Goal: Information Seeking & Learning: Learn about a topic

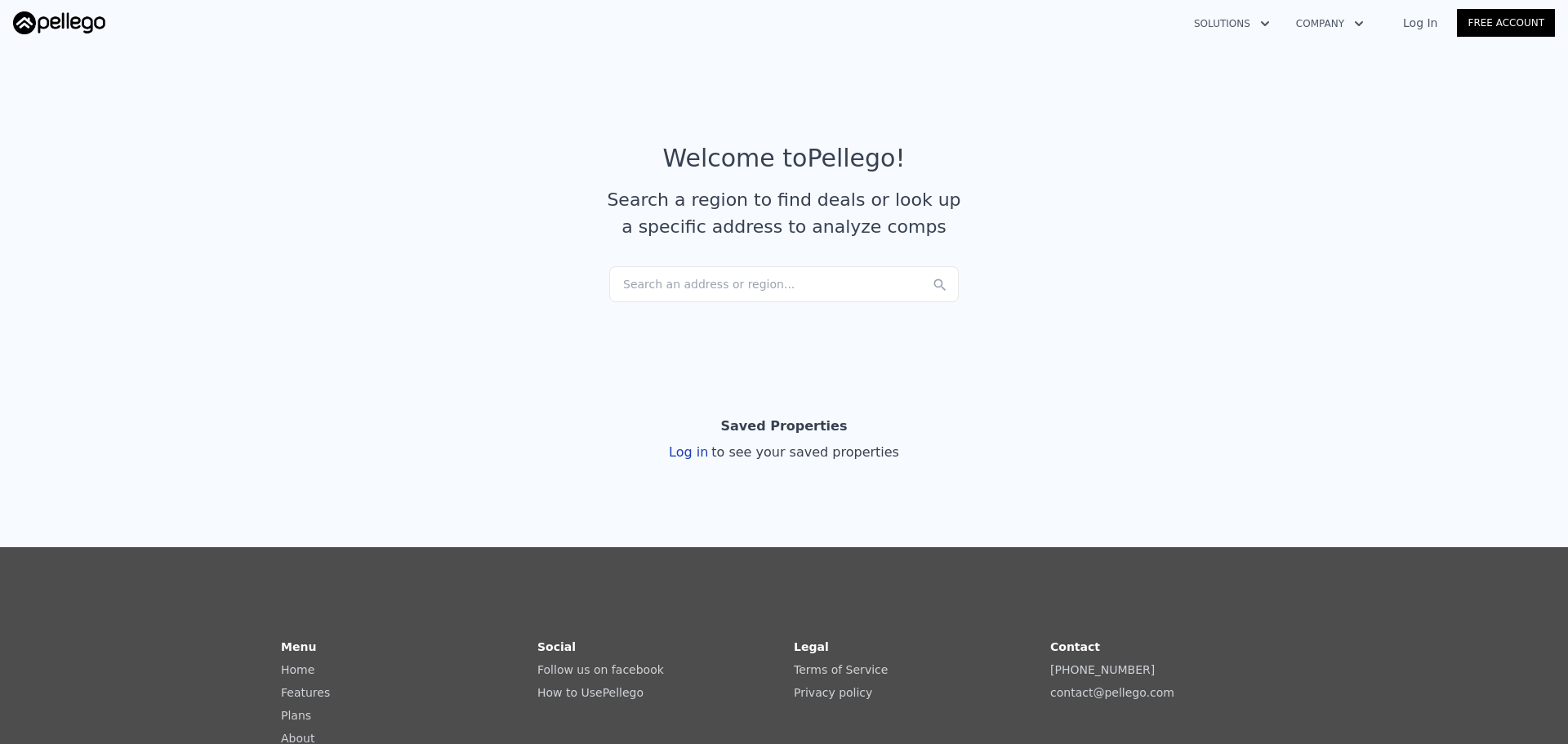
click at [1417, 29] on link "Log In" at bounding box center [1420, 22] width 73 height 16
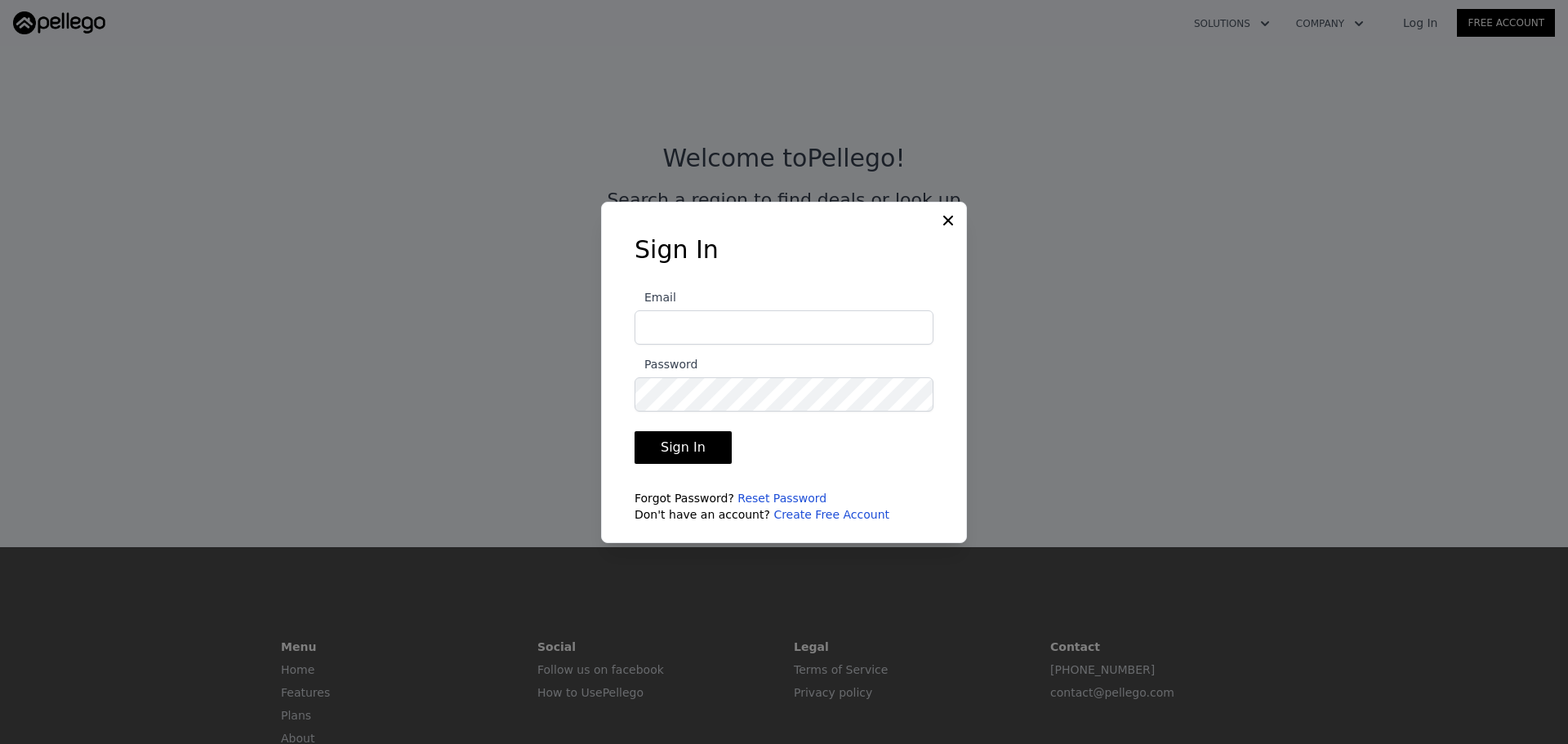
type input "[EMAIL_ADDRESS][DOMAIN_NAME]"
click at [697, 449] on button "Sign In" at bounding box center [682, 447] width 98 height 32
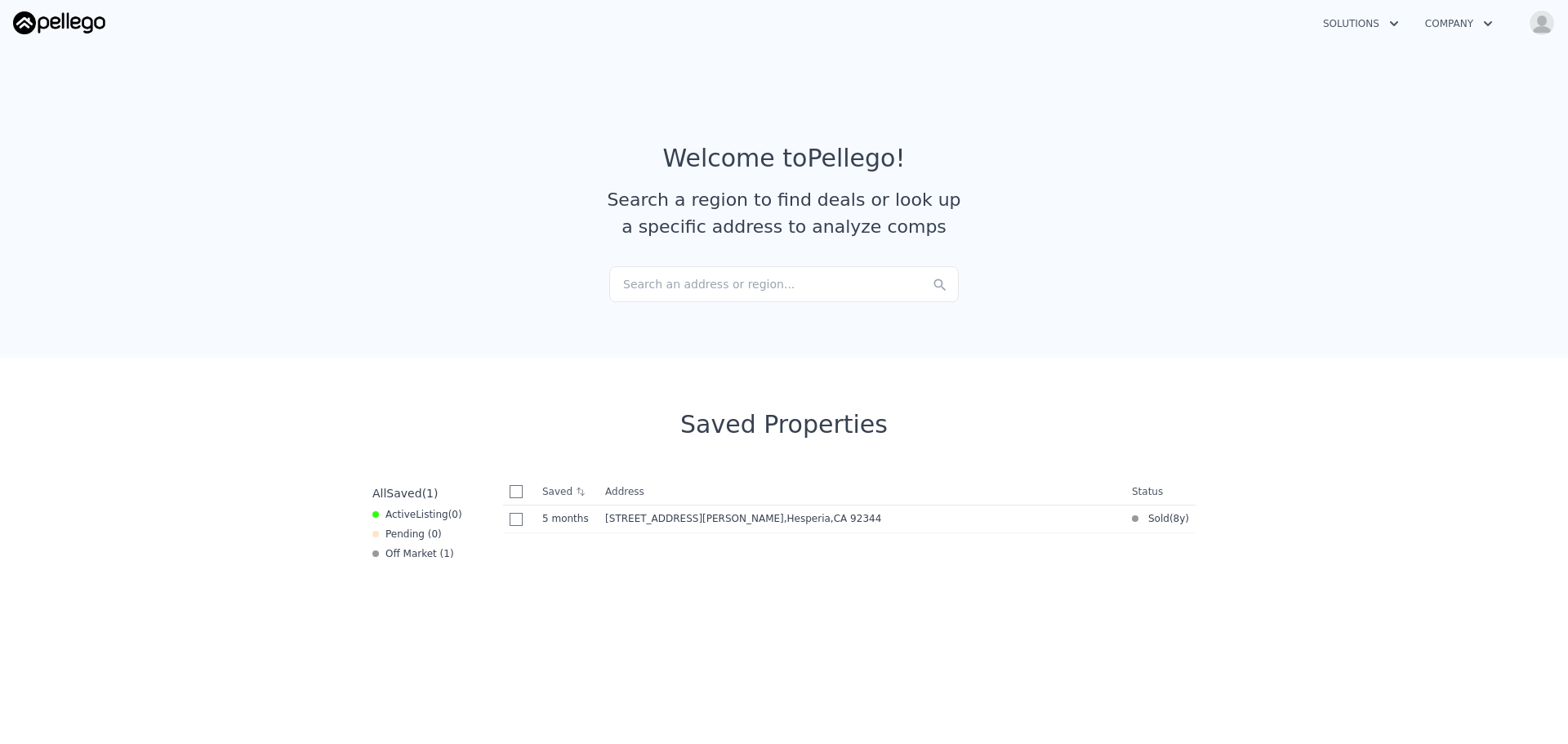
click at [1534, 22] on img "button" at bounding box center [1541, 22] width 26 height 26
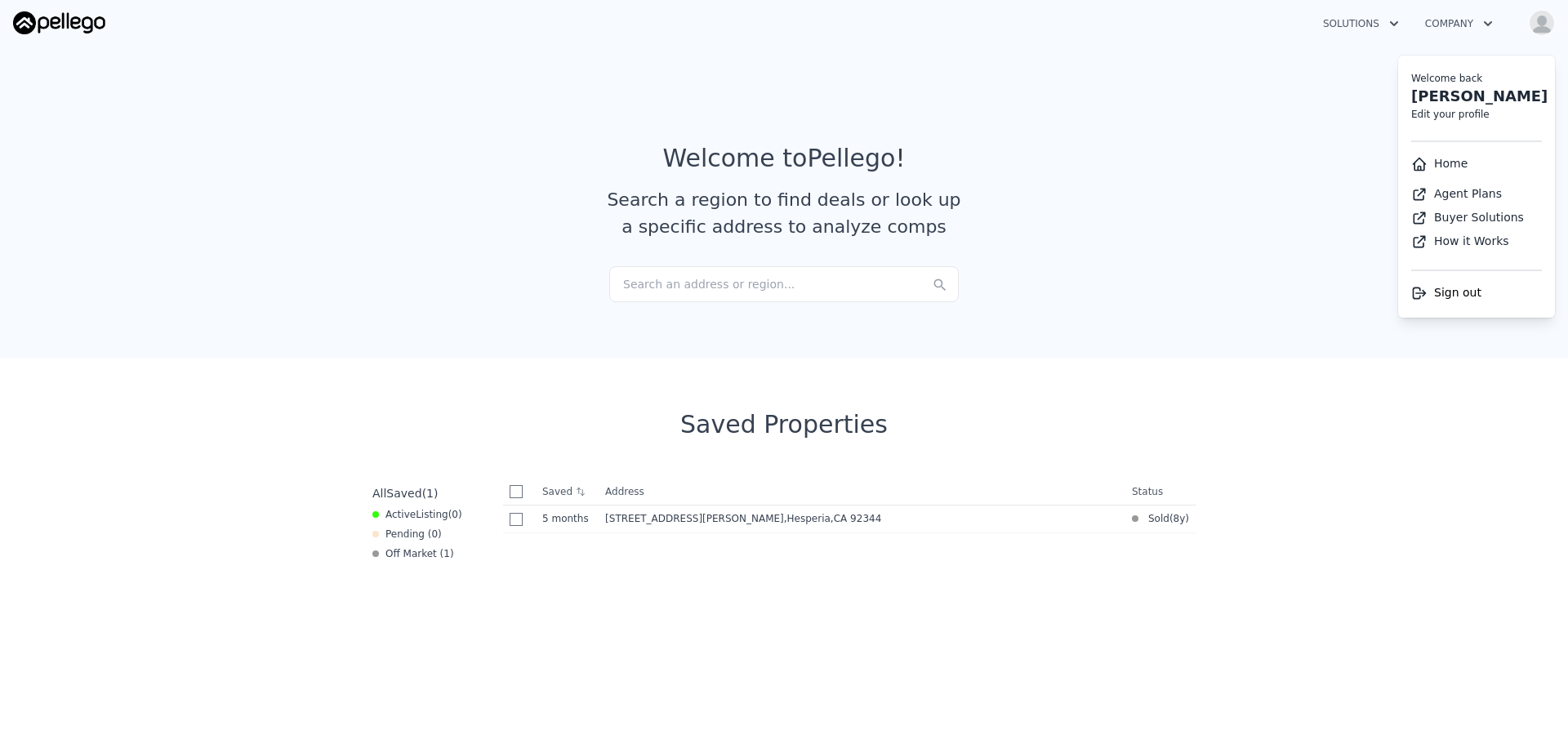
click at [876, 288] on div "Search an address or region..." at bounding box center [784, 284] width 349 height 36
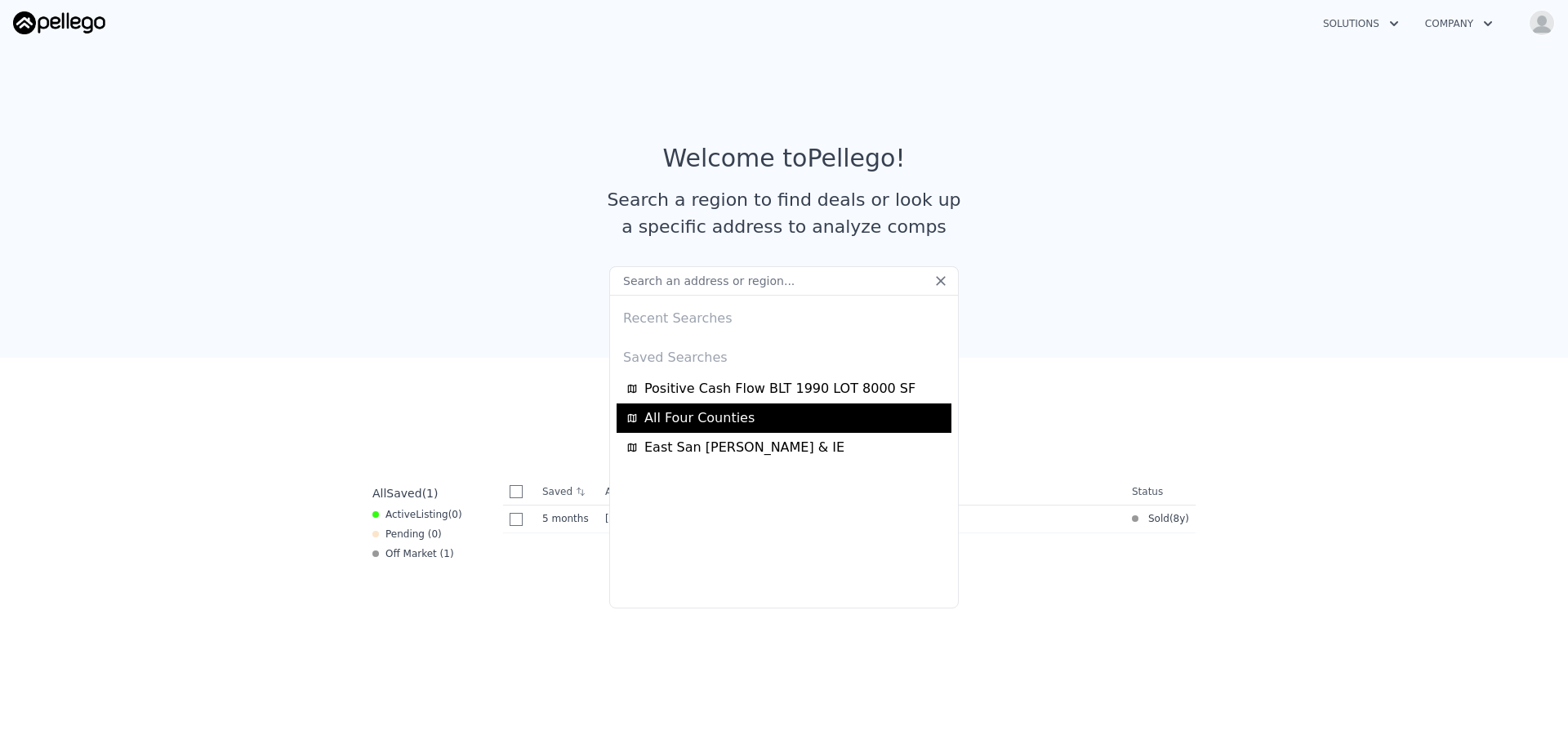
click at [714, 424] on span "All Four Counties" at bounding box center [698, 418] width 110 height 20
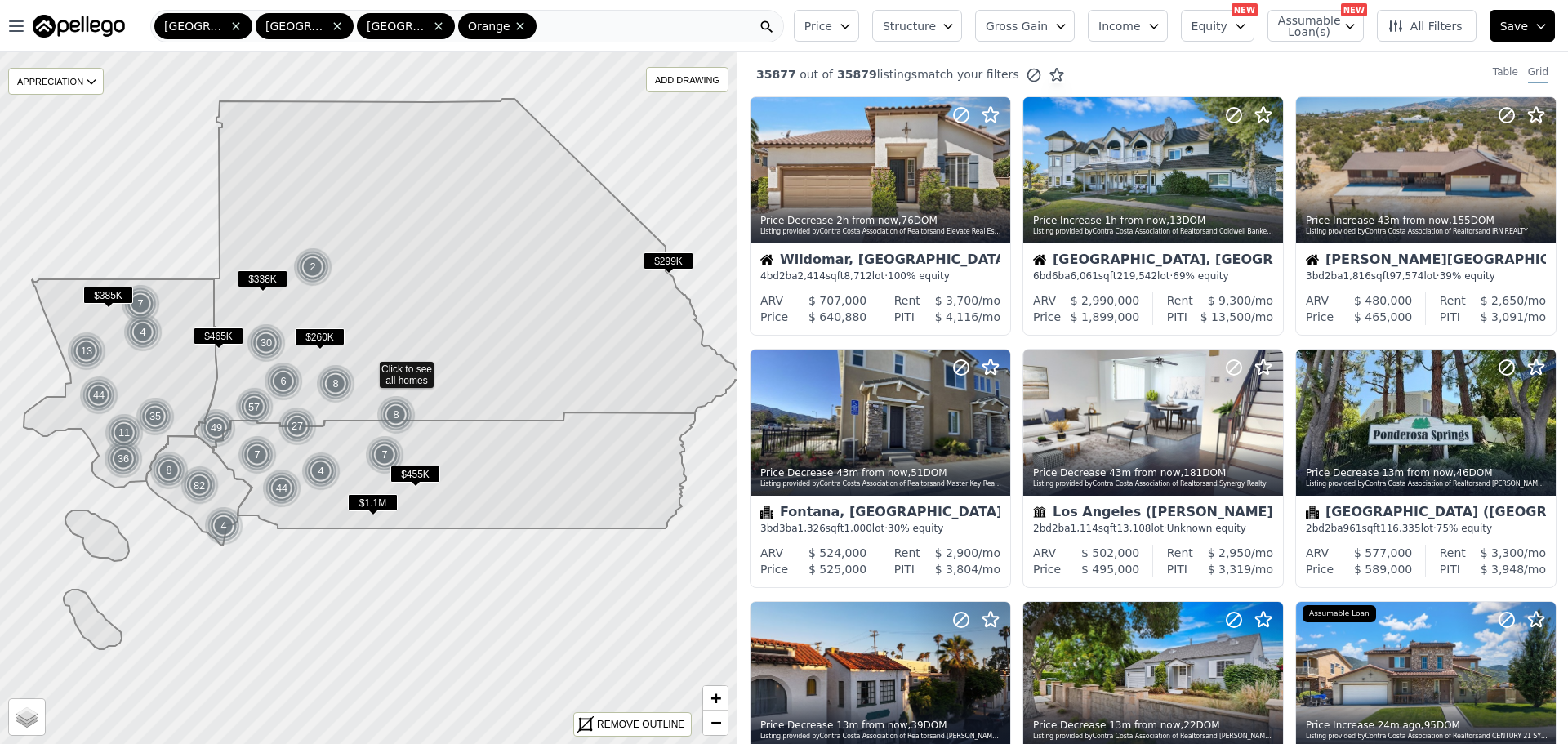
click at [929, 27] on span "Structure" at bounding box center [909, 26] width 52 height 16
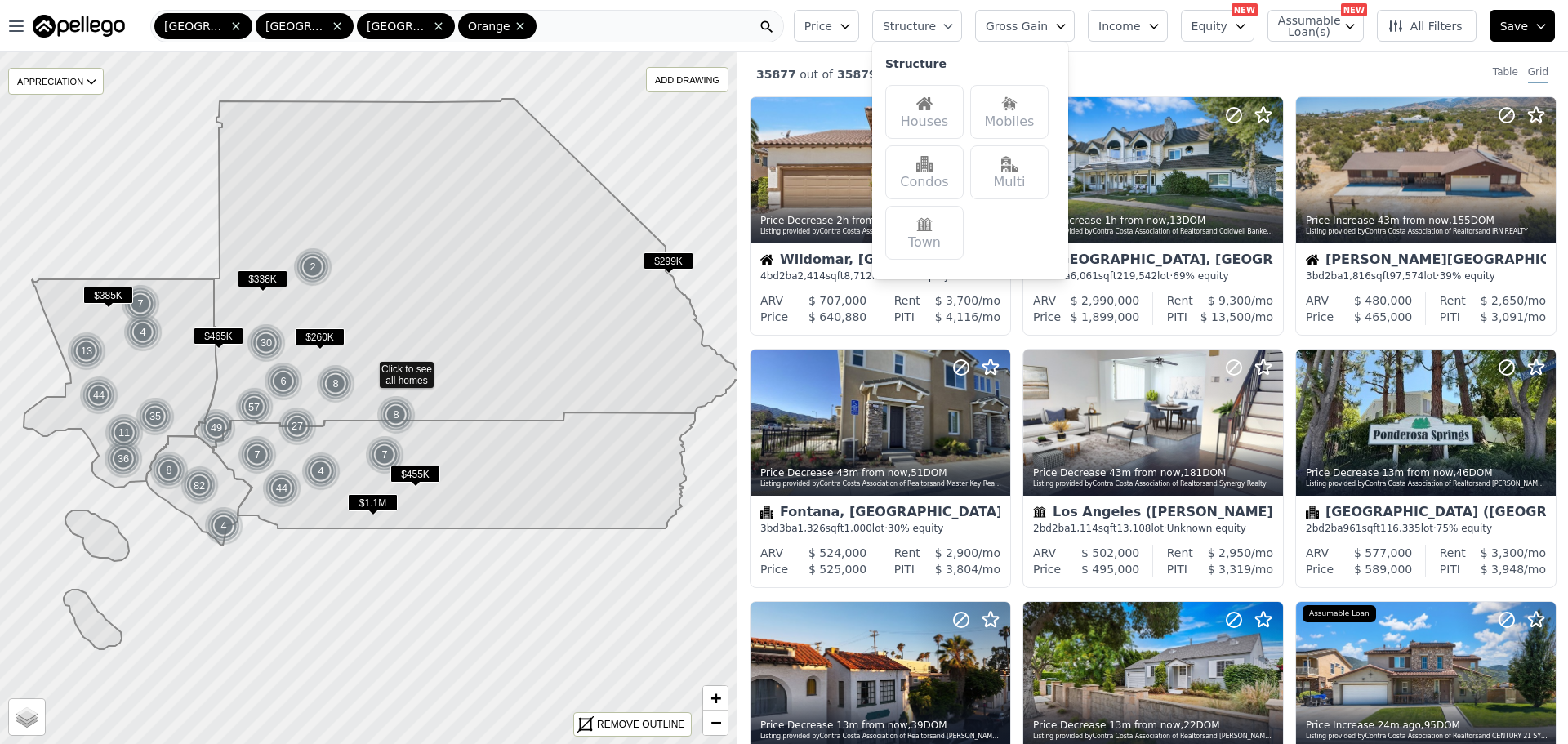
click at [932, 98] on img at bounding box center [924, 104] width 16 height 16
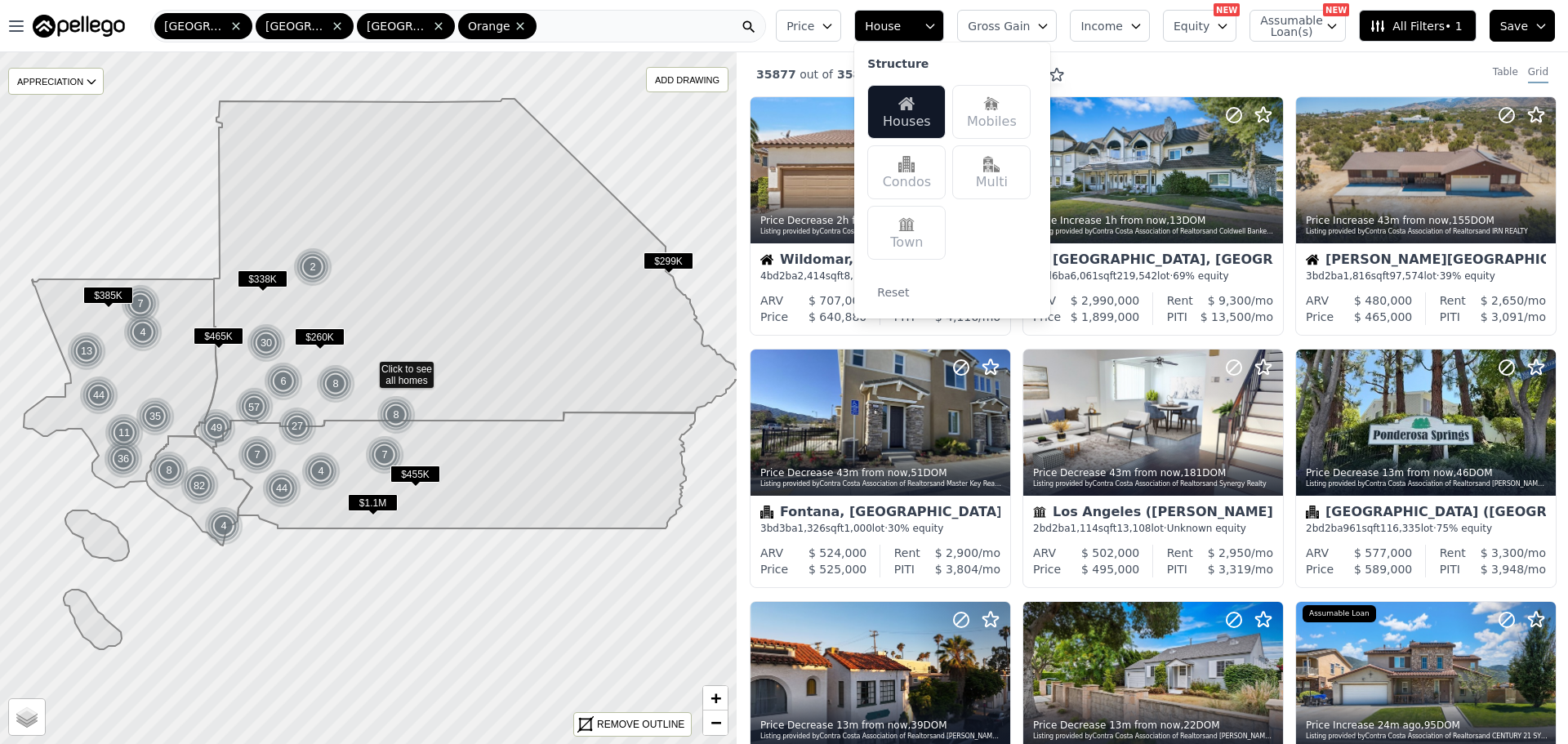
click at [999, 171] on img at bounding box center [991, 164] width 16 height 16
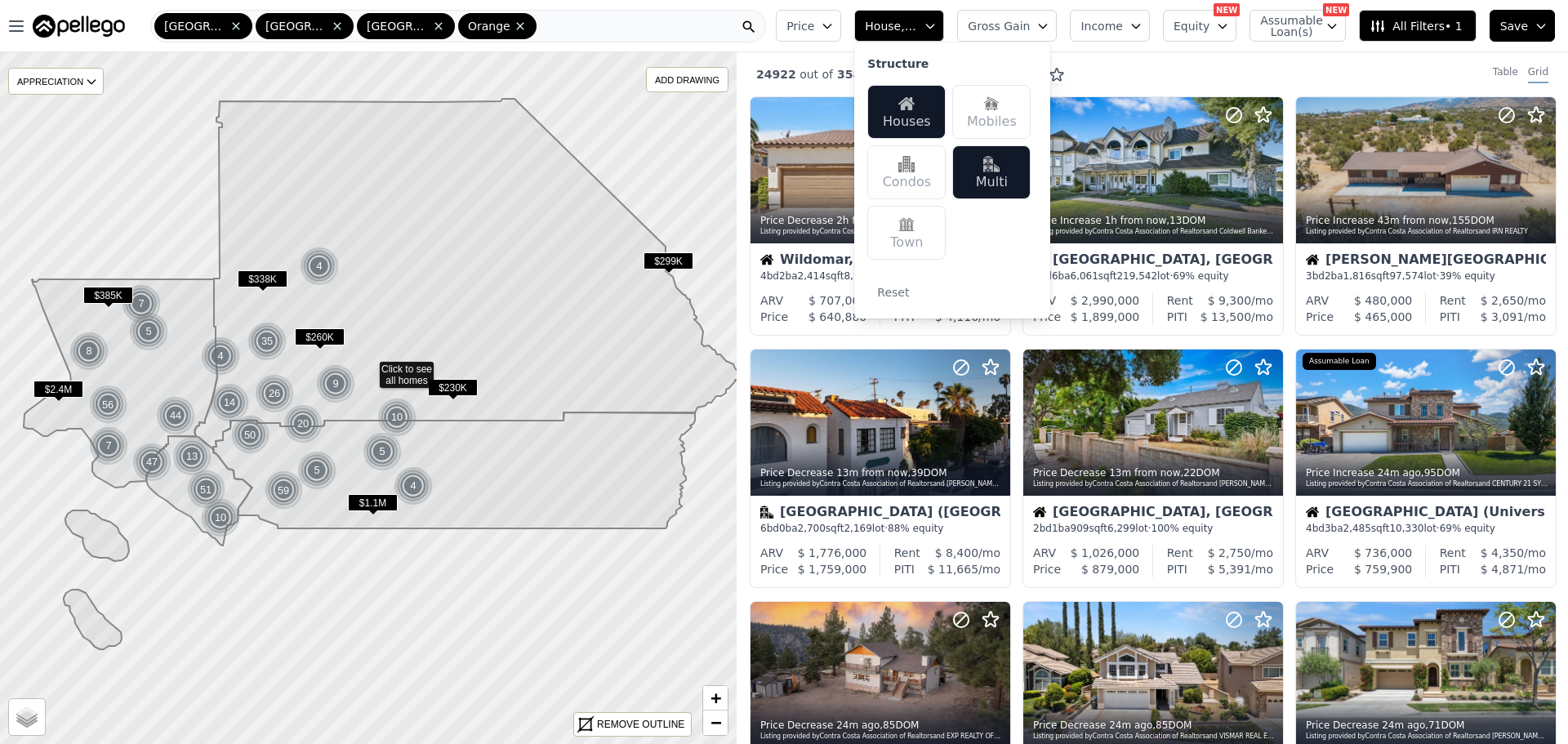
click at [1137, 66] on div "24922 out of 35879 listings match your filters Table Grid" at bounding box center [1152, 73] width 831 height 44
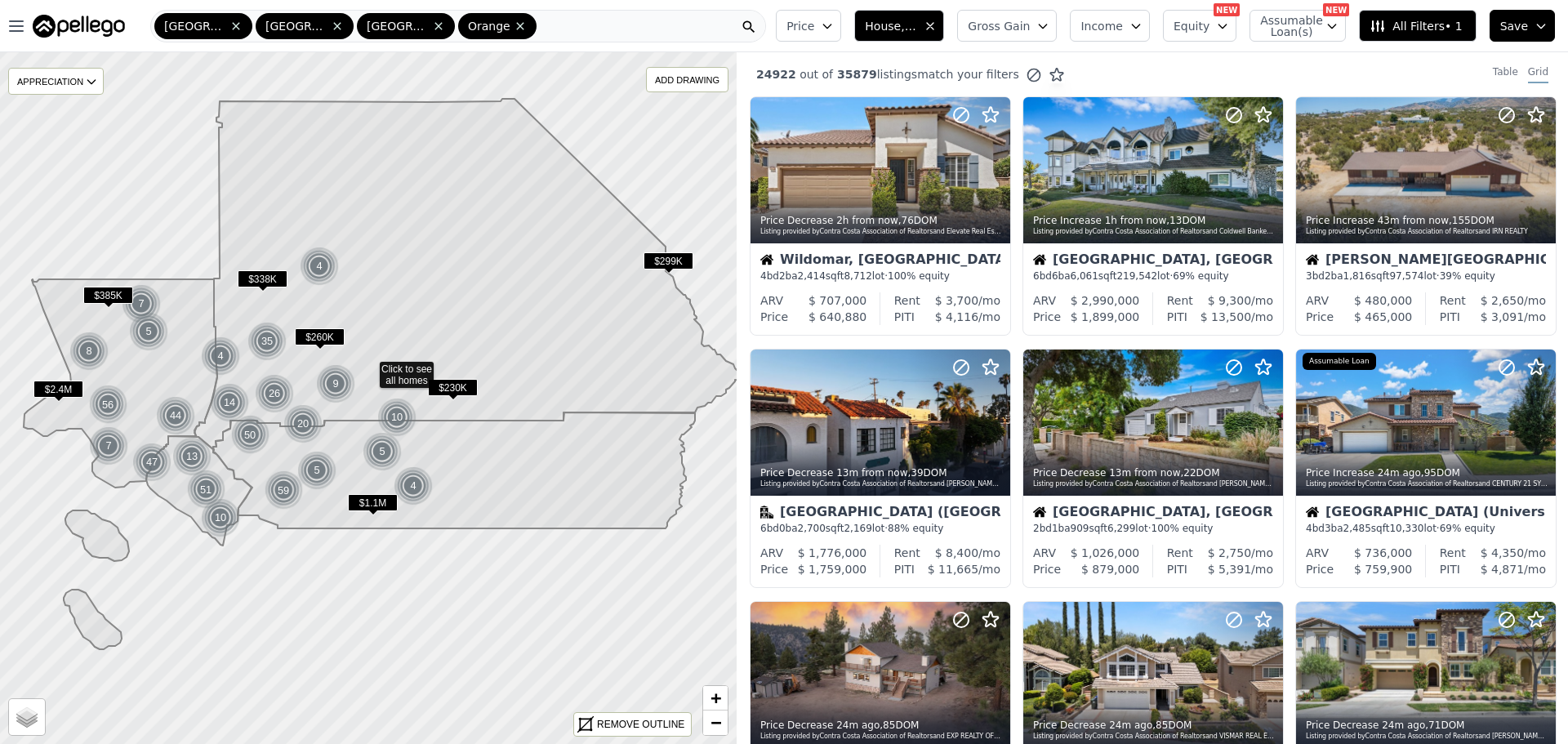
click at [814, 21] on span "Price" at bounding box center [800, 26] width 28 height 16
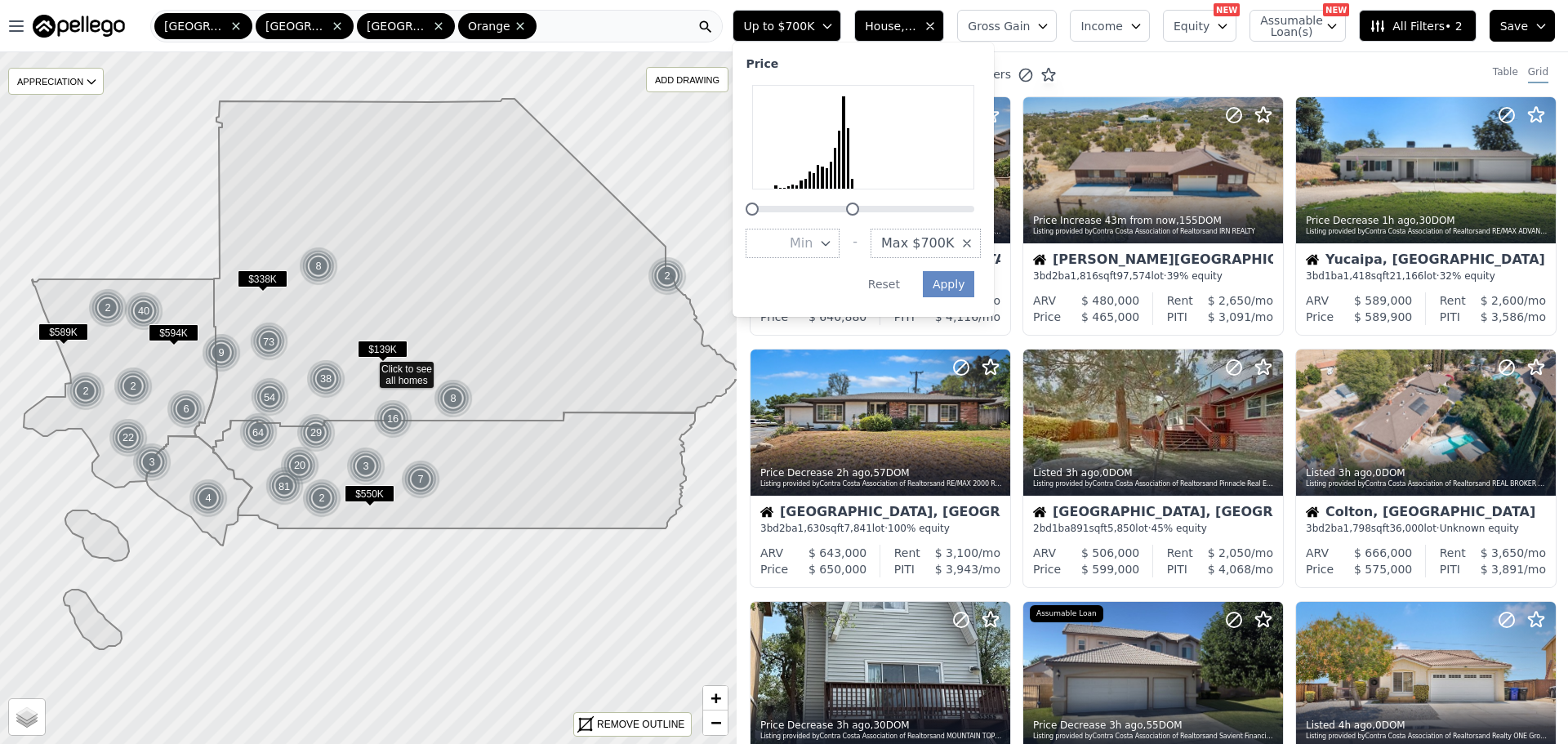
drag, startPoint x: 1041, startPoint y: 210, endPoint x: 920, endPoint y: 211, distance: 121.0
click at [920, 199] on div at bounding box center [862, 199] width 236 height 0
click at [975, 289] on button "Apply" at bounding box center [948, 284] width 52 height 26
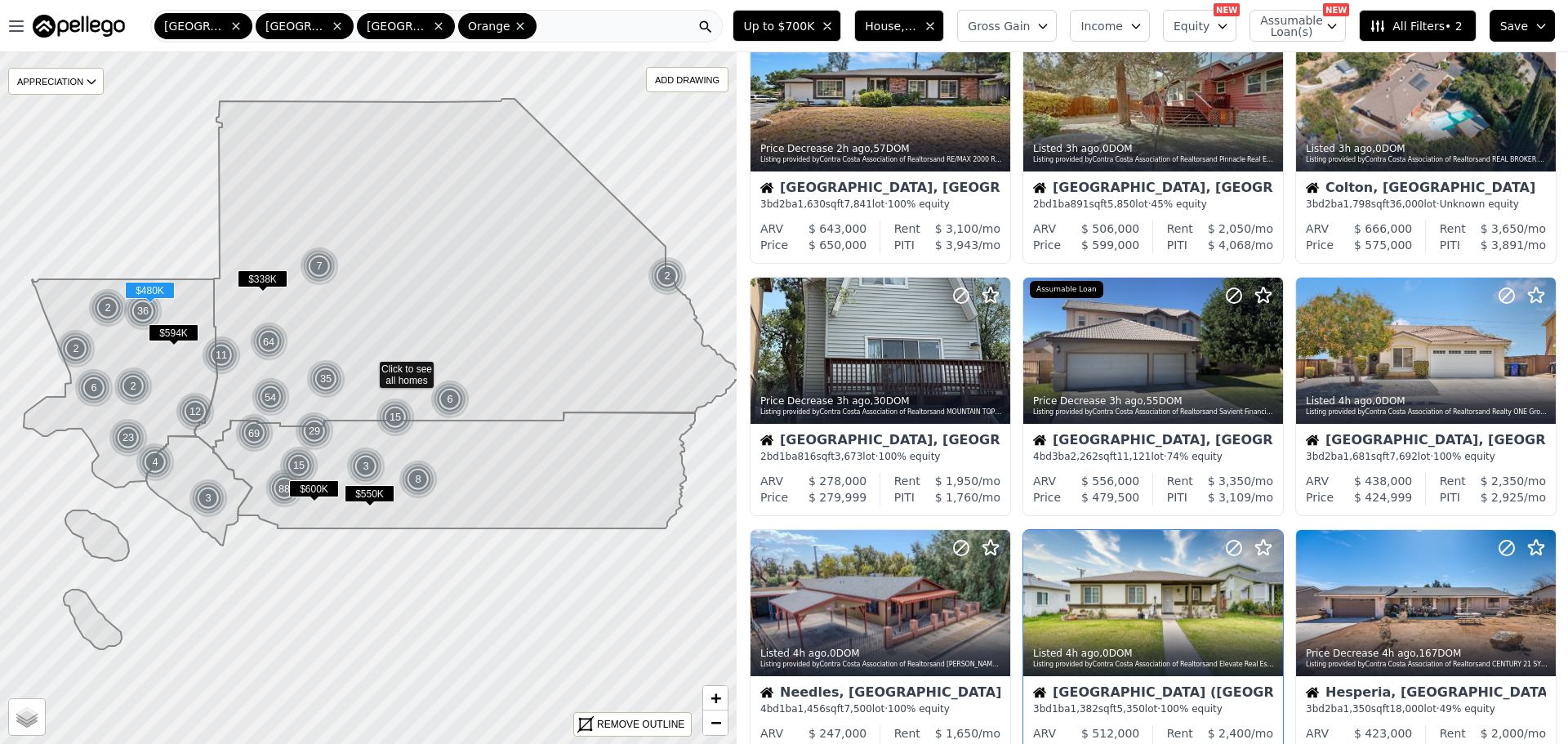
scroll to position [408, 0]
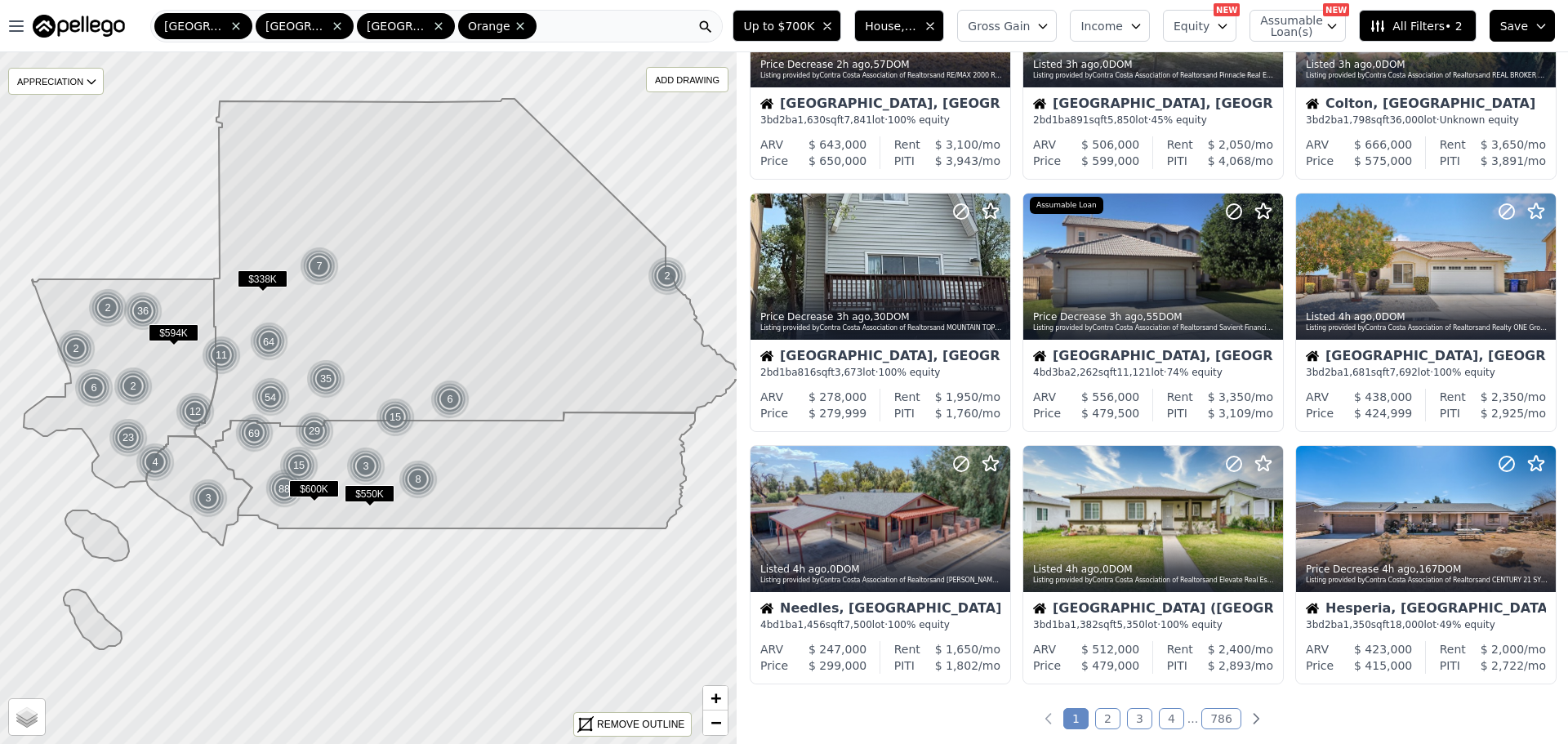
click at [1101, 23] on span "Income" at bounding box center [1101, 26] width 42 height 16
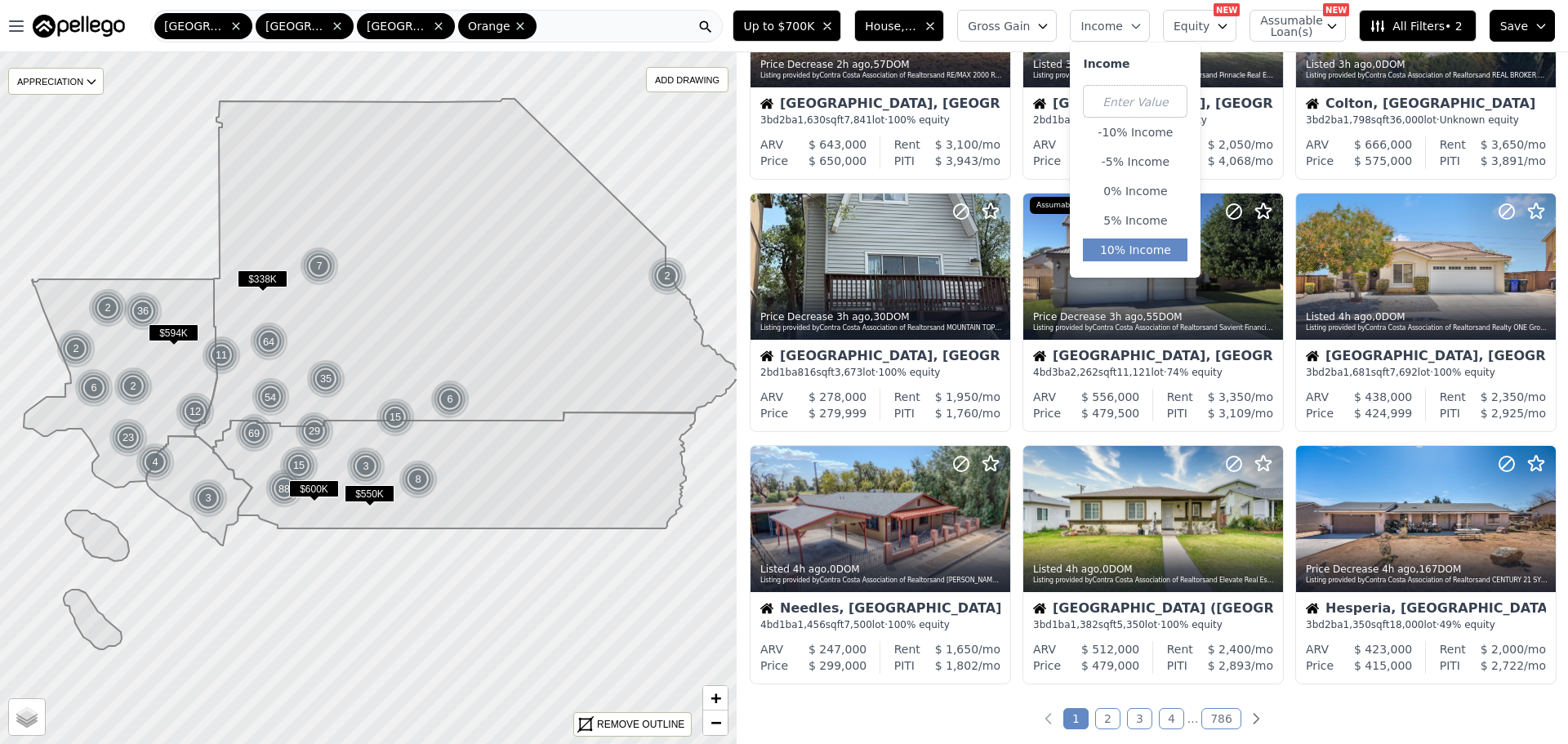
click at [1115, 248] on button "10% Income" at bounding box center [1135, 250] width 105 height 23
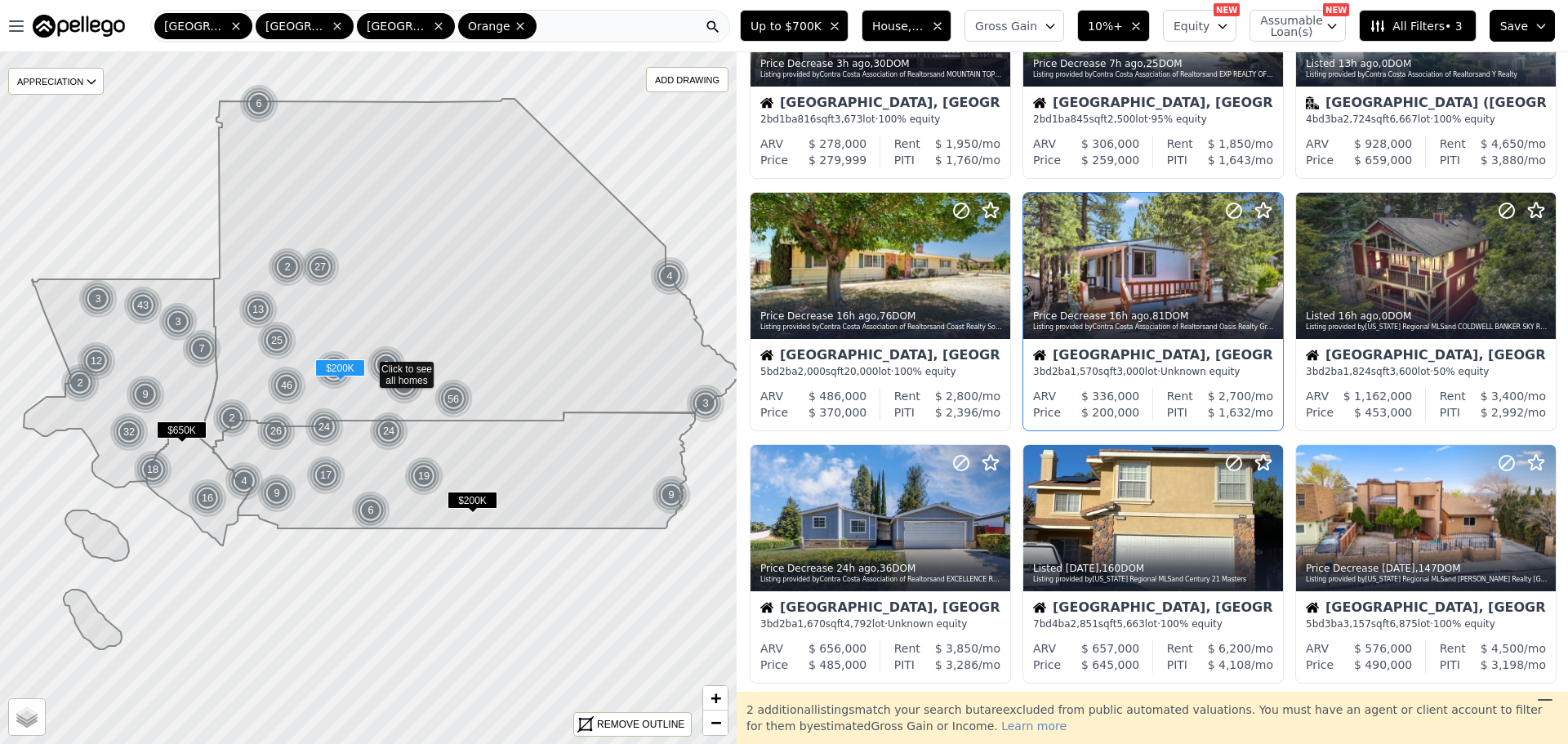
scroll to position [163, 0]
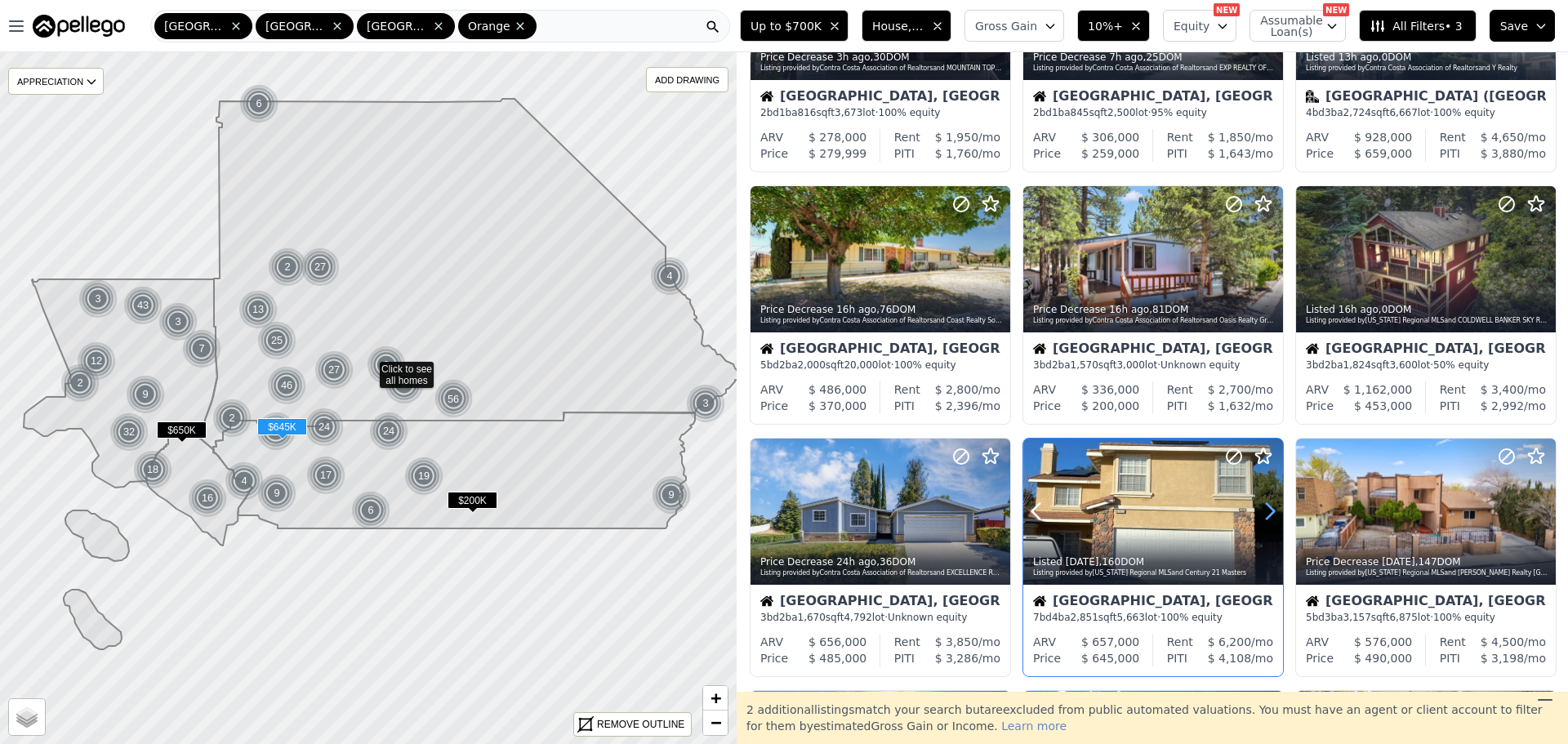
click at [1262, 510] on icon at bounding box center [1269, 510] width 26 height 26
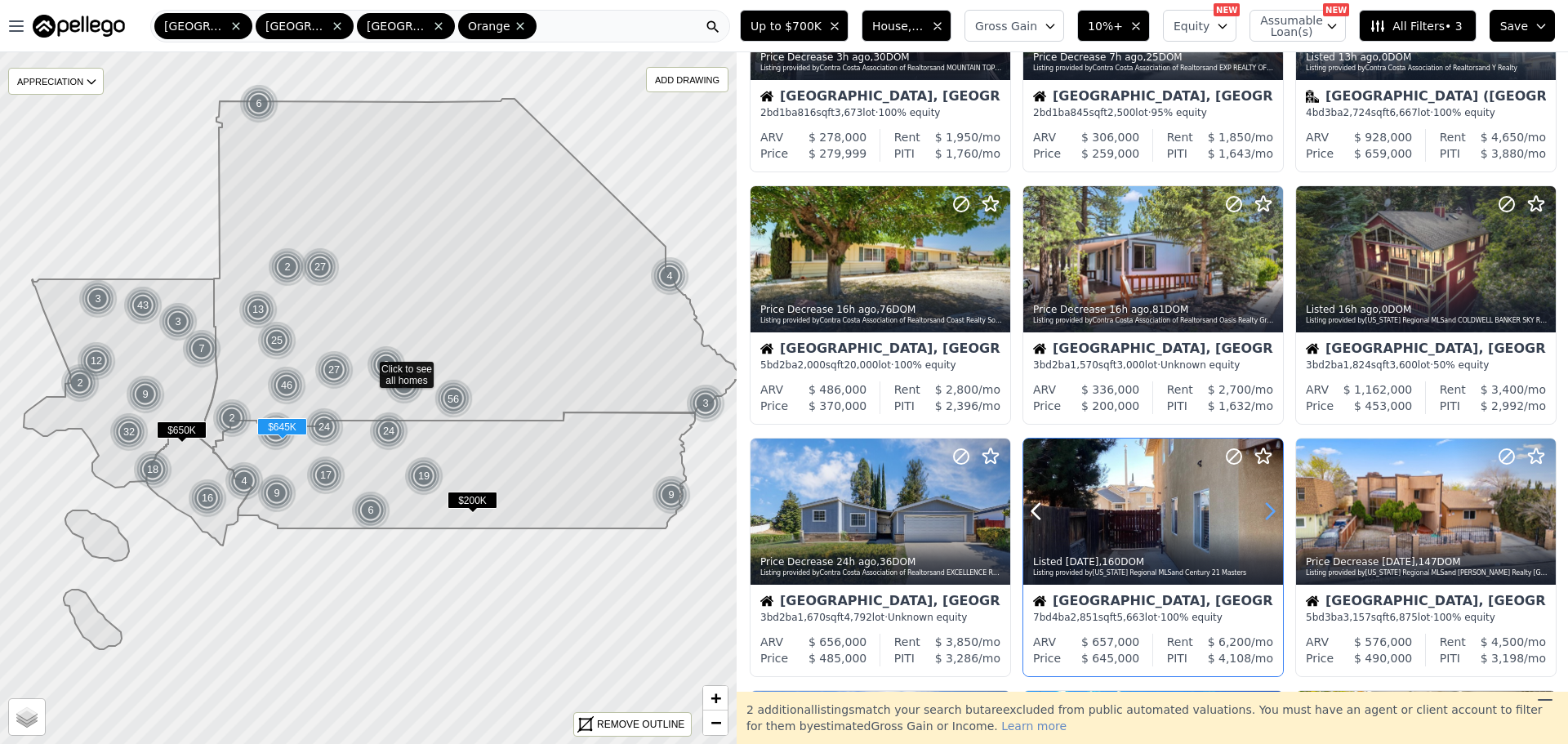
click at [1262, 510] on icon at bounding box center [1269, 510] width 26 height 26
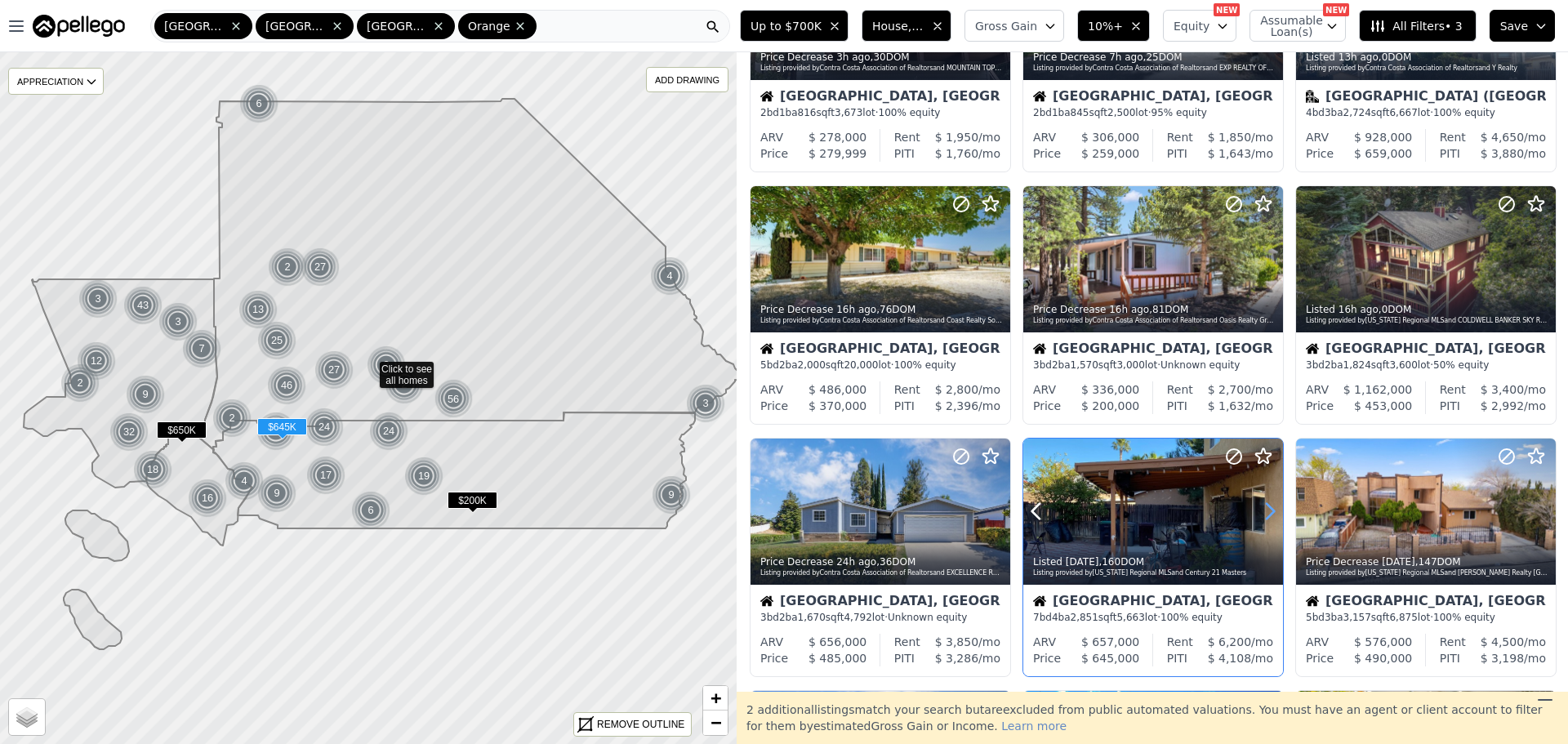
click at [1262, 510] on icon at bounding box center [1269, 510] width 26 height 26
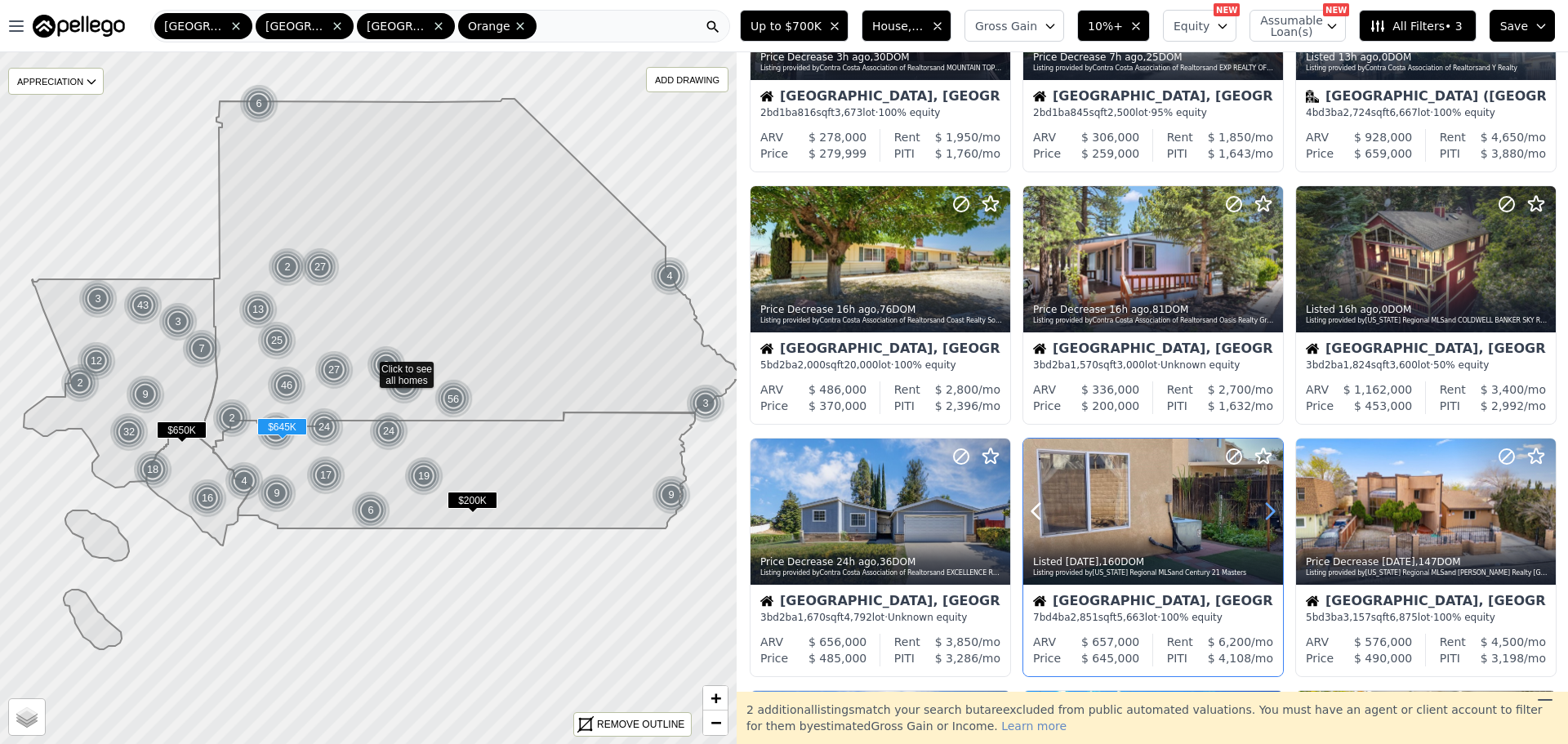
click at [1262, 510] on icon at bounding box center [1269, 510] width 26 height 26
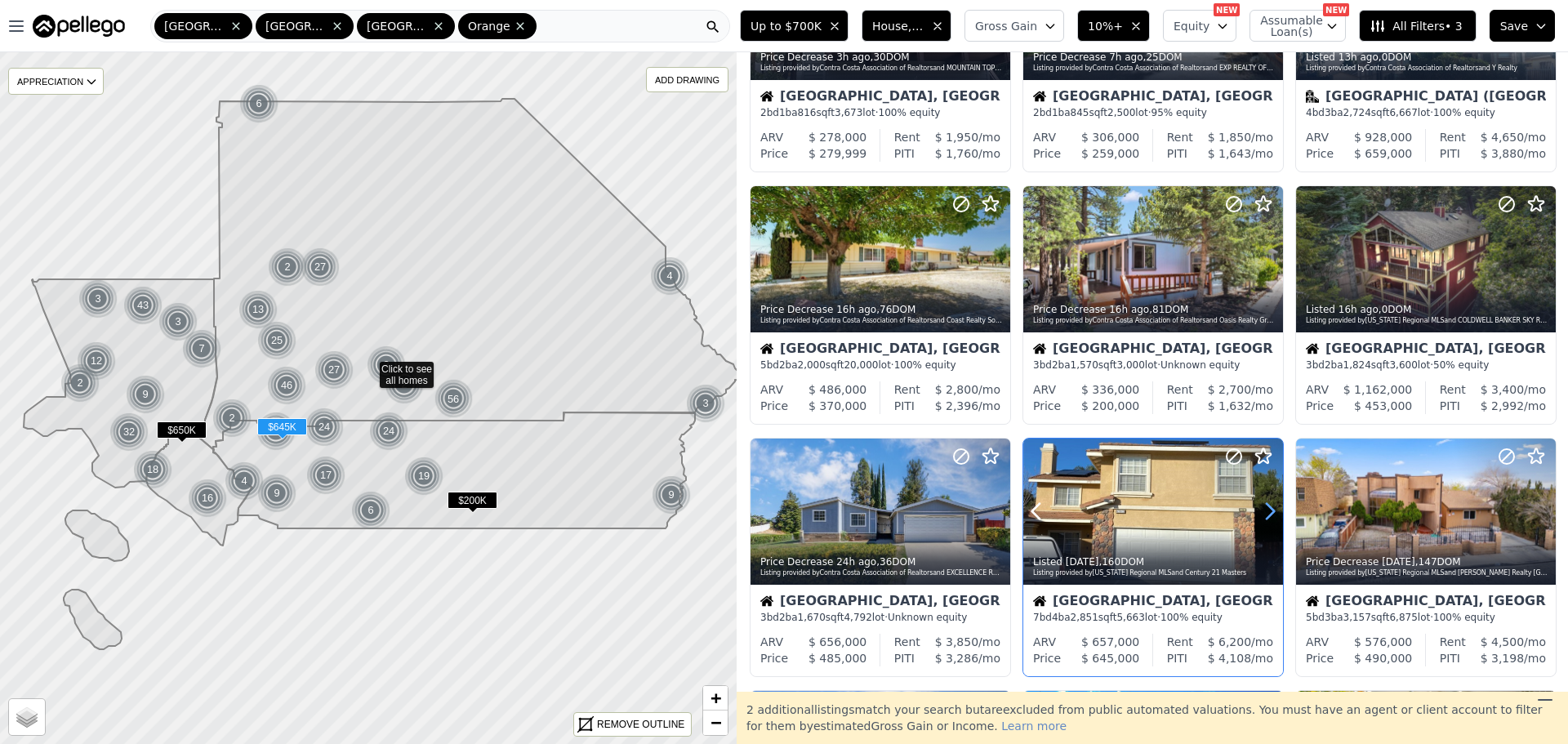
click at [1262, 510] on icon at bounding box center [1269, 510] width 26 height 26
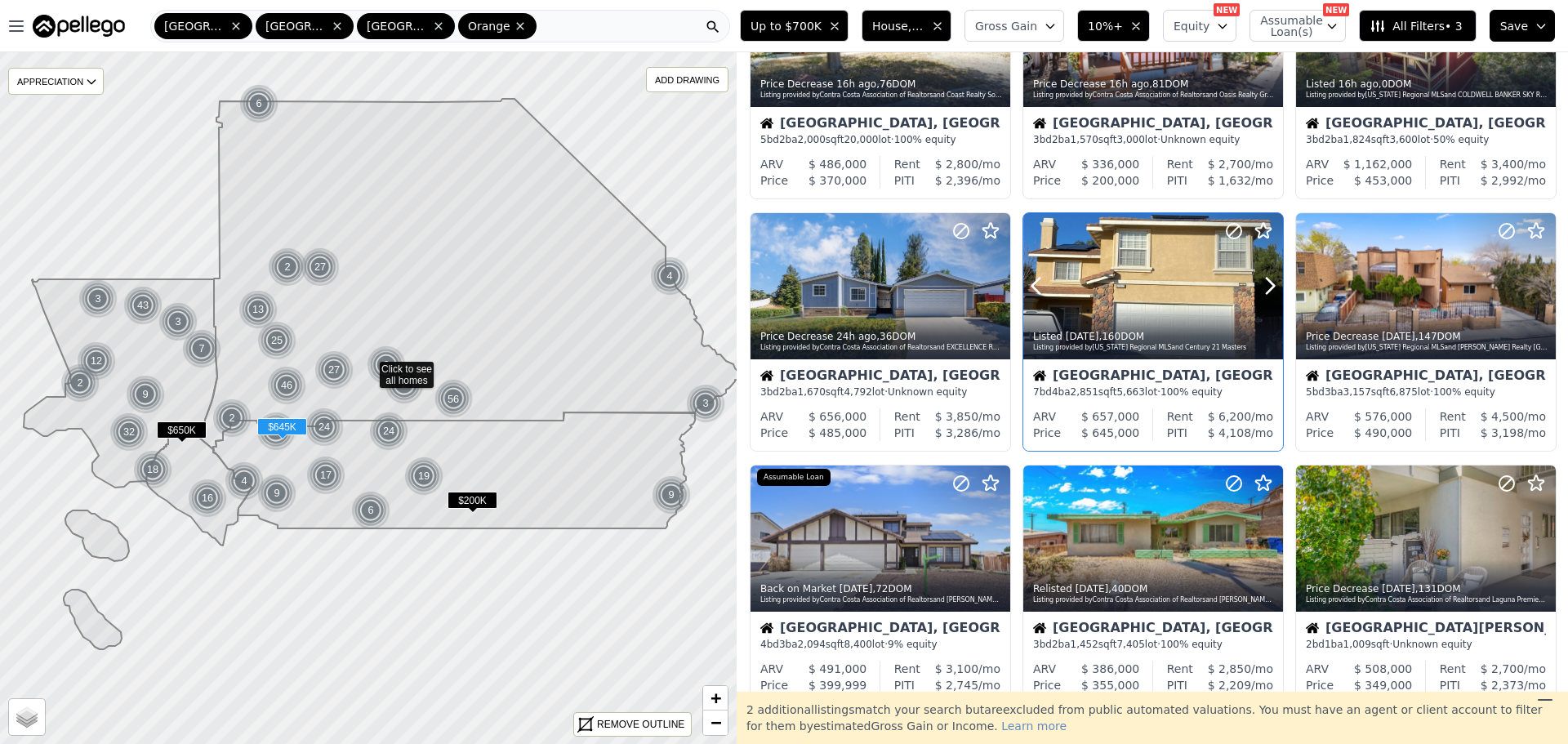
scroll to position [408, 0]
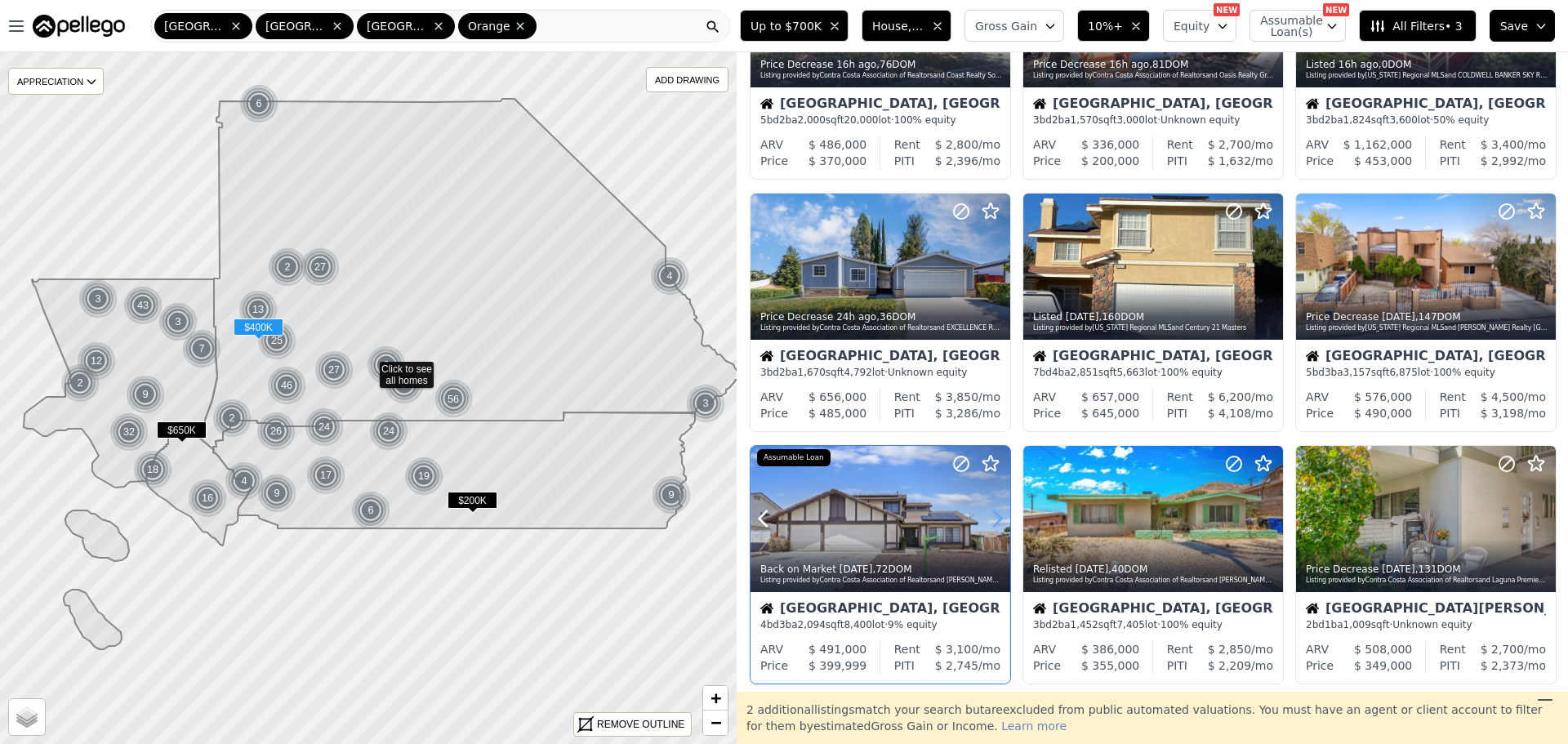
click at [995, 524] on icon at bounding box center [998, 518] width 7 height 15
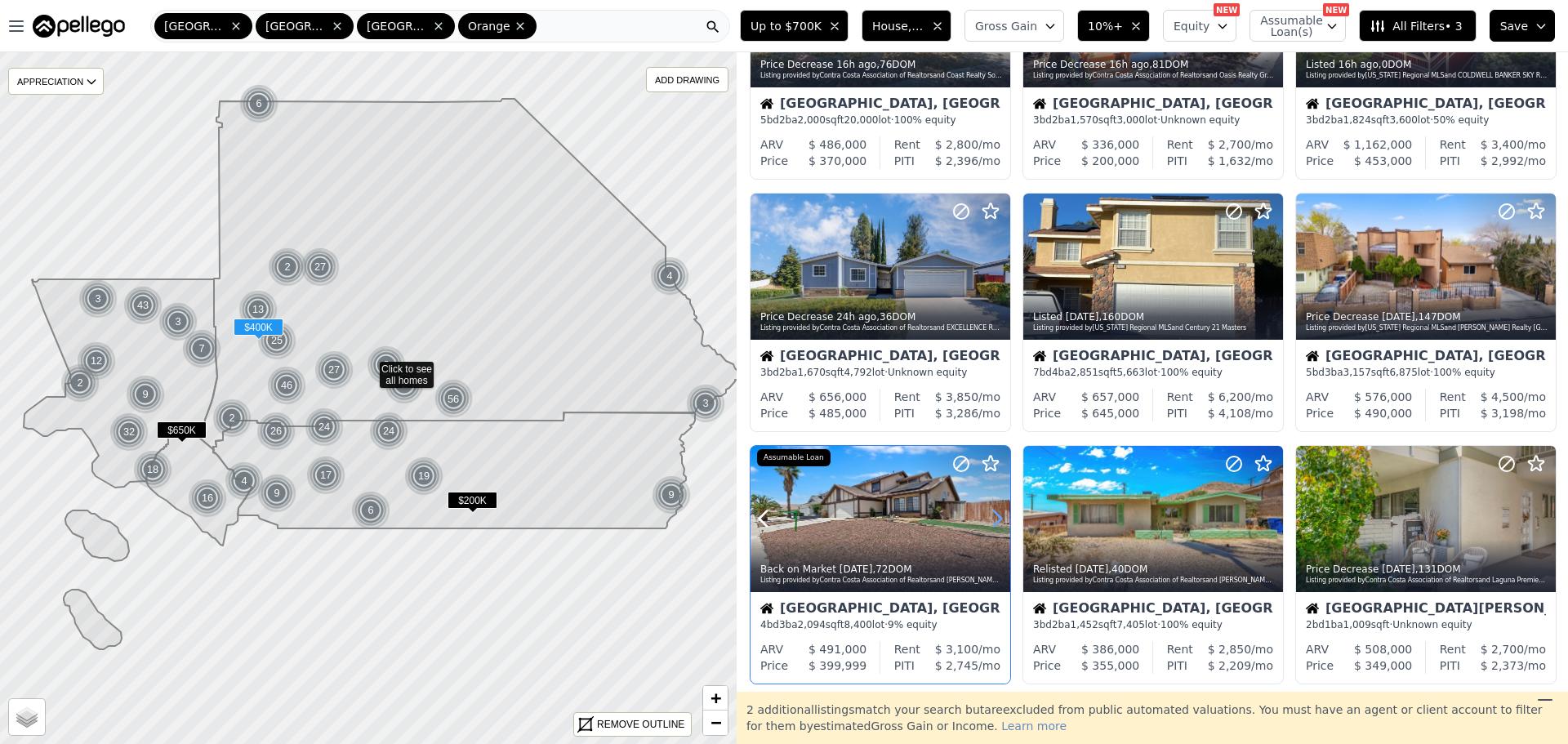
click at [995, 524] on icon at bounding box center [998, 518] width 7 height 15
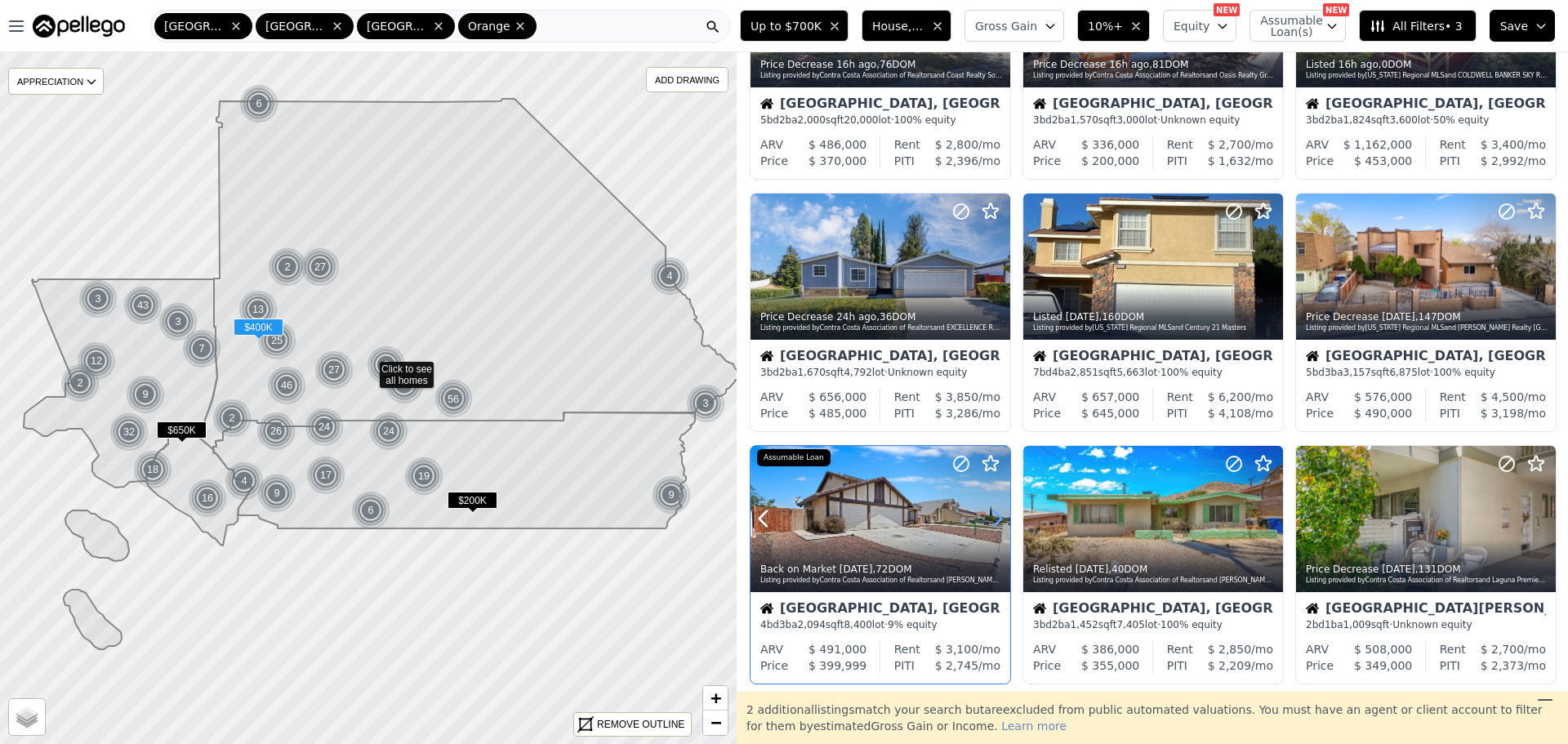
click at [995, 524] on icon at bounding box center [998, 518] width 7 height 15
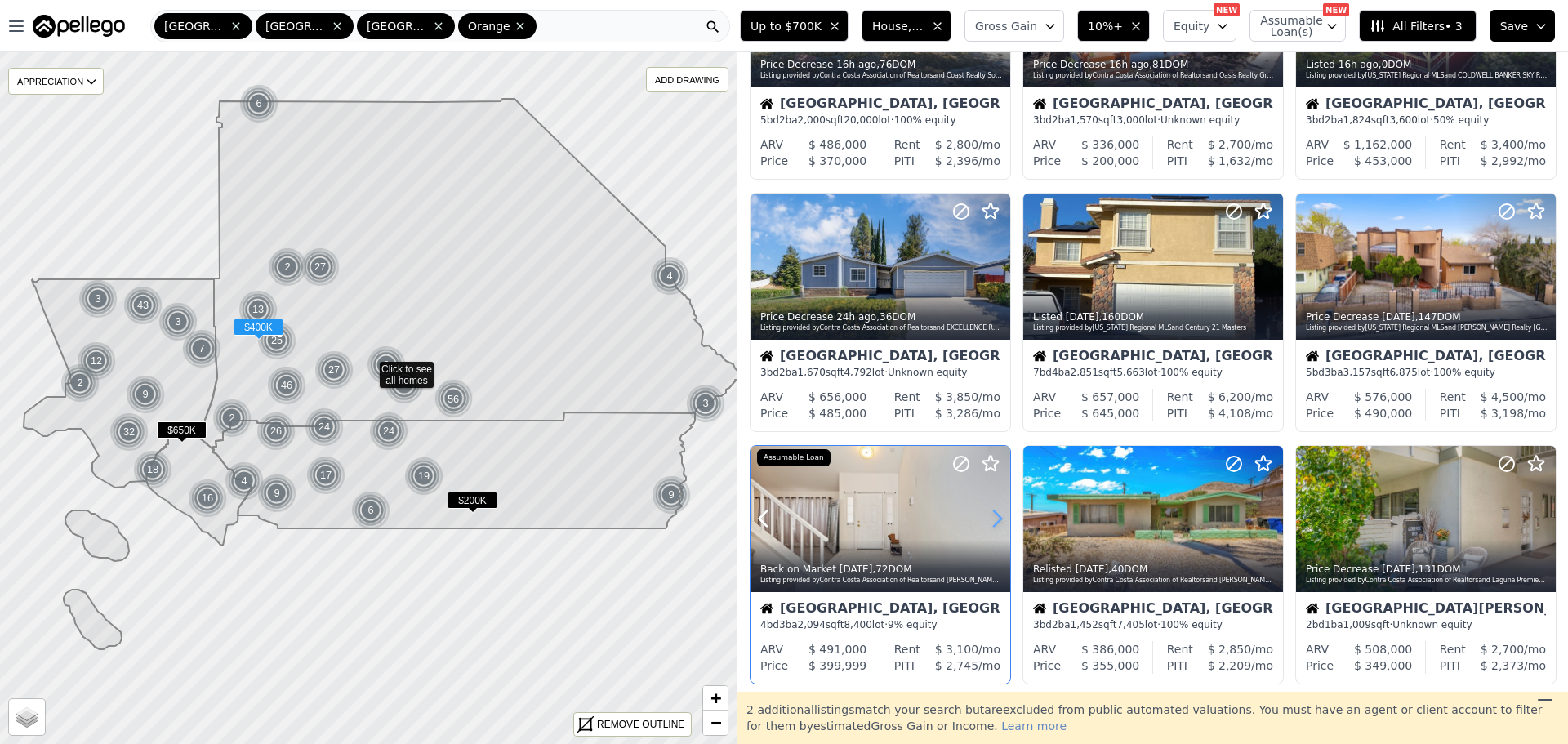
click at [995, 524] on icon at bounding box center [998, 518] width 7 height 15
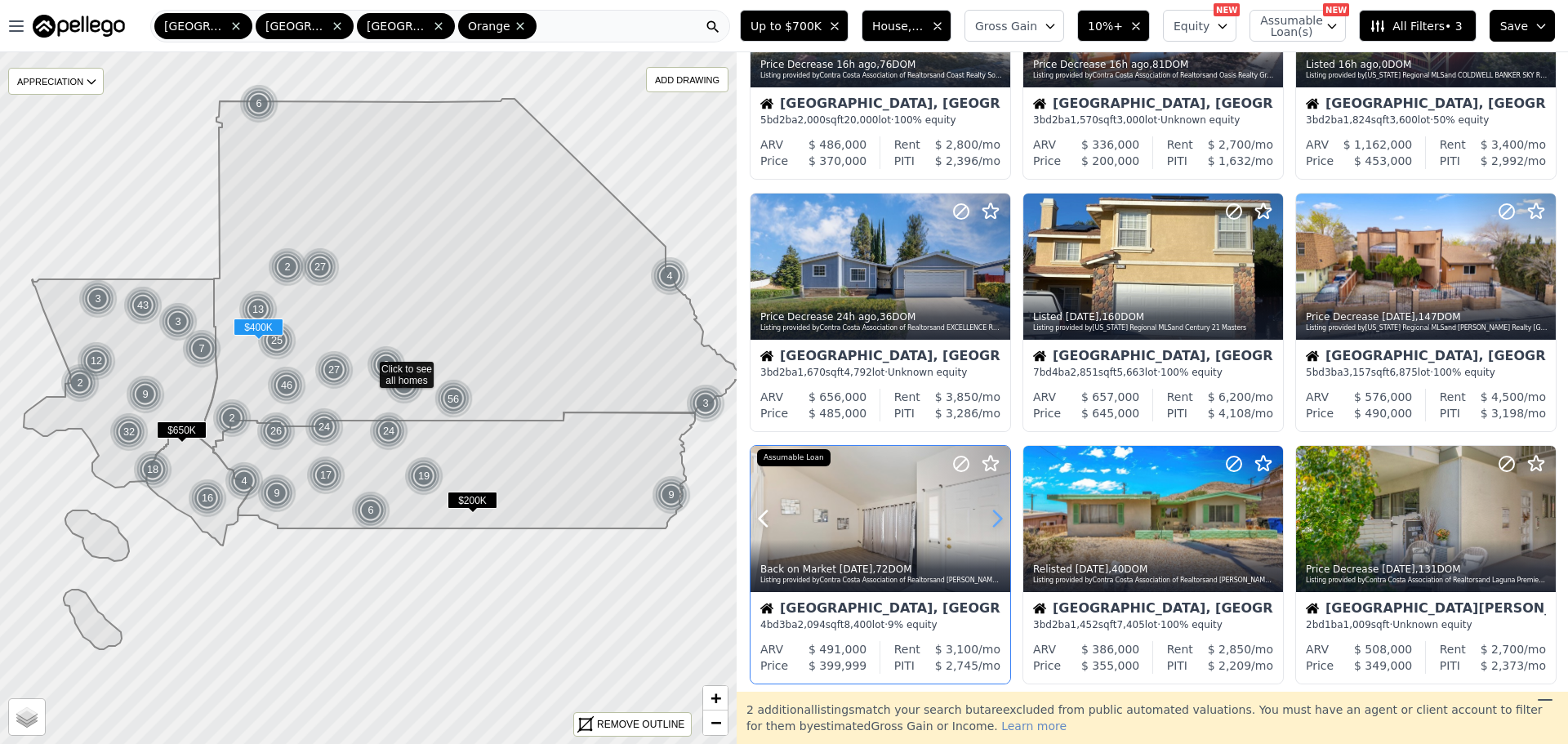
click at [995, 524] on icon at bounding box center [998, 518] width 7 height 15
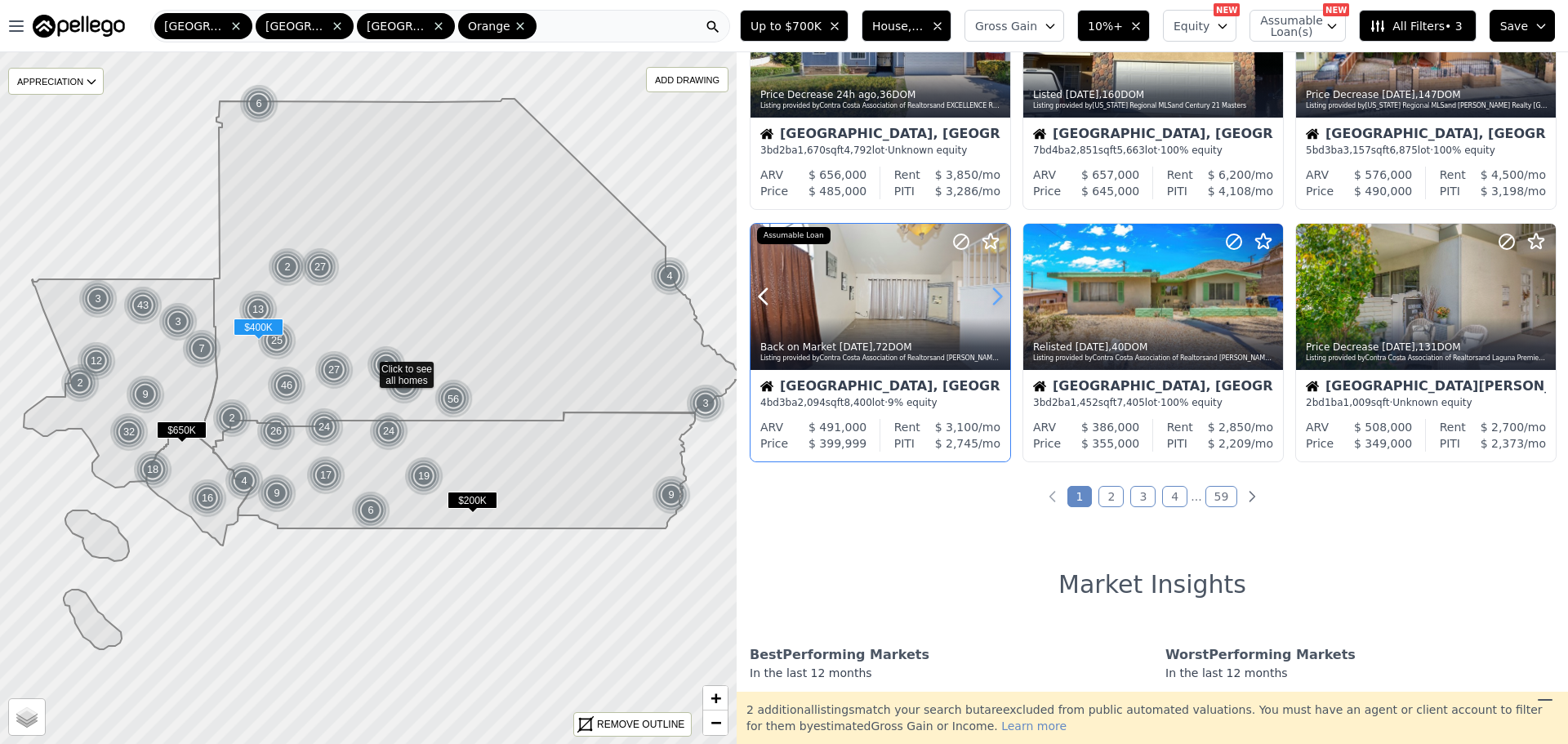
scroll to position [653, 0]
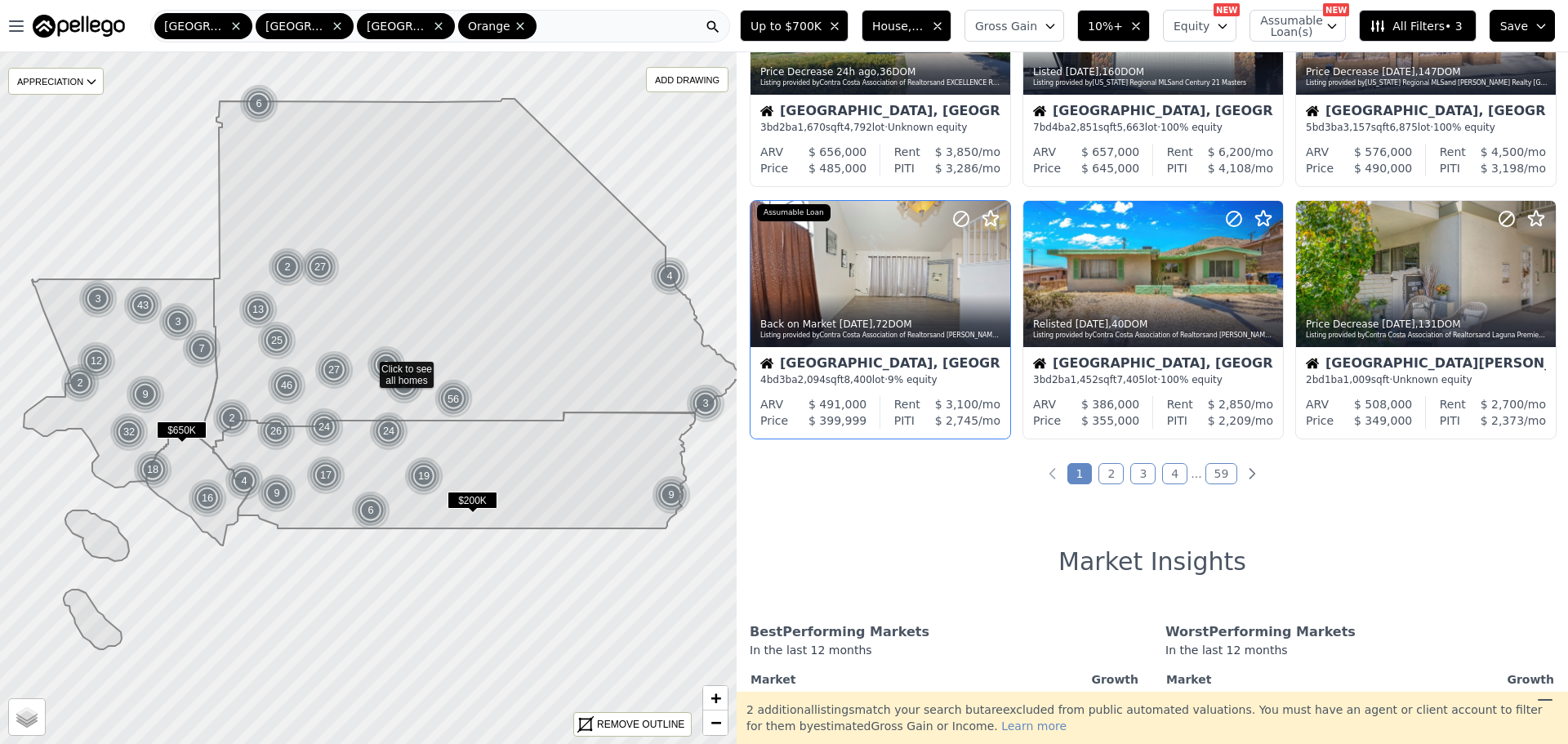
click at [1110, 478] on link "2" at bounding box center [1110, 474] width 25 height 21
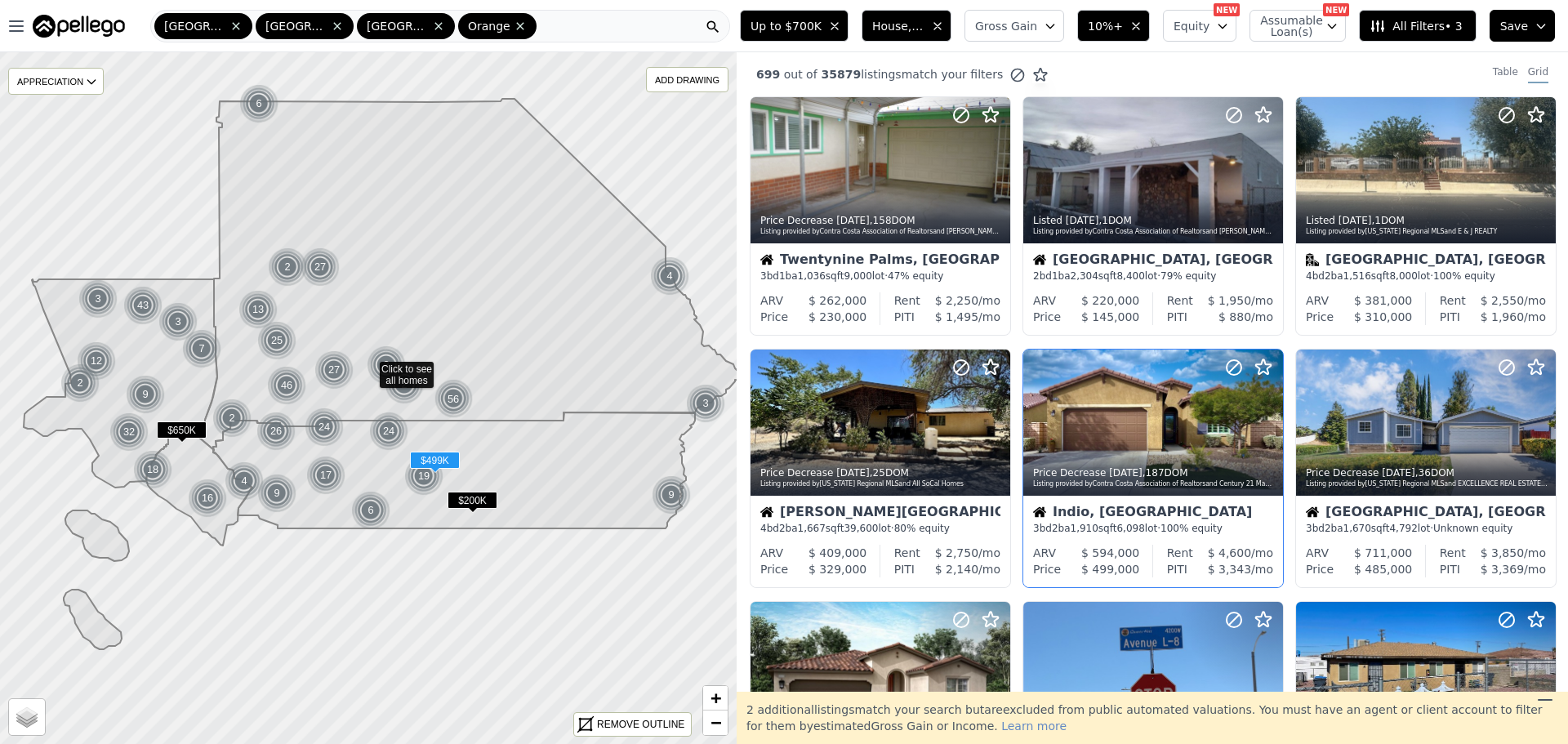
scroll to position [327, 0]
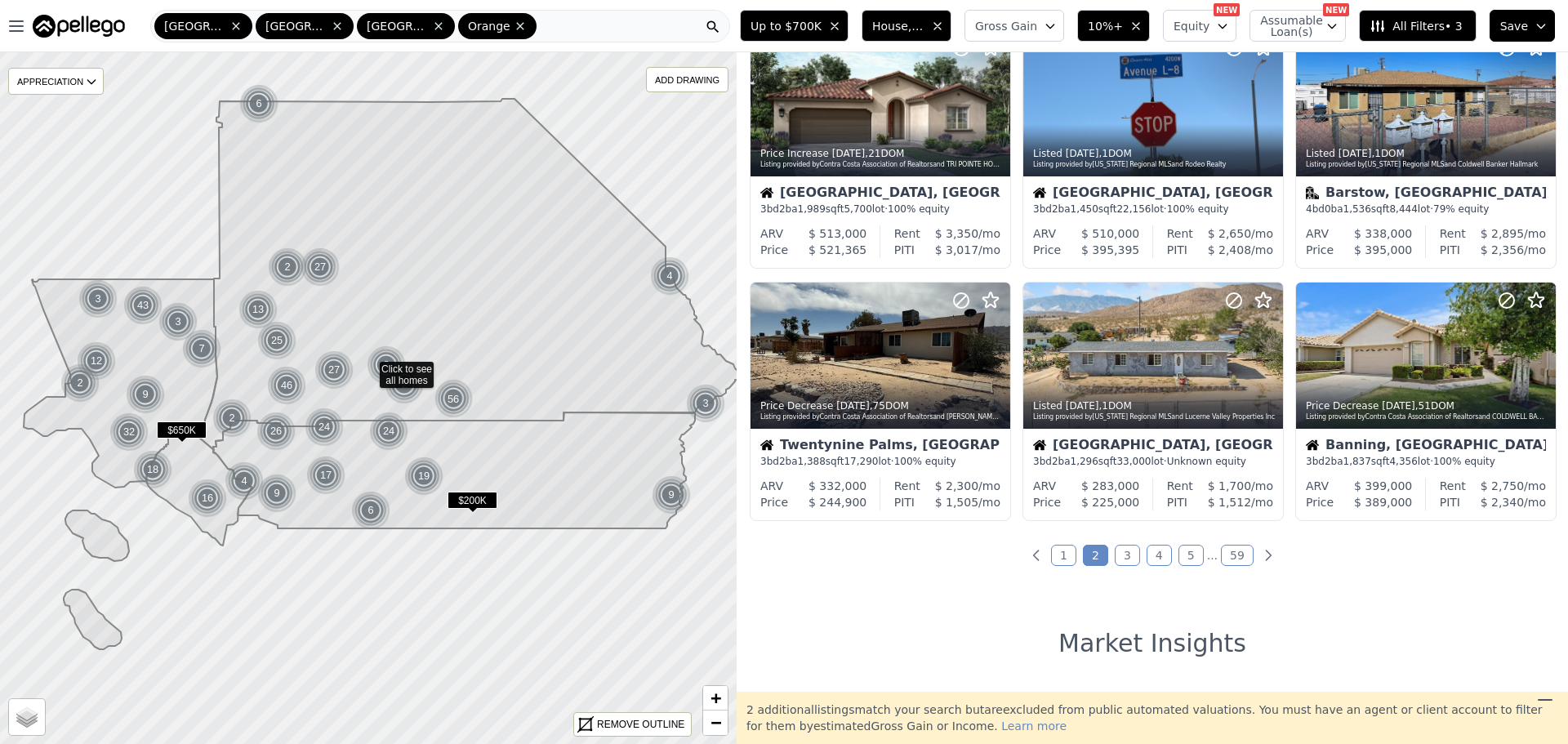
click at [1117, 551] on link "3" at bounding box center [1127, 555] width 25 height 21
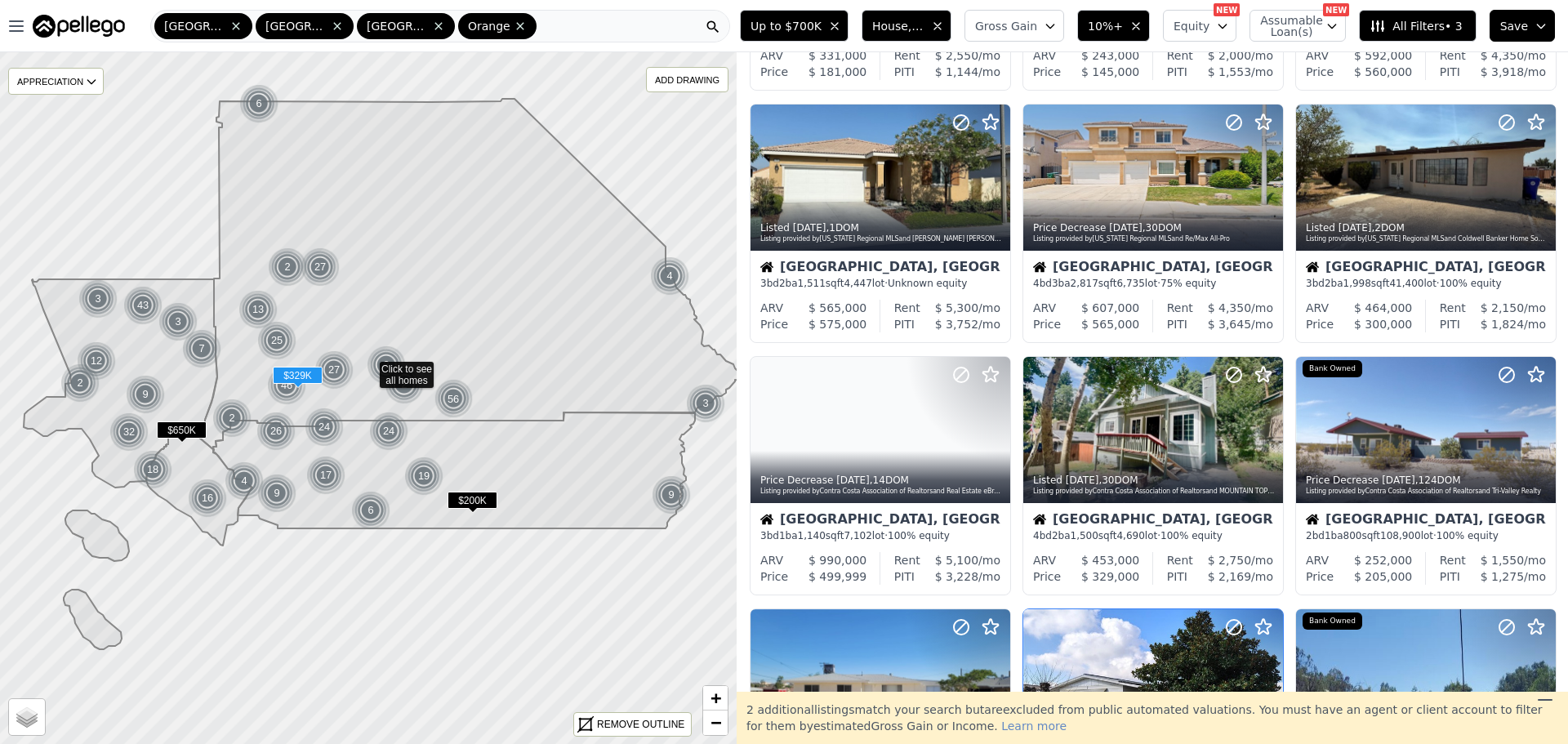
scroll to position [490, 0]
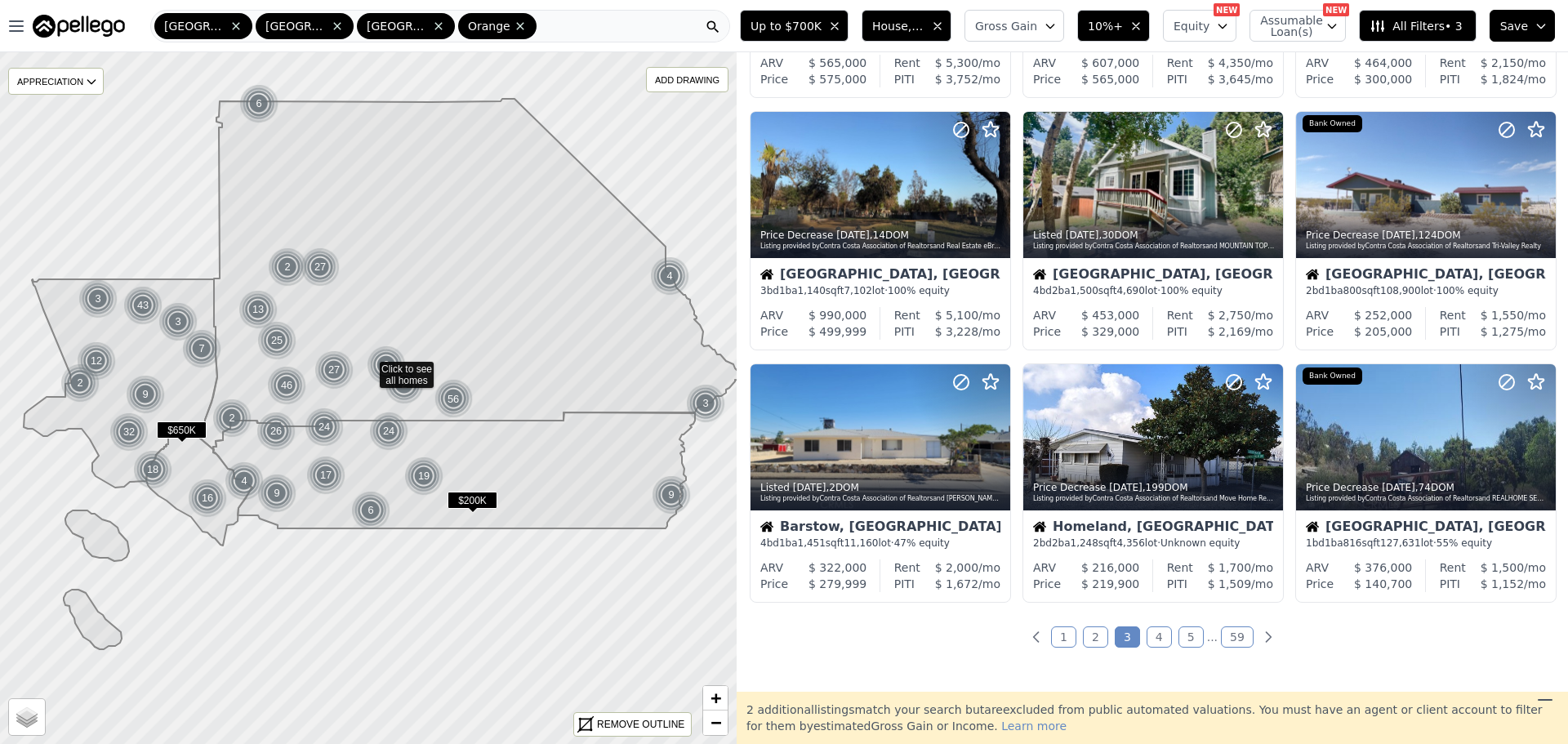
click at [1151, 640] on link "4" at bounding box center [1159, 637] width 25 height 21
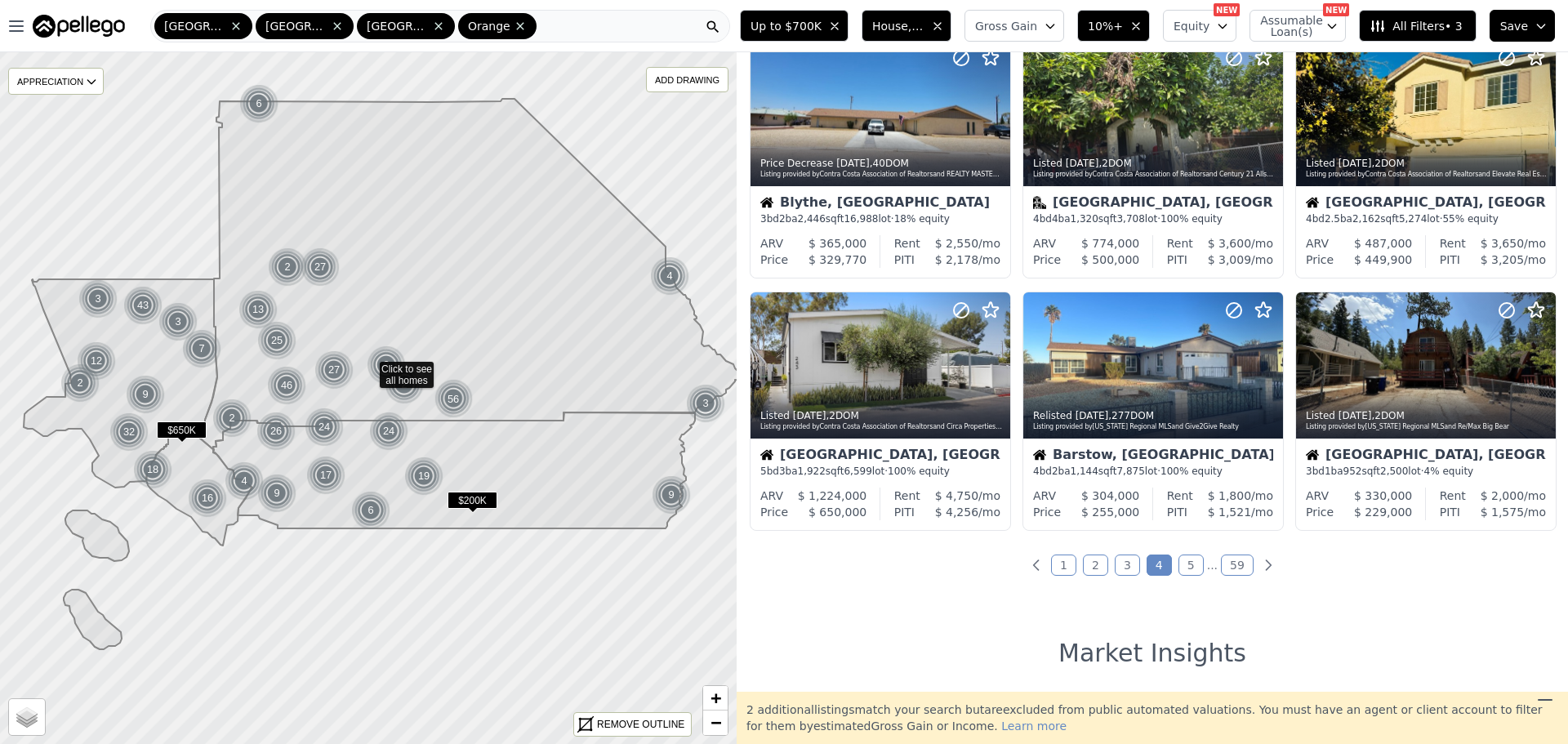
scroll to position [571, 0]
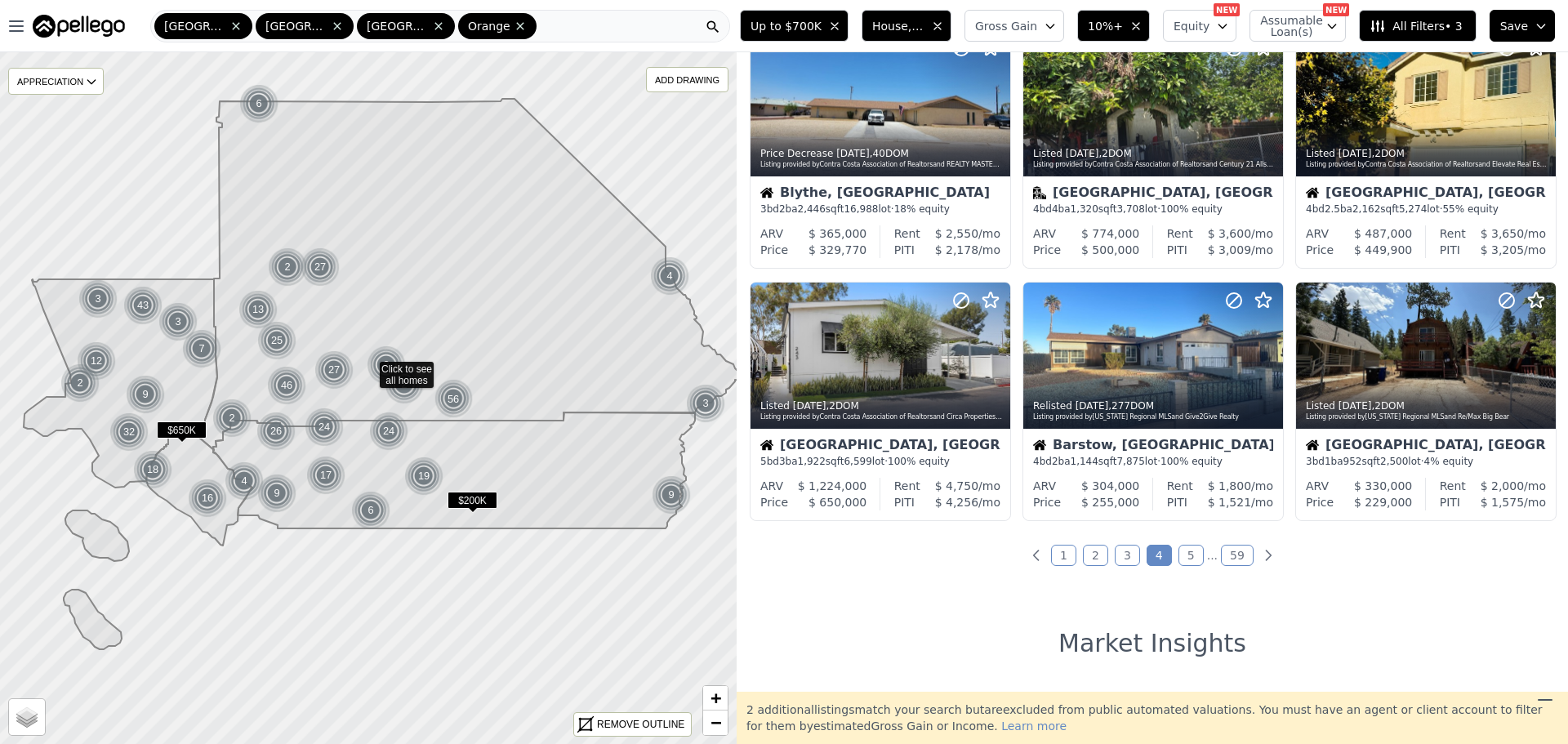
click at [1188, 555] on link "5" at bounding box center [1191, 555] width 25 height 21
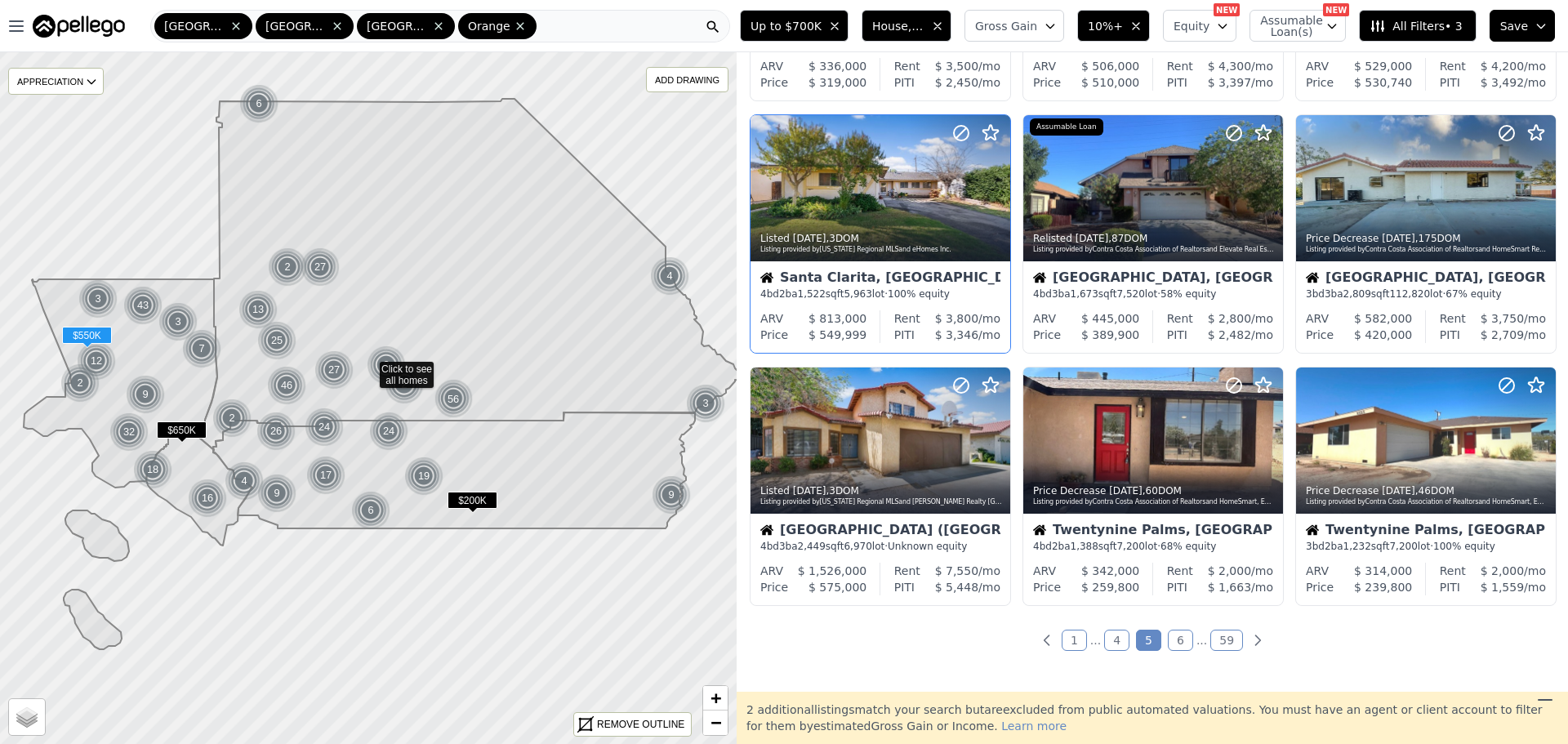
scroll to position [490, 0]
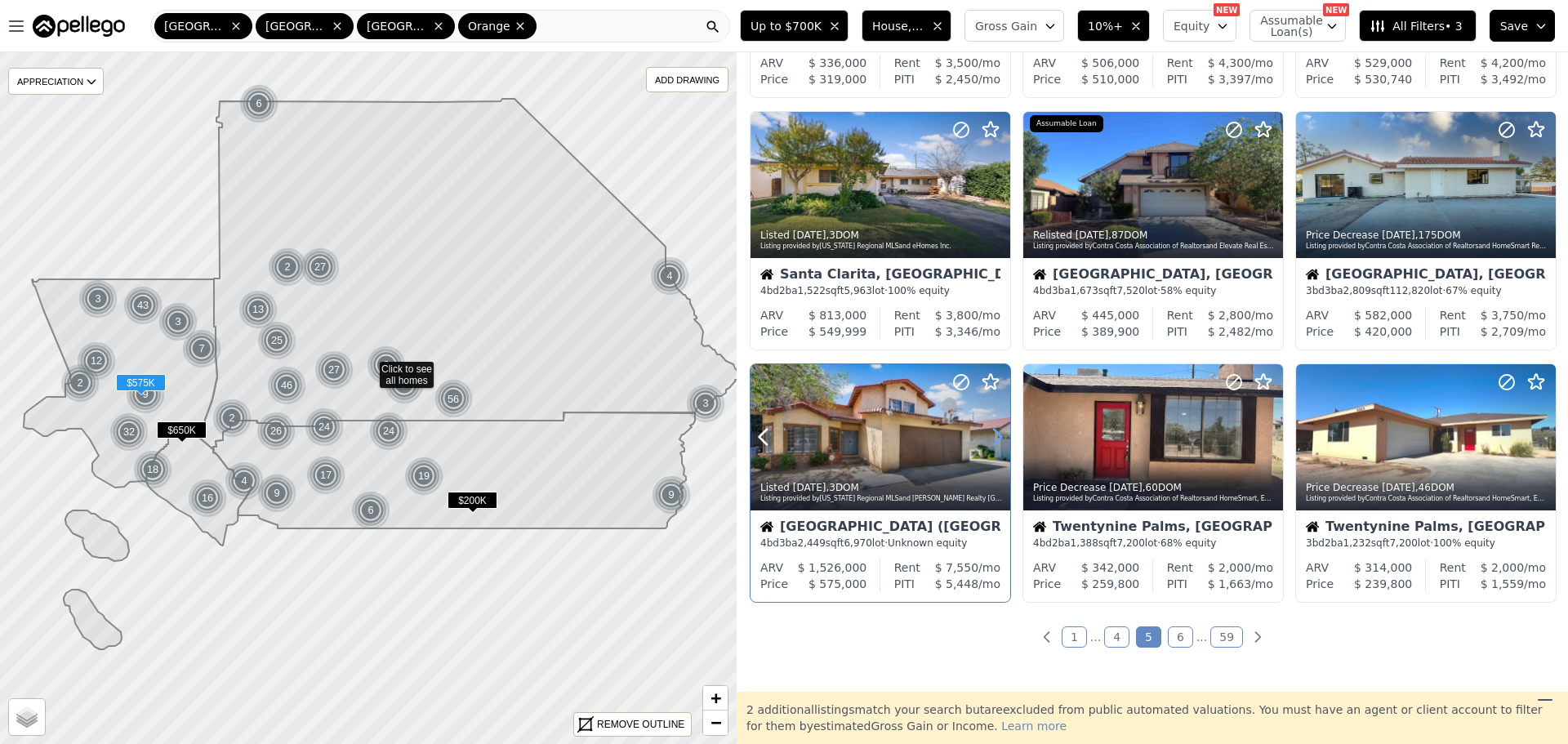
click at [993, 438] on icon at bounding box center [997, 436] width 26 height 26
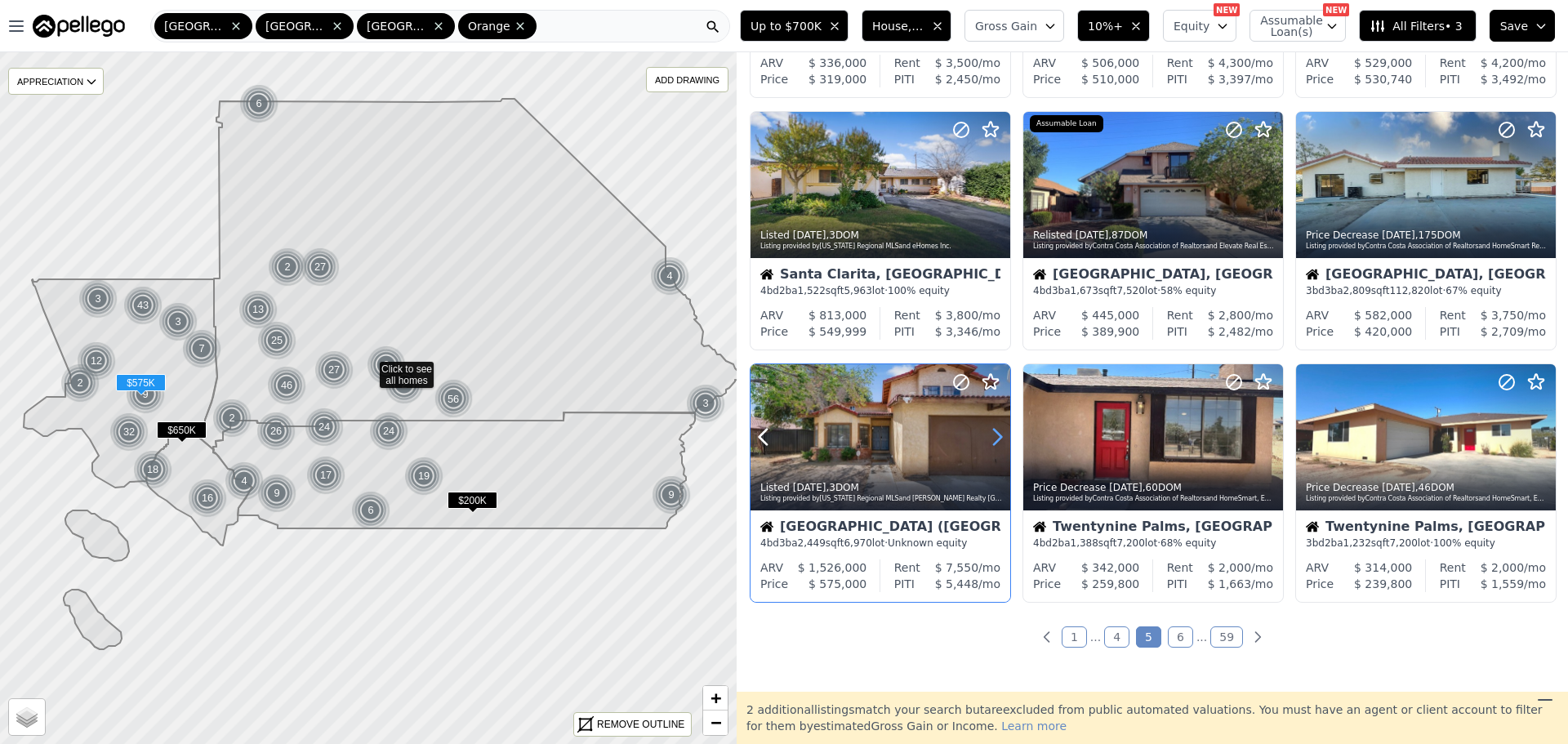
click at [993, 438] on icon at bounding box center [997, 436] width 26 height 26
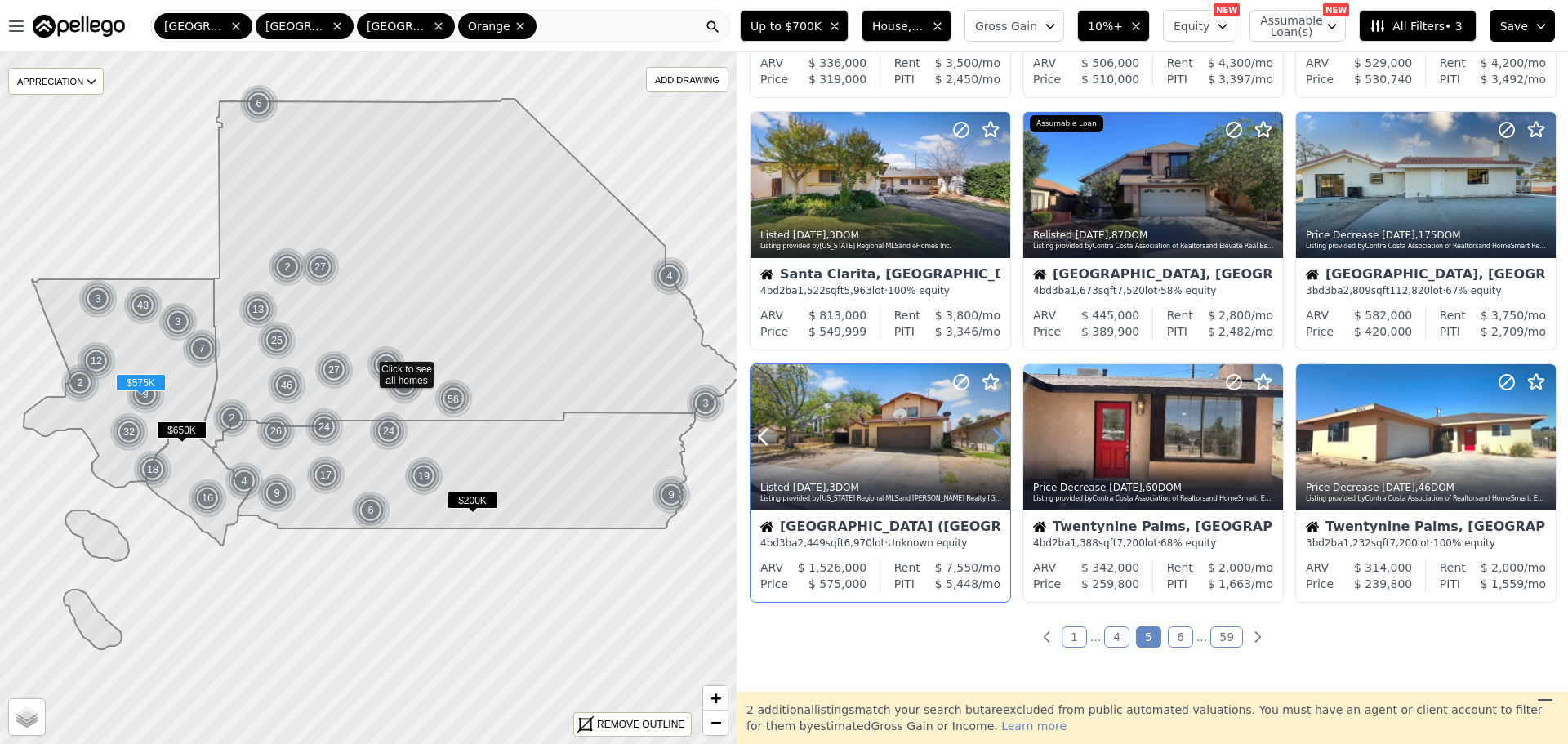
click at [993, 438] on icon at bounding box center [997, 436] width 26 height 26
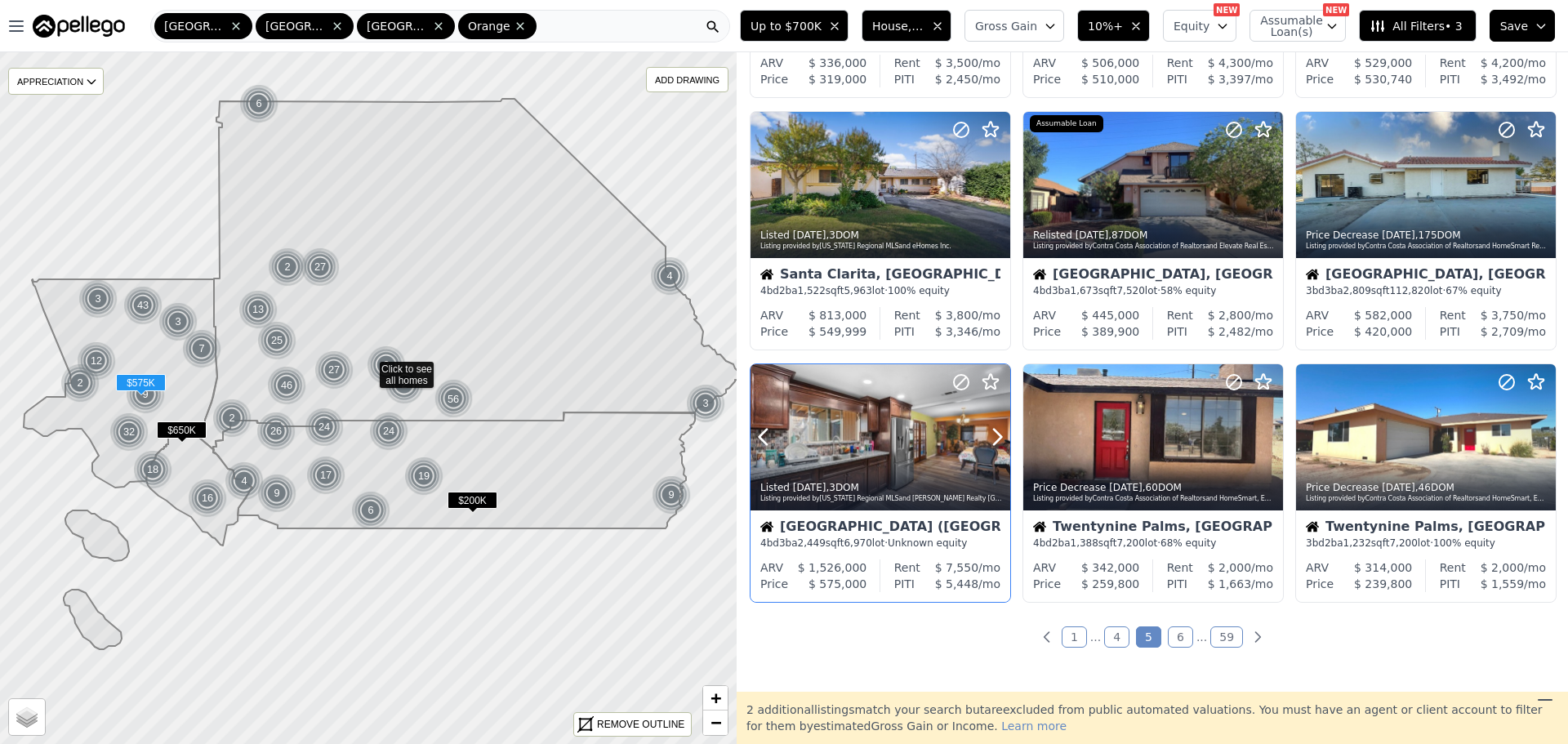
click at [1001, 435] on icon at bounding box center [998, 437] width 7 height 15
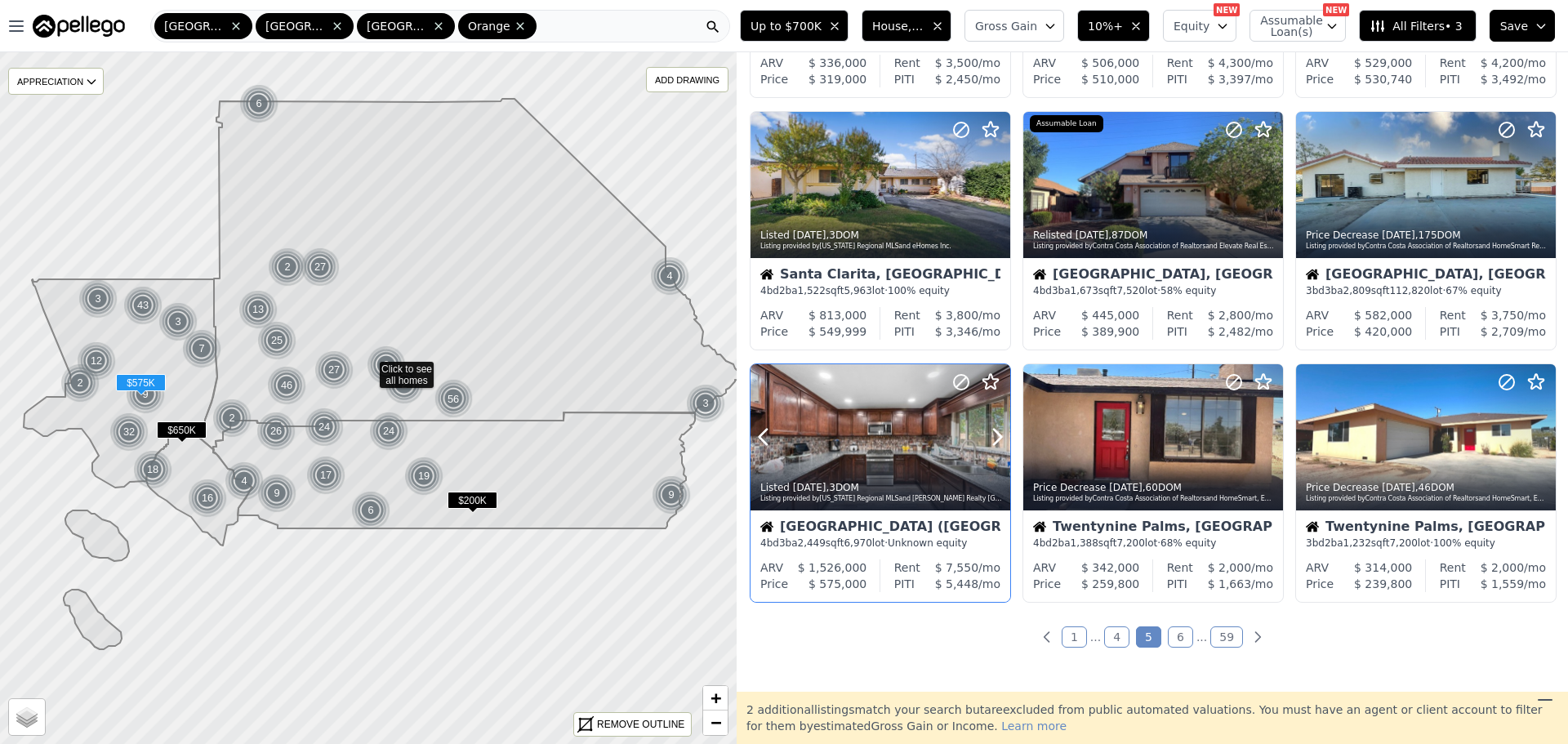
click at [1001, 435] on icon at bounding box center [998, 437] width 7 height 15
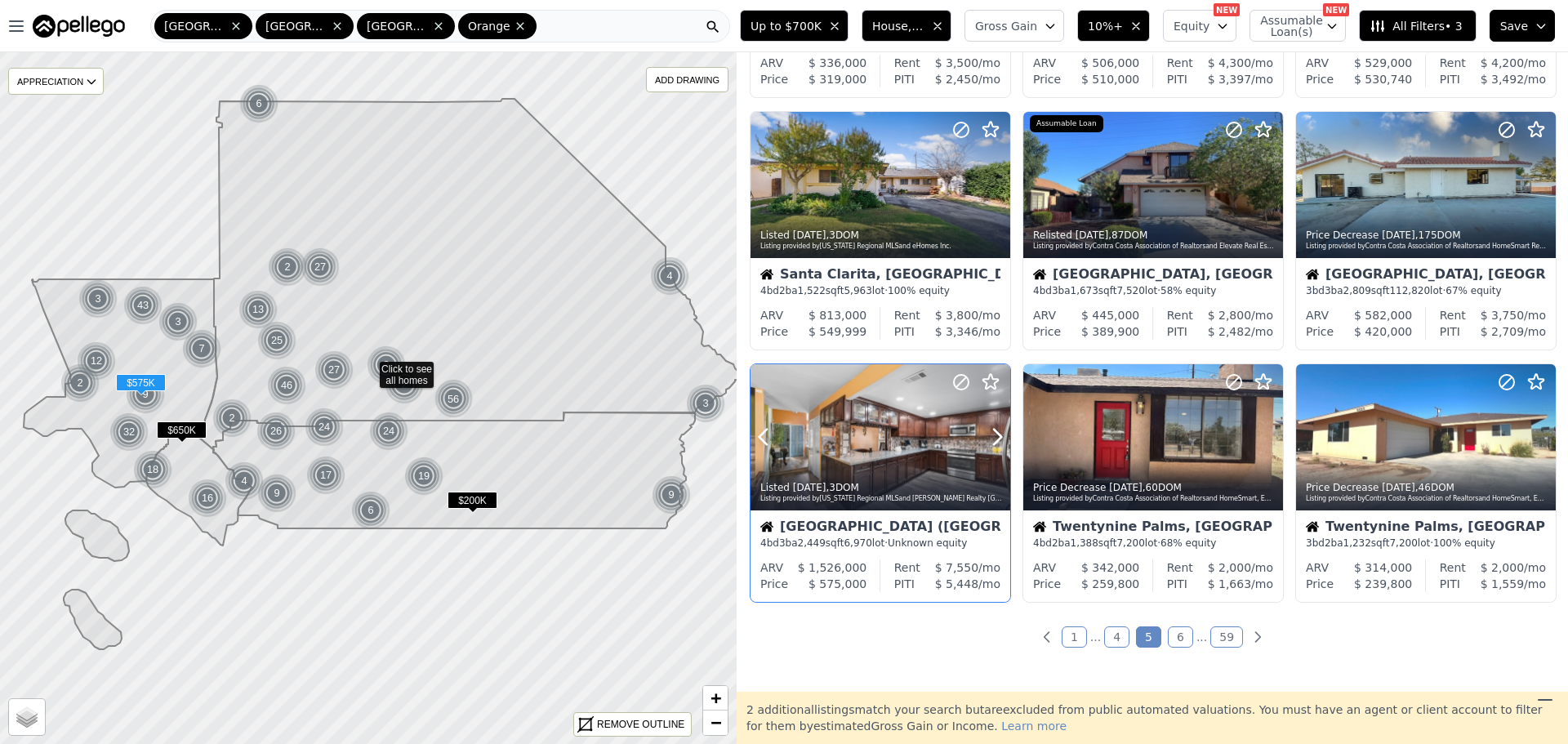
click at [1001, 435] on icon at bounding box center [998, 437] width 7 height 15
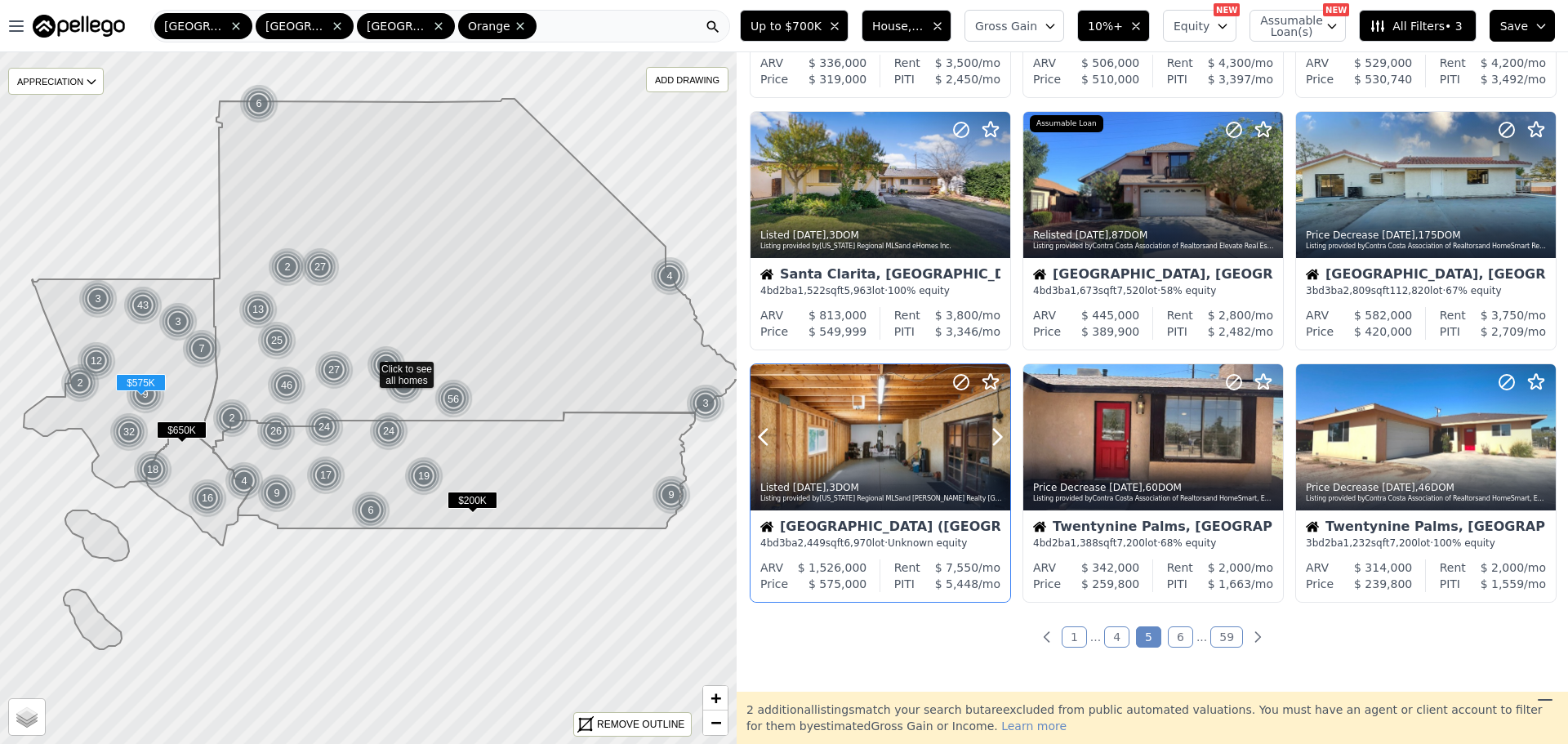
click at [1001, 435] on icon at bounding box center [998, 437] width 7 height 15
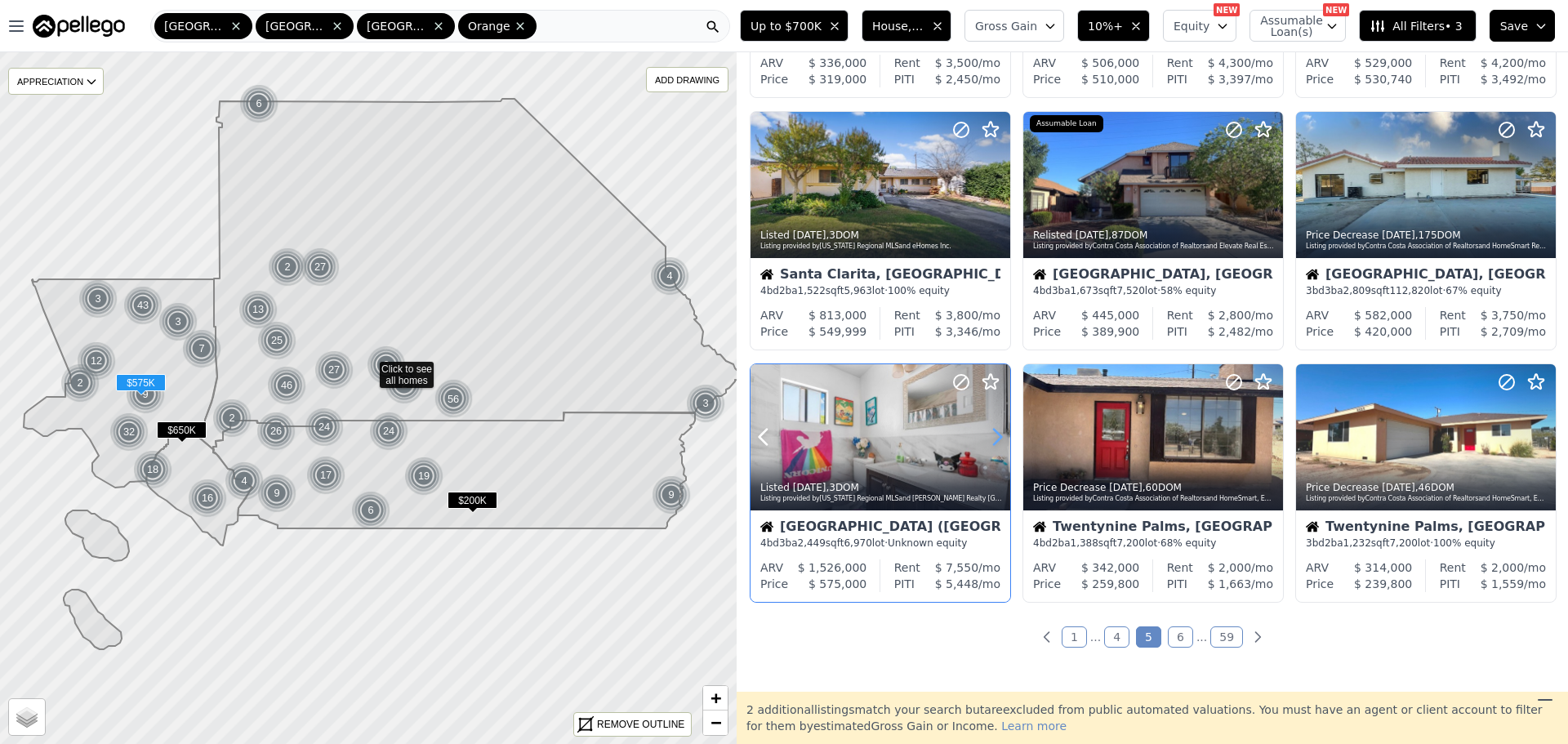
click at [1000, 435] on icon at bounding box center [998, 437] width 7 height 15
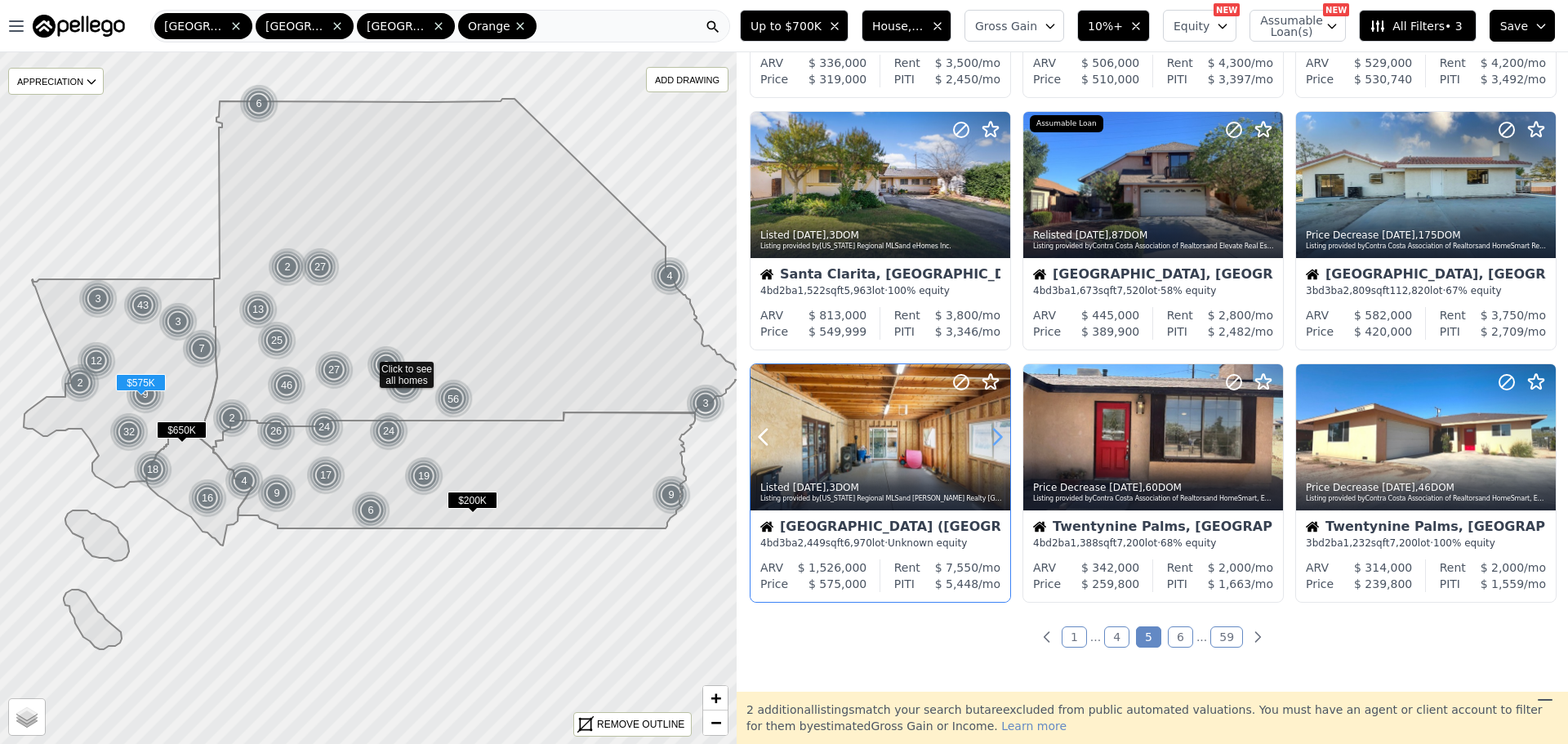
click at [1000, 435] on icon at bounding box center [998, 437] width 7 height 15
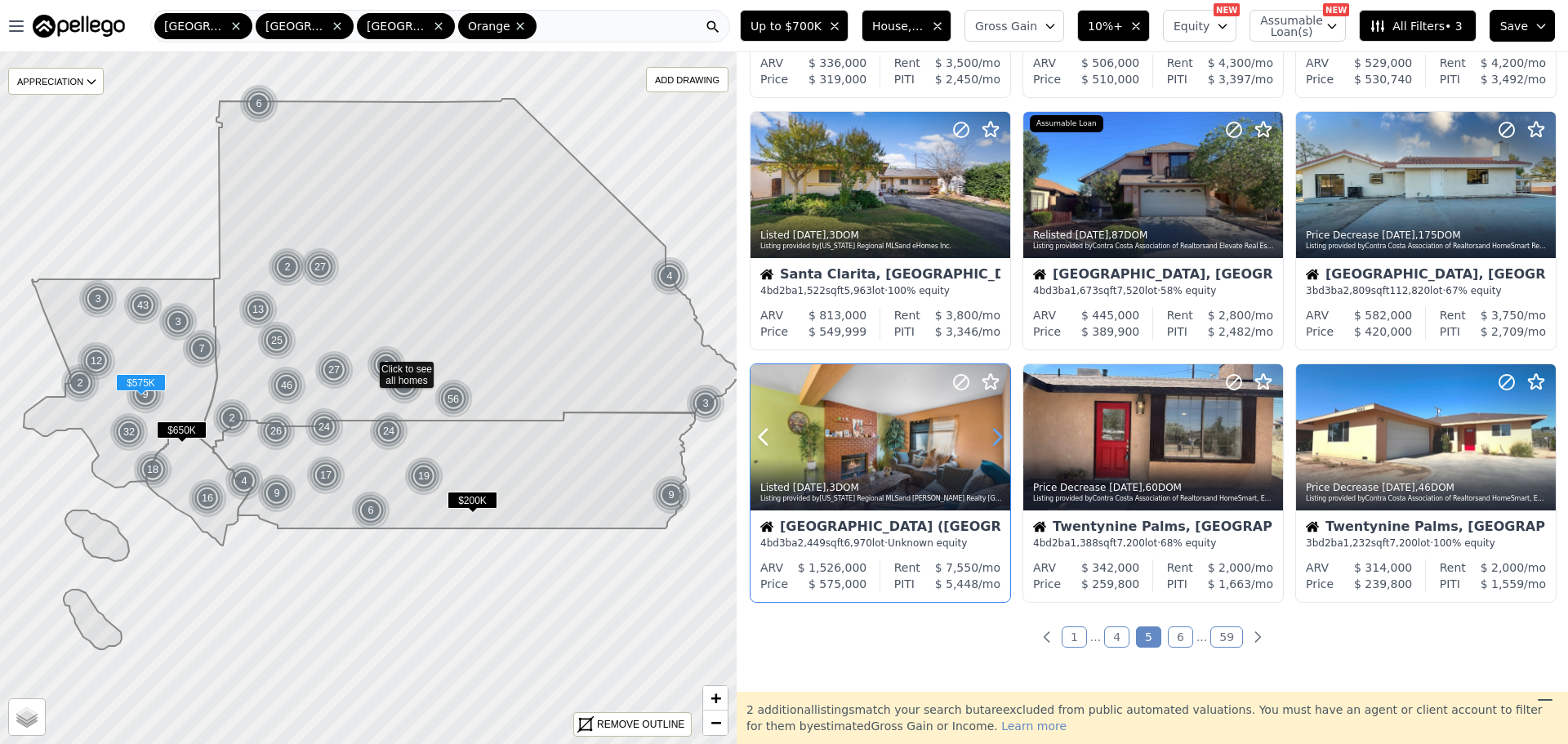
click at [1000, 435] on icon at bounding box center [998, 437] width 7 height 15
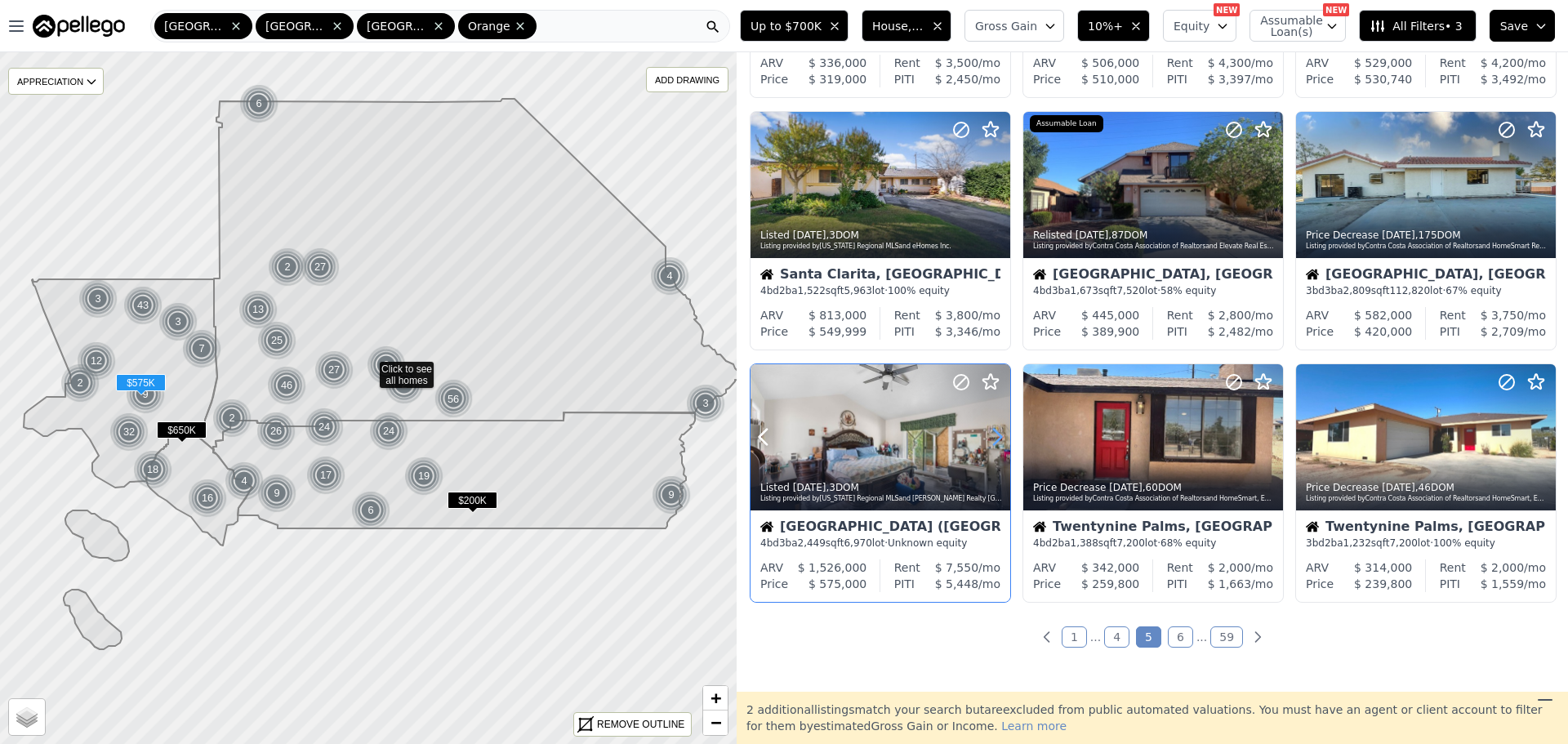
click at [1000, 435] on icon at bounding box center [998, 437] width 7 height 15
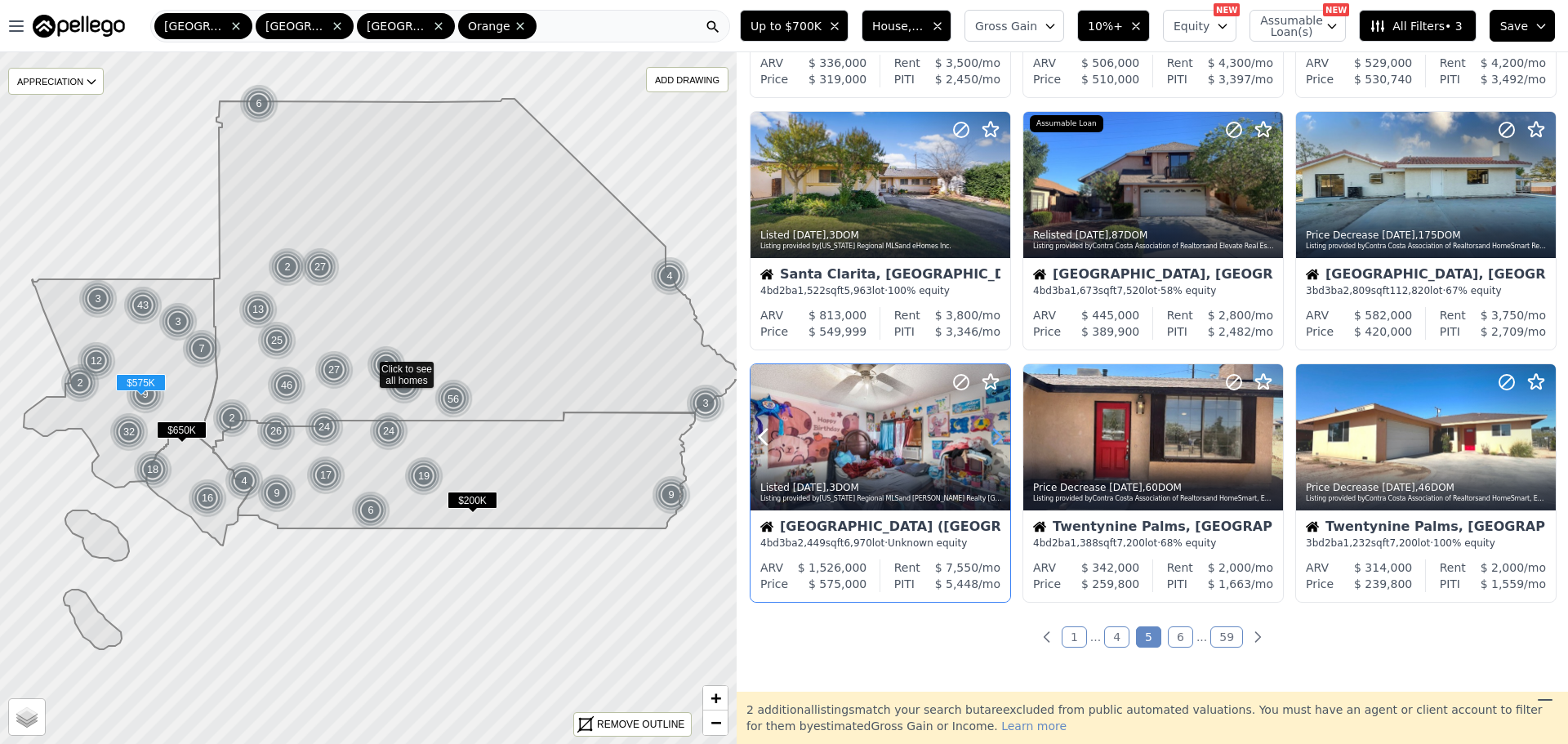
click at [1000, 435] on icon at bounding box center [998, 437] width 7 height 15
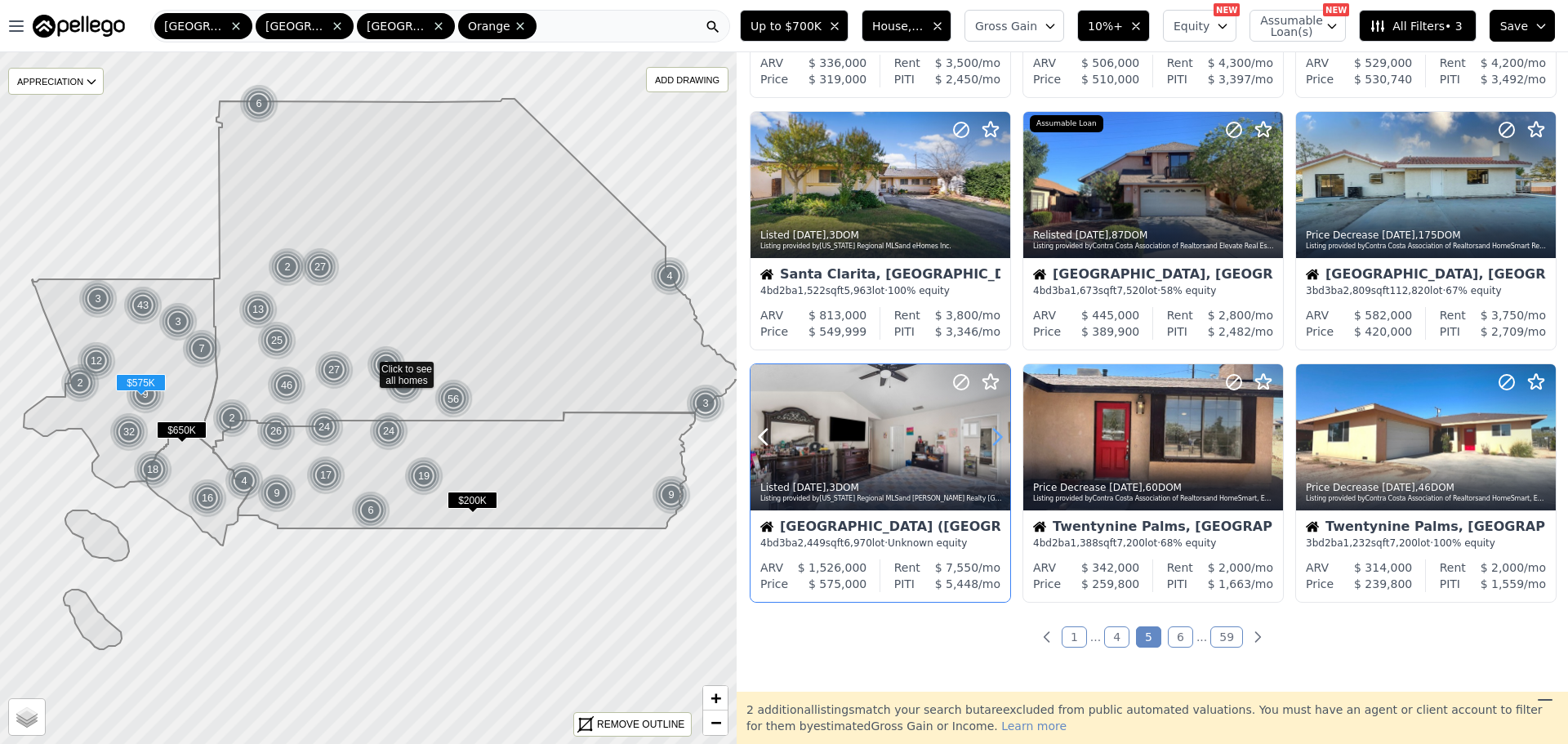
click at [1000, 435] on icon at bounding box center [998, 437] width 7 height 15
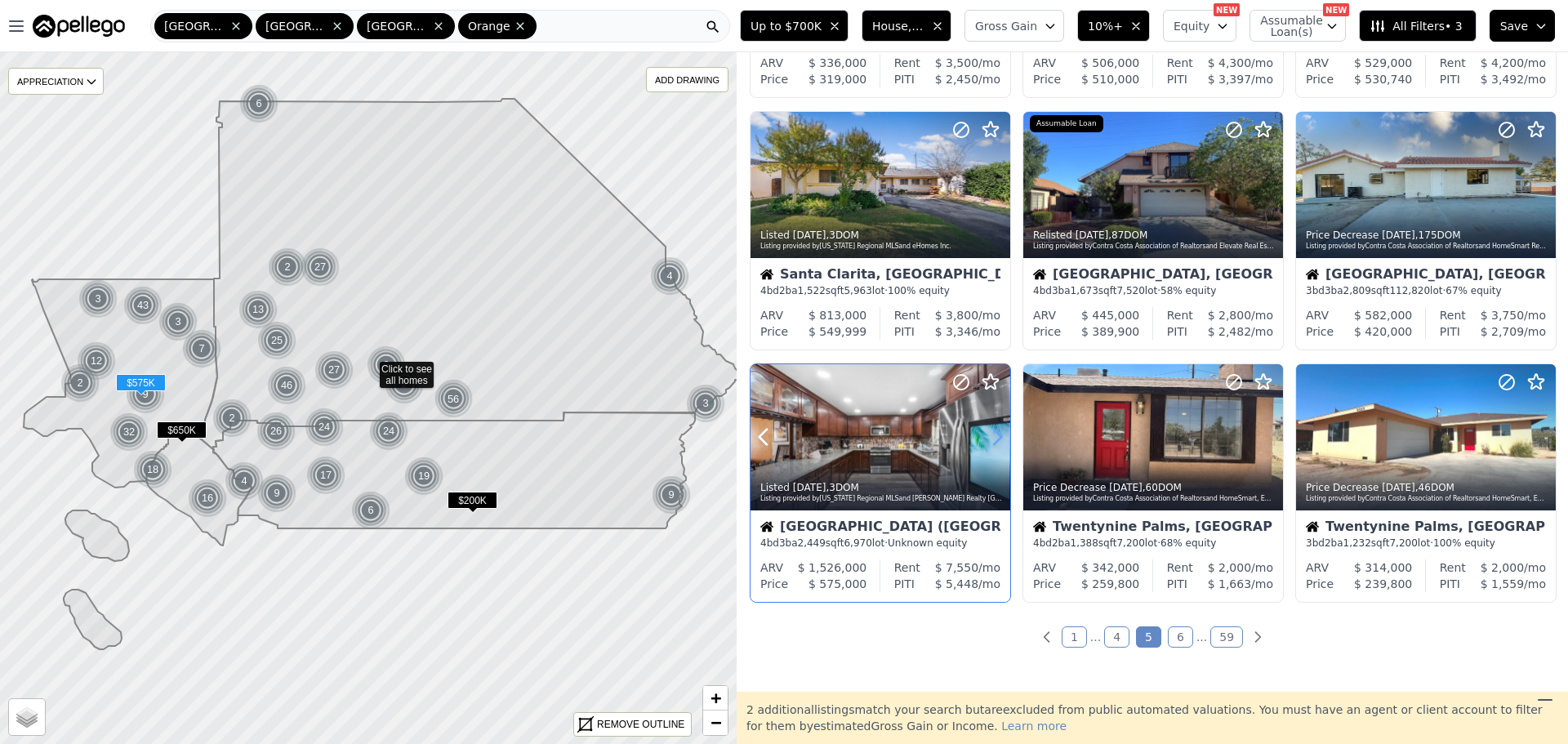
click at [1000, 435] on icon at bounding box center [998, 437] width 7 height 15
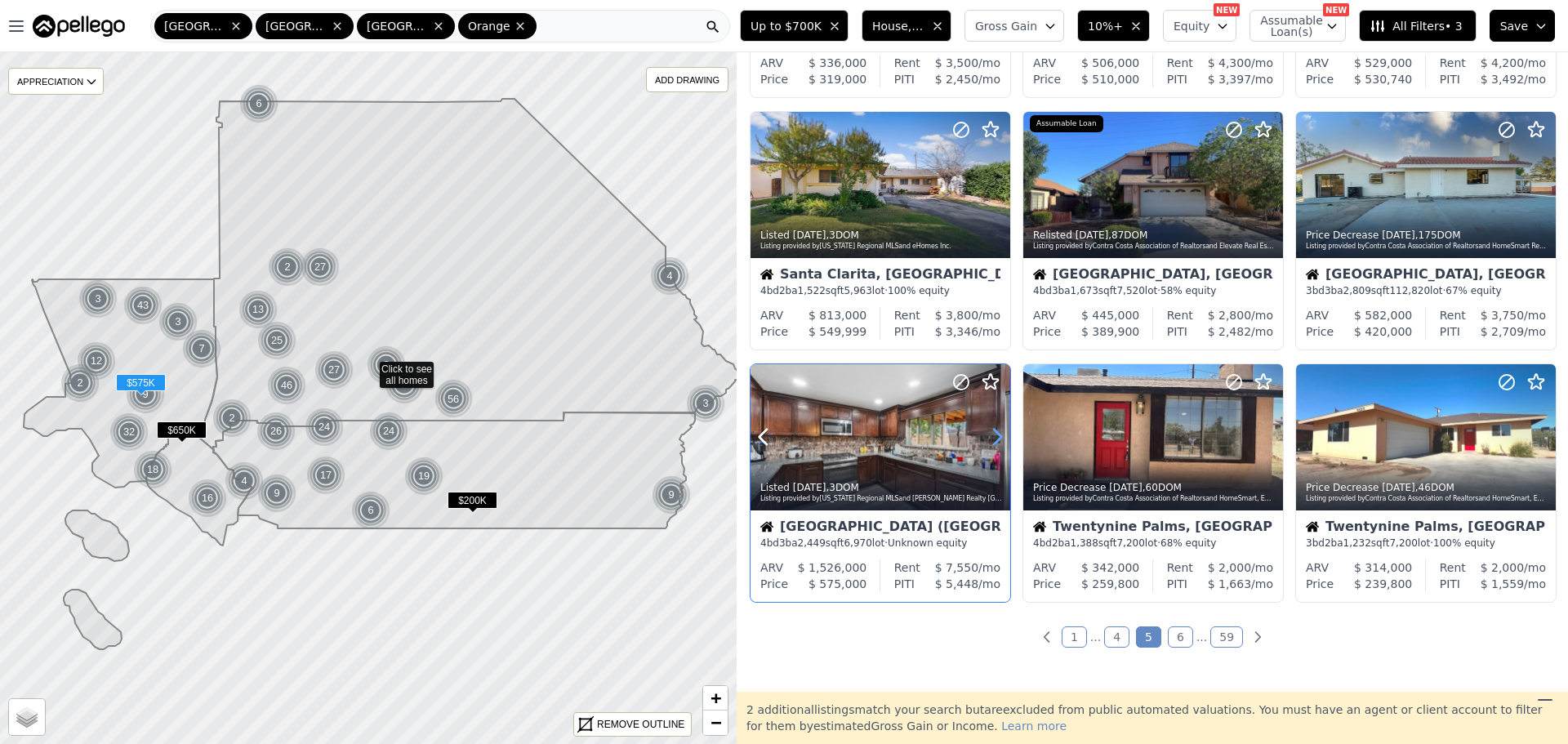
click at [1000, 435] on icon at bounding box center [998, 437] width 7 height 15
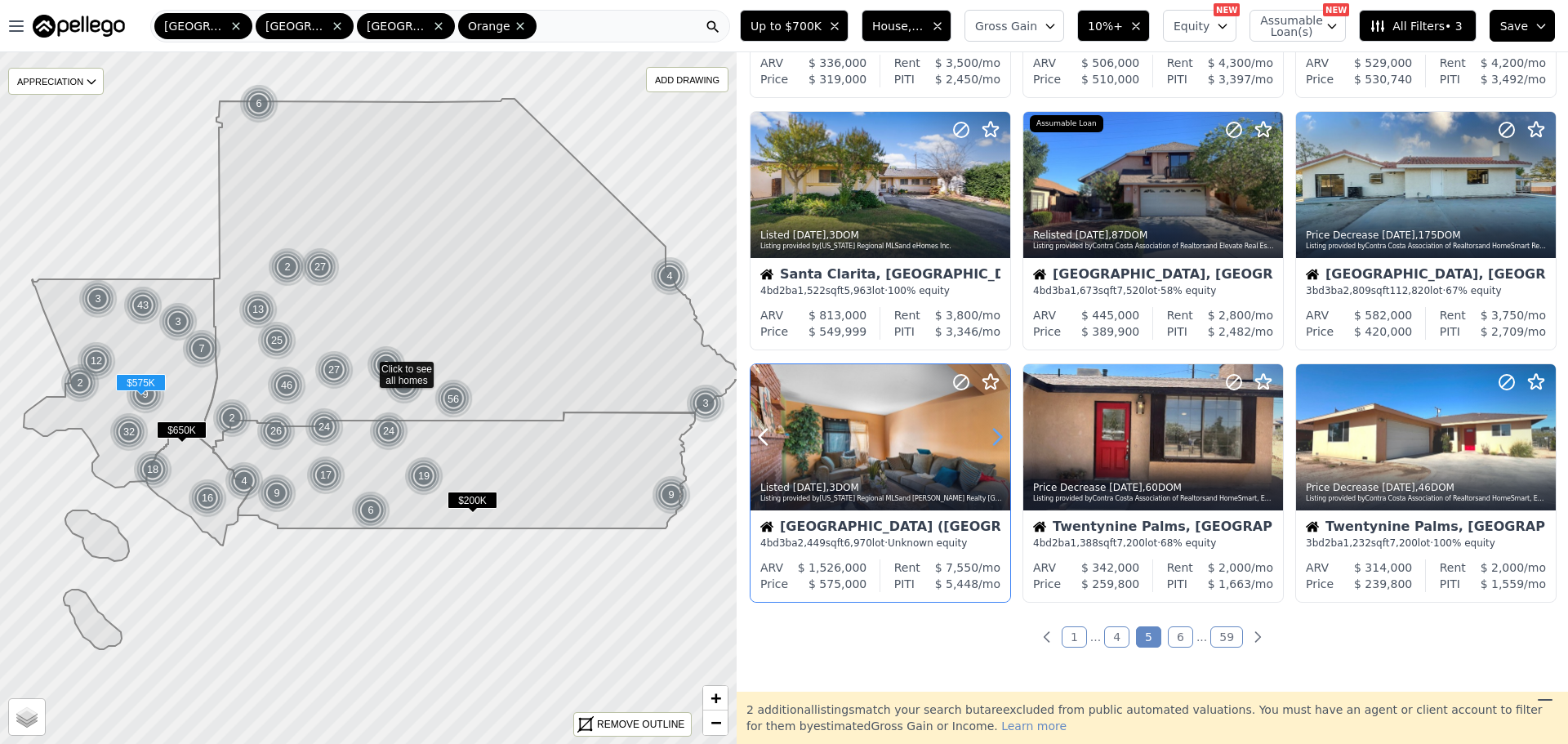
click at [1000, 435] on icon at bounding box center [998, 437] width 7 height 15
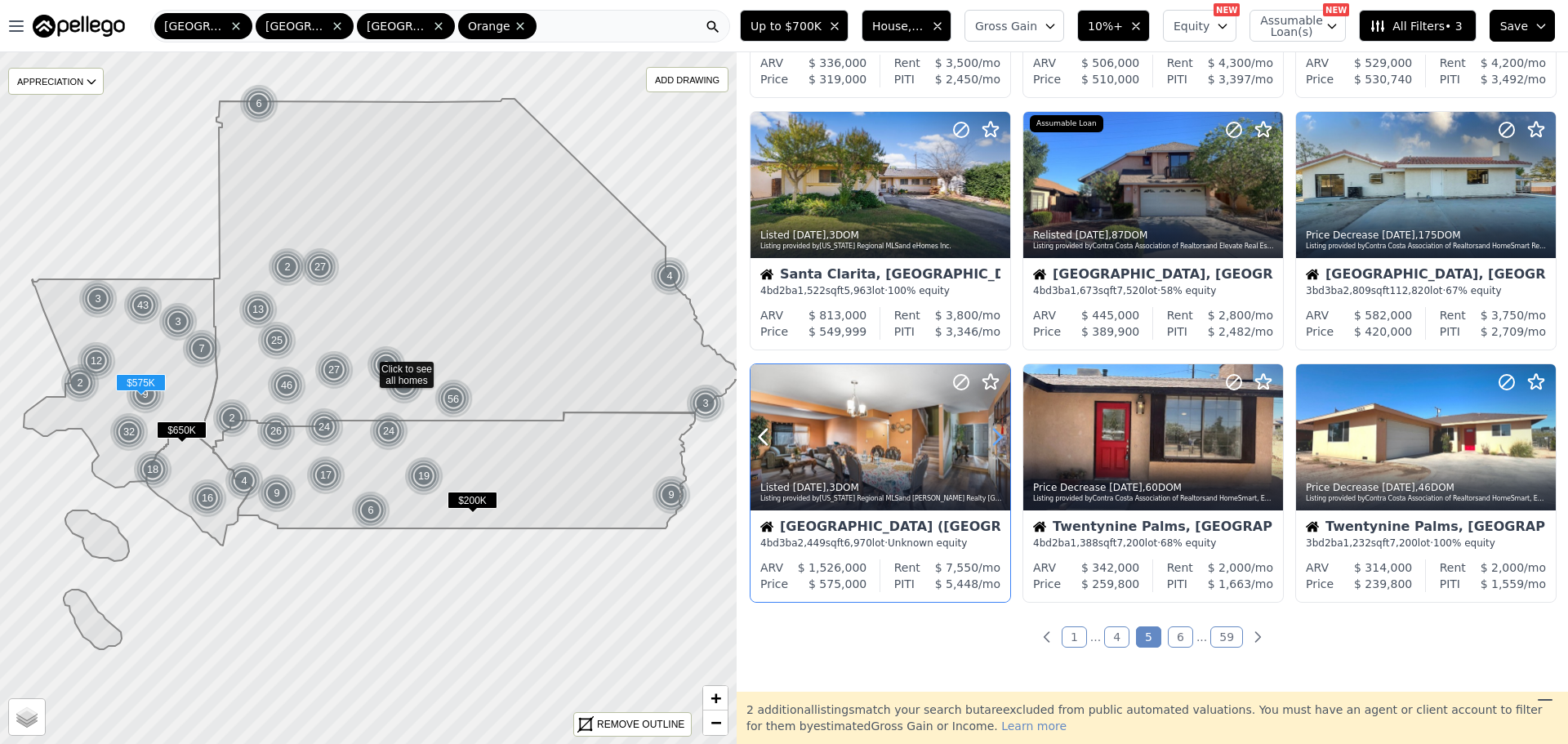
click at [1000, 435] on icon at bounding box center [998, 437] width 7 height 15
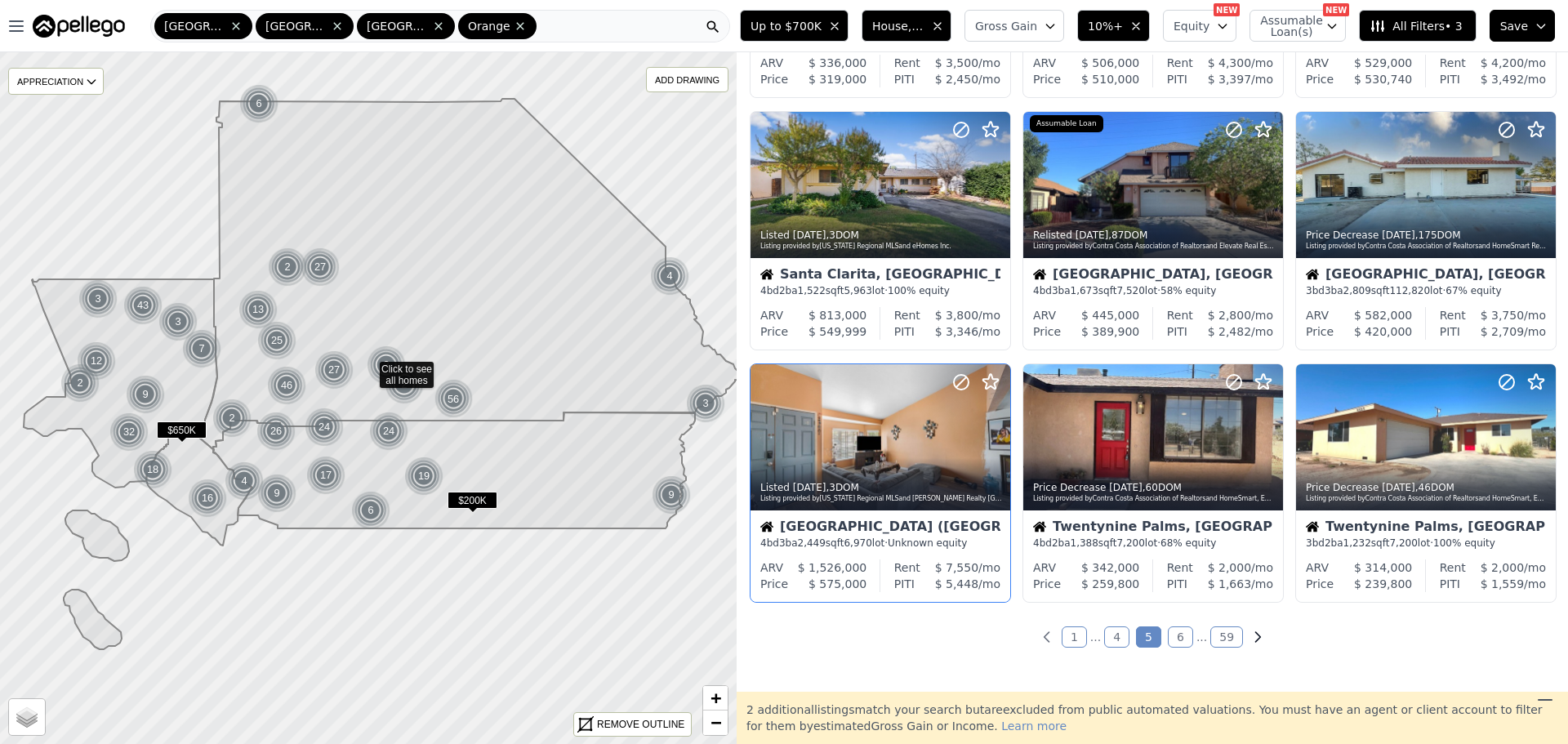
click at [1249, 634] on icon "Next page" at bounding box center [1257, 637] width 16 height 16
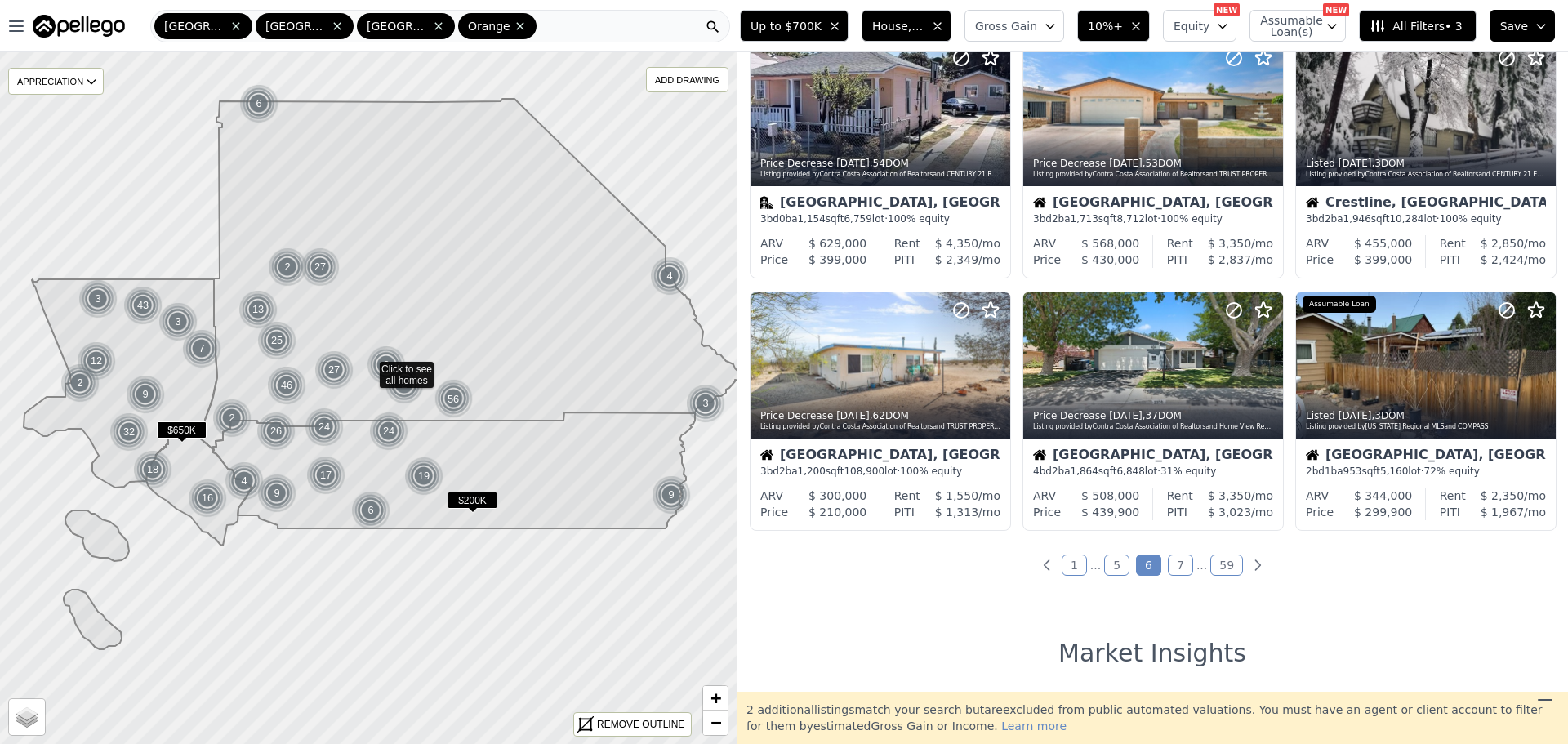
scroll to position [571, 0]
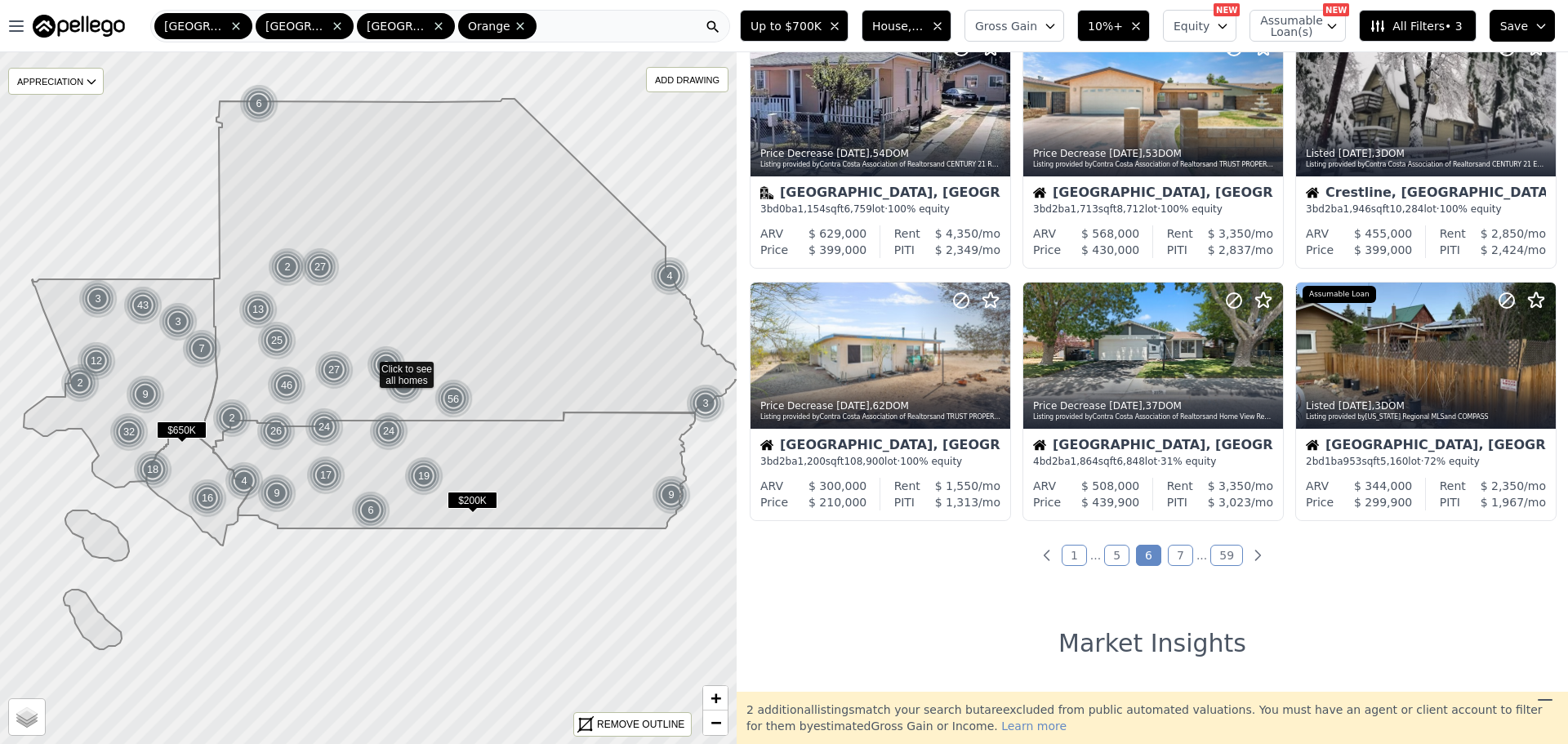
click at [1110, 554] on link "5" at bounding box center [1117, 555] width 25 height 21
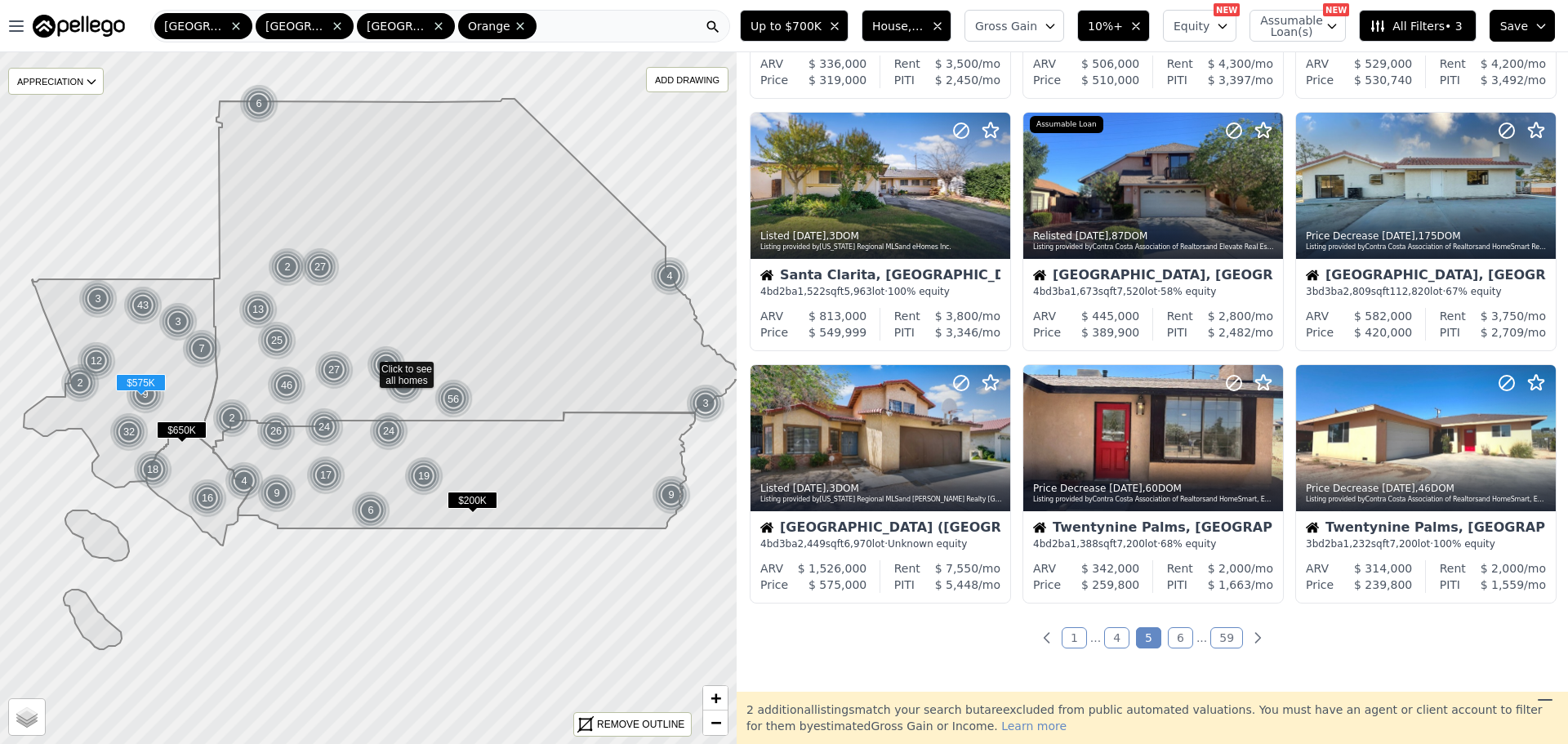
scroll to position [490, 0]
click at [817, 440] on div at bounding box center [880, 437] width 260 height 146
click at [1181, 637] on link "6" at bounding box center [1180, 637] width 25 height 21
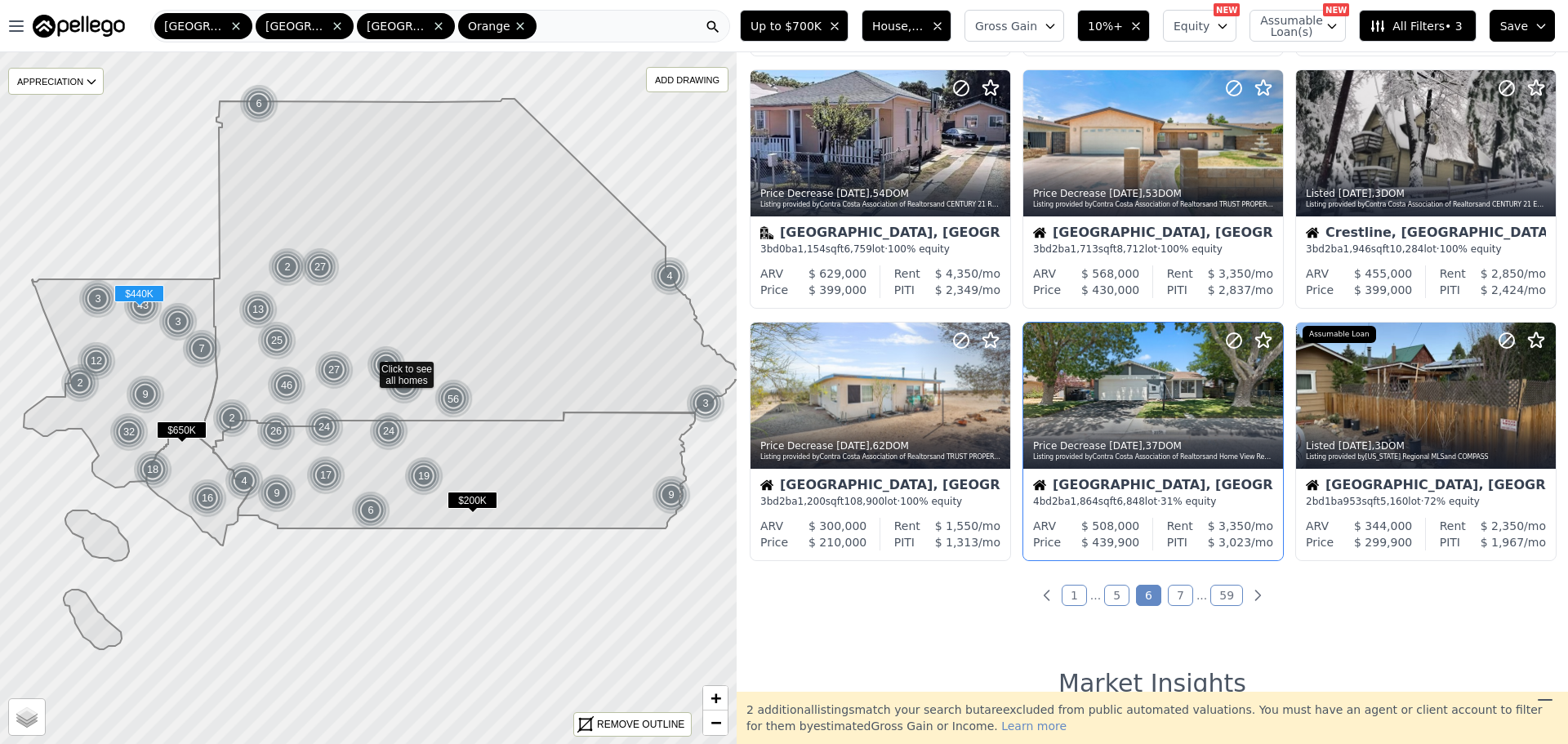
scroll to position [571, 0]
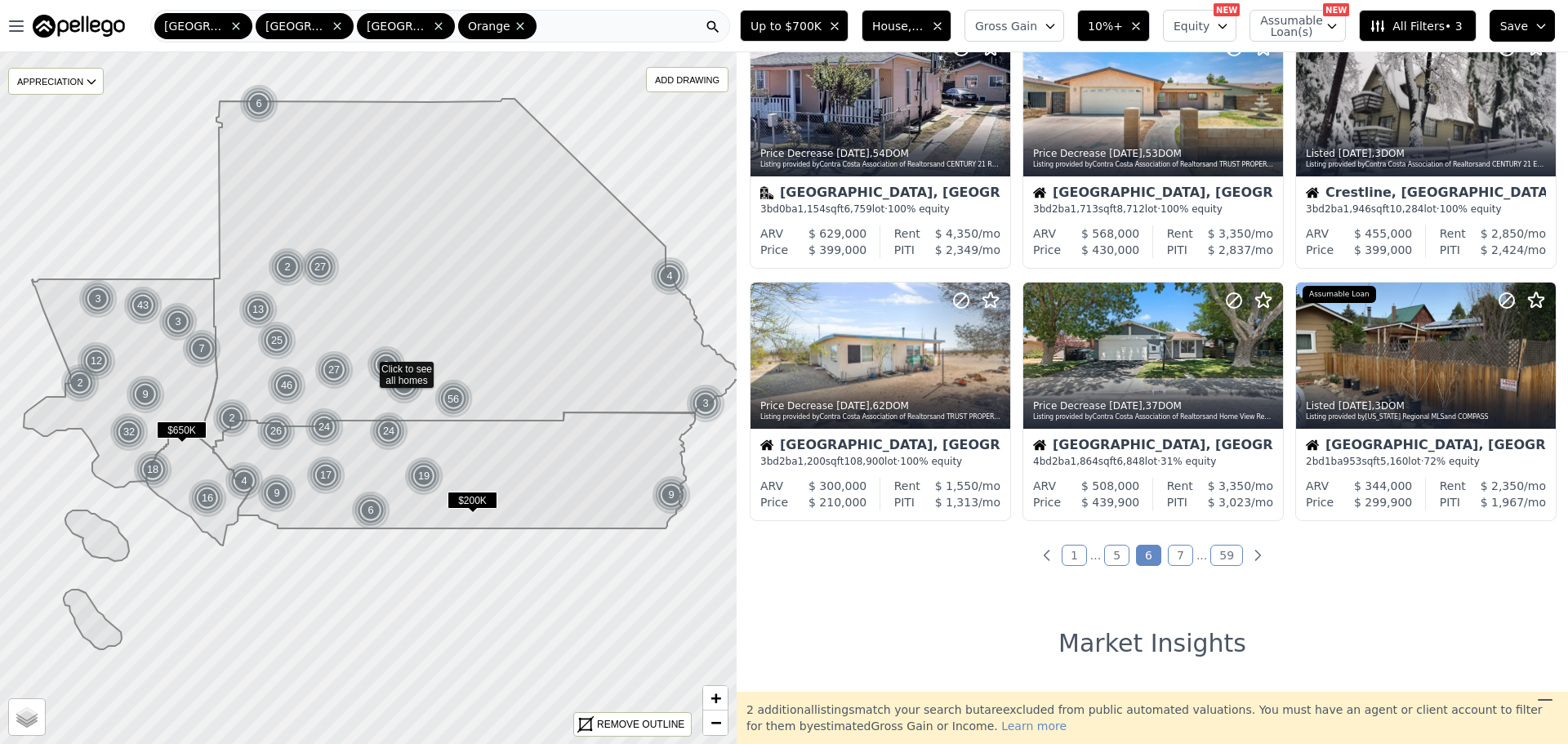
click at [1171, 560] on link "7" at bounding box center [1180, 555] width 25 height 21
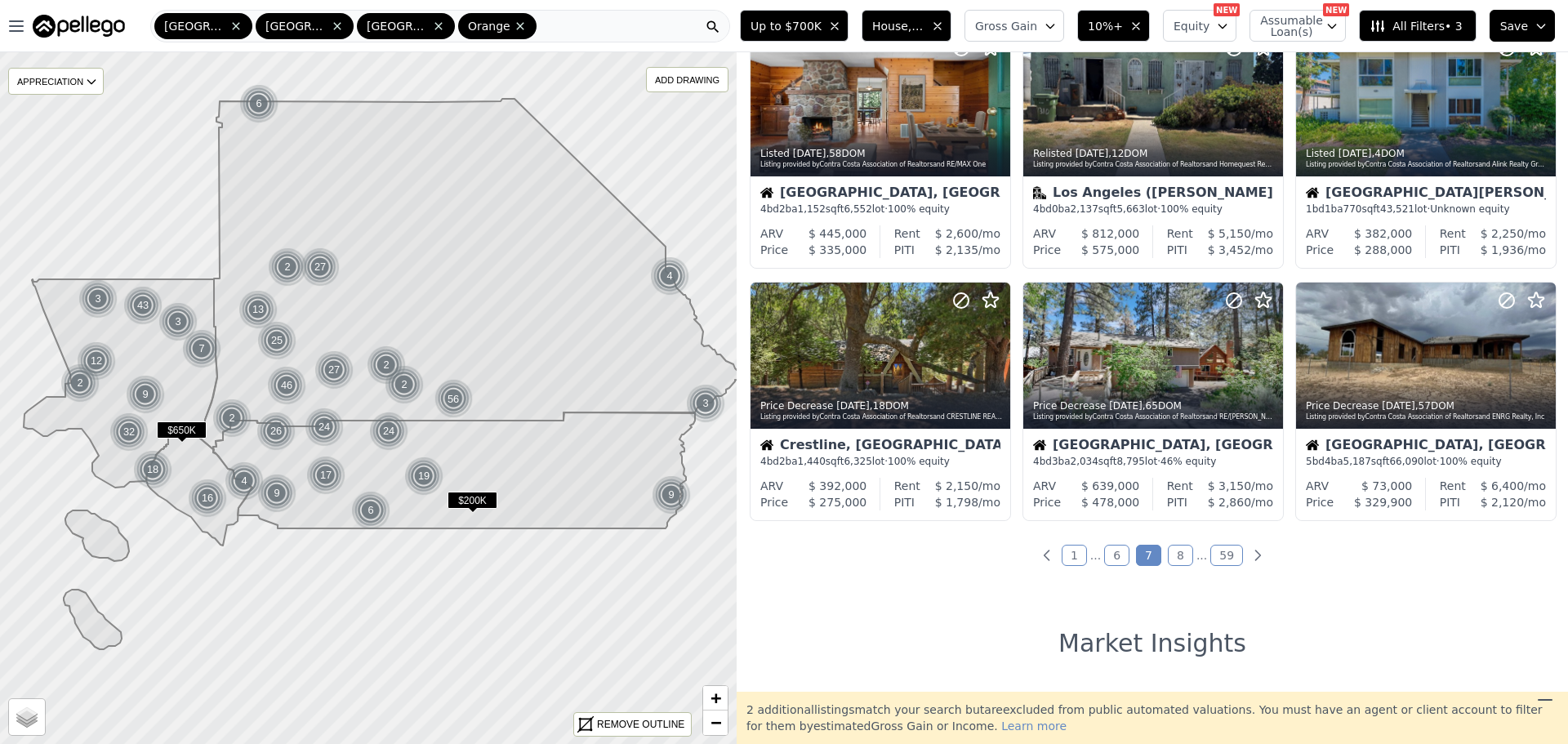
click at [1171, 556] on link "8" at bounding box center [1180, 555] width 25 height 21
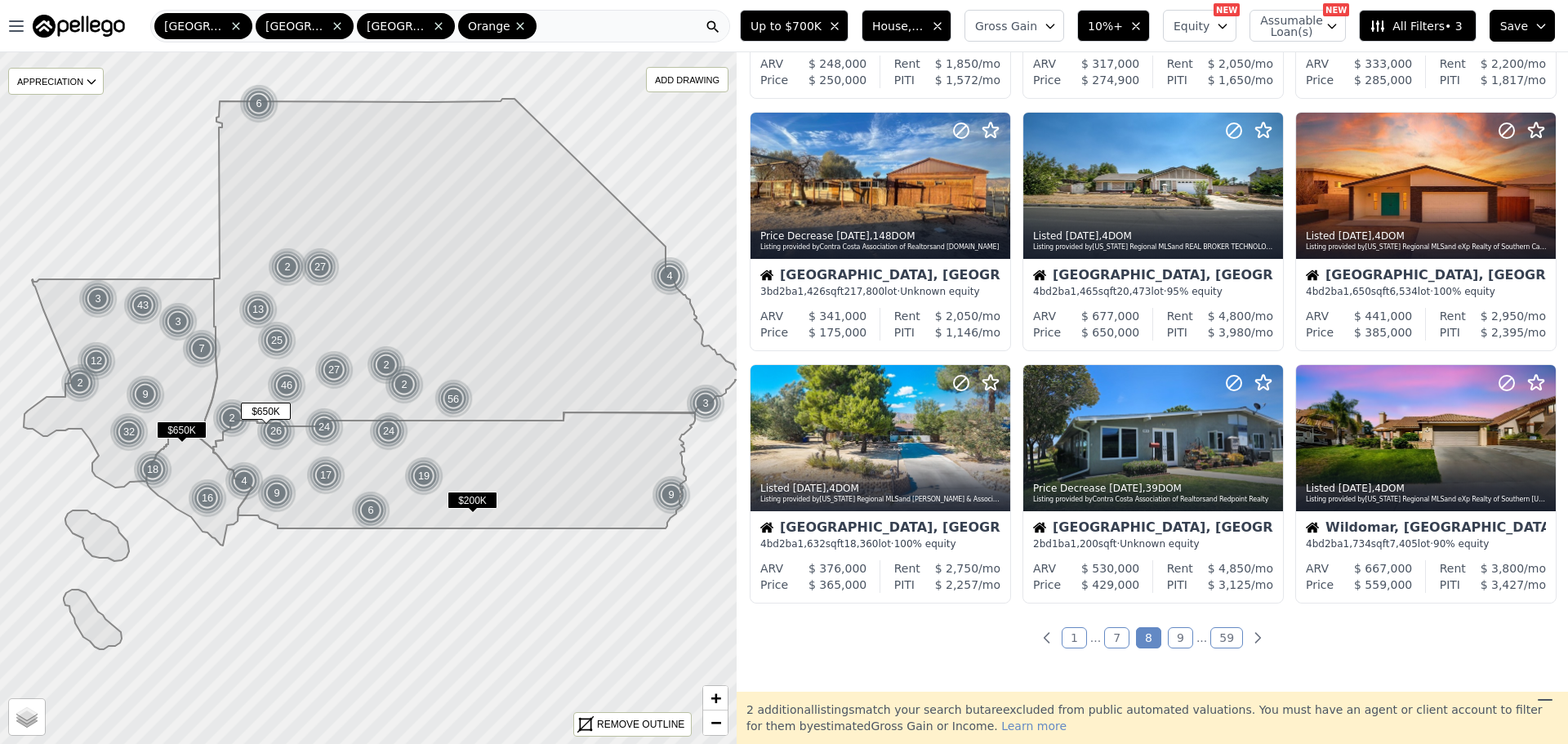
scroll to position [490, 0]
click at [1178, 637] on link "9" at bounding box center [1180, 637] width 25 height 21
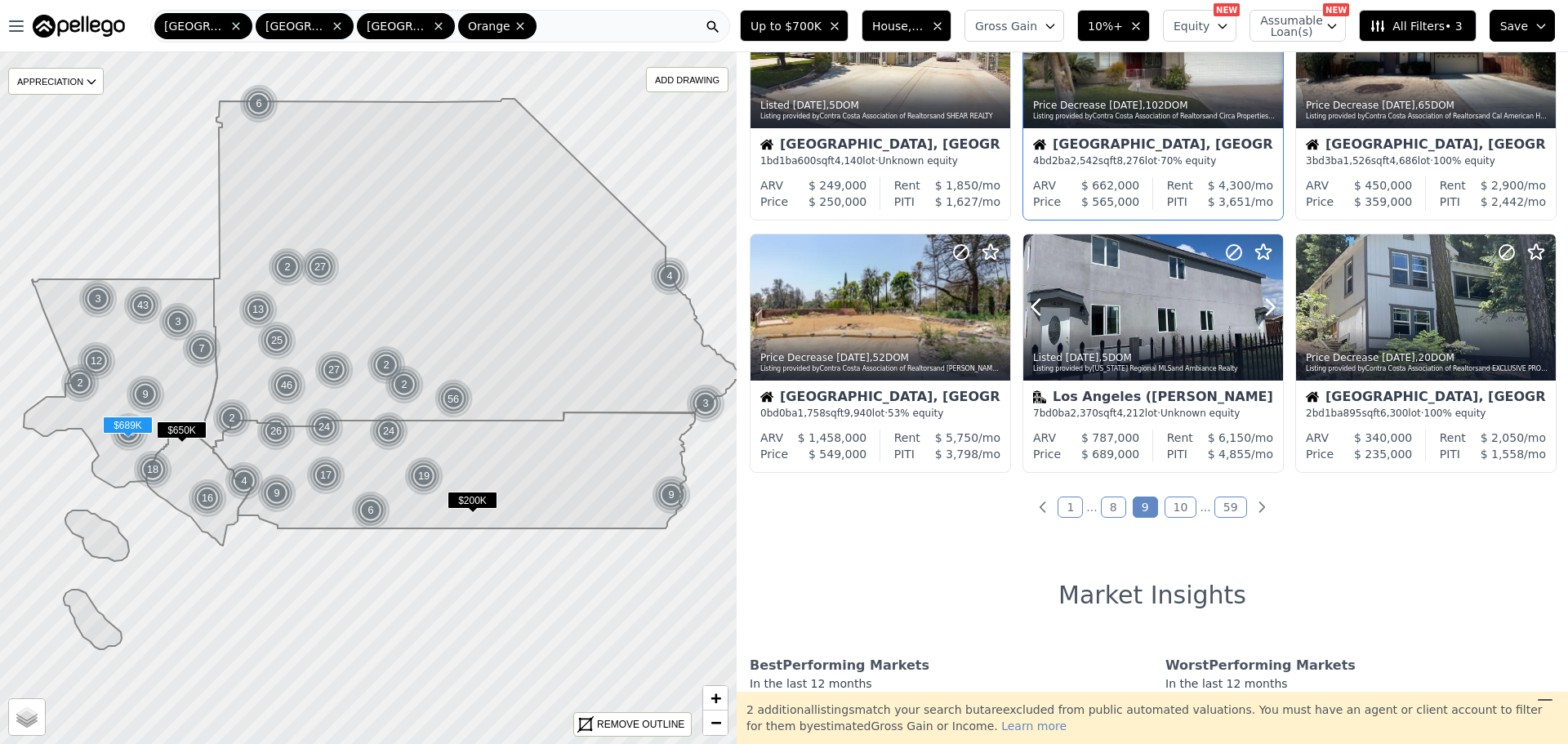
scroll to position [653, 0]
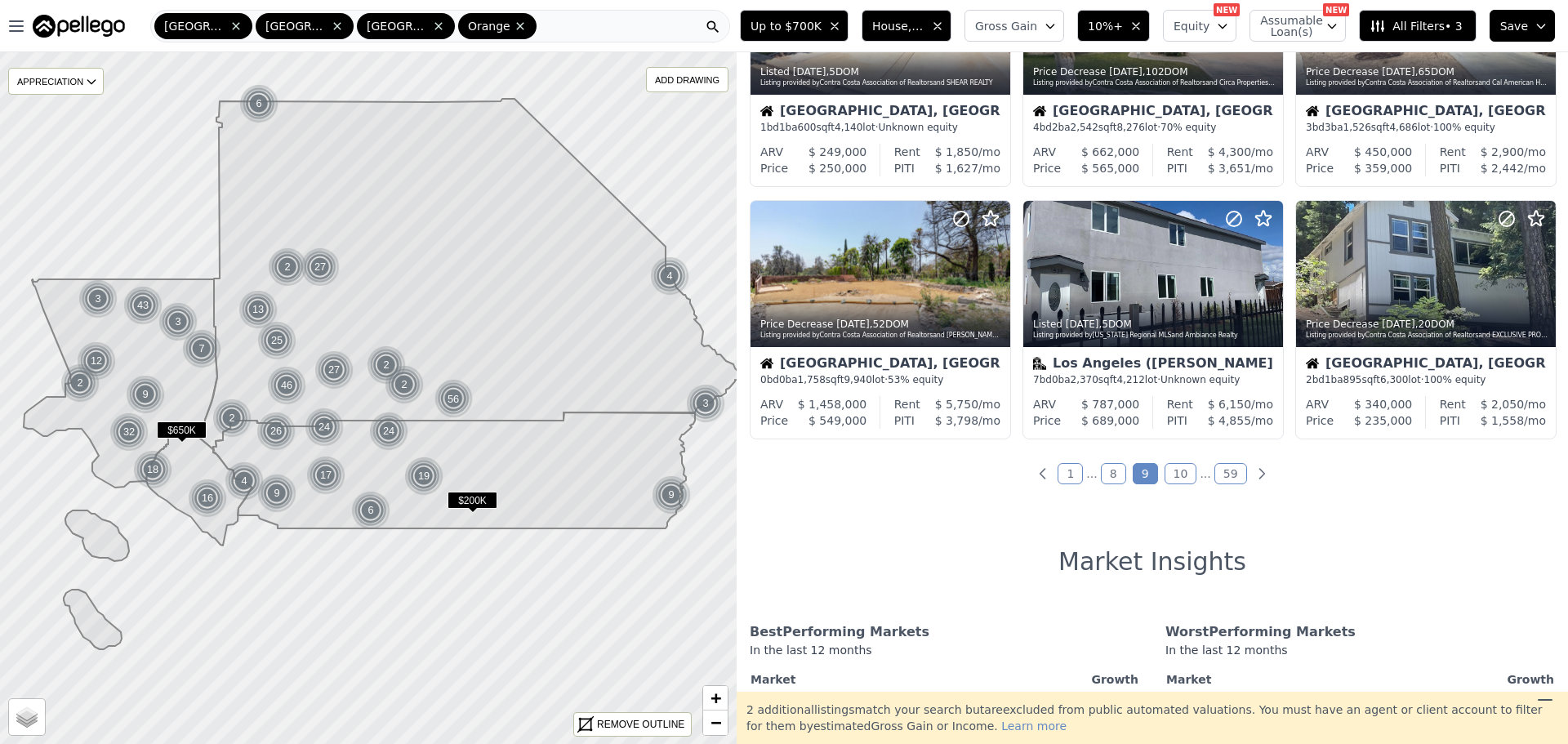
click at [1183, 468] on link "10" at bounding box center [1180, 474] width 32 height 21
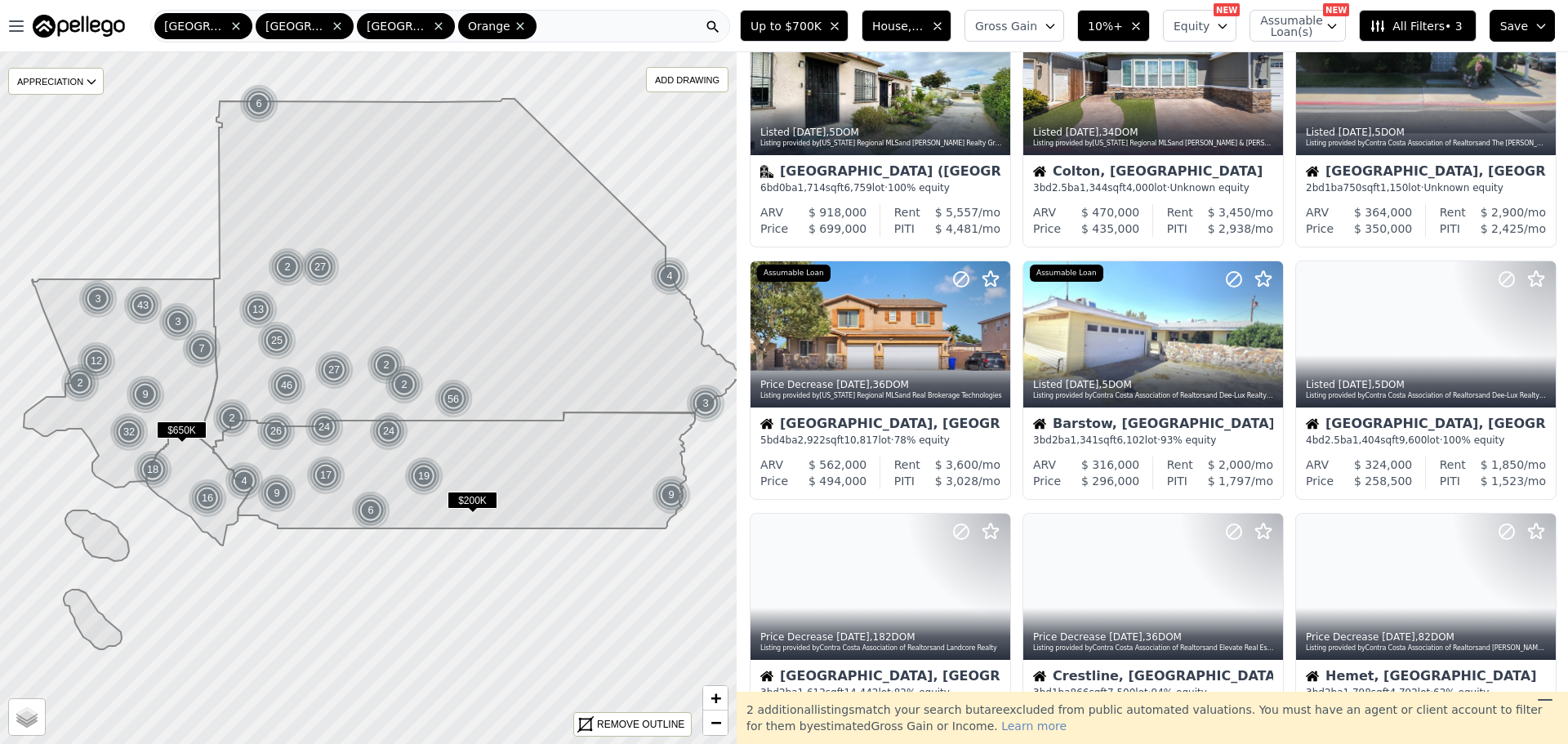
scroll to position [0, 0]
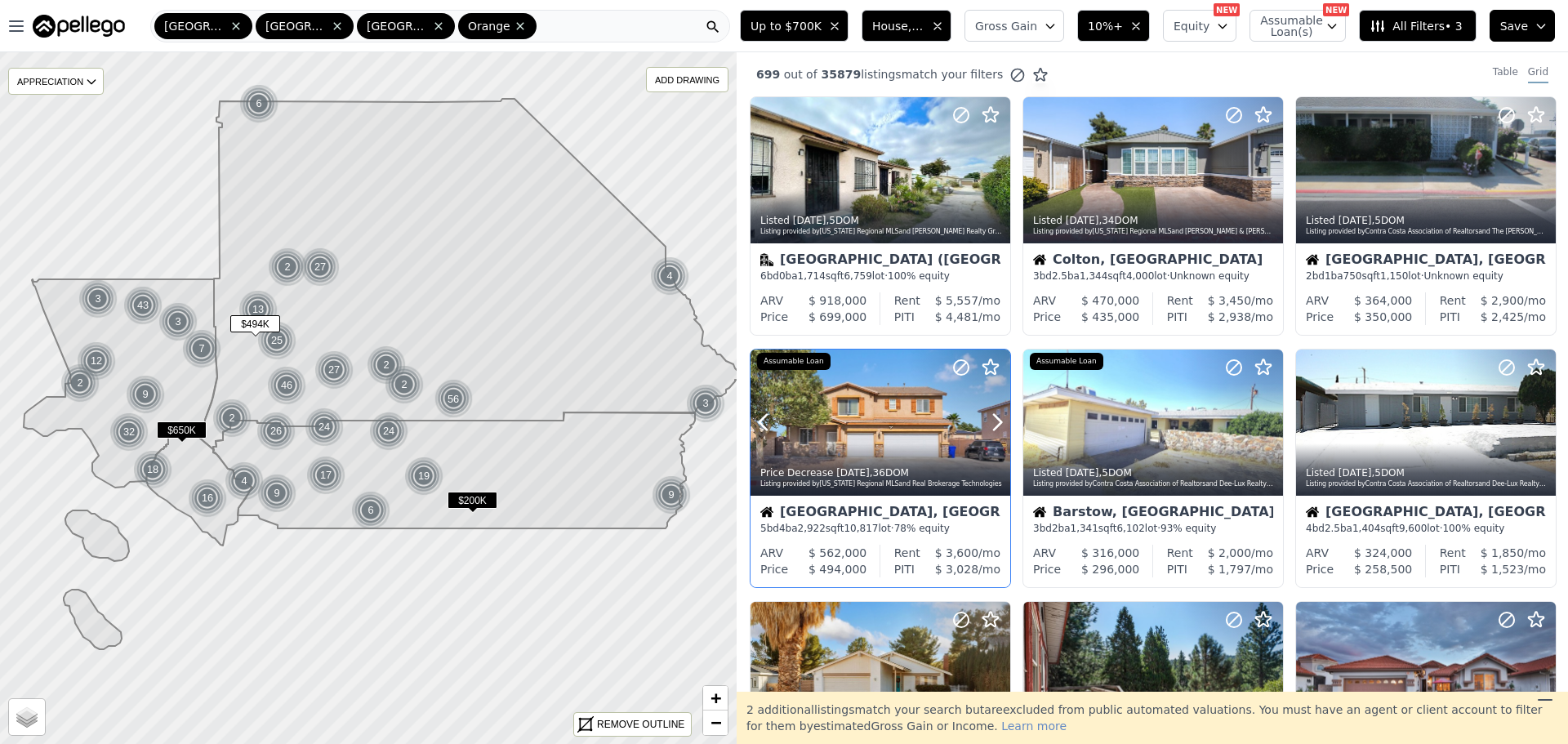
click at [895, 458] on div "Price Decrease 6d ago , 36 DOM Listing provided by California Regional MLS and …" at bounding box center [880, 476] width 260 height 39
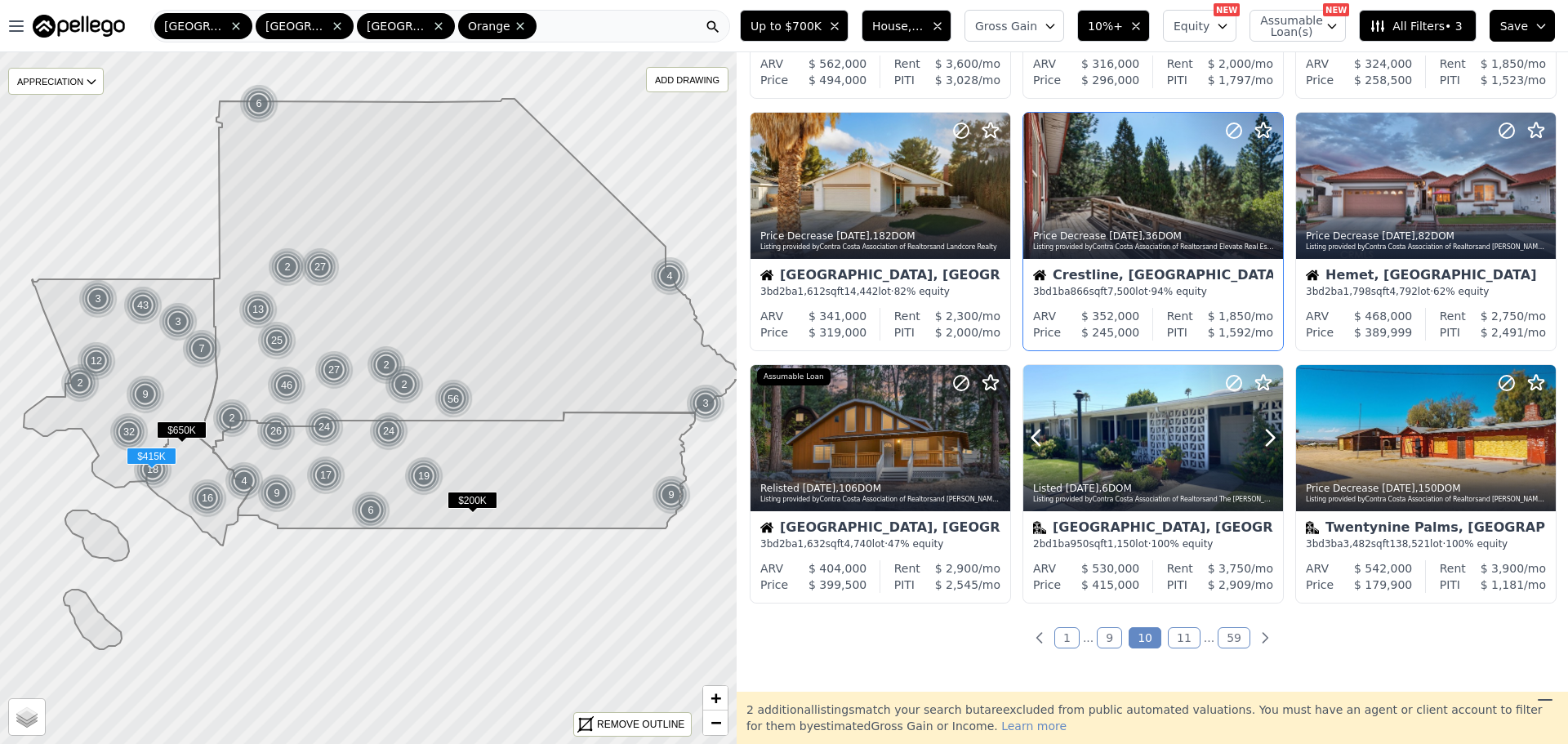
scroll to position [490, 0]
click at [1183, 639] on link "11" at bounding box center [1184, 637] width 32 height 21
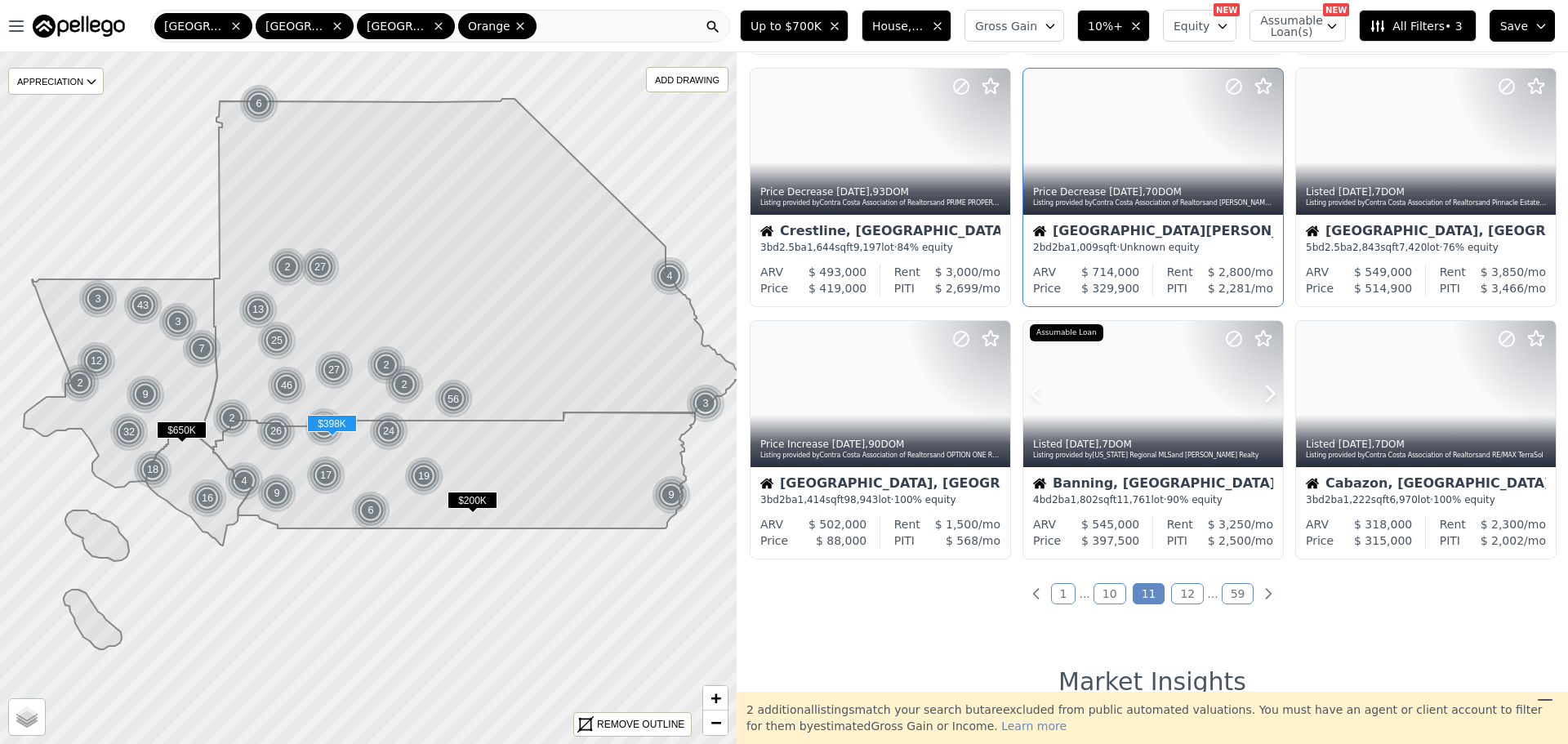
scroll to position [571, 0]
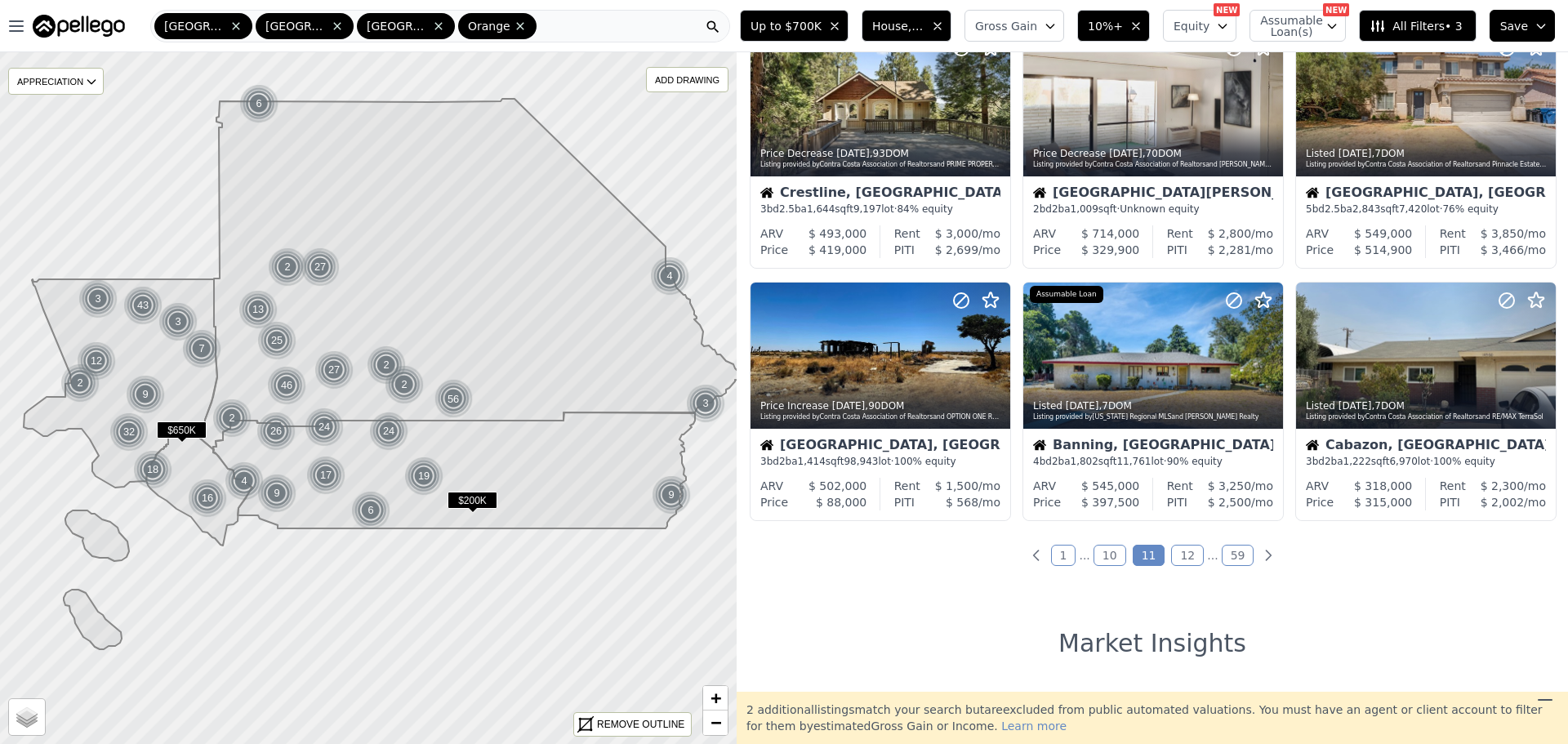
click at [1180, 560] on link "12" at bounding box center [1187, 555] width 32 height 21
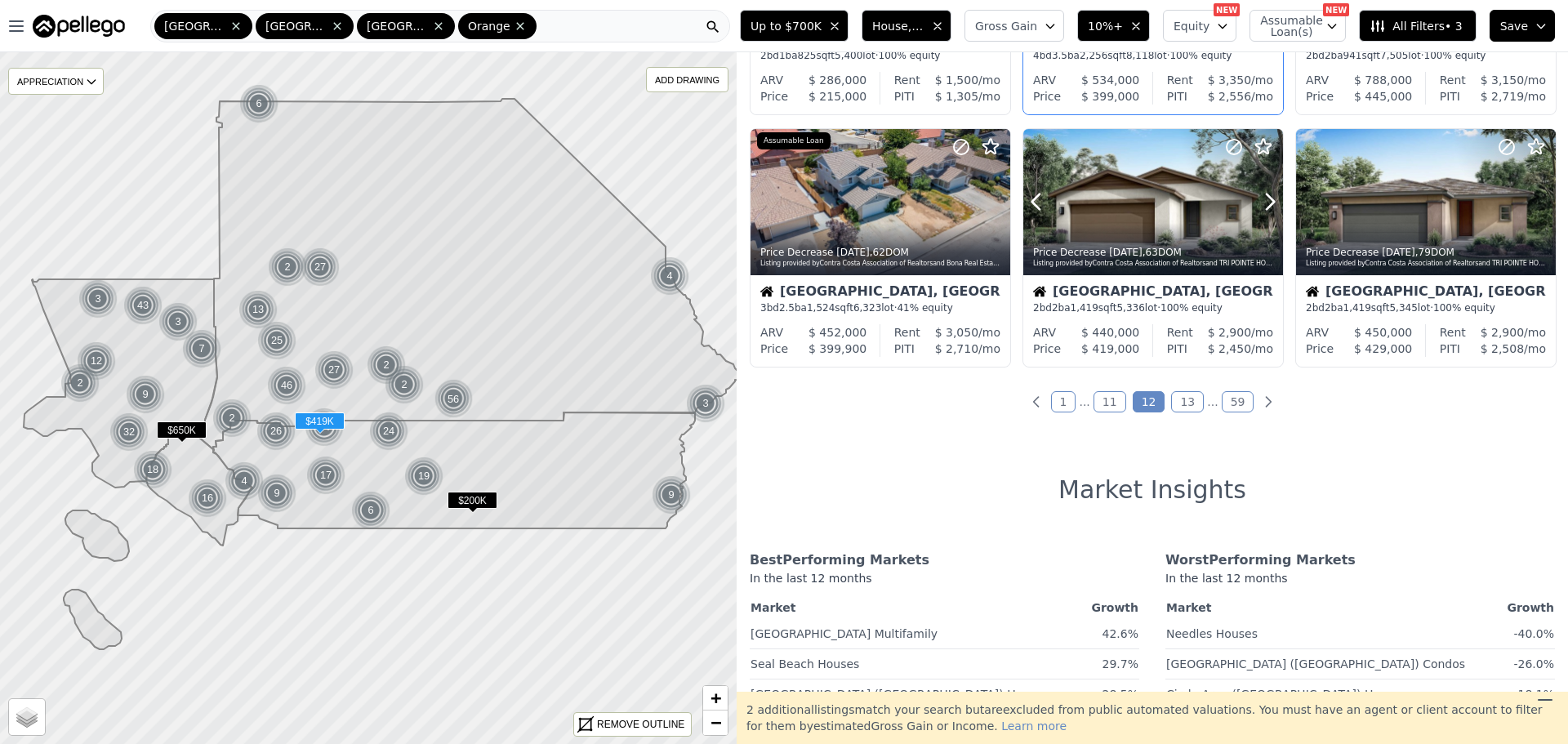
scroll to position [735, 0]
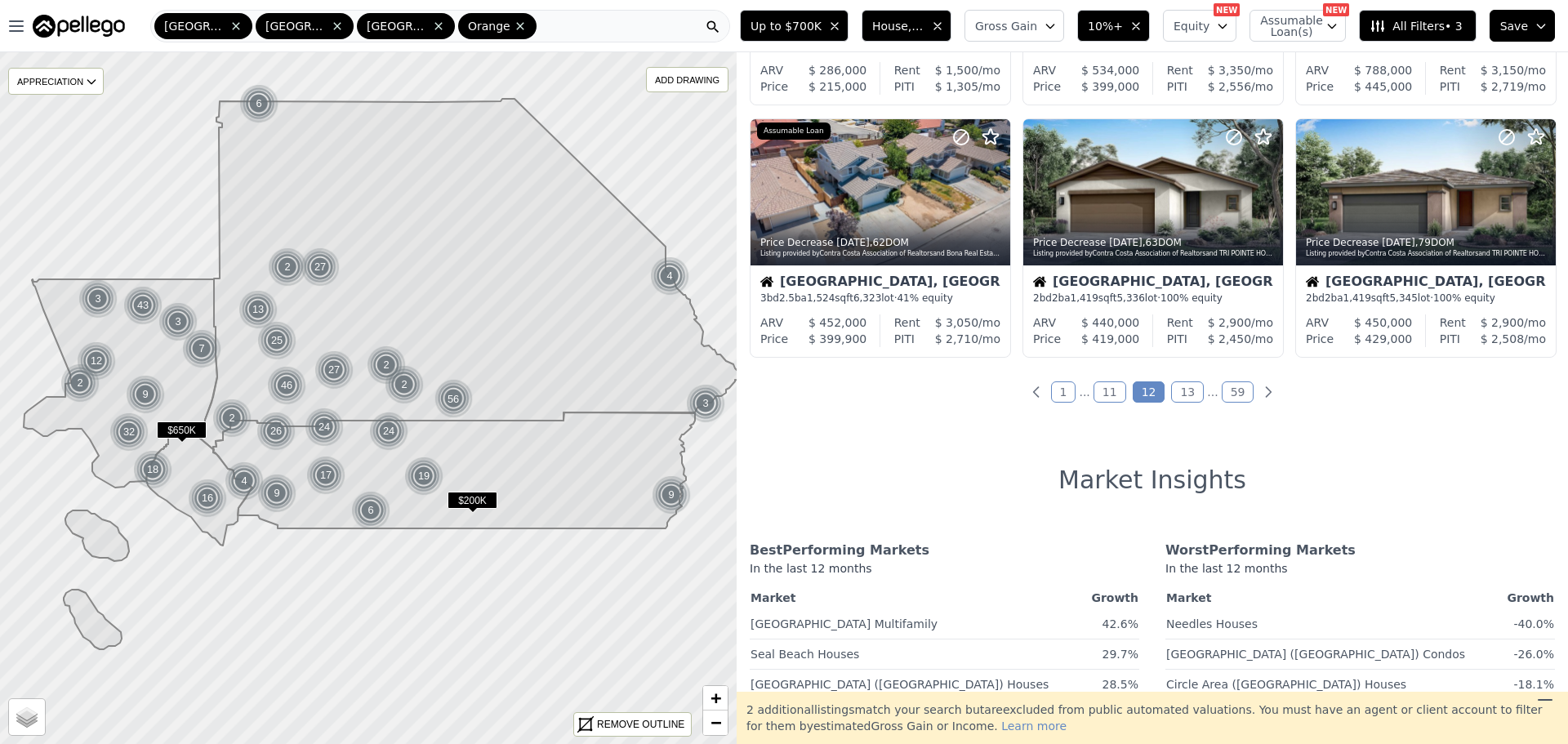
click at [1181, 398] on link "13" at bounding box center [1187, 392] width 32 height 21
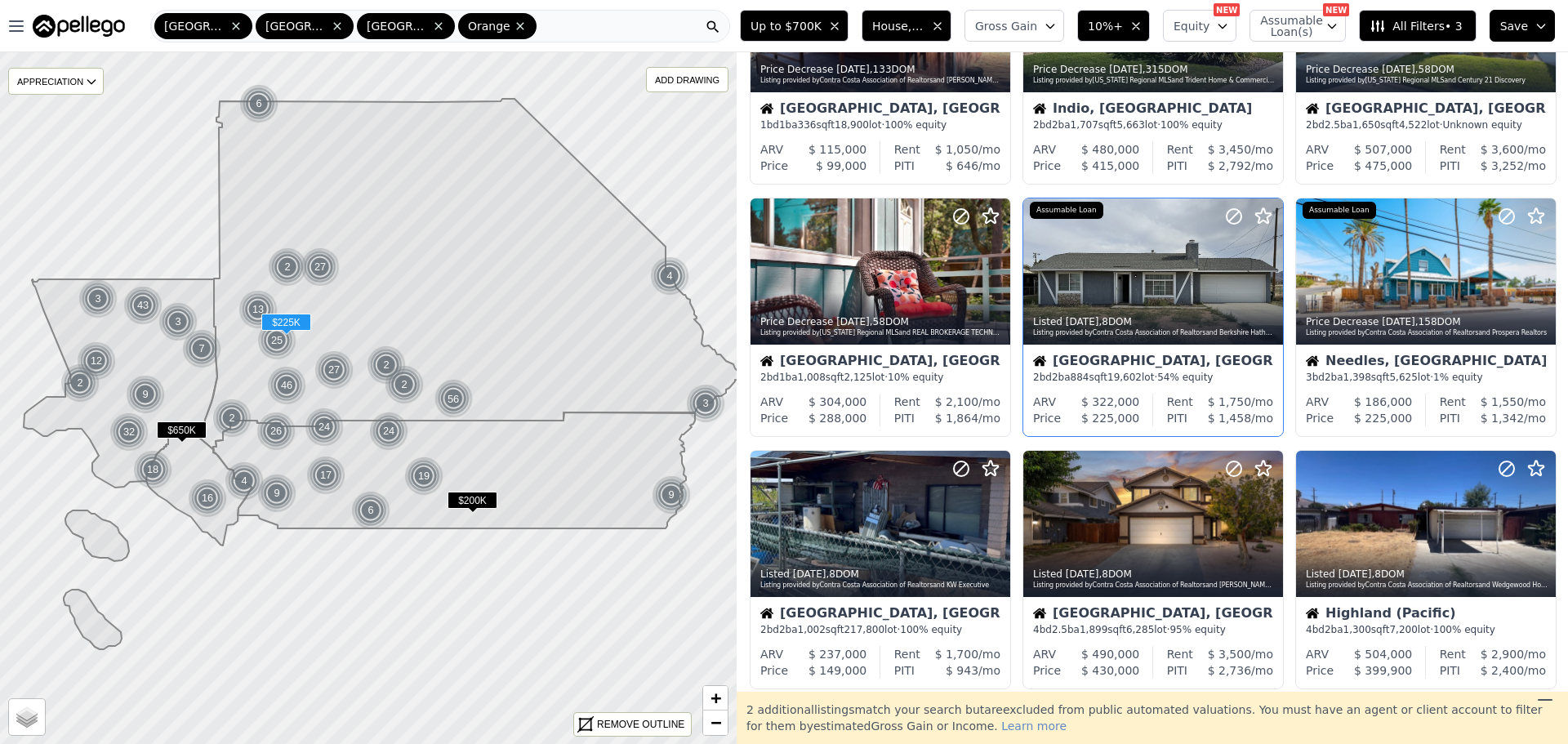
scroll to position [571, 0]
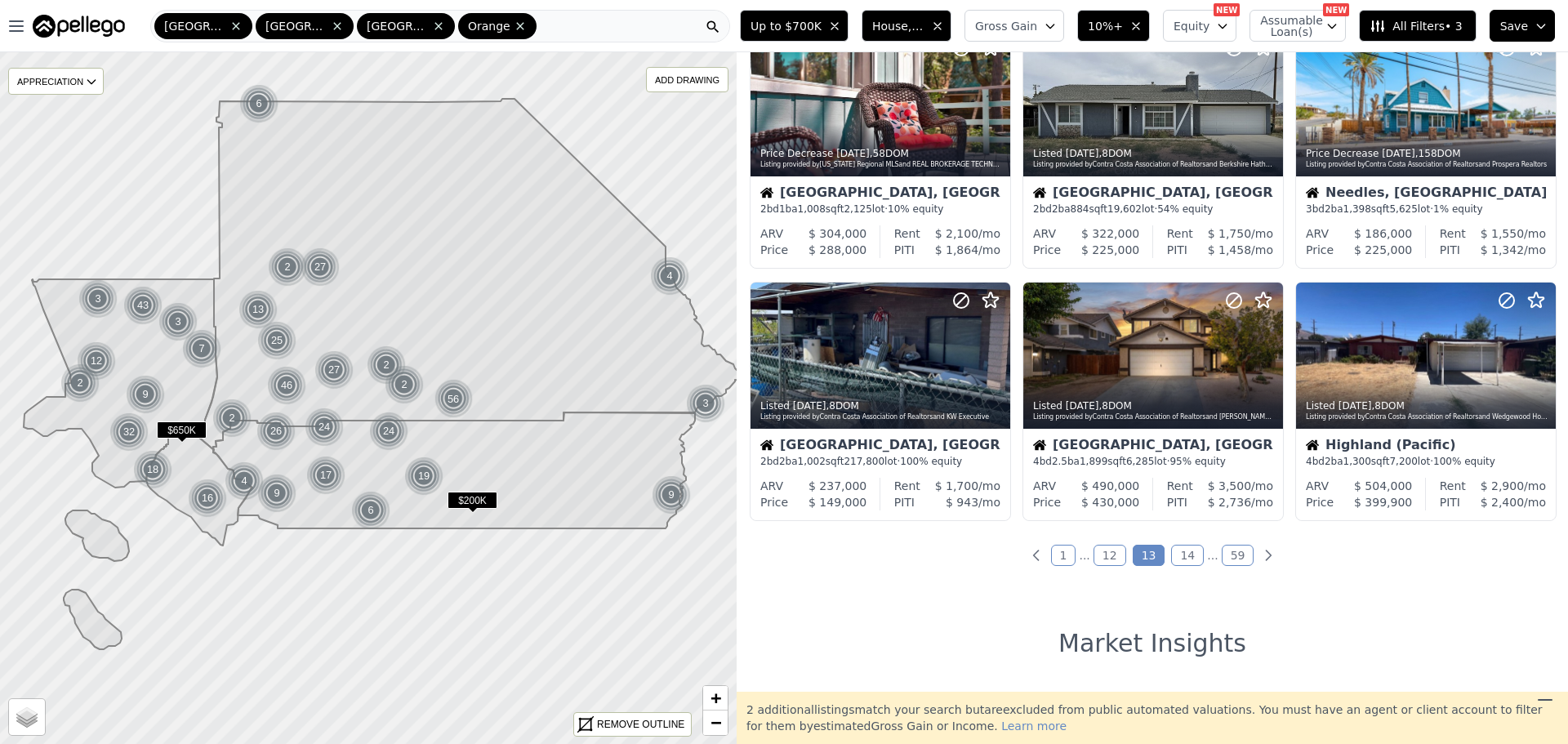
click at [1178, 551] on link "14" at bounding box center [1187, 555] width 32 height 21
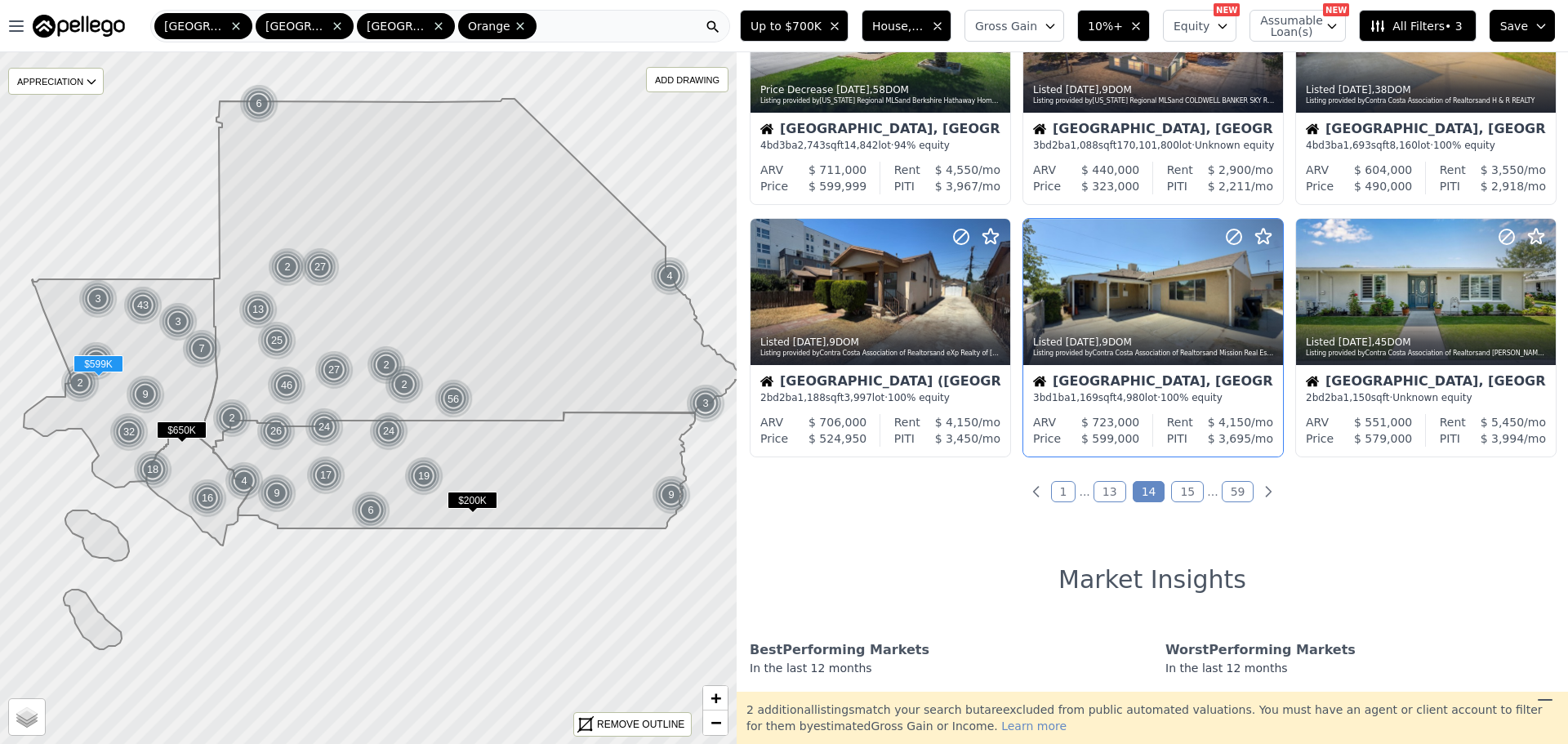
scroll to position [653, 0]
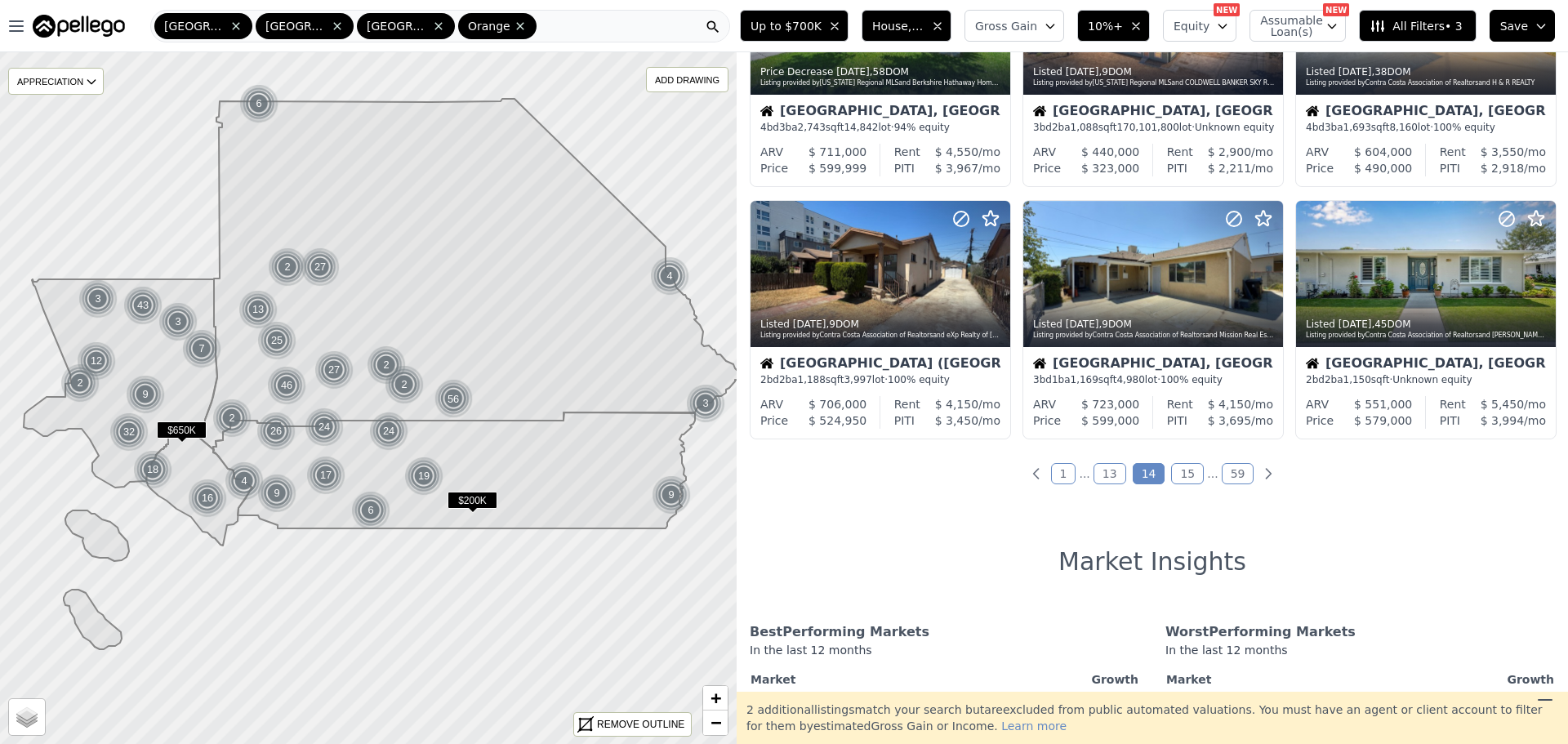
click at [1187, 475] on link "15" at bounding box center [1187, 474] width 32 height 21
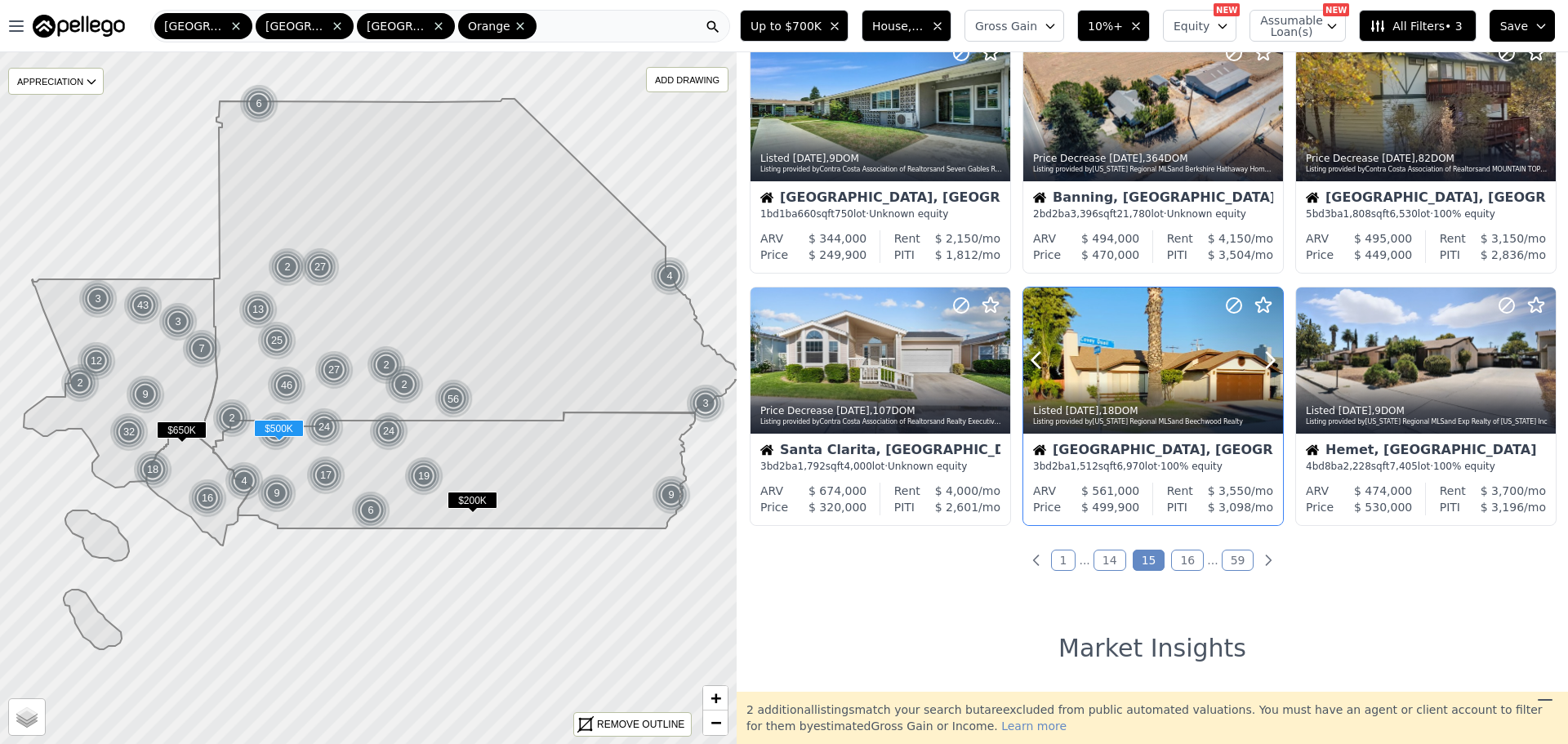
scroll to position [571, 0]
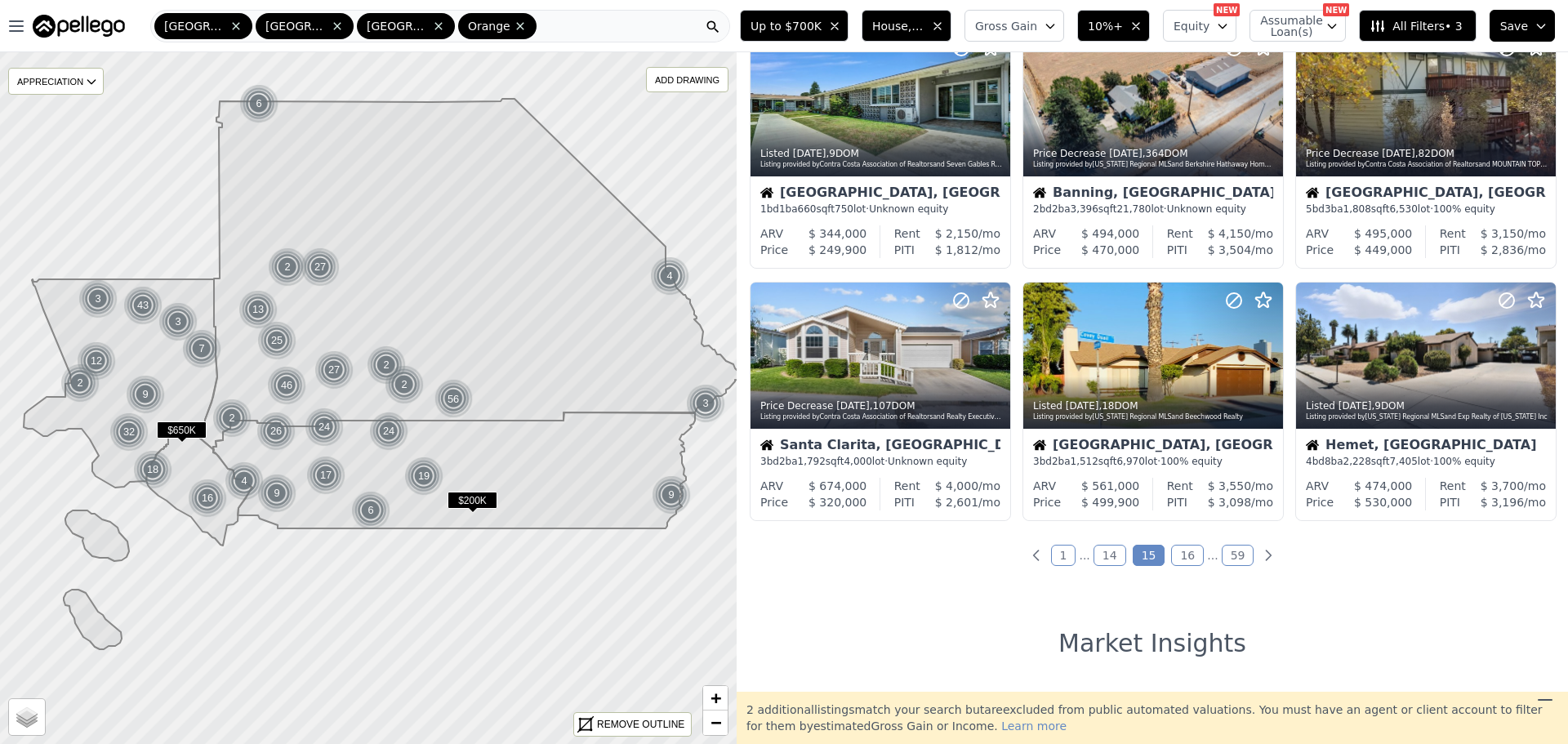
click at [1178, 558] on link "16" at bounding box center [1187, 555] width 32 height 21
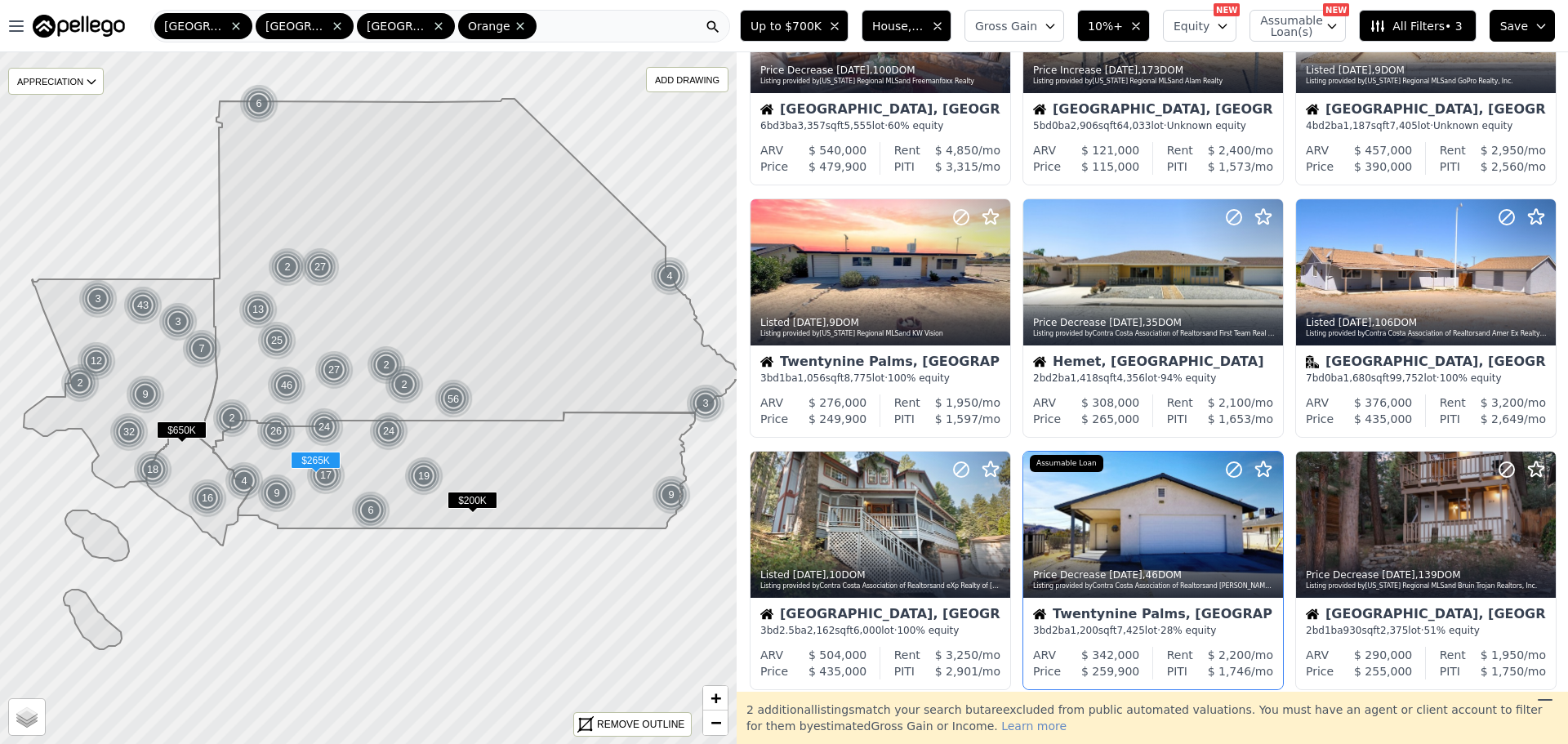
scroll to position [490, 0]
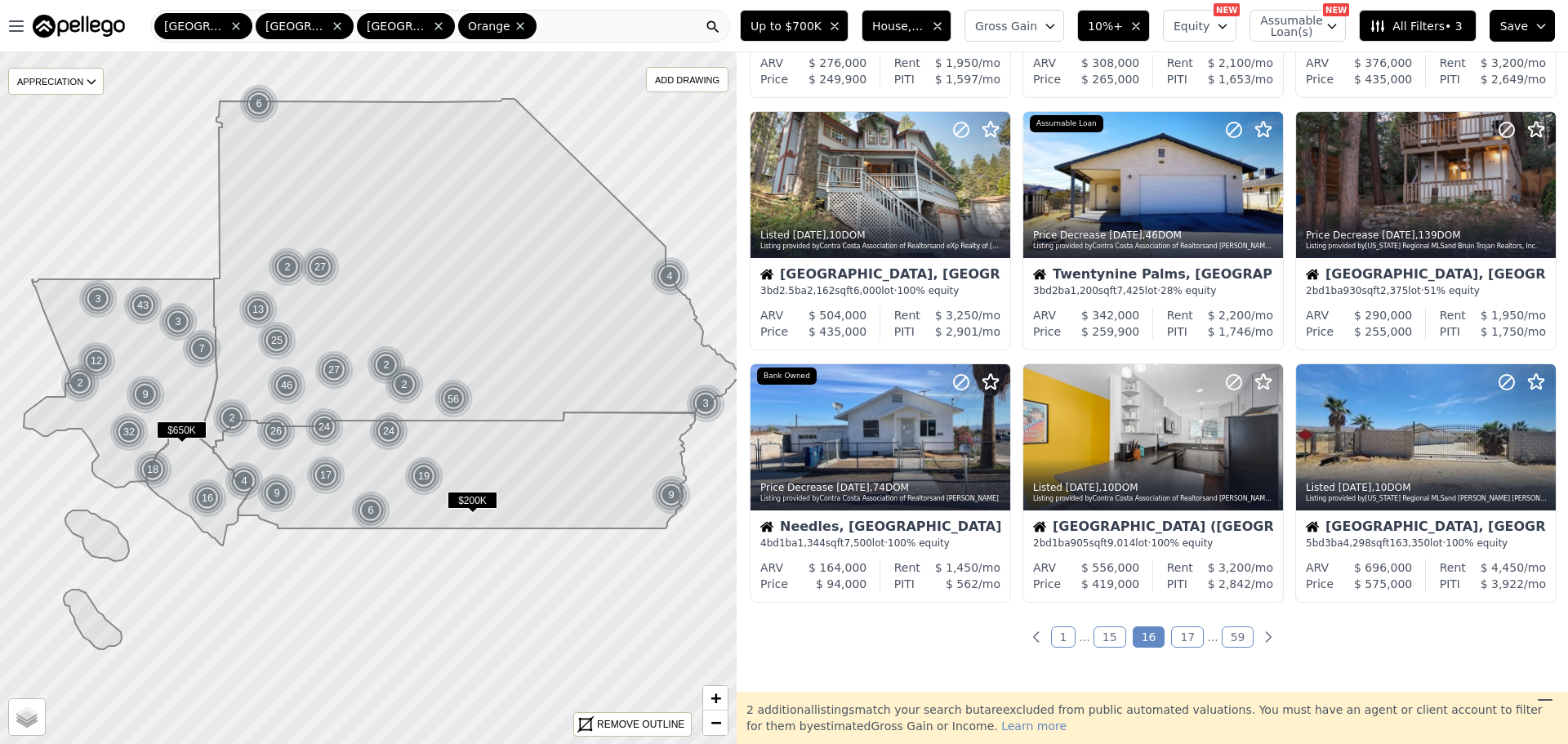
click at [1183, 643] on link "17" at bounding box center [1187, 637] width 32 height 21
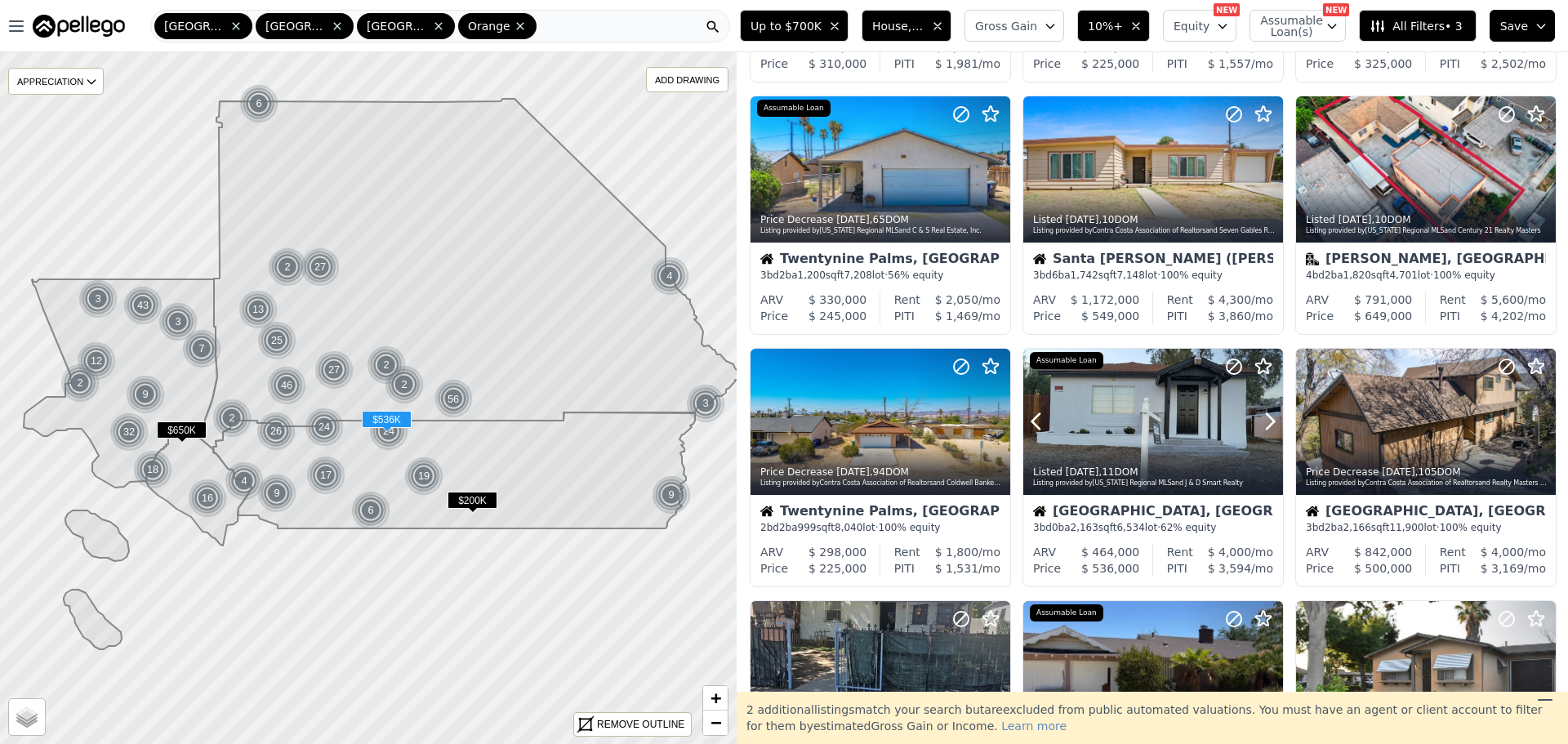
scroll to position [571, 0]
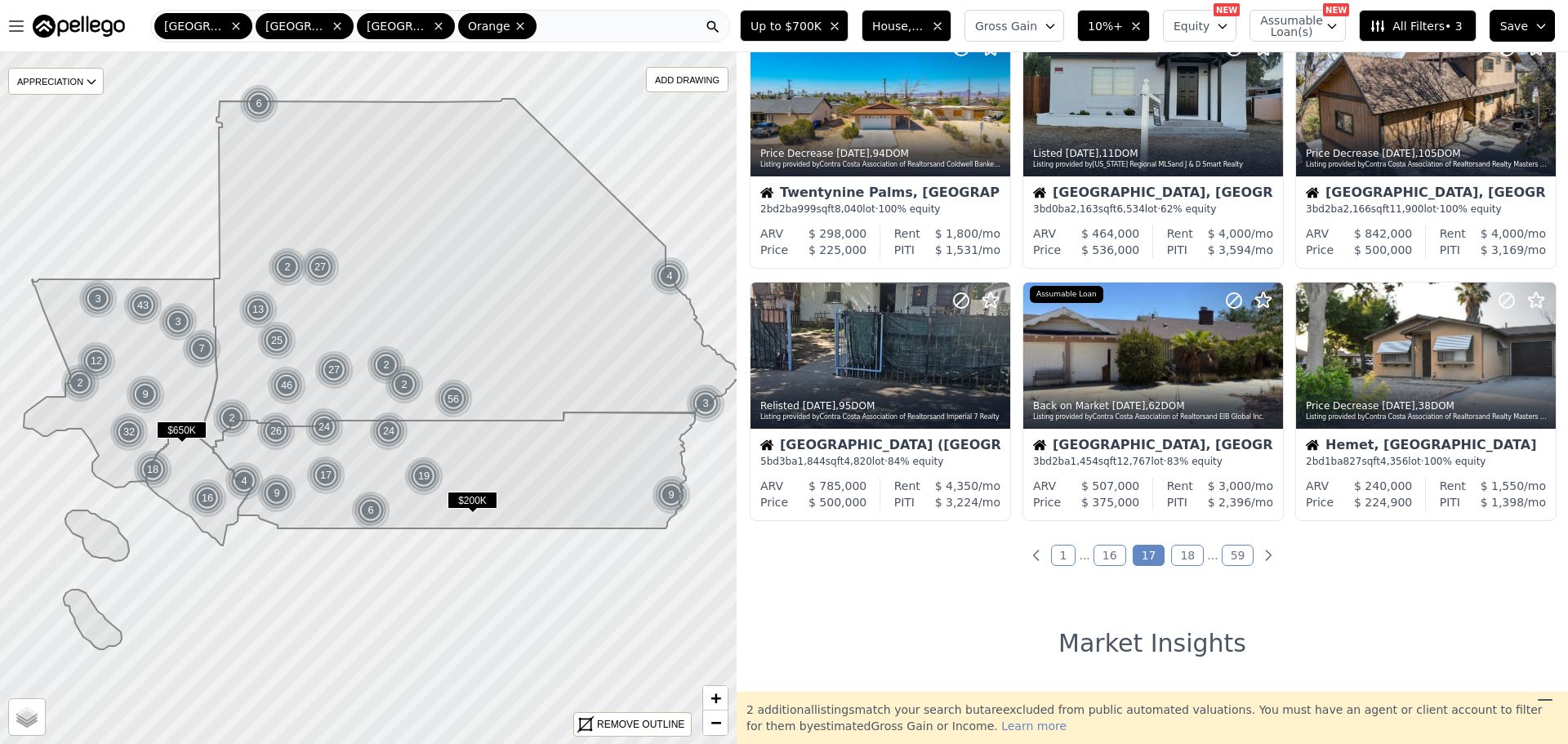
click at [1184, 563] on link "18" at bounding box center [1187, 555] width 32 height 21
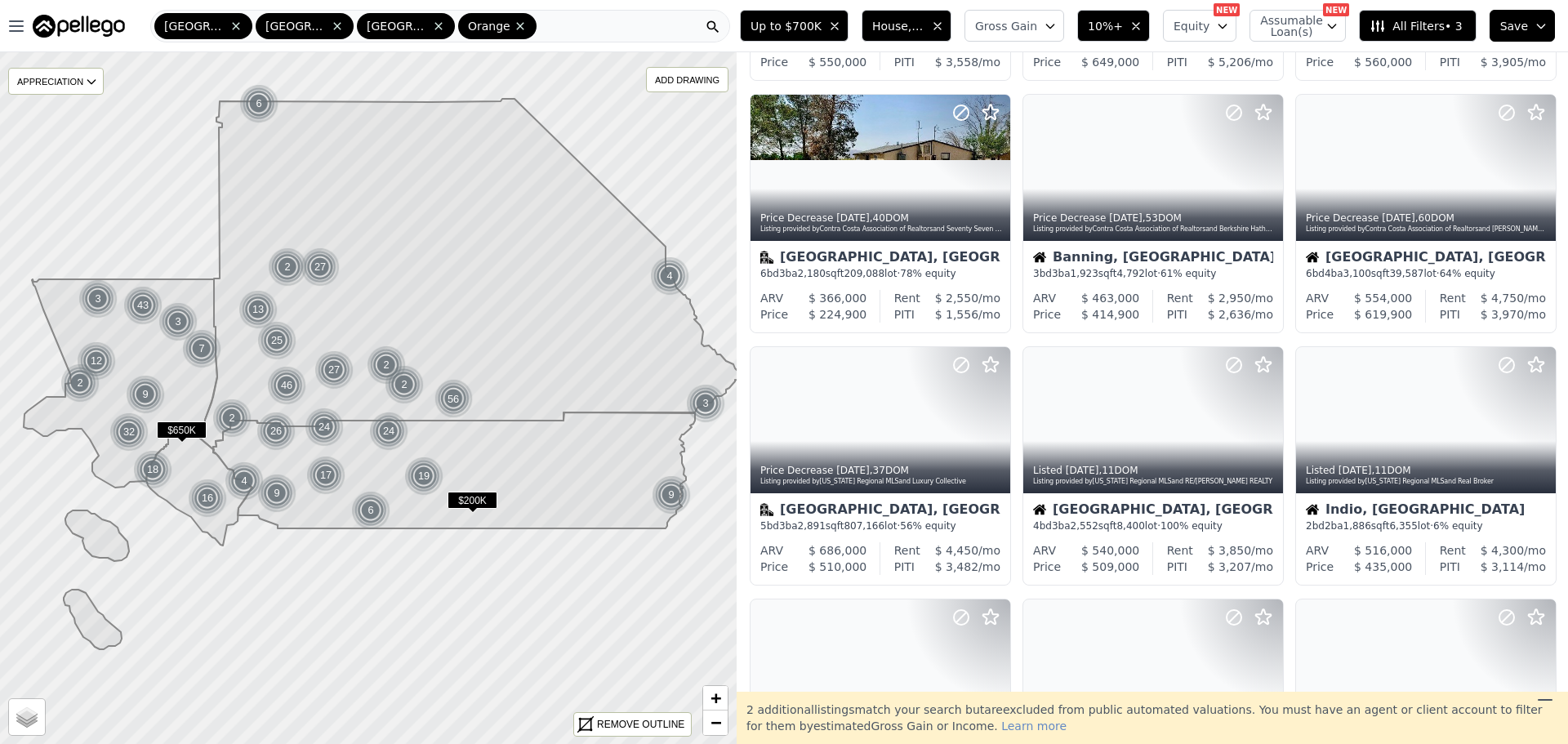
scroll to position [0, 0]
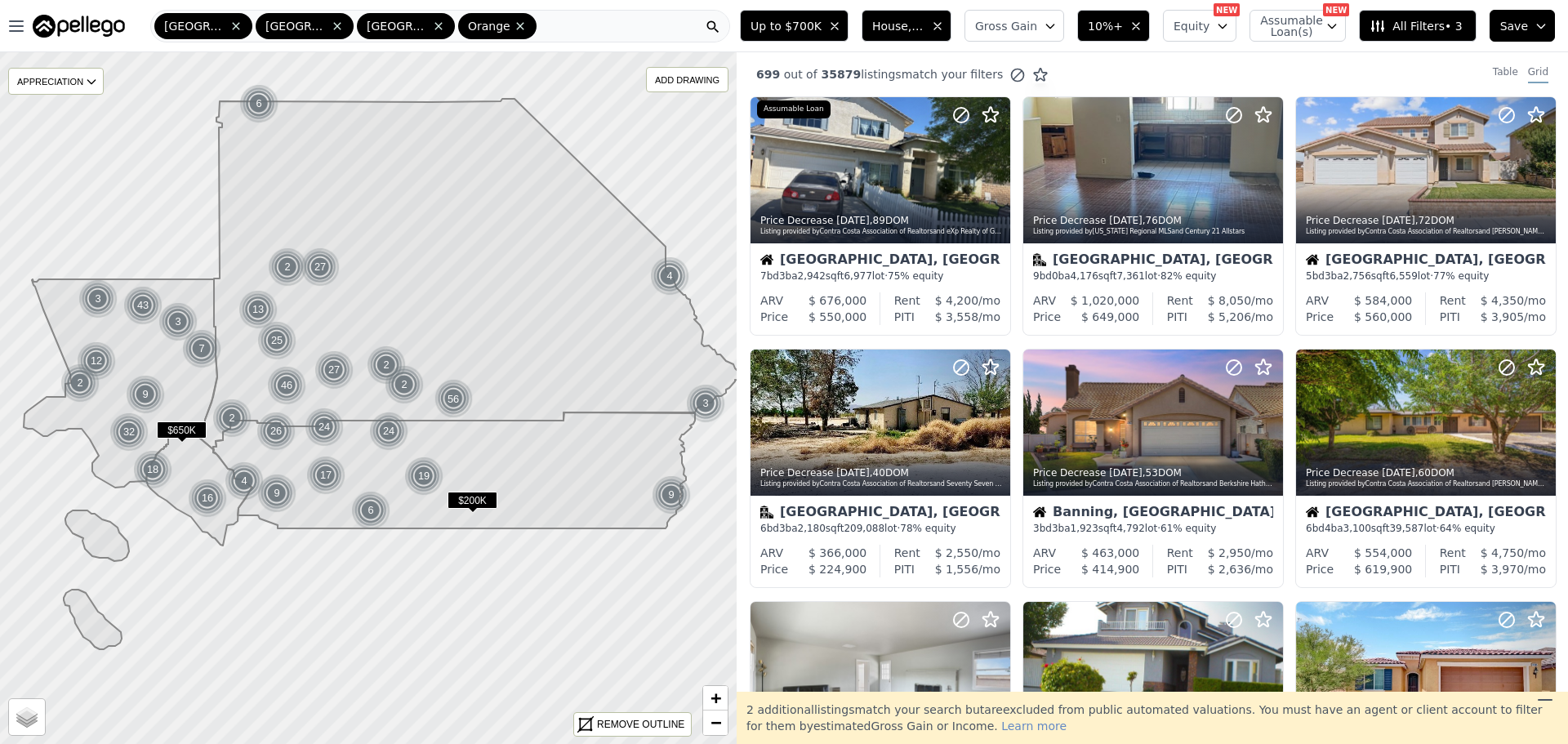
click at [545, 21] on div "San Bernardino Los Angeles Riverside Orange" at bounding box center [440, 26] width 579 height 32
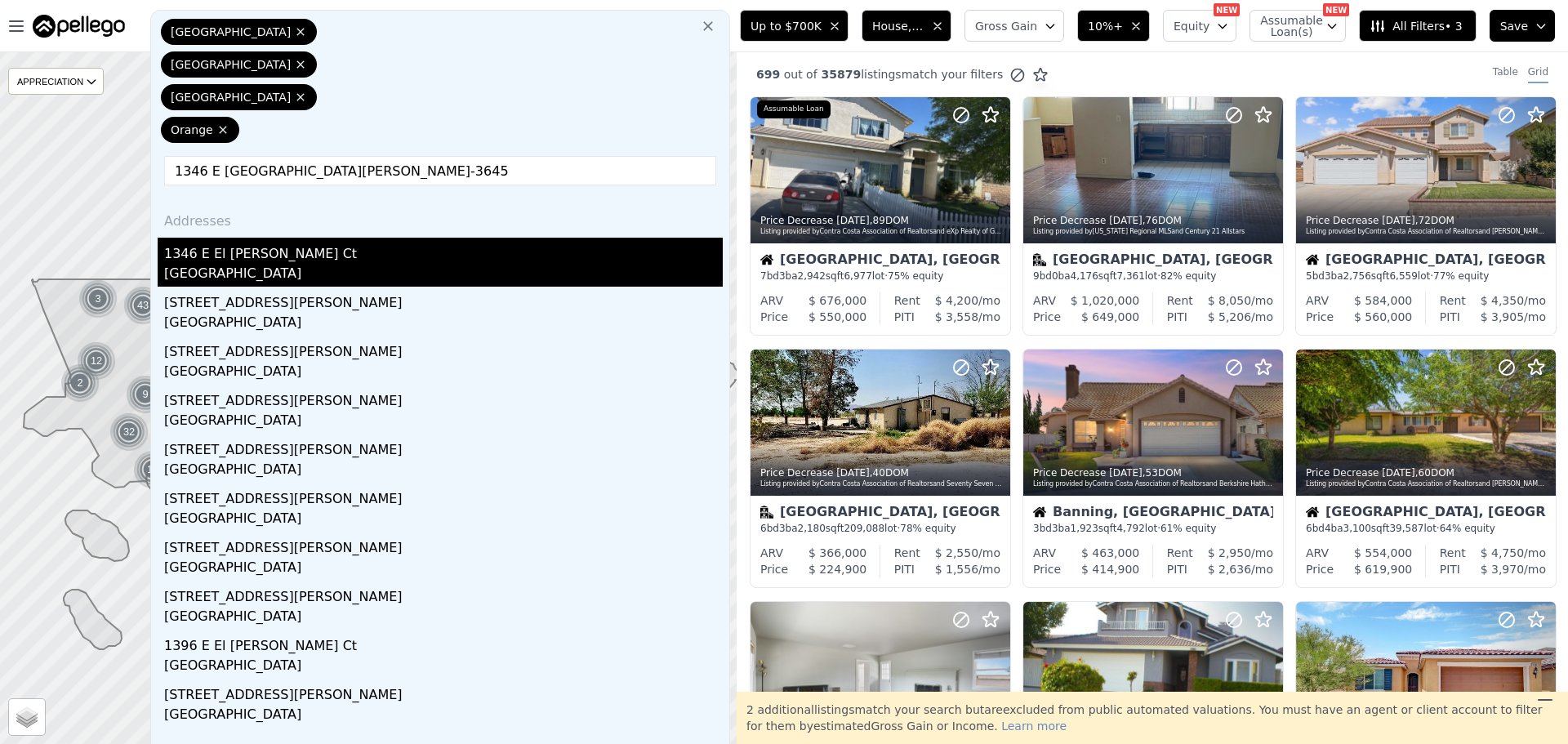
type input "1346 E El Morado Court Ontario, CA 91764-3645"
click at [251, 264] on div "Ontario, CA 91764" at bounding box center [443, 276] width 559 height 23
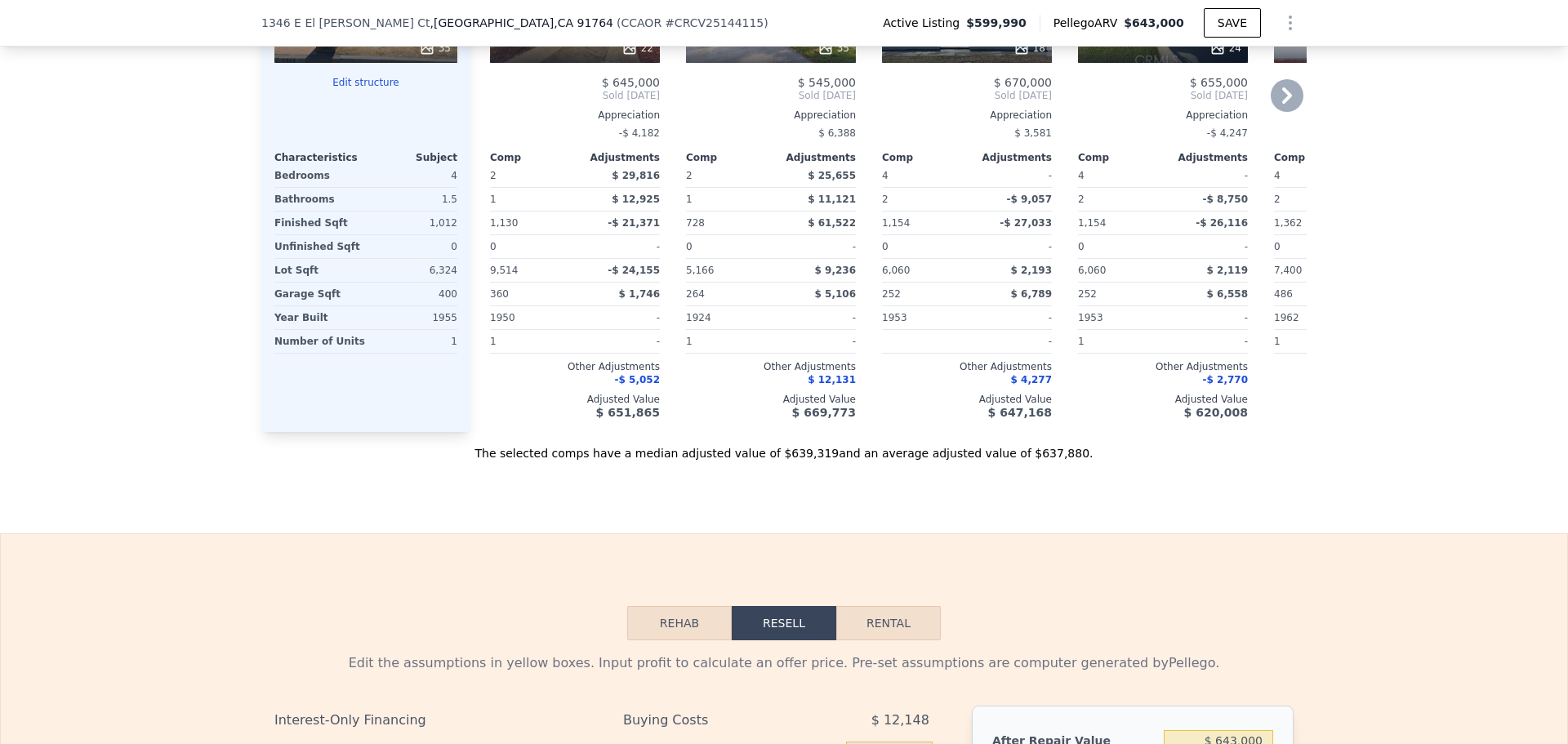
scroll to position [2199, 0]
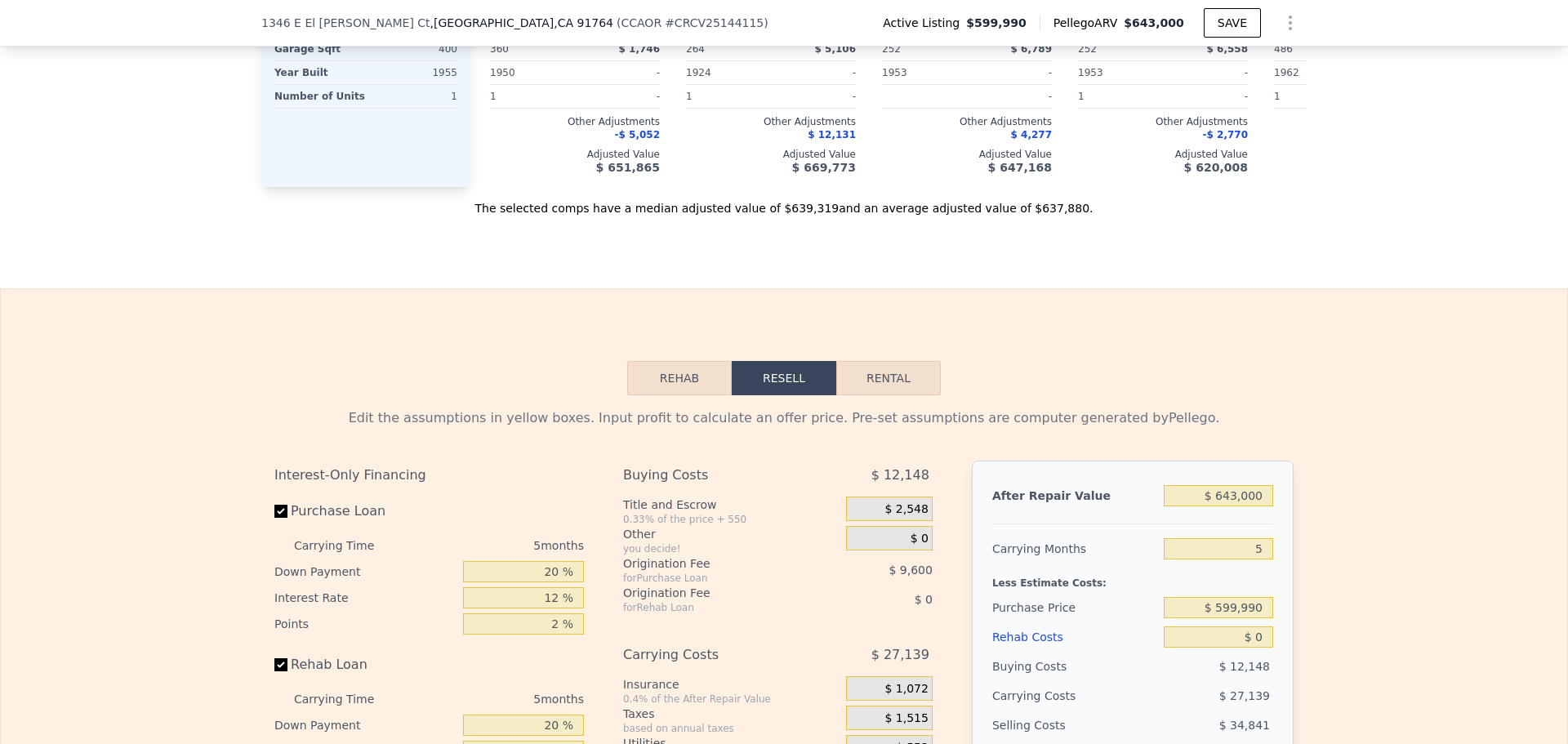
click at [911, 395] on button "Rental" at bounding box center [888, 378] width 105 height 34
select select "30"
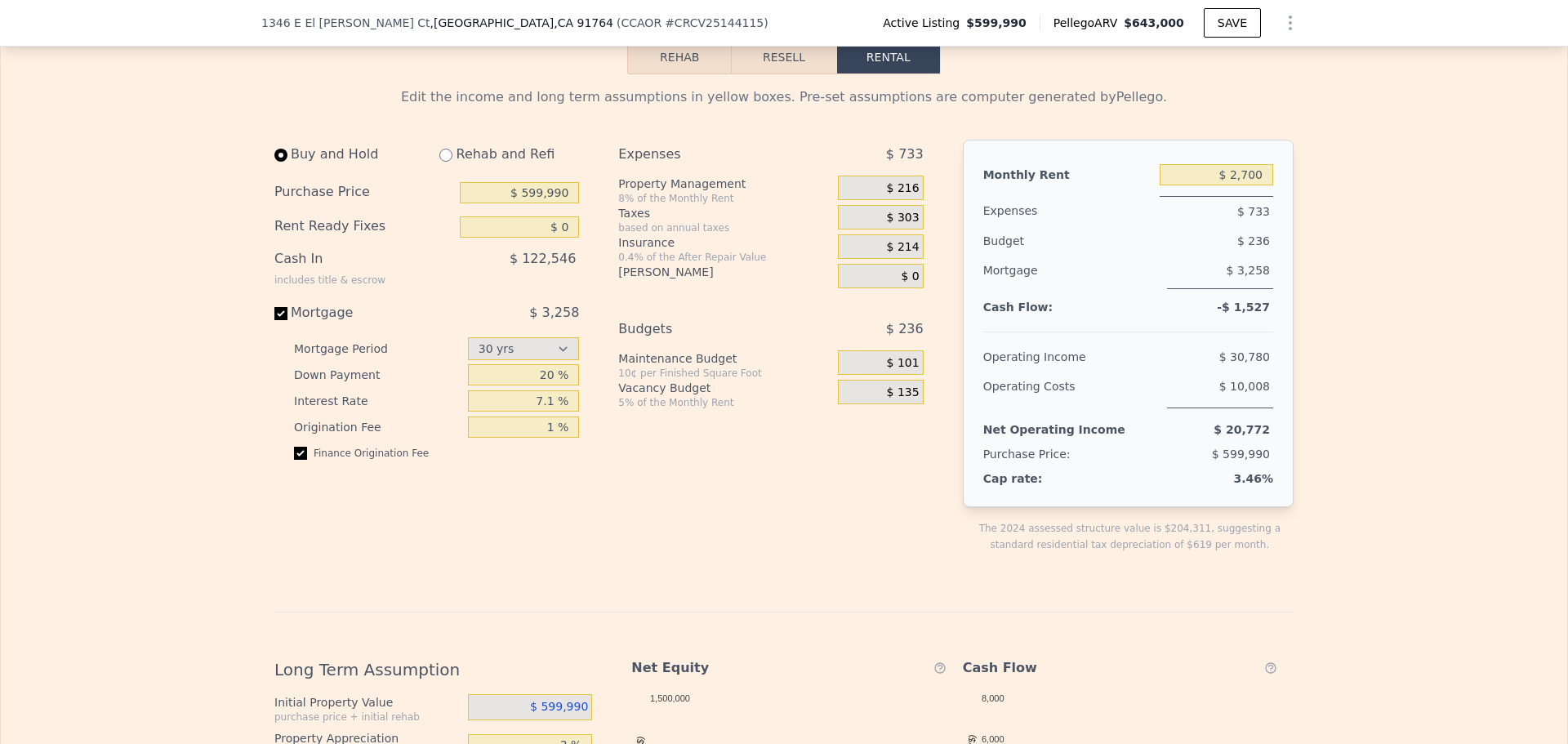
scroll to position [2525, 0]
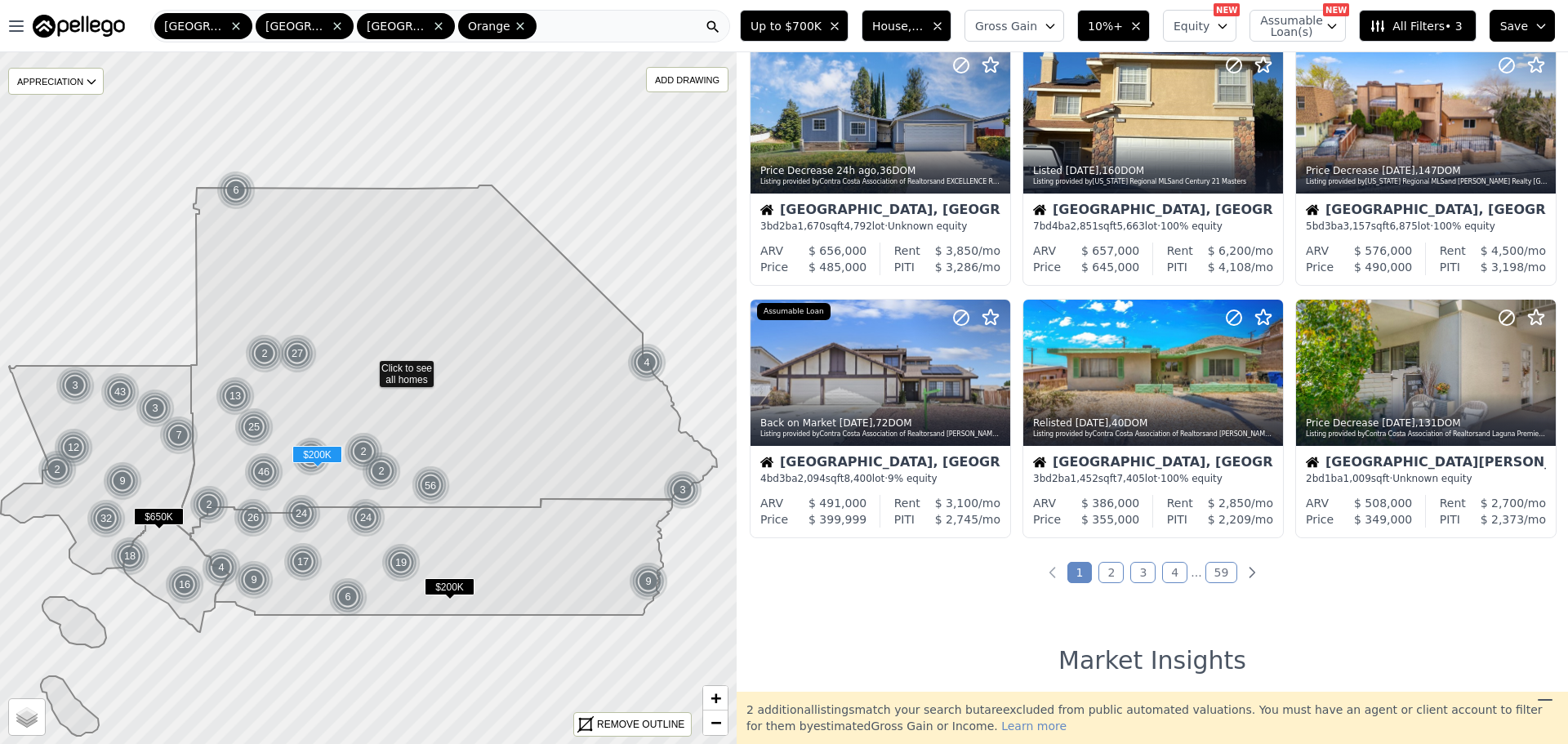
scroll to position [571, 0]
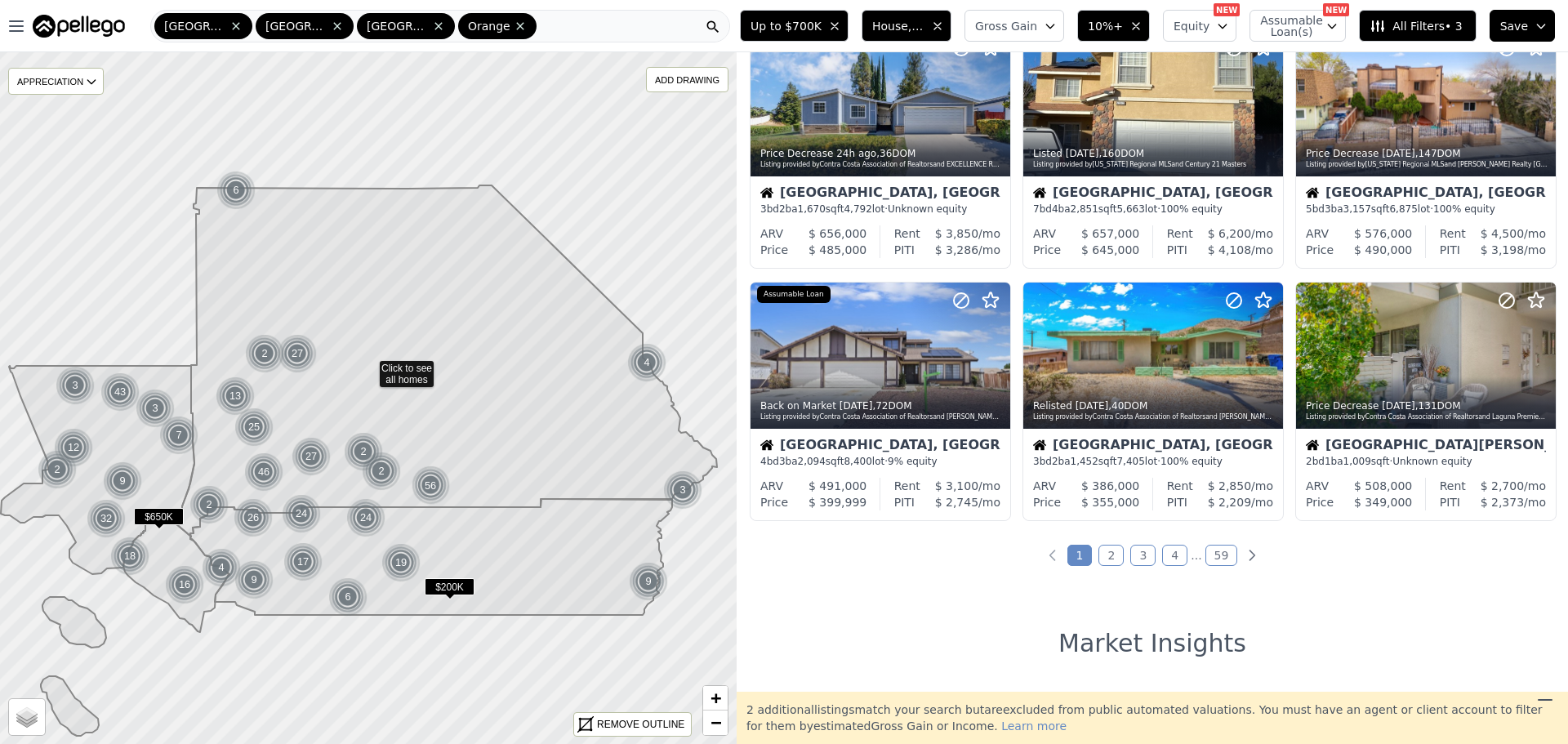
click at [1170, 559] on link "4" at bounding box center [1175, 555] width 25 height 21
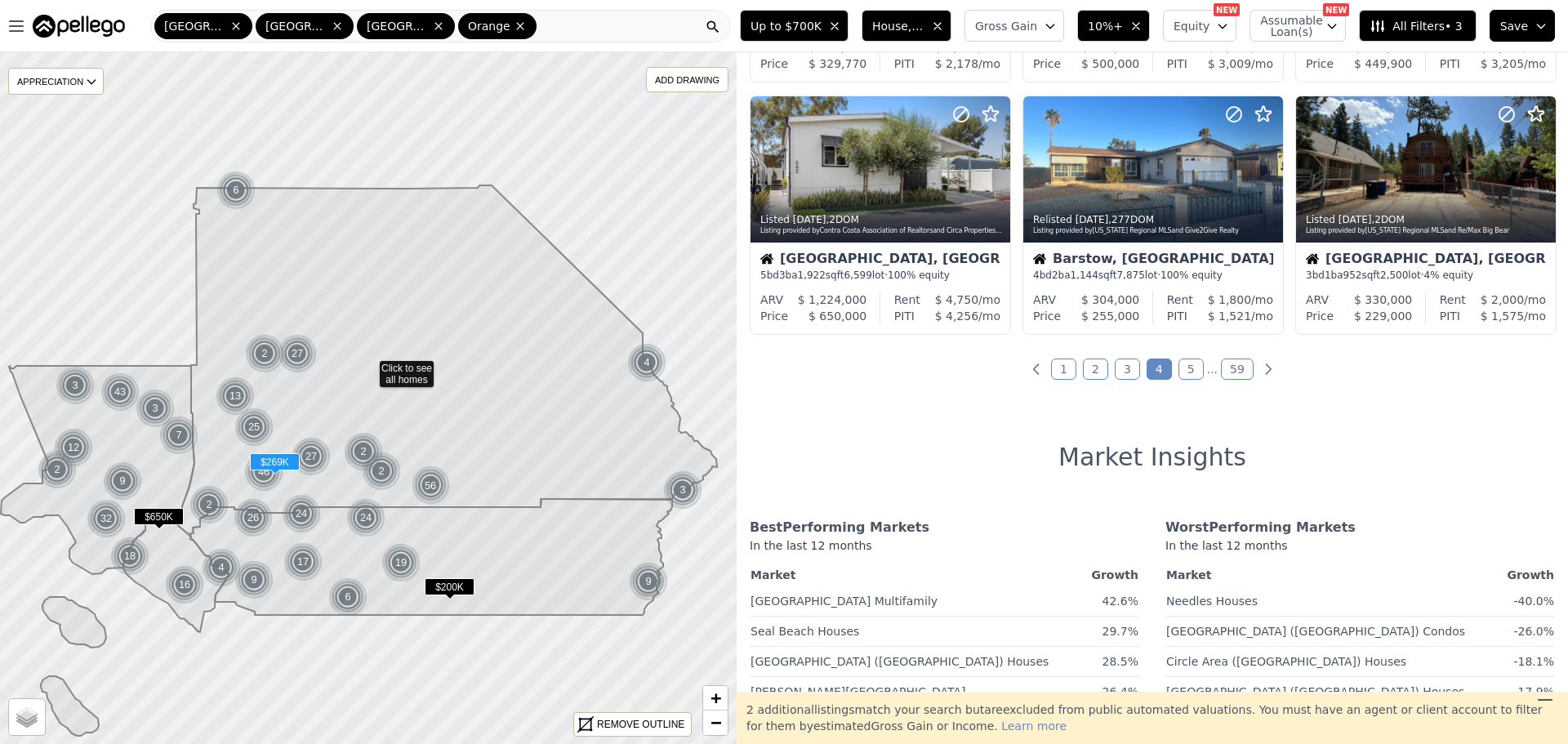
scroll to position [817, 0]
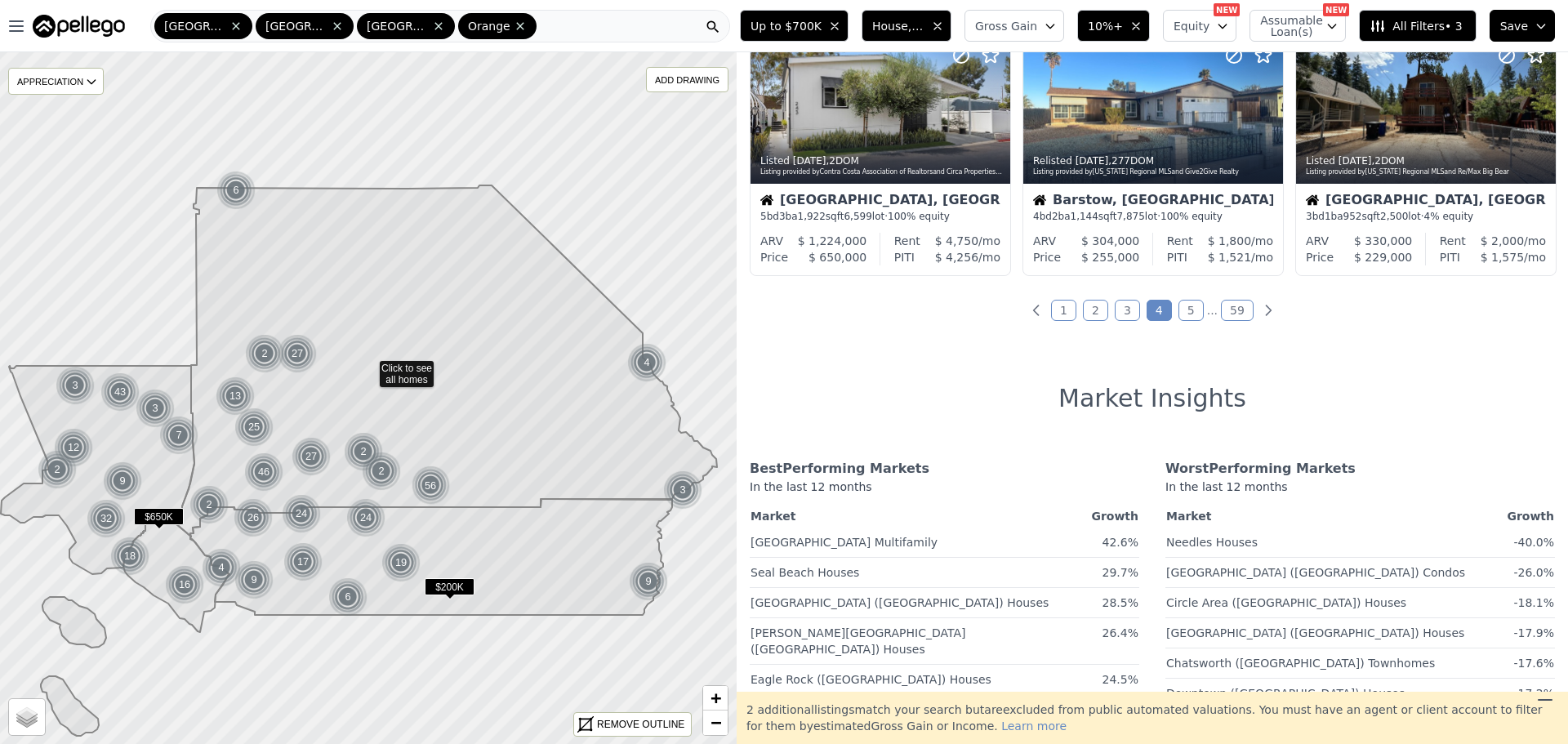
click at [1186, 312] on link "5" at bounding box center [1191, 311] width 25 height 21
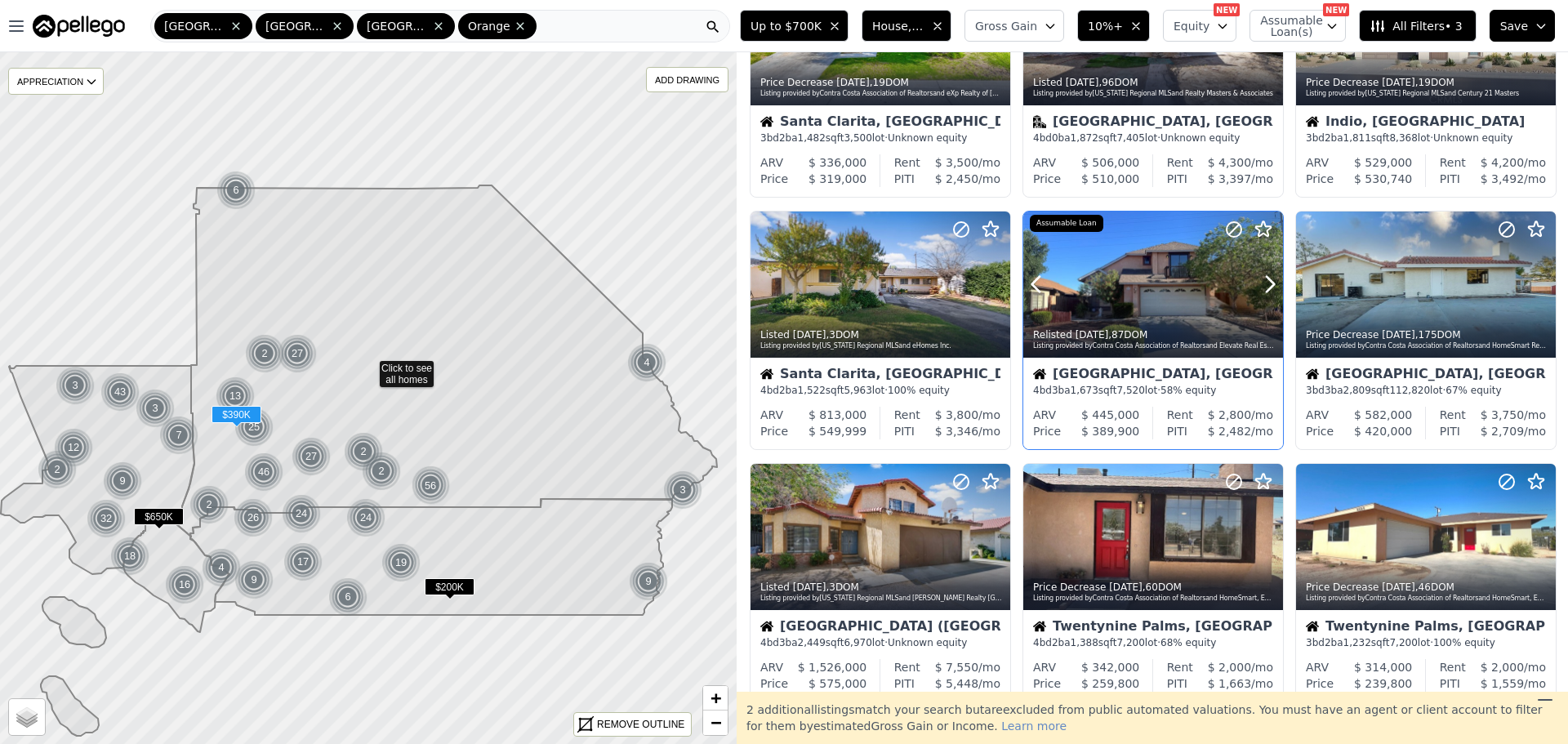
scroll to position [735, 0]
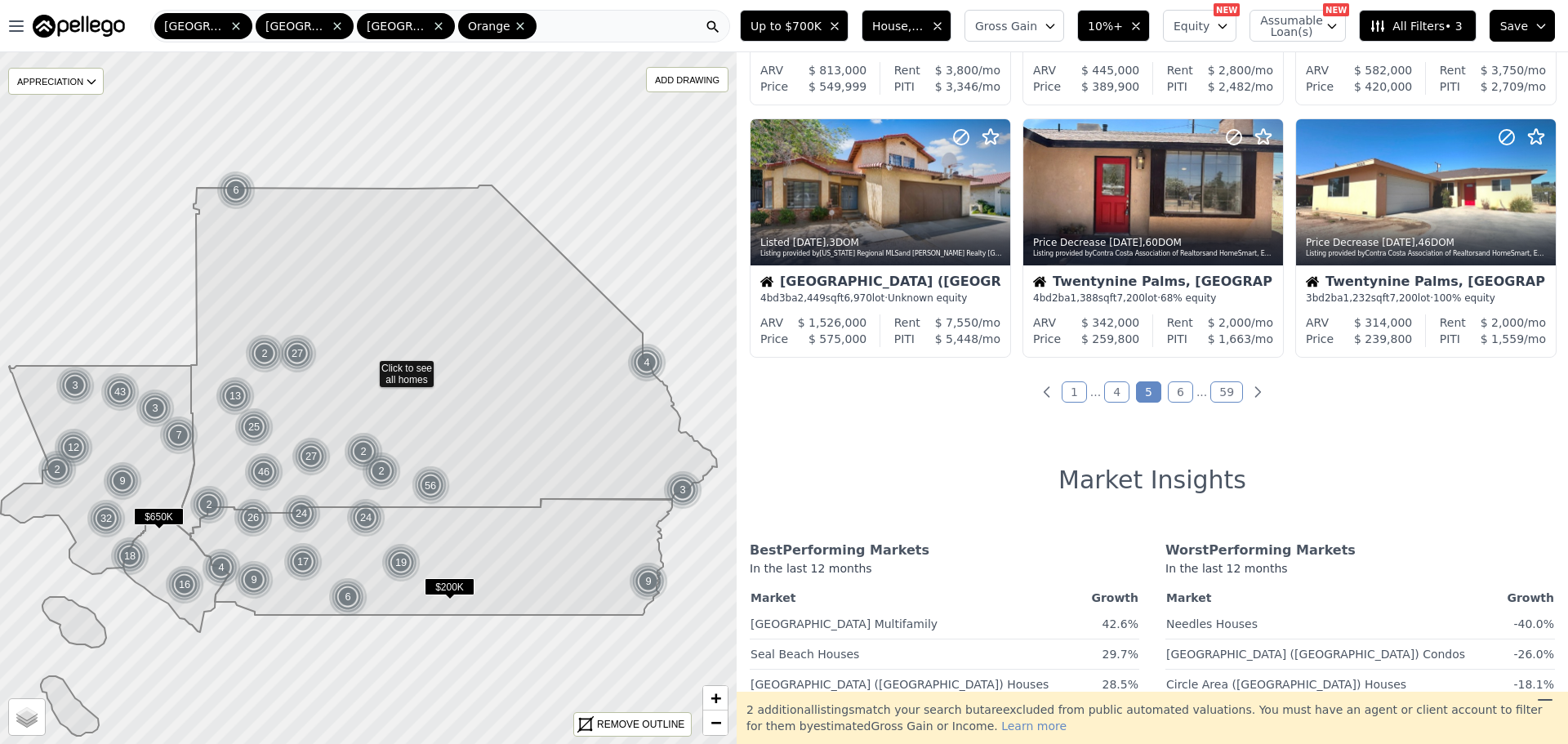
click at [1177, 394] on link "6" at bounding box center [1180, 392] width 25 height 21
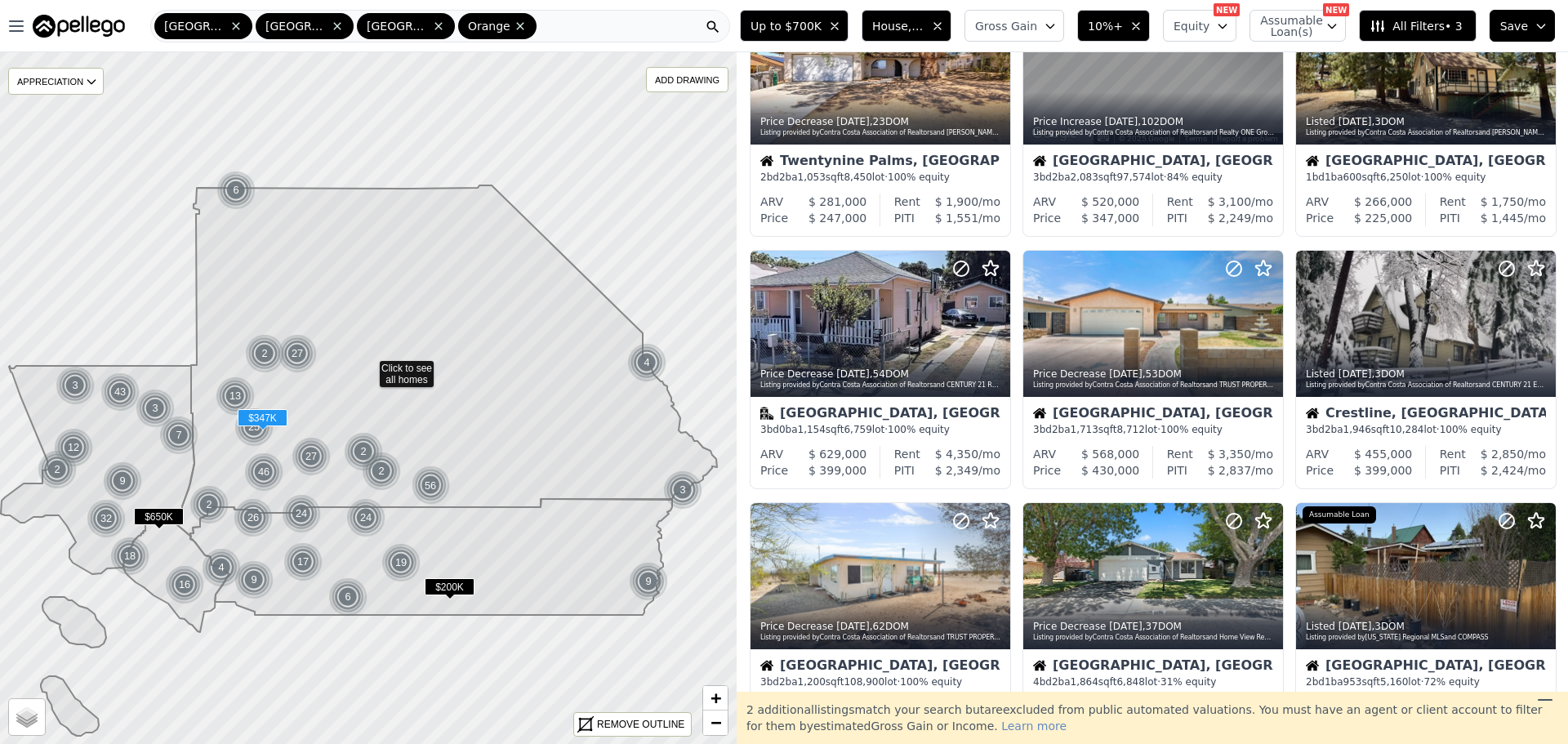
scroll to position [490, 0]
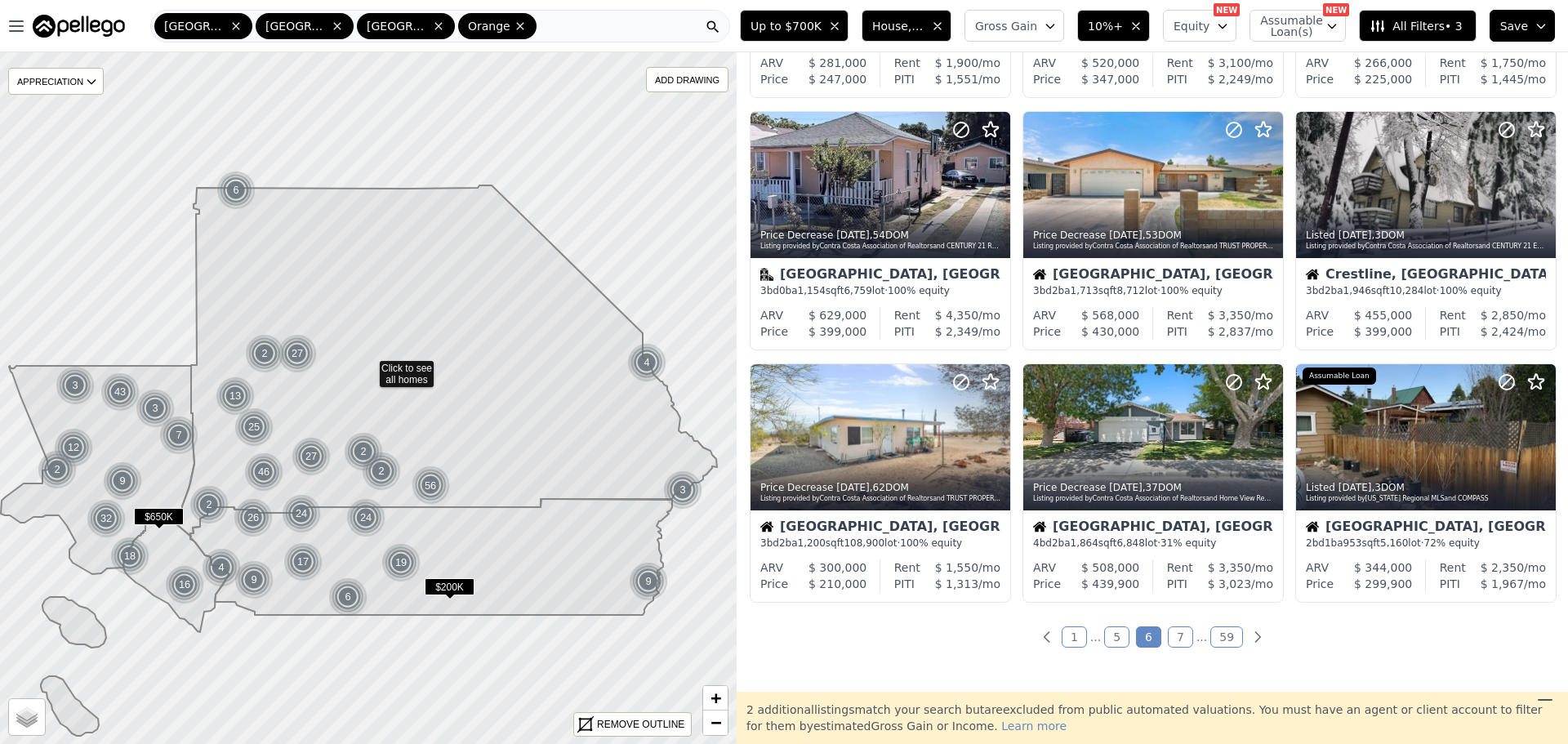
click at [1176, 634] on link "7" at bounding box center [1180, 637] width 25 height 21
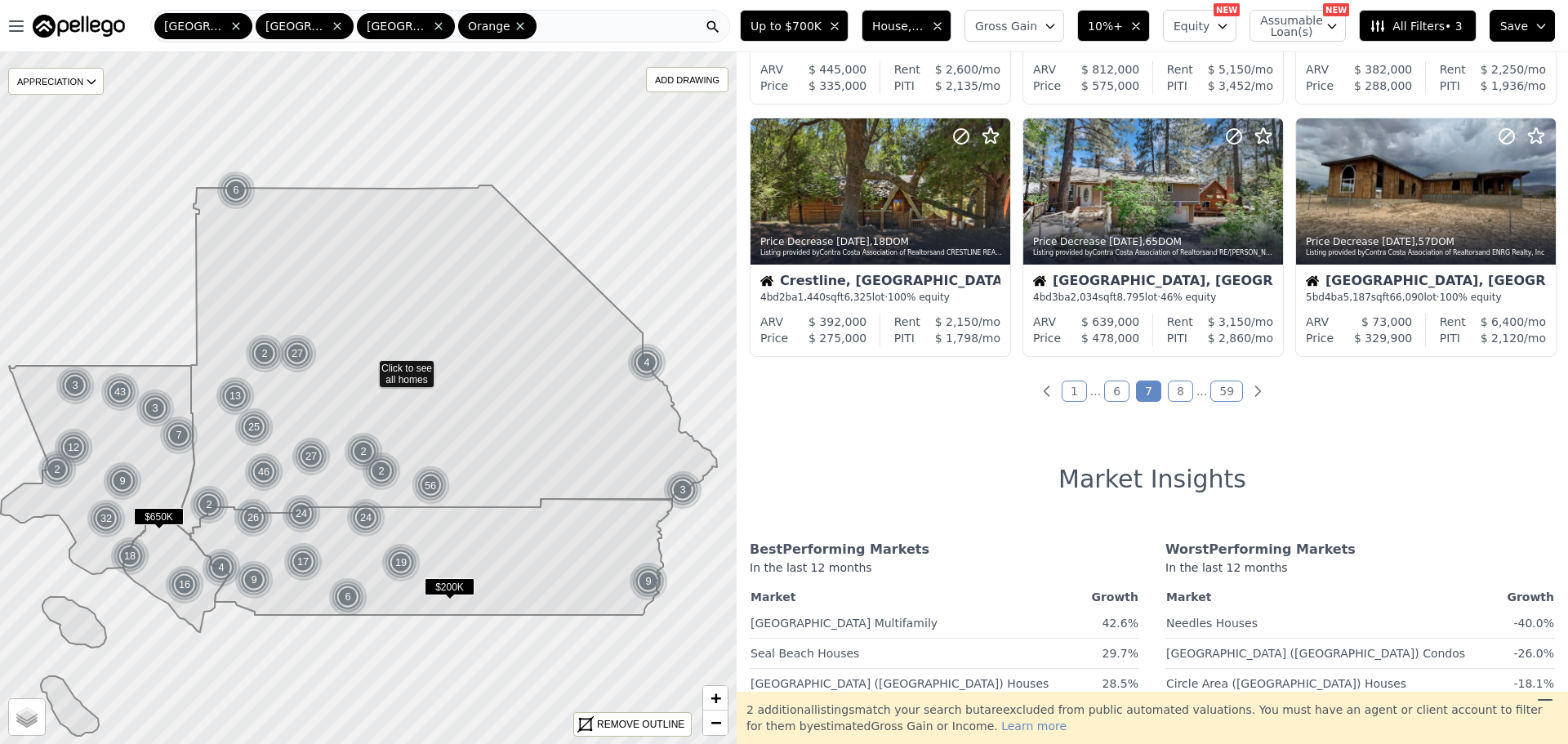
scroll to position [817, 0]
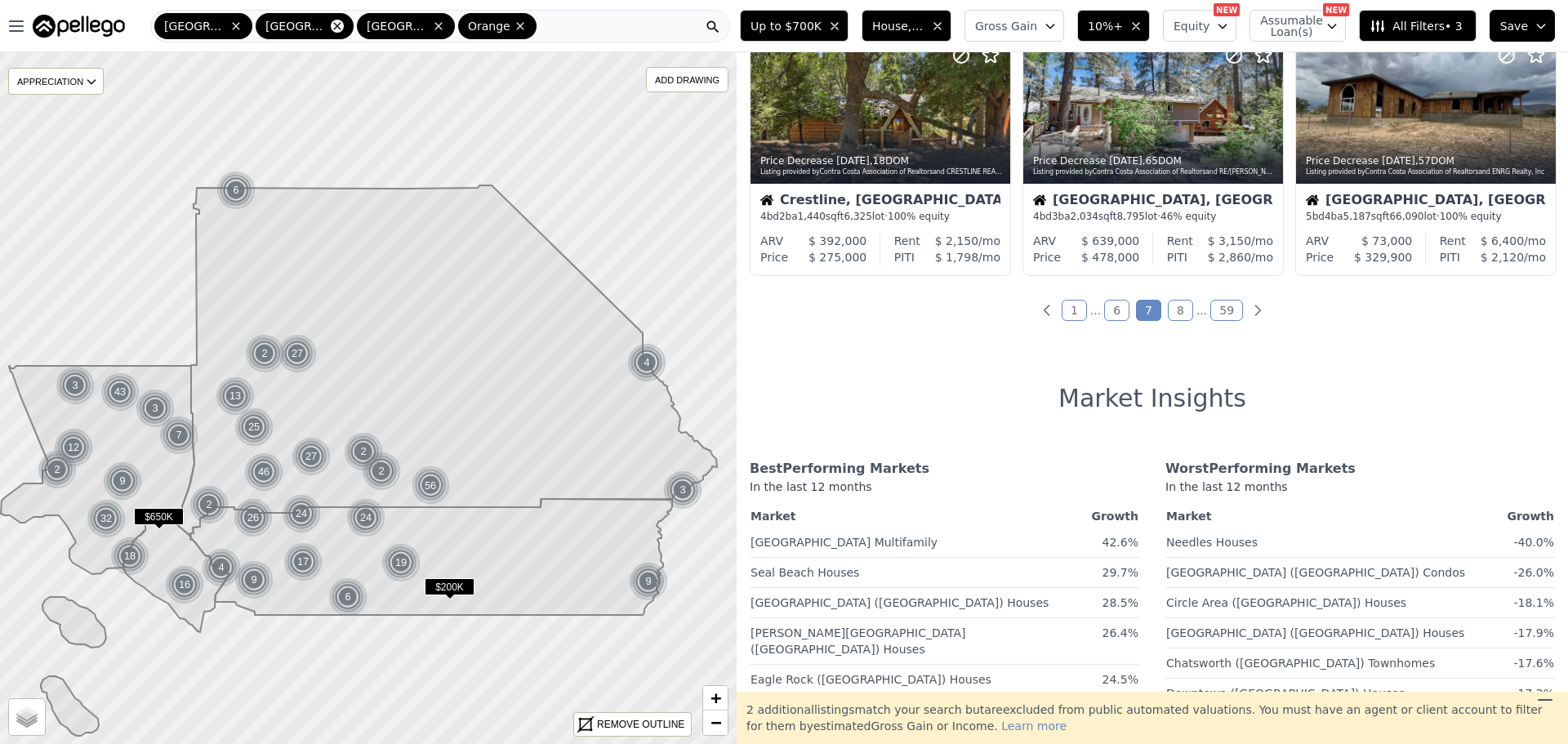
click at [333, 29] on icon at bounding box center [337, 26] width 7 height 7
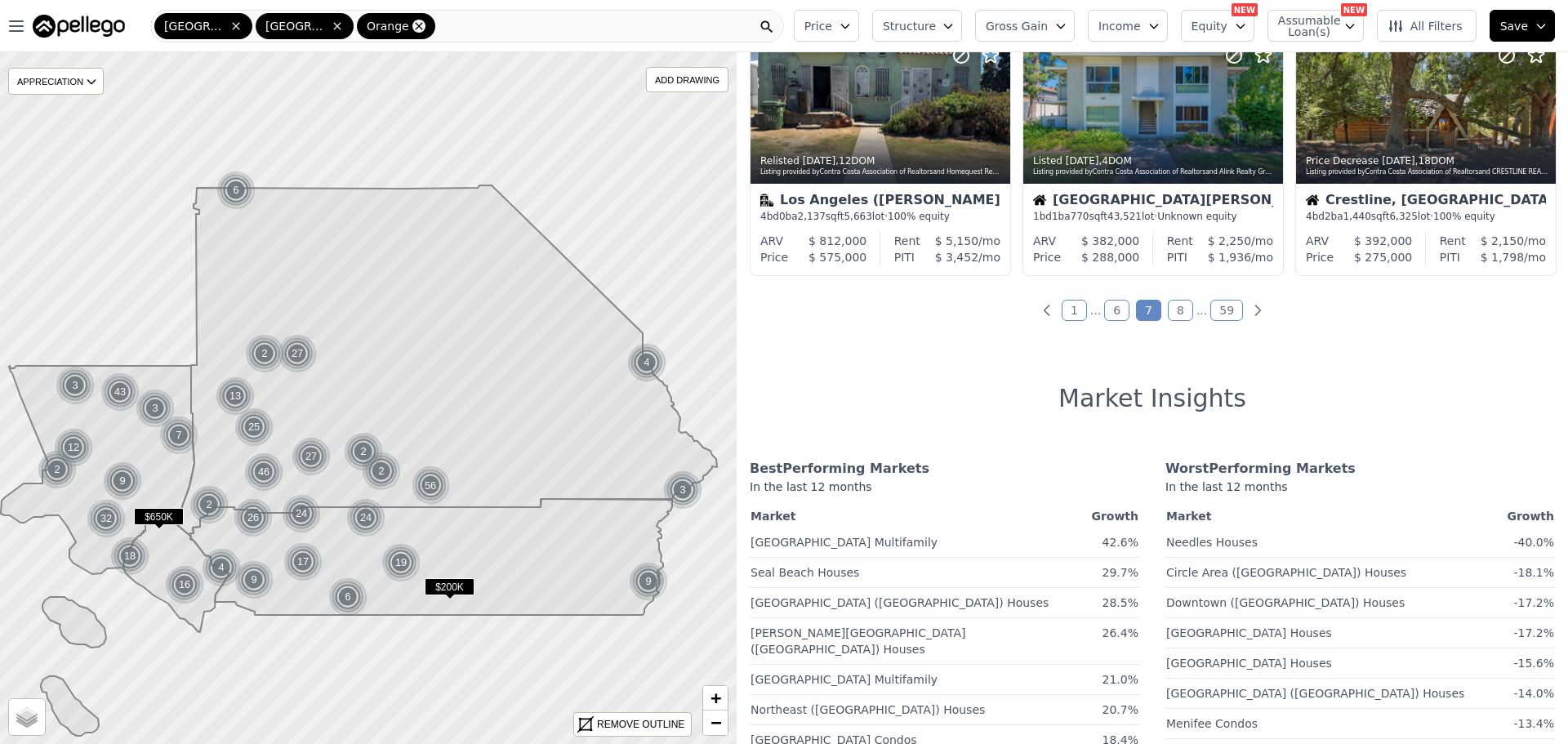
click at [415, 25] on icon at bounding box center [418, 26] width 7 height 7
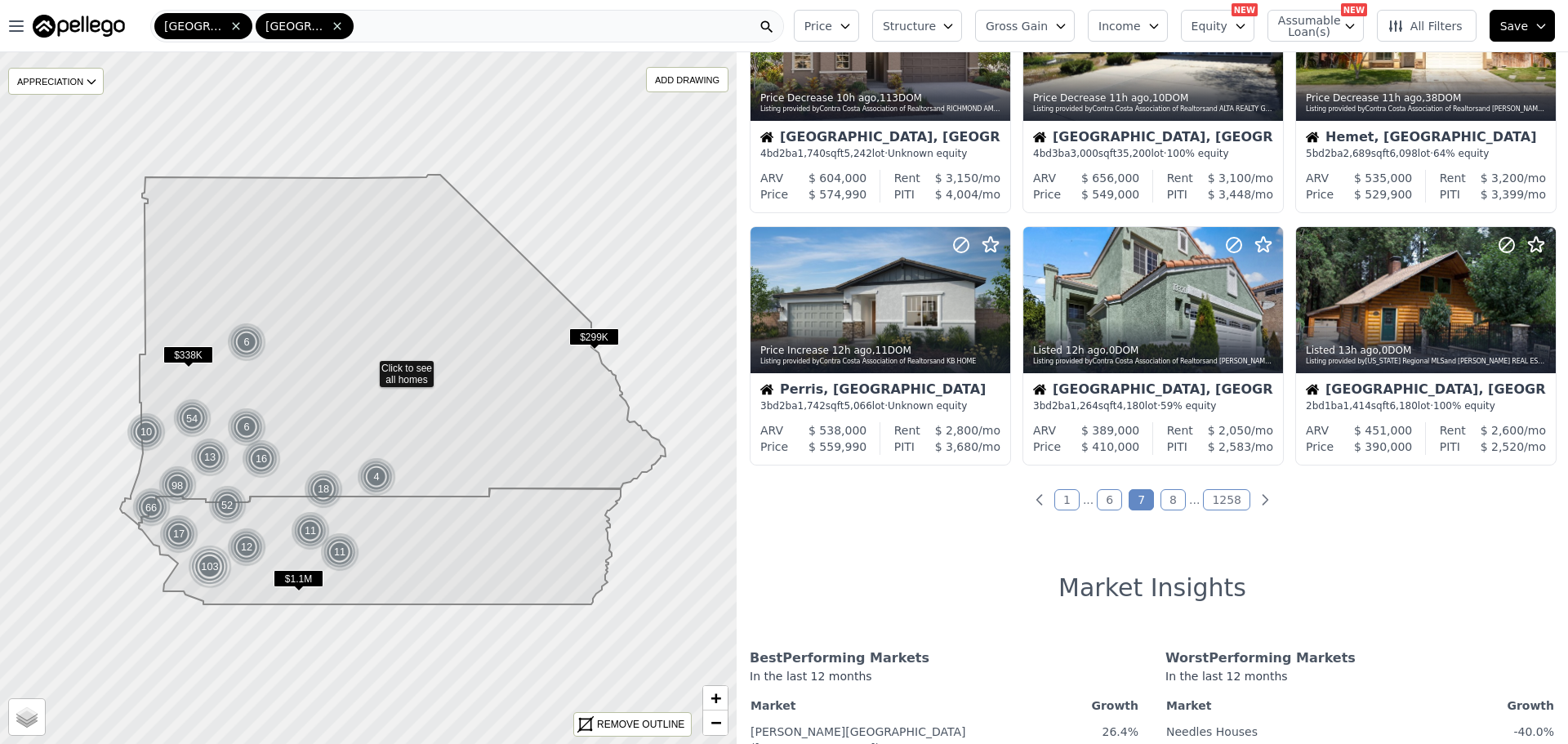
scroll to position [408, 0]
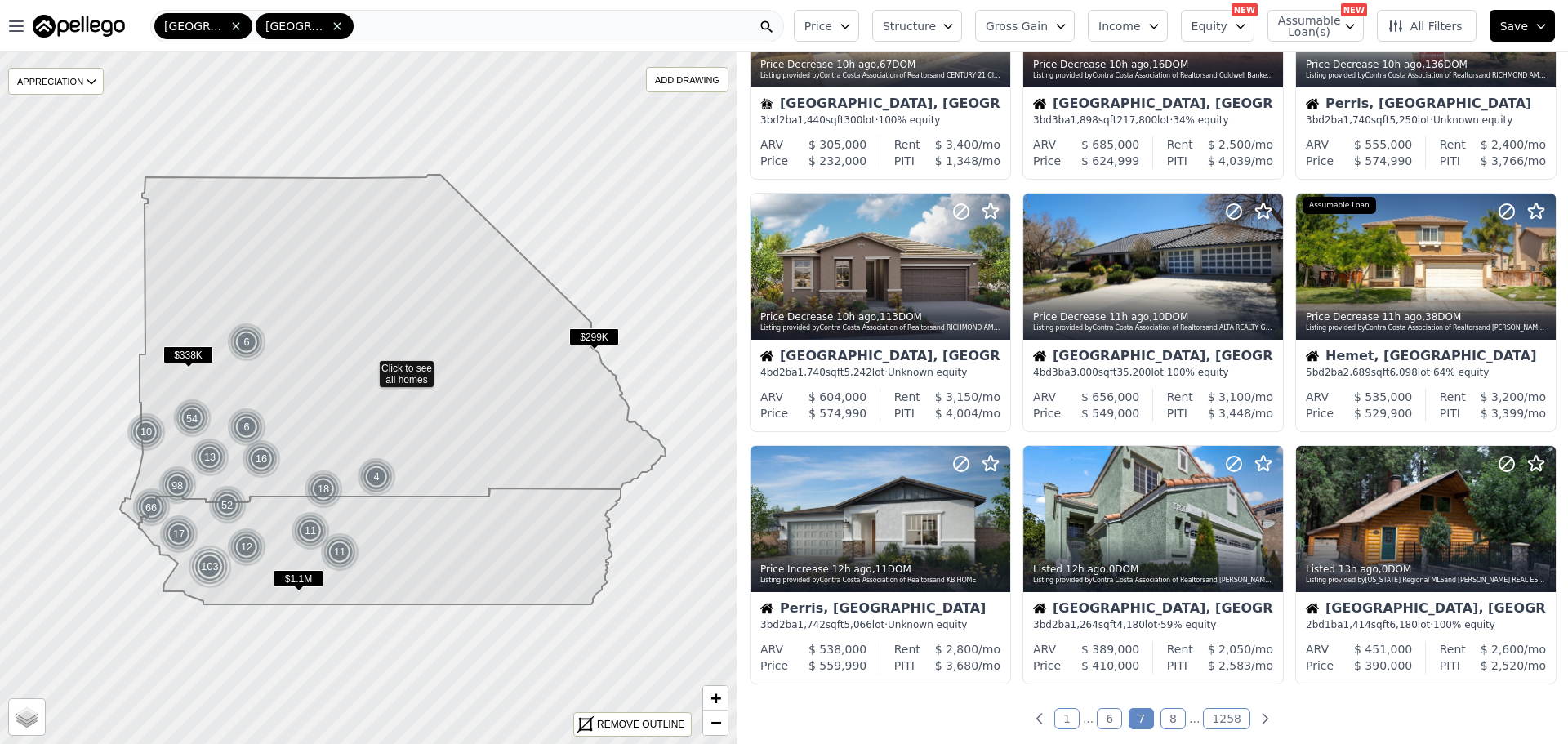
click at [855, 24] on button "Price" at bounding box center [826, 26] width 65 height 32
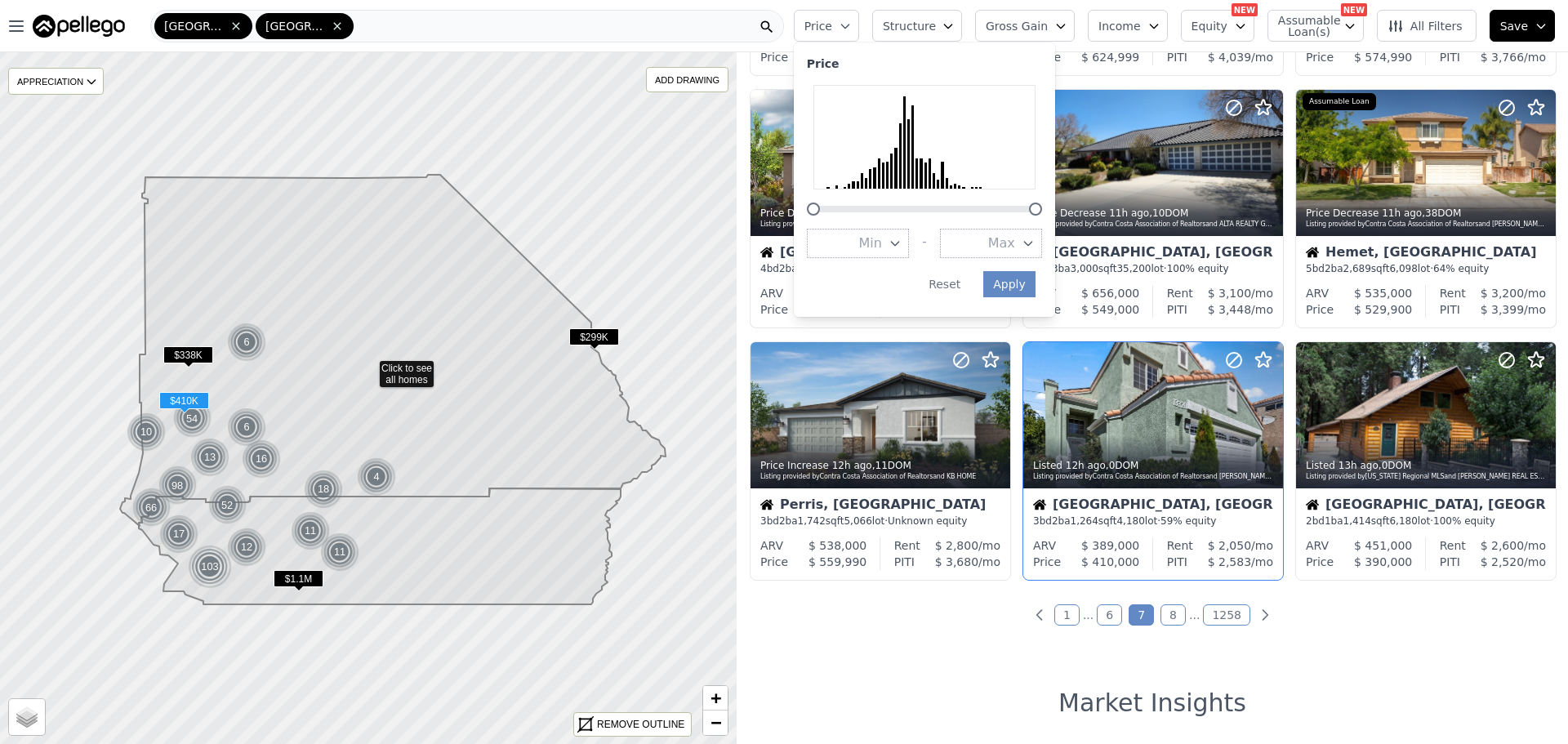
scroll to position [571, 0]
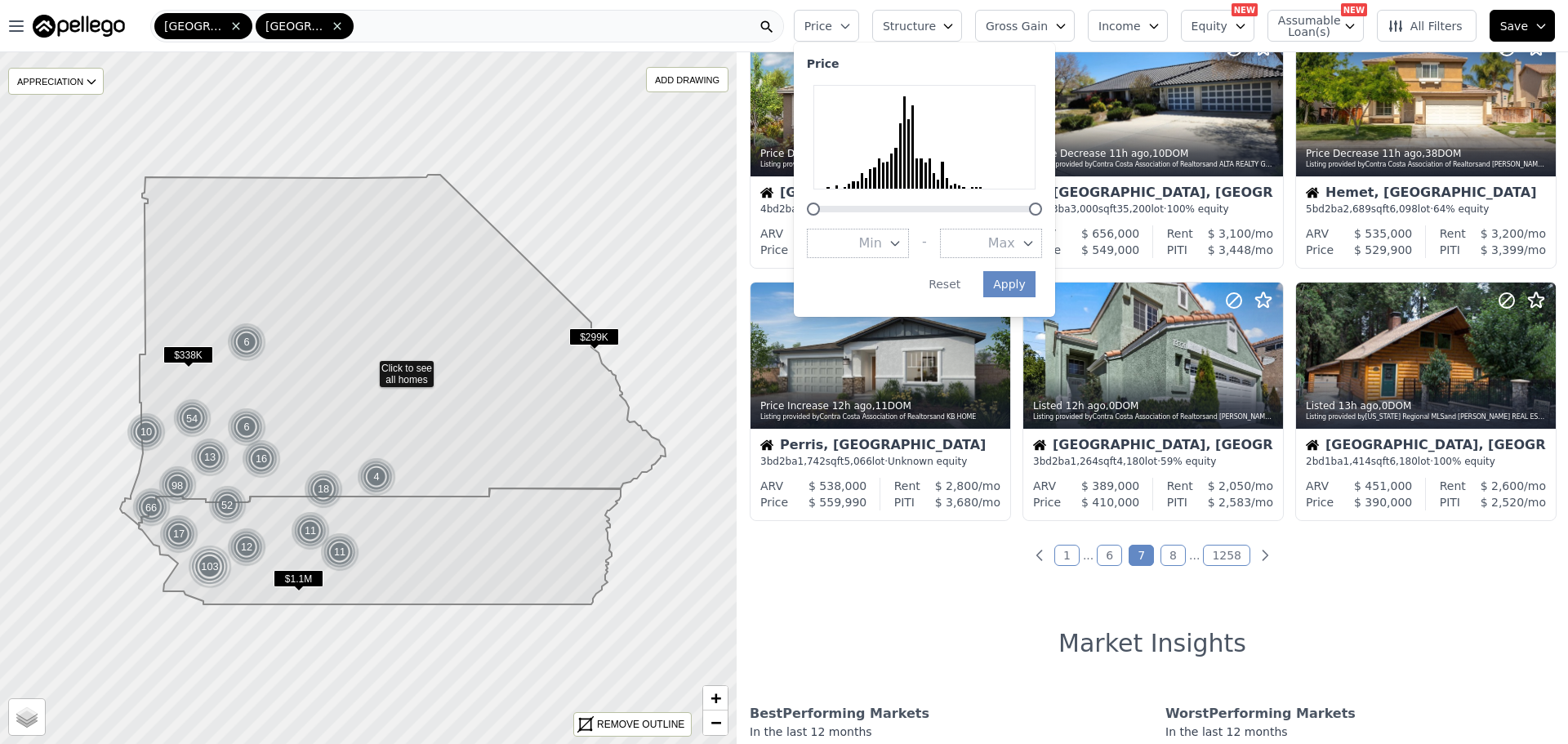
click at [1034, 243] on icon "button" at bounding box center [1028, 243] width 13 height 13
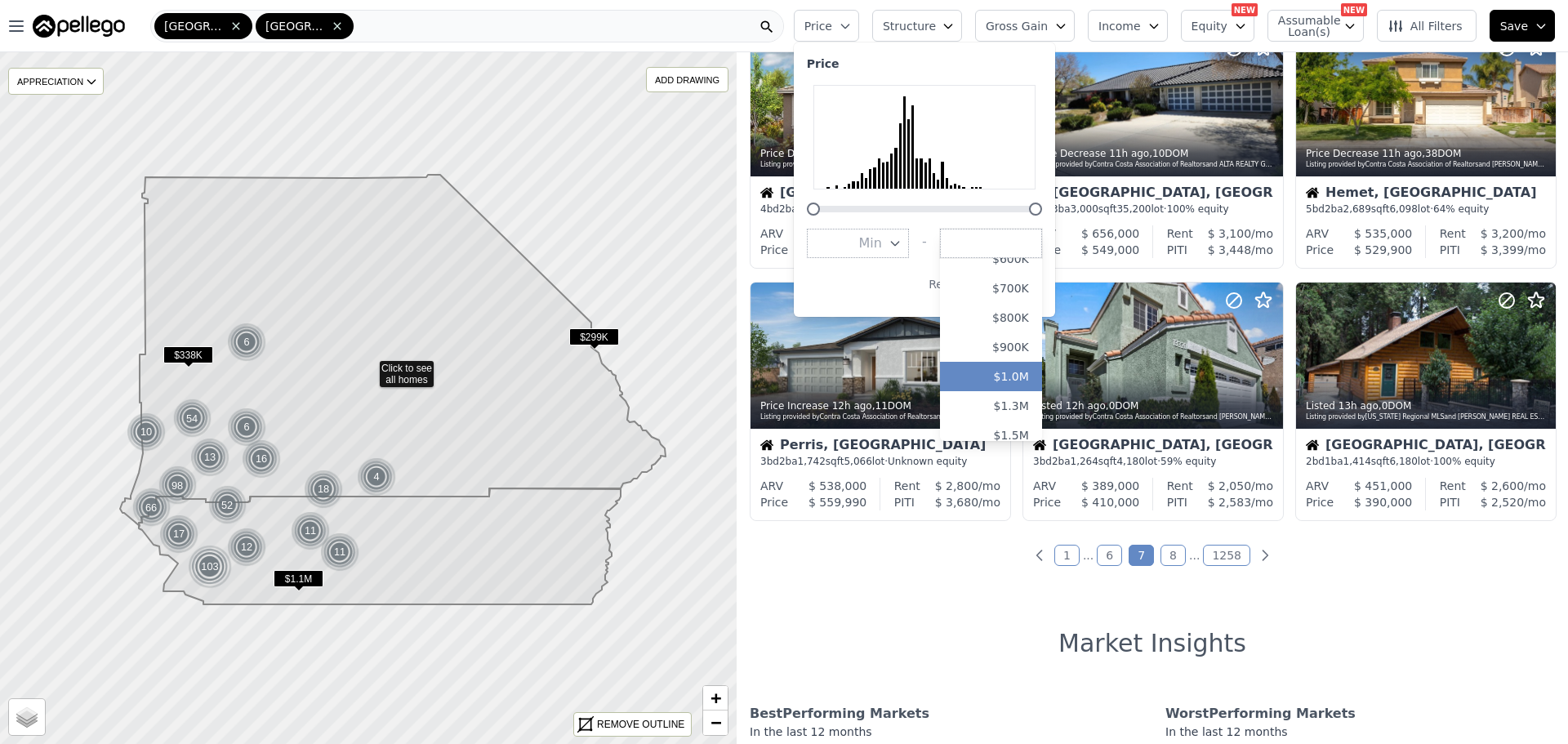
scroll to position [163, 0]
click at [1032, 286] on button "$600K" at bounding box center [991, 286] width 102 height 30
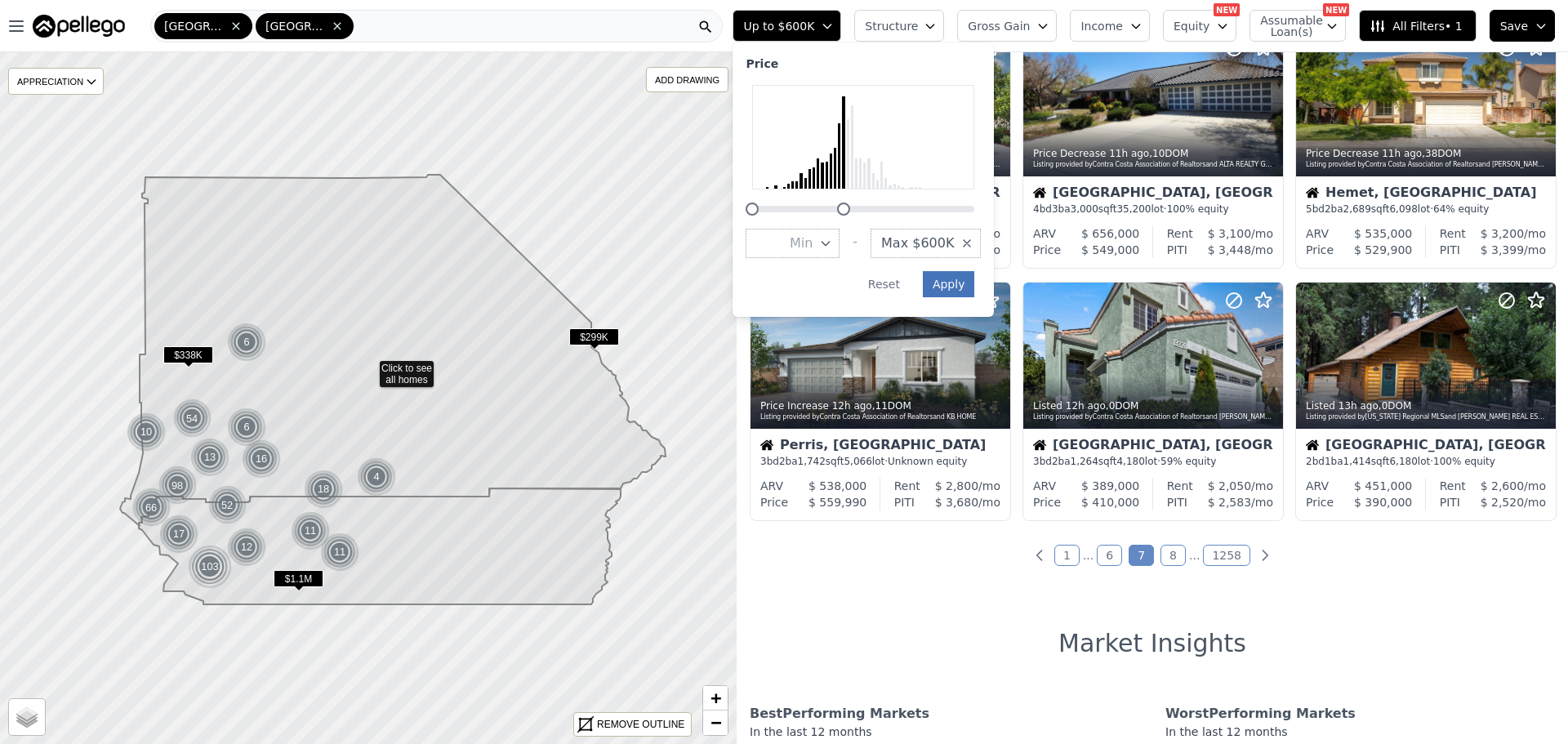
click at [959, 284] on button "Apply" at bounding box center [948, 284] width 52 height 26
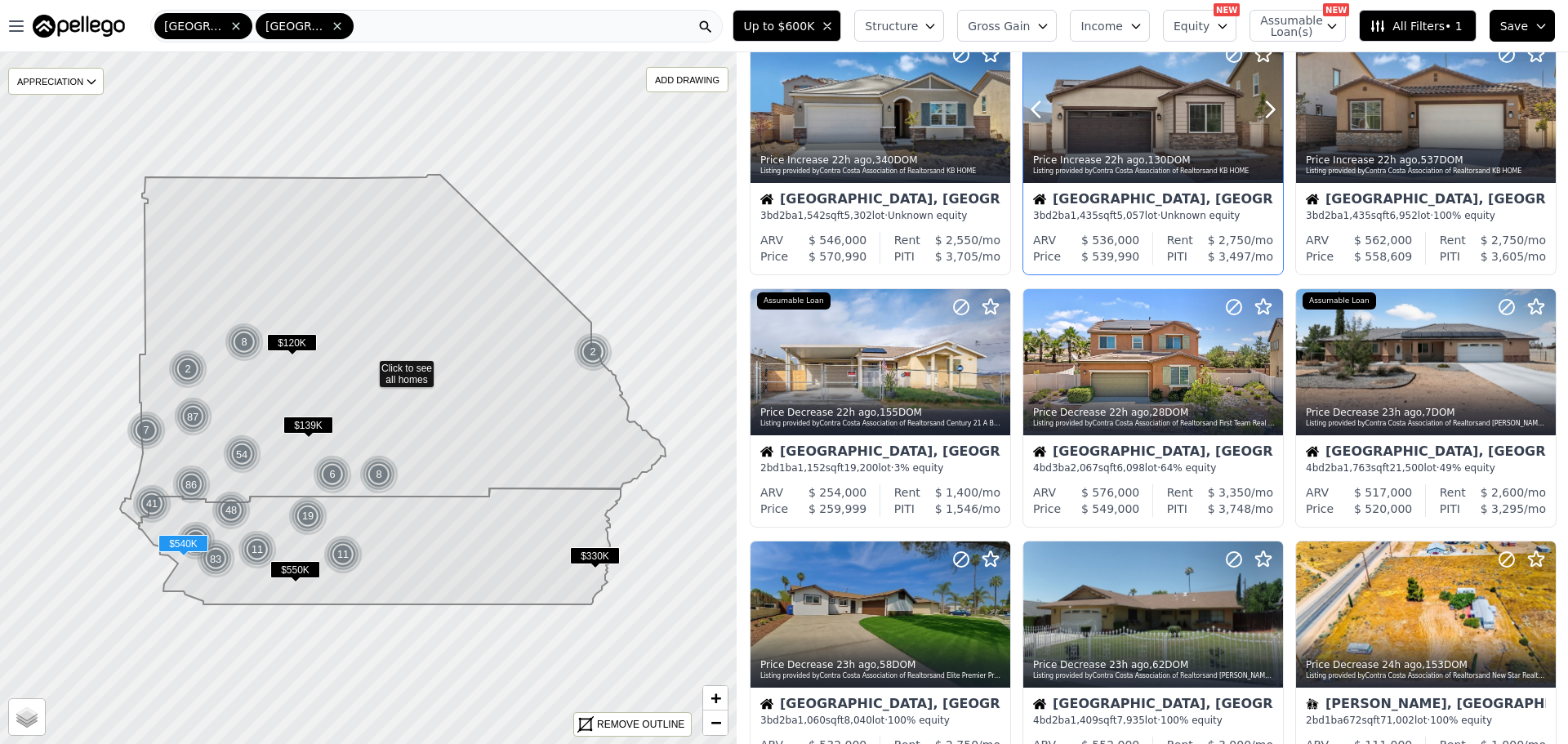
scroll to position [327, 0]
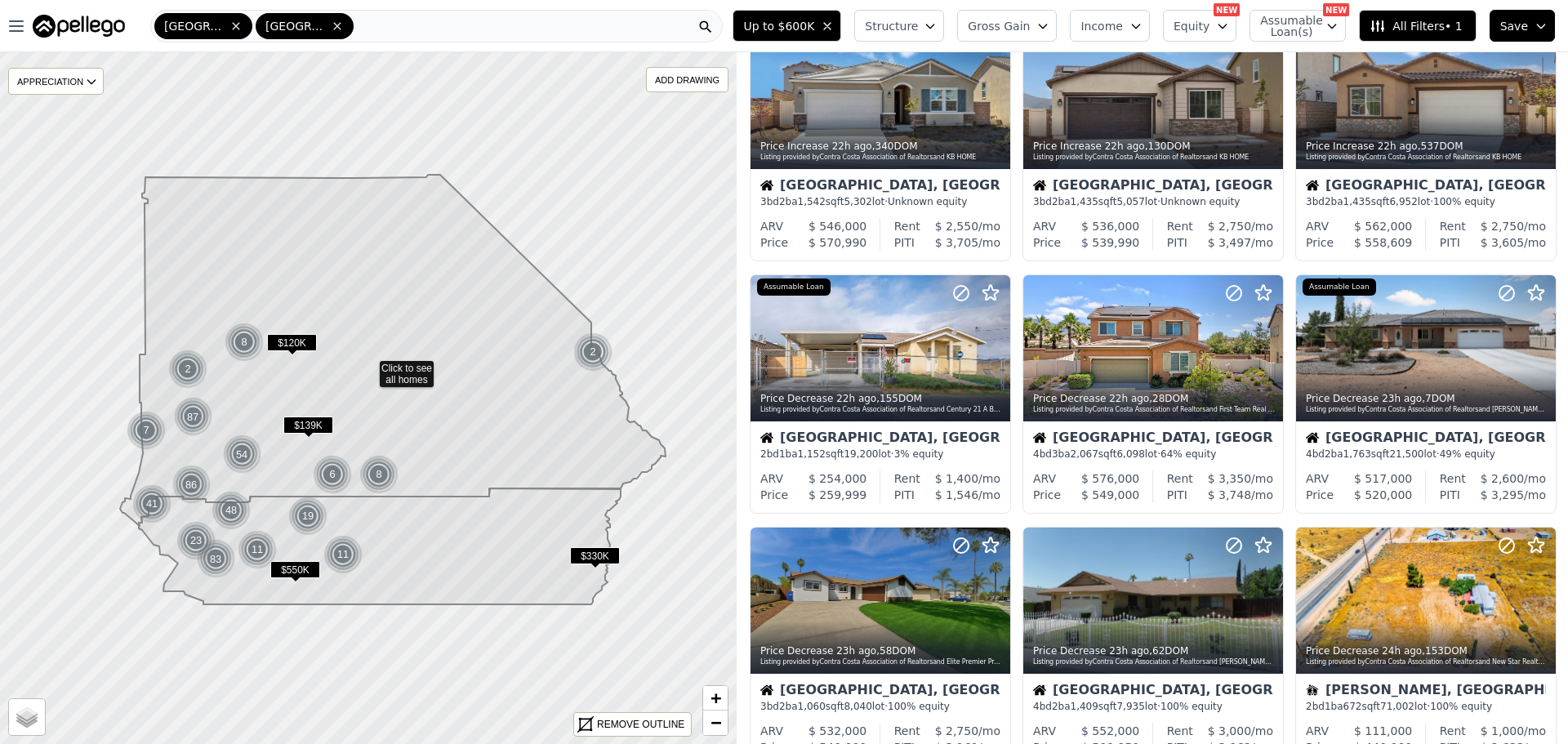
click at [1222, 29] on button "Equity" at bounding box center [1199, 26] width 73 height 32
click at [1119, 23] on span "Income" at bounding box center [1101, 26] width 42 height 16
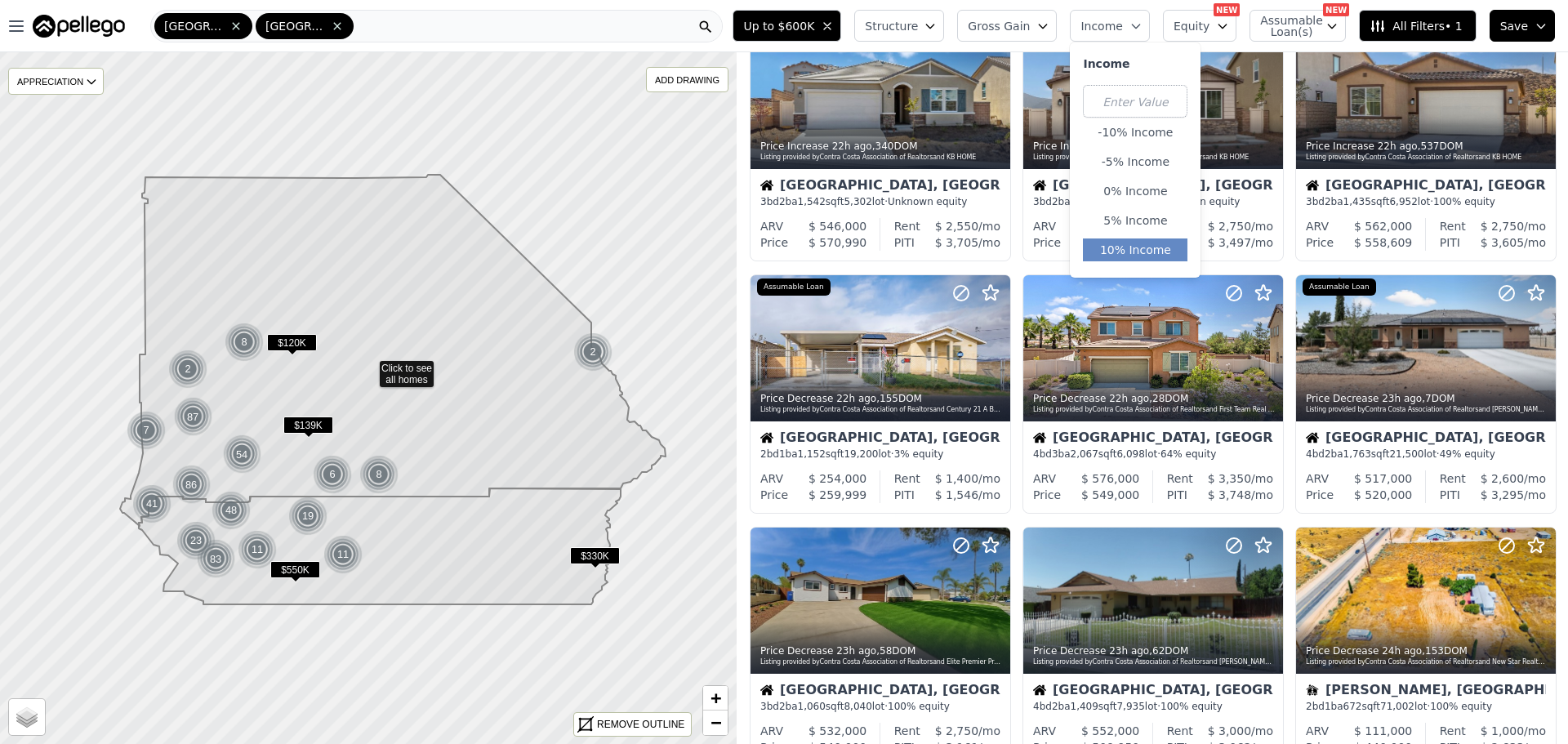
click at [1127, 252] on button "10% Income" at bounding box center [1135, 250] width 105 height 23
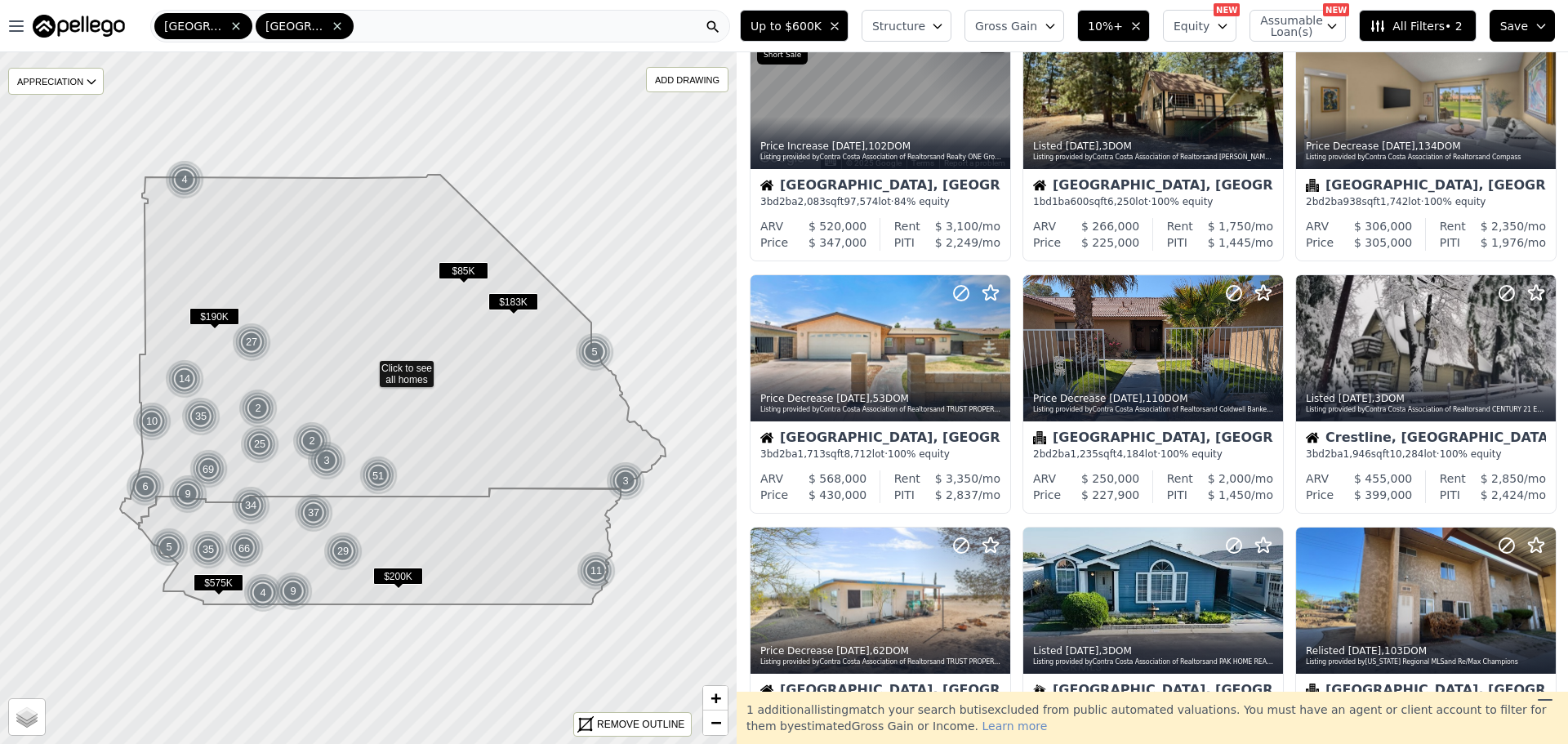
click at [924, 30] on span "Structure" at bounding box center [898, 26] width 52 height 16
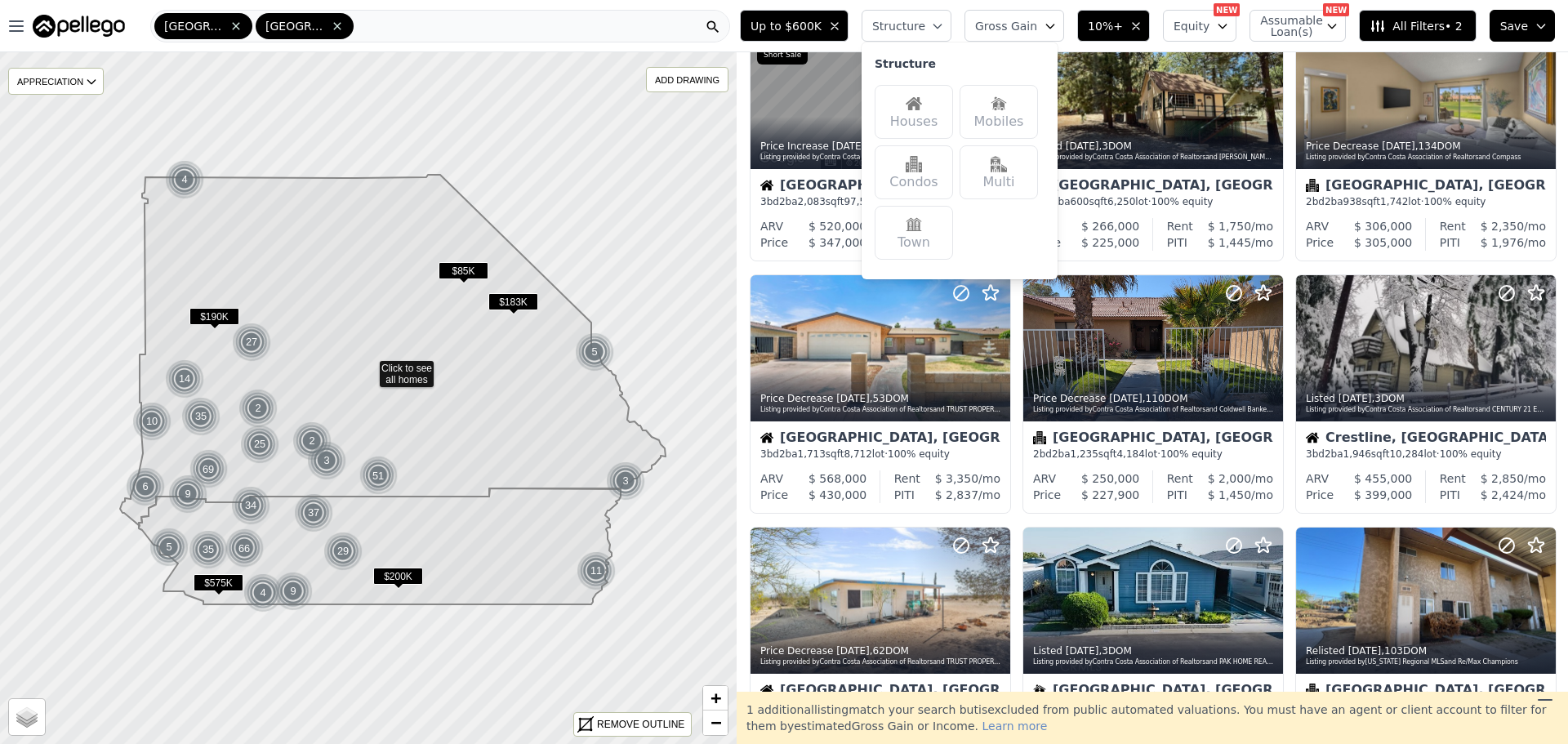
click at [926, 110] on div "Houses" at bounding box center [914, 112] width 79 height 54
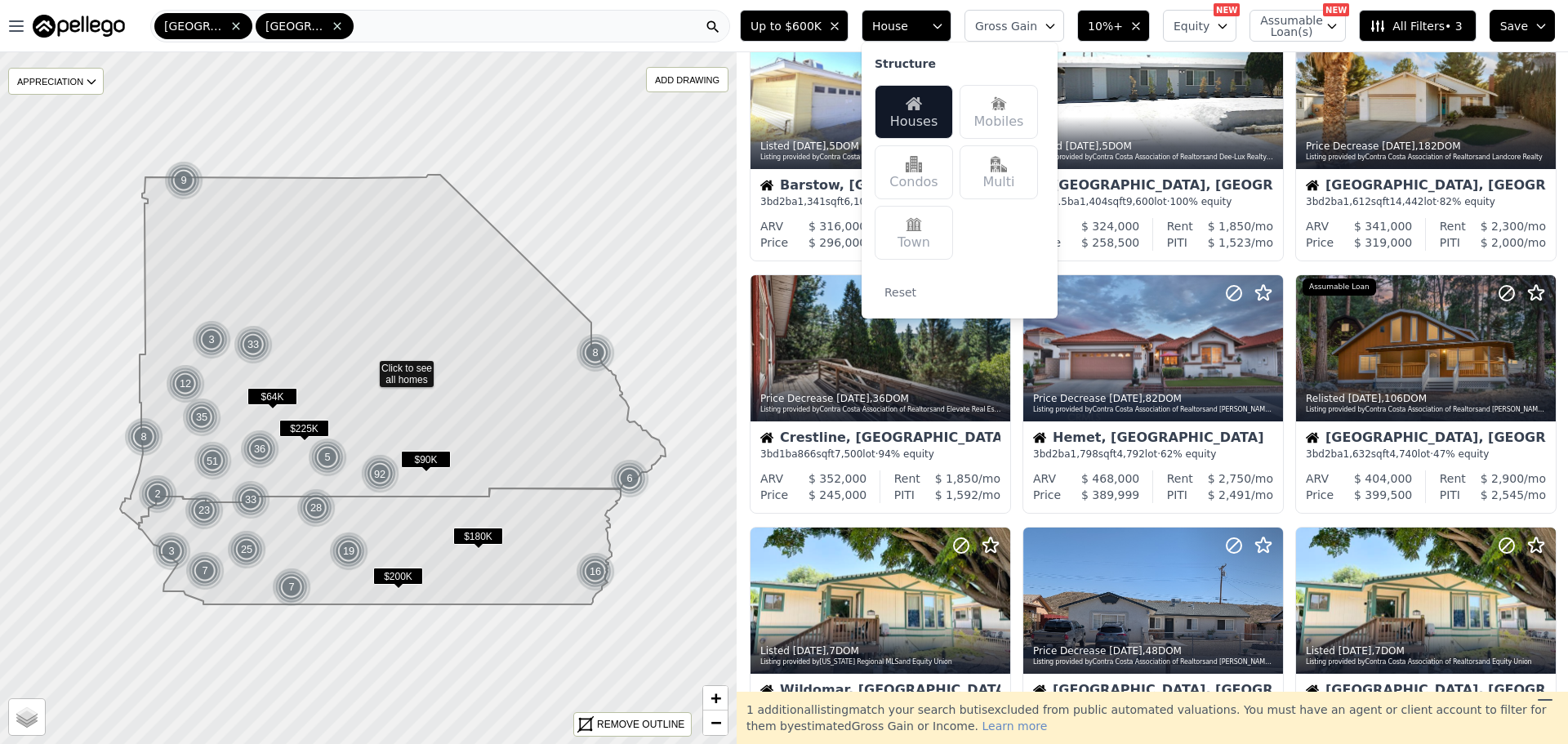
click at [1013, 165] on div "Multi" at bounding box center [998, 172] width 79 height 54
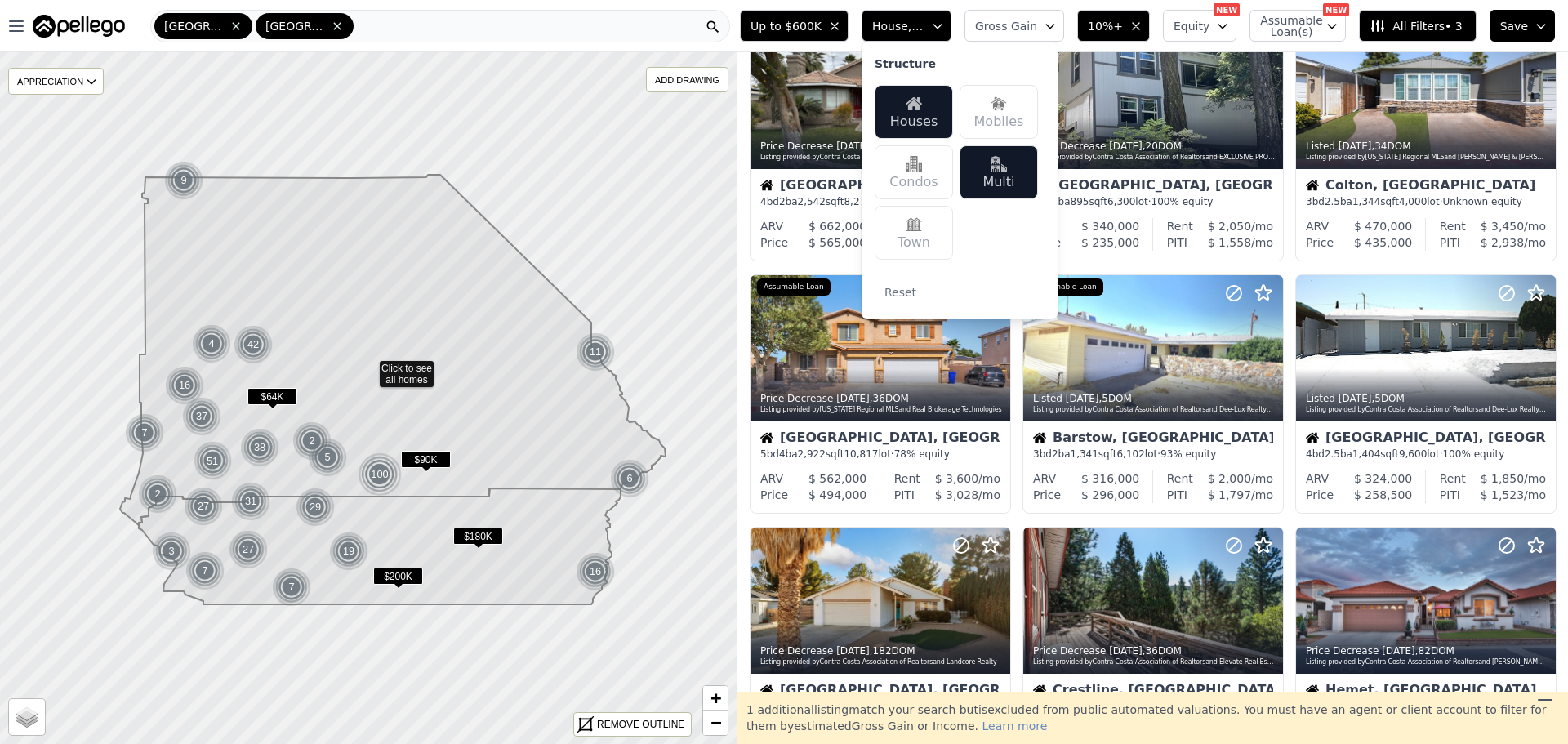
click at [1057, 21] on button "Gross Gain" at bounding box center [1014, 26] width 99 height 32
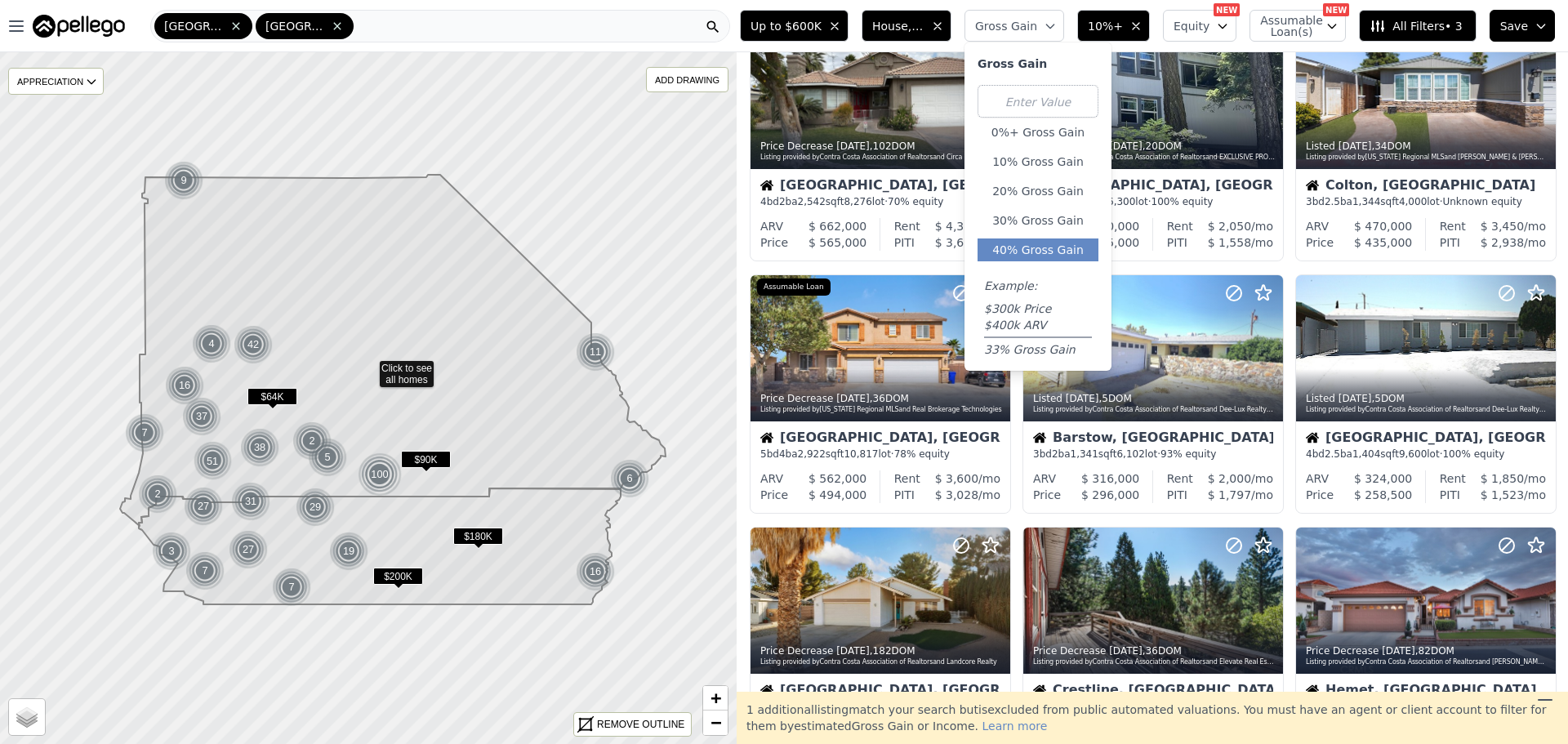
click at [1071, 241] on button "40% Gross Gain" at bounding box center [1037, 250] width 121 height 23
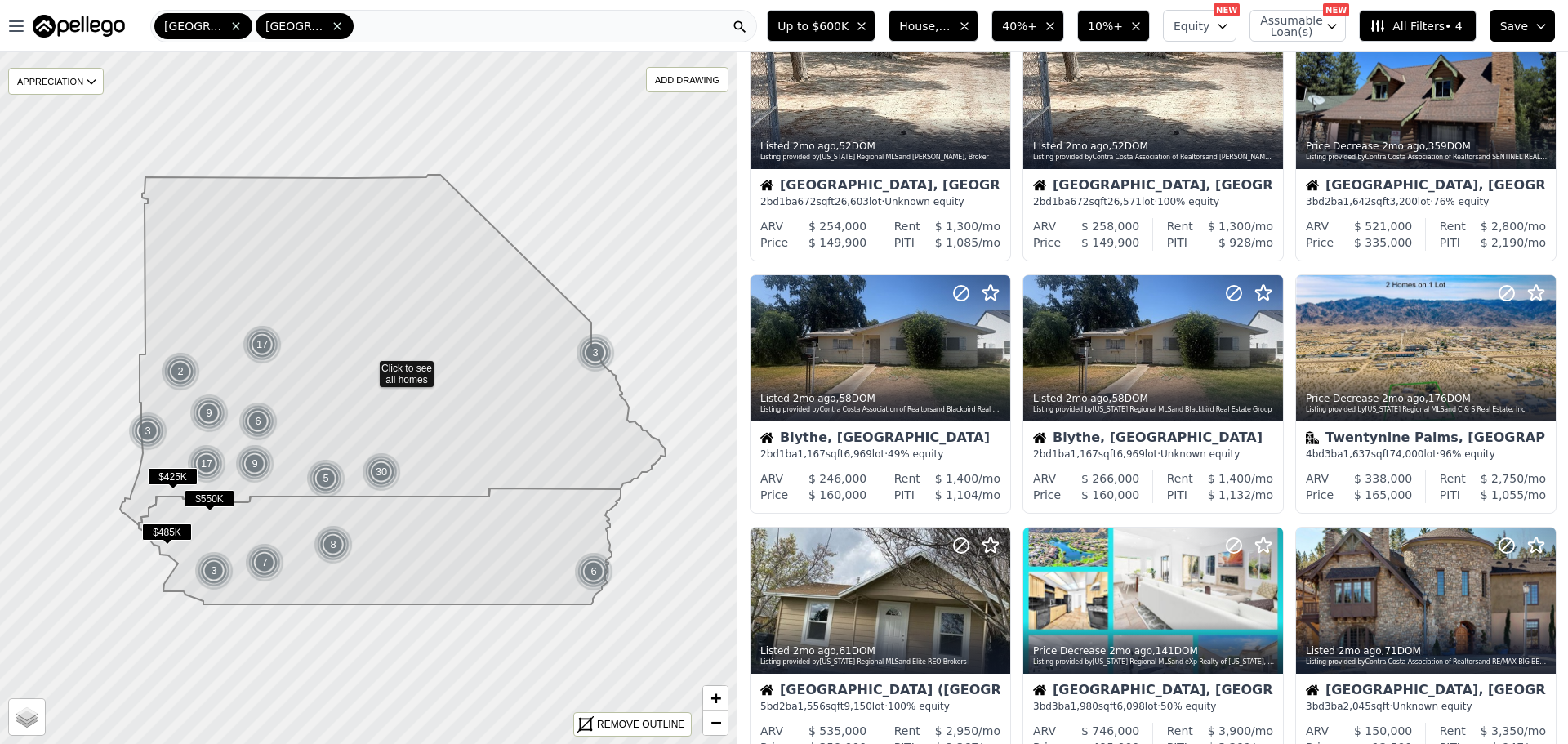
click at [1037, 27] on span "40%+" at bounding box center [1019, 26] width 35 height 16
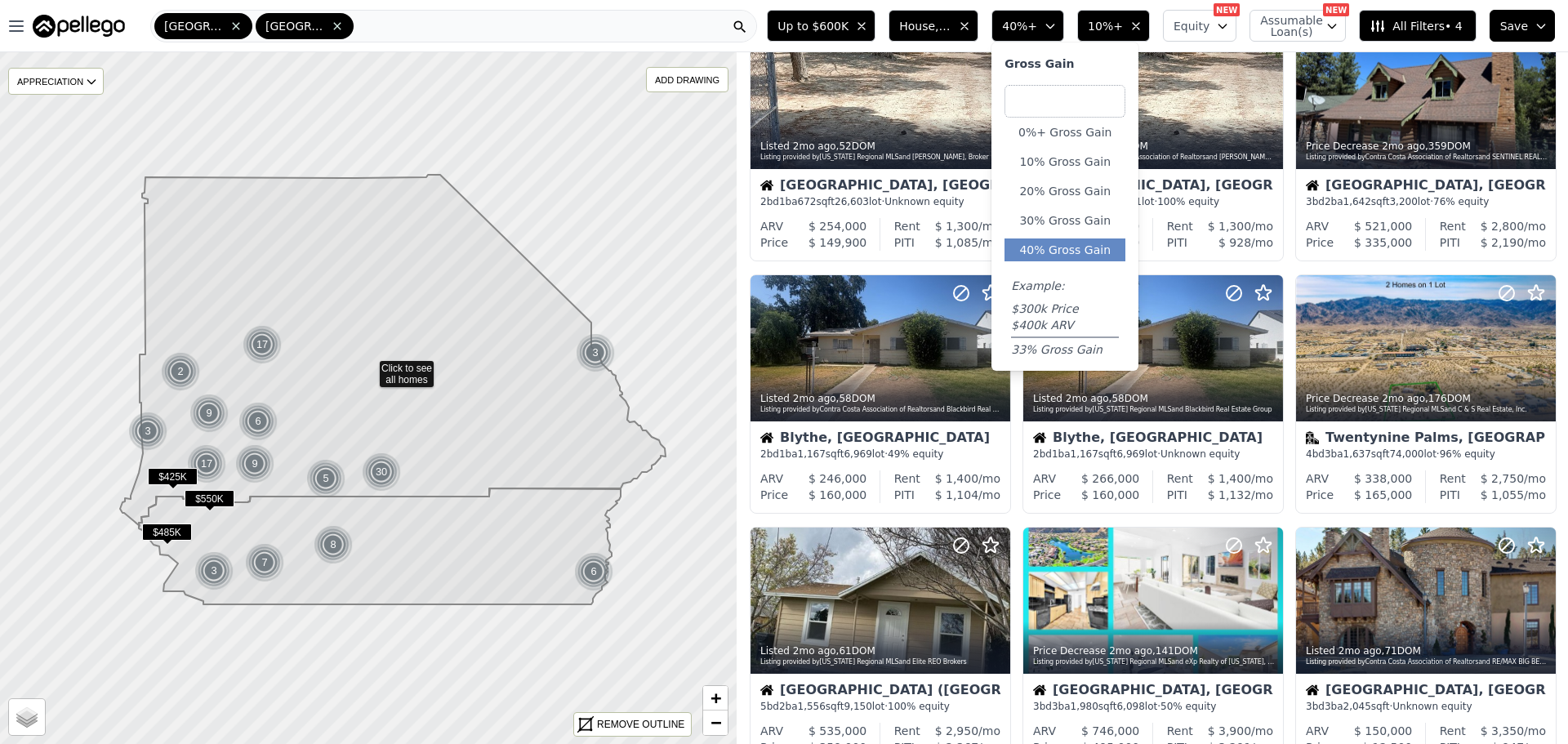
click at [1064, 99] on input "number" at bounding box center [1065, 101] width 121 height 32
click at [1085, 244] on button "40% Gross Gain" at bounding box center [1065, 250] width 121 height 23
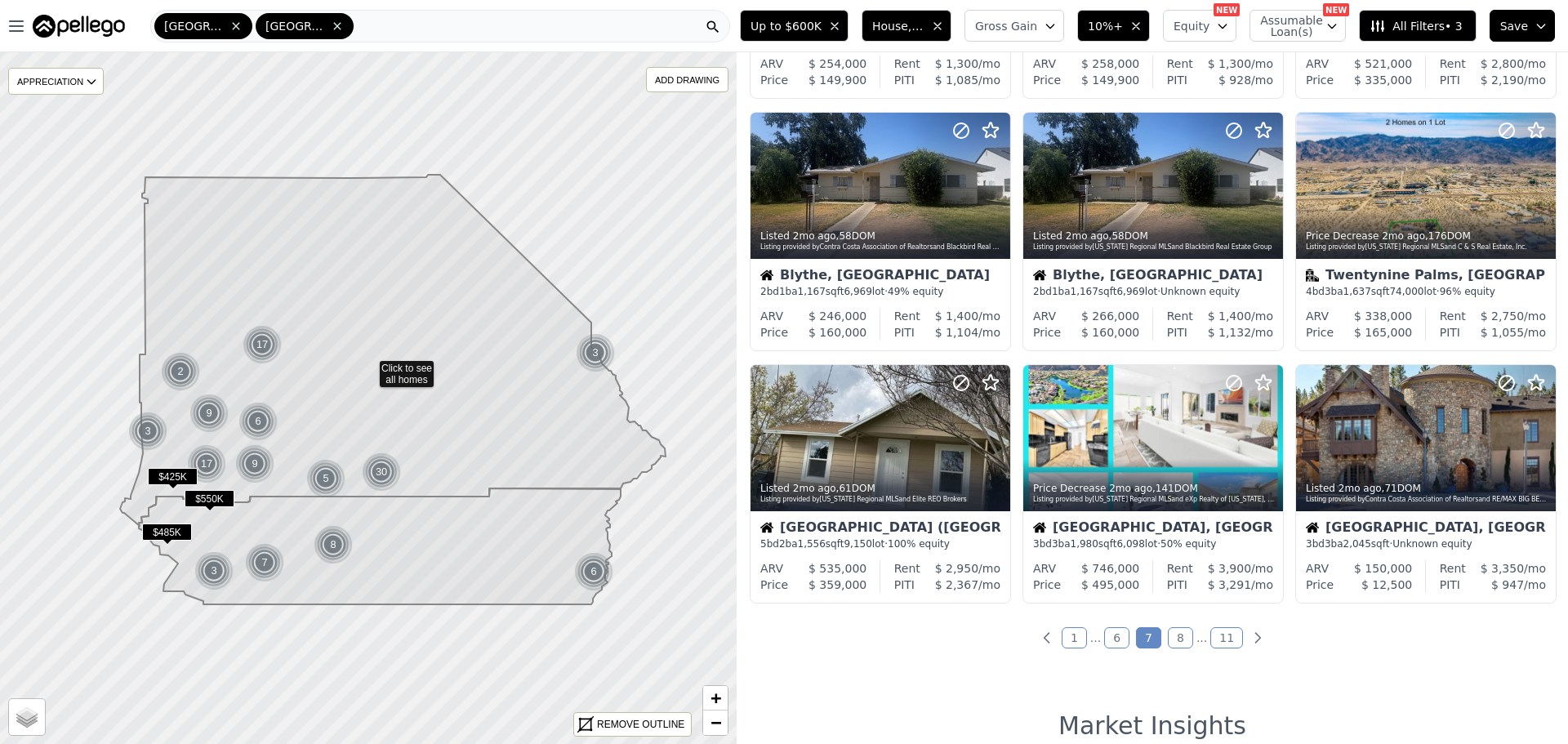
scroll to position [490, 0]
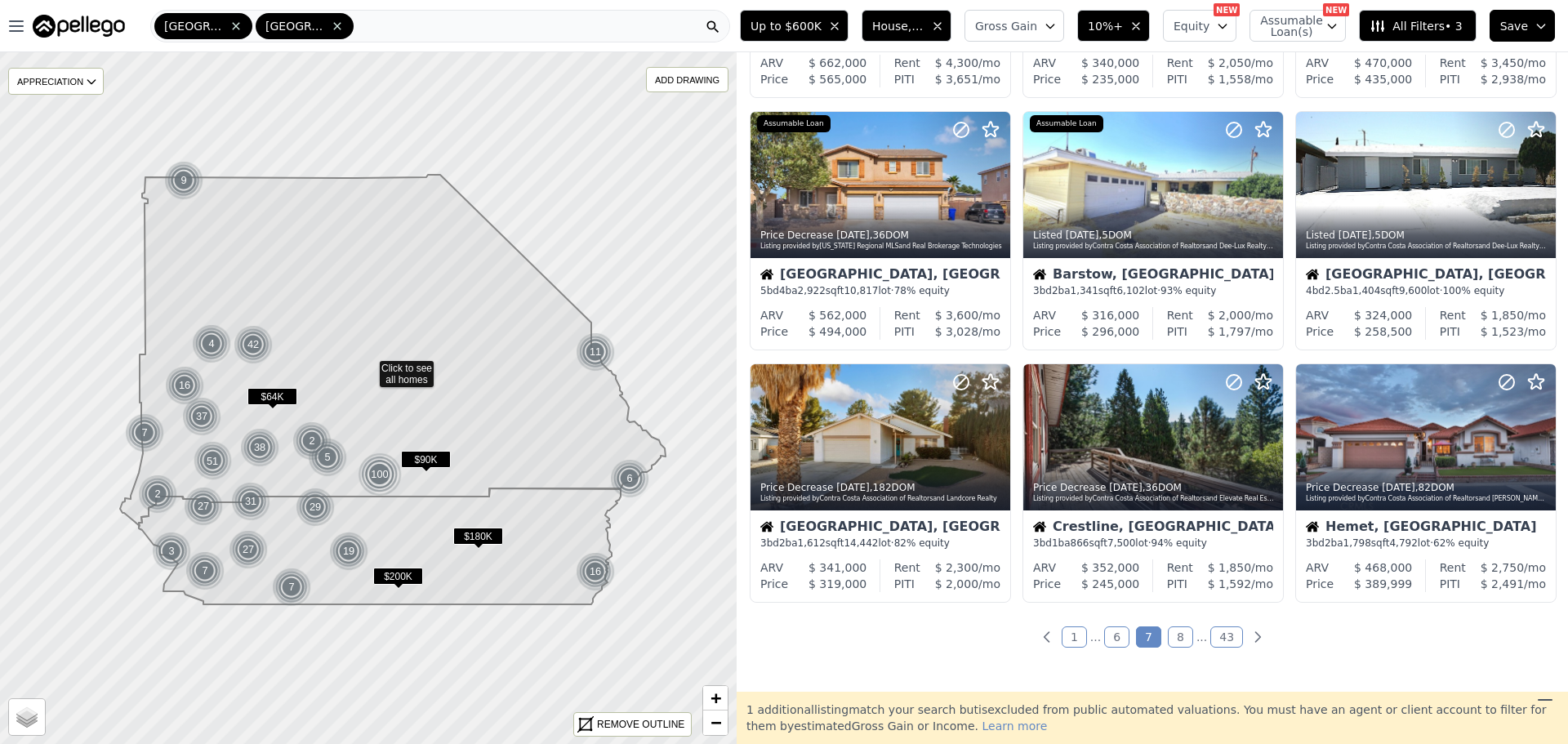
click at [1029, 23] on span "Gross Gain" at bounding box center [1006, 26] width 62 height 16
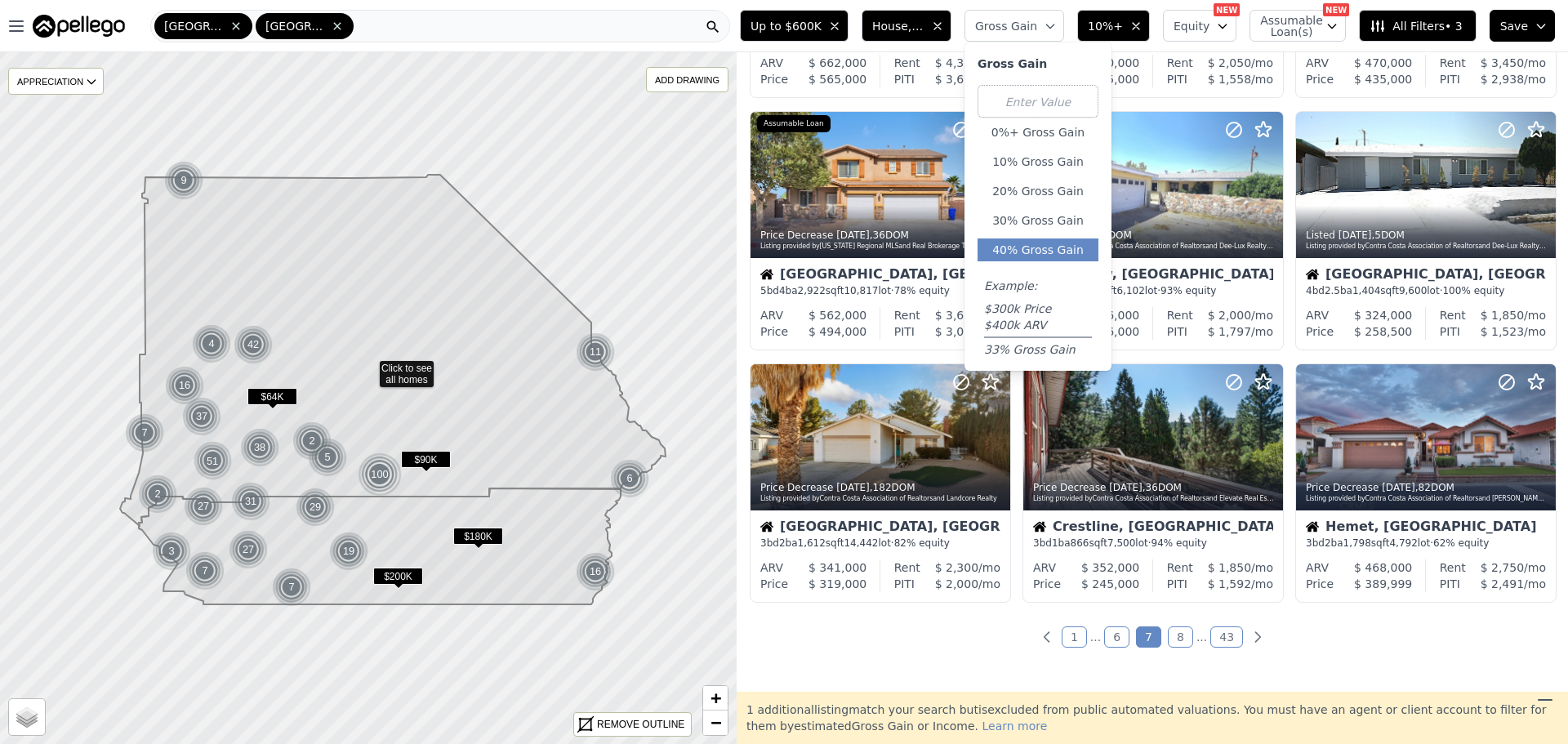
click at [1031, 253] on button "40% Gross Gain" at bounding box center [1037, 250] width 121 height 23
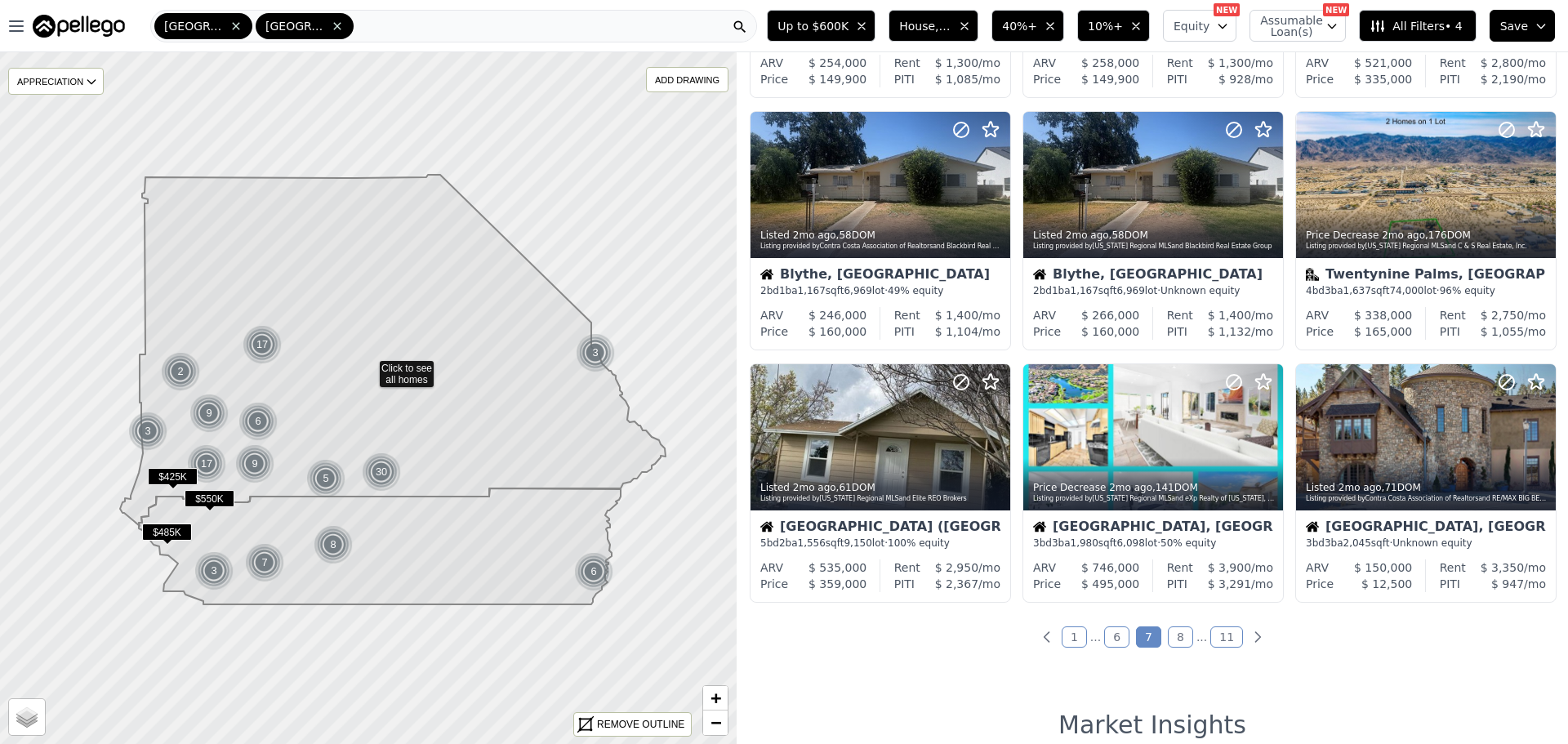
click at [1068, 634] on link "1" at bounding box center [1074, 637] width 25 height 21
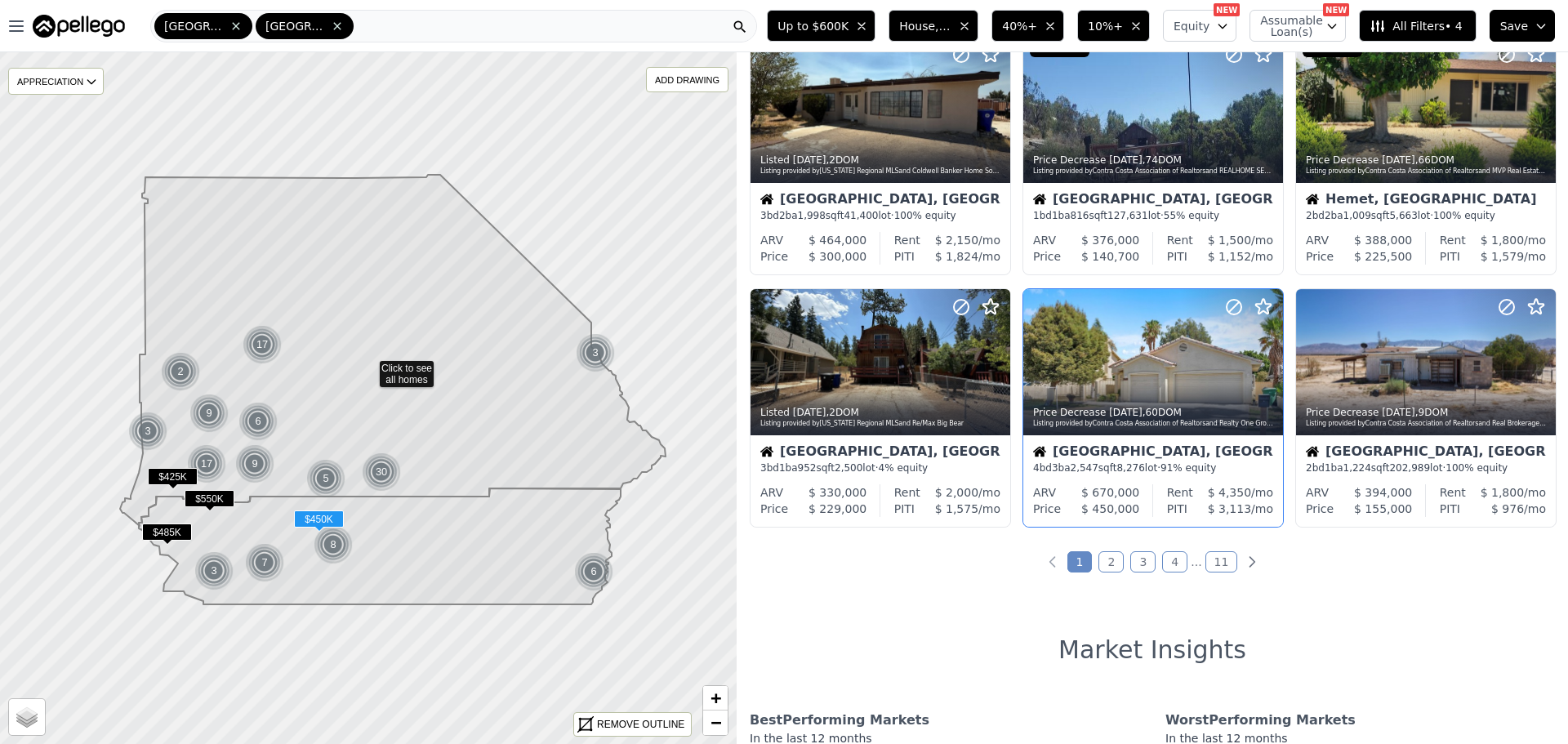
scroll to position [571, 0]
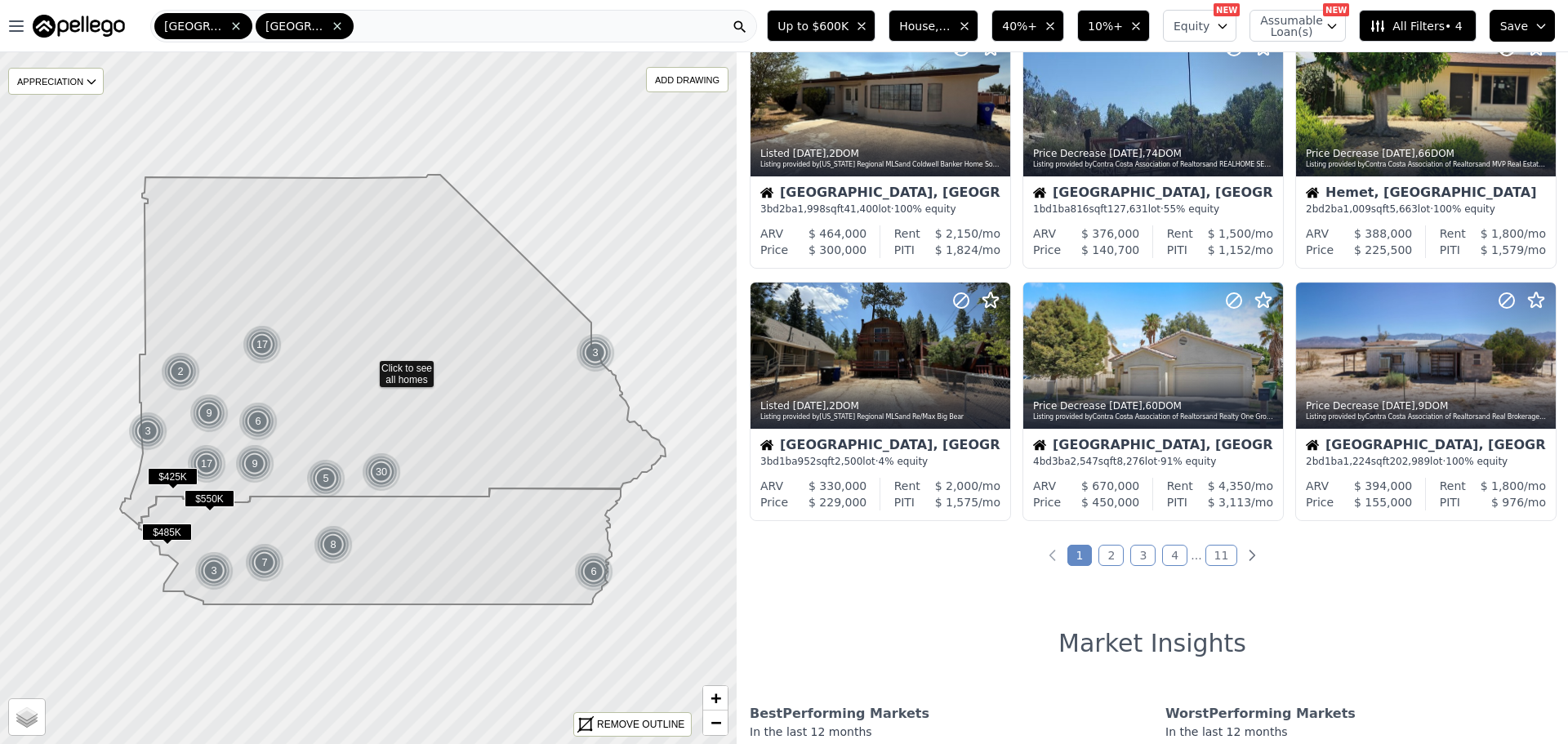
click at [1110, 560] on link "2" at bounding box center [1110, 555] width 25 height 21
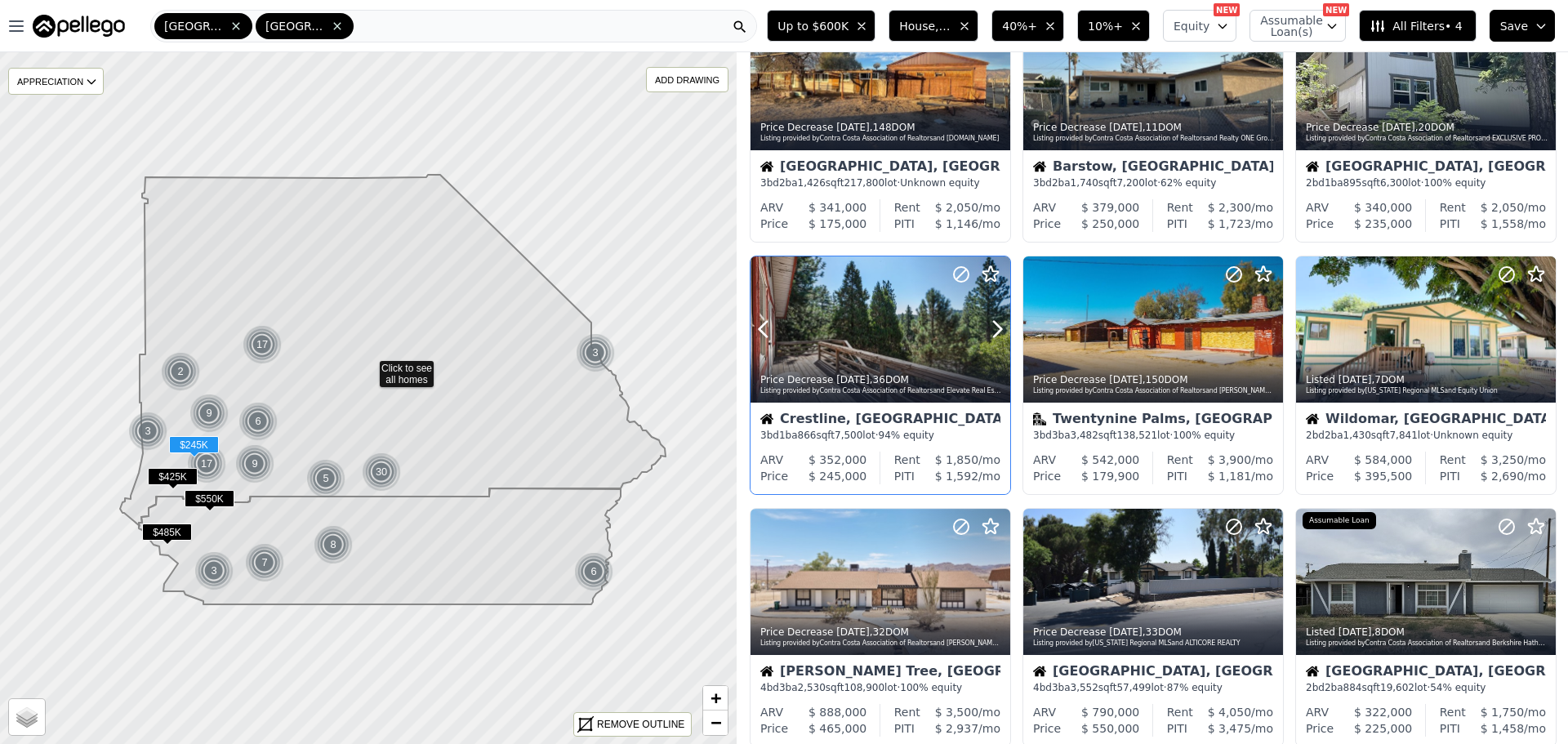
scroll to position [490, 0]
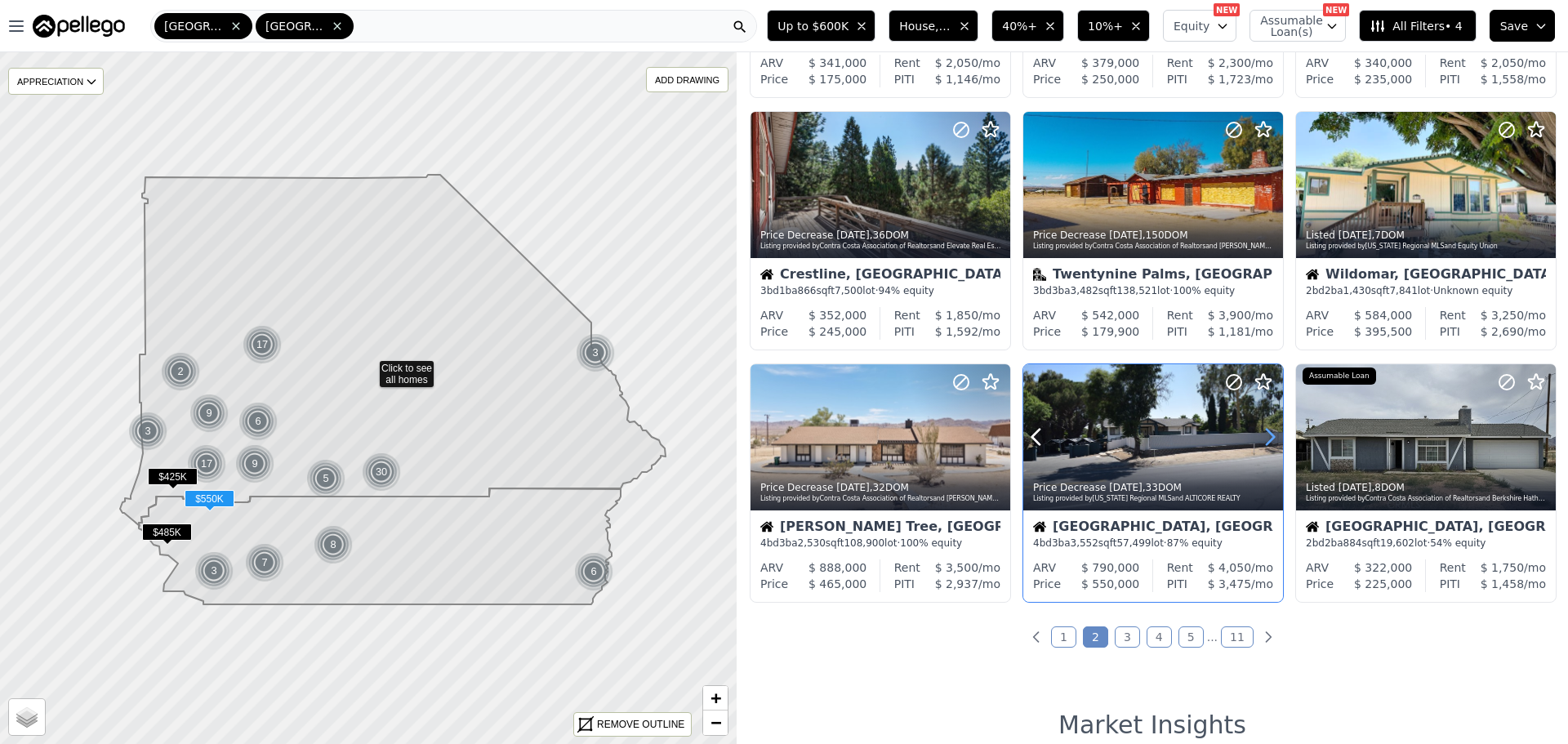
click at [1266, 440] on icon at bounding box center [1270, 437] width 7 height 15
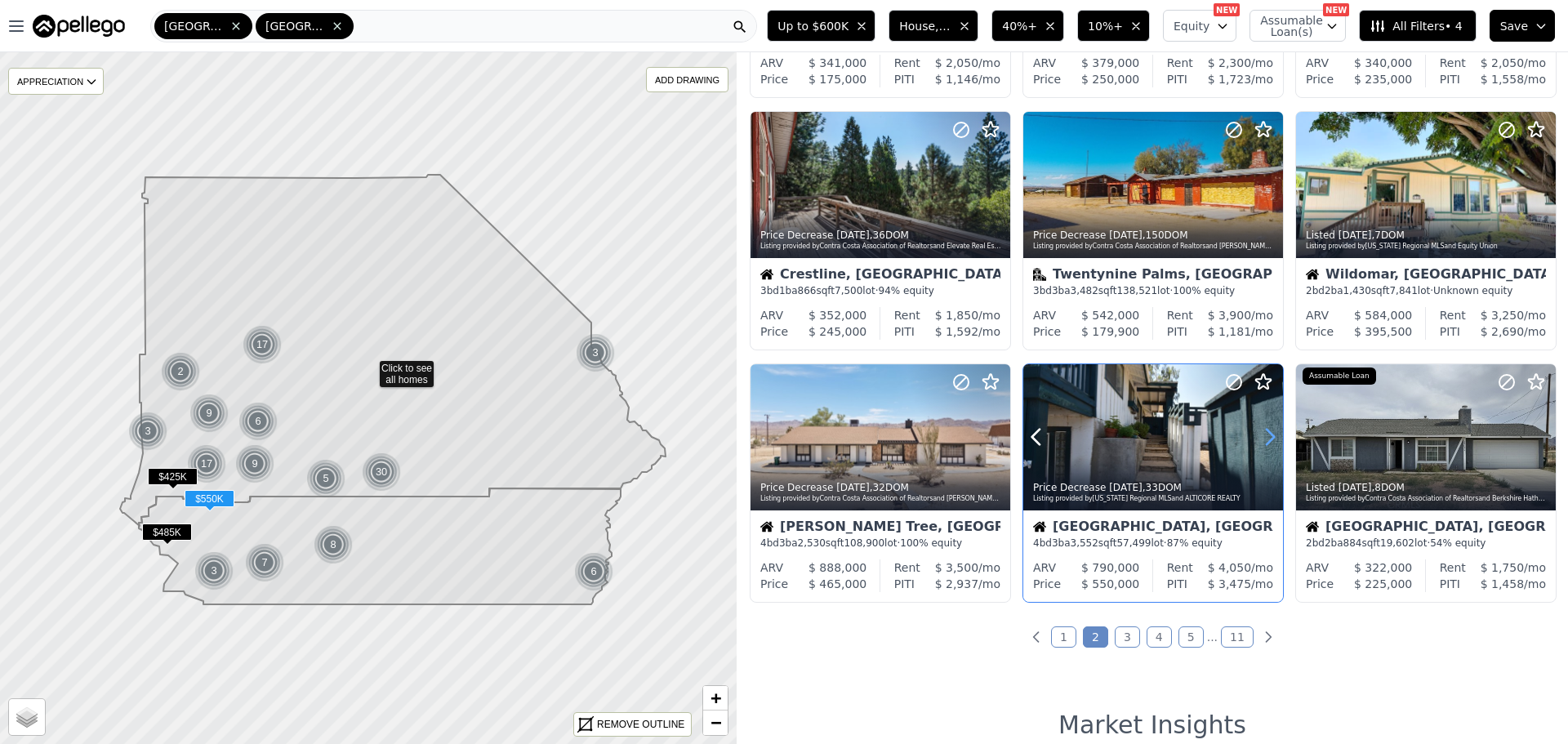
click at [1266, 440] on icon at bounding box center [1270, 437] width 7 height 15
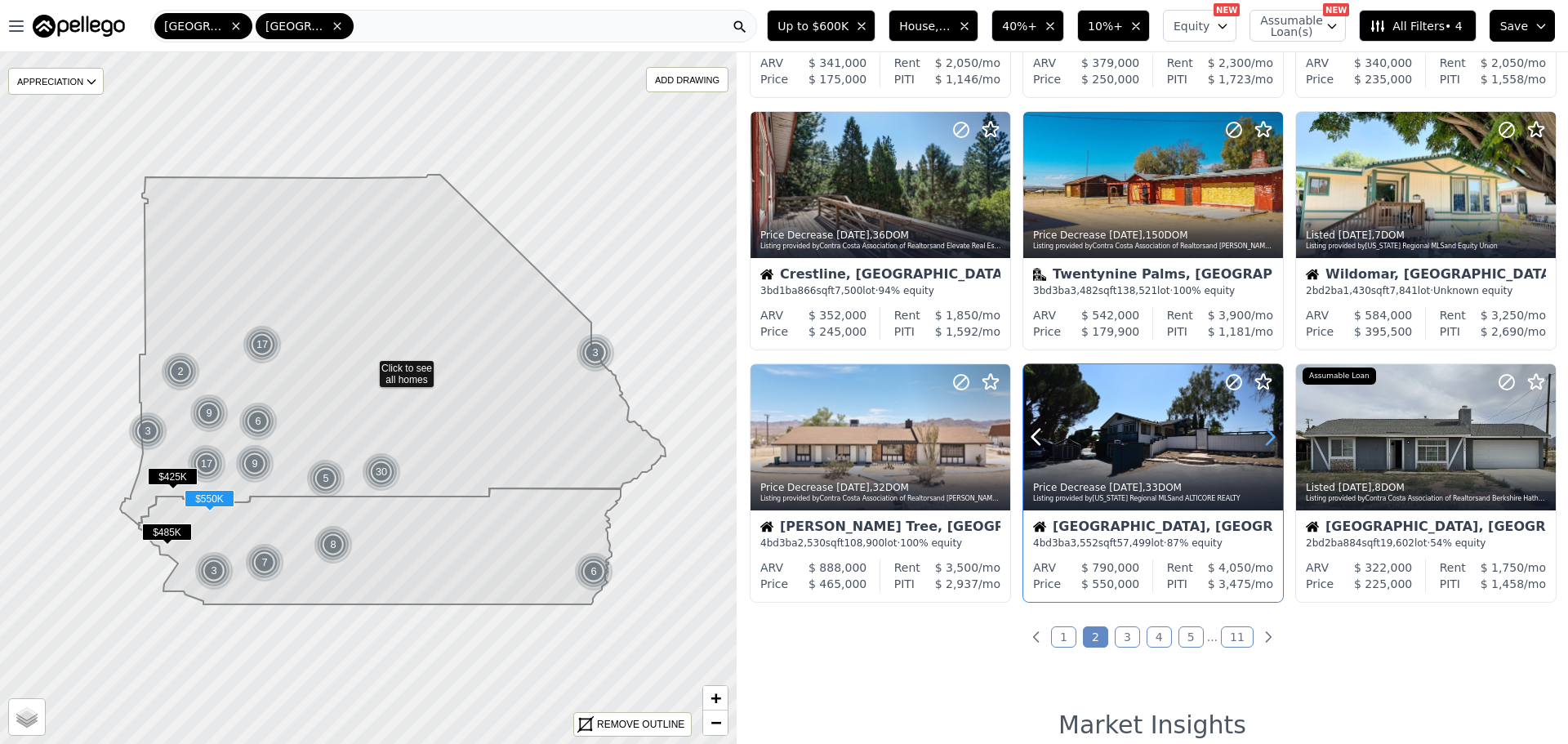
click at [1266, 440] on icon at bounding box center [1270, 437] width 7 height 15
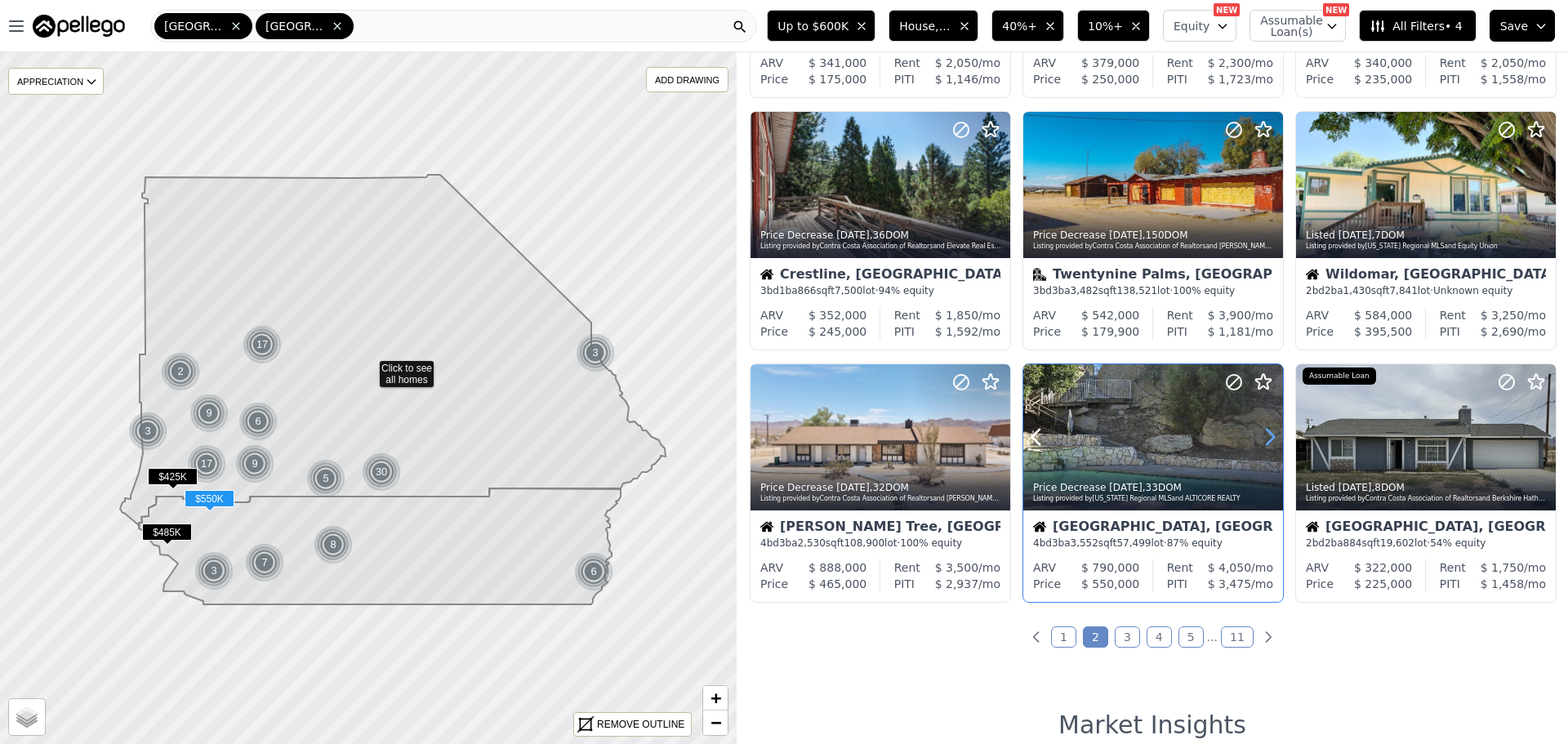
click at [1266, 440] on icon at bounding box center [1270, 437] width 7 height 15
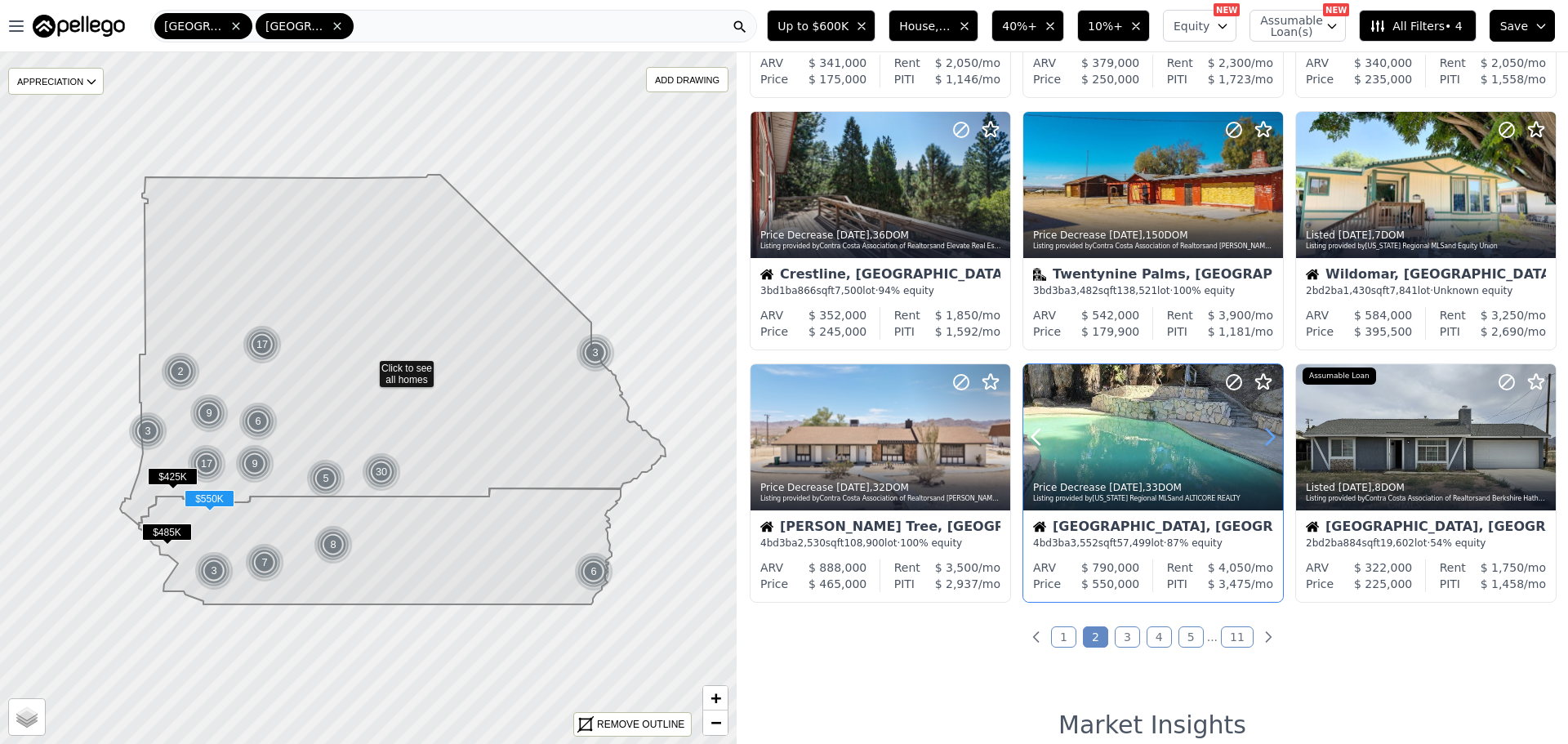
click at [1266, 440] on icon at bounding box center [1270, 437] width 7 height 15
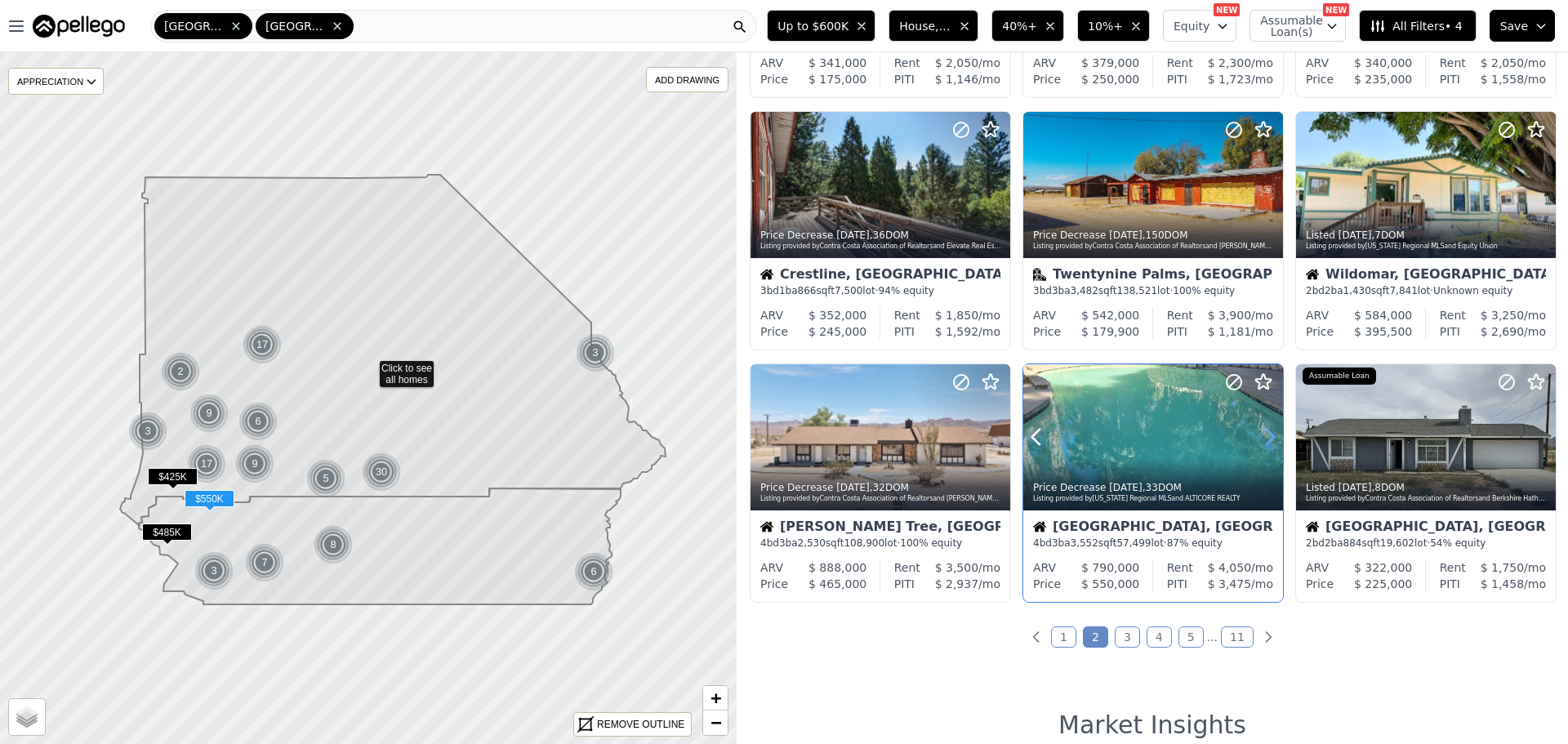
click at [1266, 440] on icon at bounding box center [1270, 437] width 7 height 15
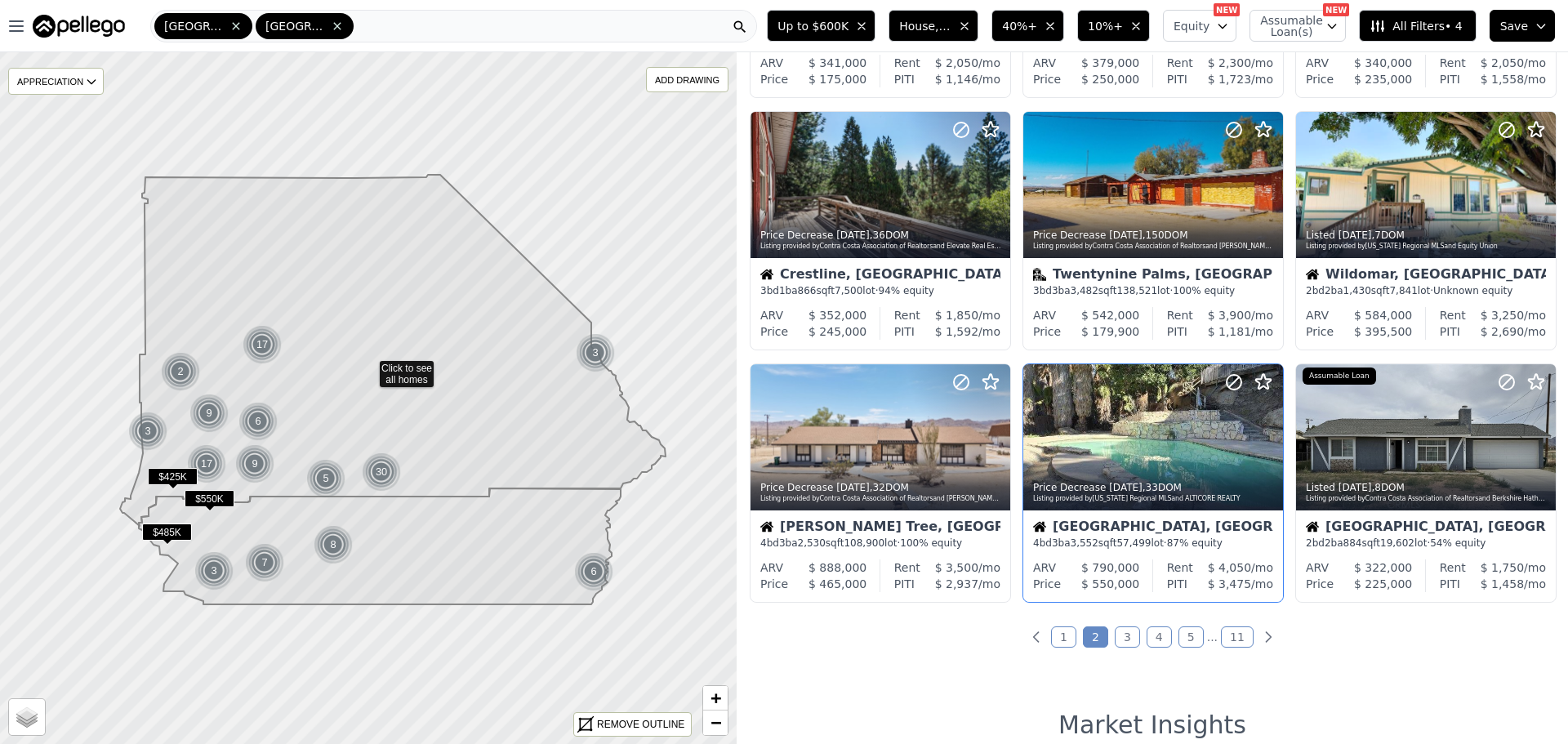
click at [1124, 638] on link "3" at bounding box center [1127, 637] width 25 height 21
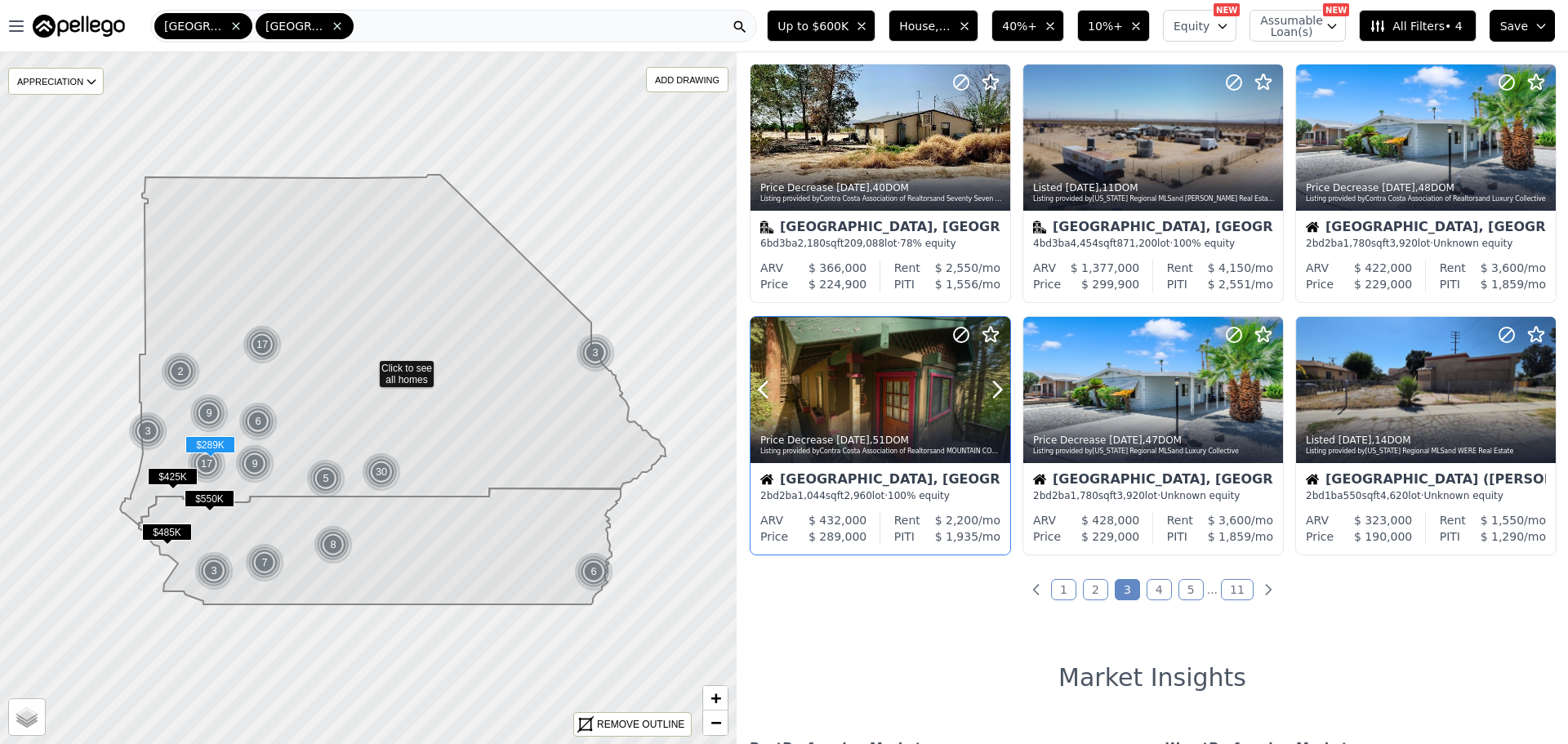
scroll to position [571, 0]
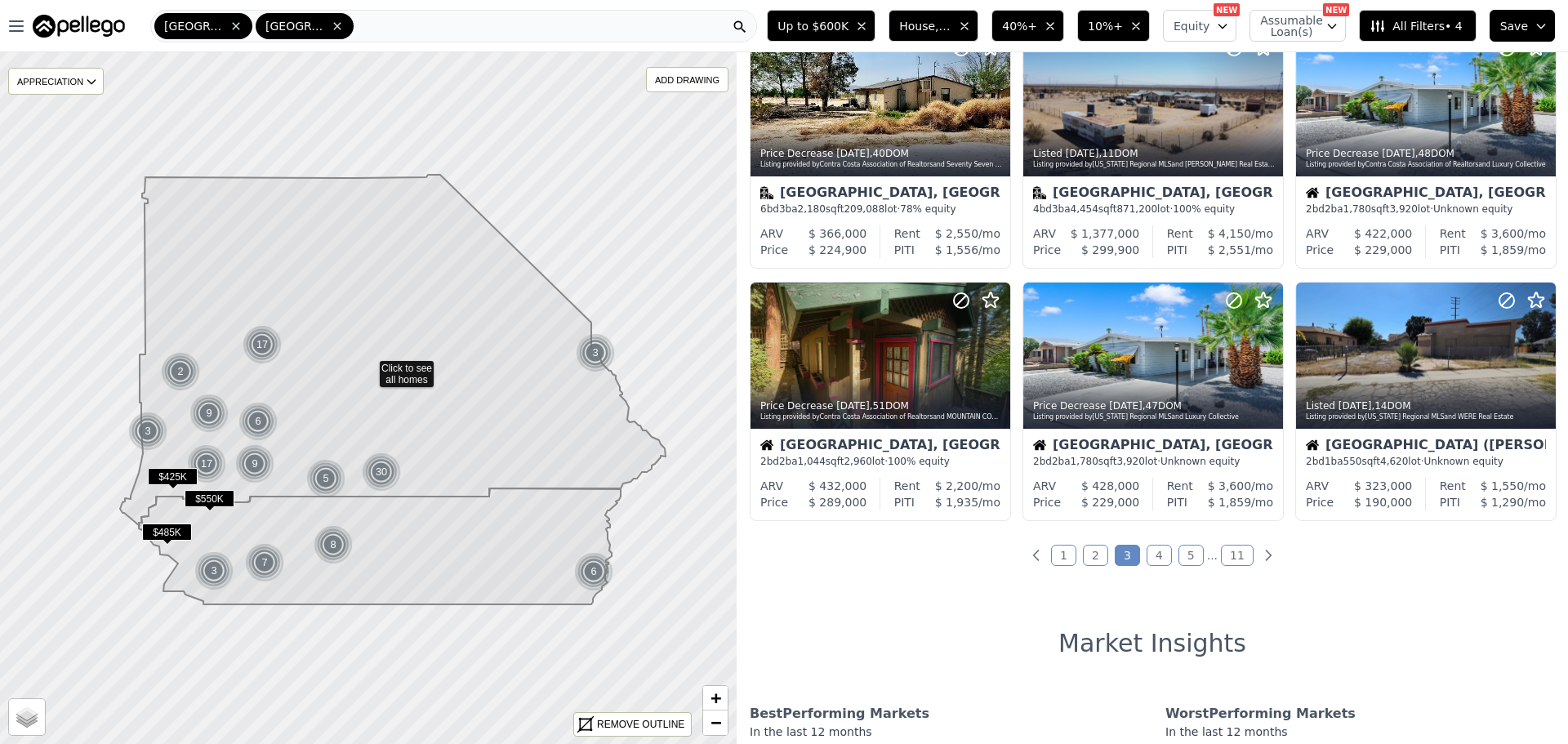
click at [1158, 551] on link "4" at bounding box center [1159, 555] width 25 height 21
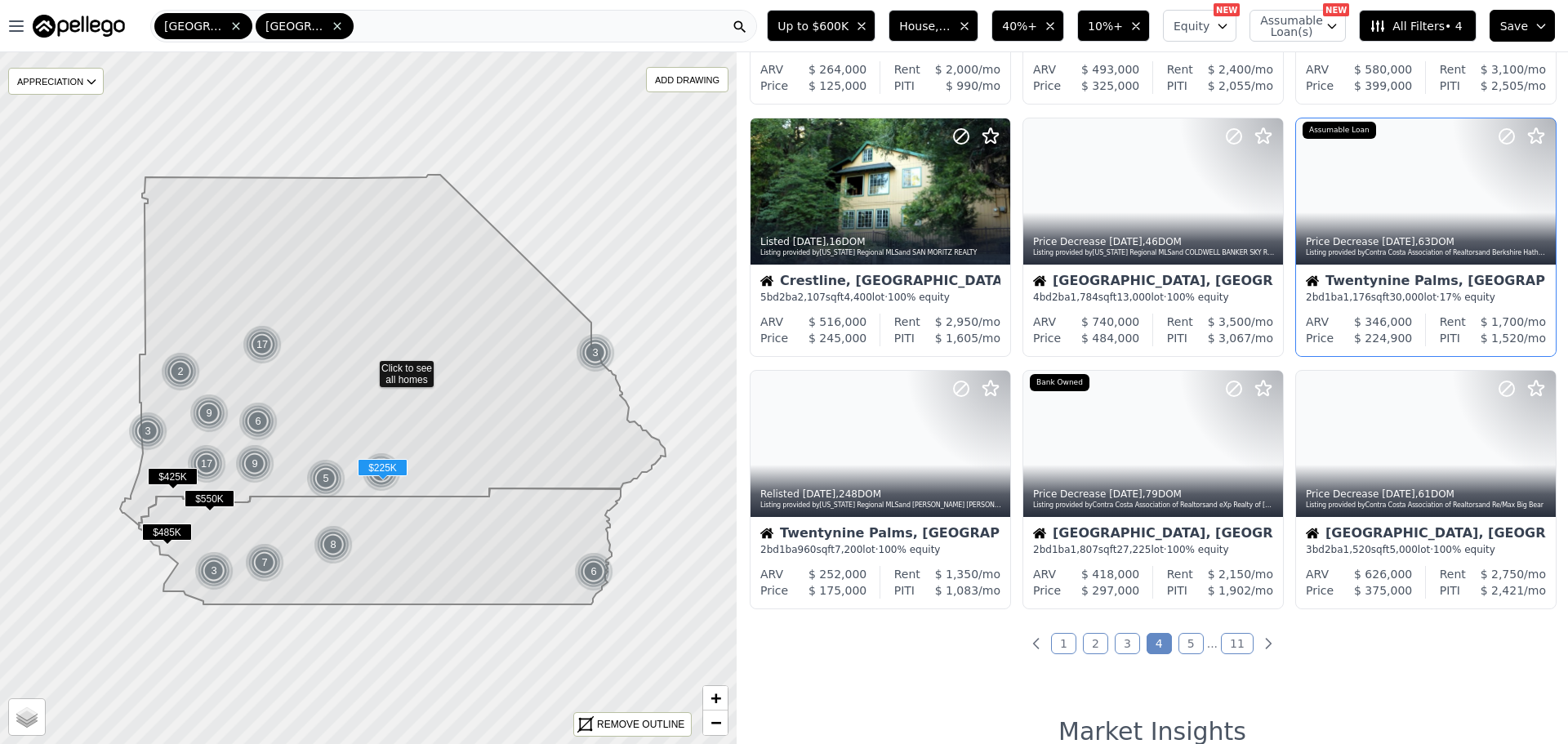
scroll to position [490, 0]
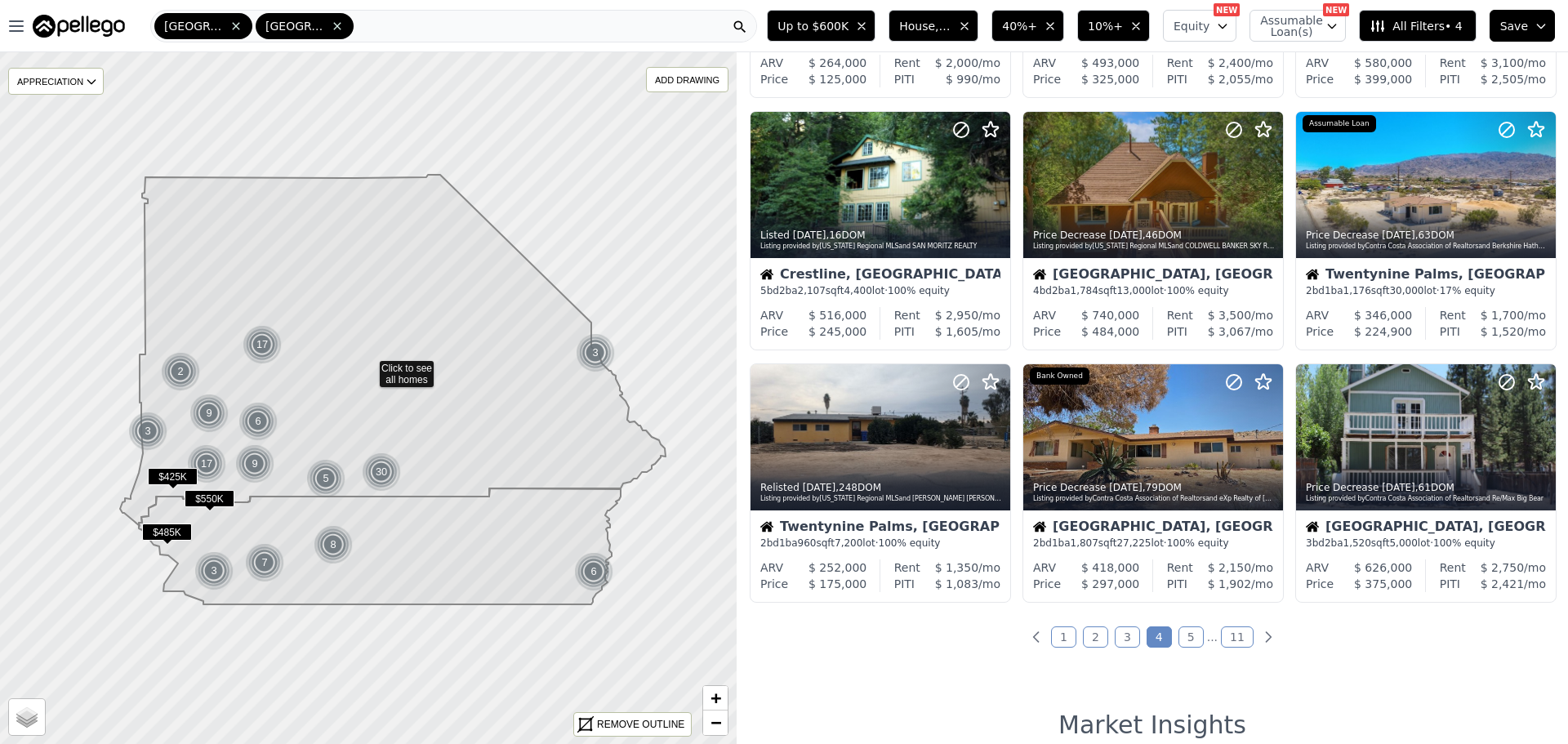
click at [1184, 643] on link "5" at bounding box center [1191, 637] width 25 height 21
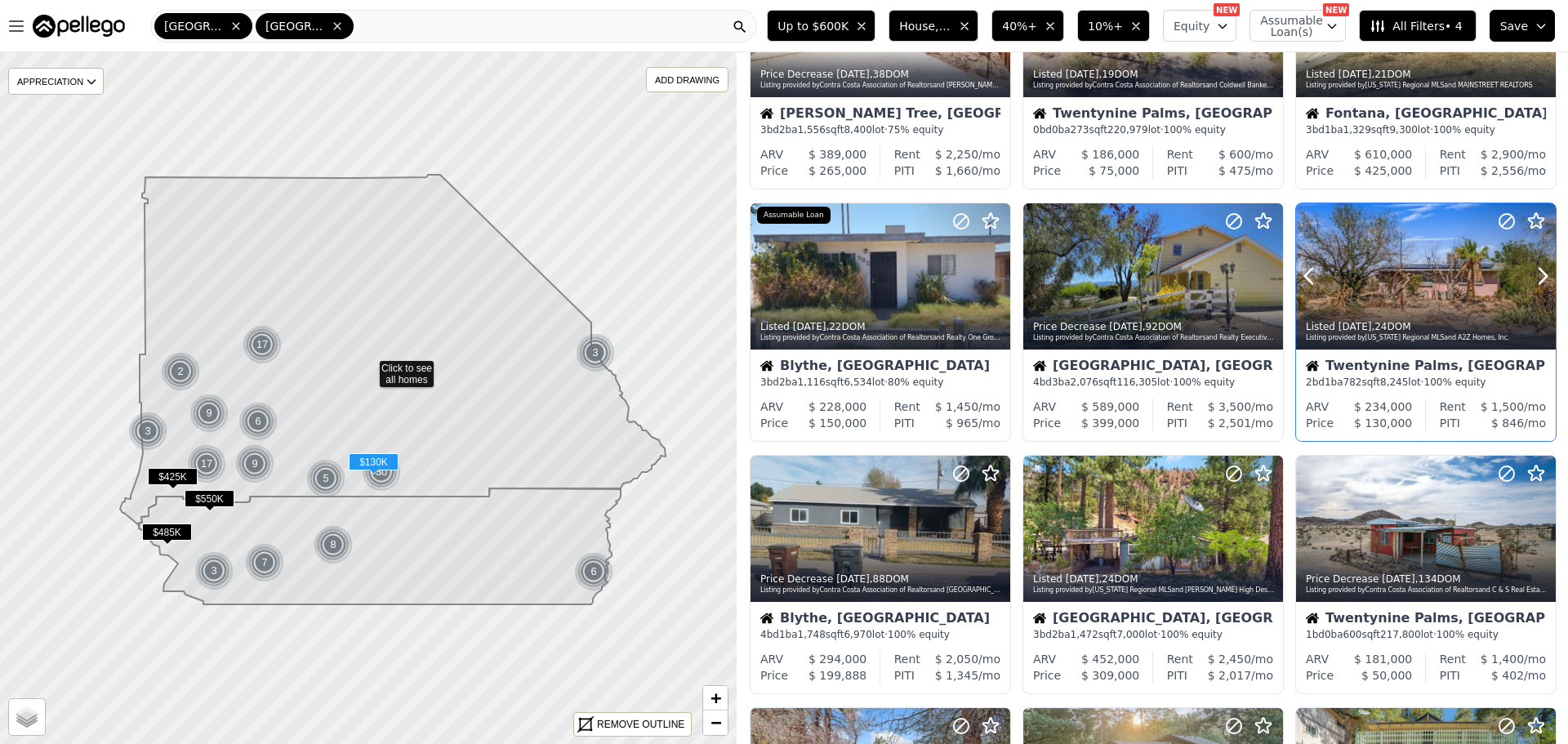
scroll to position [163, 0]
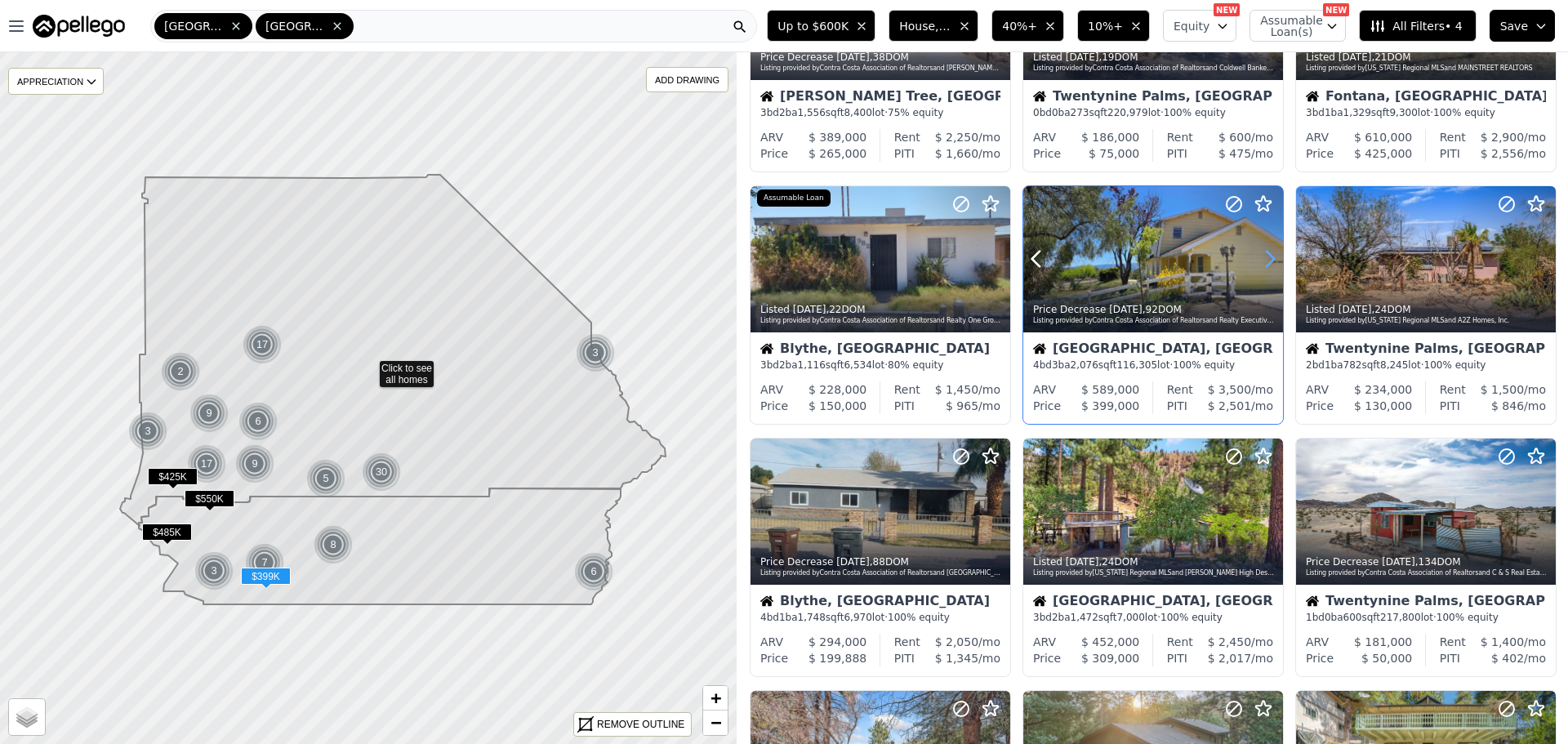
click at [1264, 260] on icon at bounding box center [1269, 258] width 26 height 26
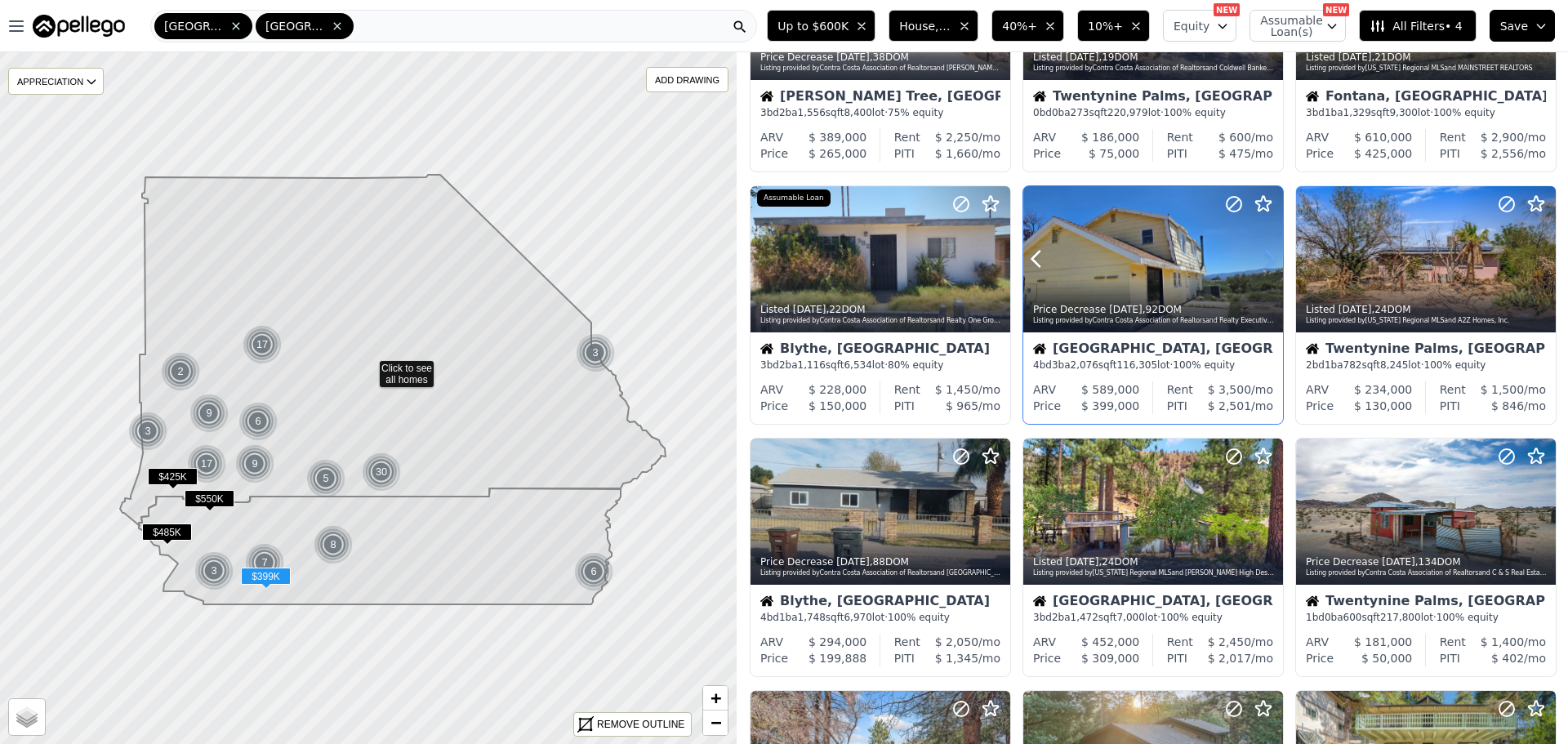
click at [1264, 260] on icon at bounding box center [1269, 258] width 26 height 26
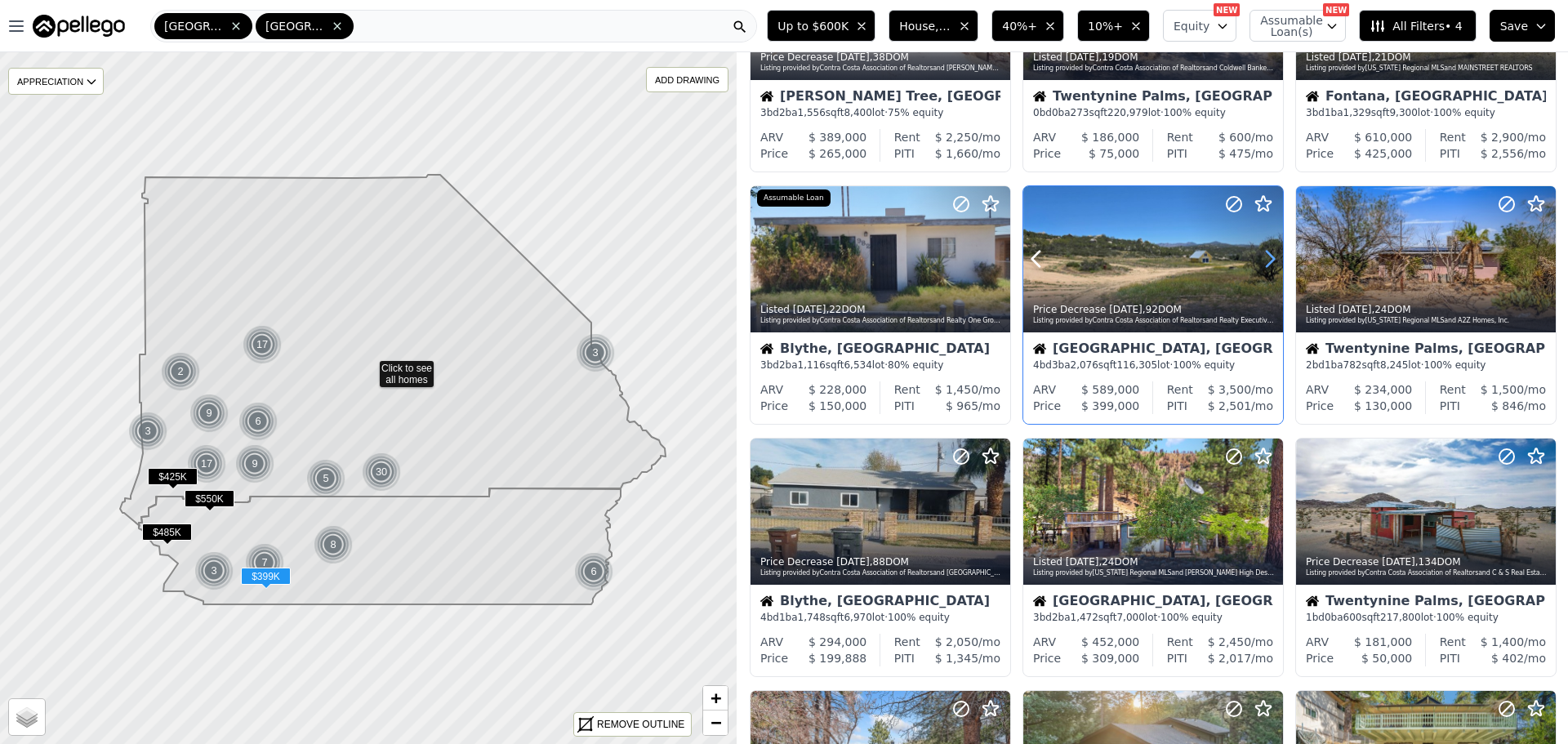
click at [1264, 260] on icon at bounding box center [1269, 258] width 26 height 26
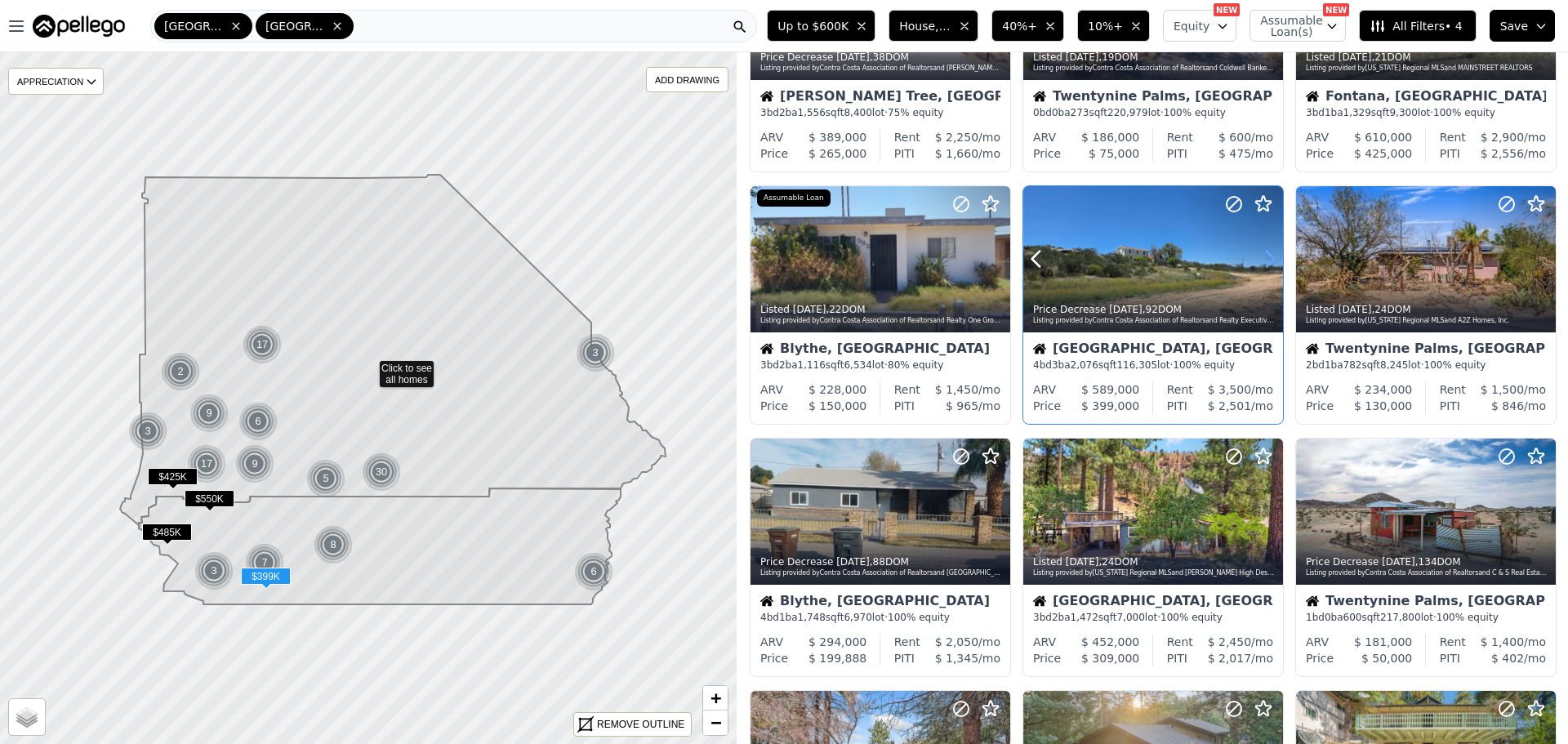
click at [1264, 260] on icon at bounding box center [1269, 258] width 26 height 26
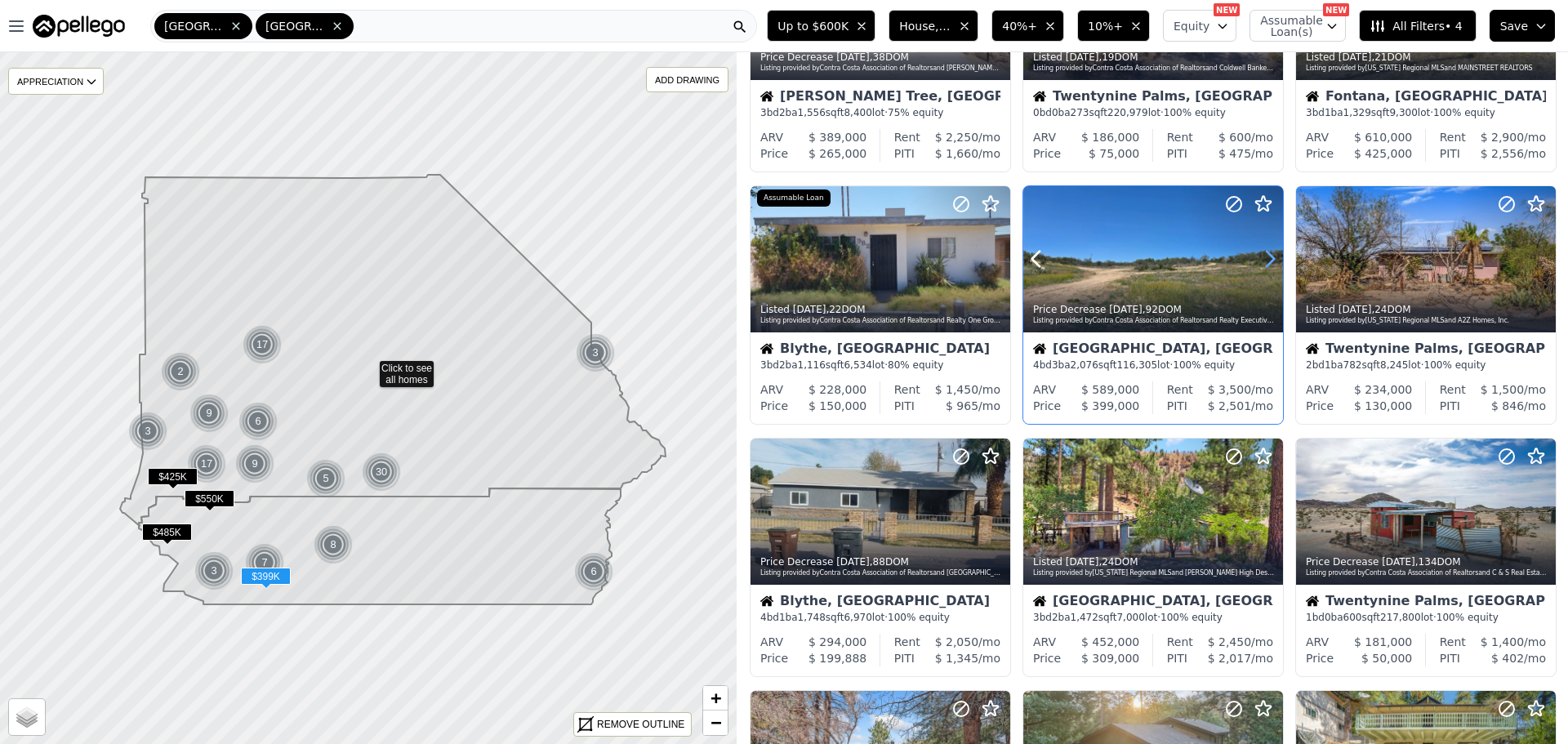
click at [1264, 260] on icon at bounding box center [1269, 258] width 26 height 26
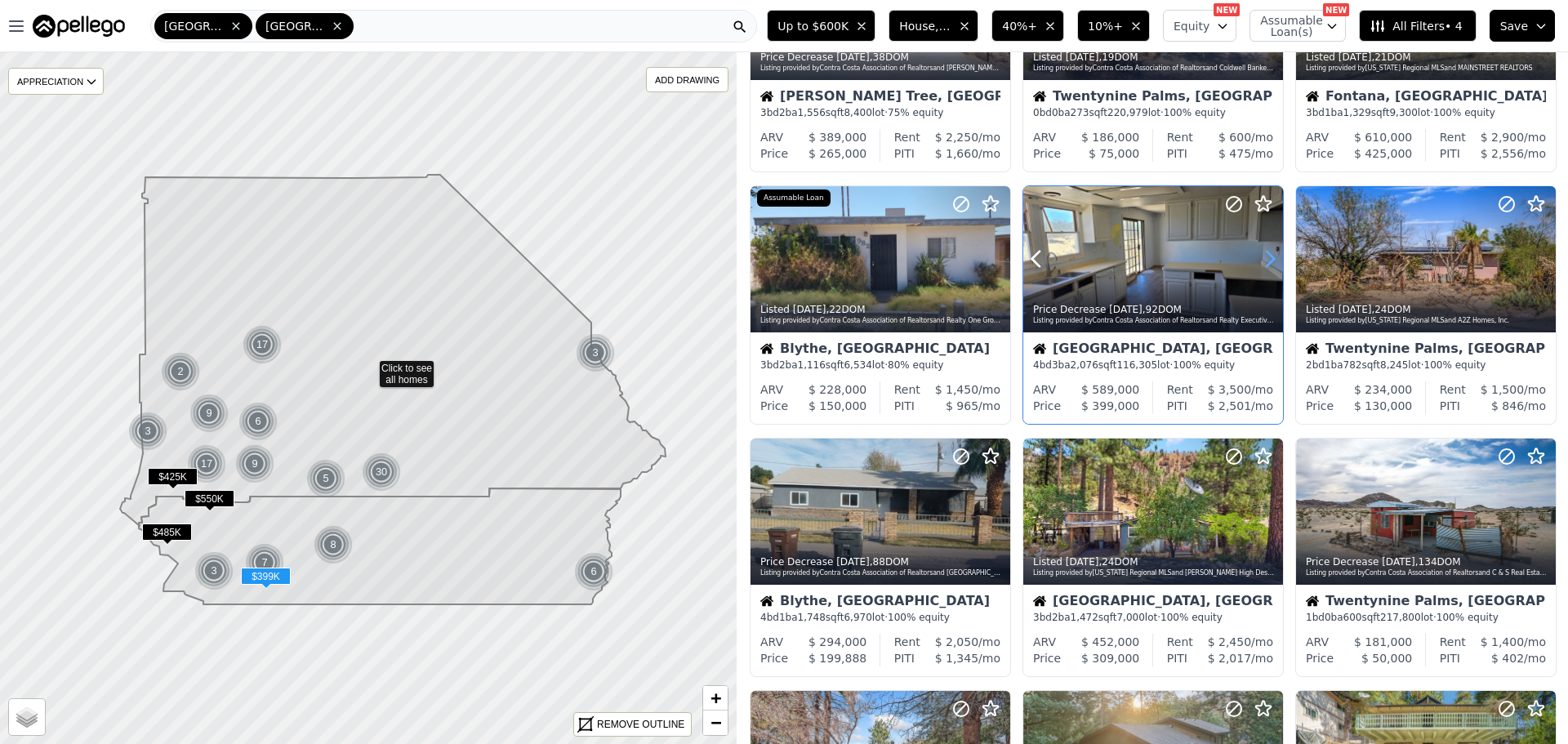
click at [1264, 260] on icon at bounding box center [1269, 258] width 26 height 26
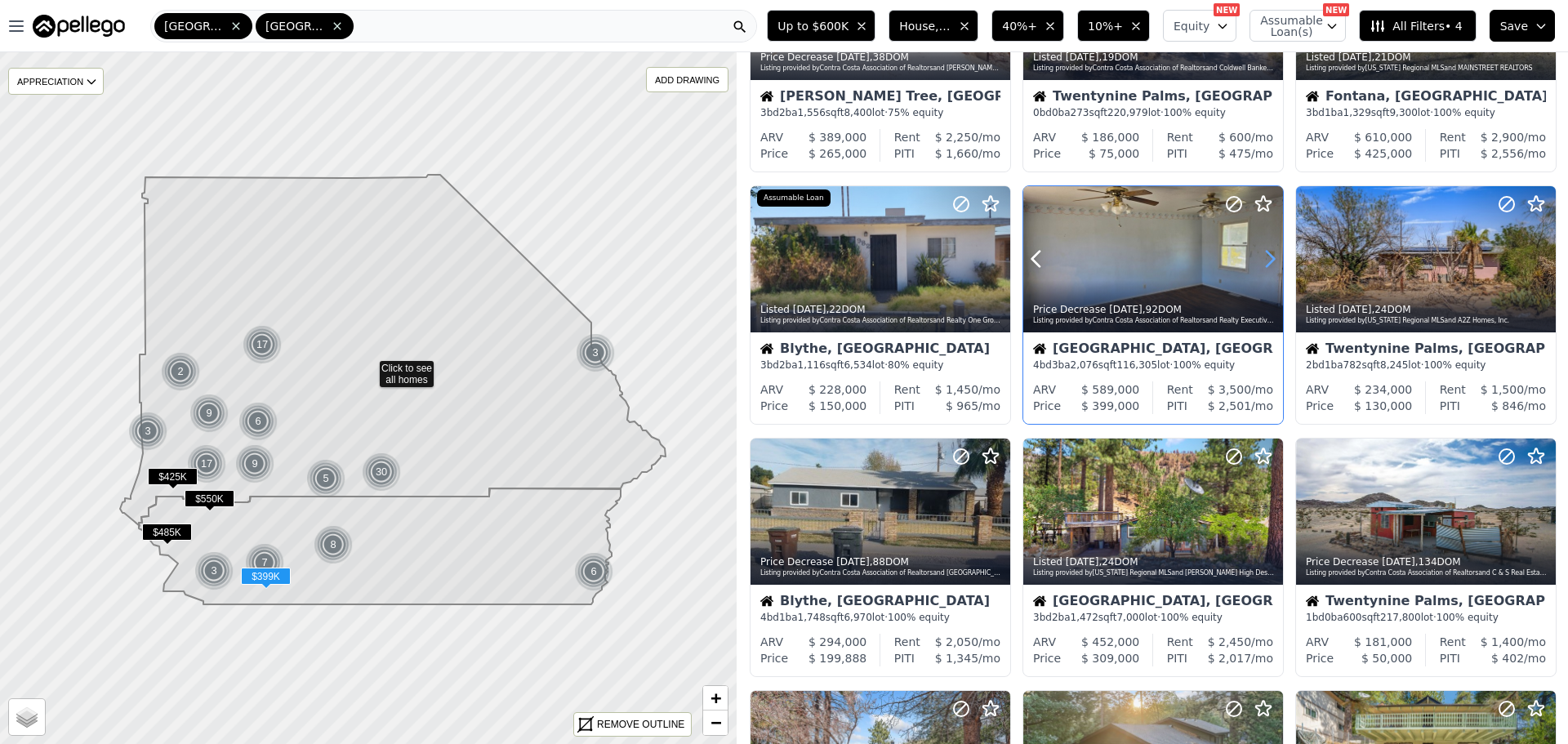
click at [1264, 260] on icon at bounding box center [1269, 258] width 26 height 26
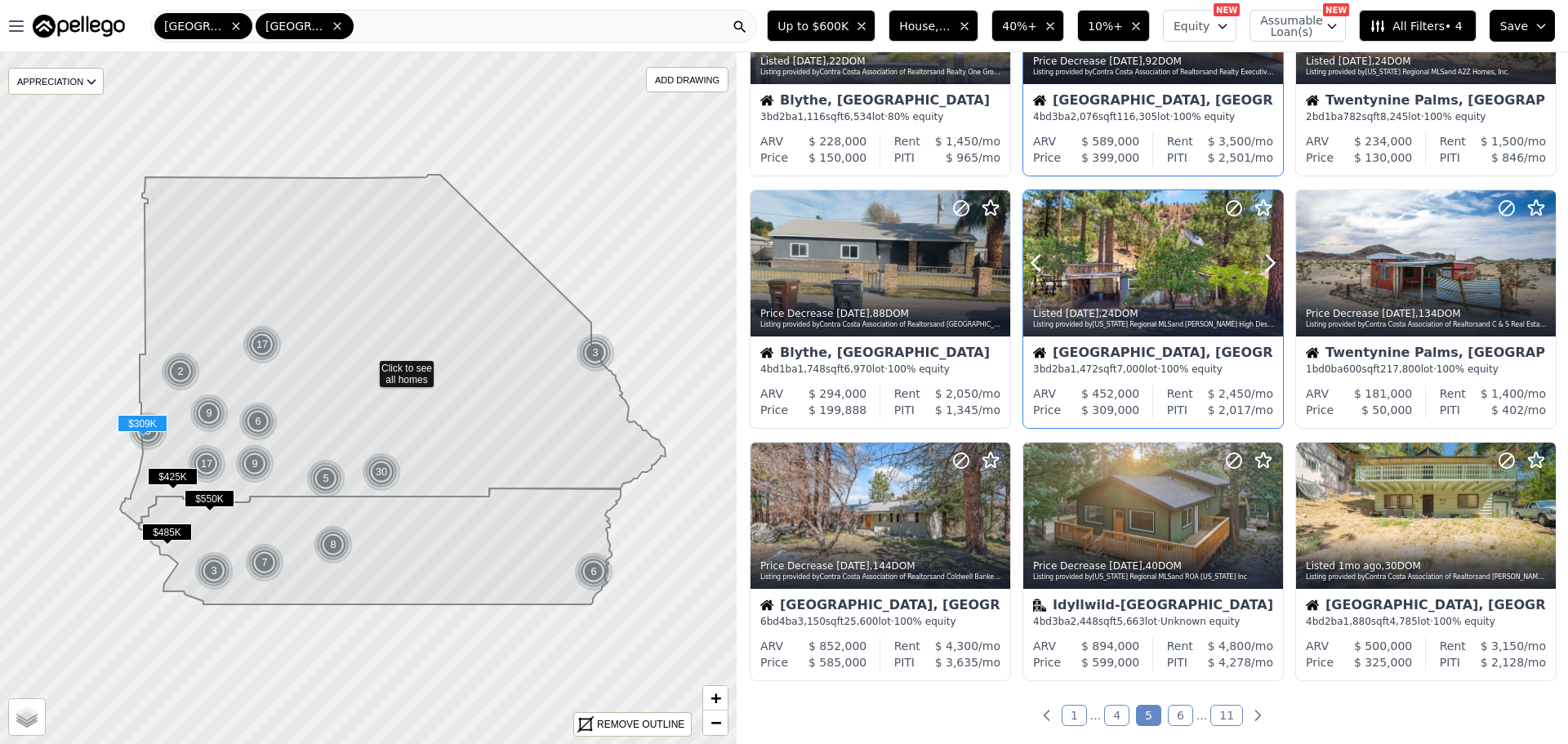
scroll to position [571, 0]
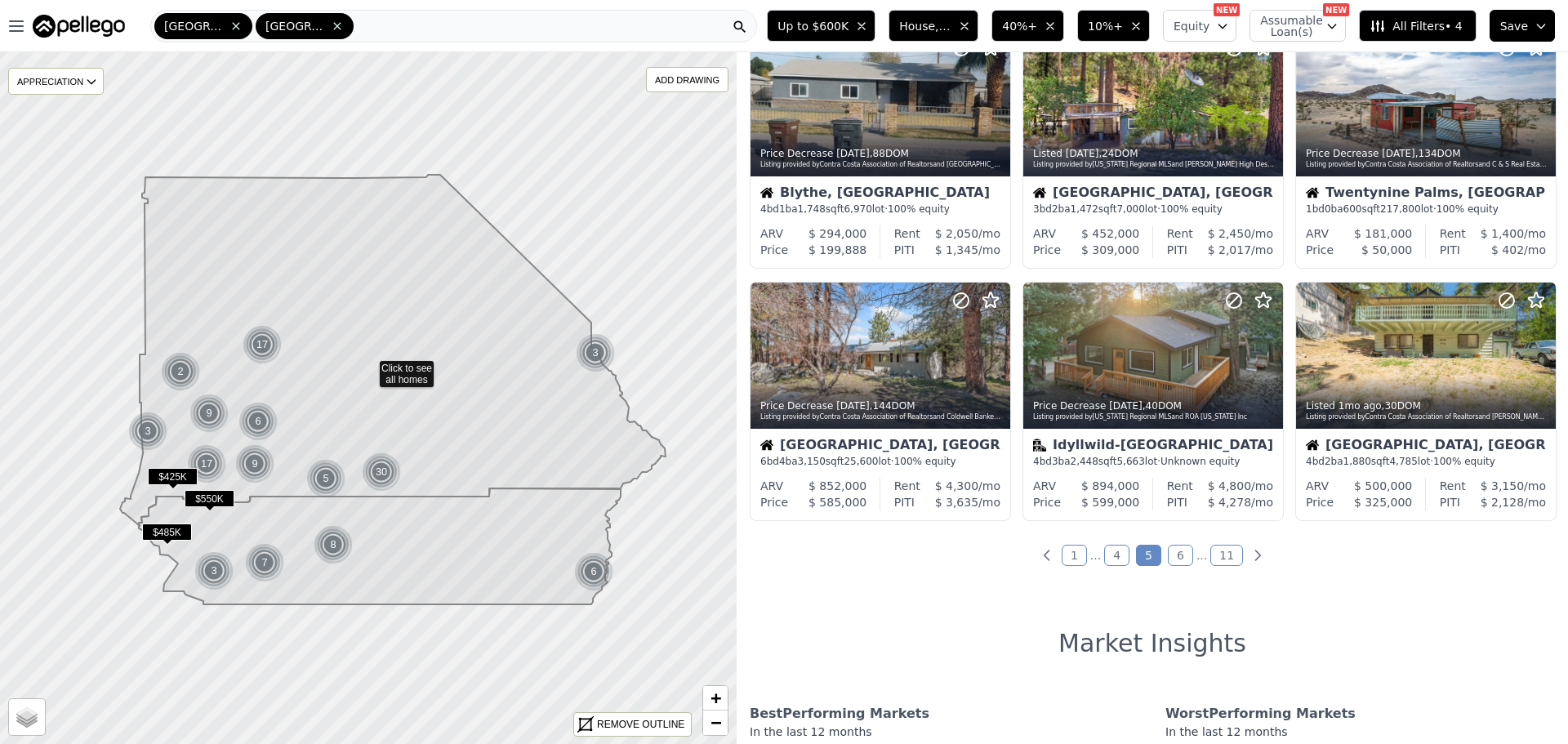
click at [1180, 555] on link "6" at bounding box center [1180, 555] width 25 height 21
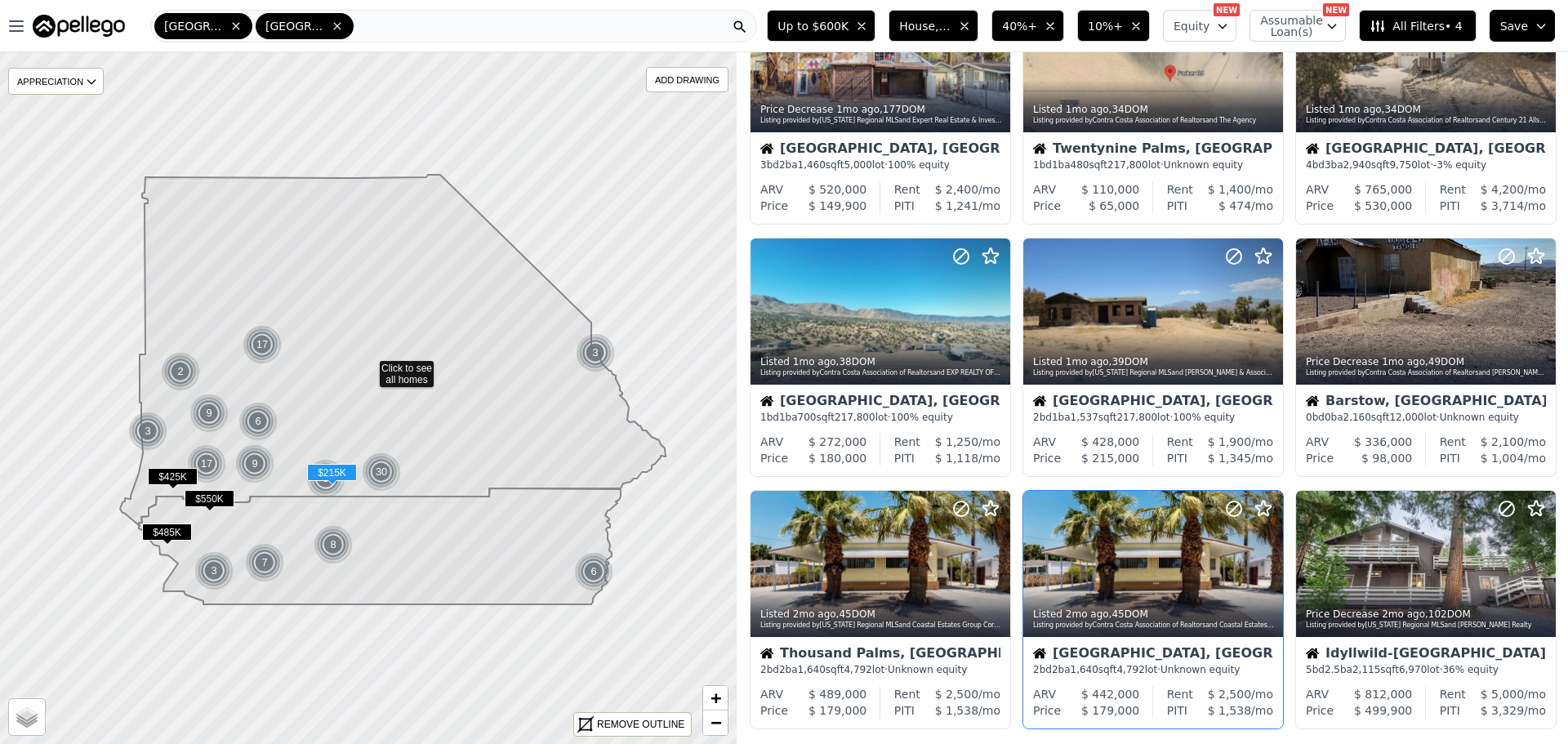
scroll to position [490, 0]
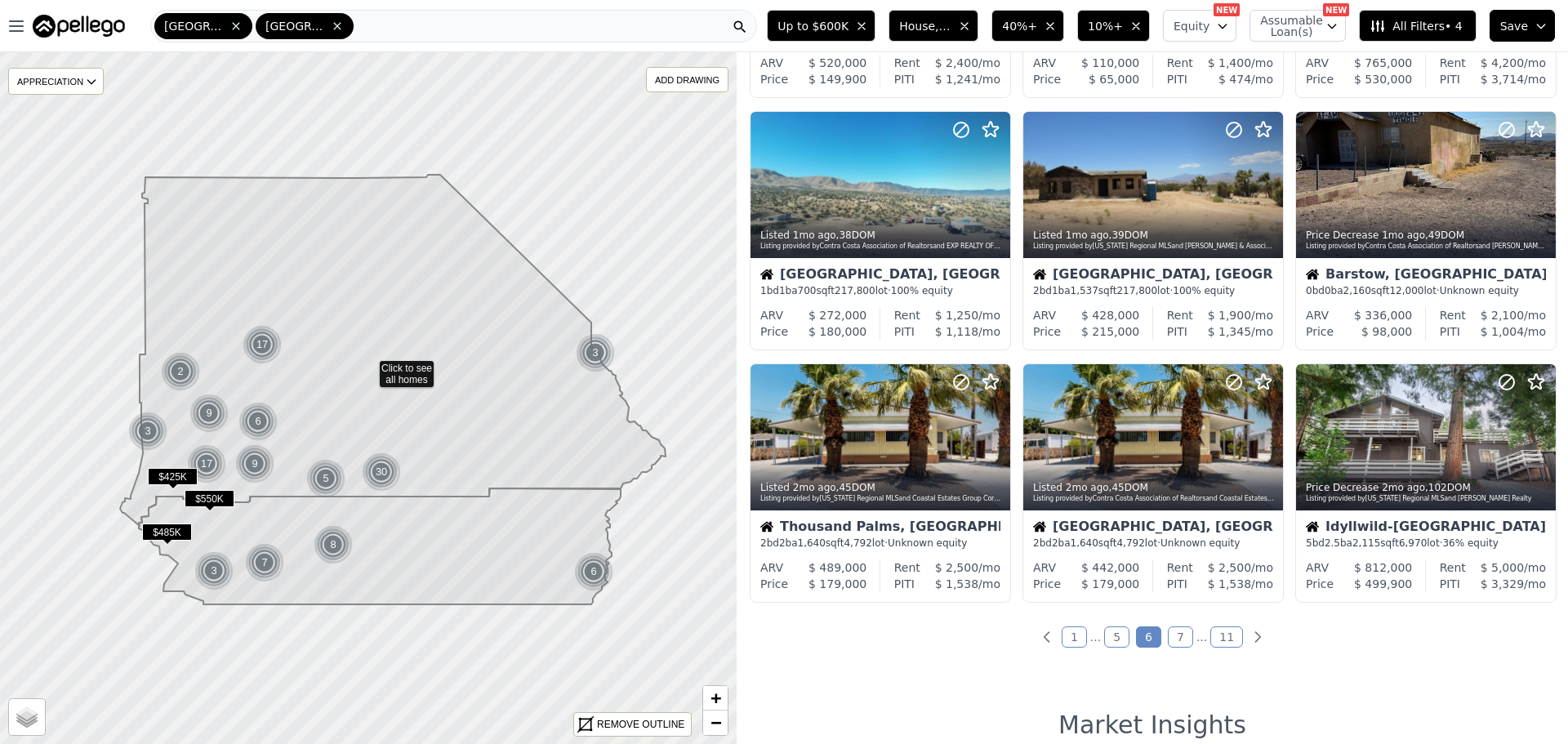
click at [1176, 637] on link "7" at bounding box center [1180, 637] width 25 height 21
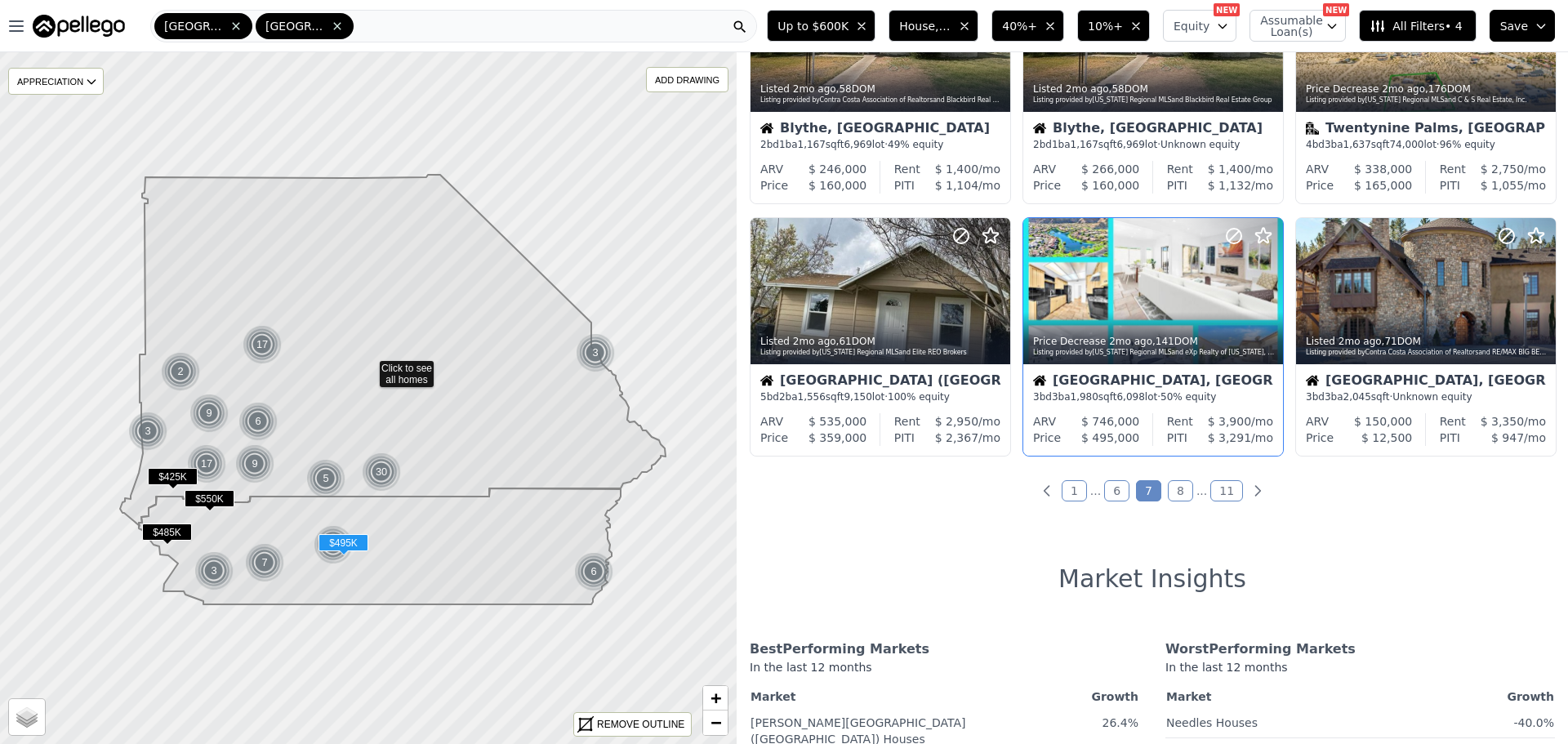
scroll to position [653, 0]
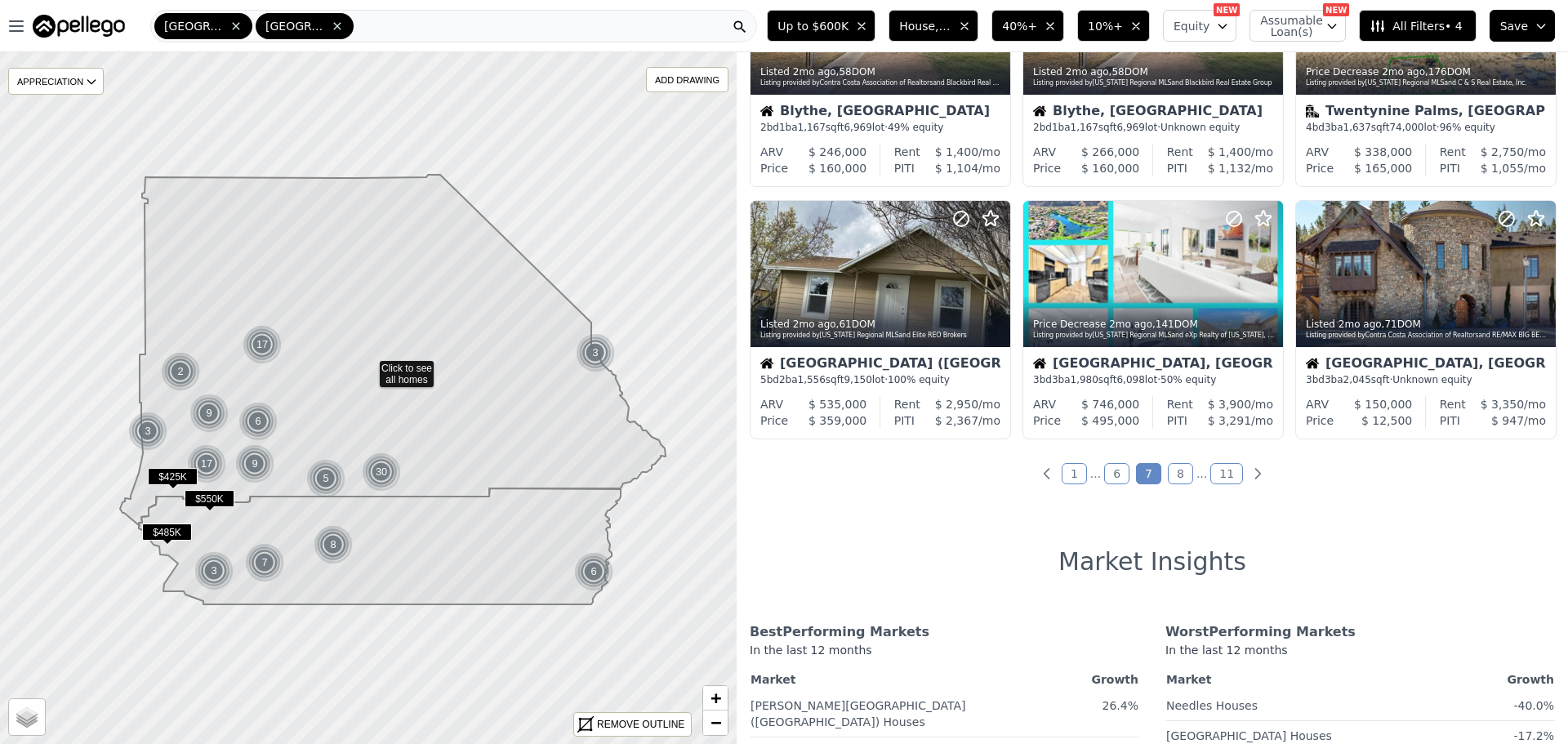
click at [1172, 475] on link "8" at bounding box center [1180, 474] width 25 height 21
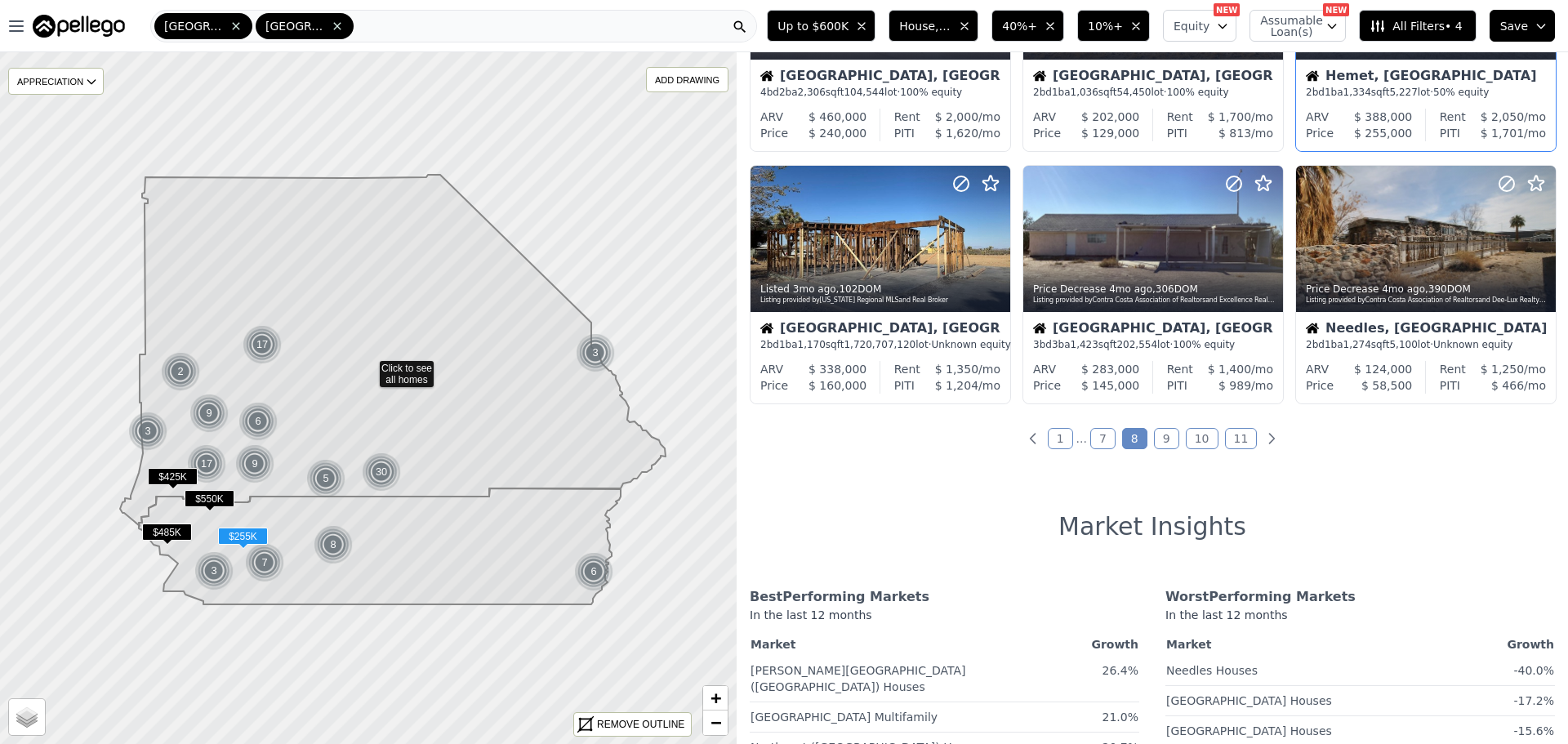
scroll to position [735, 0]
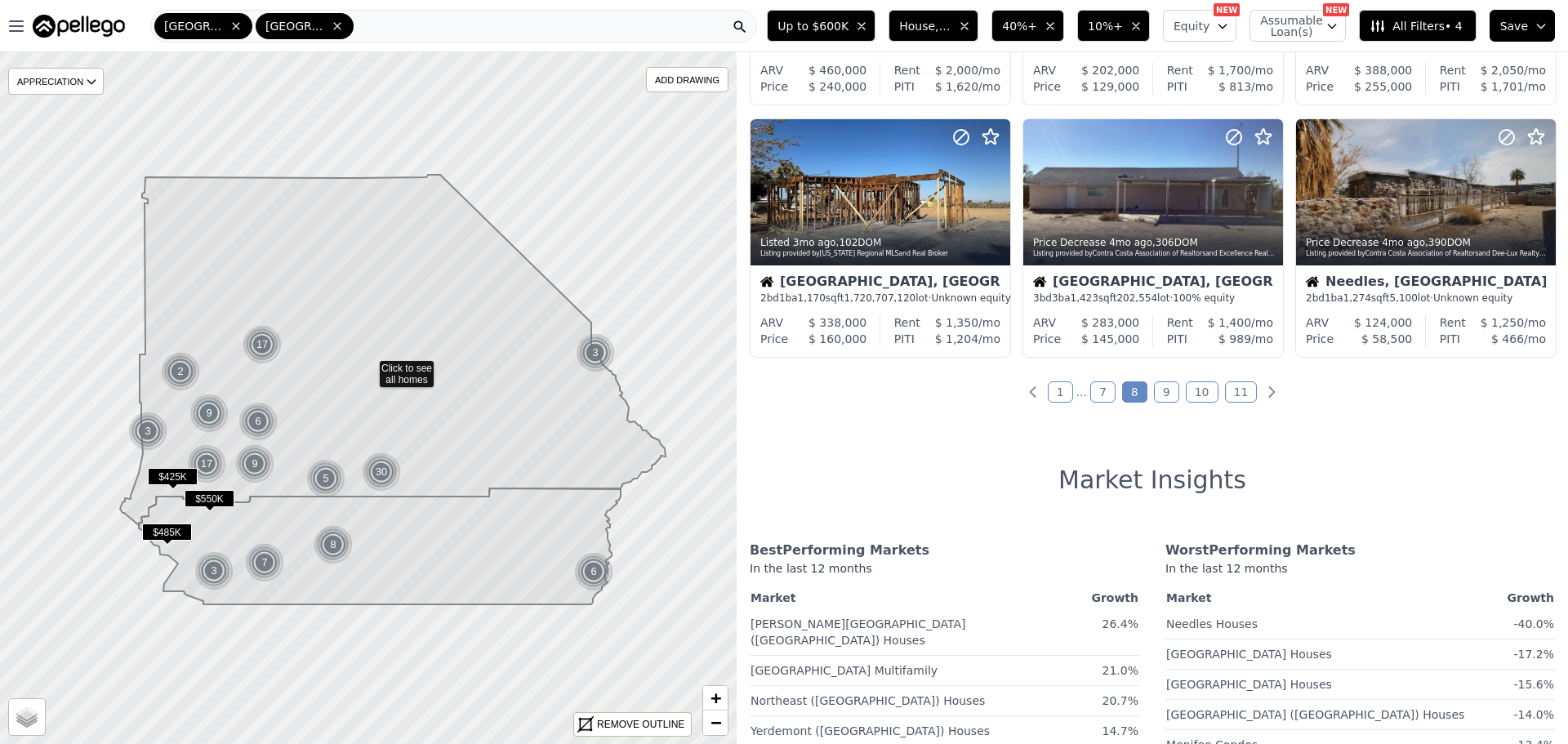
click at [1166, 392] on link "9" at bounding box center [1166, 392] width 25 height 21
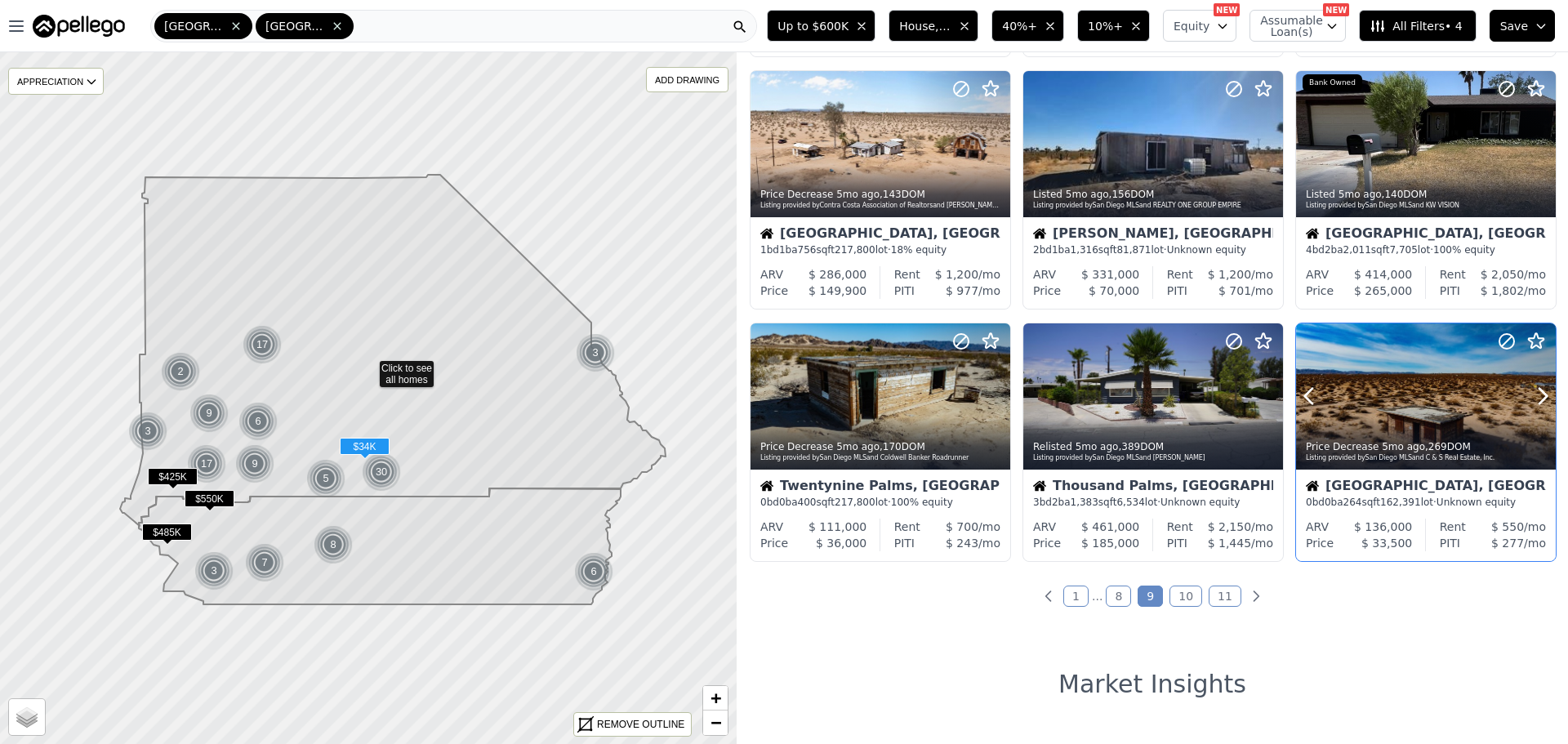
scroll to position [653, 0]
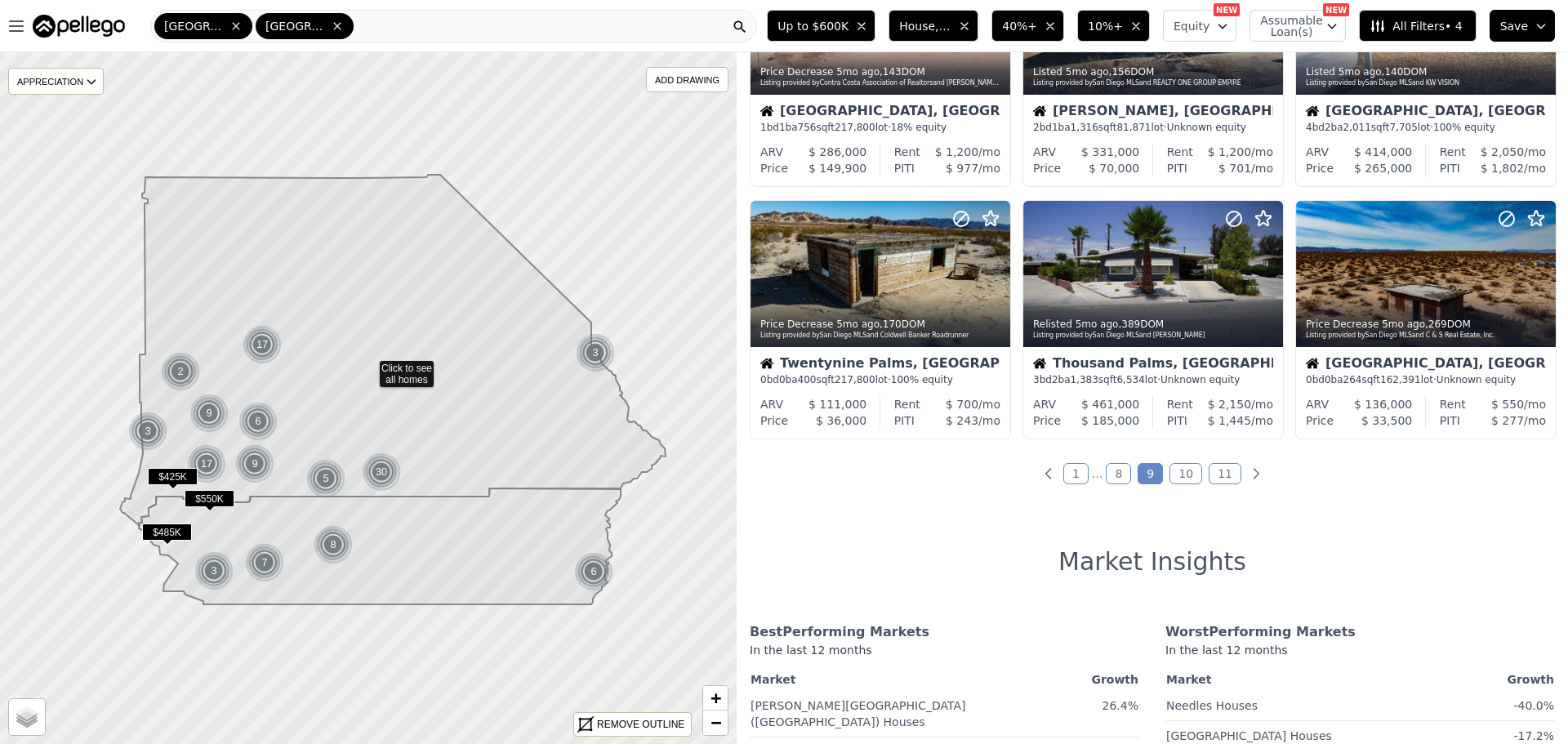
click at [1180, 475] on link "10" at bounding box center [1186, 474] width 32 height 21
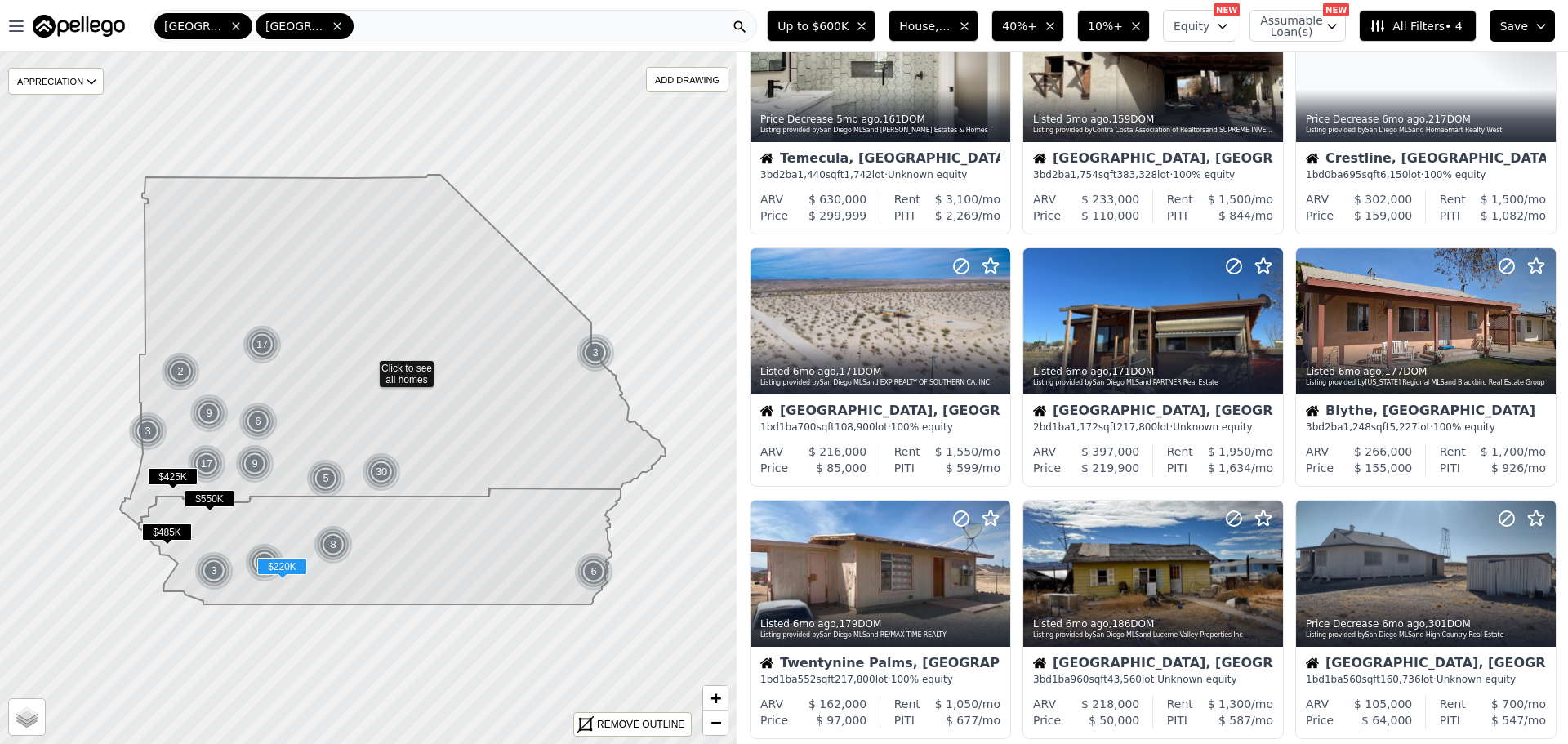
scroll to position [0, 0]
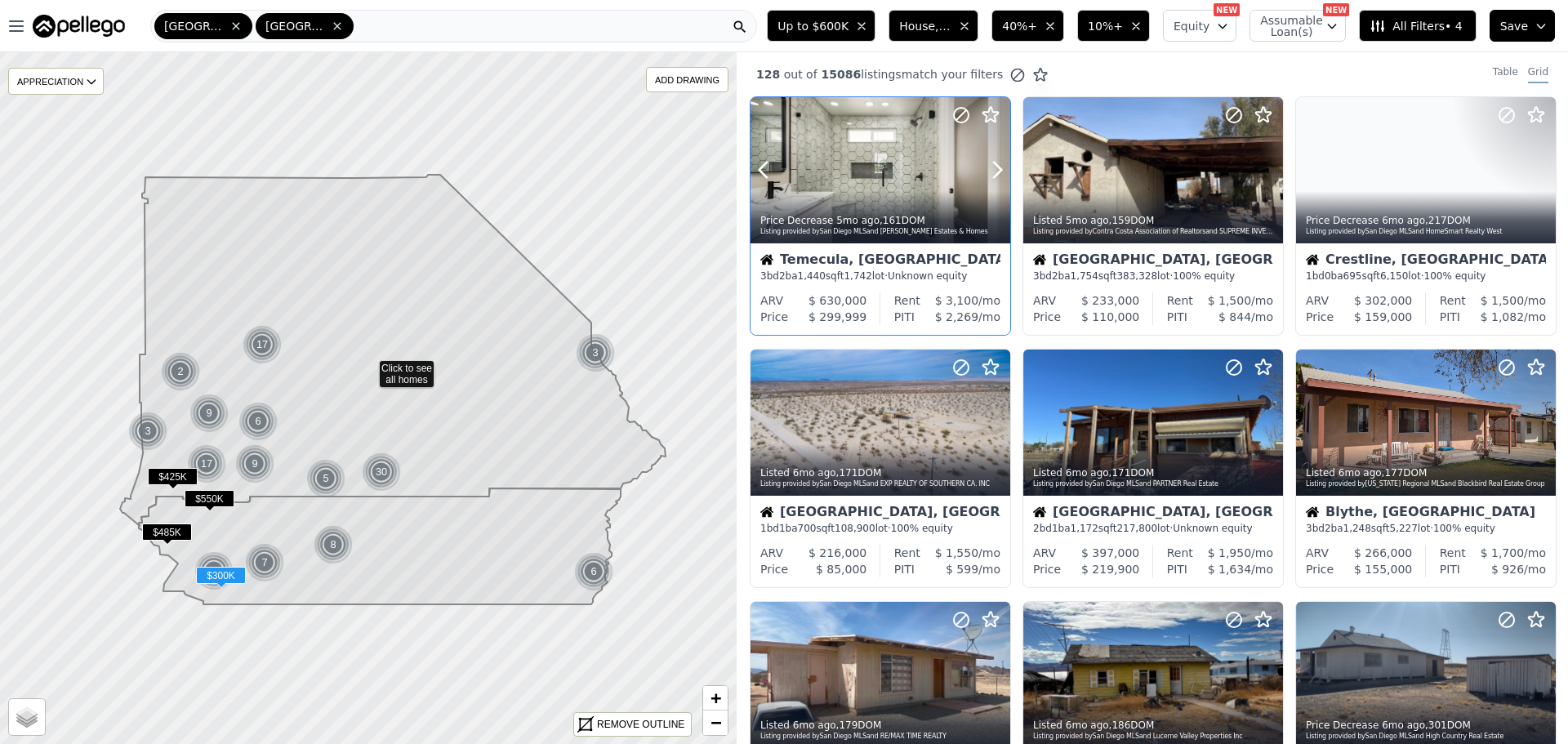
click at [868, 144] on div at bounding box center [880, 170] width 260 height 146
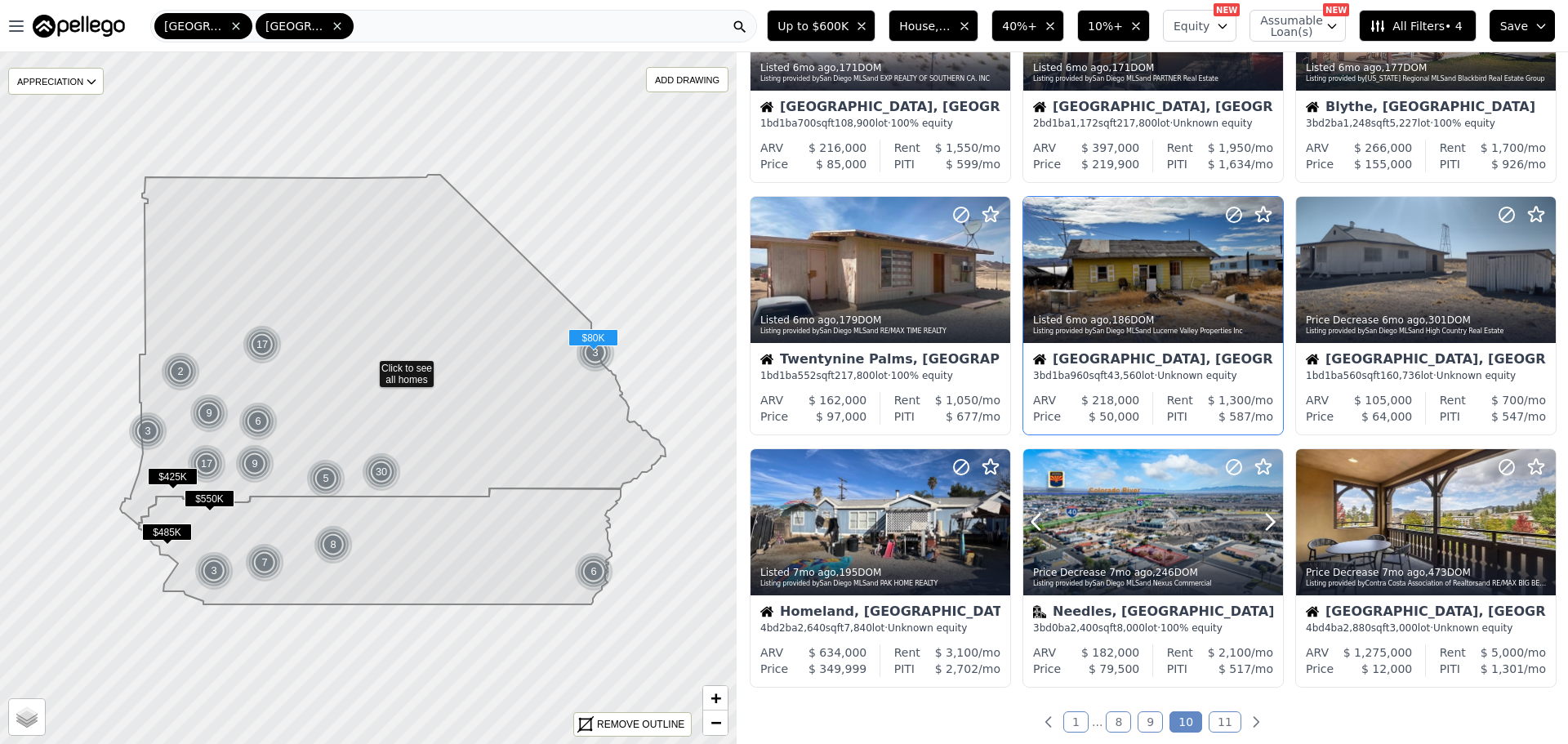
scroll to position [735, 0]
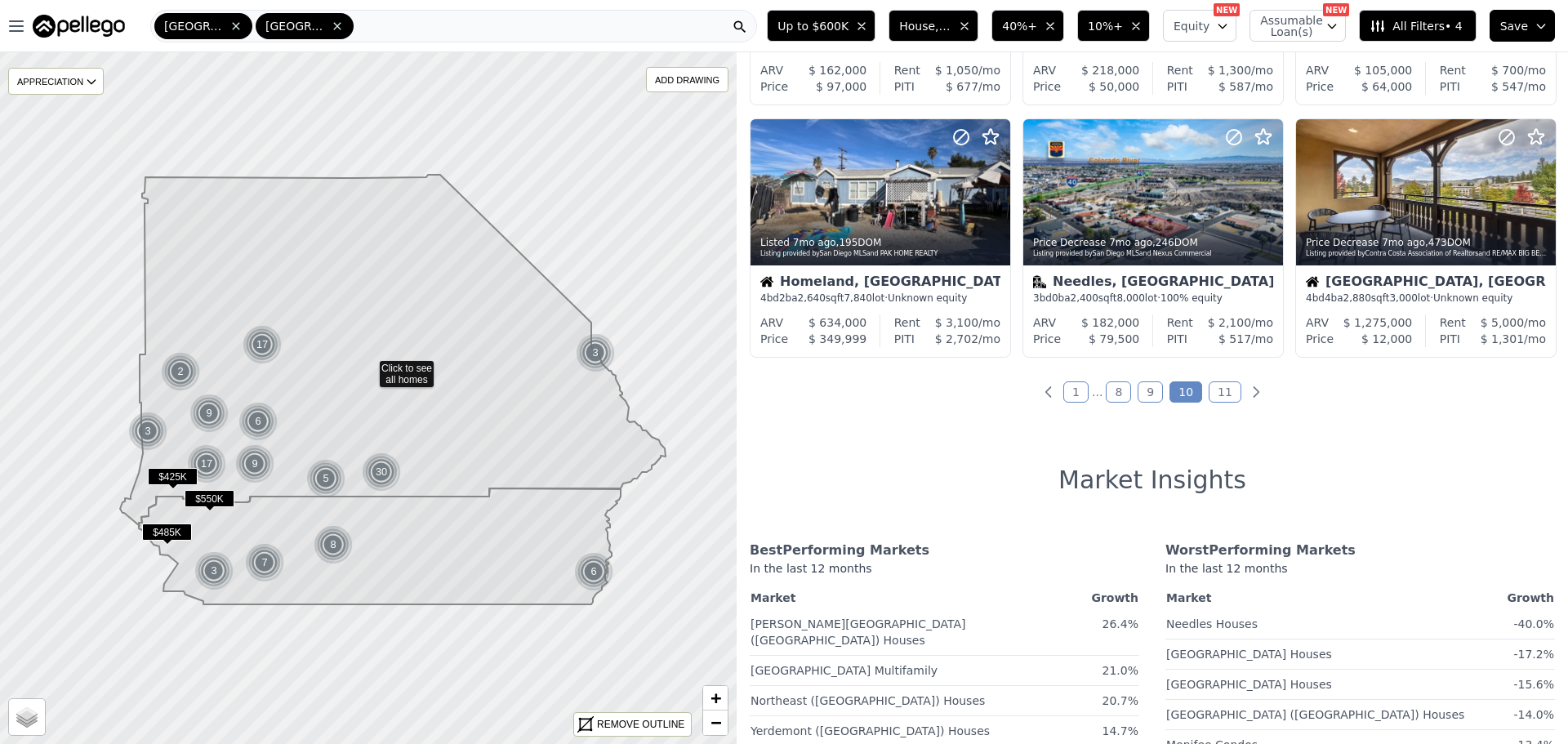
click at [1214, 389] on link "11" at bounding box center [1224, 392] width 32 height 21
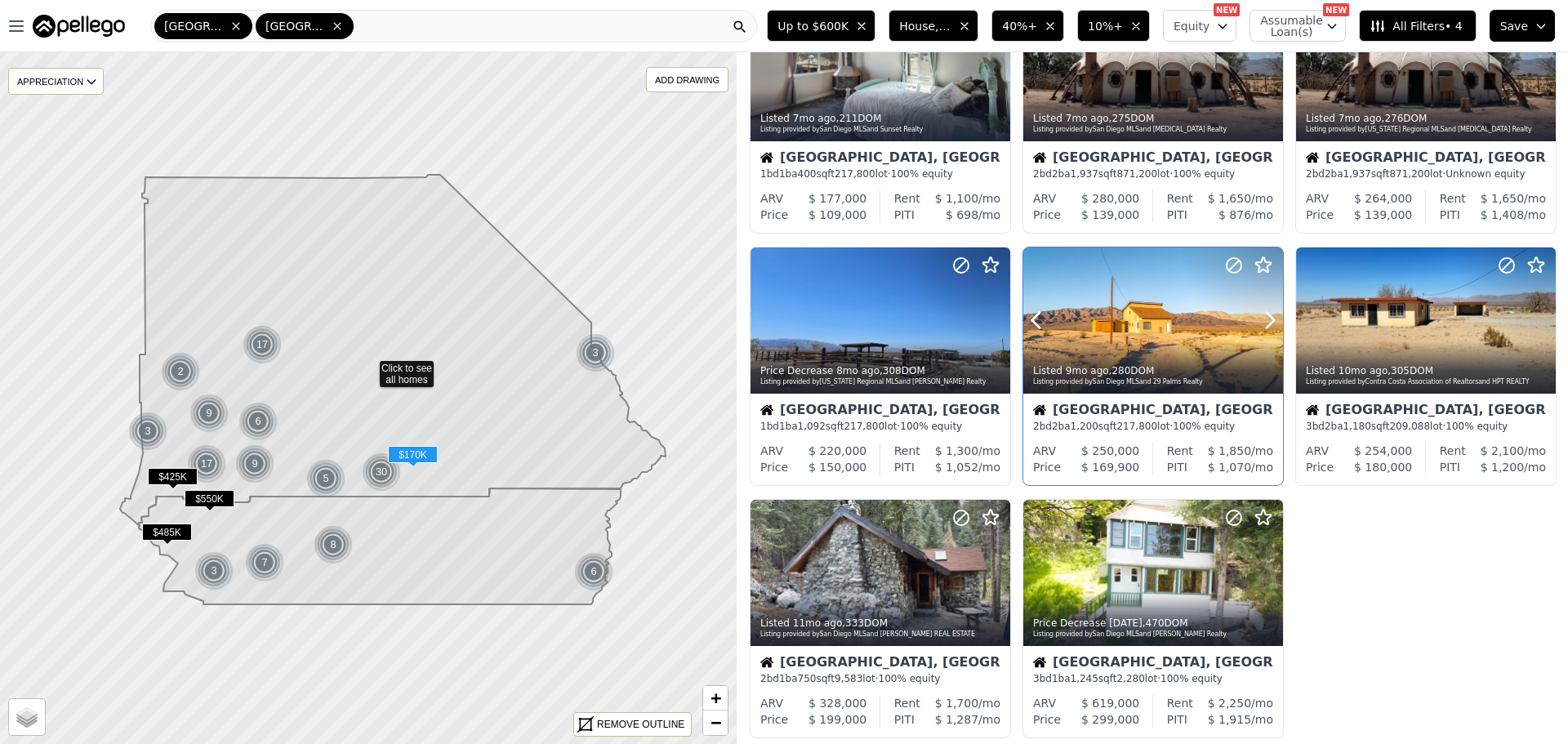
scroll to position [0, 0]
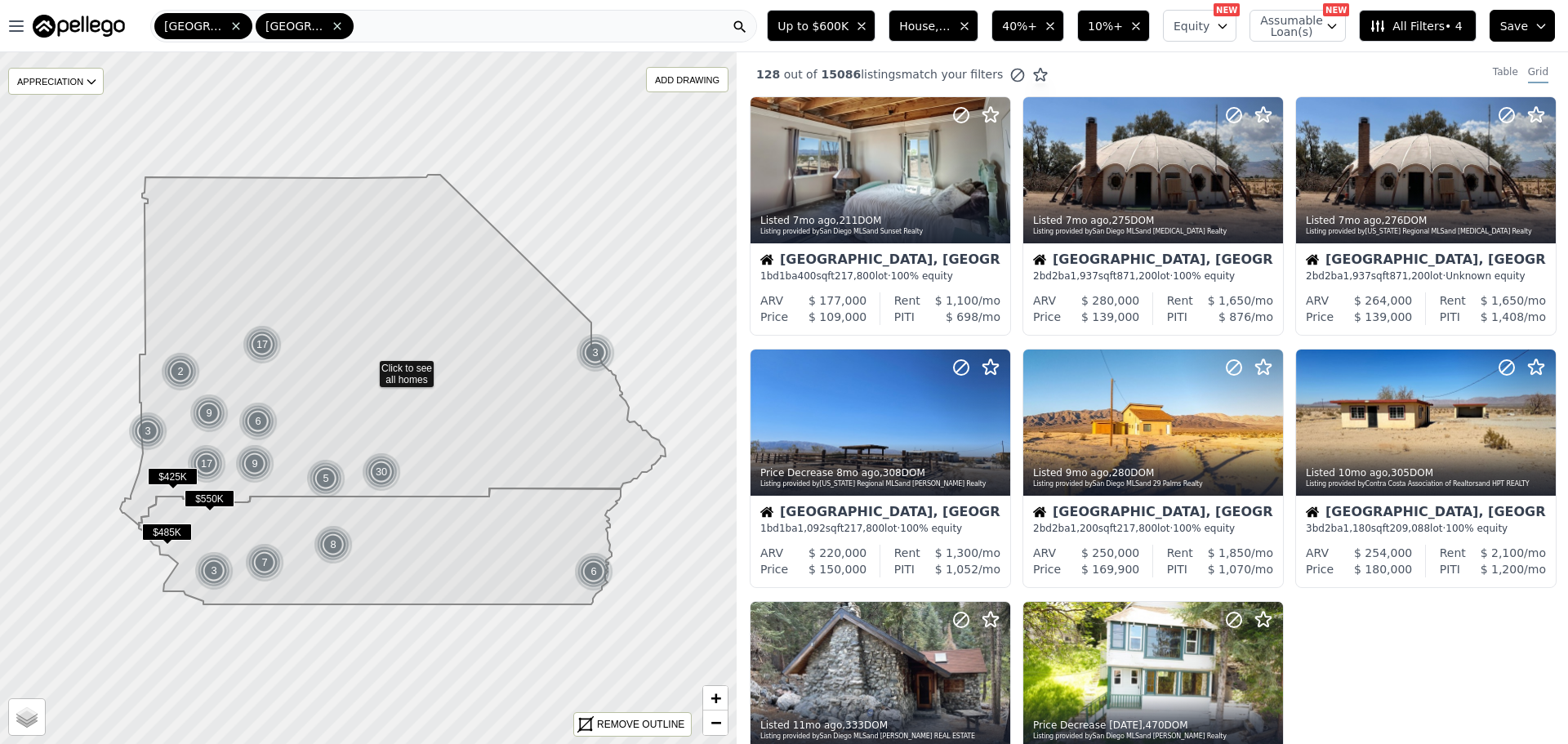
click at [1037, 27] on span "40%+" at bounding box center [1019, 26] width 35 height 16
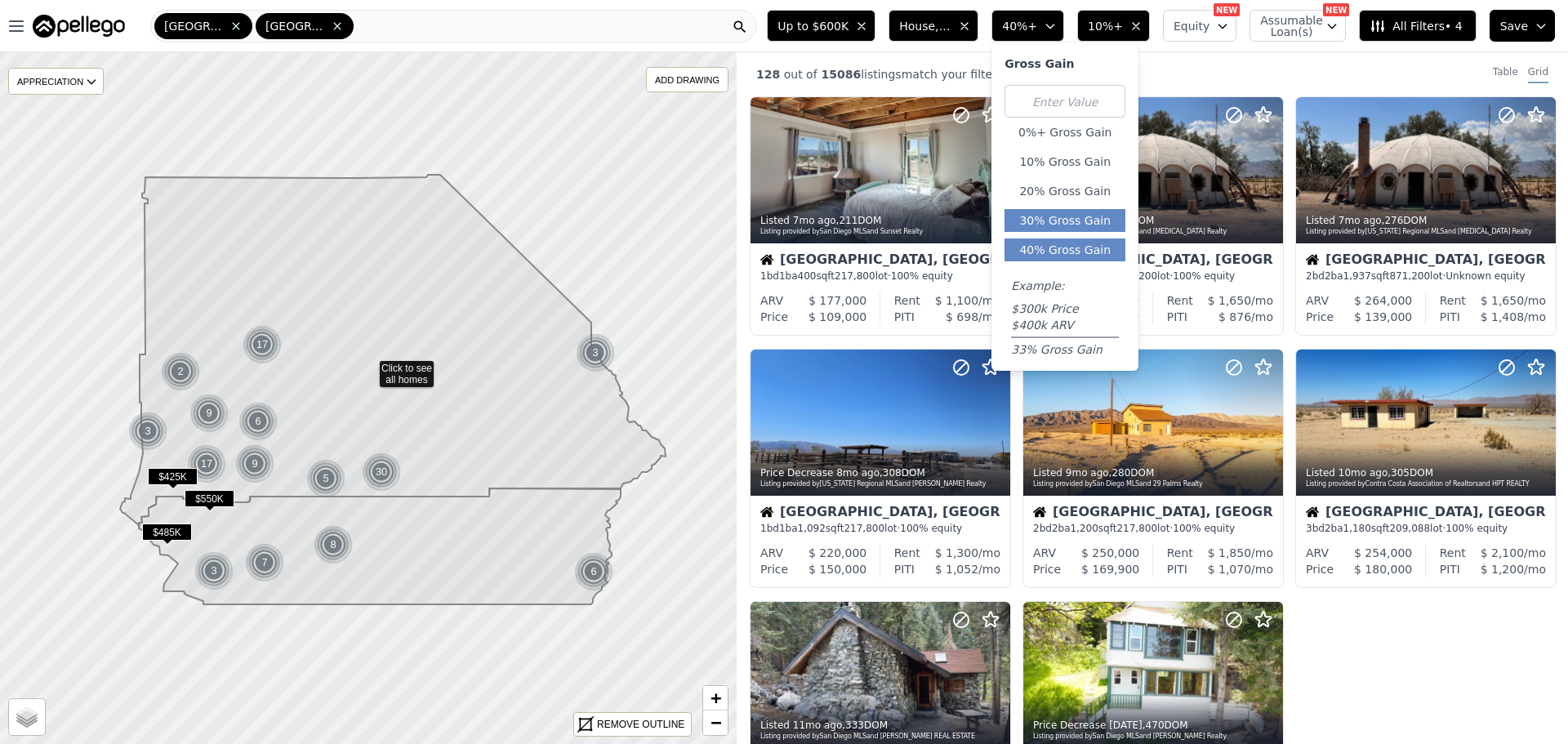
click at [1085, 227] on button "30% Gross Gain" at bounding box center [1065, 220] width 121 height 23
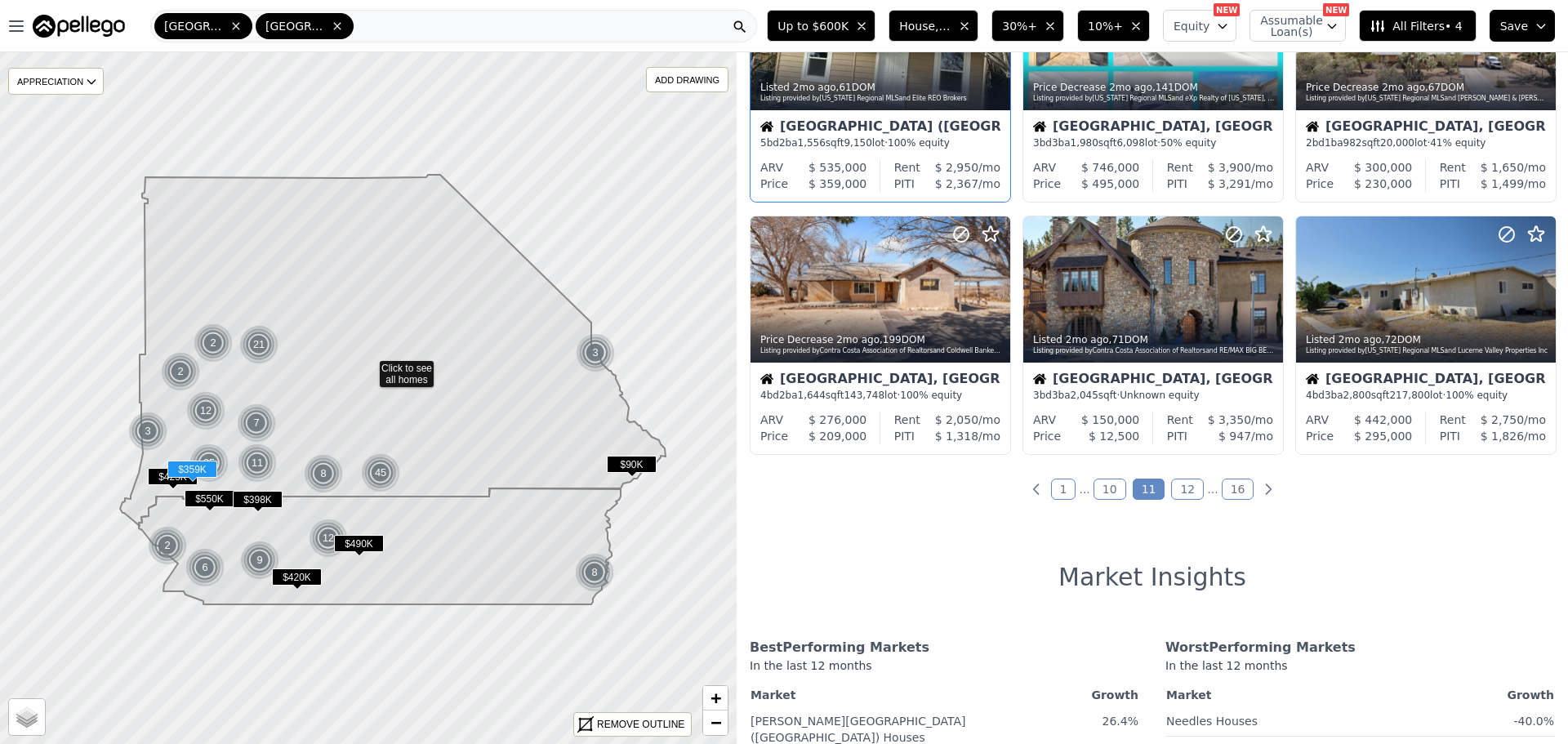
scroll to position [653, 0]
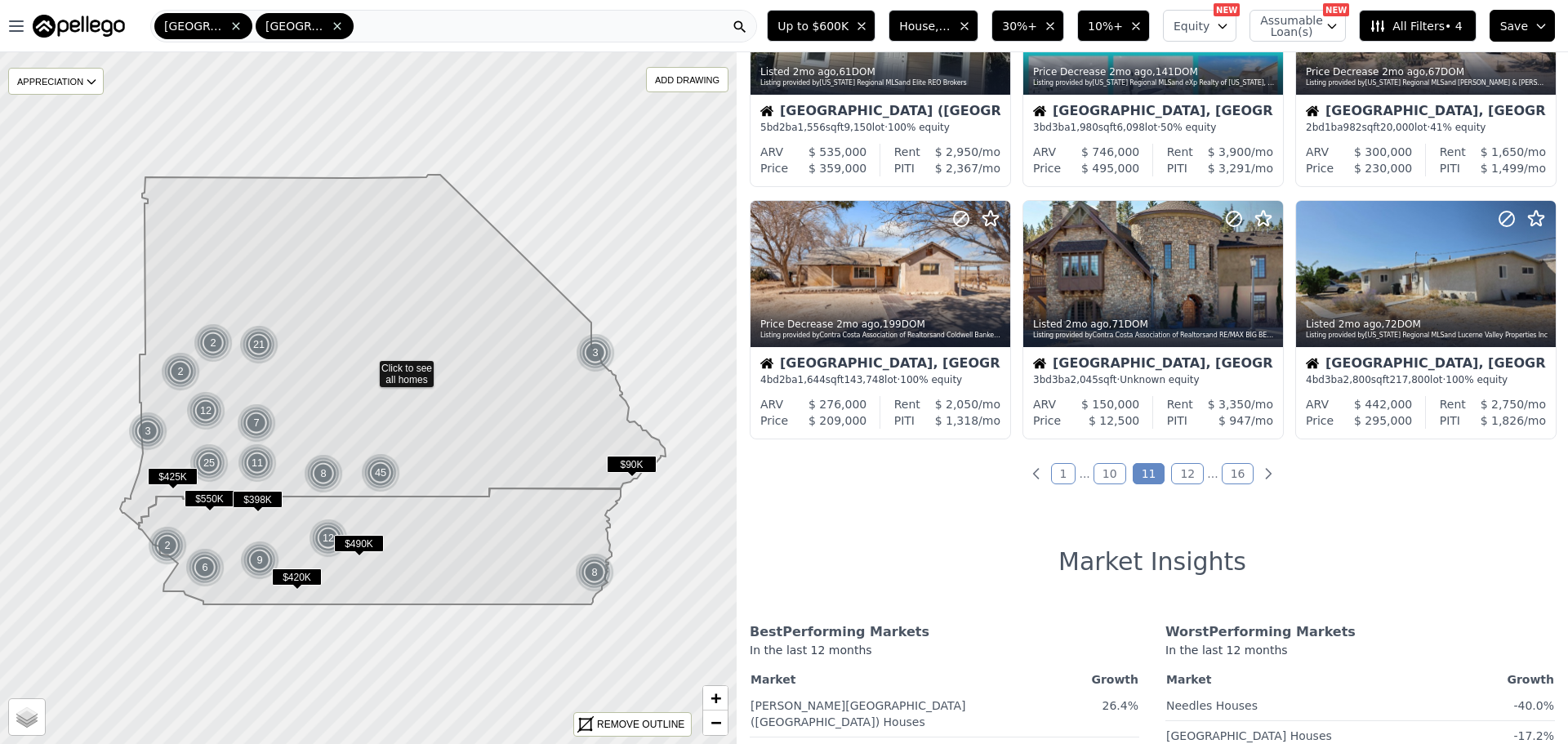
click at [1174, 472] on link "12" at bounding box center [1187, 474] width 32 height 21
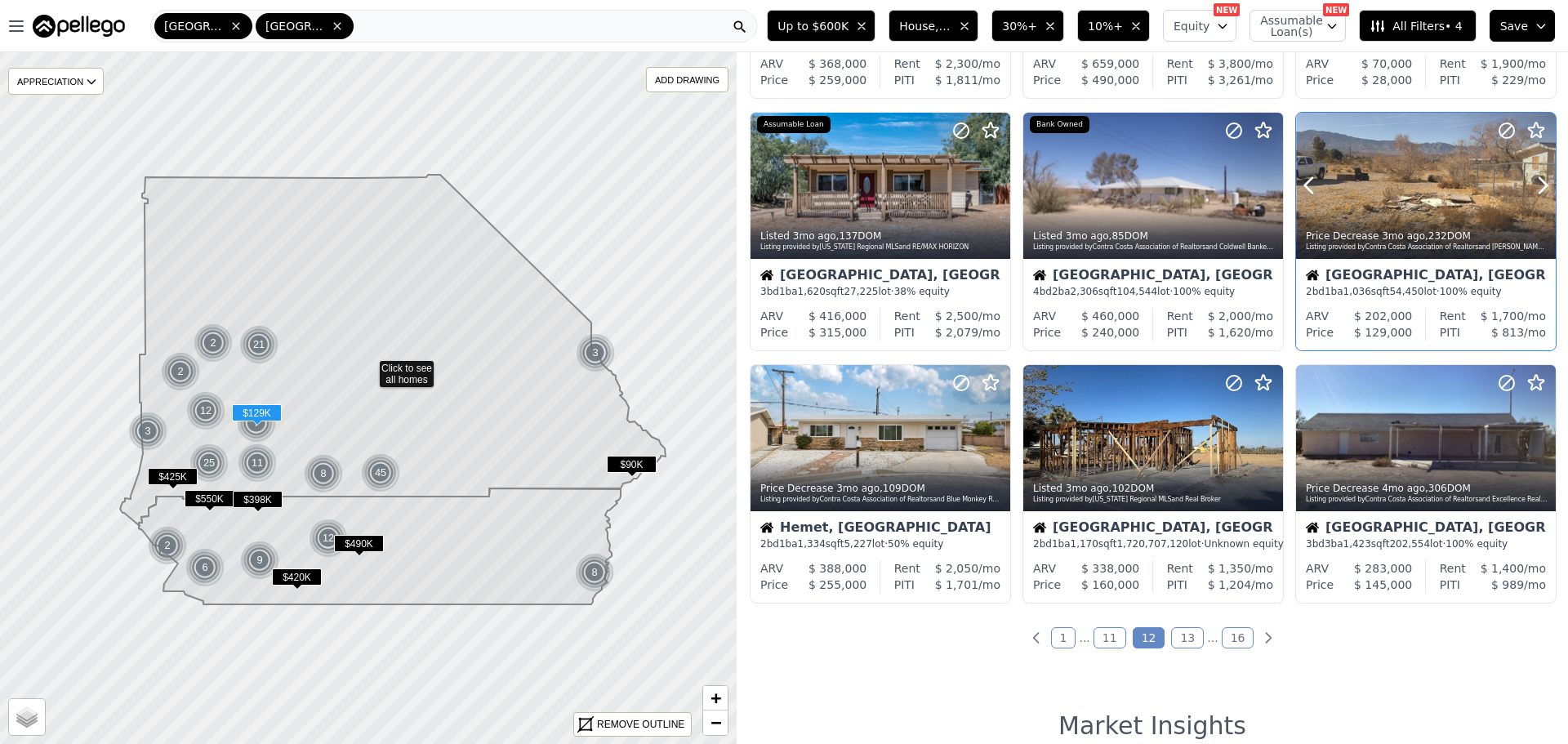
scroll to position [490, 0]
click at [1180, 637] on link "13" at bounding box center [1187, 637] width 32 height 21
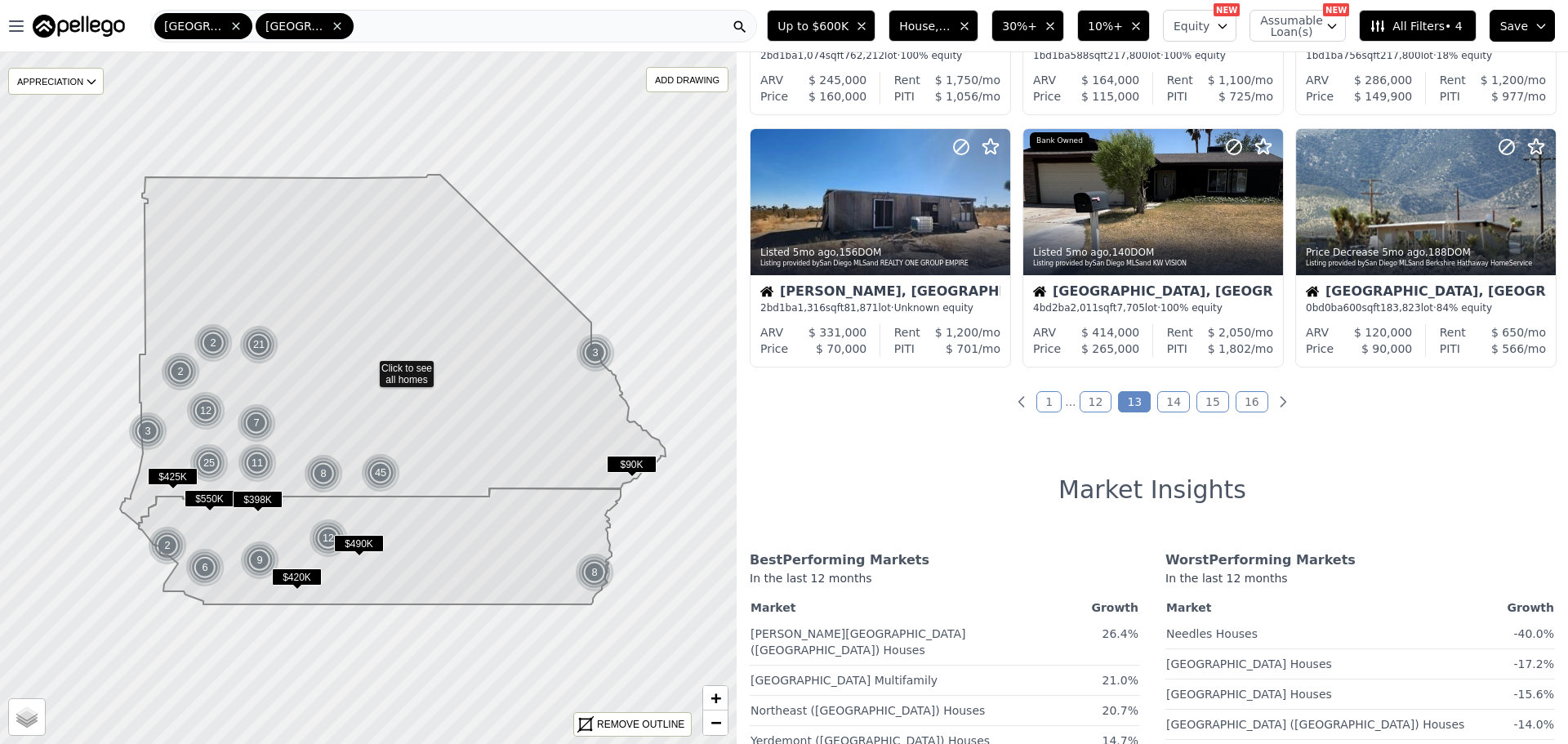
scroll to position [735, 0]
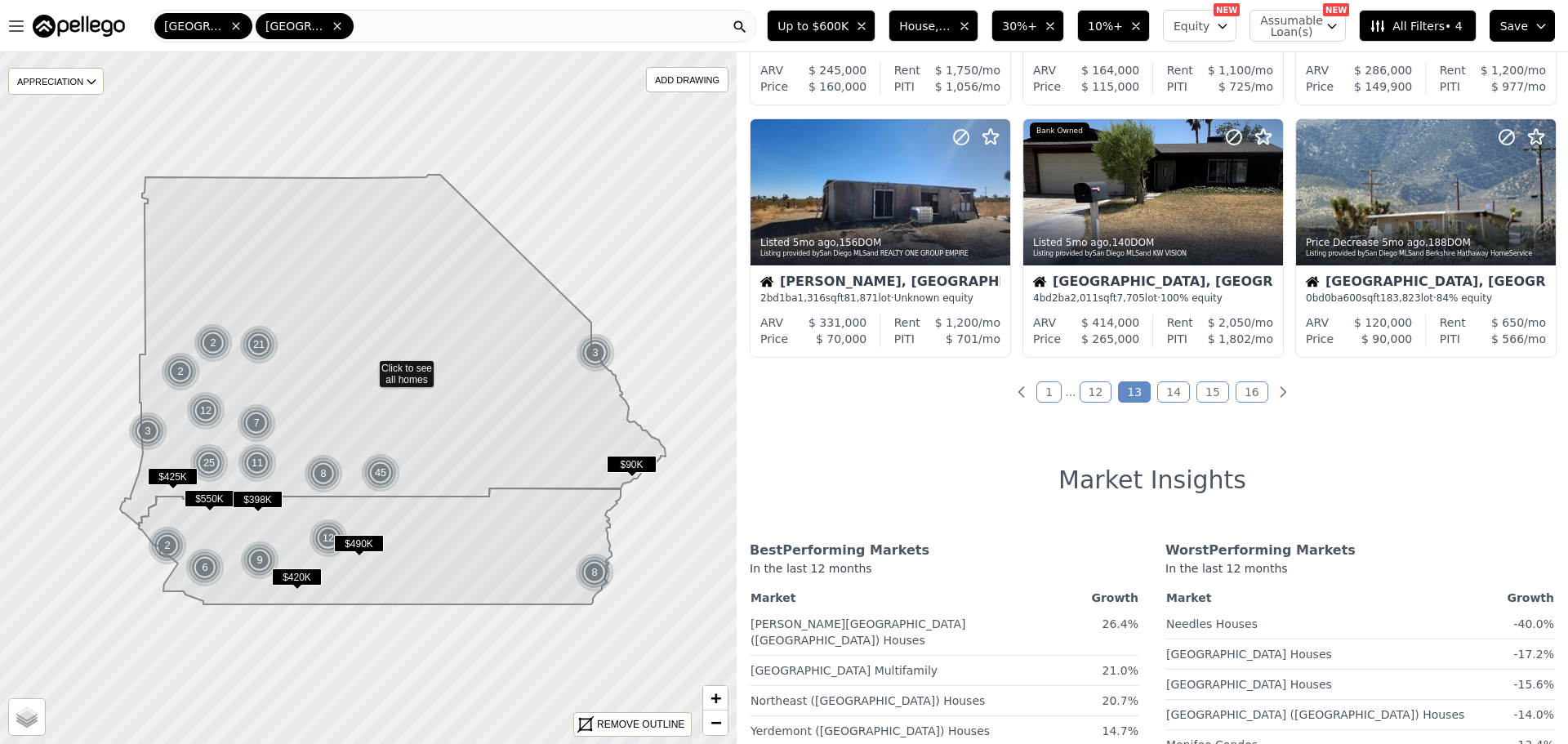
click at [1174, 392] on link "14" at bounding box center [1173, 392] width 32 height 21
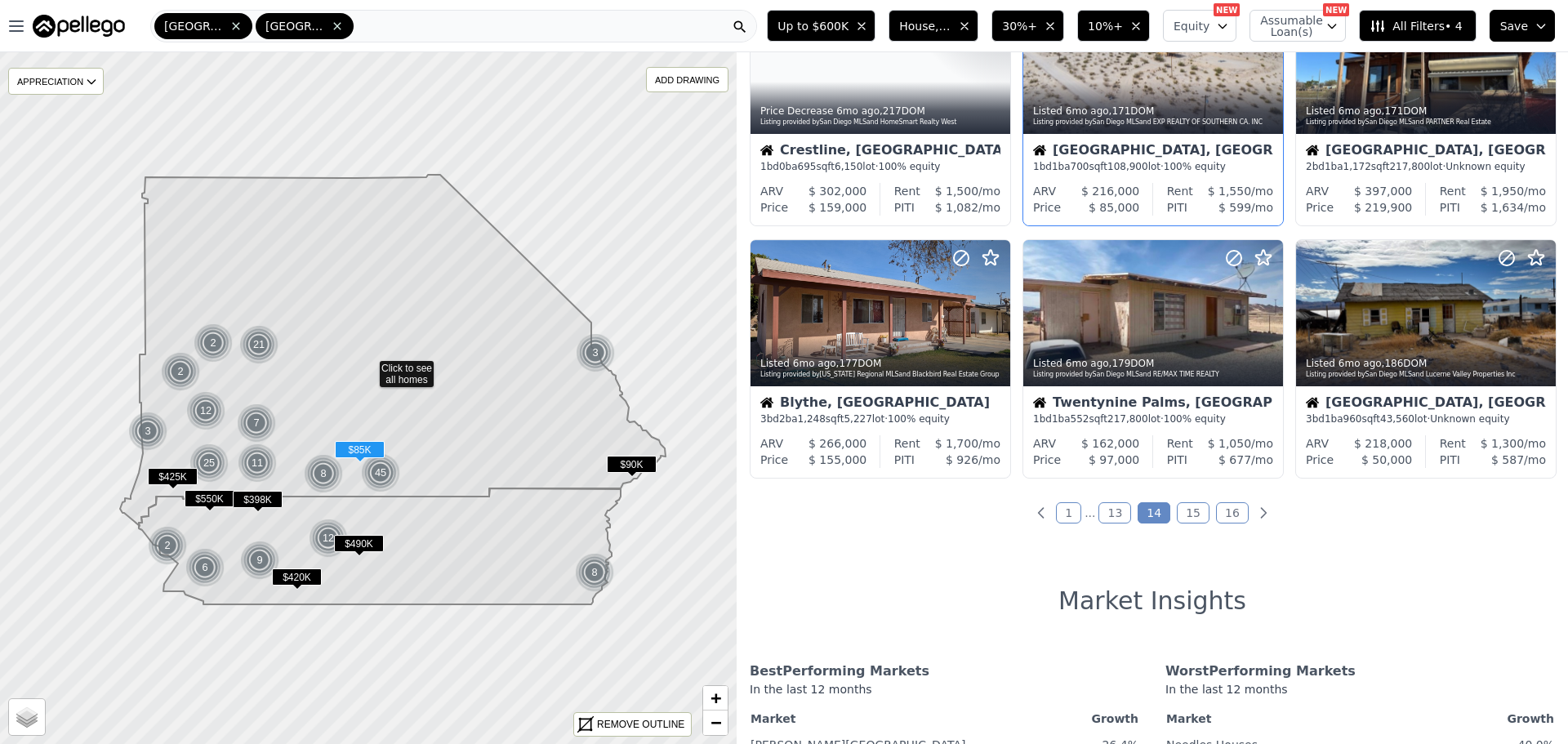
scroll to position [653, 0]
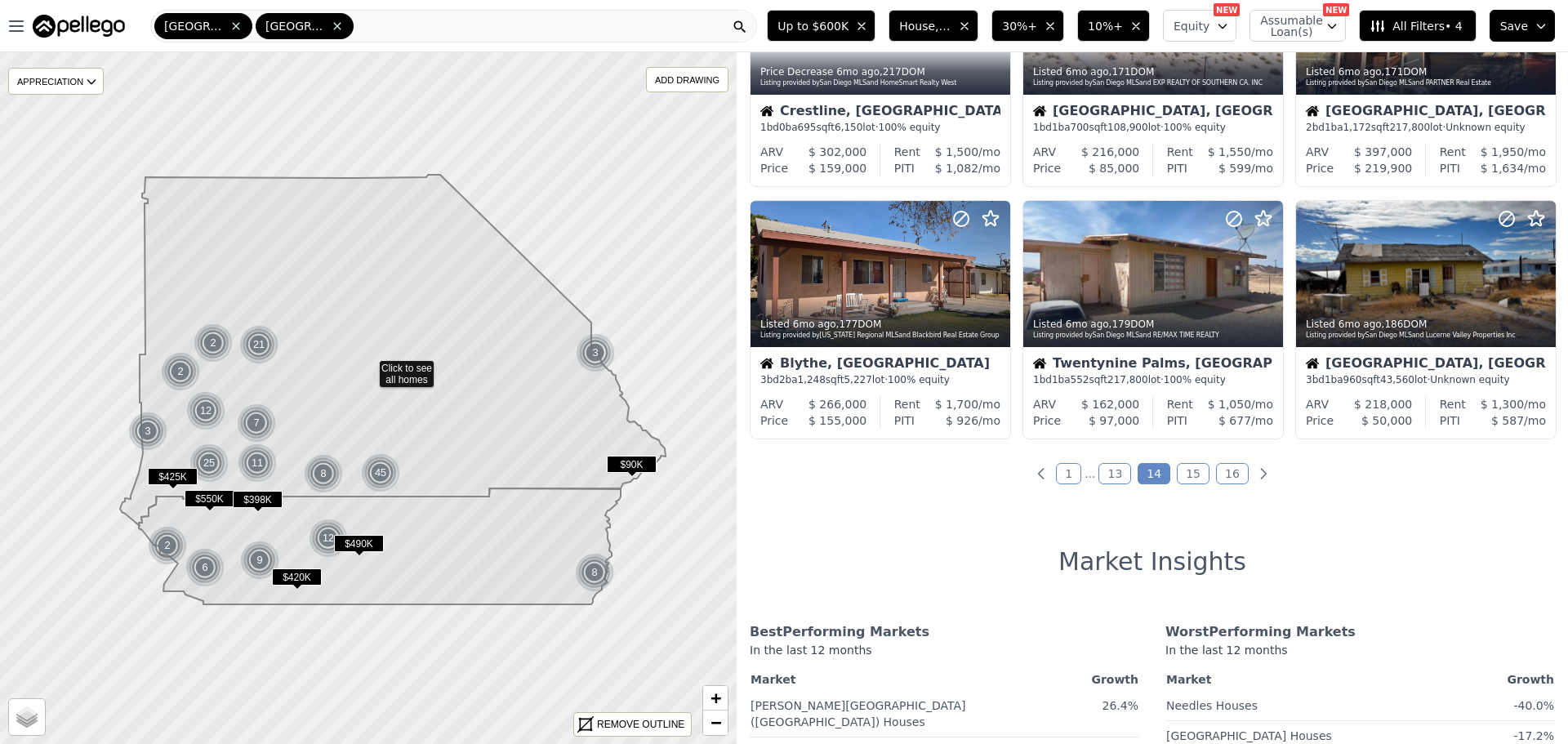
click at [1065, 471] on link "1" at bounding box center [1068, 474] width 25 height 21
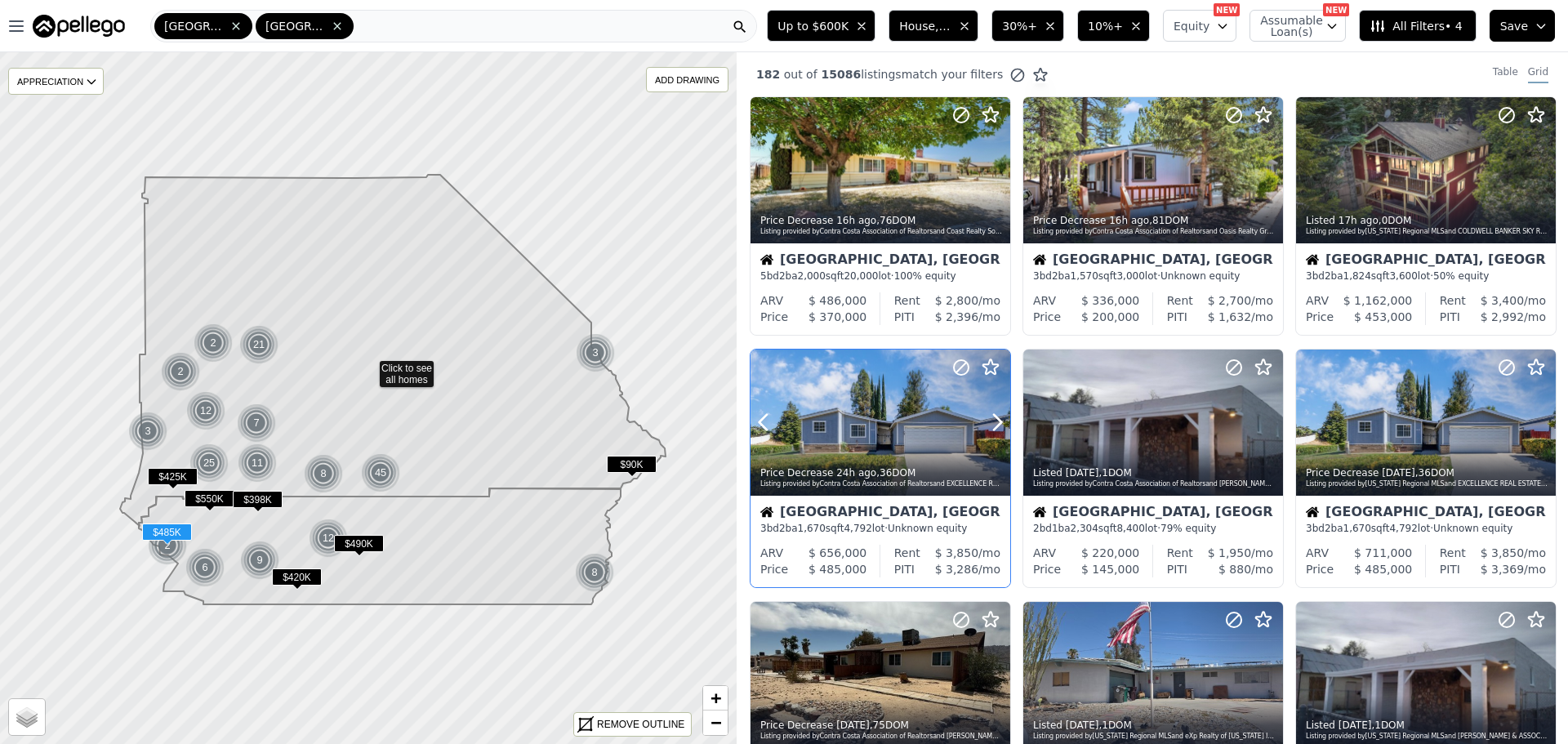
scroll to position [81, 0]
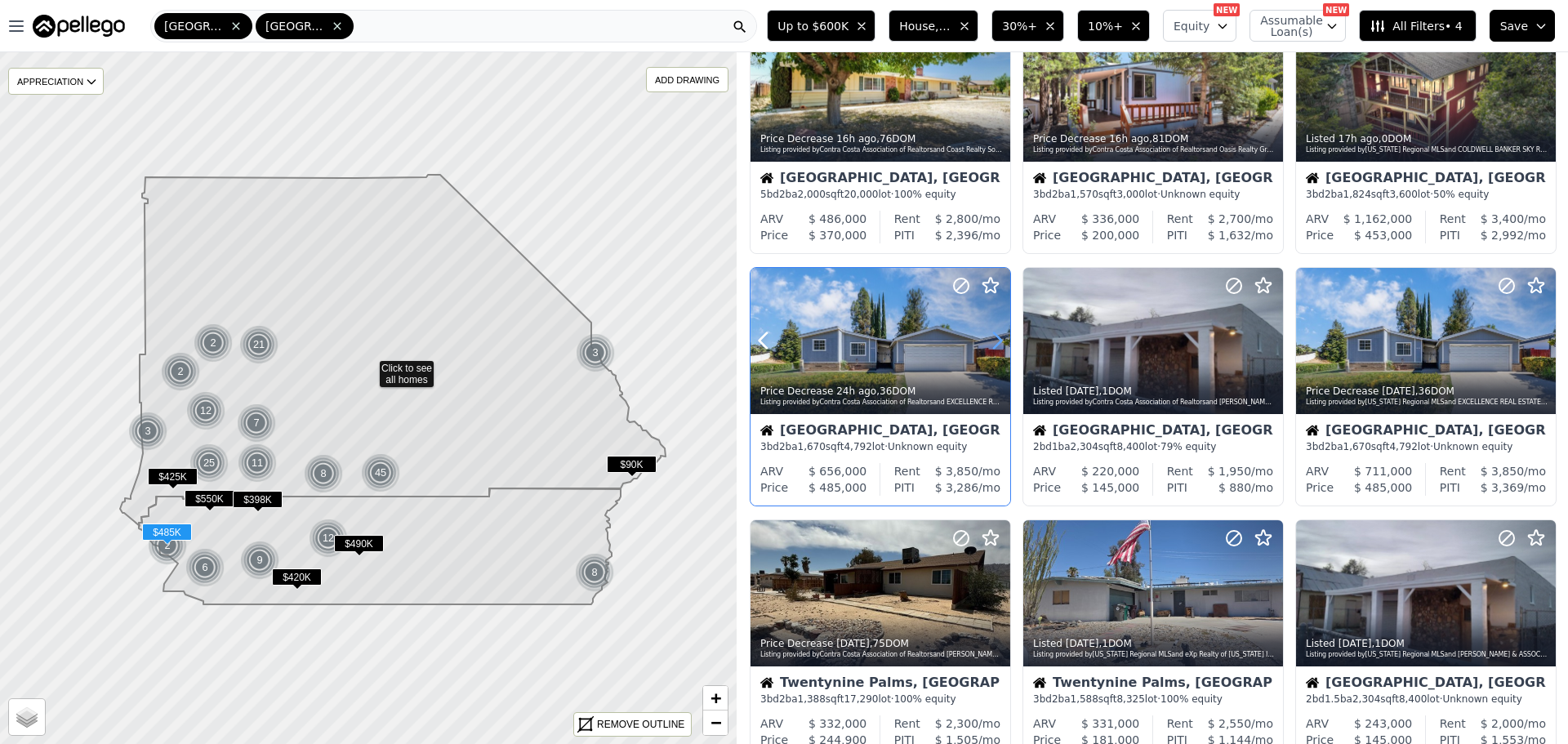
click at [996, 343] on icon at bounding box center [997, 340] width 26 height 26
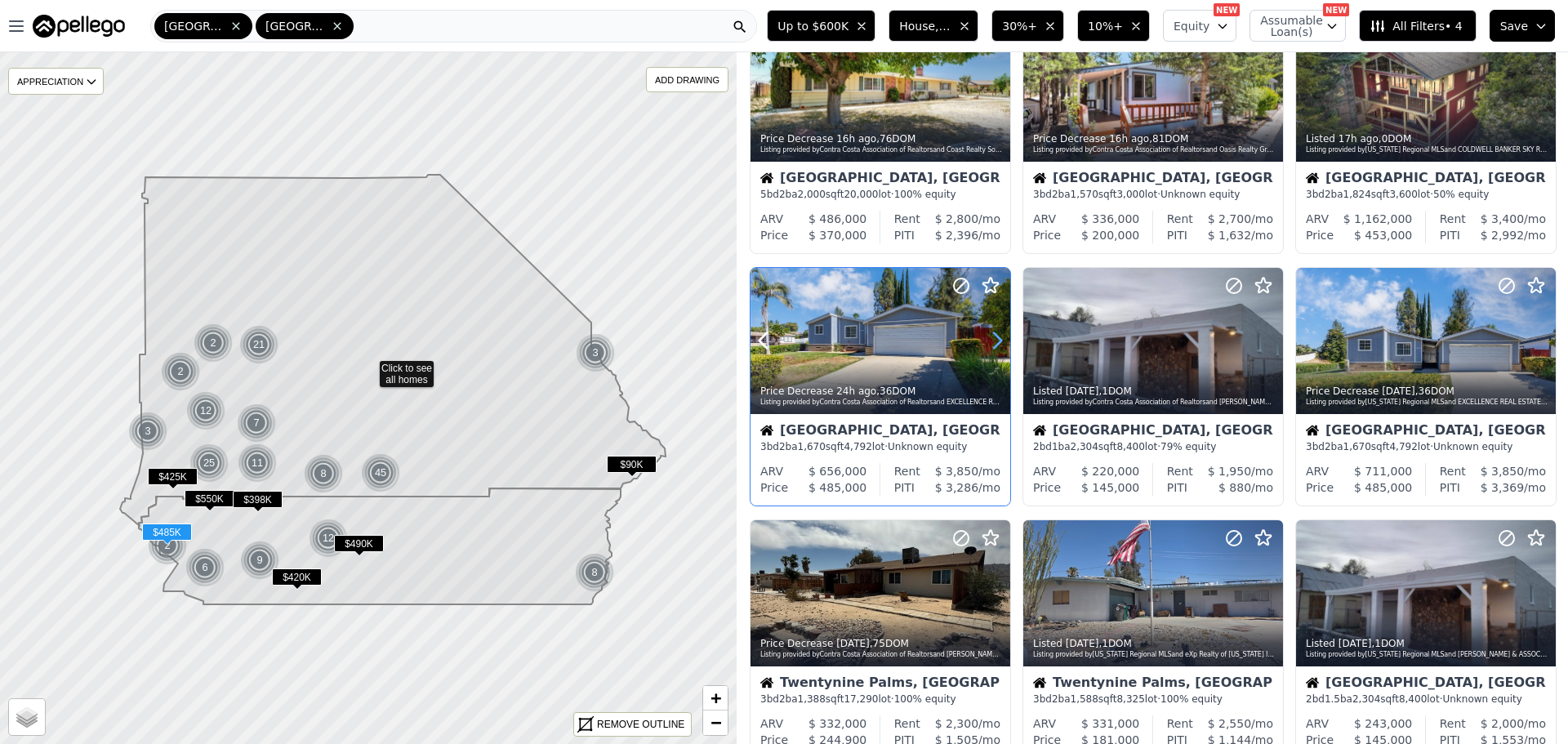
click at [996, 343] on icon at bounding box center [997, 340] width 26 height 26
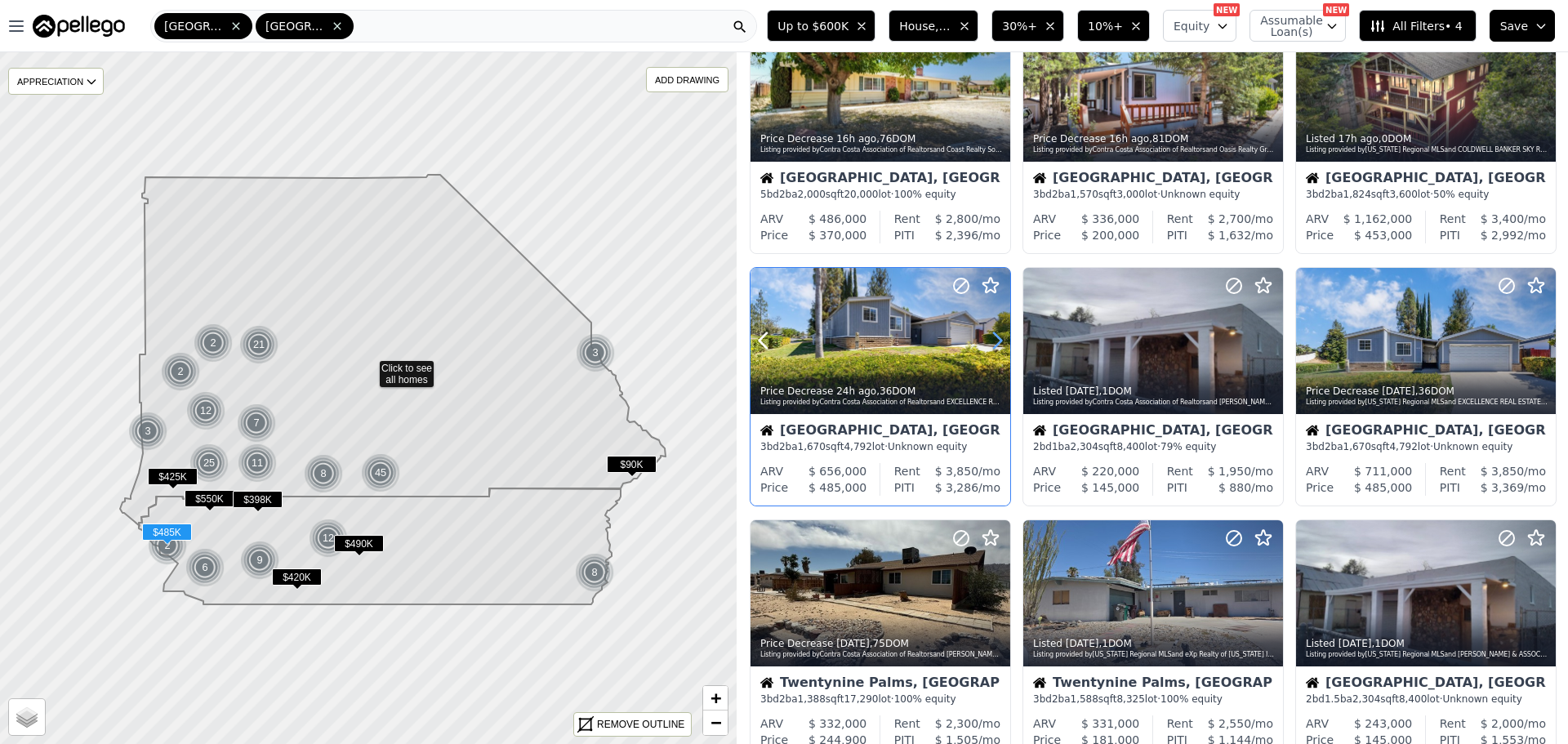
click at [996, 343] on icon at bounding box center [997, 340] width 26 height 26
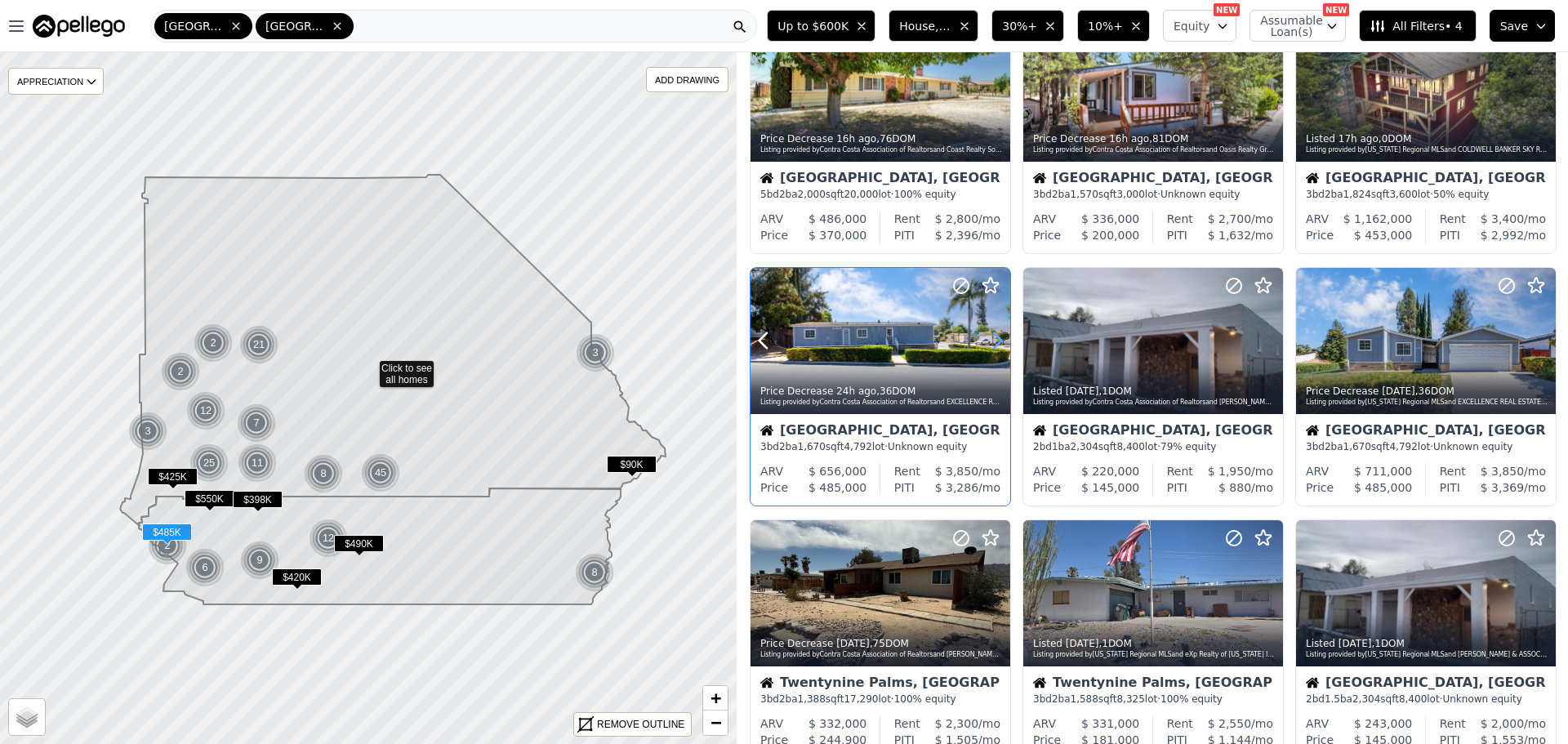
click at [996, 343] on icon at bounding box center [997, 340] width 26 height 26
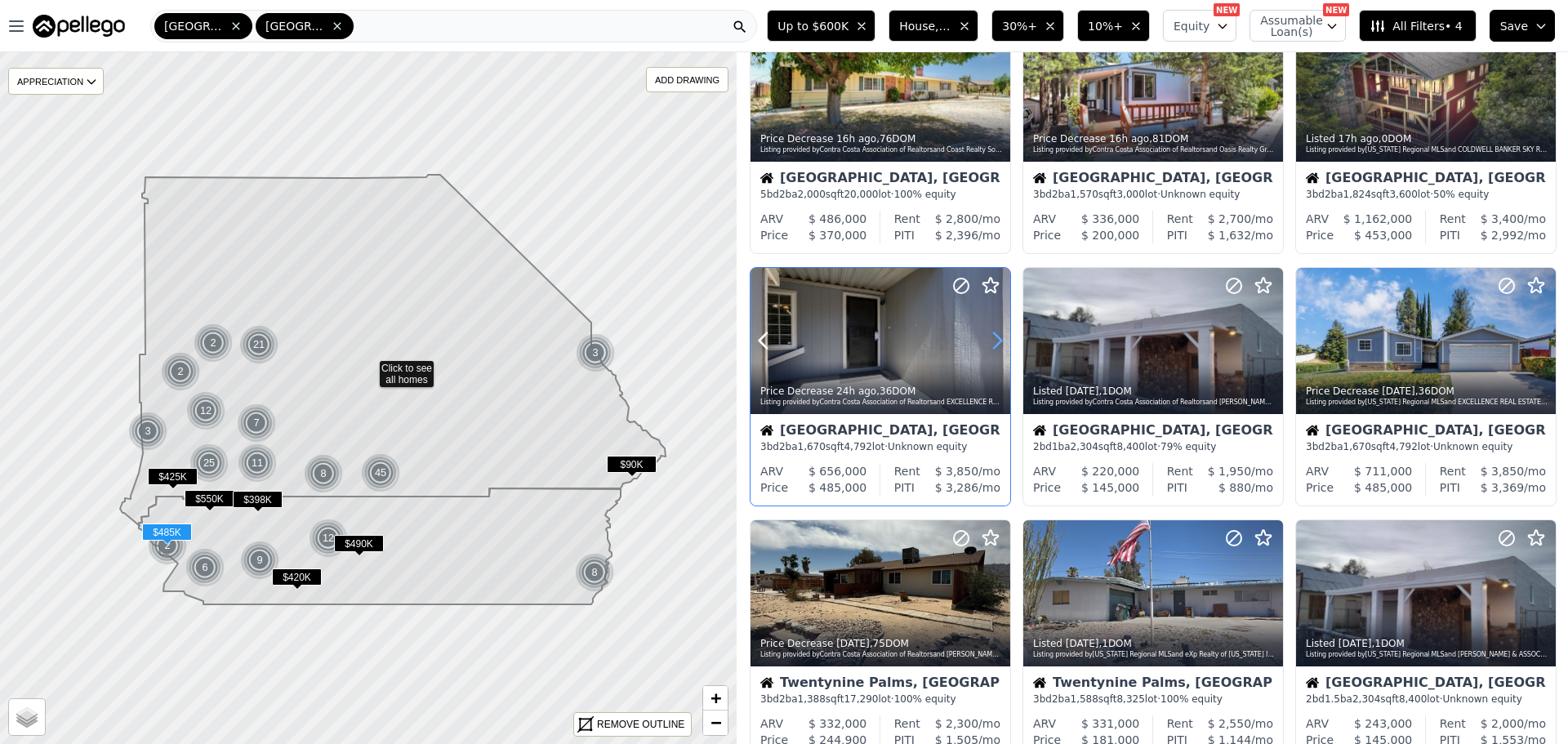
click at [996, 343] on icon at bounding box center [997, 340] width 26 height 26
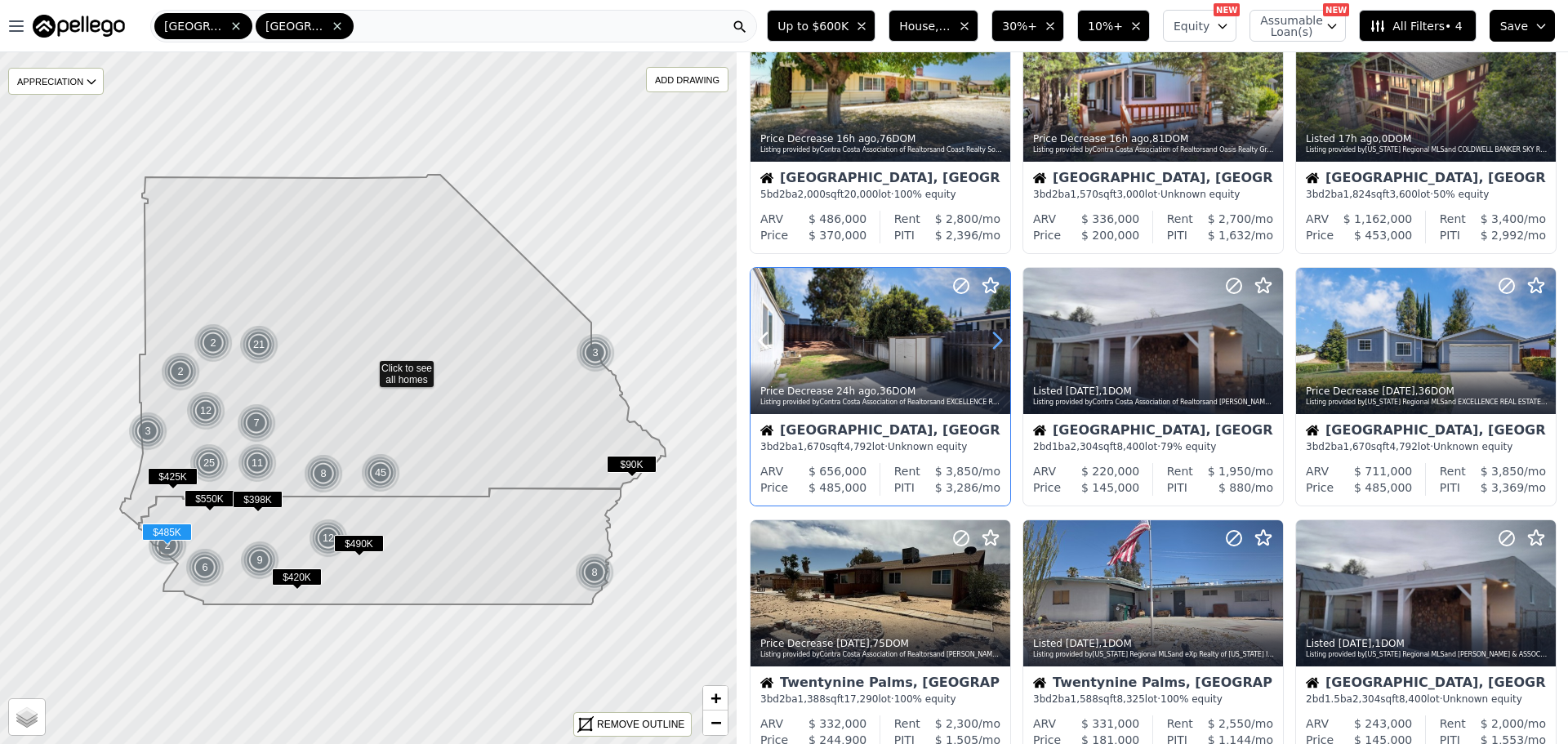
click at [996, 343] on icon at bounding box center [997, 340] width 26 height 26
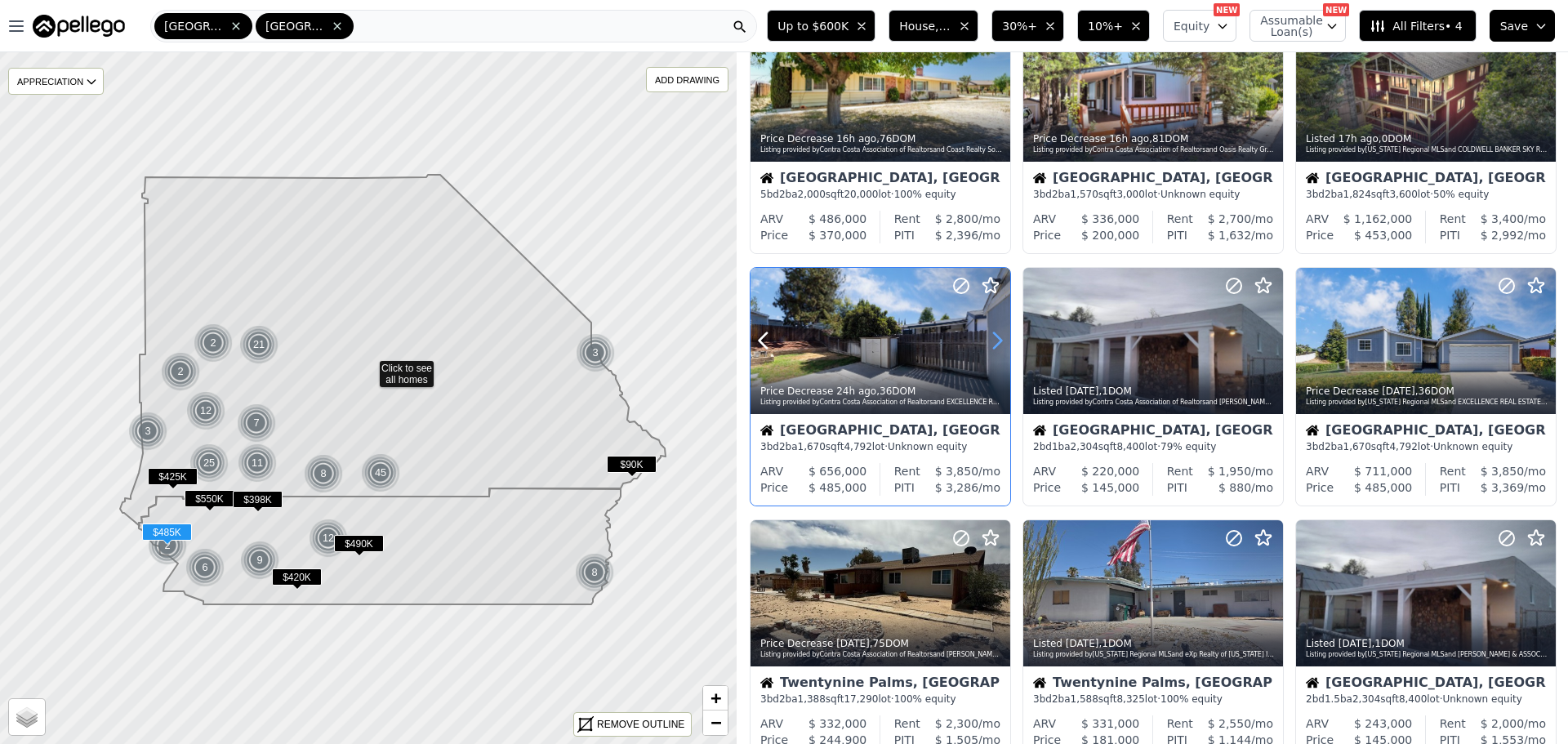
click at [996, 343] on icon at bounding box center [997, 340] width 26 height 26
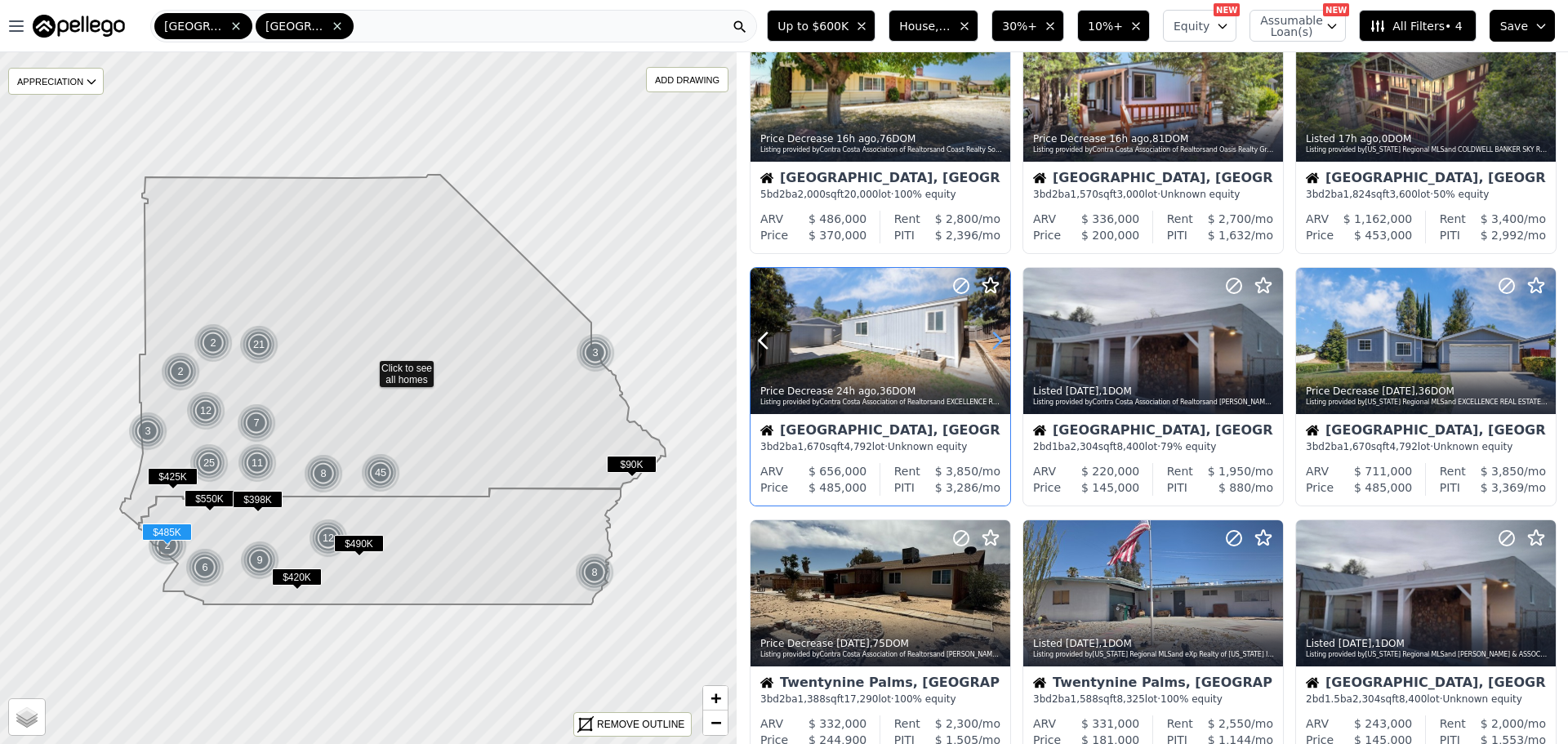
click at [996, 343] on icon at bounding box center [997, 340] width 26 height 26
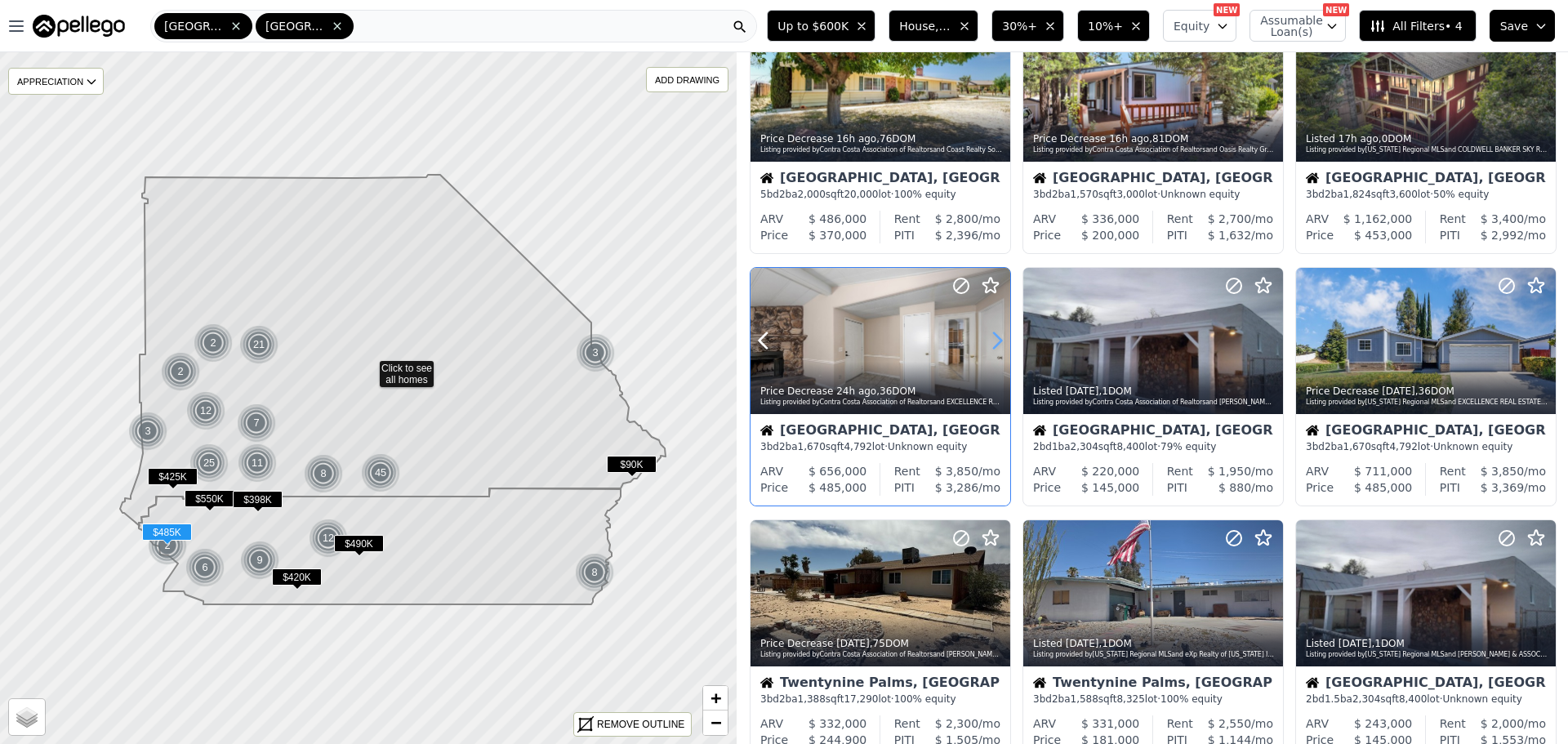
click at [996, 343] on icon at bounding box center [997, 340] width 26 height 26
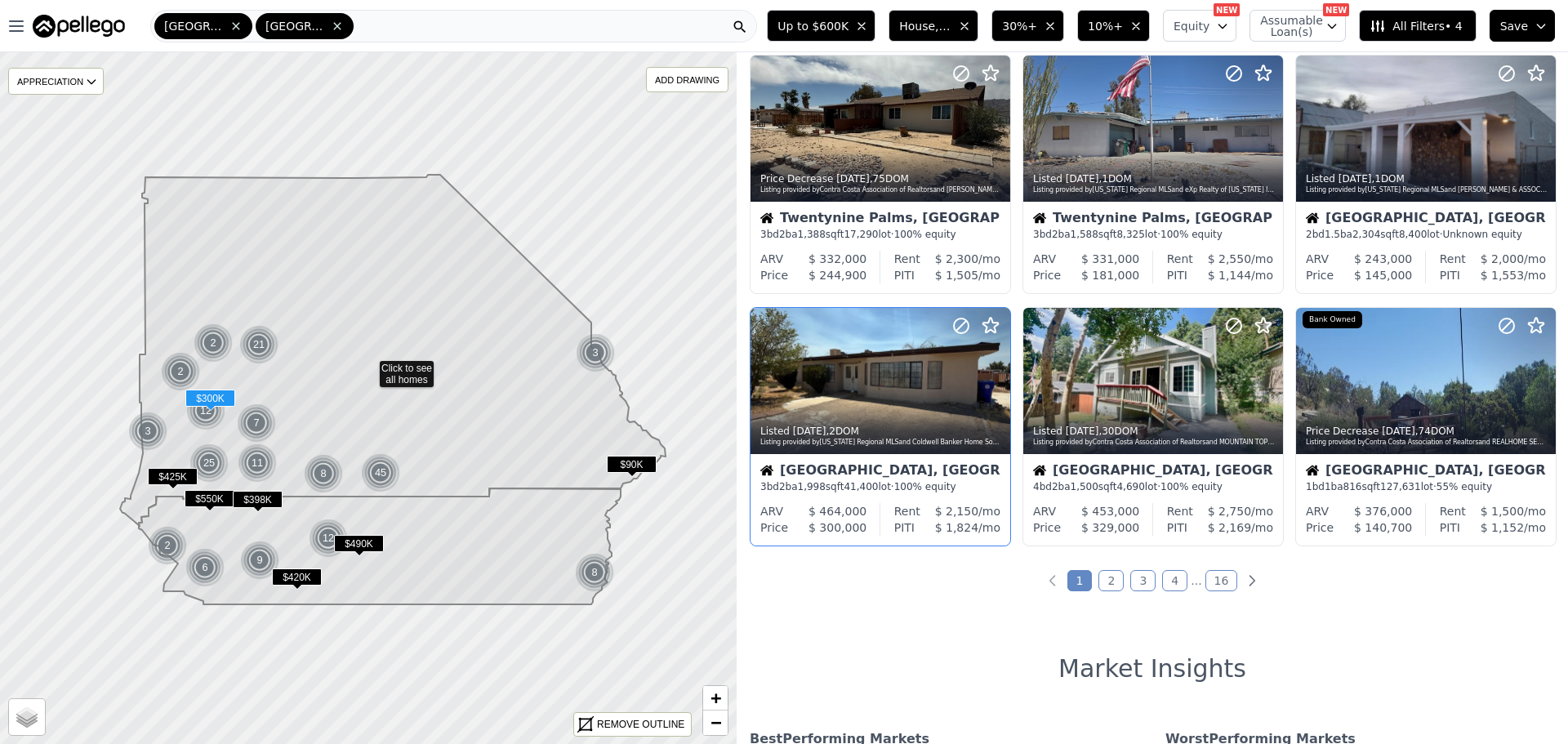
scroll to position [571, 0]
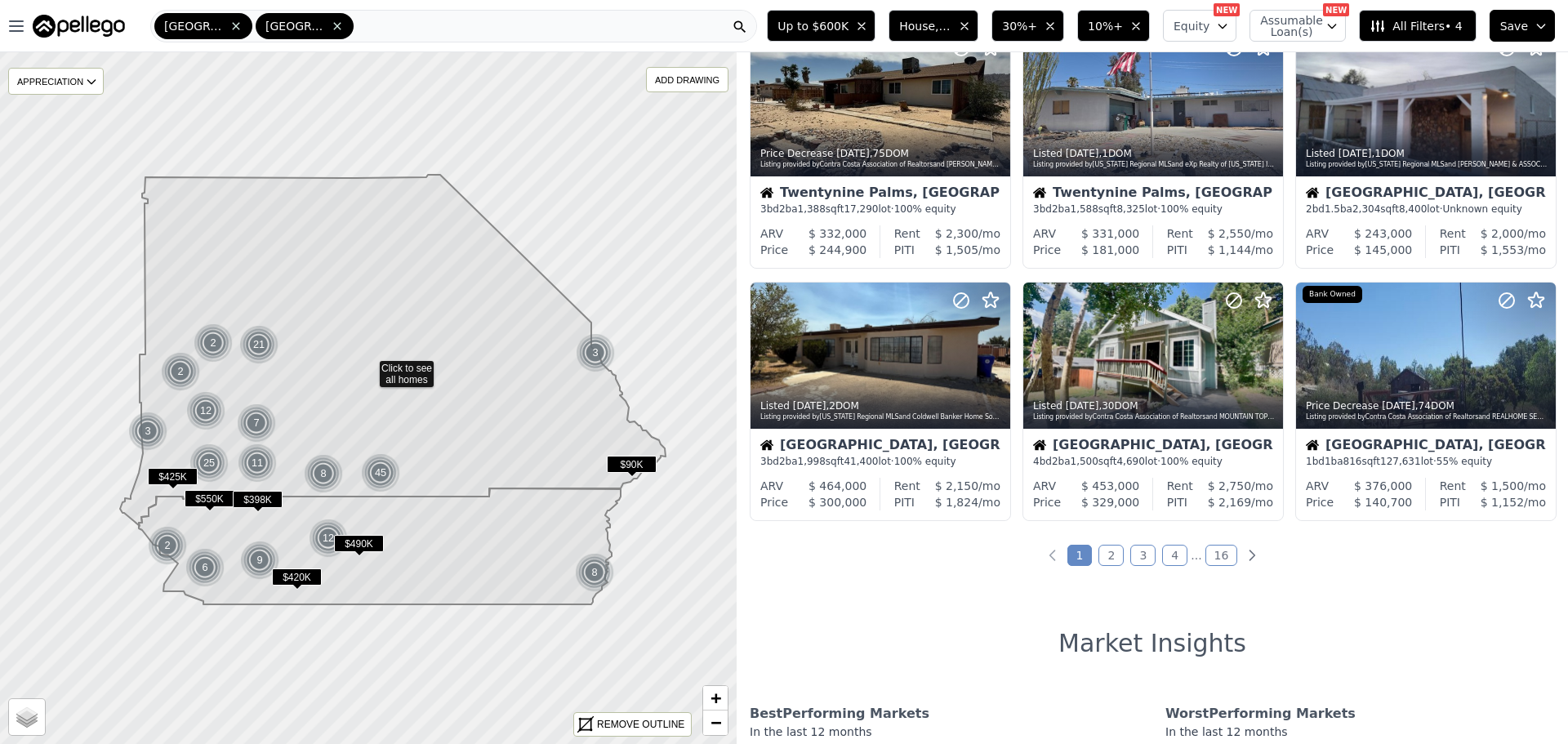
click at [1108, 550] on link "2" at bounding box center [1110, 555] width 25 height 21
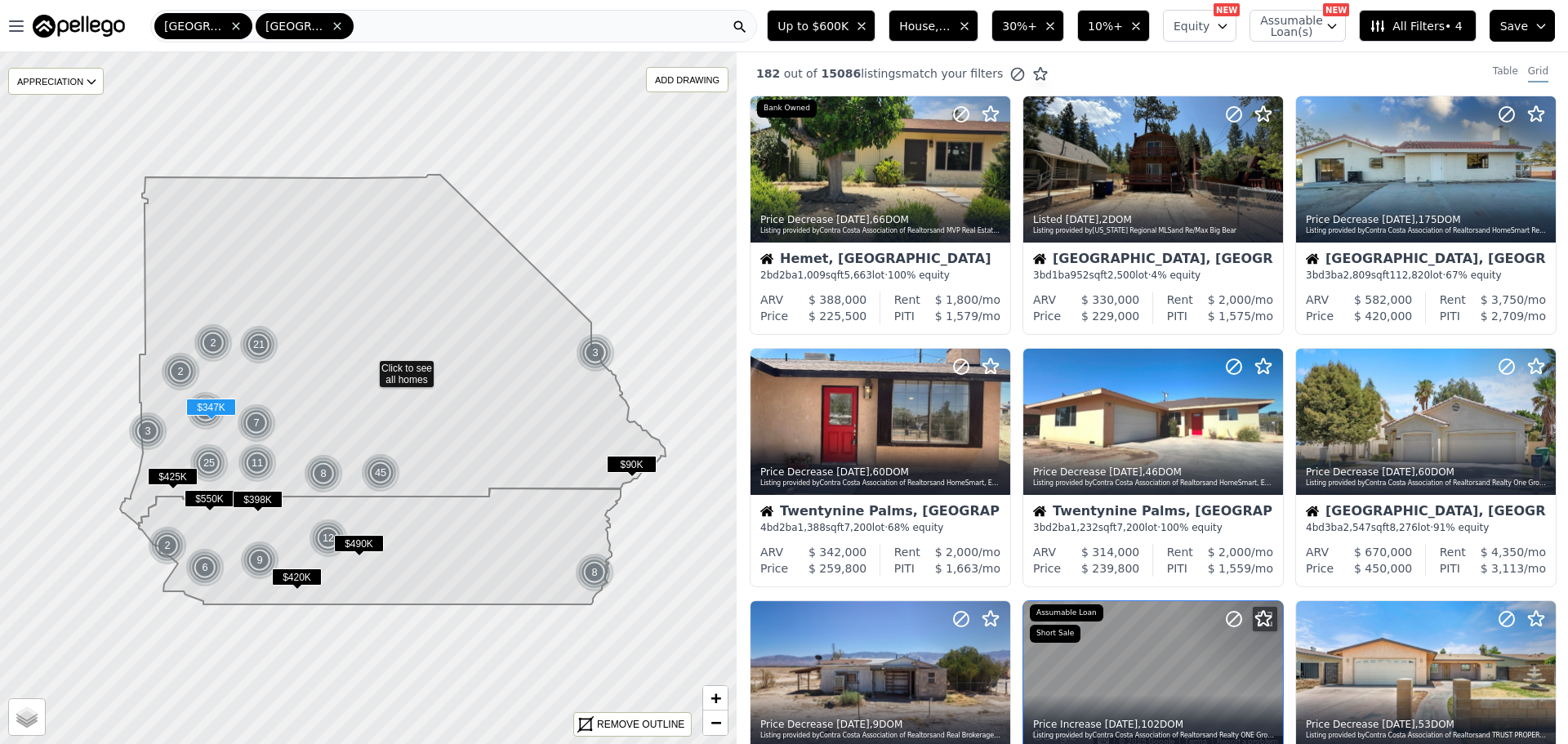
scroll to position [0, 0]
click at [1539, 166] on icon at bounding box center [1543, 169] width 7 height 15
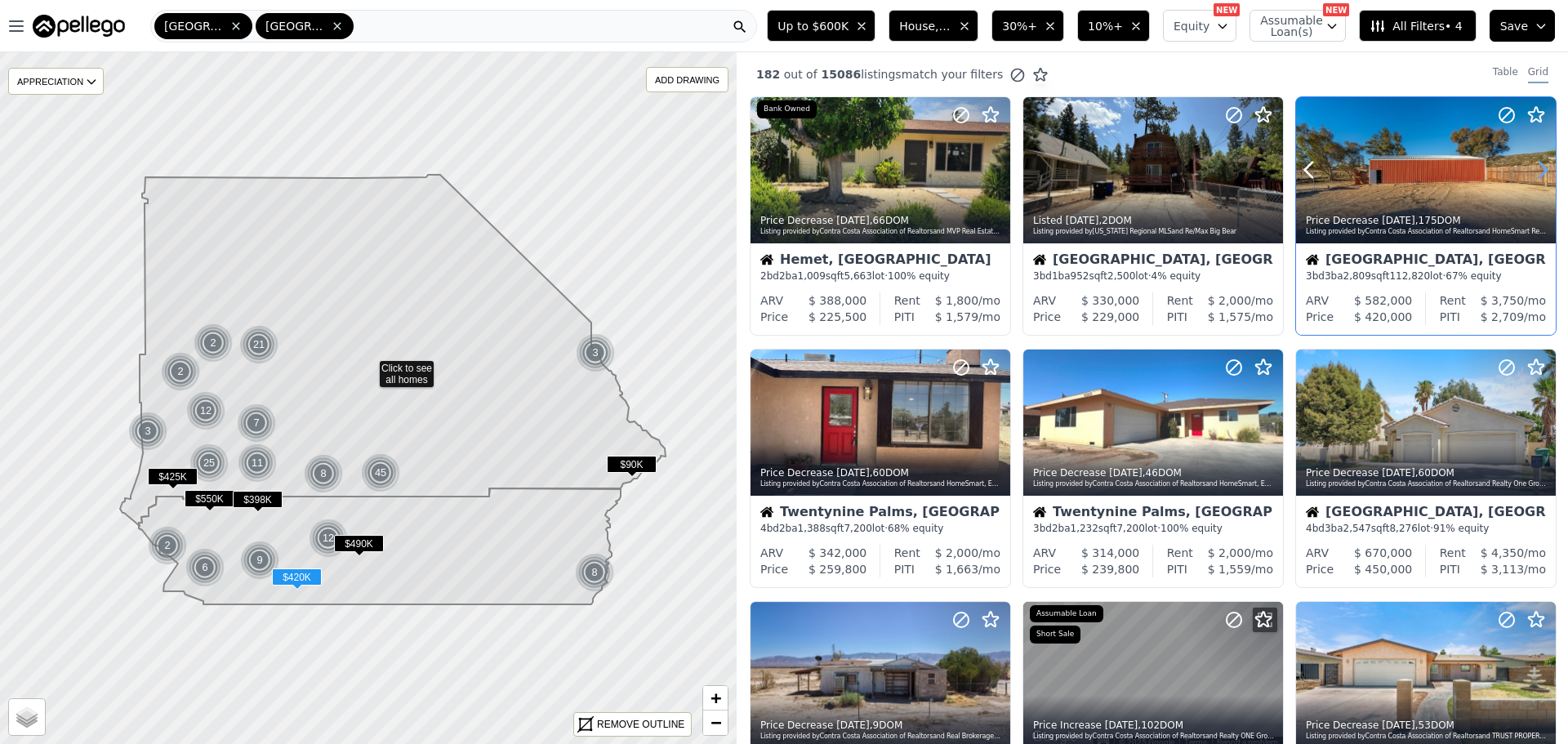
click at [1539, 166] on icon at bounding box center [1543, 169] width 7 height 15
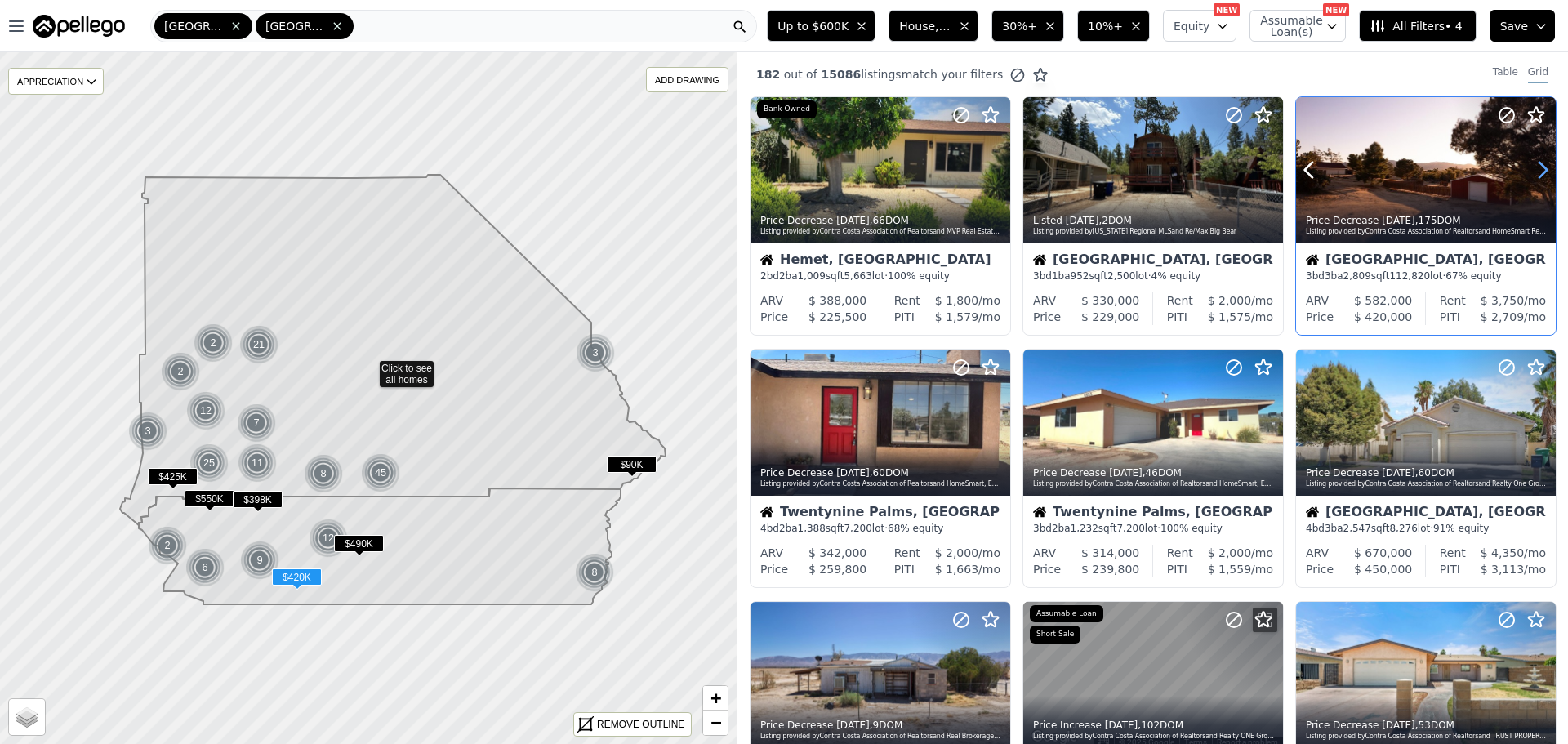
click at [1539, 166] on icon at bounding box center [1543, 169] width 7 height 15
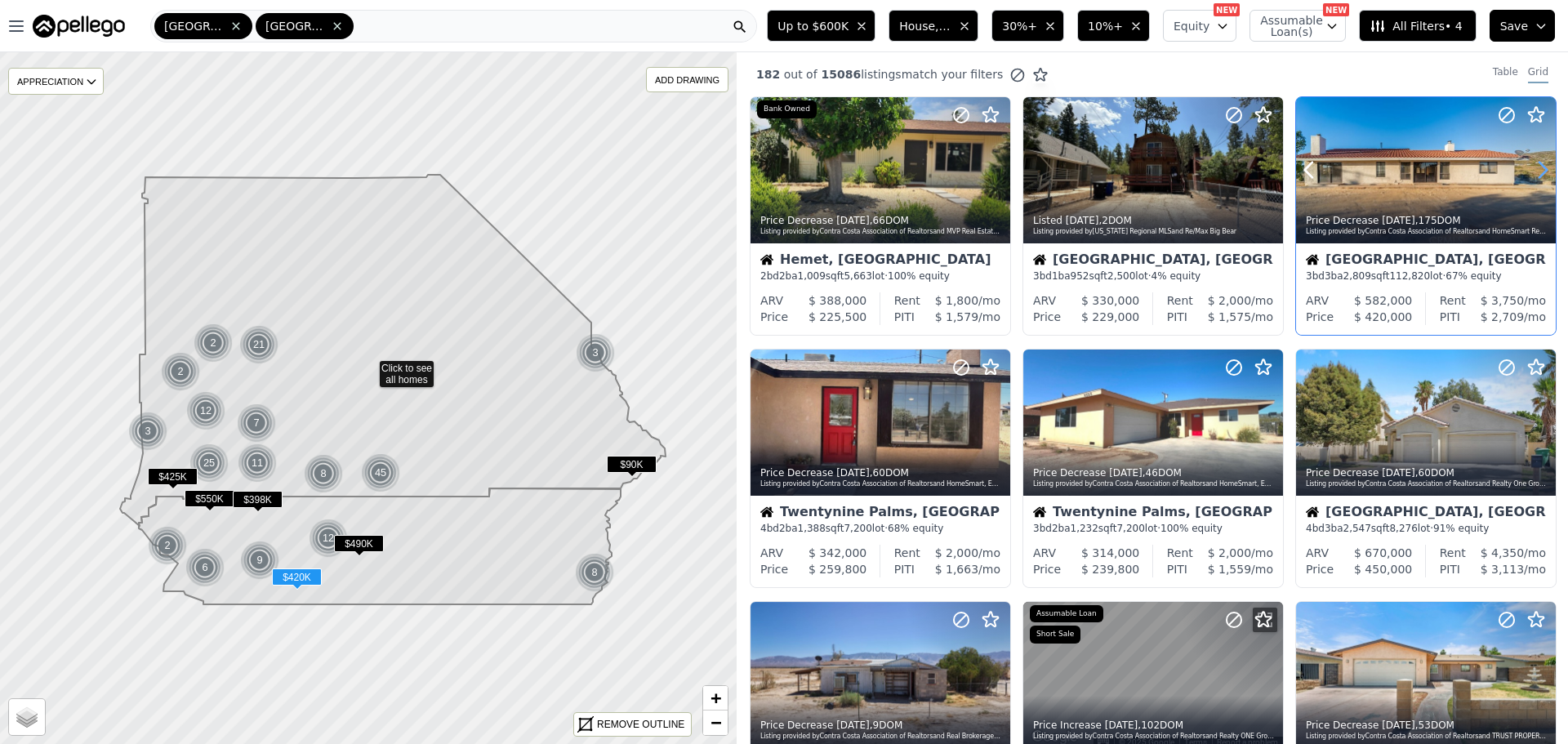
click at [1539, 166] on icon at bounding box center [1543, 169] width 7 height 15
click at [1530, 166] on icon at bounding box center [1542, 169] width 26 height 26
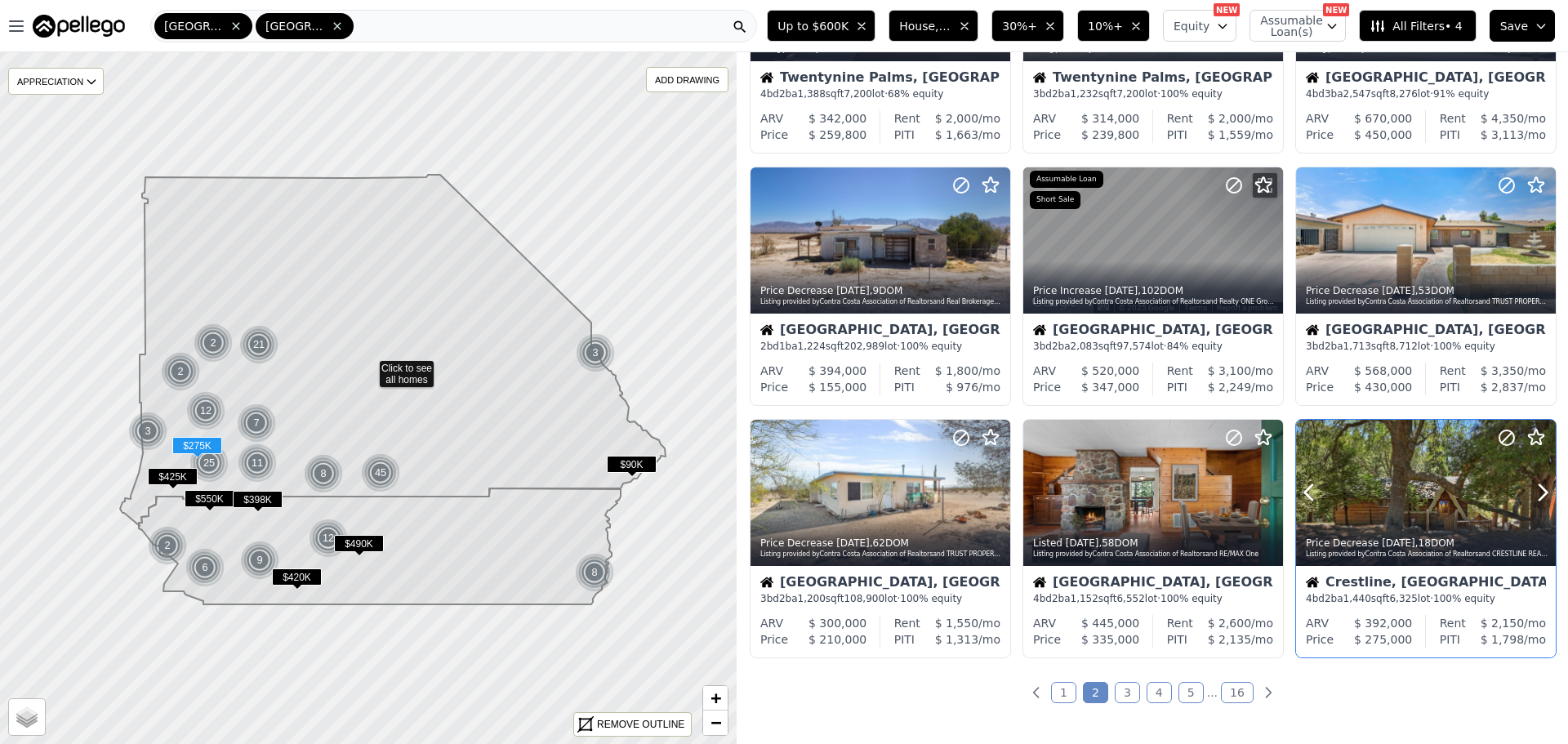
scroll to position [571, 0]
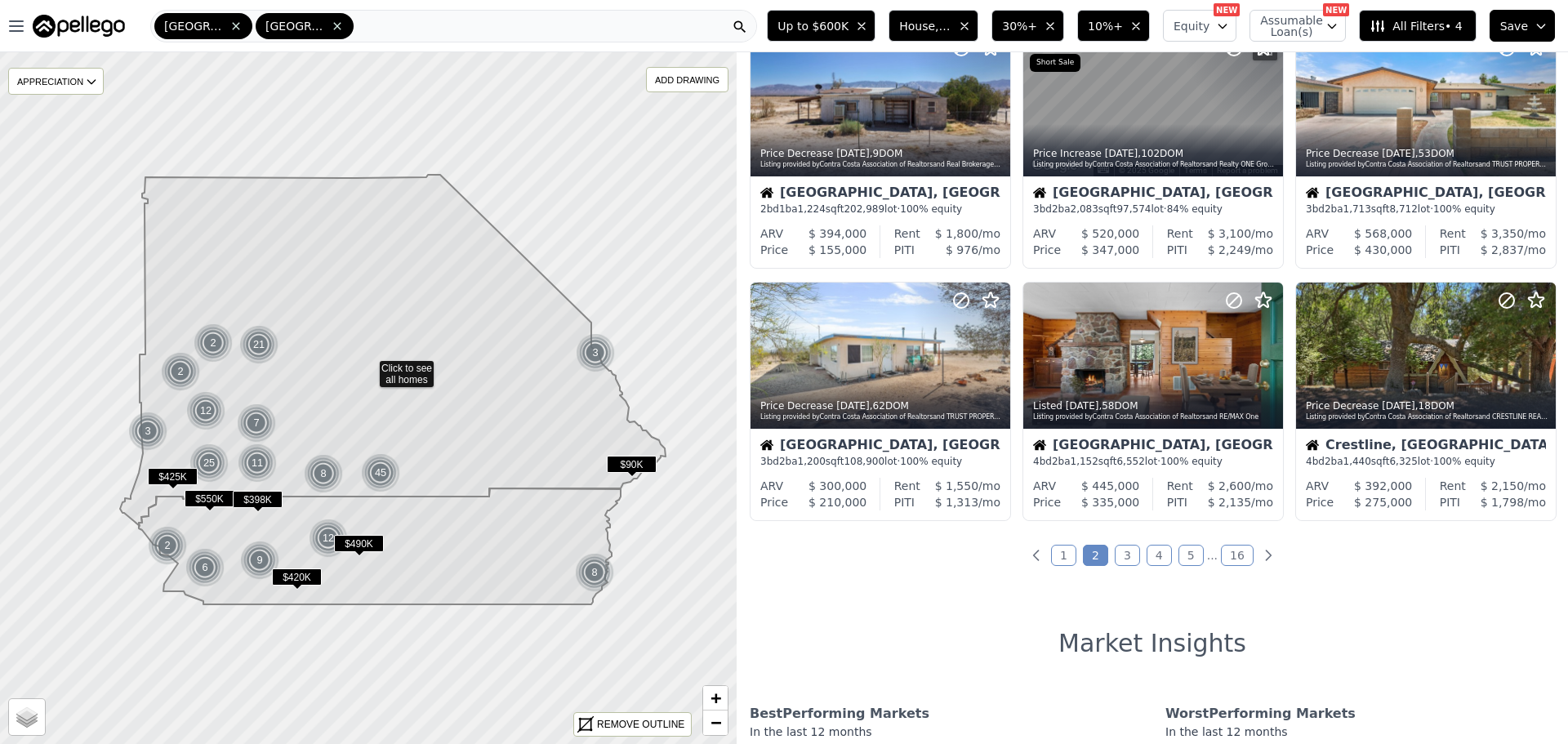
click at [1123, 555] on link "3" at bounding box center [1127, 555] width 25 height 21
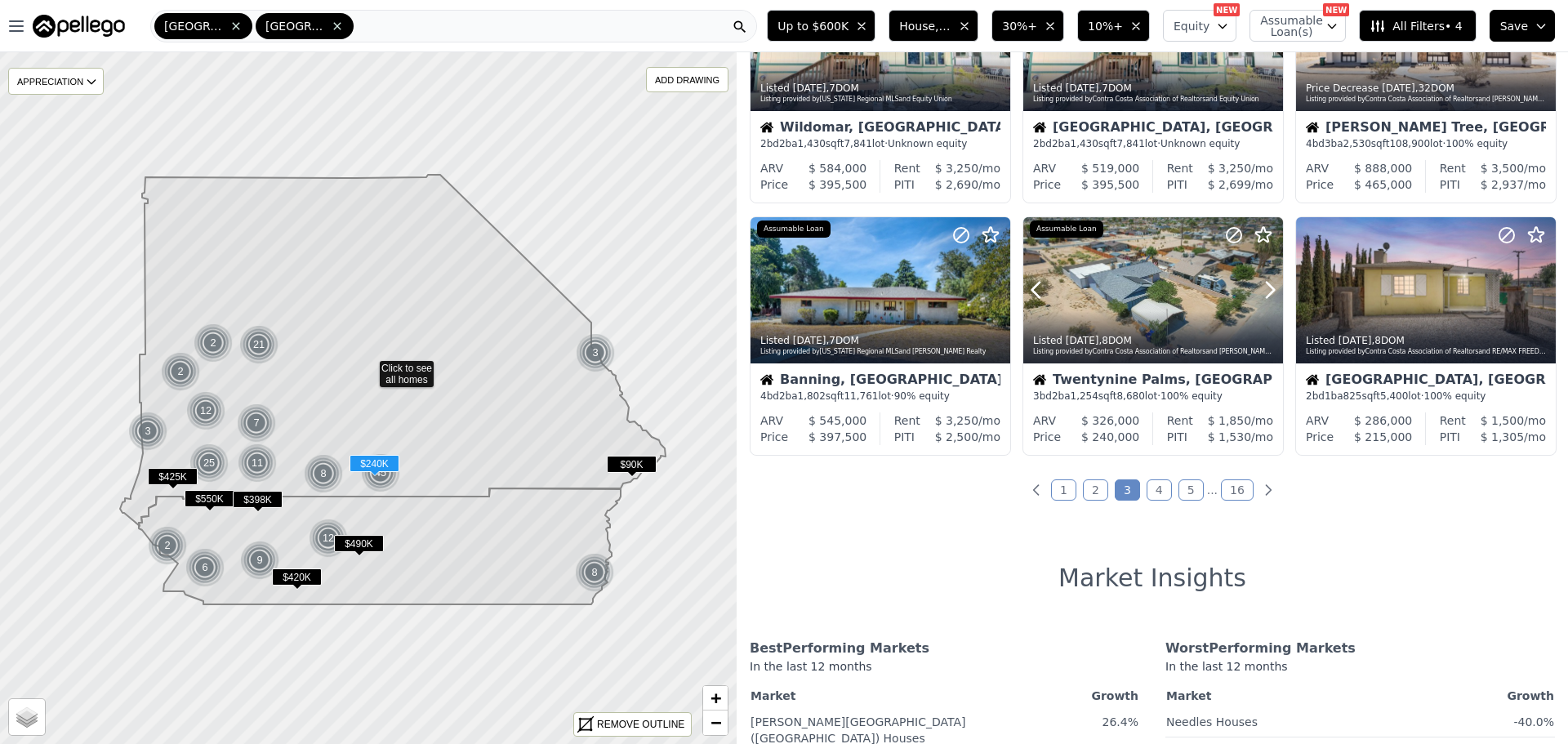
scroll to position [653, 0]
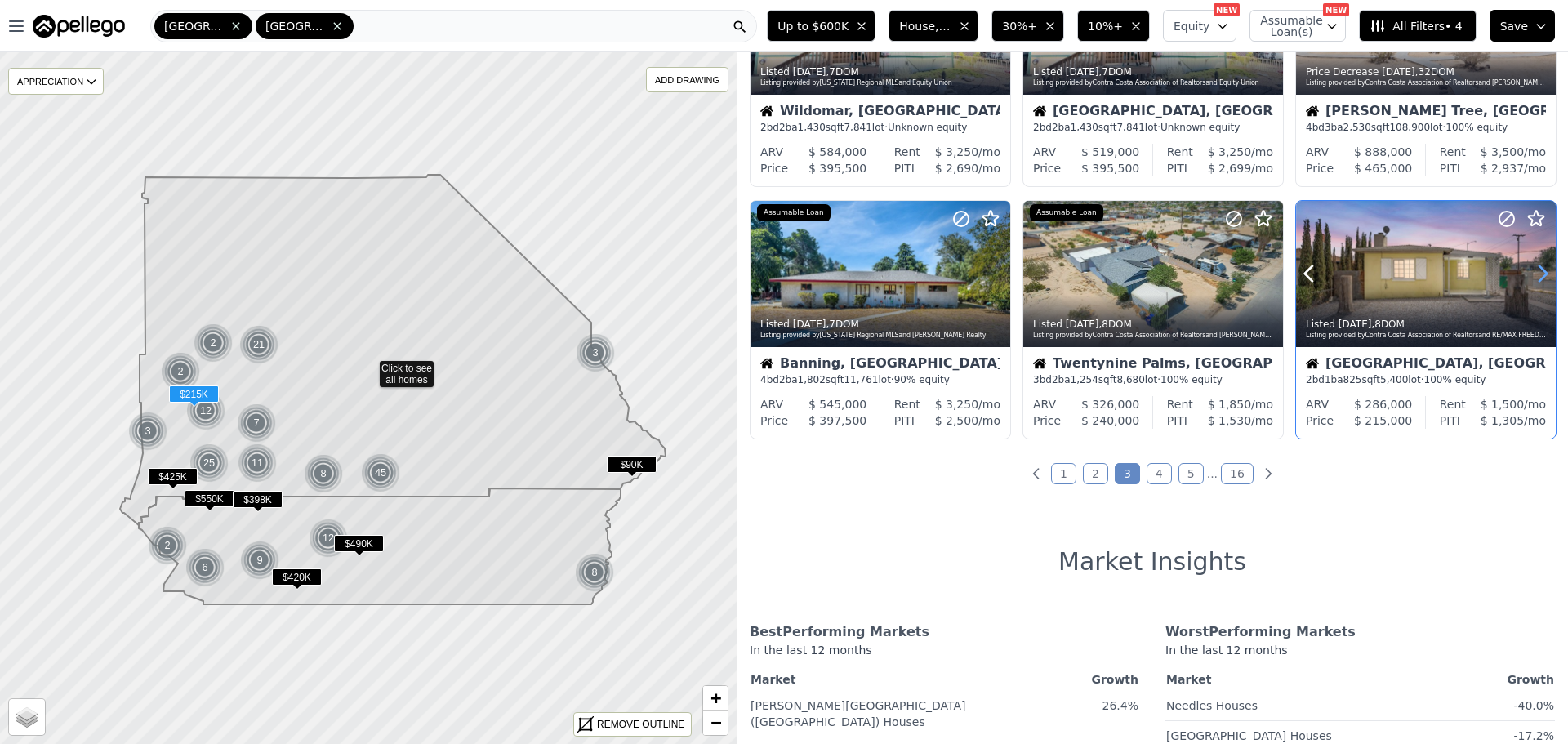
click at [1530, 278] on icon at bounding box center [1542, 273] width 26 height 26
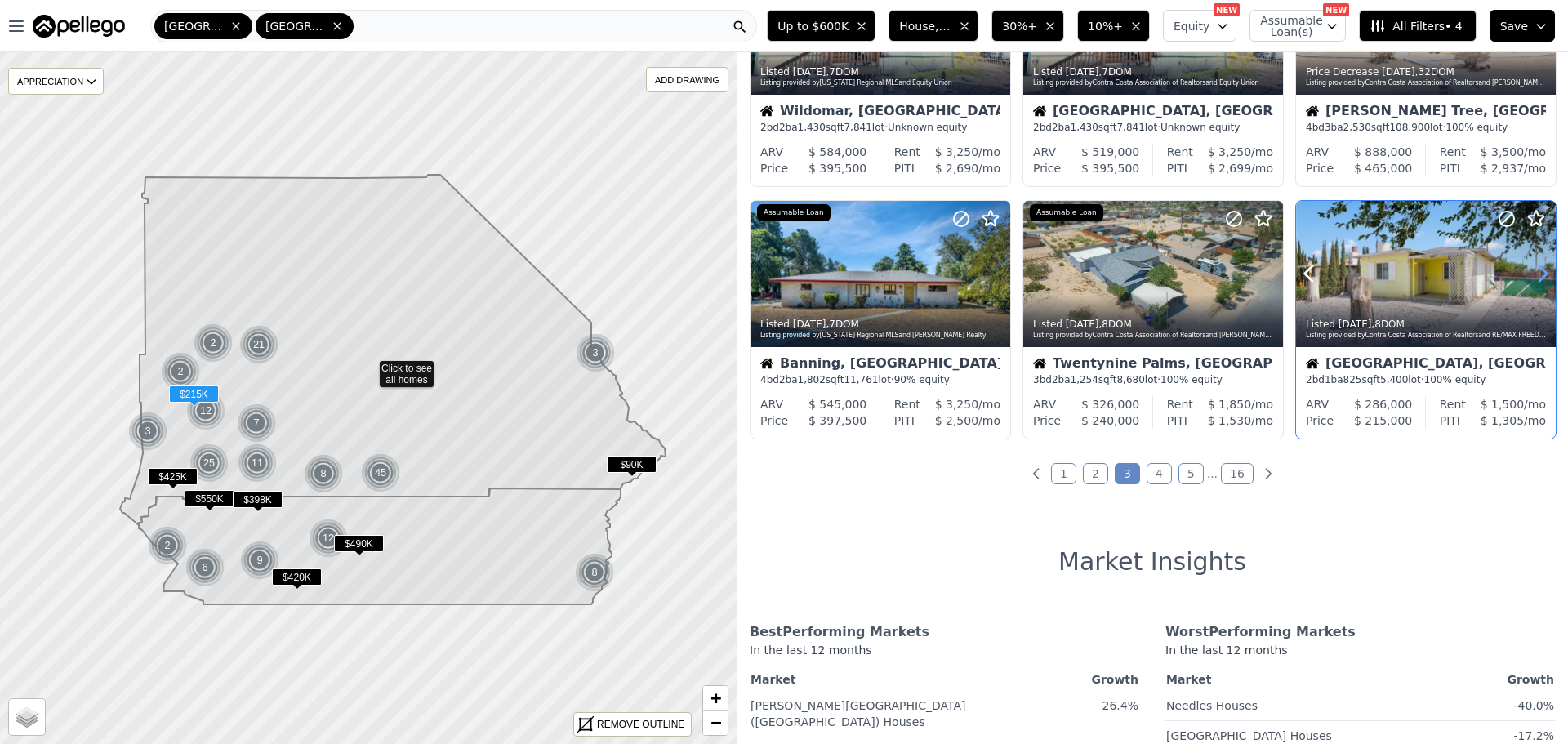
click at [1530, 278] on icon at bounding box center [1542, 273] width 26 height 26
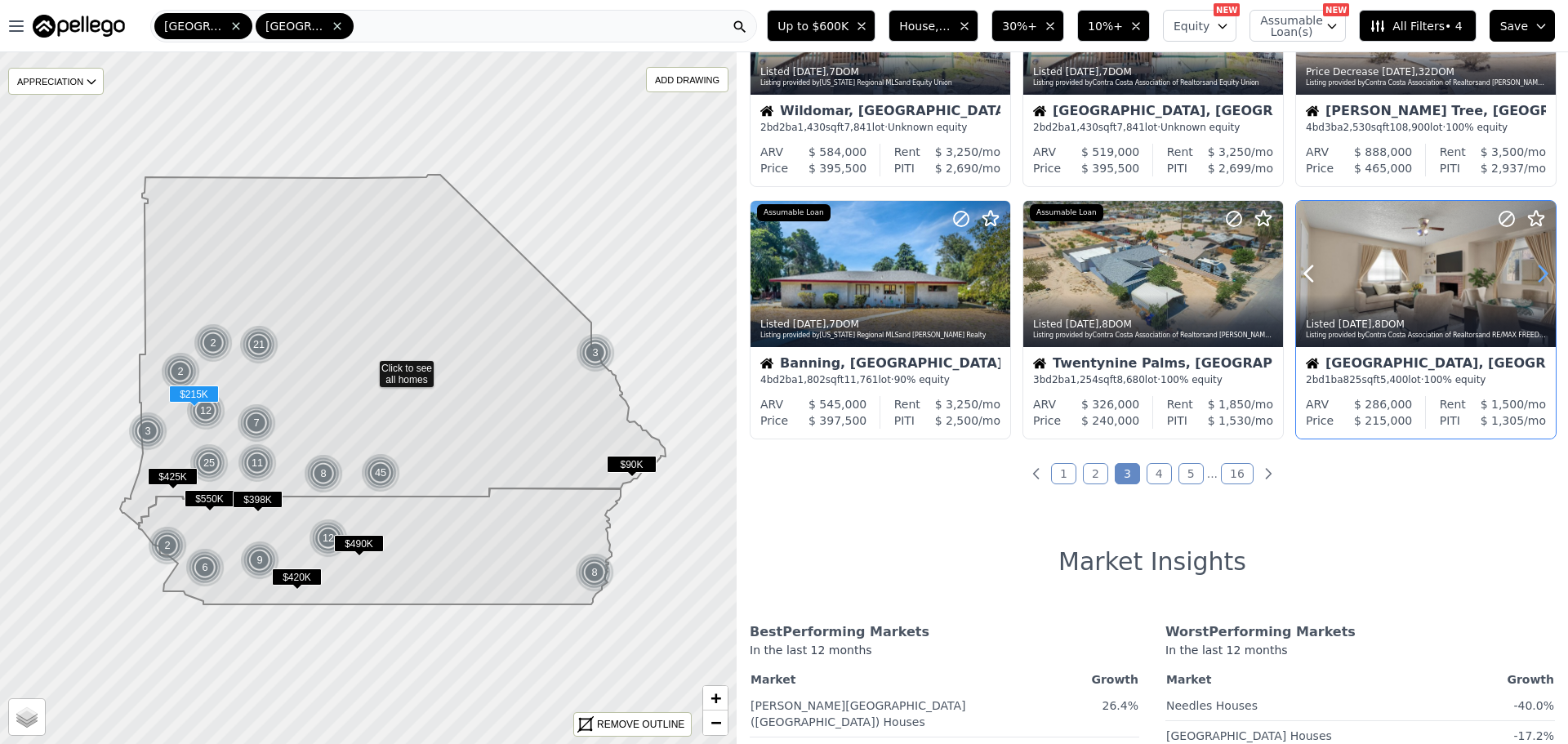
click at [1530, 278] on icon at bounding box center [1542, 273] width 26 height 26
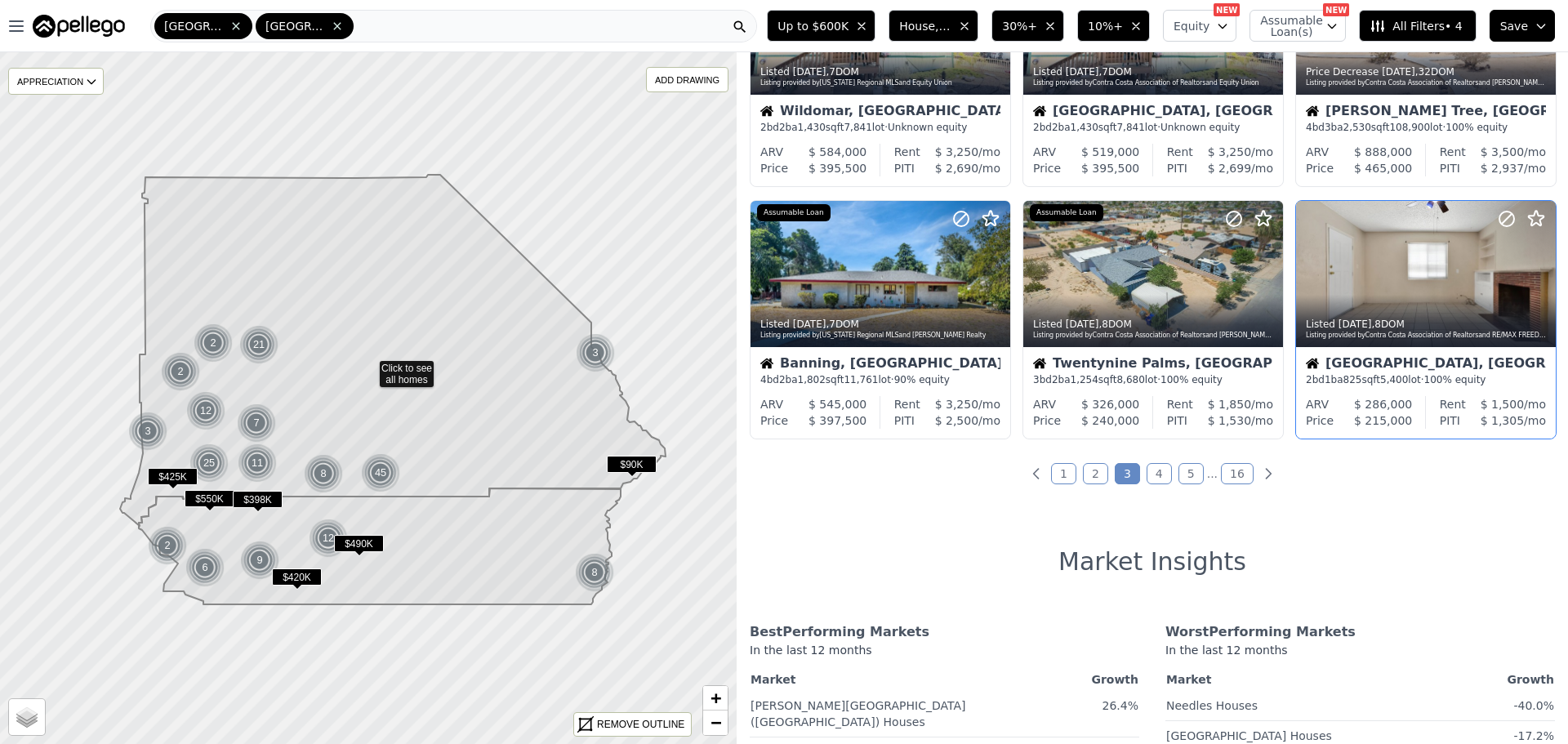
click at [1149, 480] on link "4" at bounding box center [1159, 474] width 25 height 21
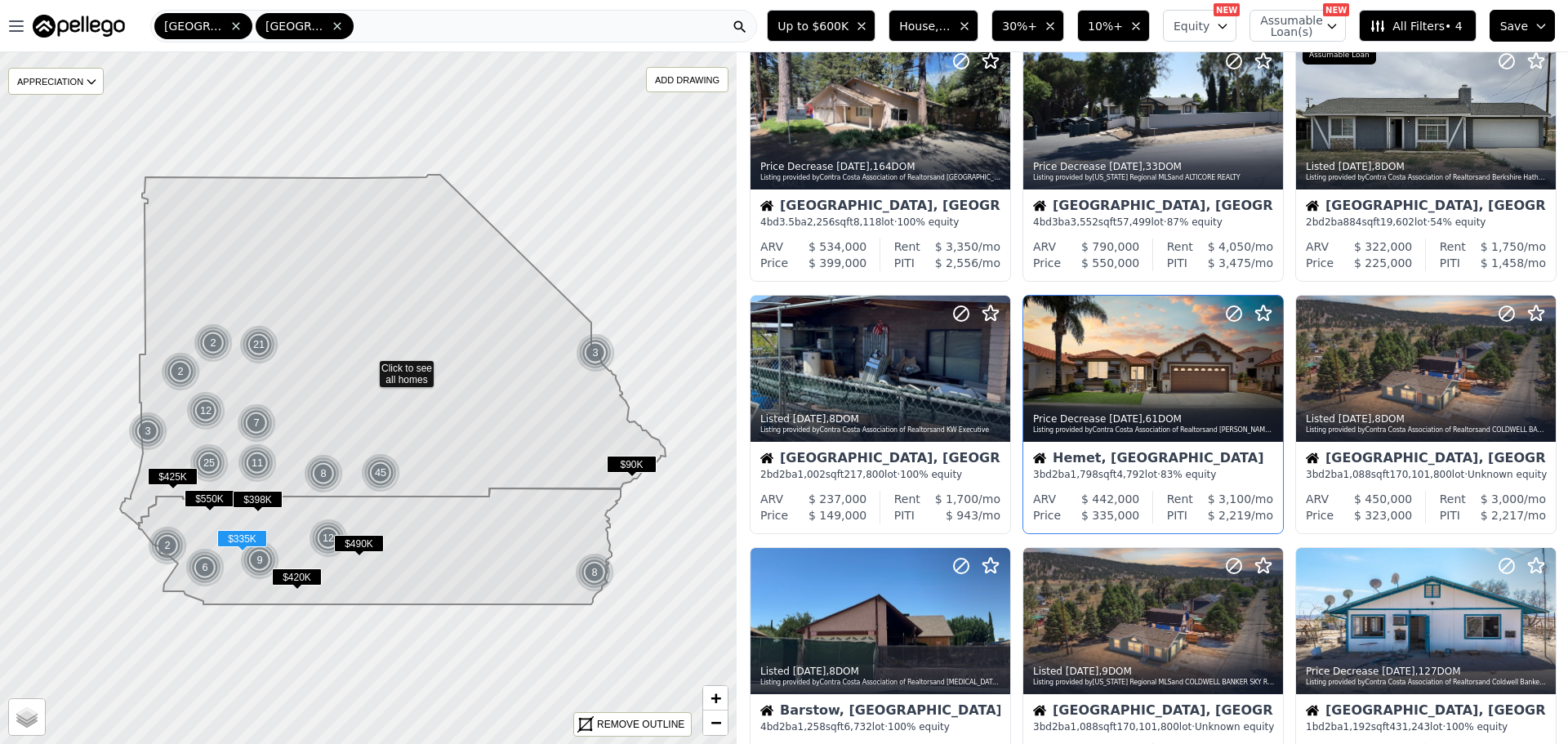
scroll to position [245, 0]
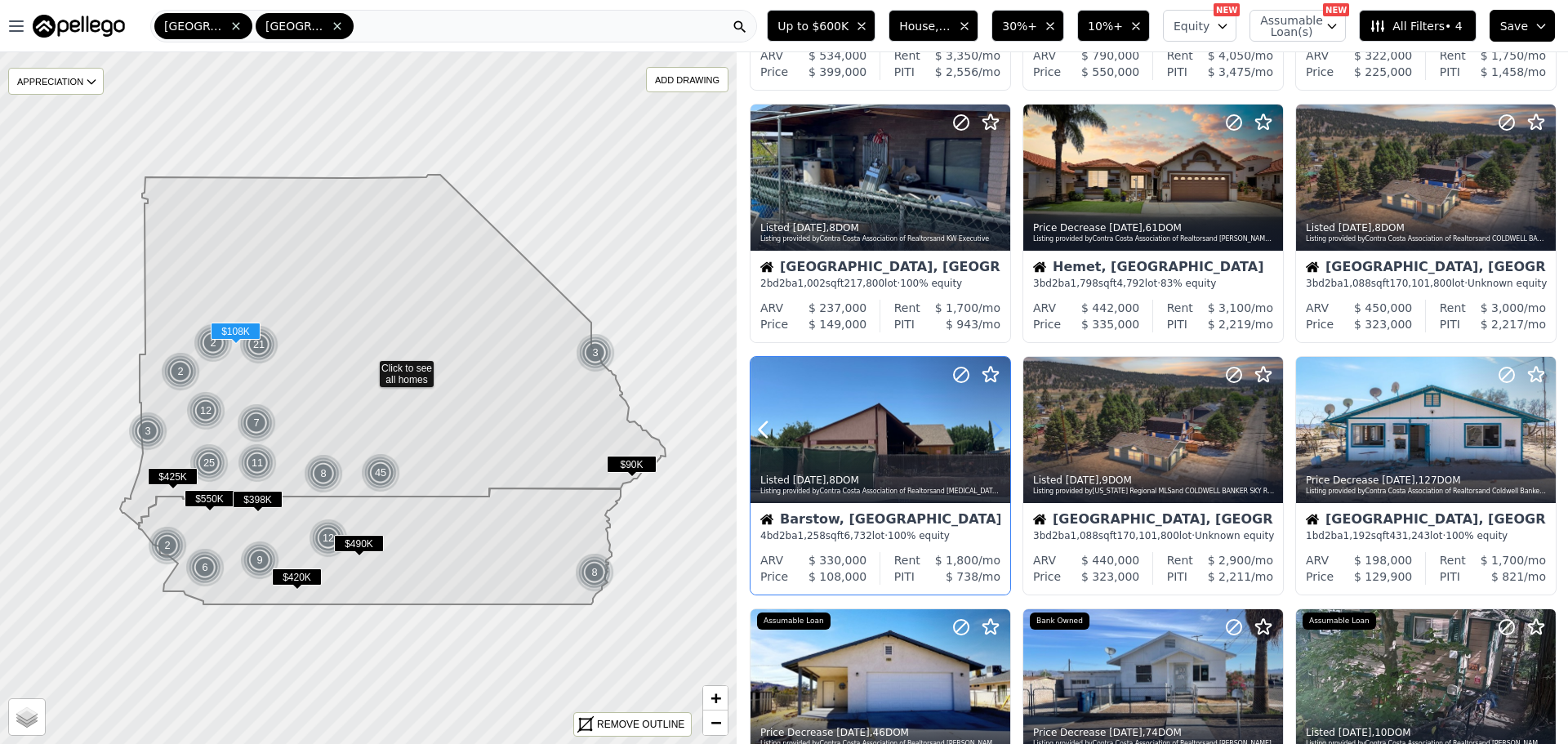
click at [991, 431] on icon at bounding box center [997, 429] width 26 height 26
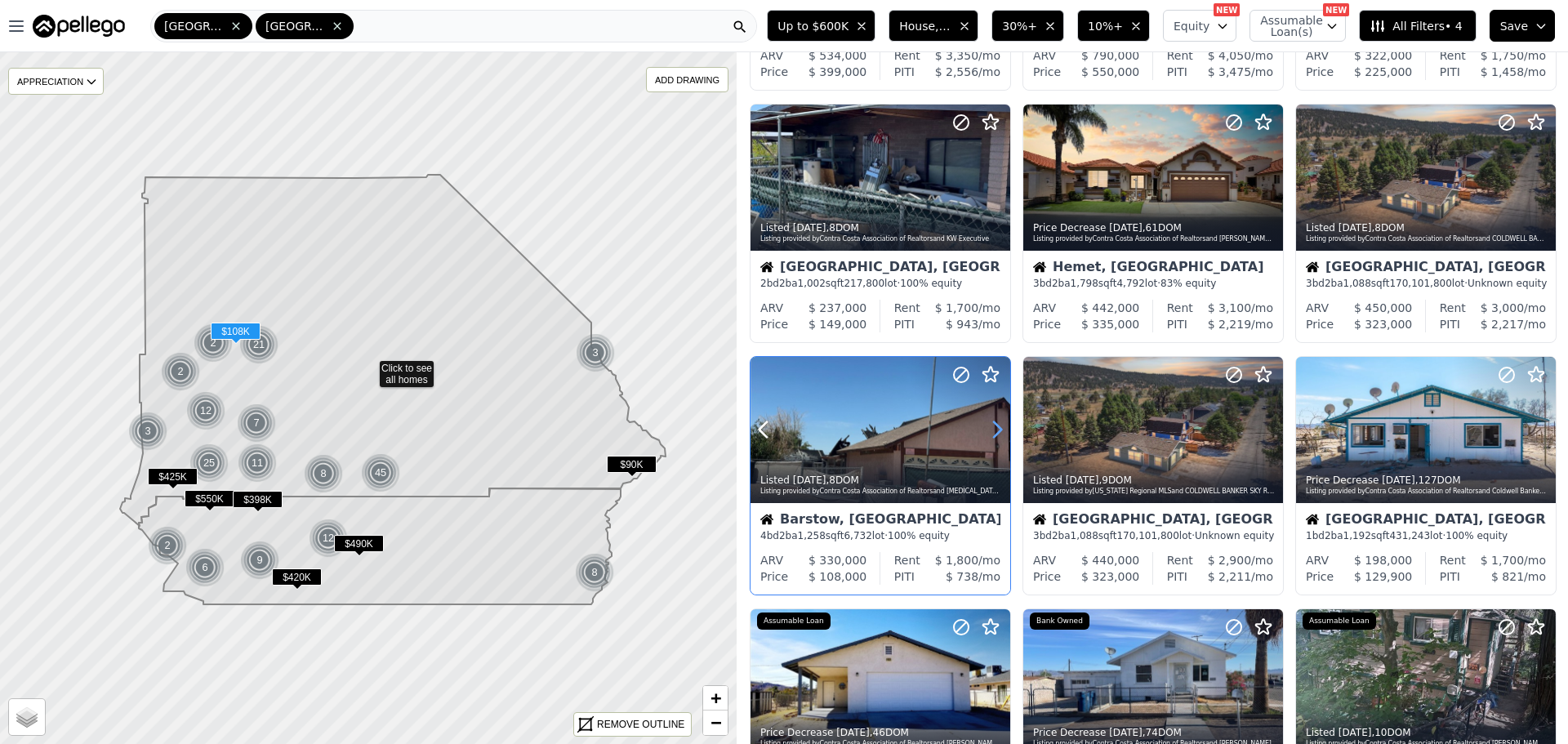
click at [991, 431] on icon at bounding box center [997, 429] width 26 height 26
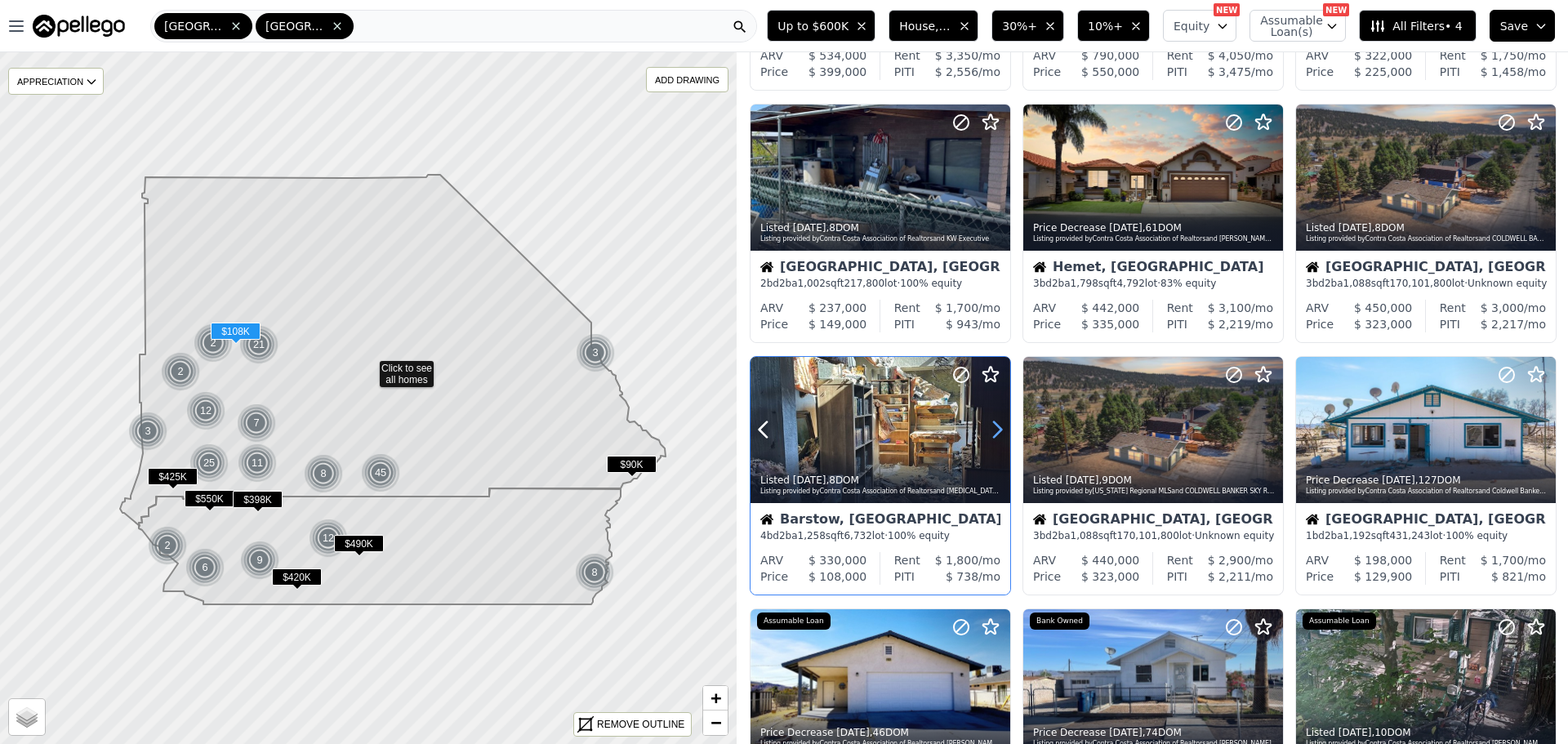
click at [991, 431] on icon at bounding box center [997, 429] width 26 height 26
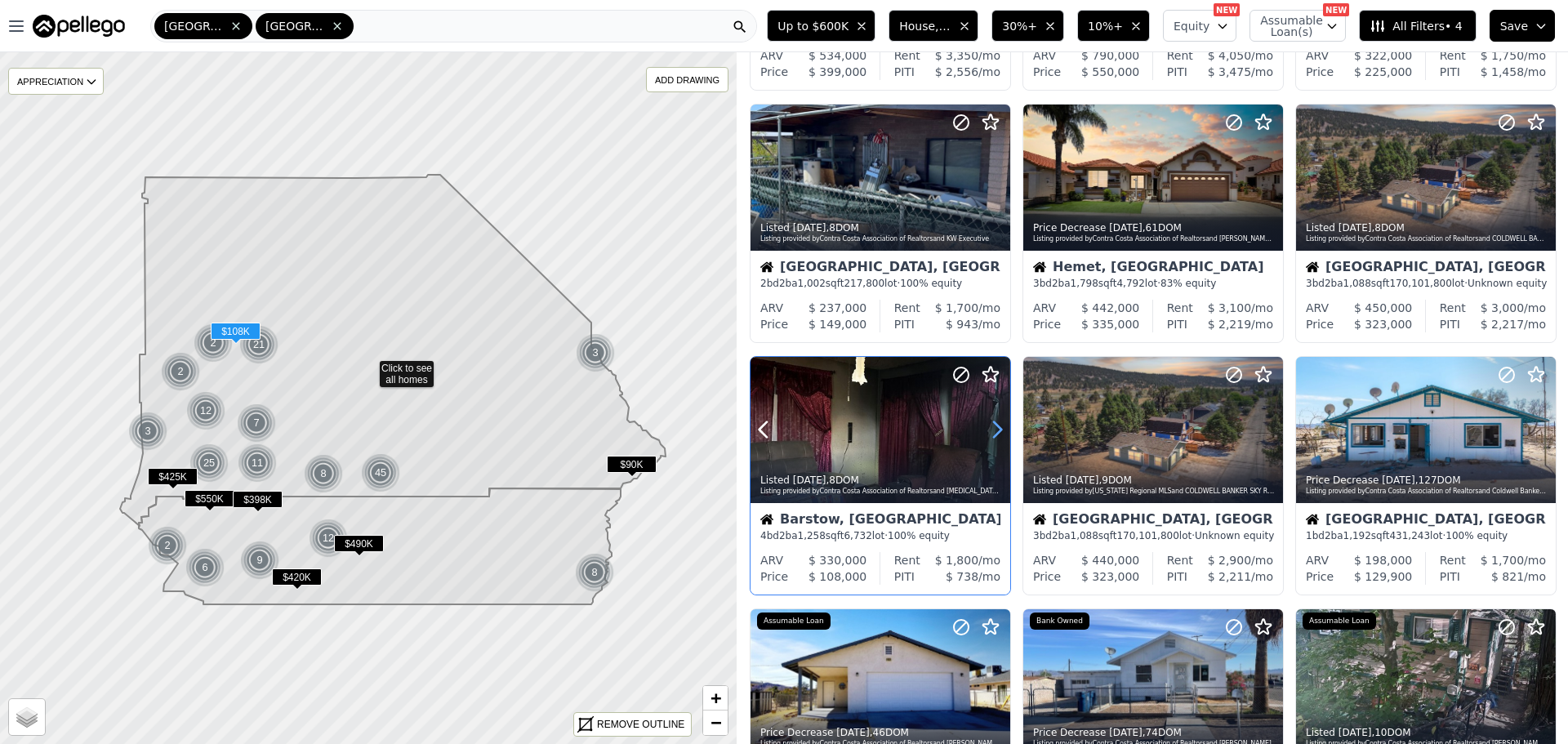
click at [991, 431] on icon at bounding box center [997, 429] width 26 height 26
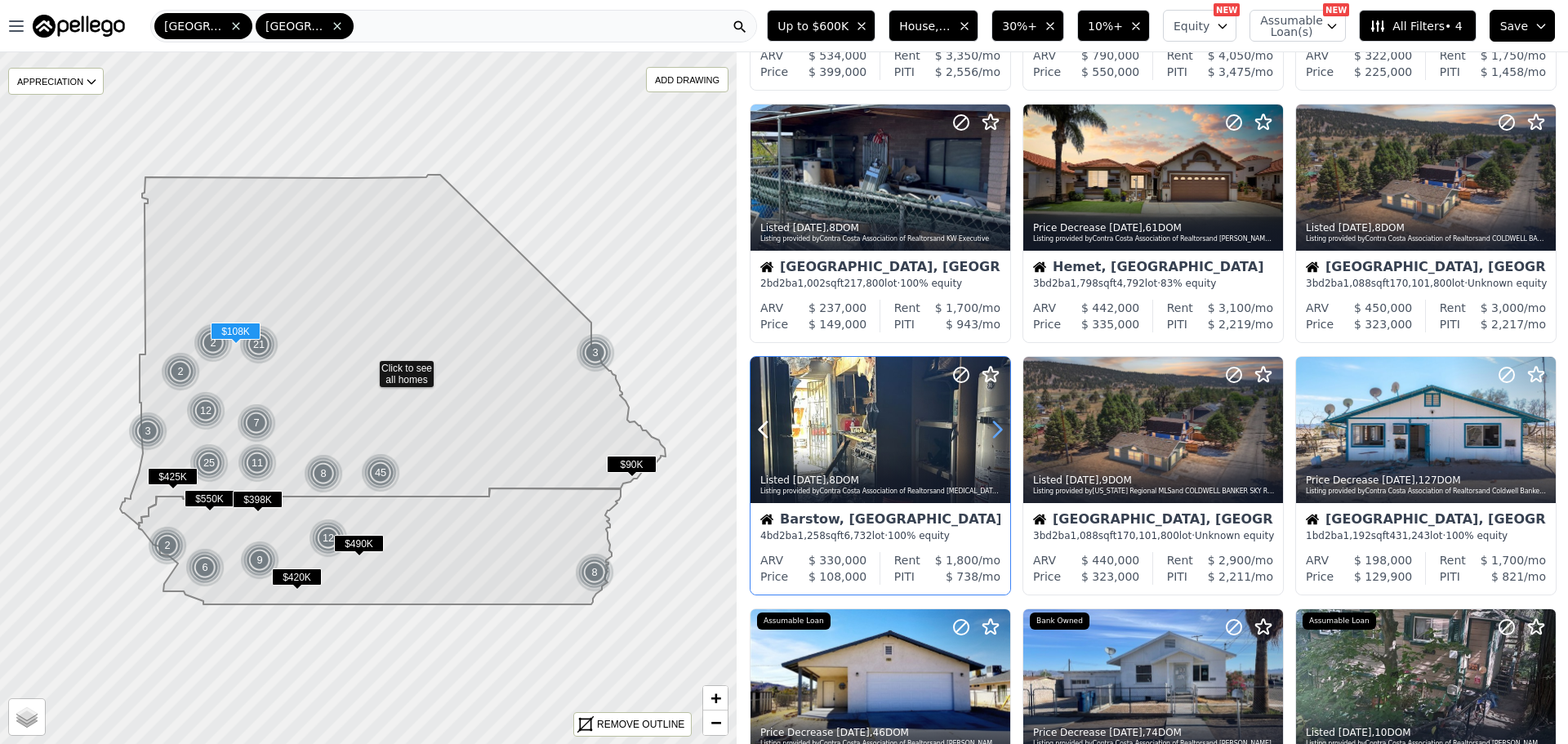
click at [991, 431] on icon at bounding box center [997, 429] width 26 height 26
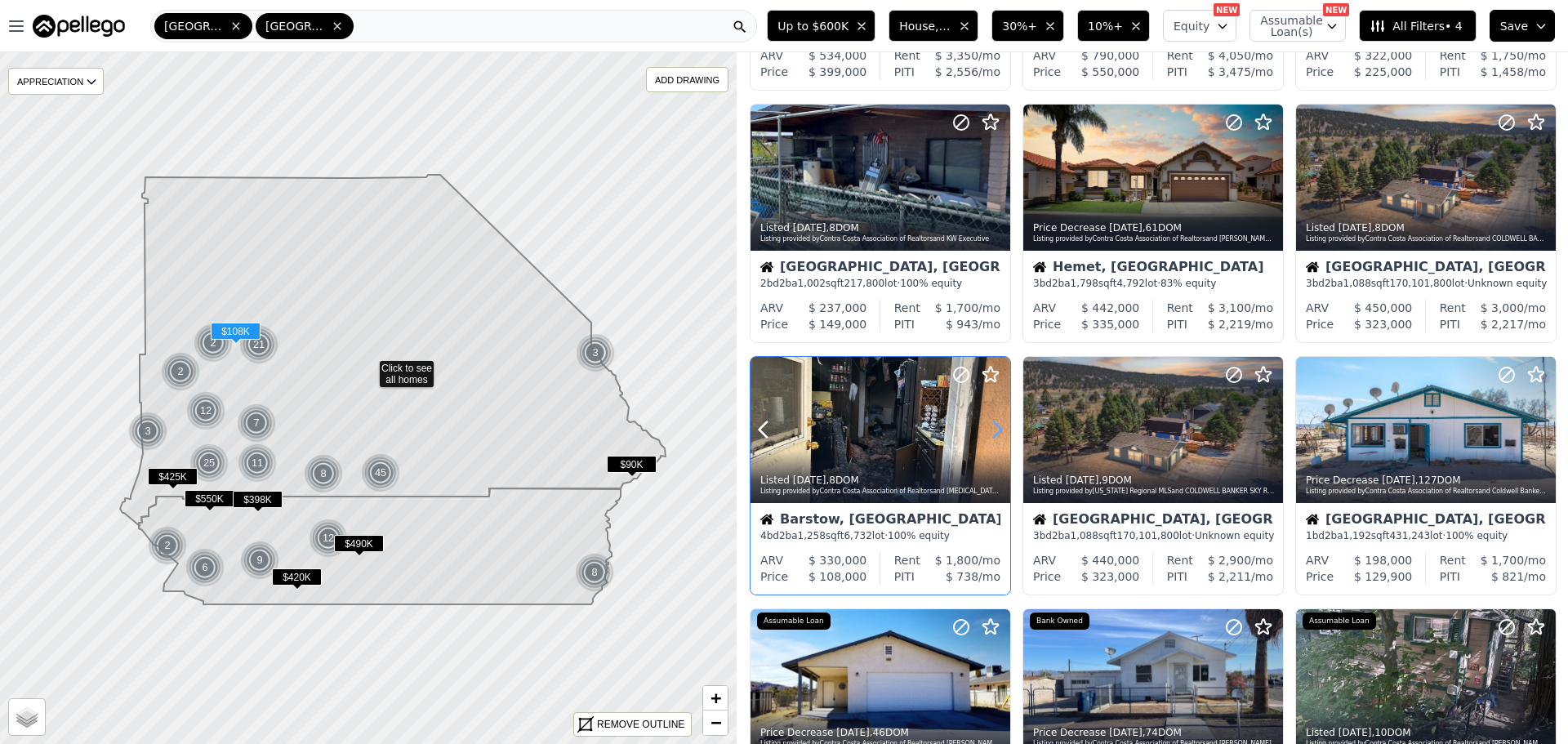
click at [991, 431] on icon at bounding box center [997, 429] width 26 height 26
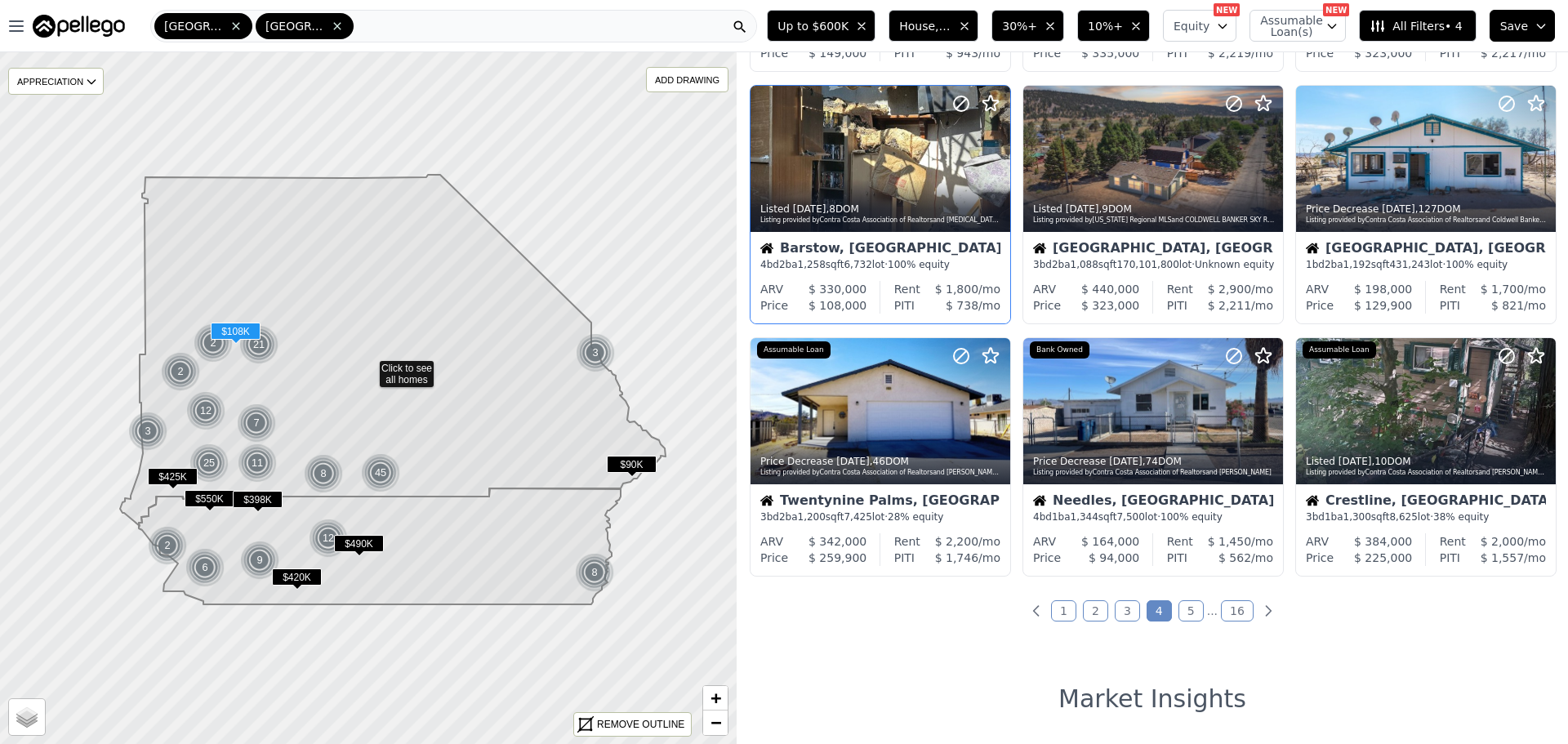
scroll to position [571, 0]
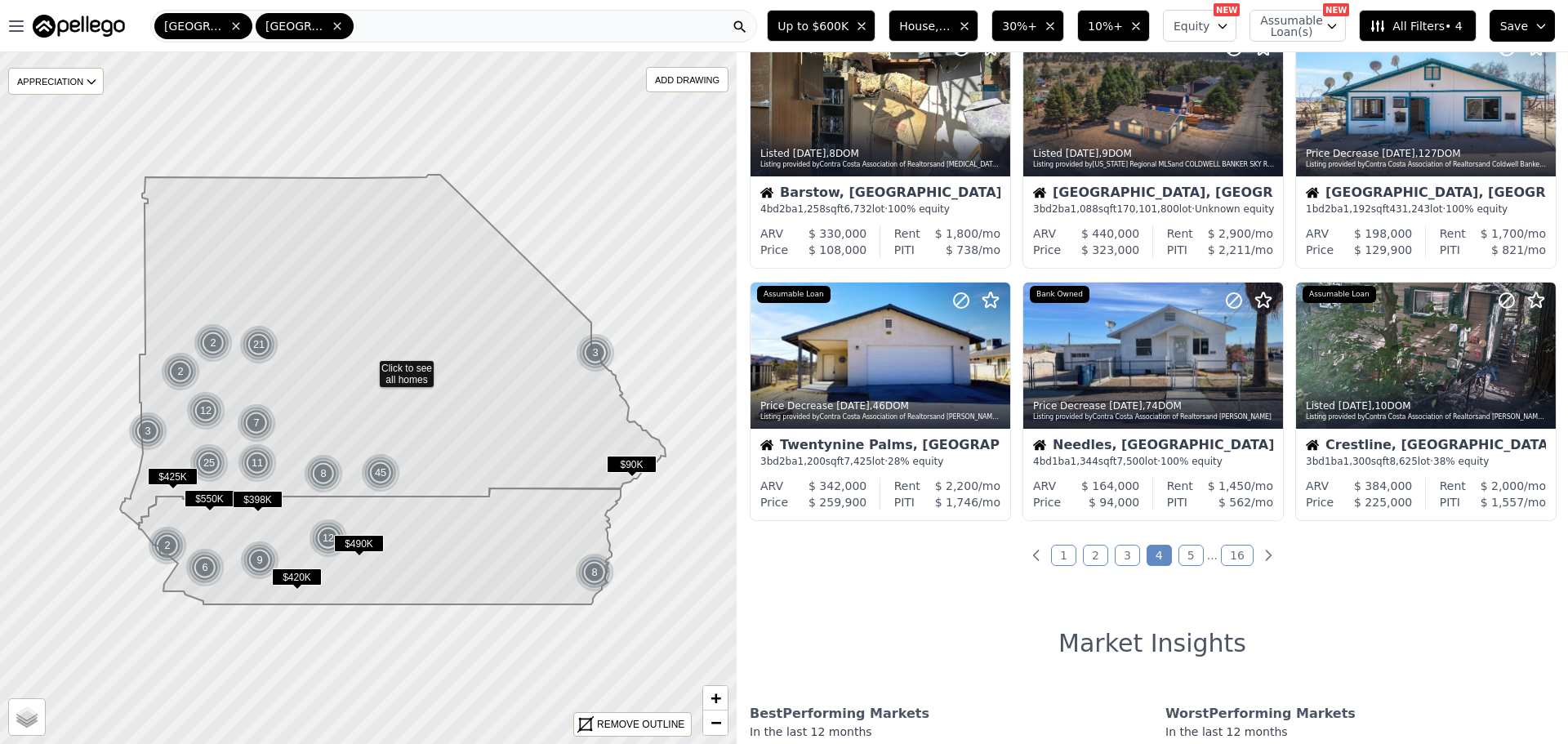
click at [1185, 560] on link "5" at bounding box center [1191, 555] width 25 height 21
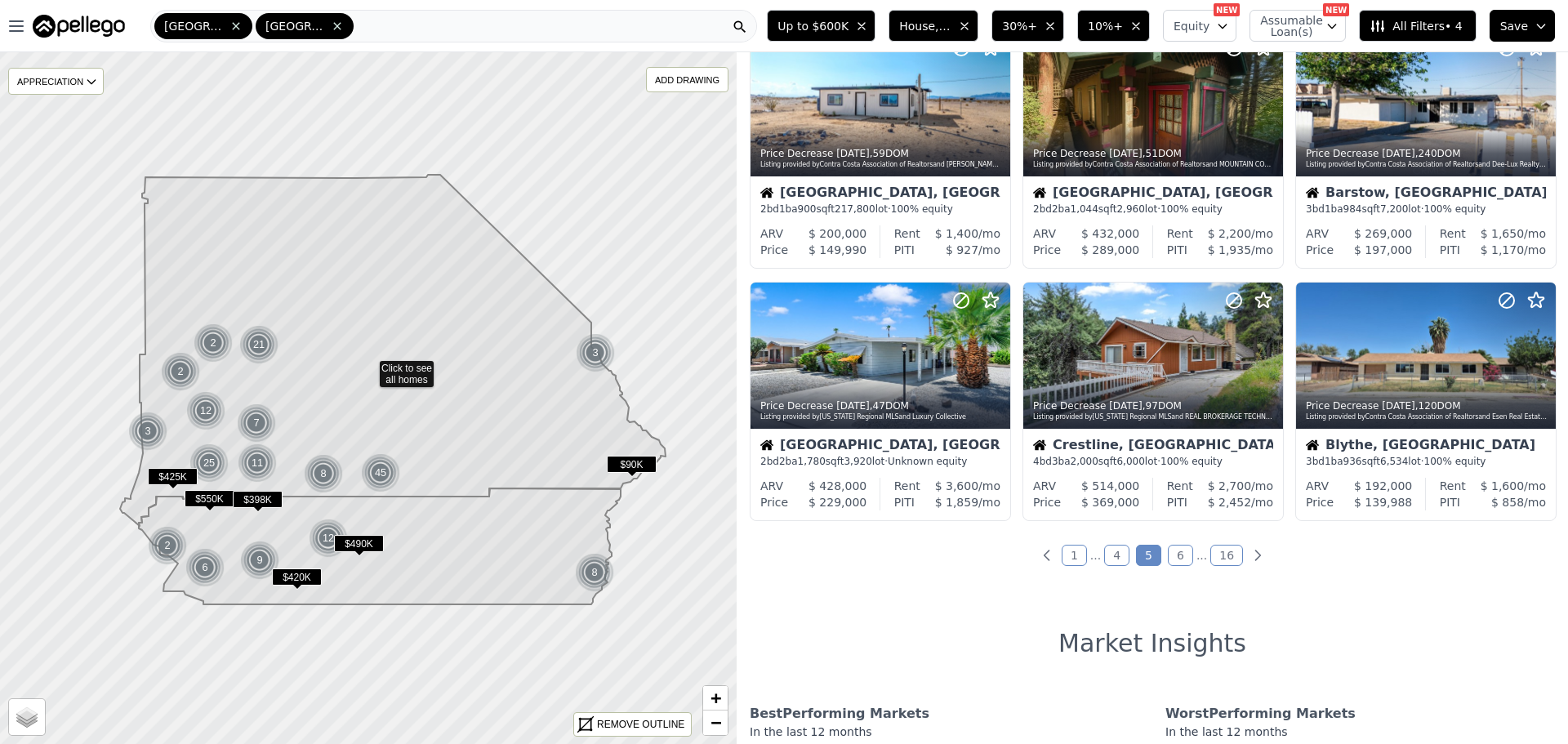
click at [1178, 559] on link "6" at bounding box center [1180, 555] width 25 height 21
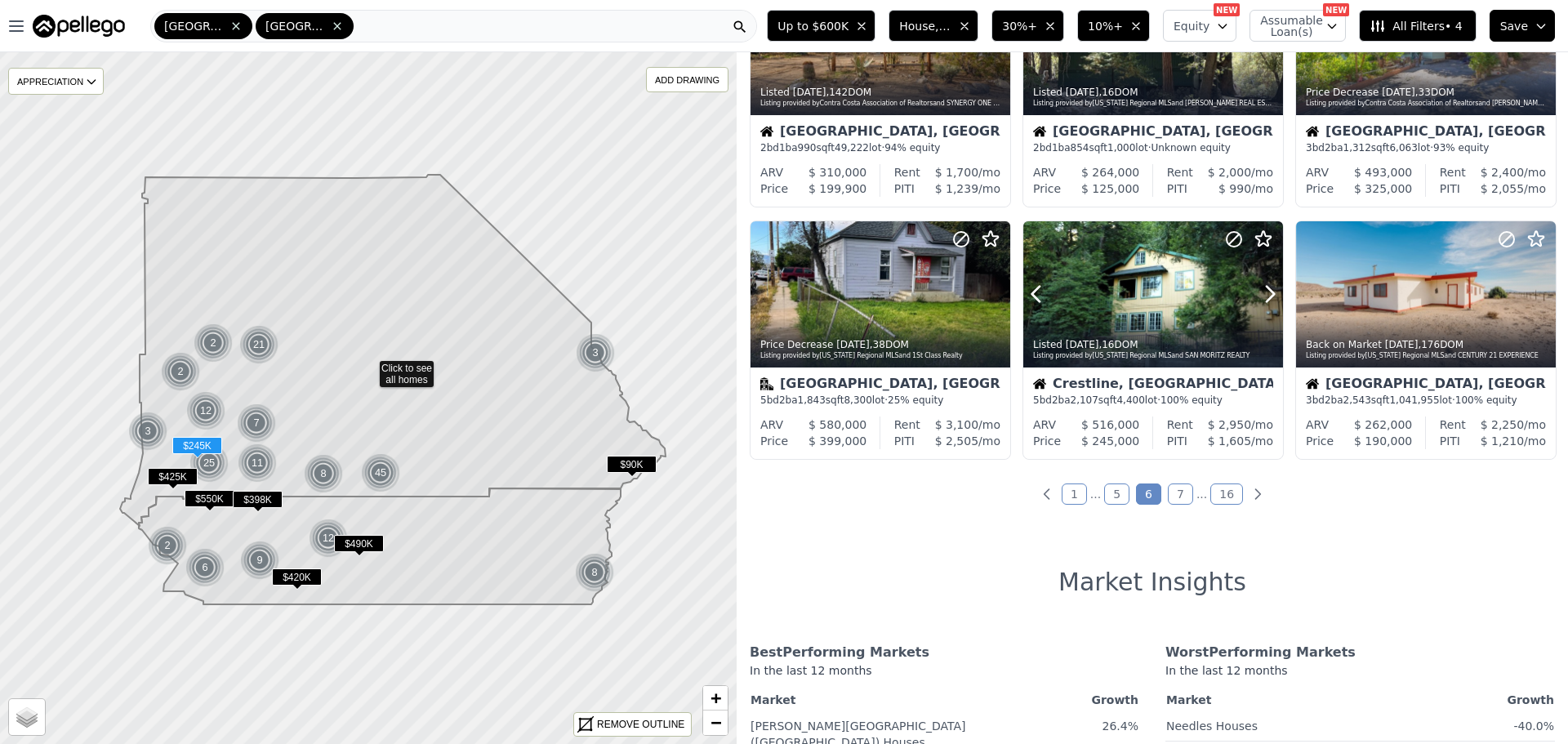
scroll to position [653, 0]
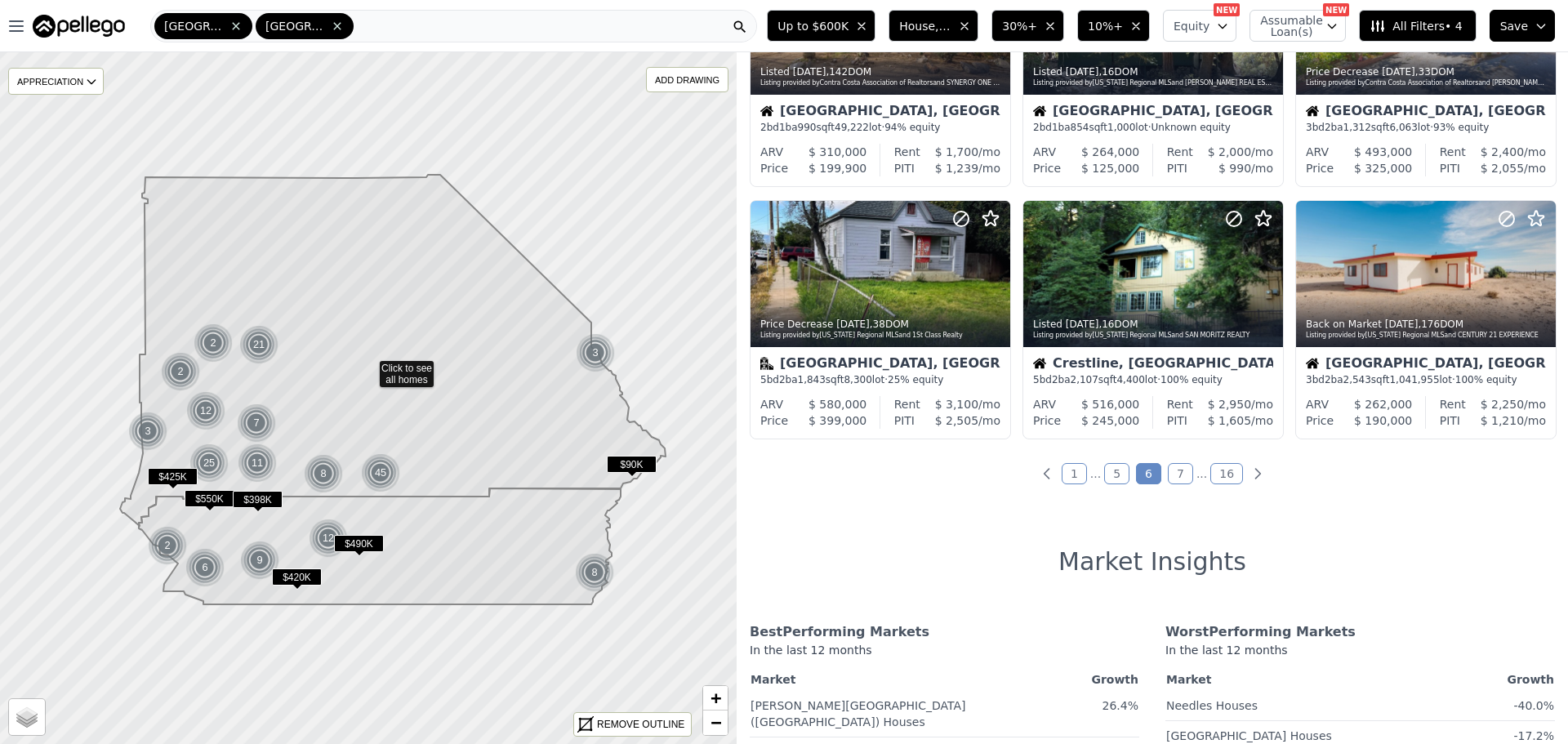
click at [1172, 482] on link "7" at bounding box center [1180, 474] width 25 height 21
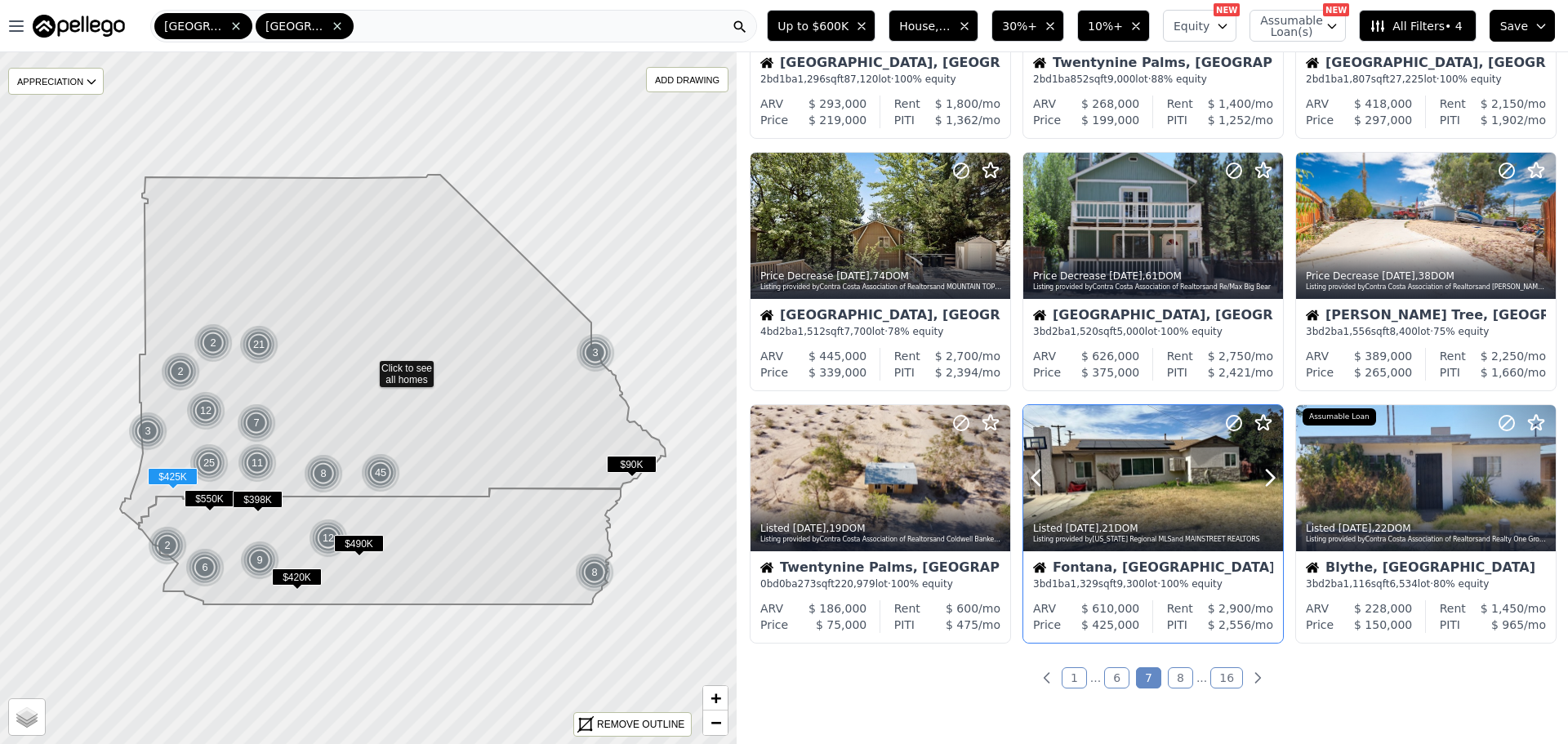
scroll to position [490, 0]
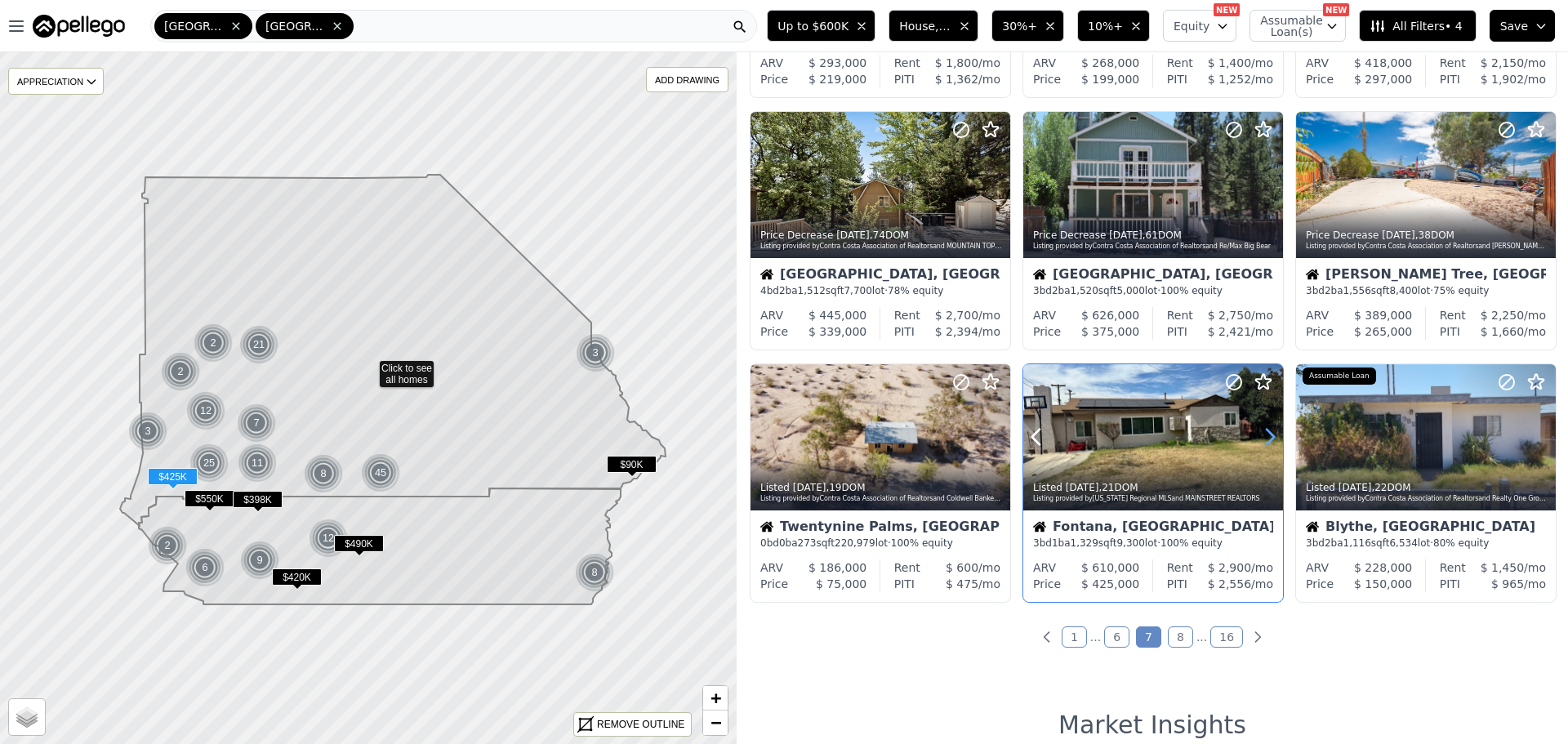
click at [1260, 436] on icon at bounding box center [1269, 436] width 26 height 26
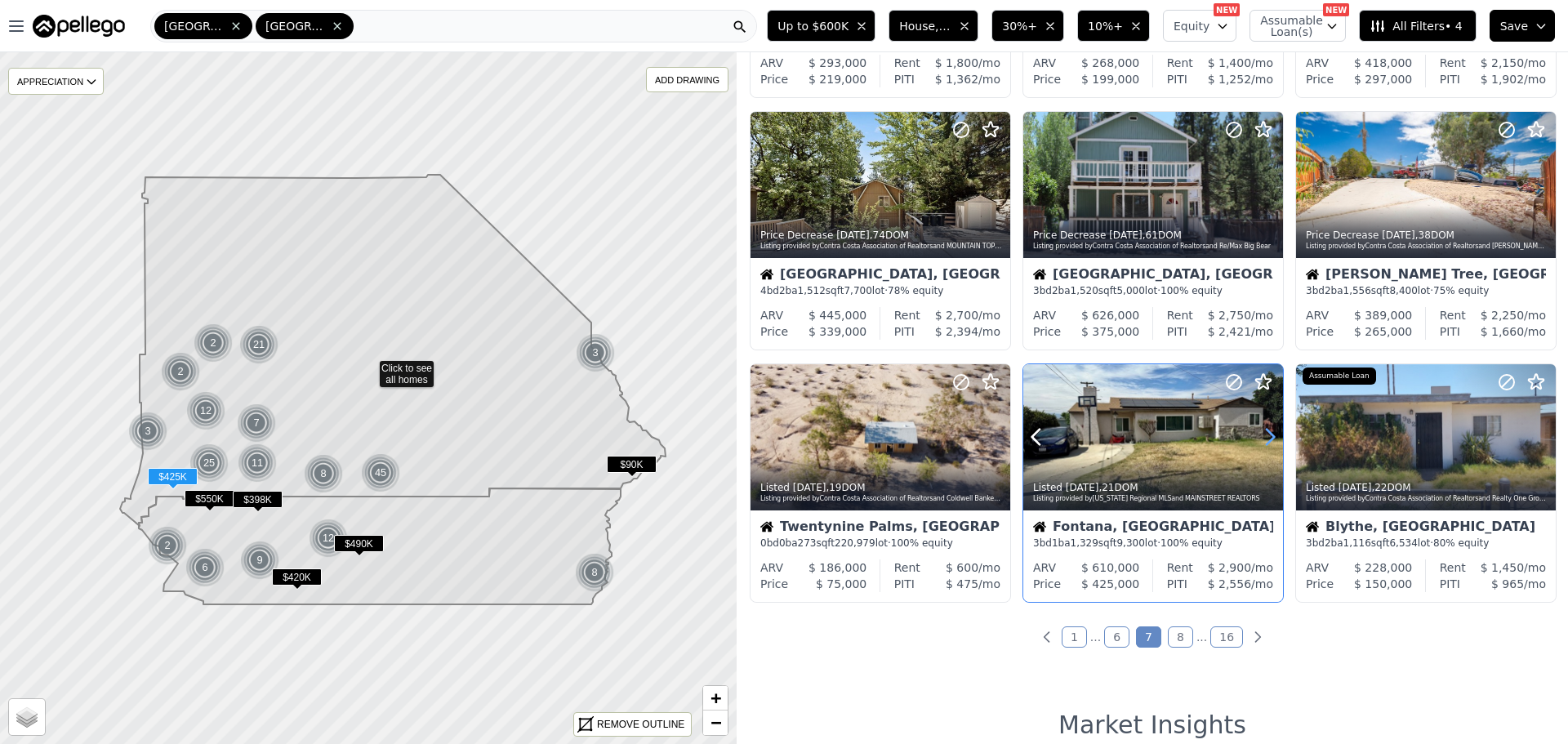
click at [1260, 436] on icon at bounding box center [1269, 436] width 26 height 26
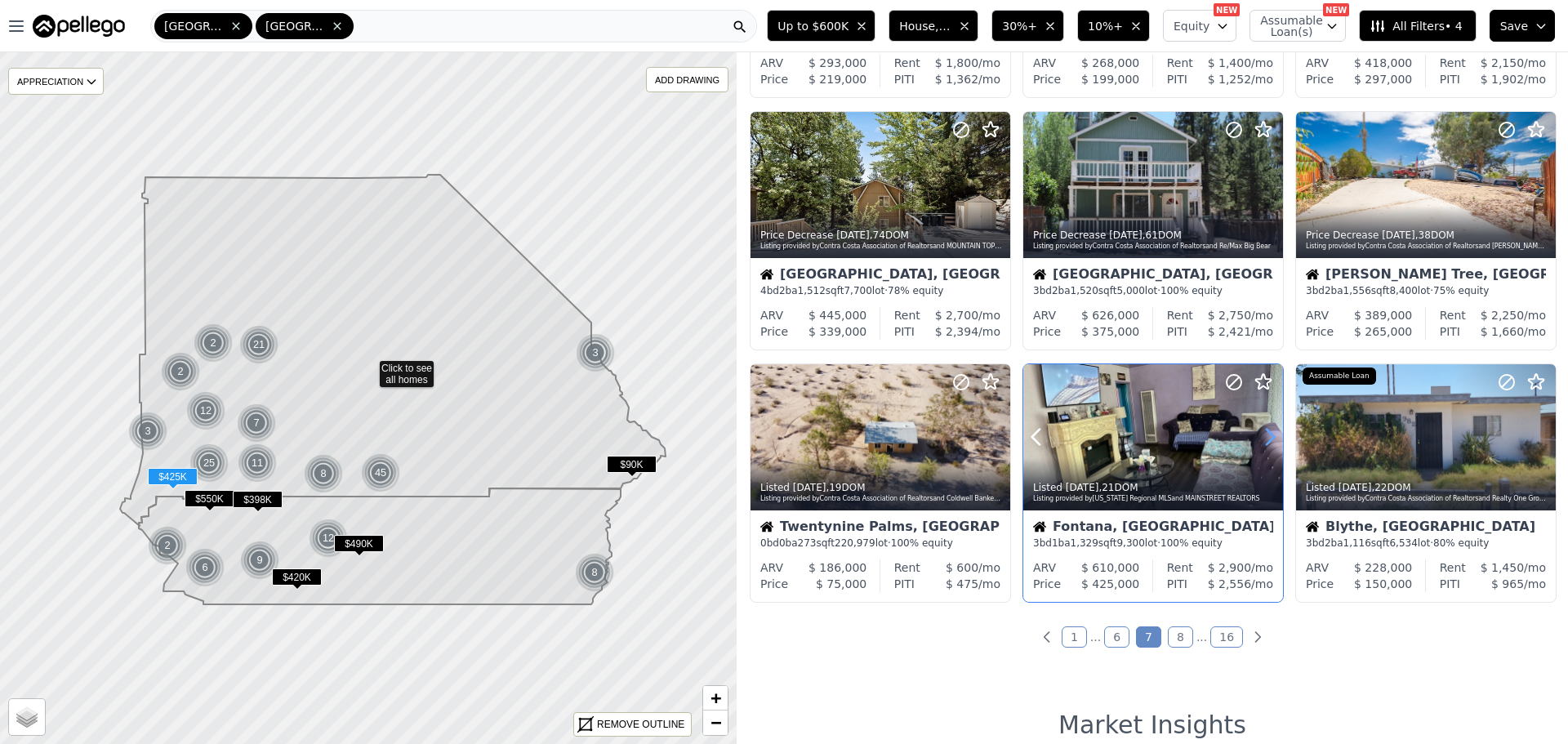
click at [1260, 436] on icon at bounding box center [1269, 436] width 26 height 26
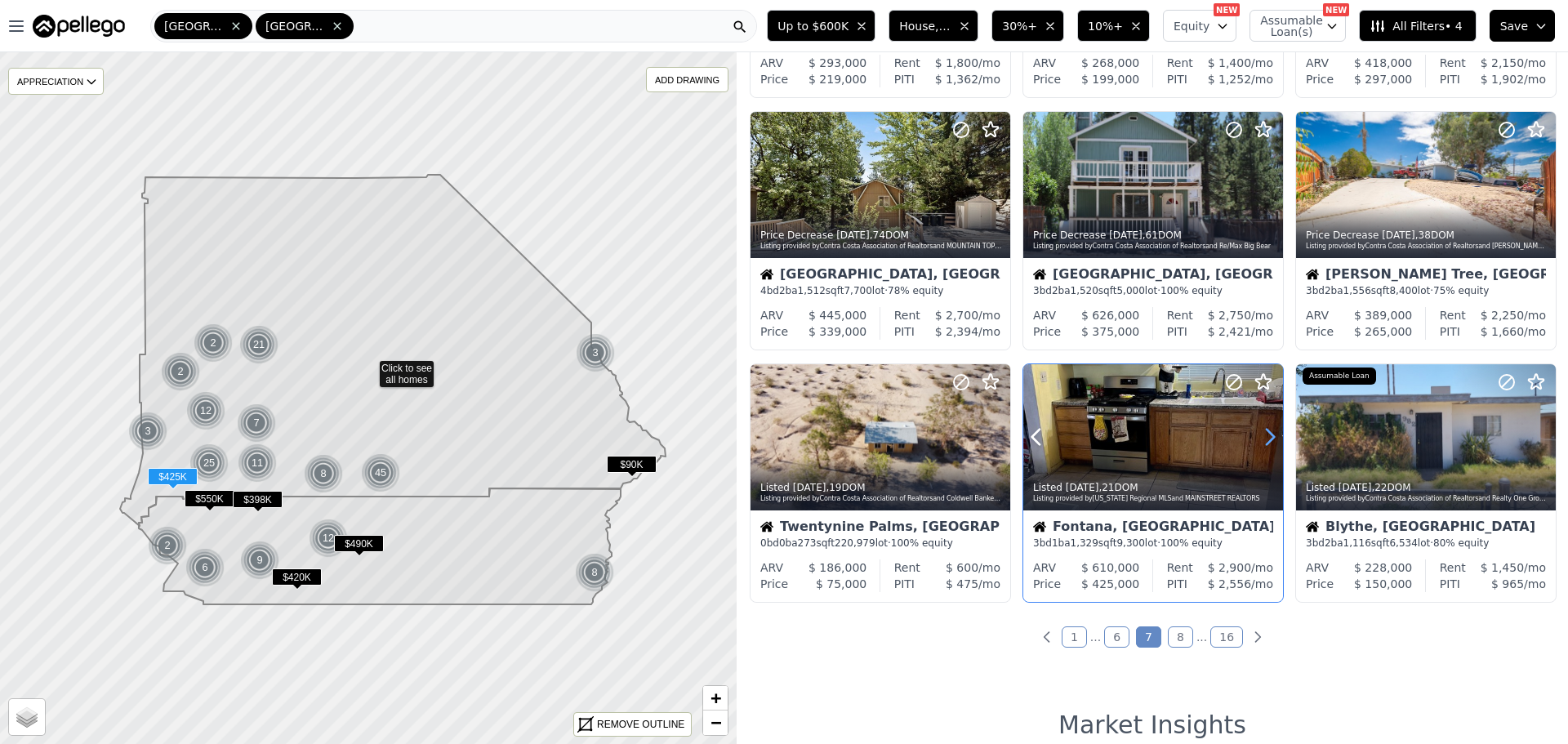
click at [1260, 436] on icon at bounding box center [1269, 436] width 26 height 26
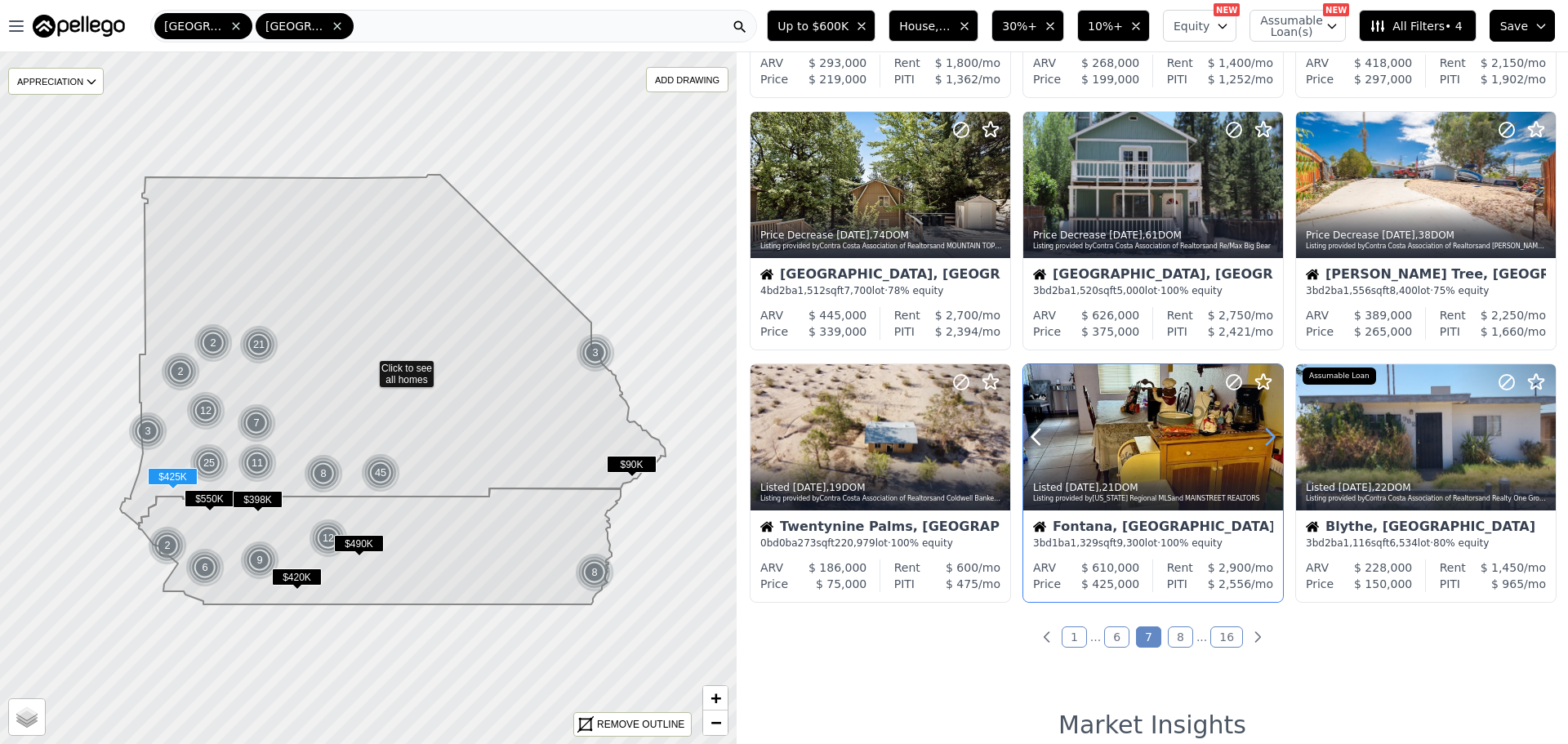
click at [1260, 436] on icon at bounding box center [1269, 436] width 26 height 26
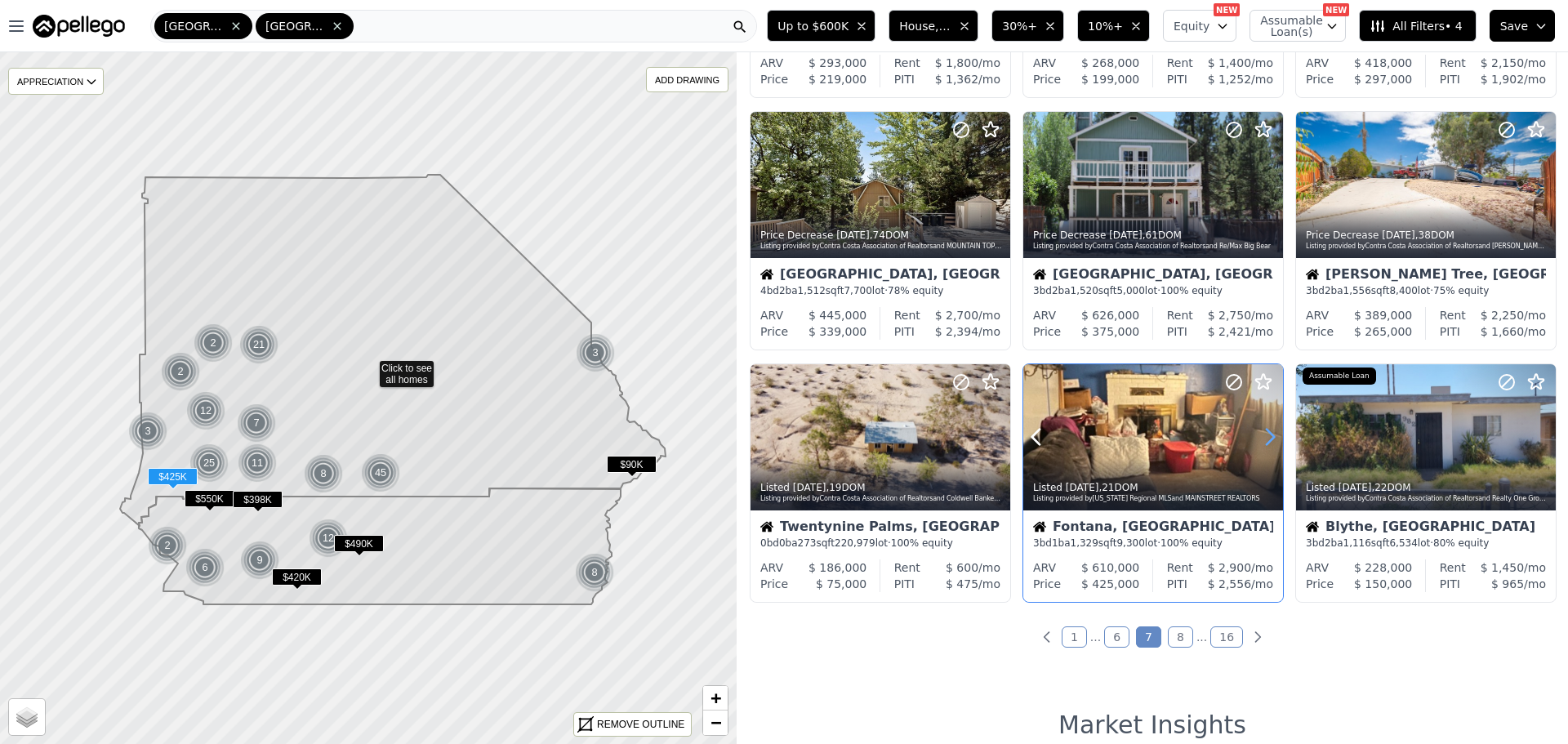
click at [1260, 436] on icon at bounding box center [1269, 436] width 26 height 26
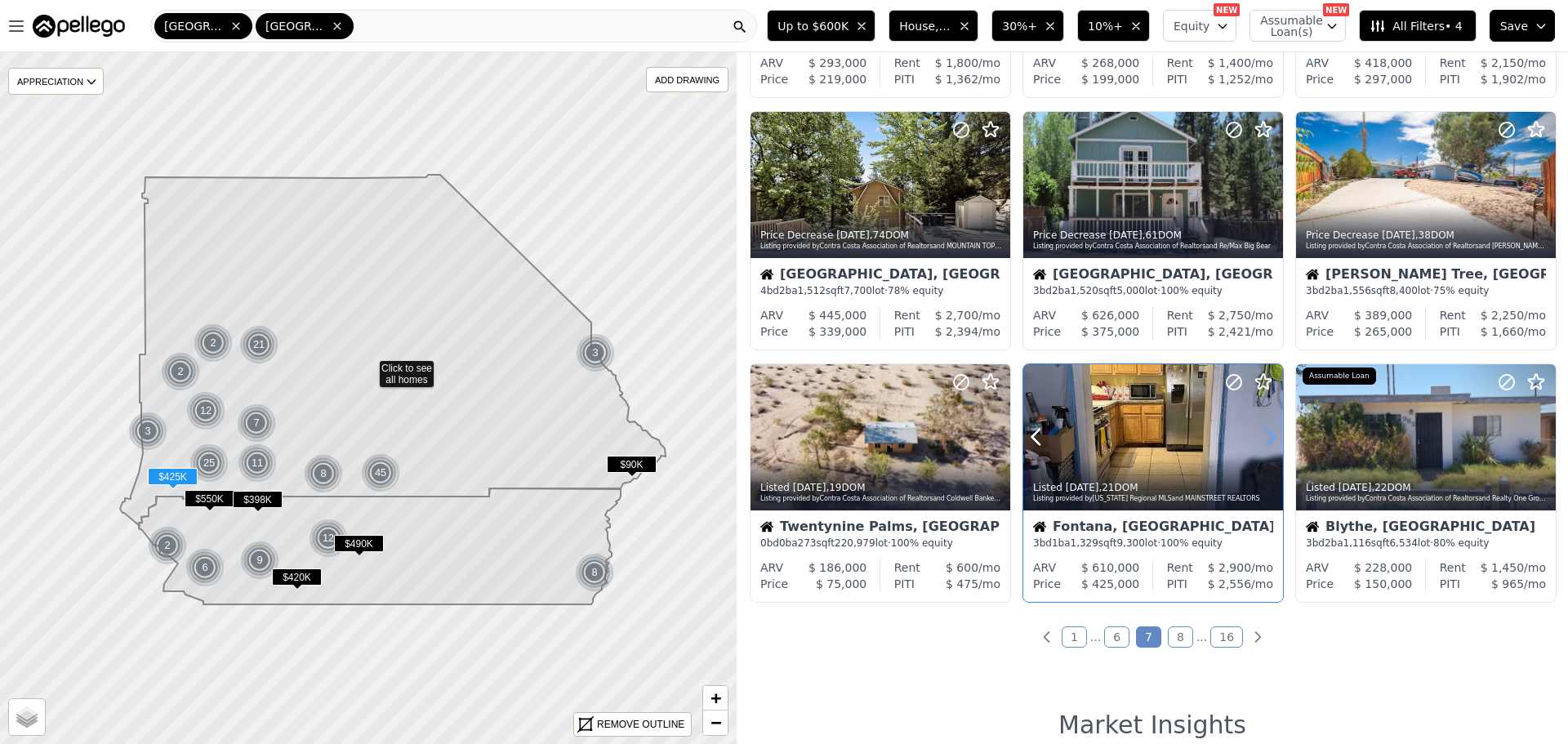
click at [1260, 436] on icon at bounding box center [1269, 436] width 26 height 26
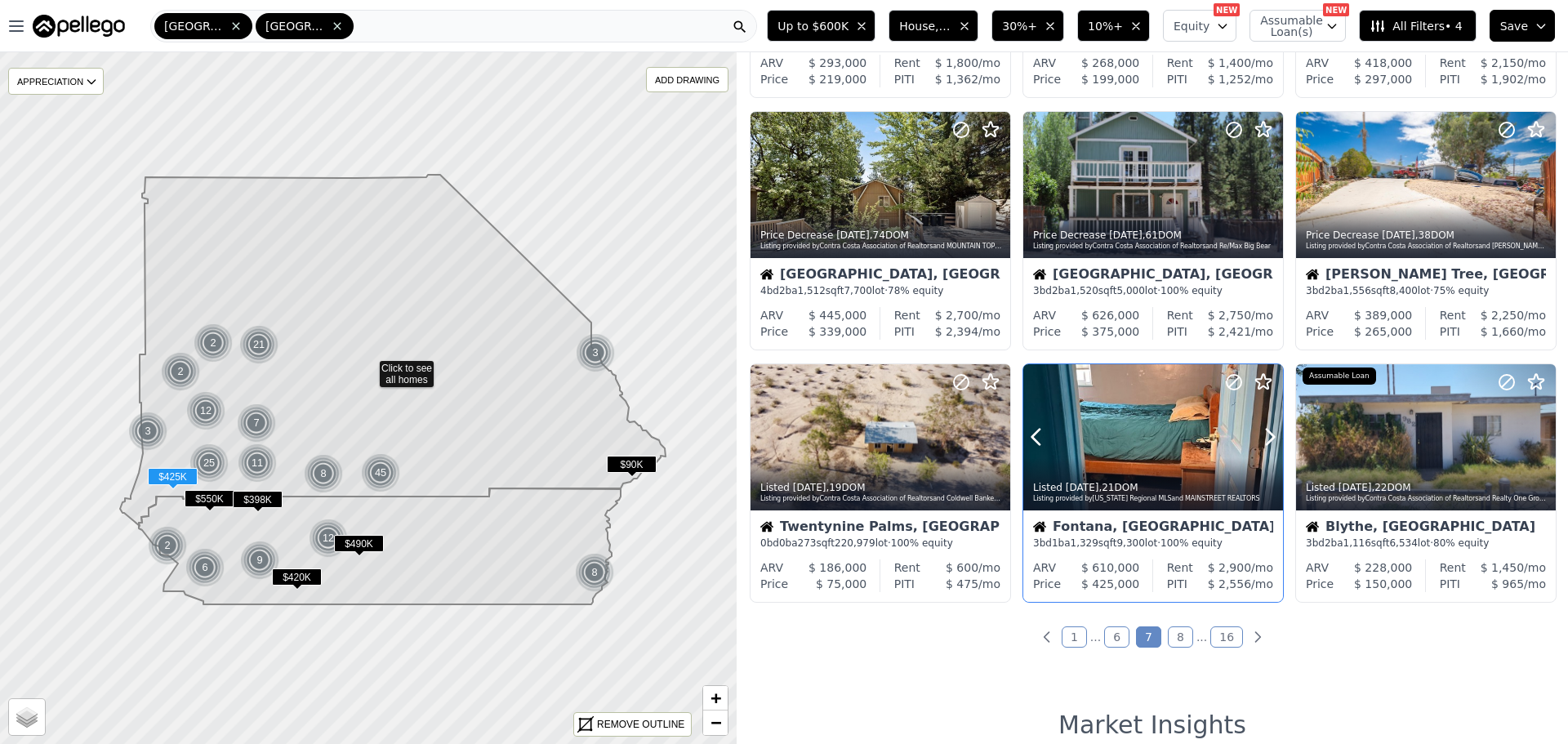
click at [1144, 431] on div at bounding box center [1153, 437] width 260 height 146
click at [1175, 634] on link "8" at bounding box center [1180, 637] width 25 height 21
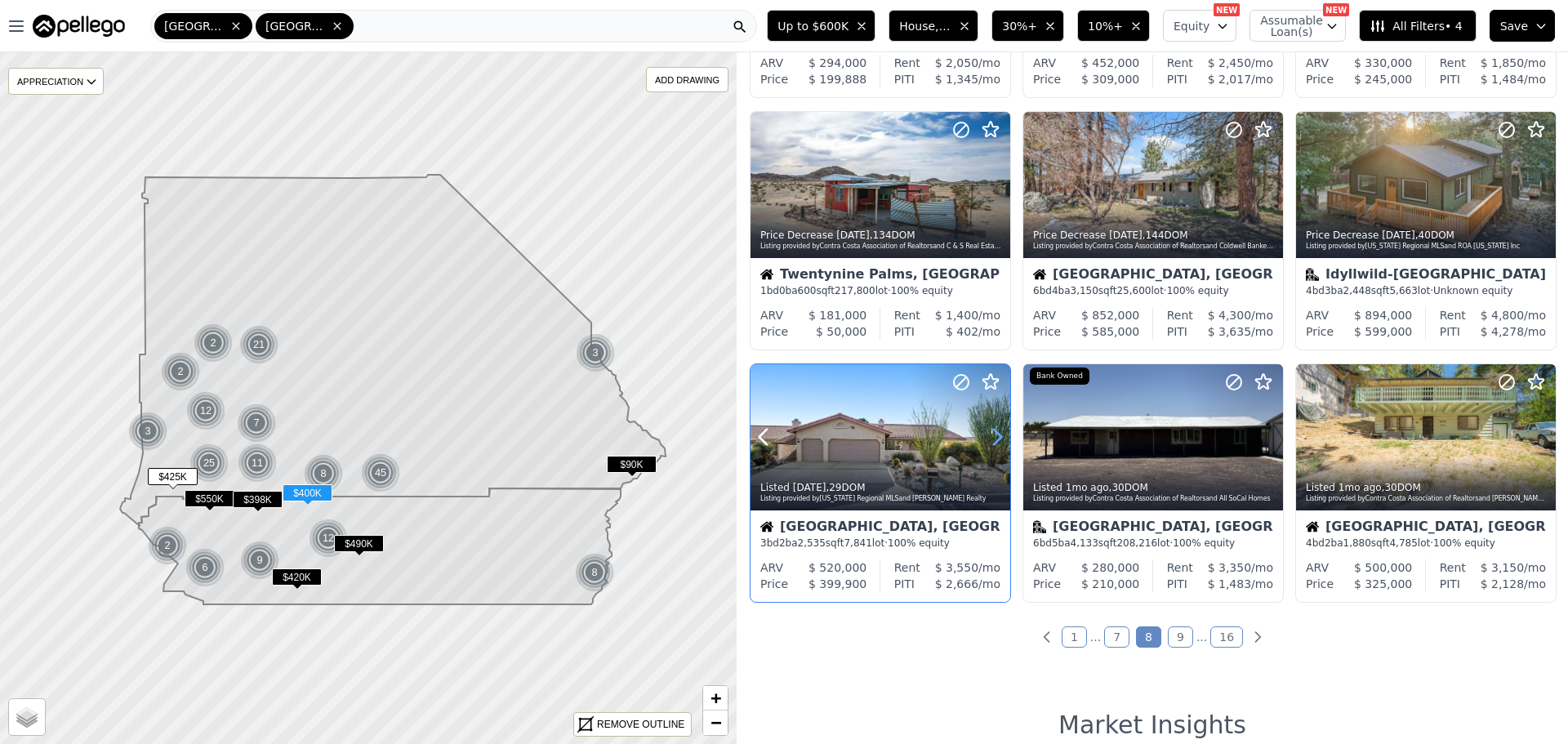
click at [1000, 442] on icon at bounding box center [997, 436] width 26 height 26
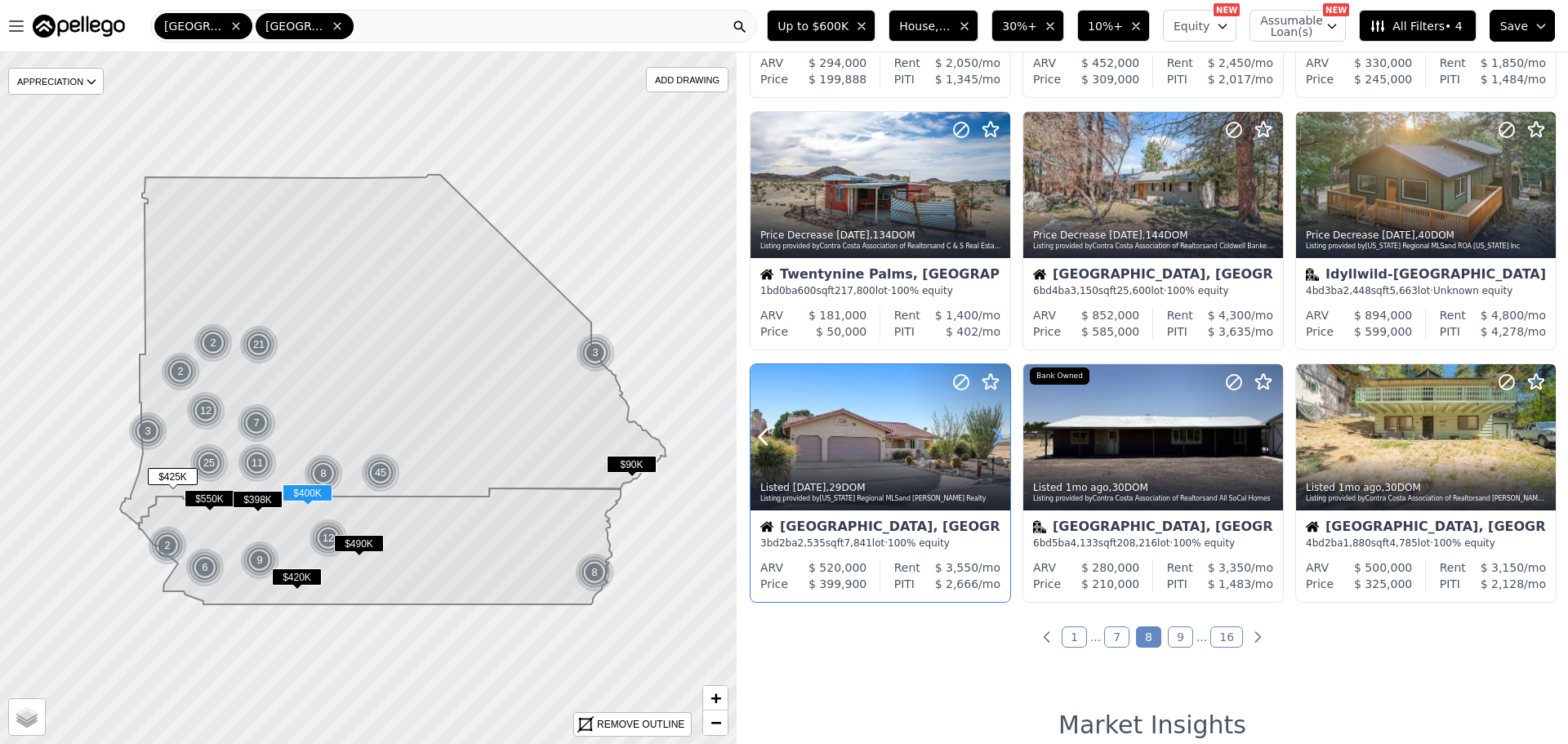
click at [992, 432] on icon at bounding box center [997, 436] width 26 height 26
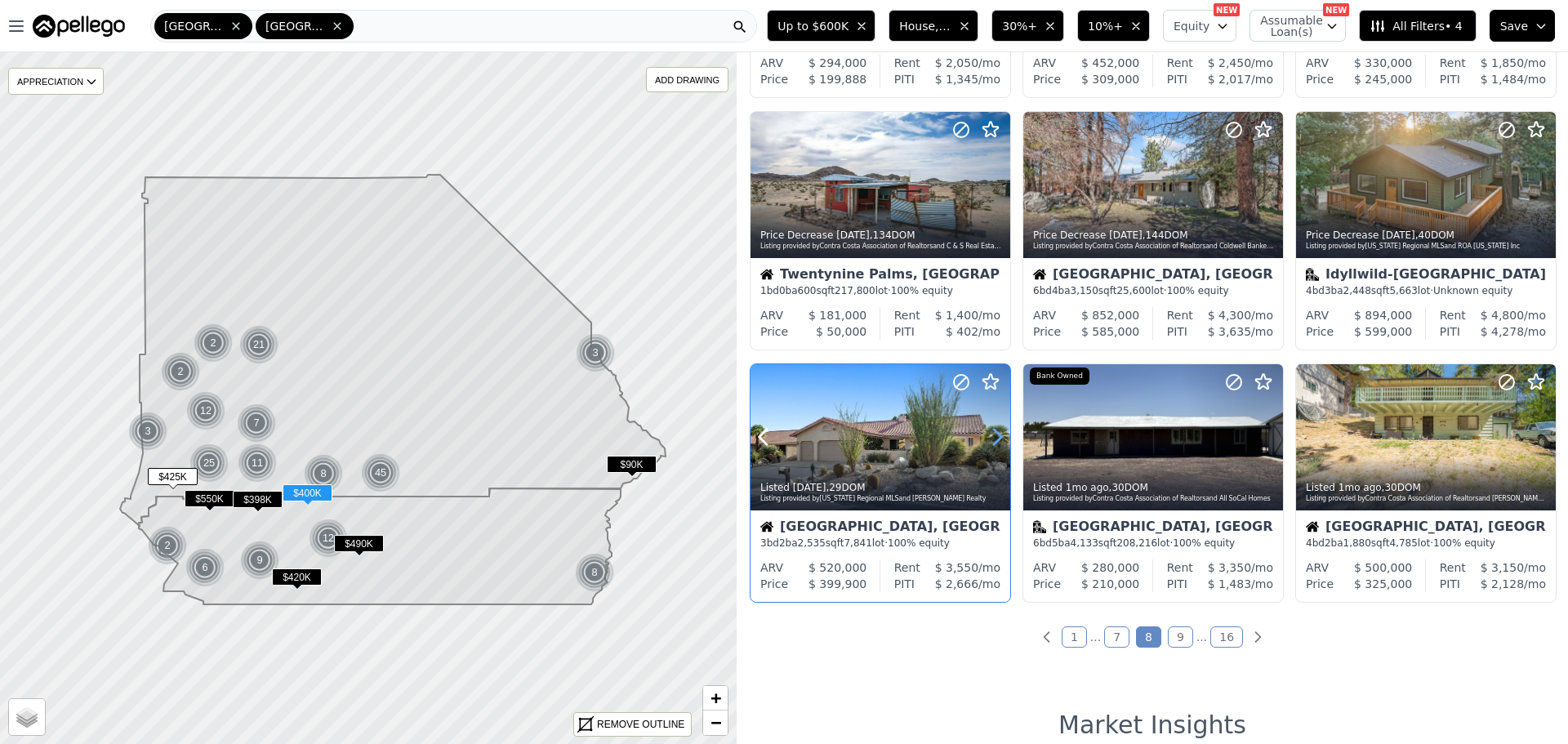
click at [992, 432] on icon at bounding box center [997, 436] width 26 height 26
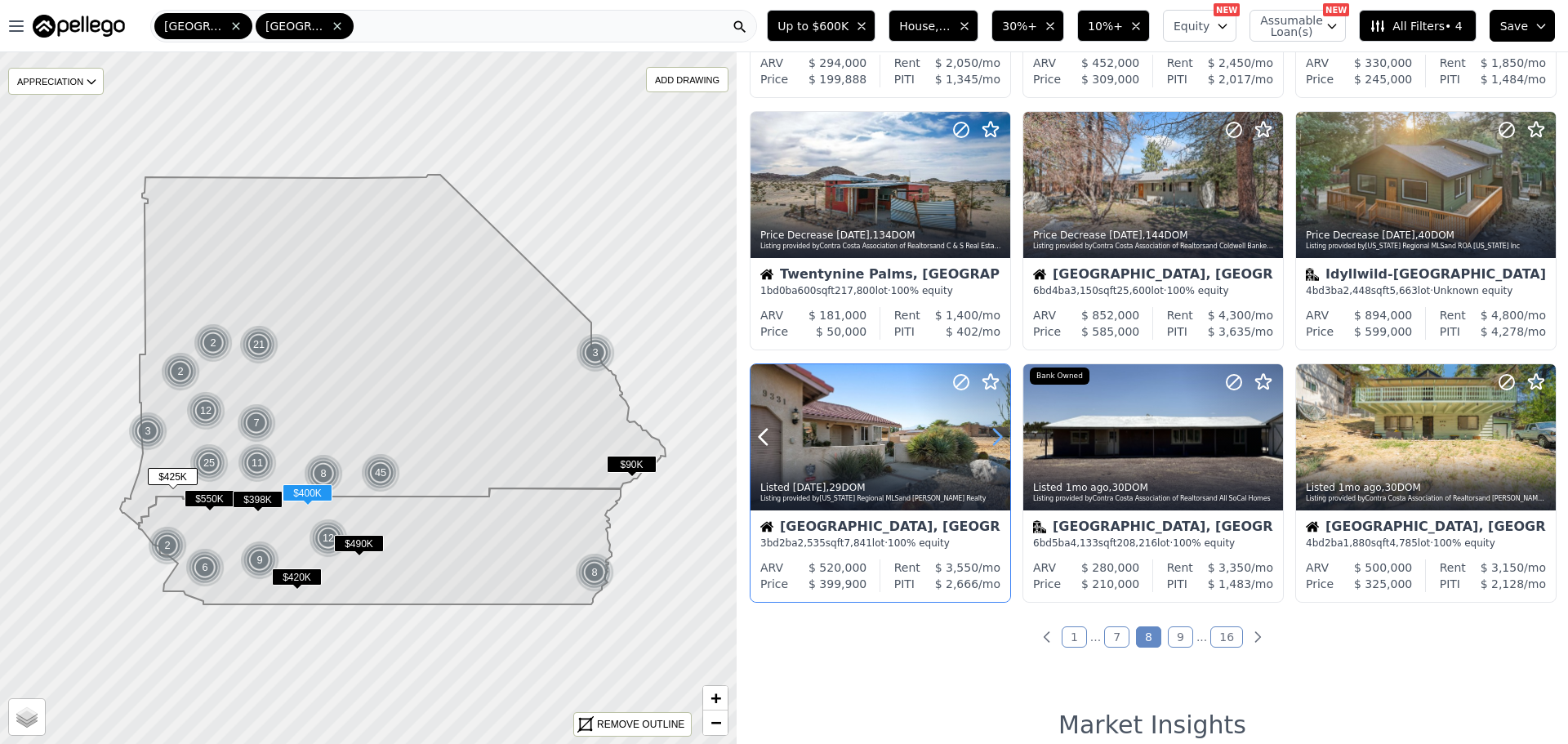
click at [992, 431] on icon at bounding box center [997, 436] width 26 height 26
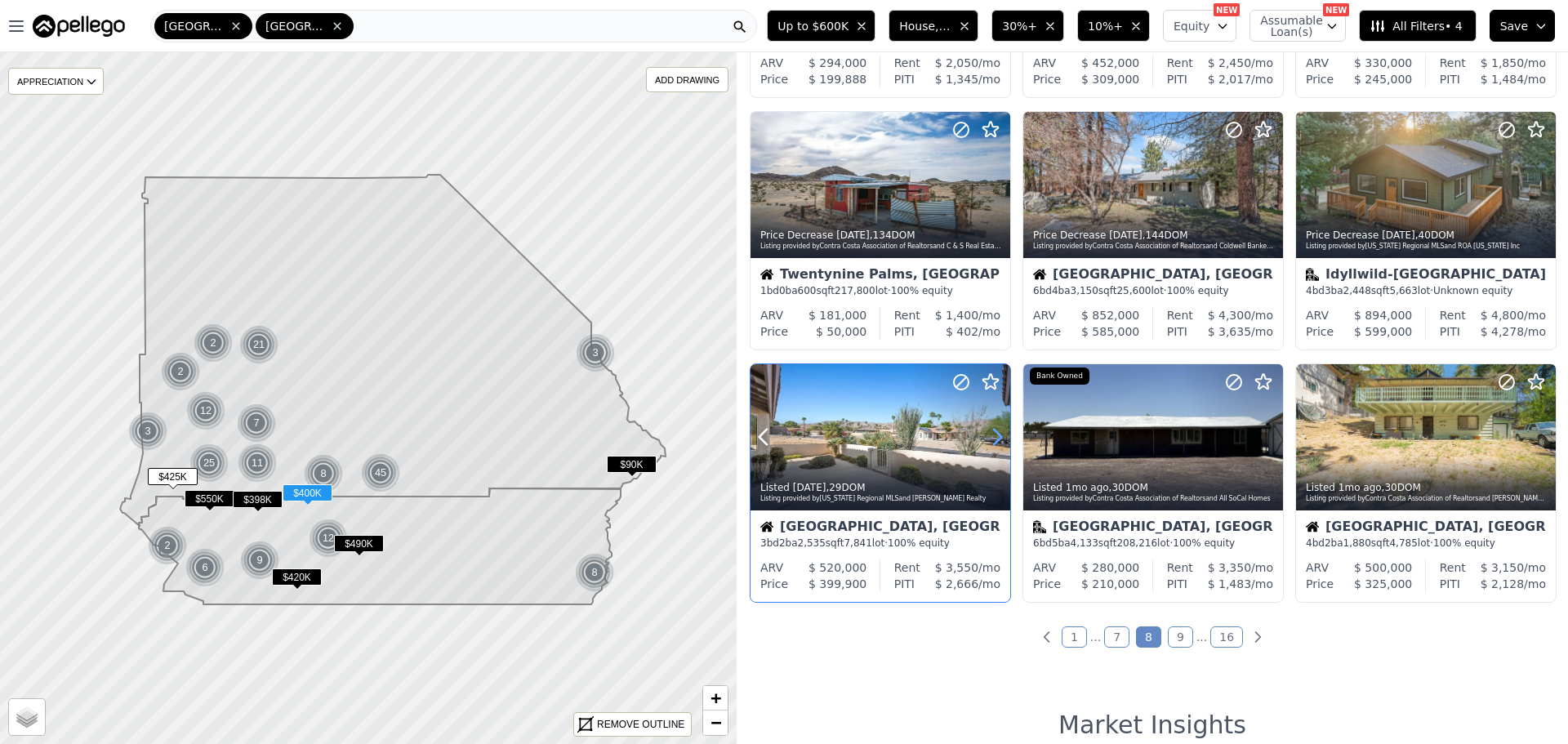
click at [991, 431] on icon at bounding box center [997, 436] width 26 height 26
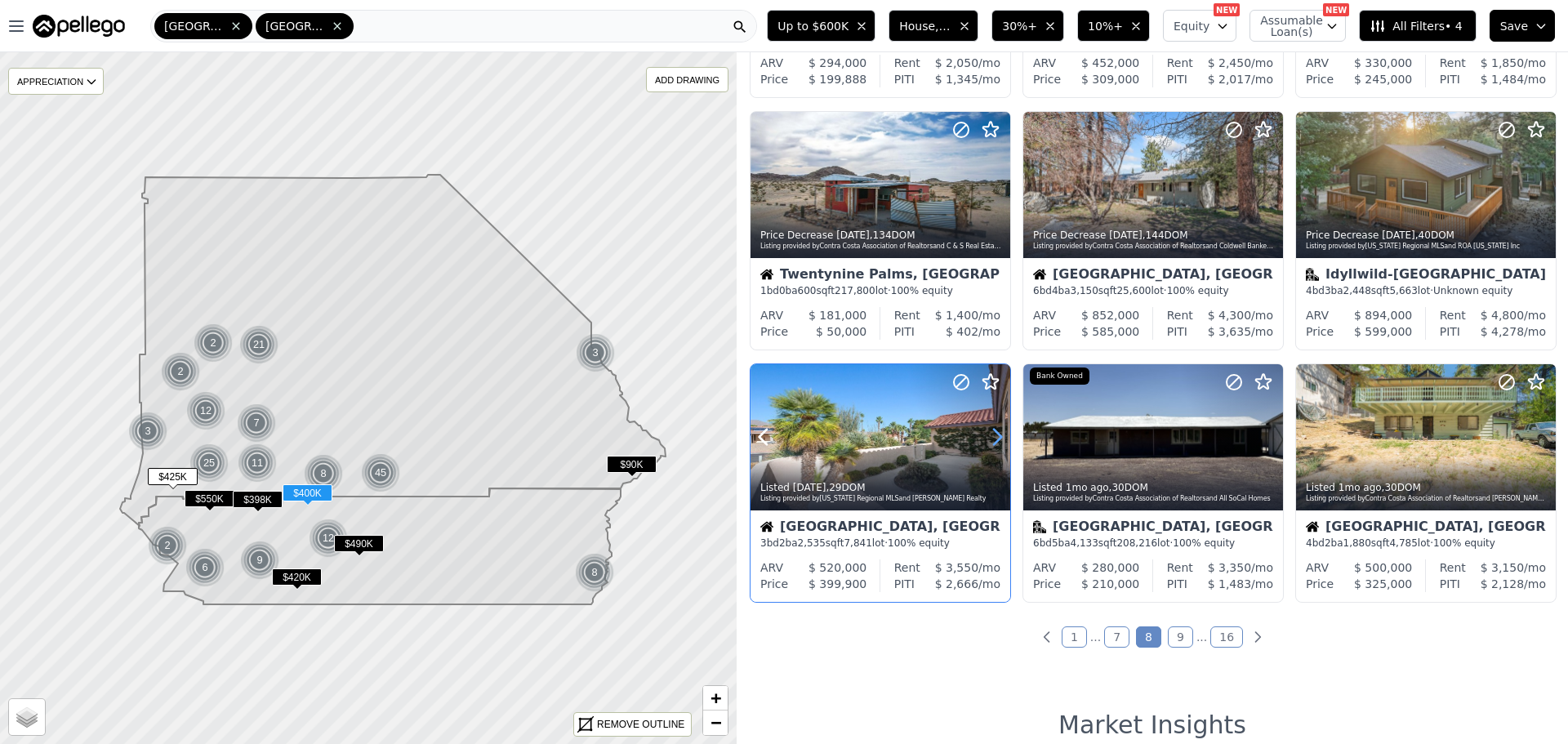
click at [991, 431] on icon at bounding box center [997, 436] width 26 height 26
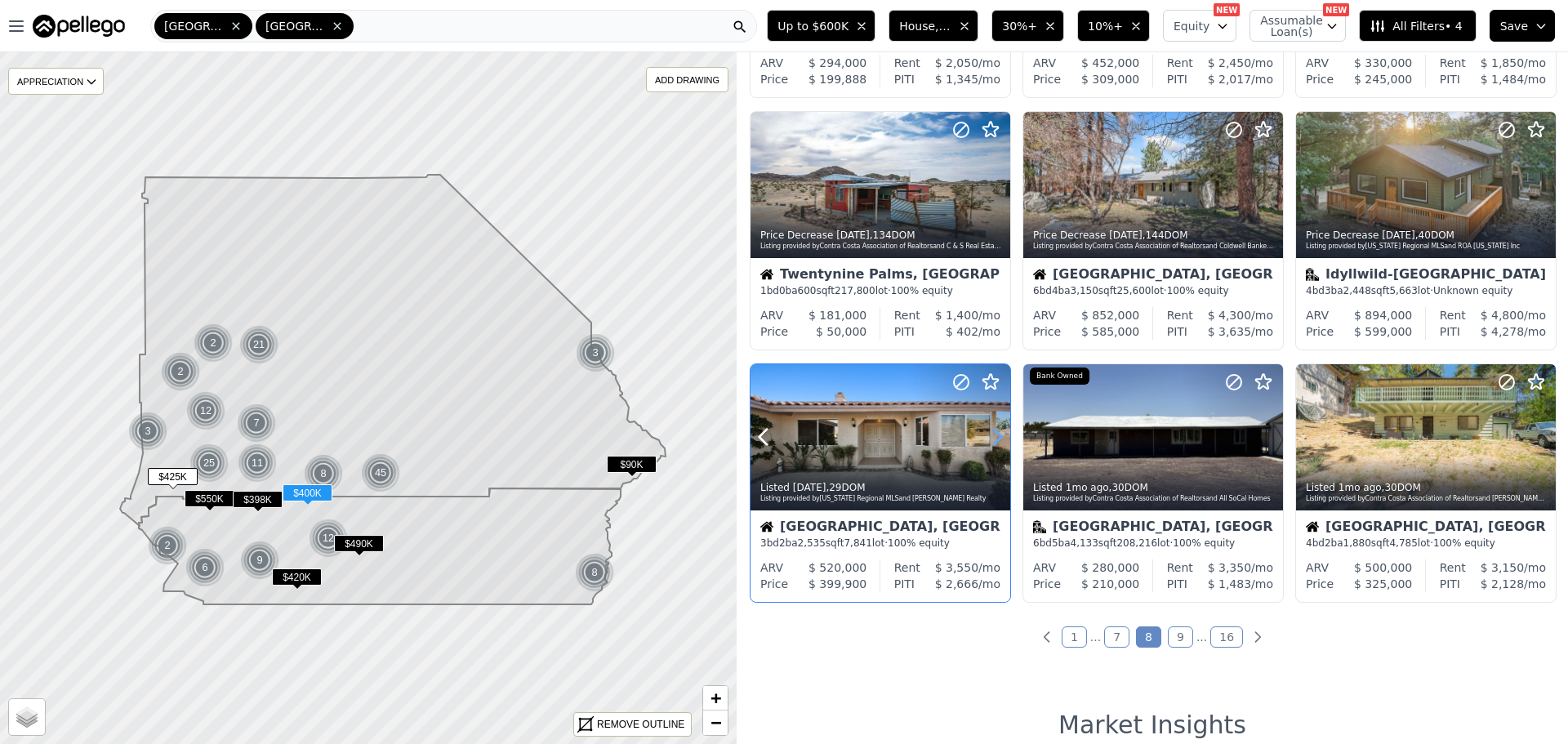
click at [991, 431] on icon at bounding box center [997, 436] width 26 height 26
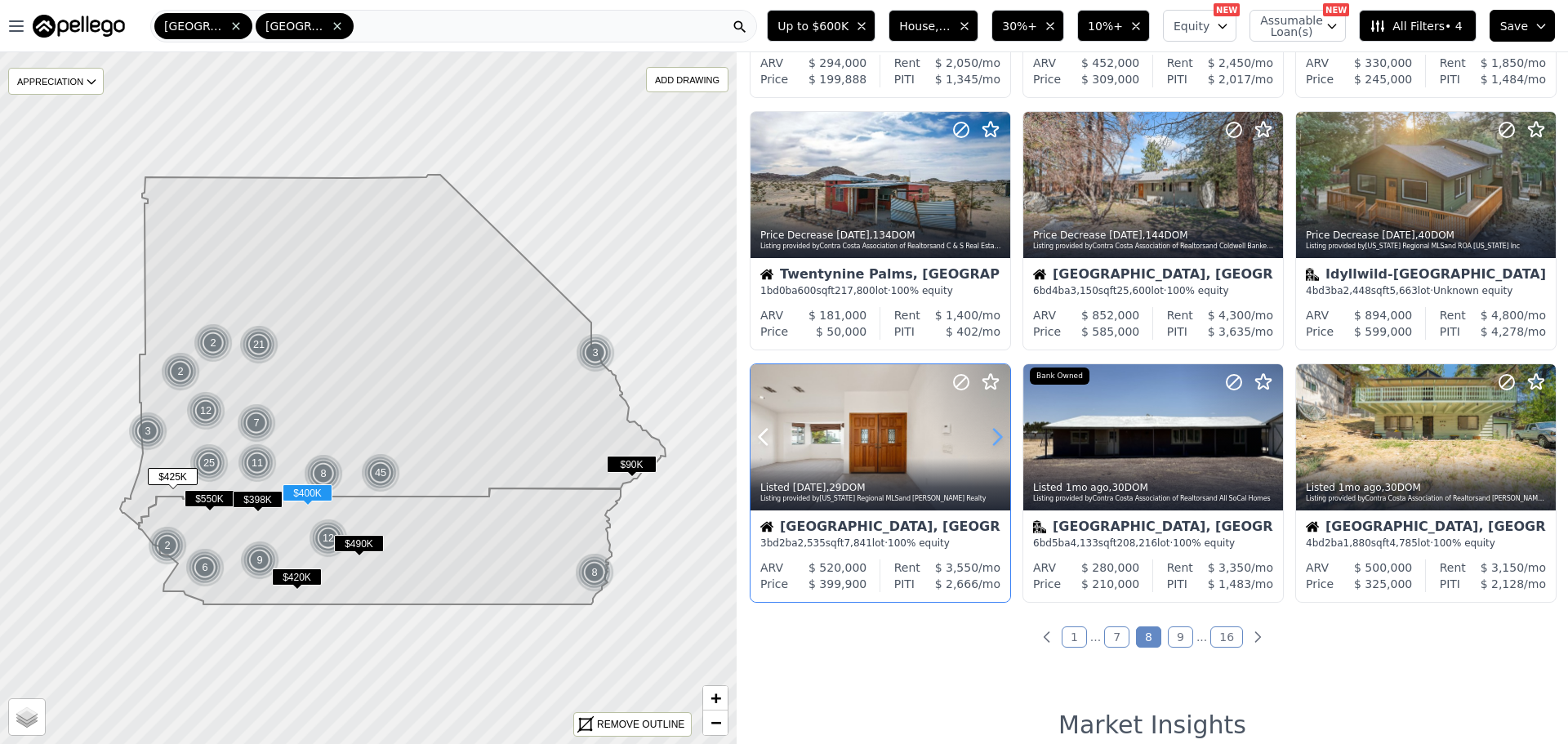
click at [991, 431] on icon at bounding box center [997, 436] width 26 height 26
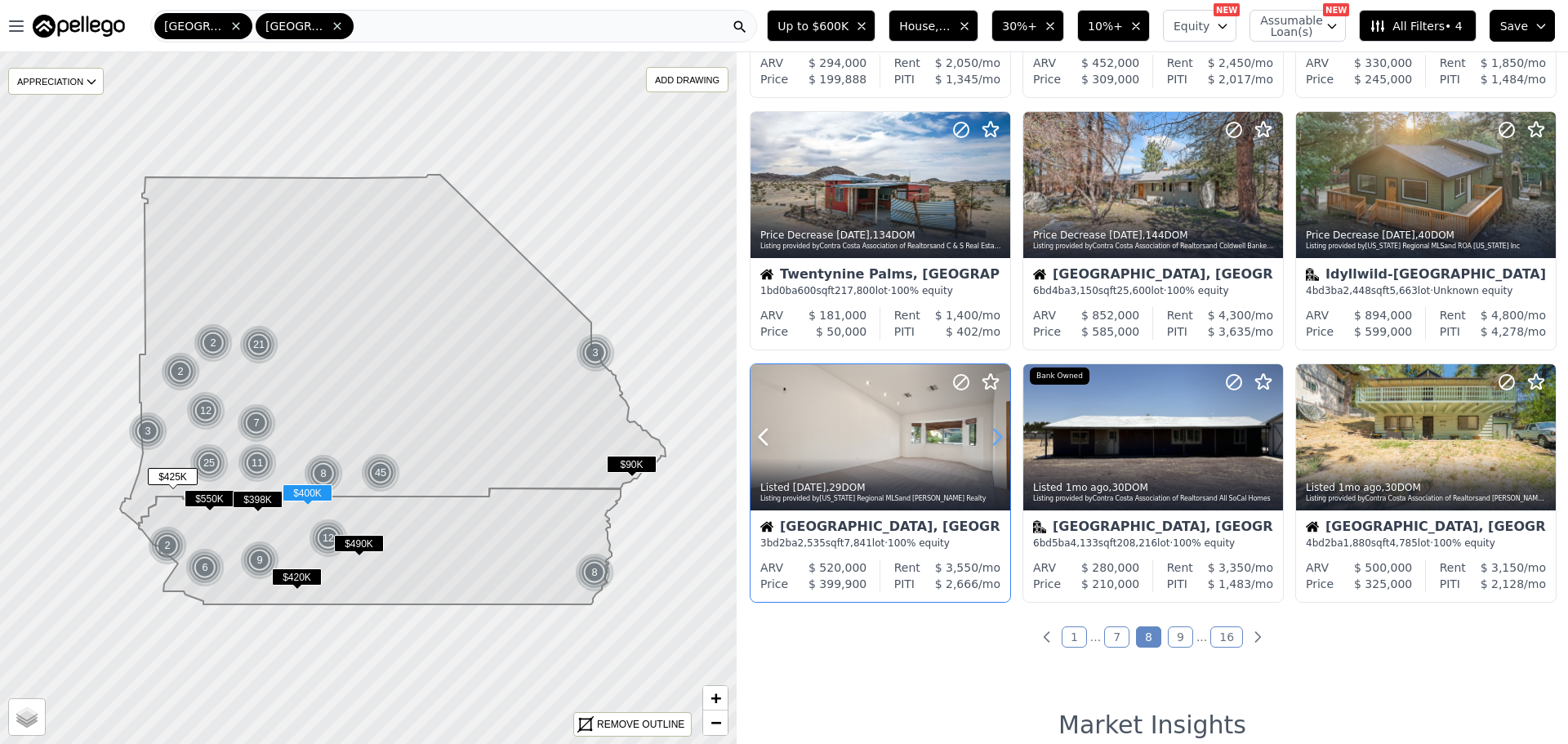
click at [991, 431] on icon at bounding box center [997, 436] width 26 height 26
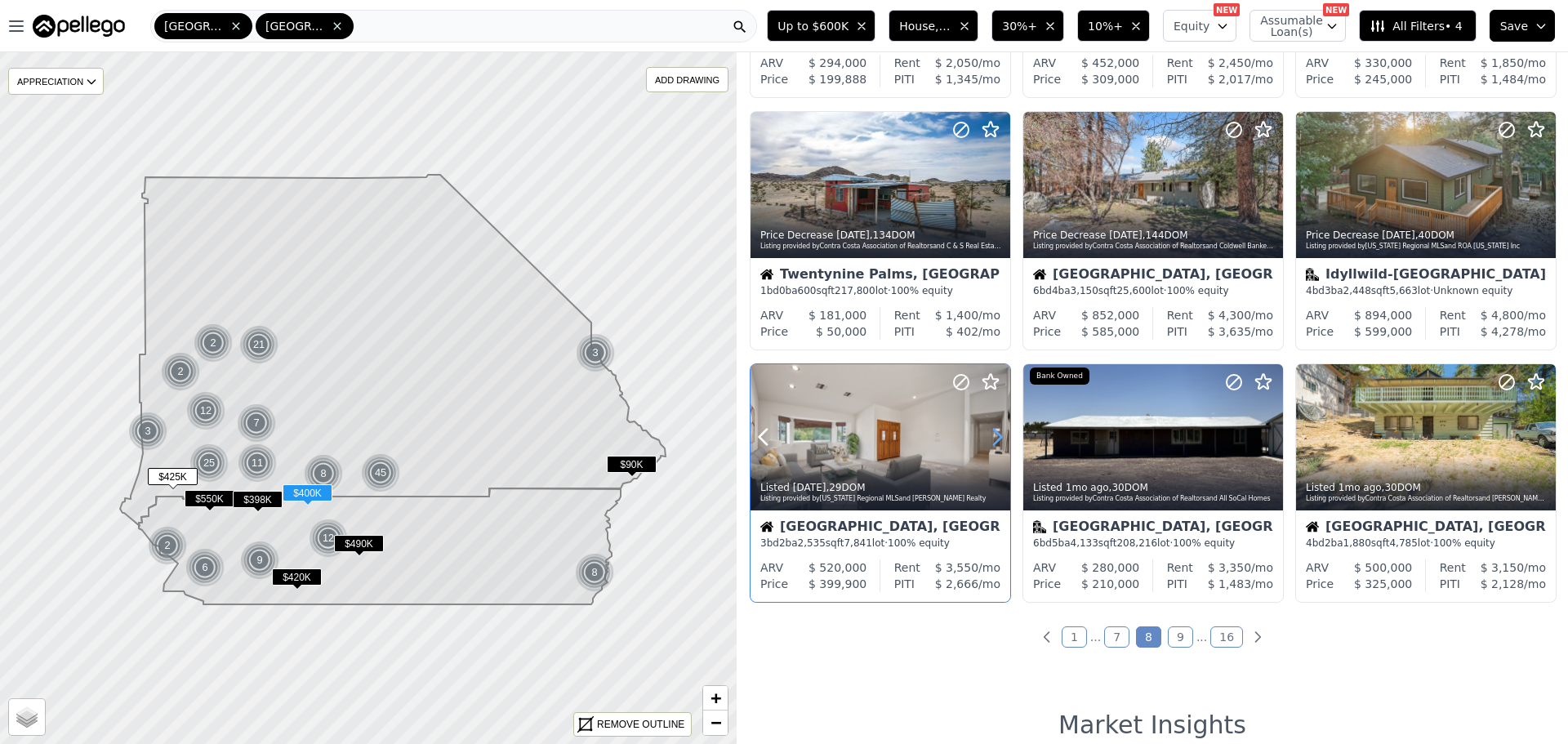
click at [991, 431] on icon at bounding box center [997, 436] width 26 height 26
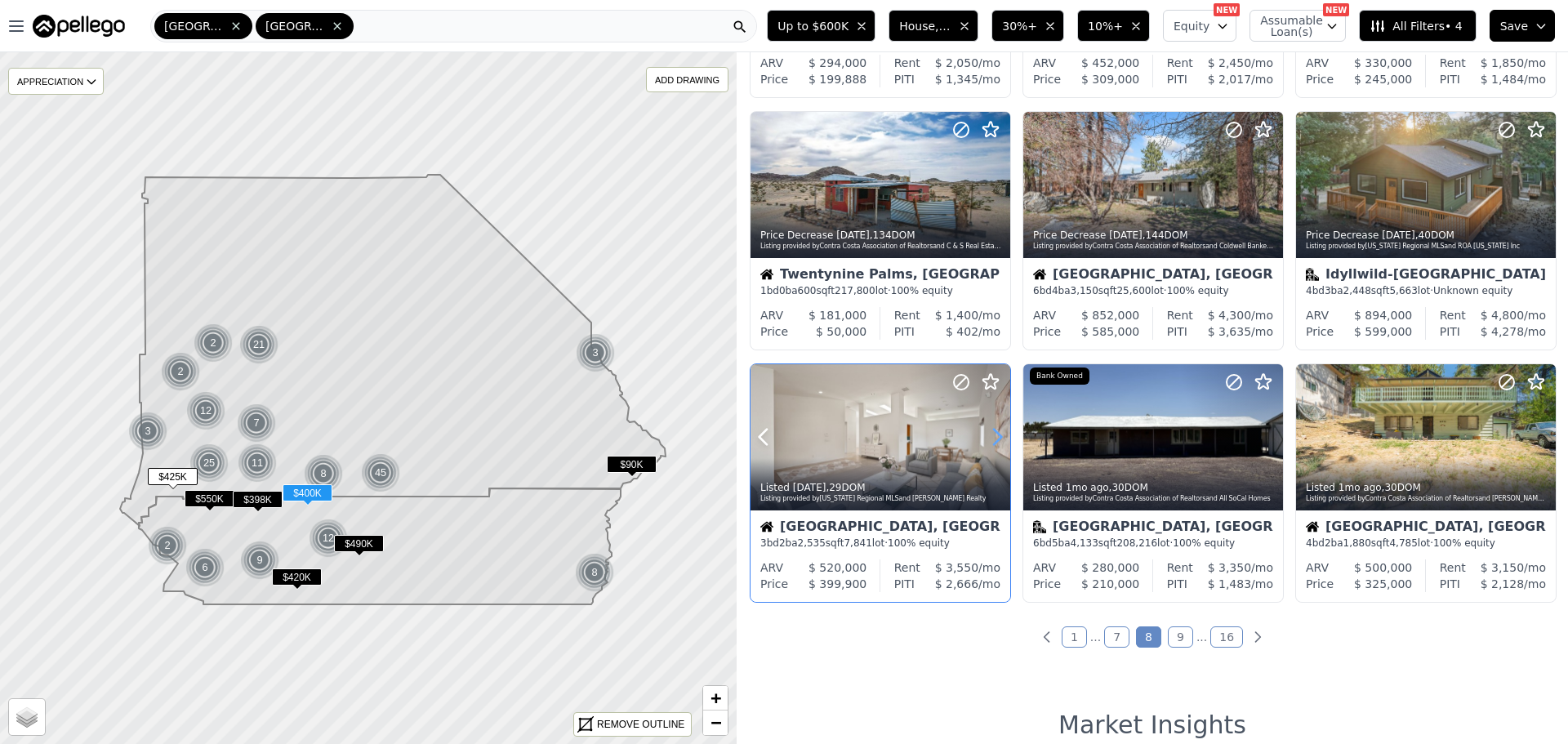
click at [991, 431] on icon at bounding box center [997, 436] width 26 height 26
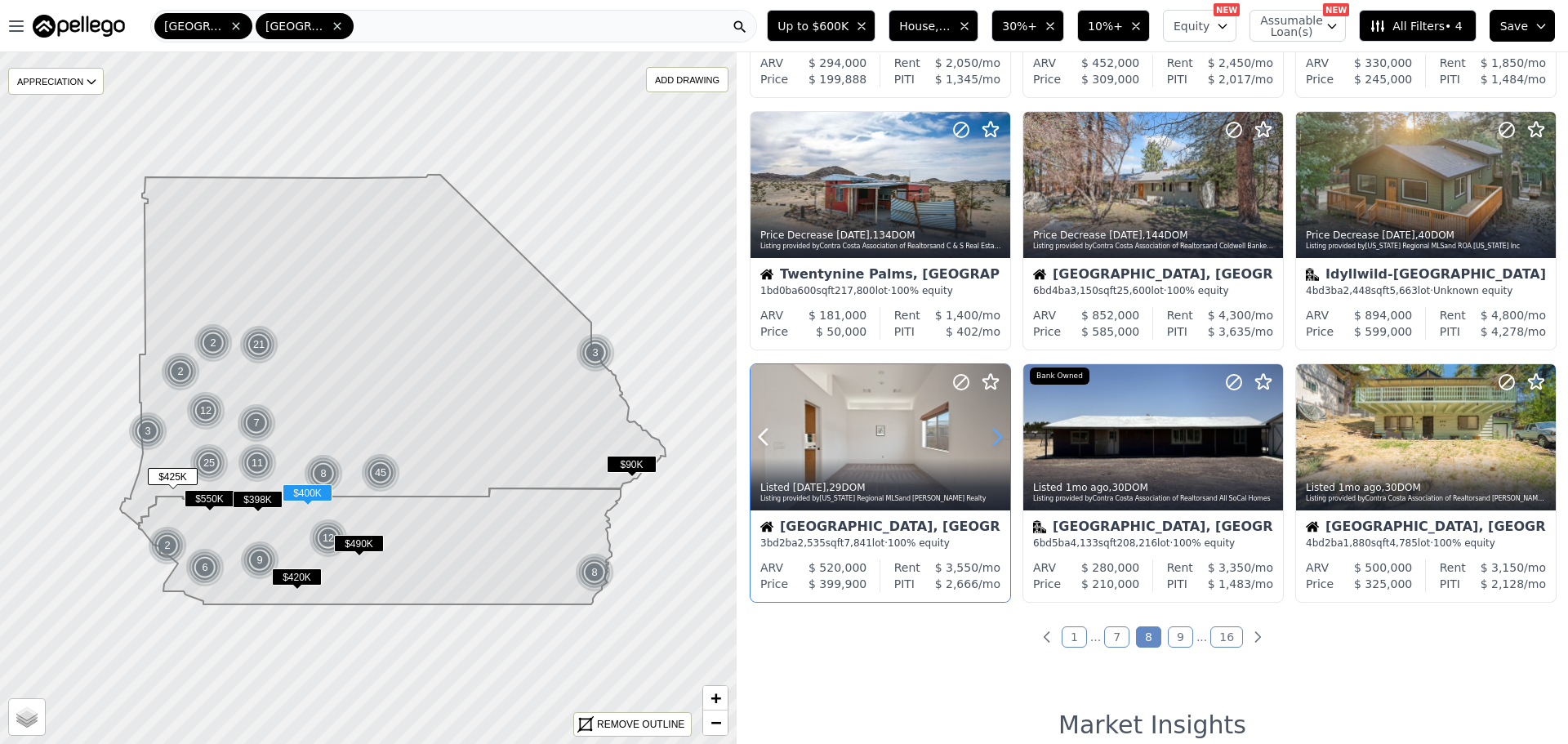
click at [991, 431] on icon at bounding box center [997, 436] width 26 height 26
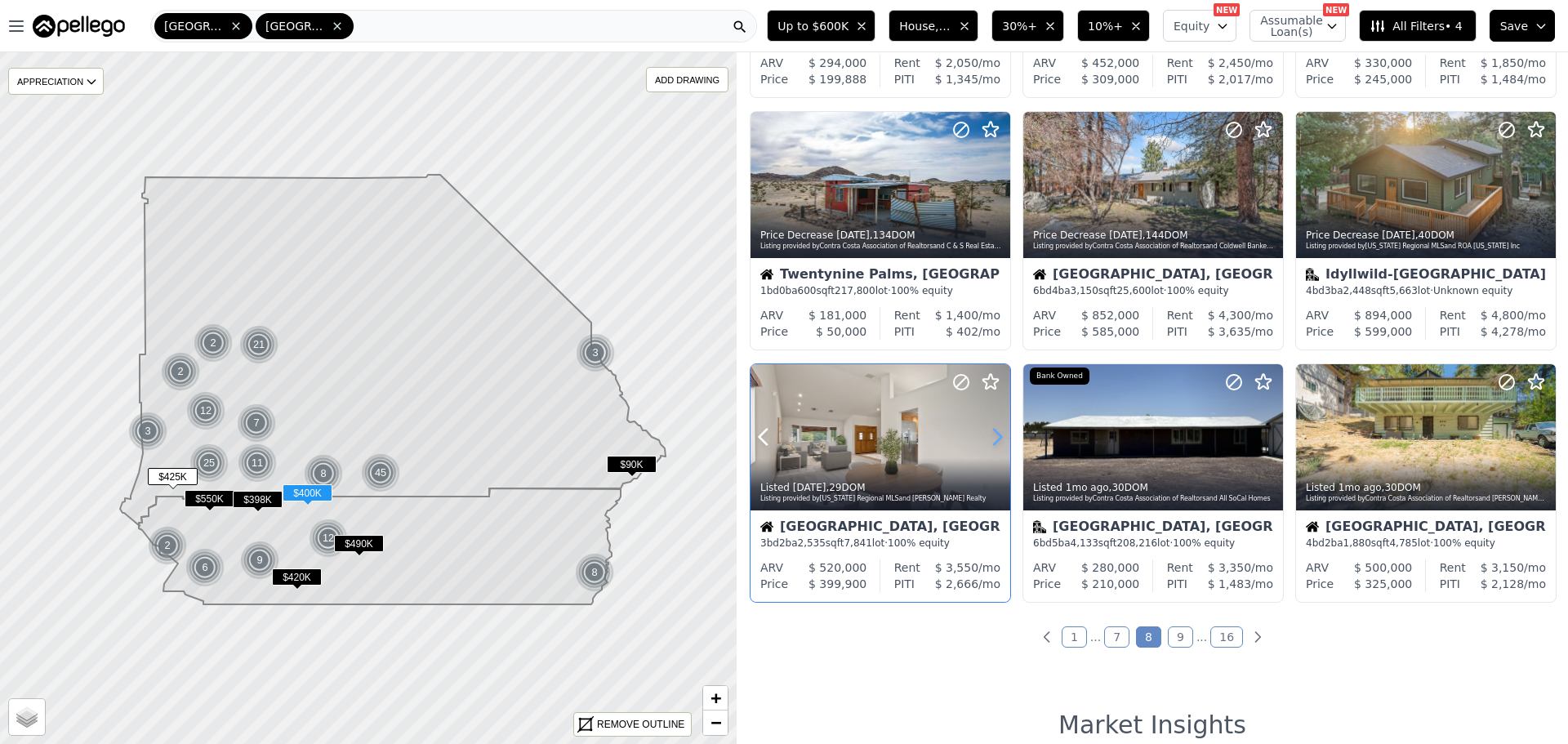
click at [991, 431] on icon at bounding box center [997, 436] width 26 height 26
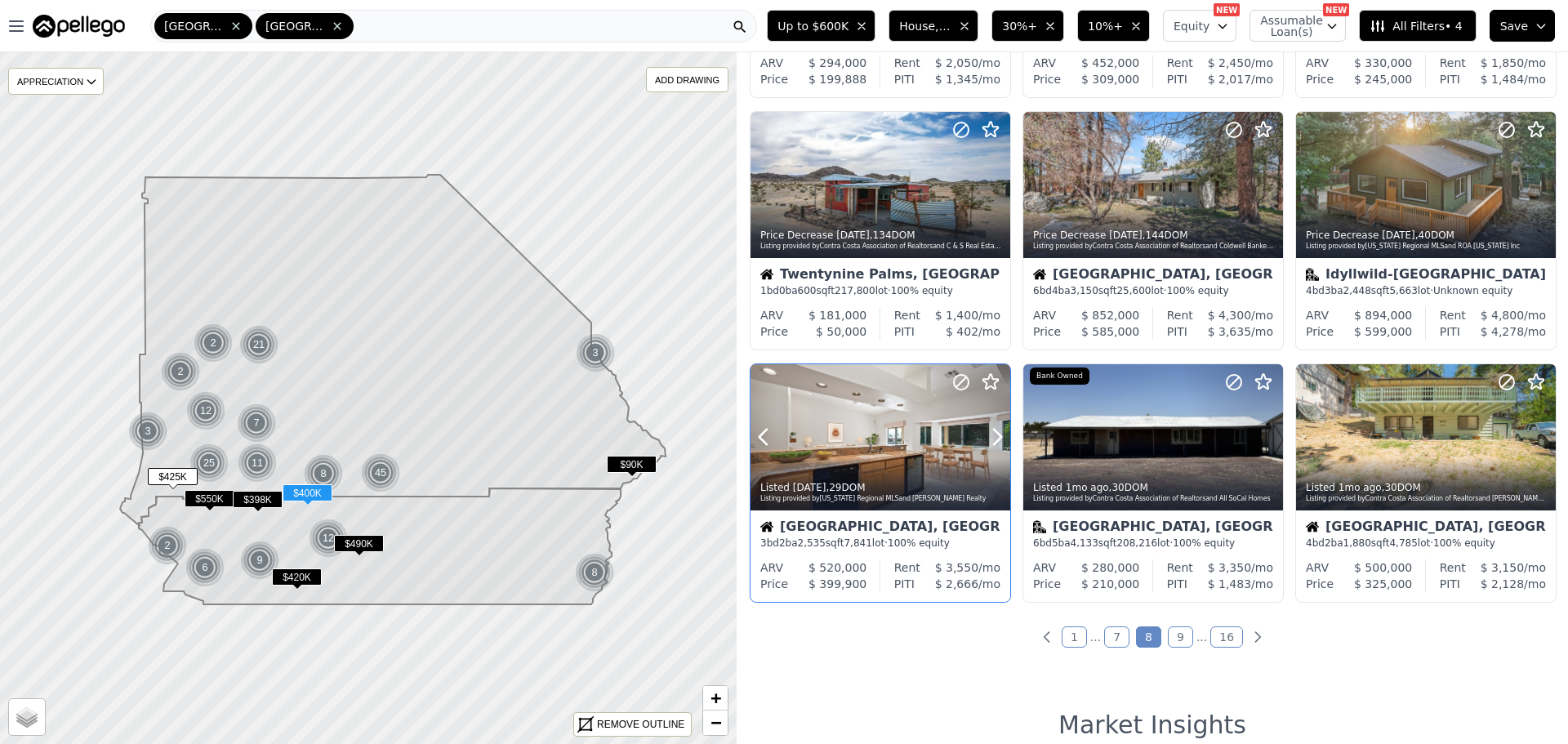
click at [870, 428] on div at bounding box center [880, 437] width 260 height 146
click at [1172, 630] on link "9" at bounding box center [1180, 637] width 25 height 21
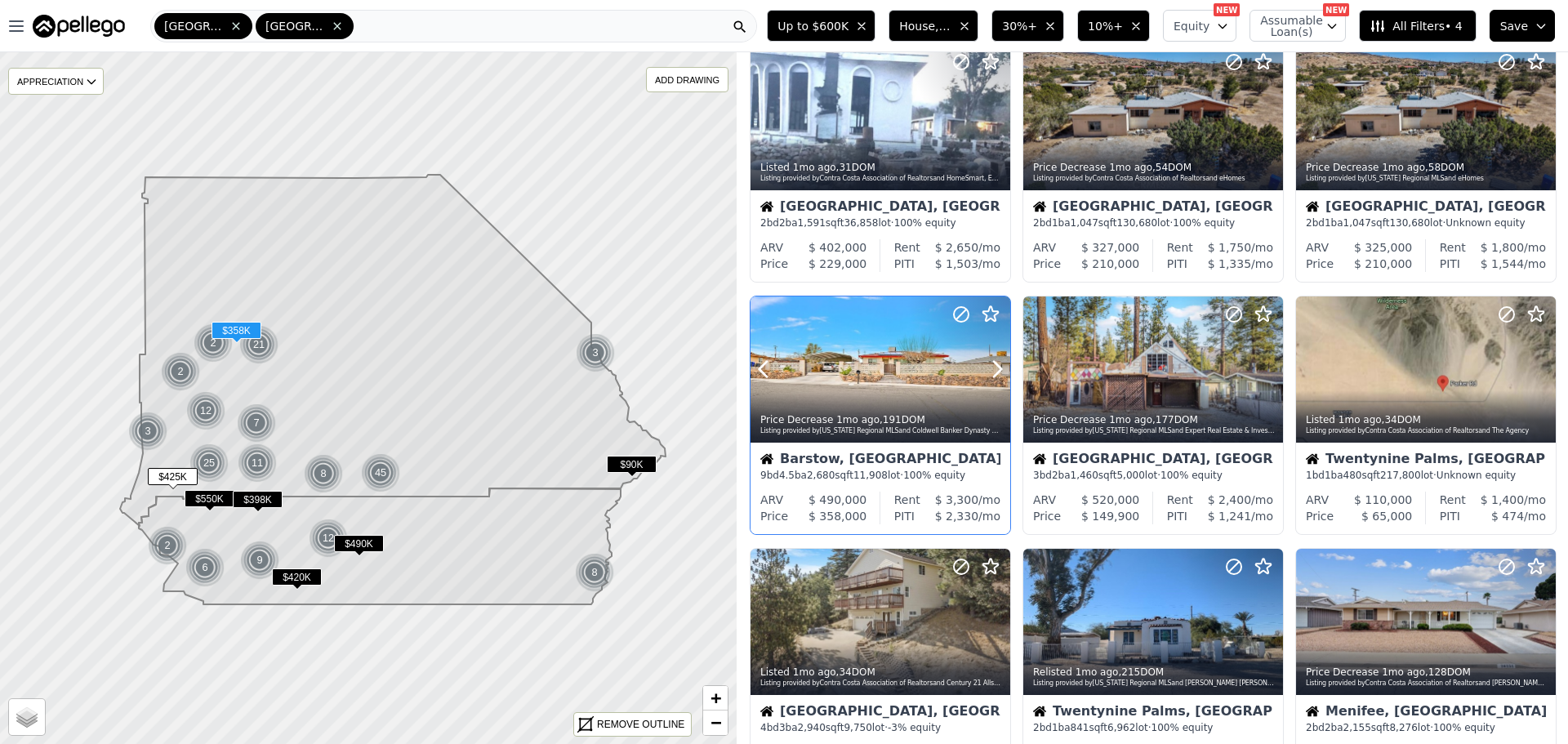
scroll to position [81, 0]
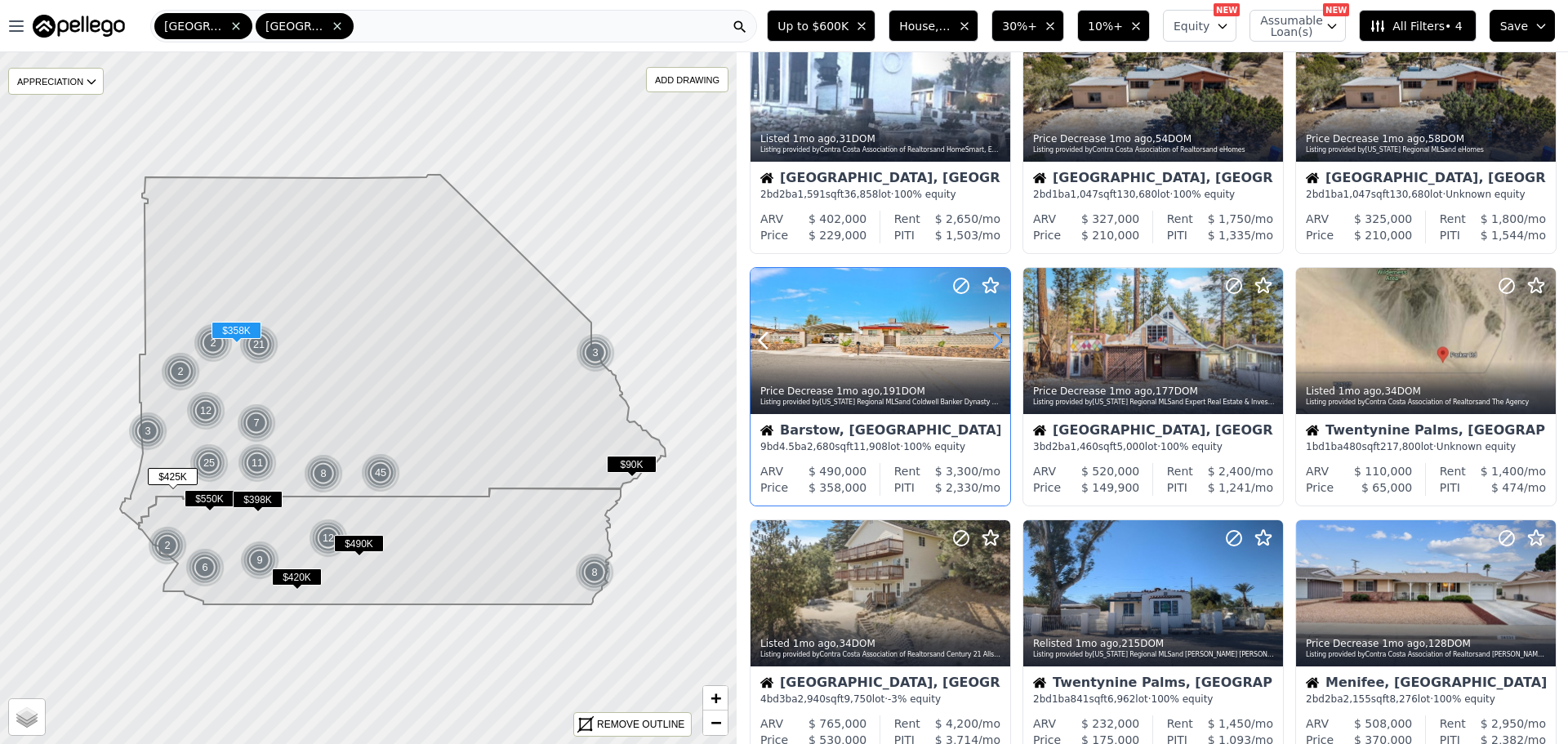
click at [996, 333] on icon at bounding box center [997, 340] width 26 height 26
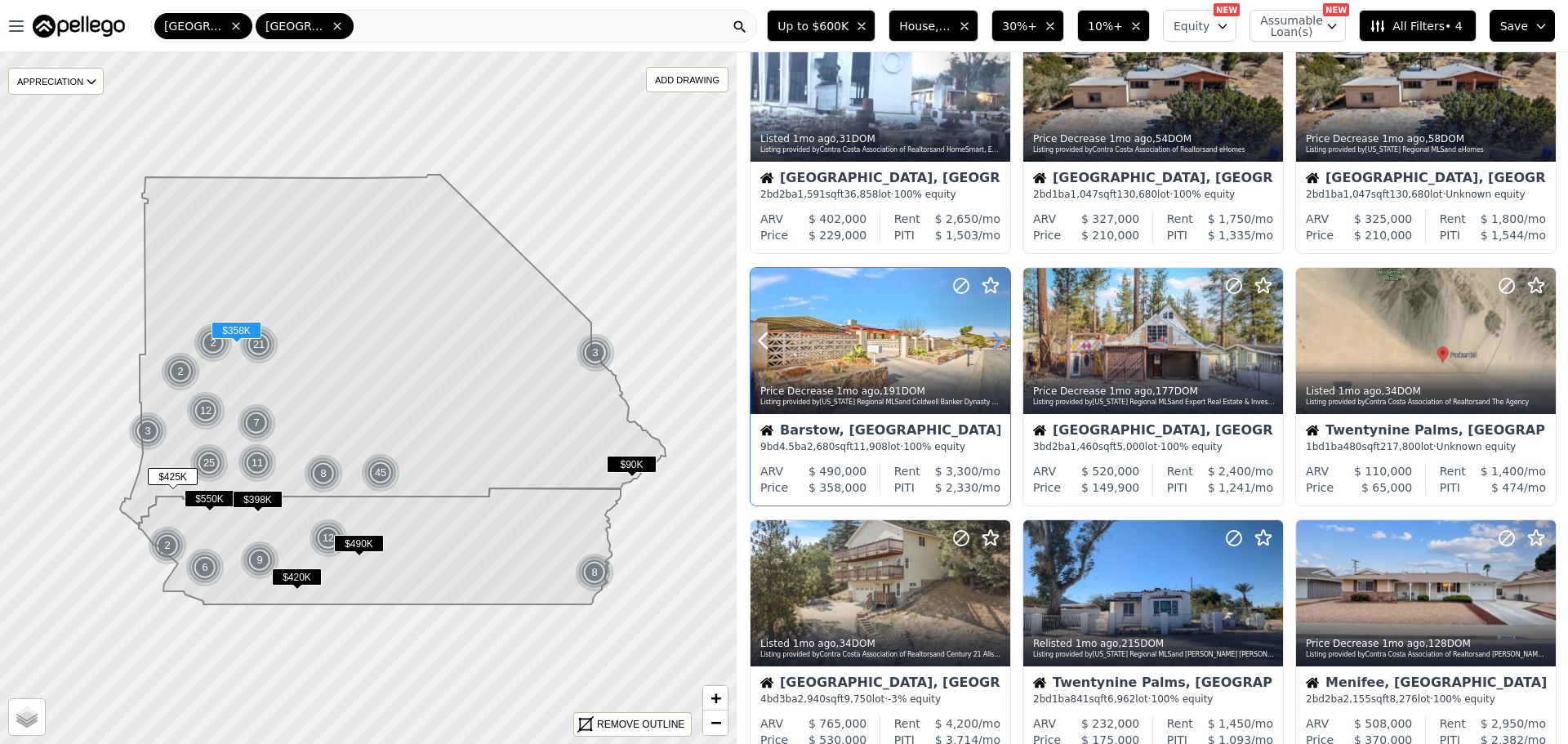
click at [996, 333] on icon at bounding box center [997, 340] width 26 height 26
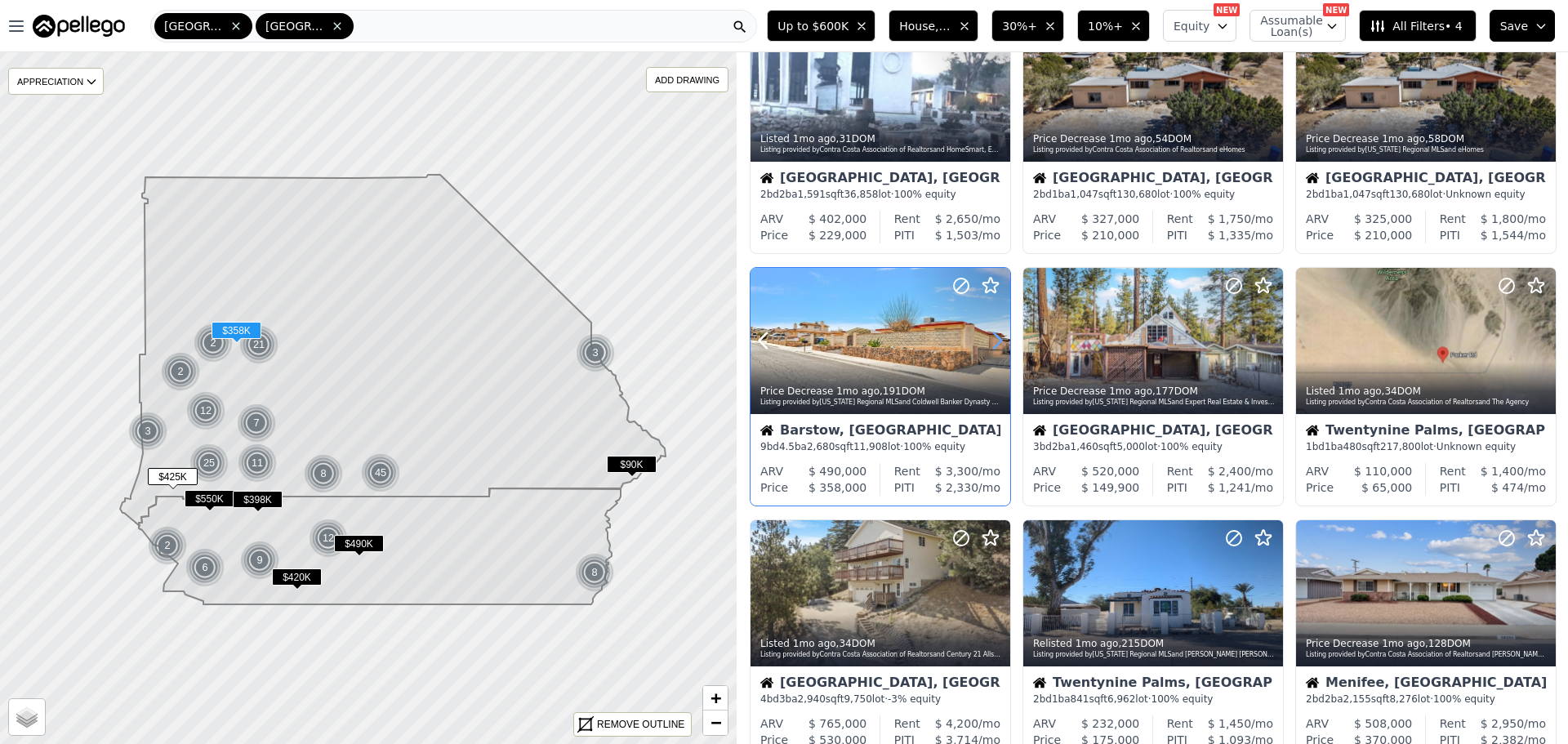
click at [996, 333] on icon at bounding box center [997, 340] width 26 height 26
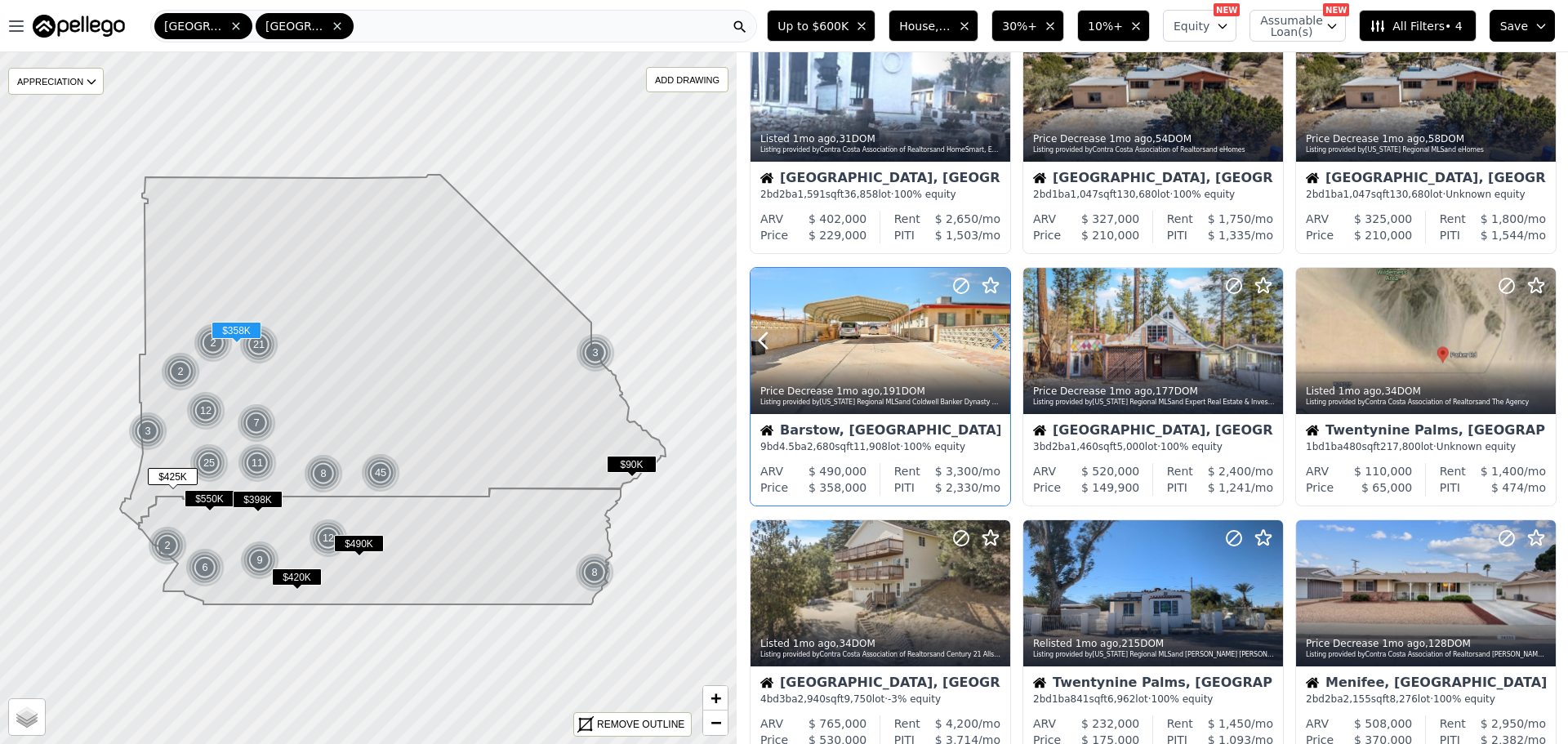
click at [996, 333] on icon at bounding box center [997, 340] width 26 height 26
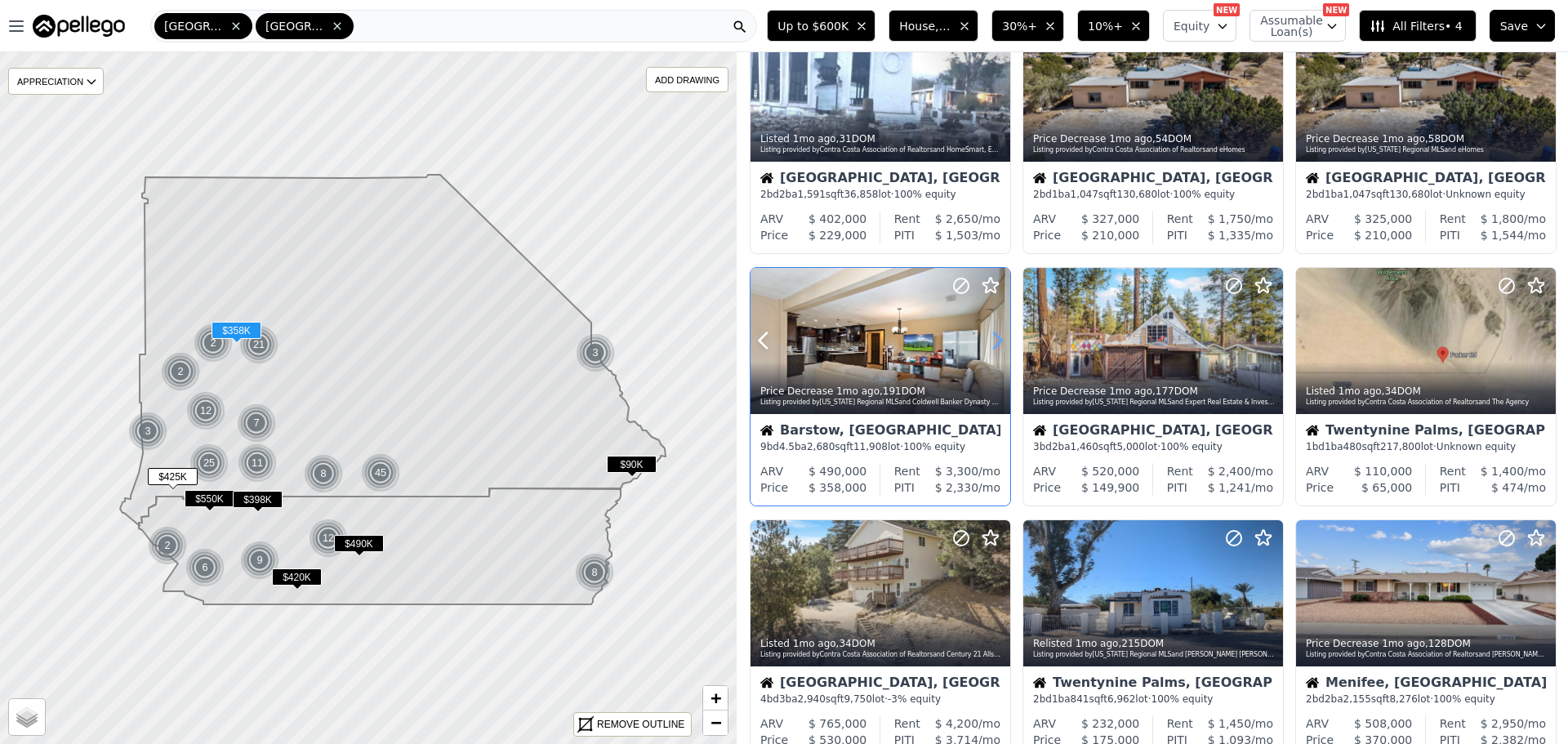
click at [996, 333] on icon at bounding box center [997, 340] width 26 height 26
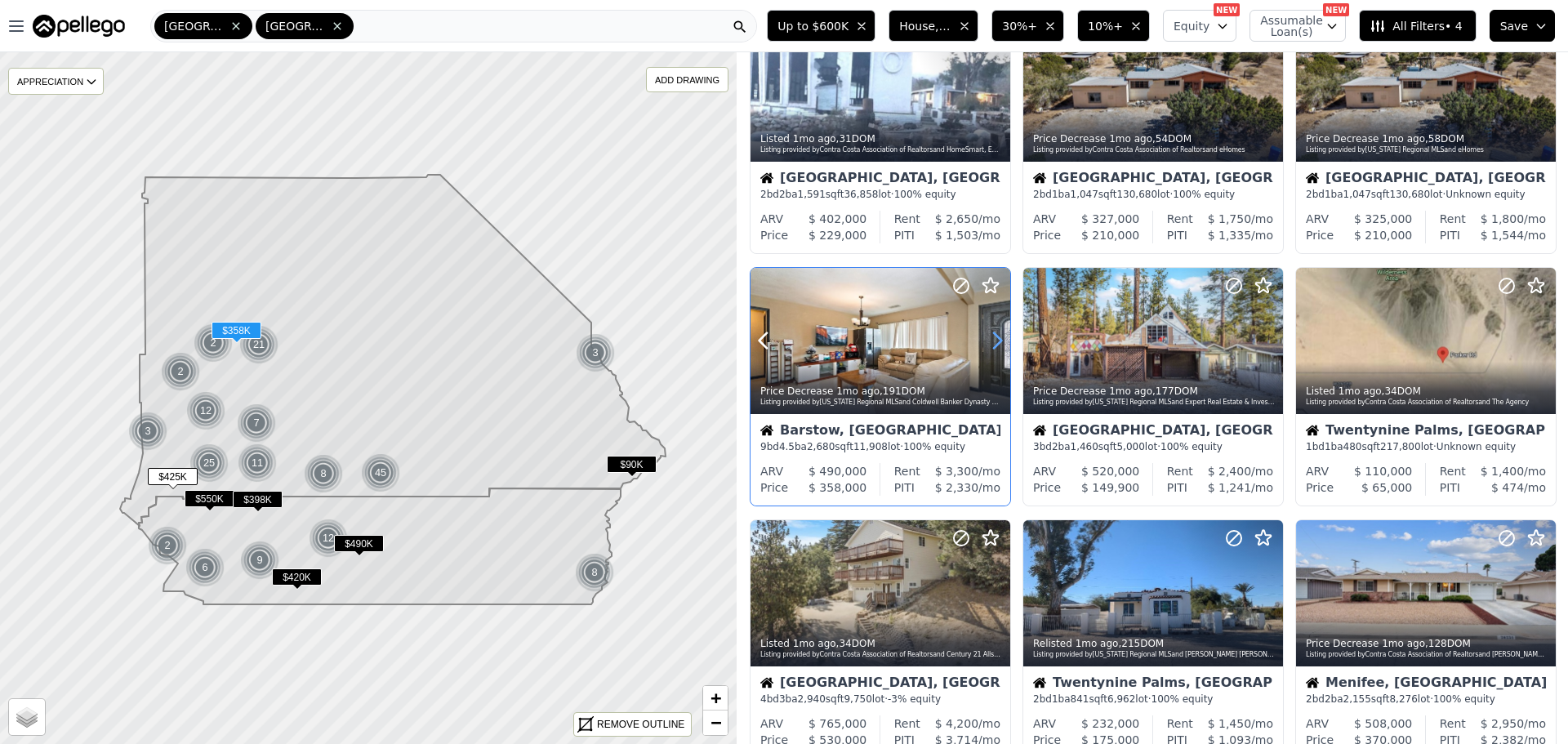
click at [996, 333] on icon at bounding box center [997, 340] width 26 height 26
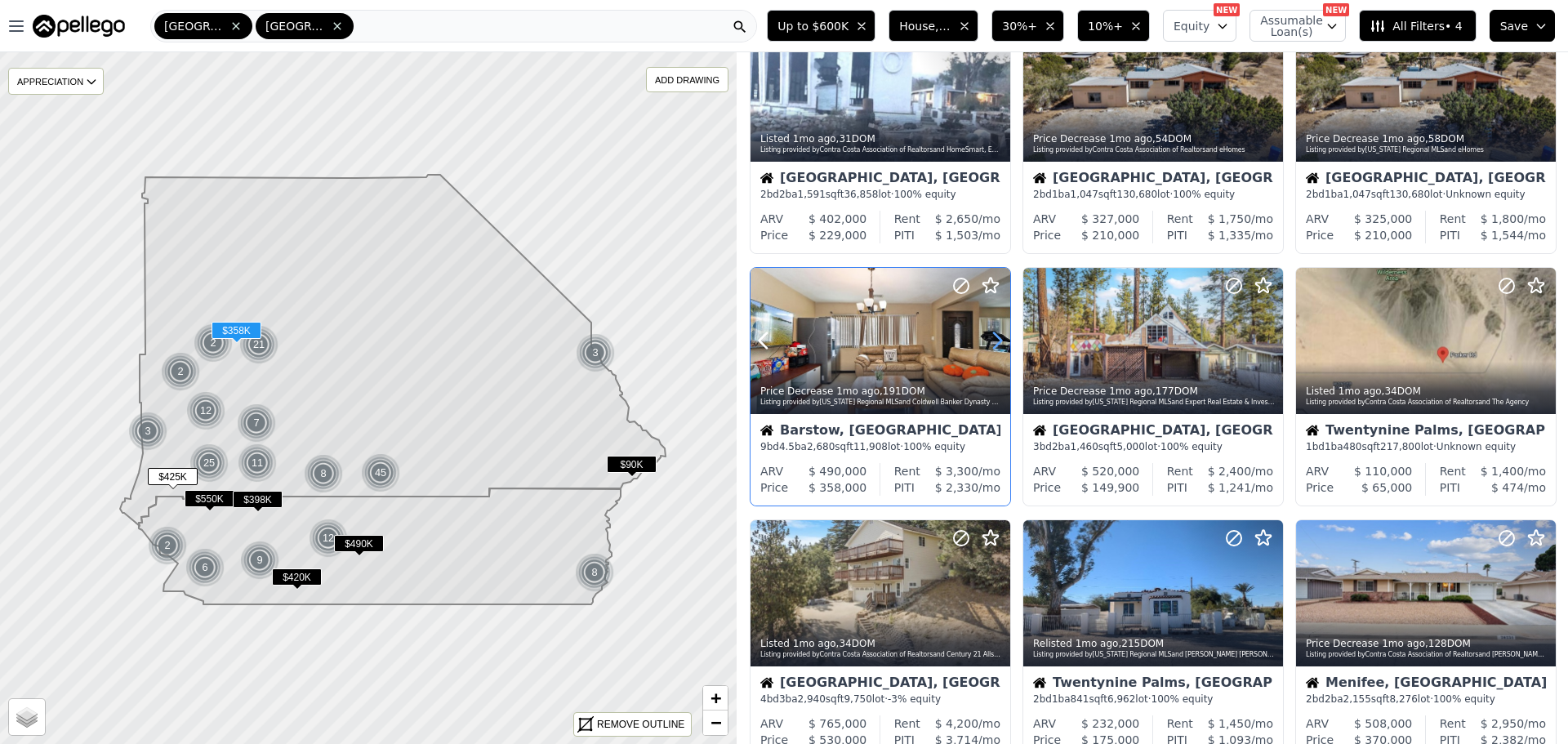
click at [996, 333] on icon at bounding box center [997, 340] width 26 height 26
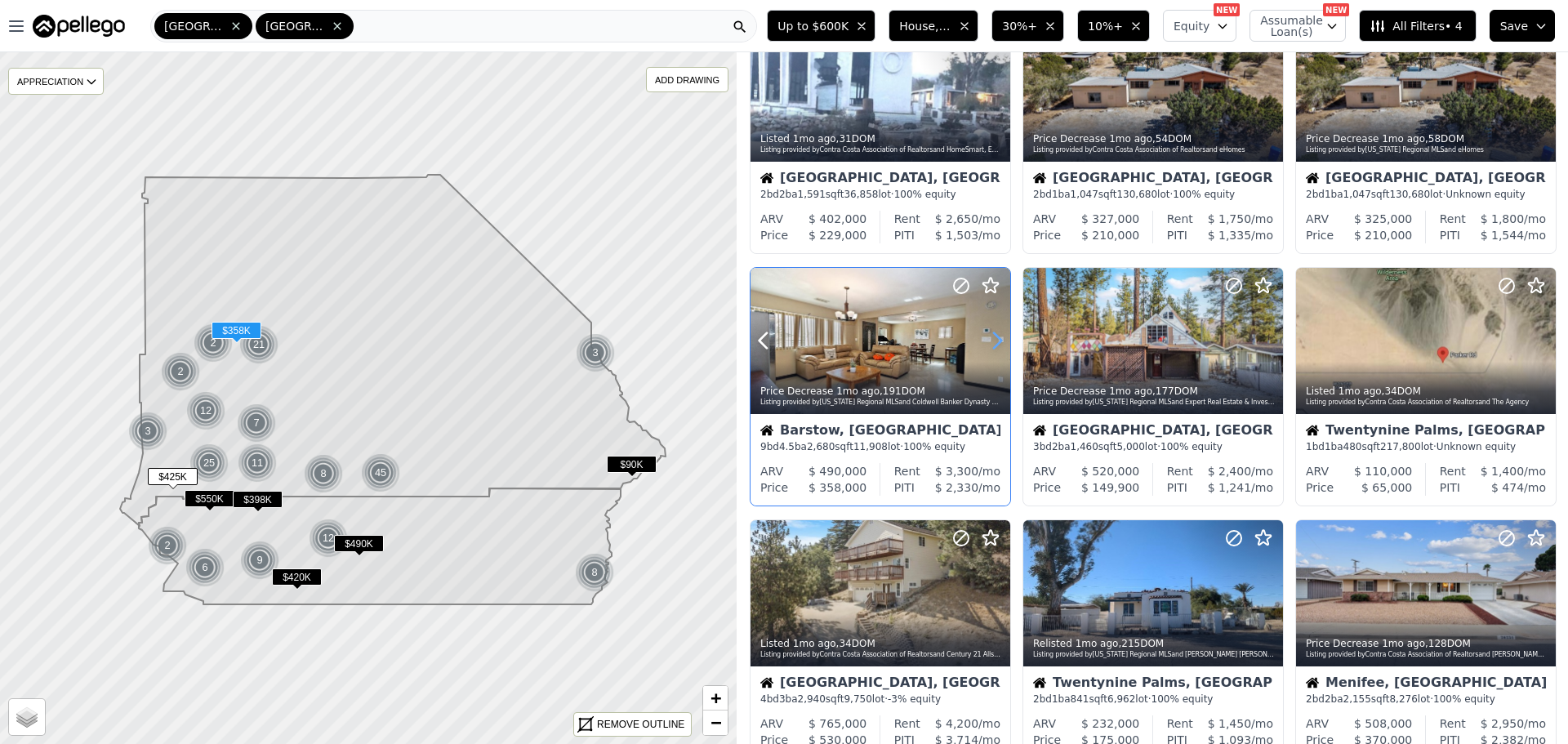
click at [996, 333] on icon at bounding box center [997, 340] width 26 height 26
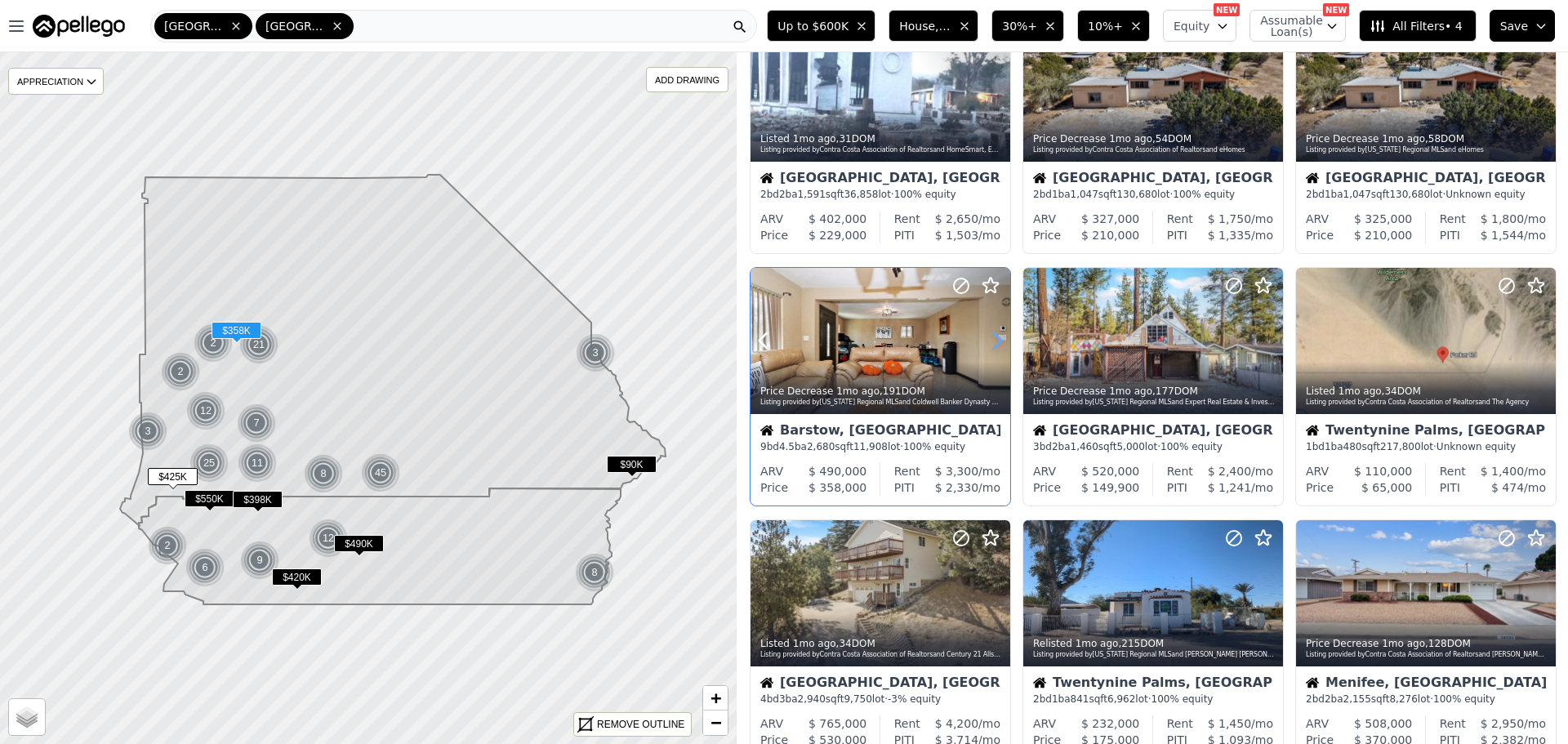
click at [996, 333] on icon at bounding box center [997, 340] width 26 height 26
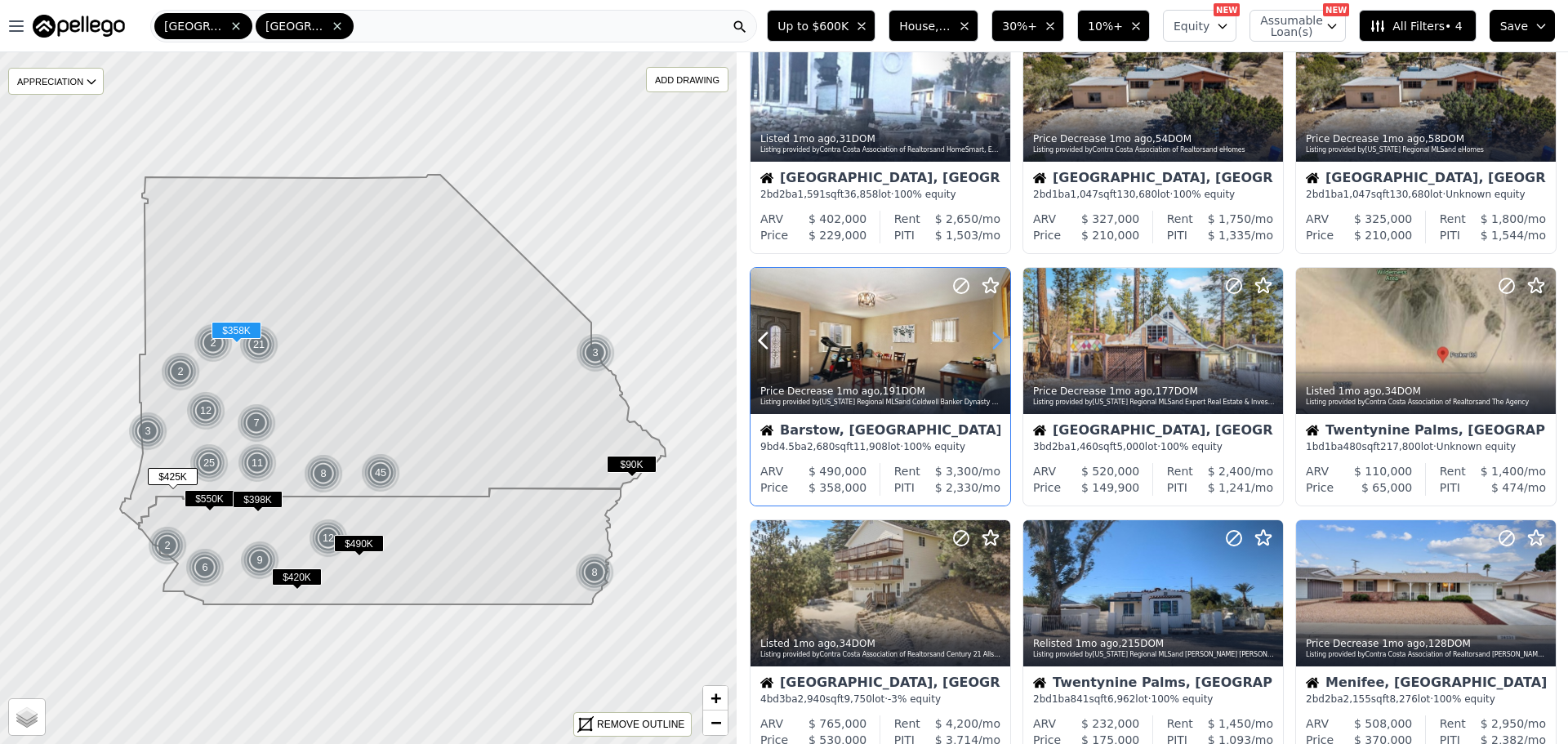
click at [996, 333] on icon at bounding box center [997, 340] width 26 height 26
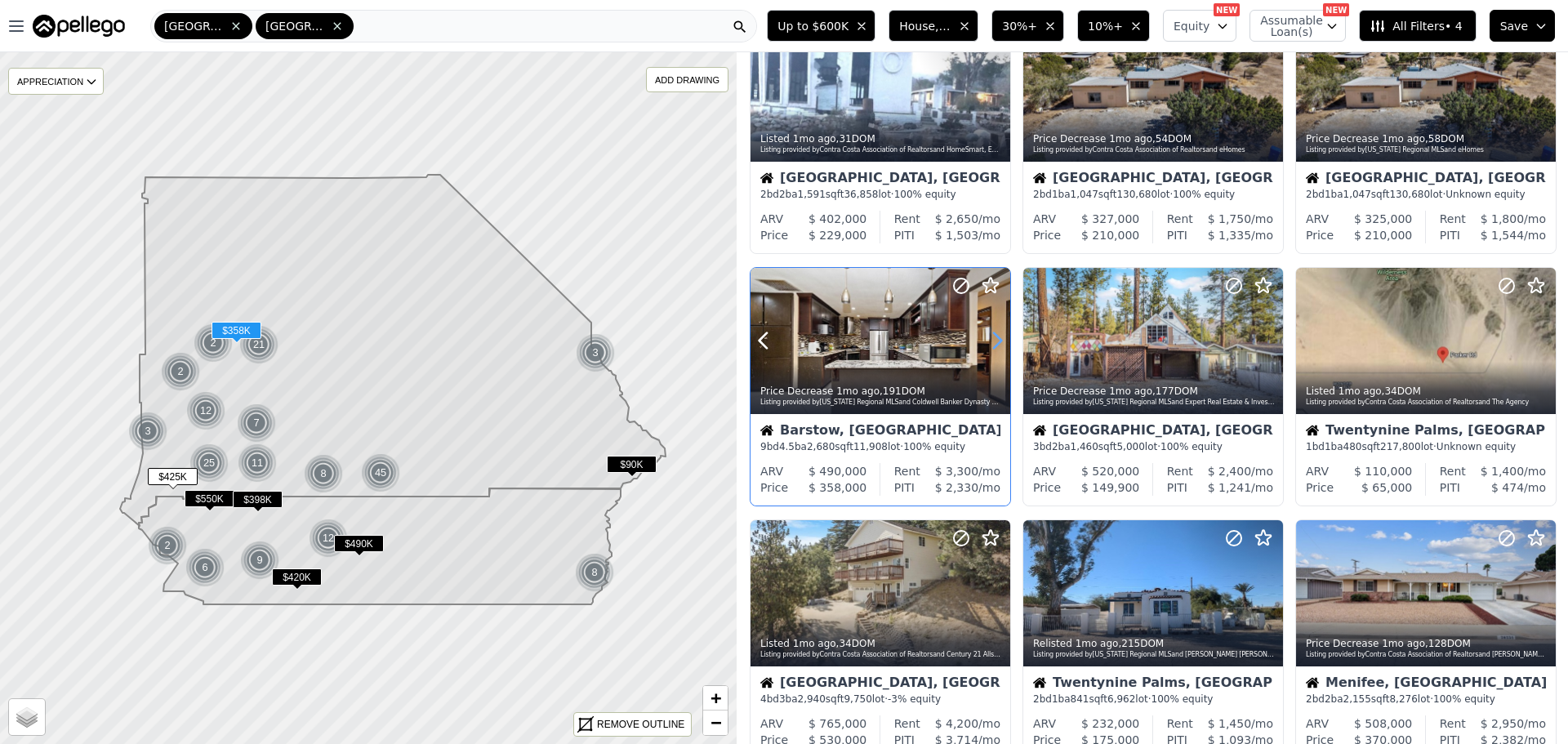
click at [996, 333] on icon at bounding box center [997, 340] width 26 height 26
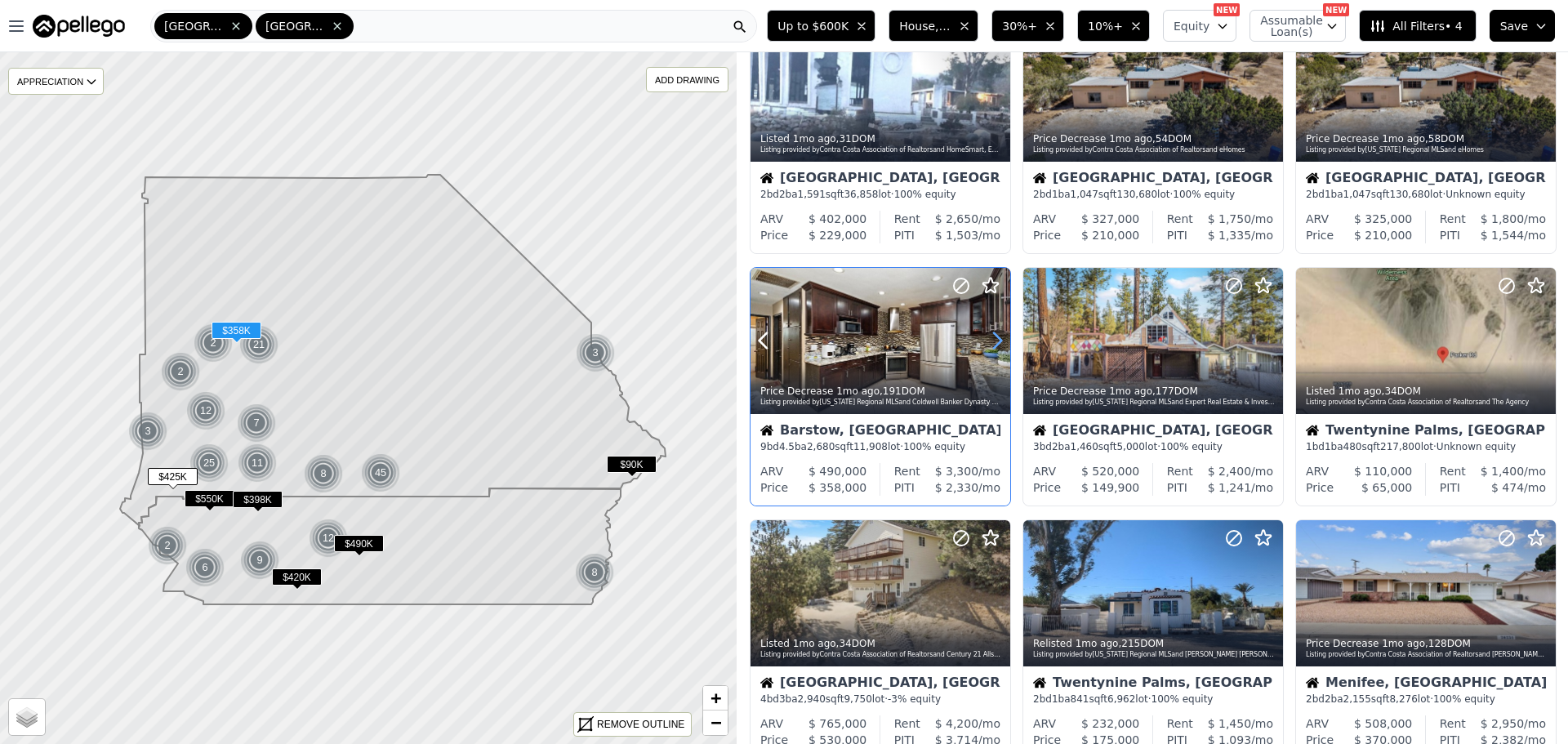
click at [996, 333] on icon at bounding box center [997, 340] width 26 height 26
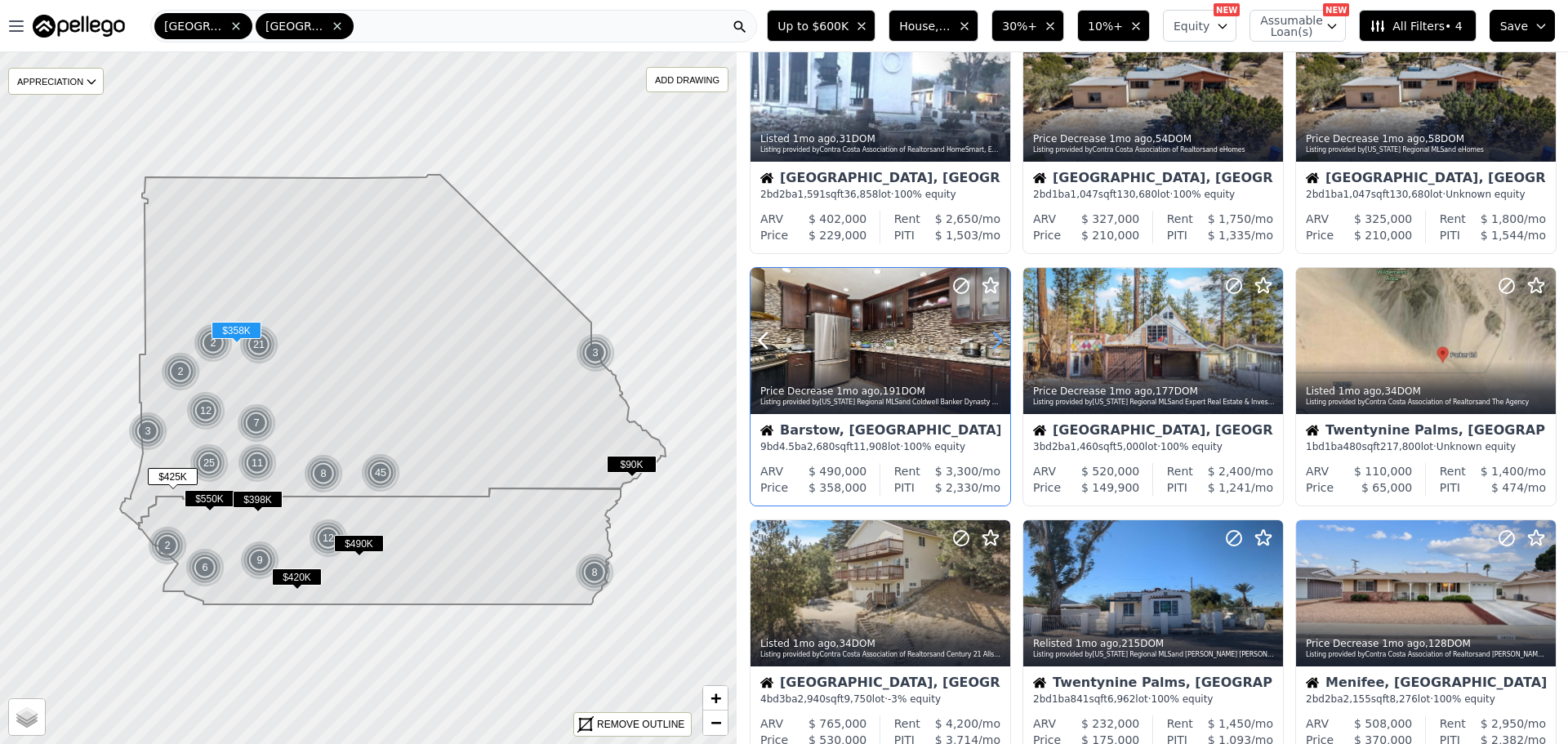
click at [996, 333] on icon at bounding box center [997, 340] width 26 height 26
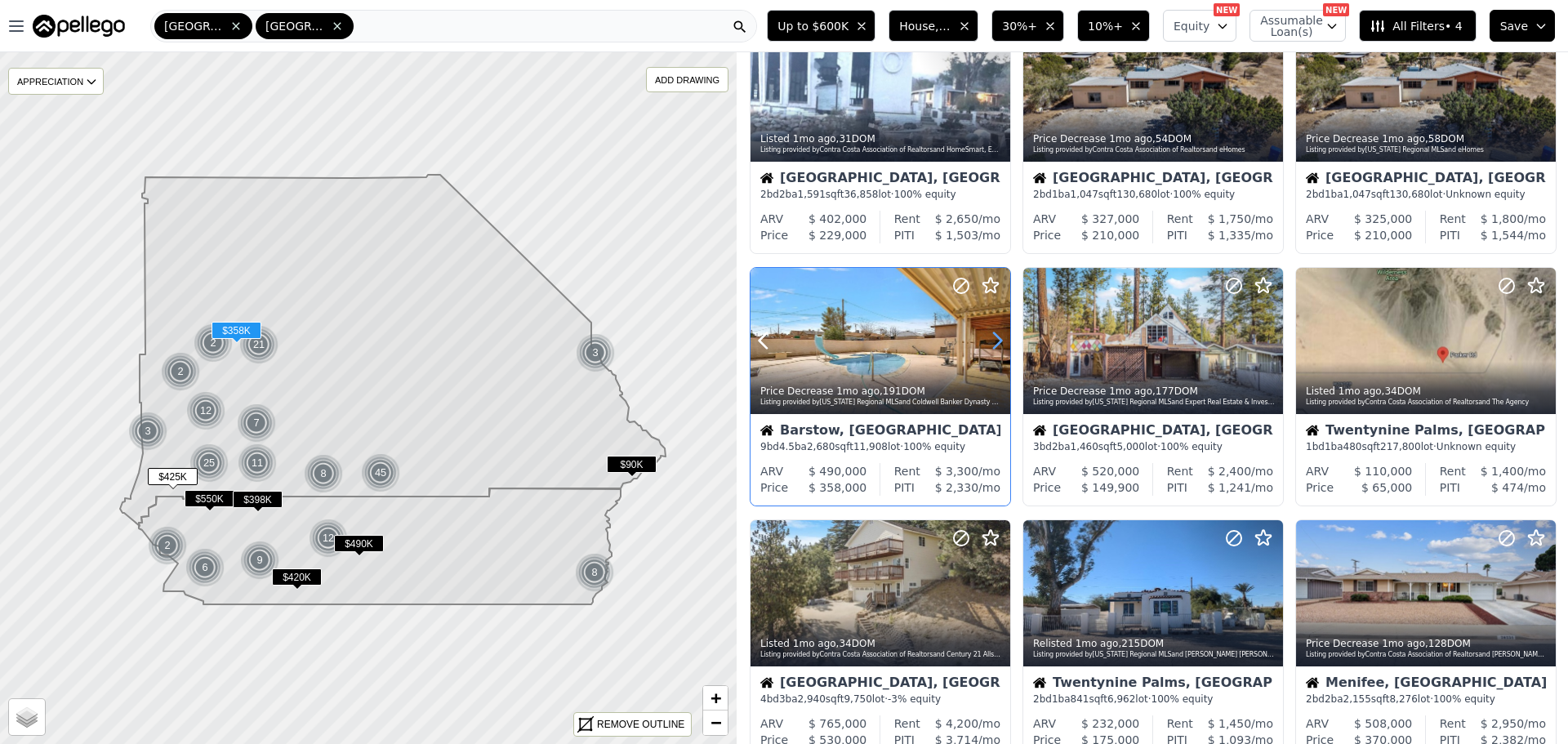
click at [996, 333] on icon at bounding box center [997, 340] width 26 height 26
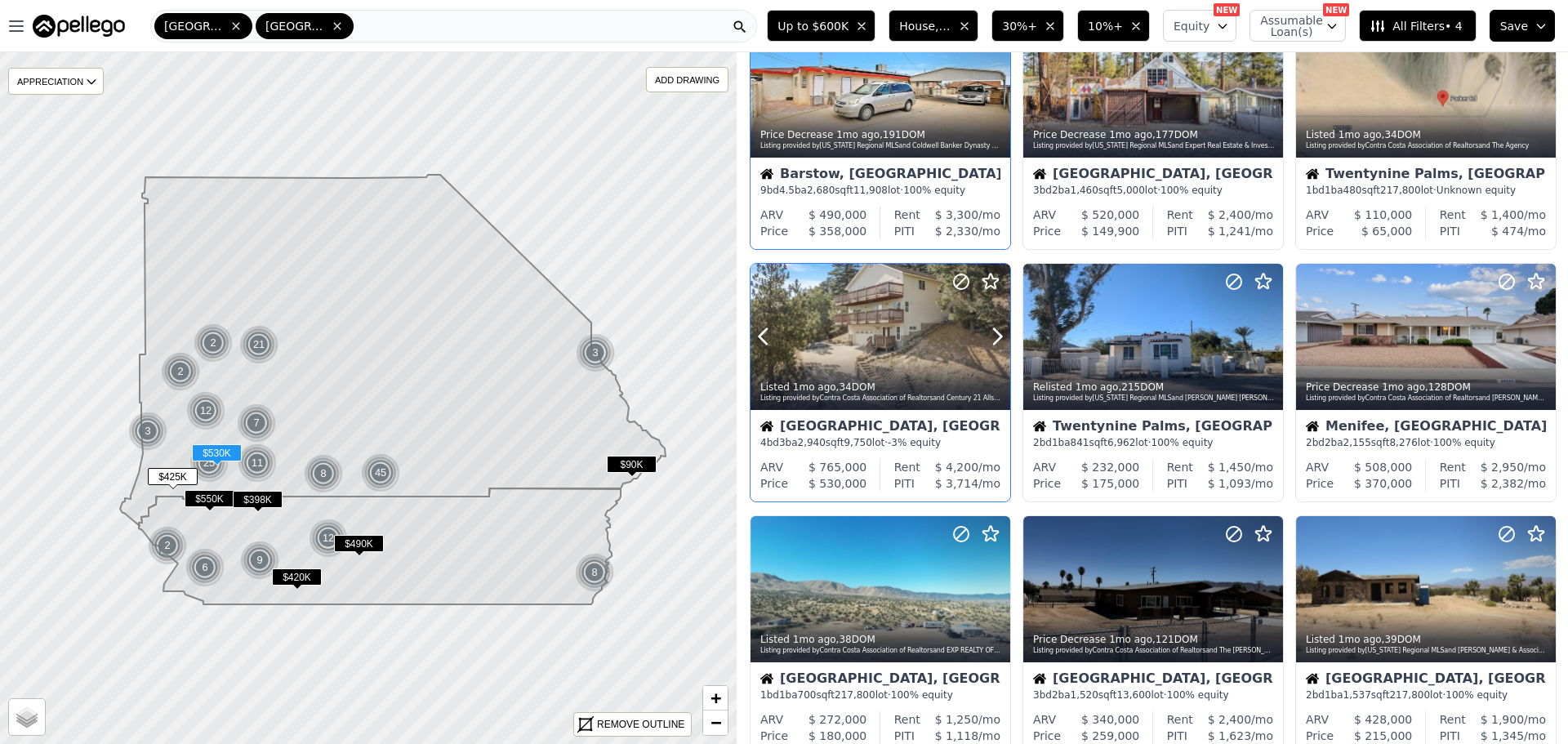
scroll to position [490, 0]
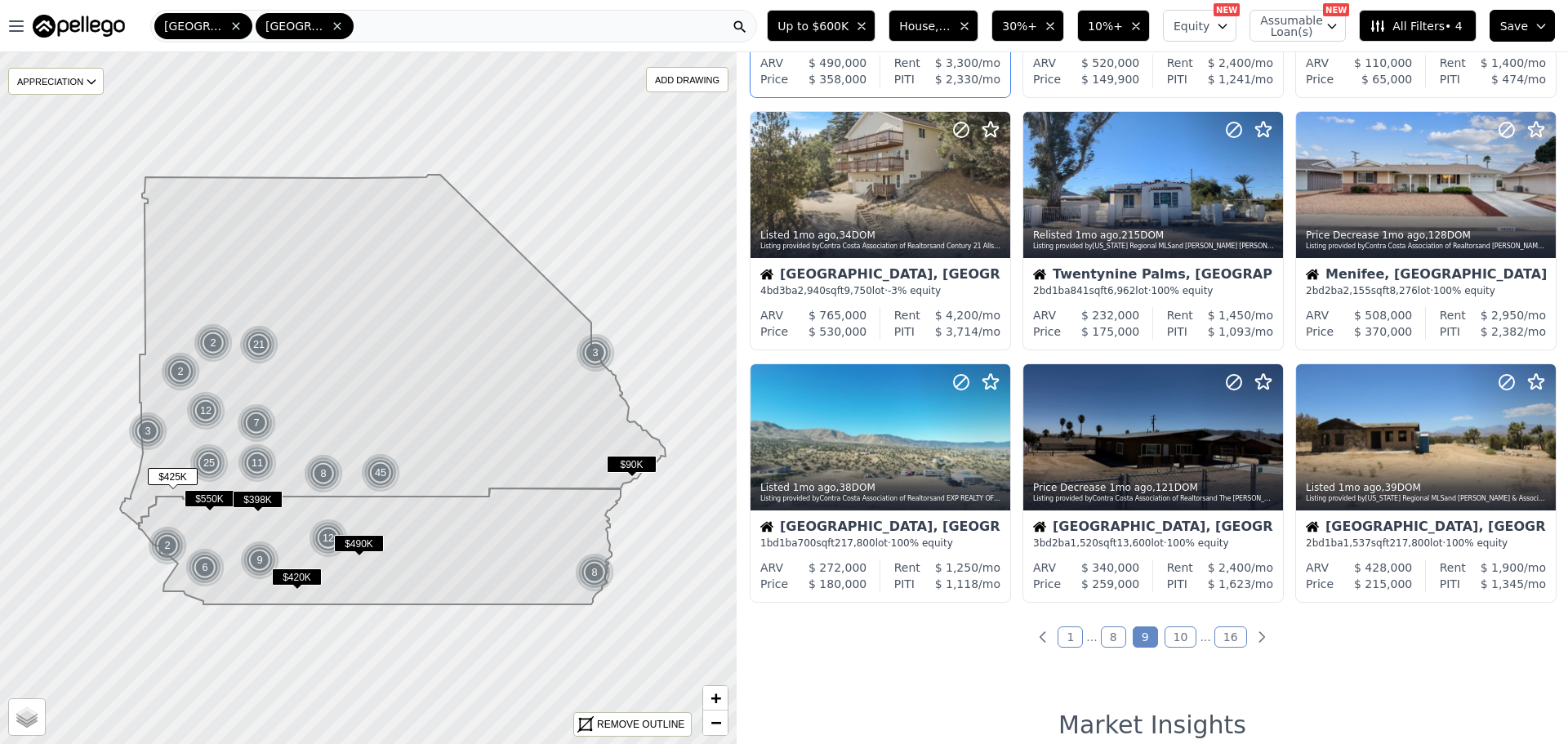
click at [1178, 632] on link "10" at bounding box center [1180, 637] width 32 height 21
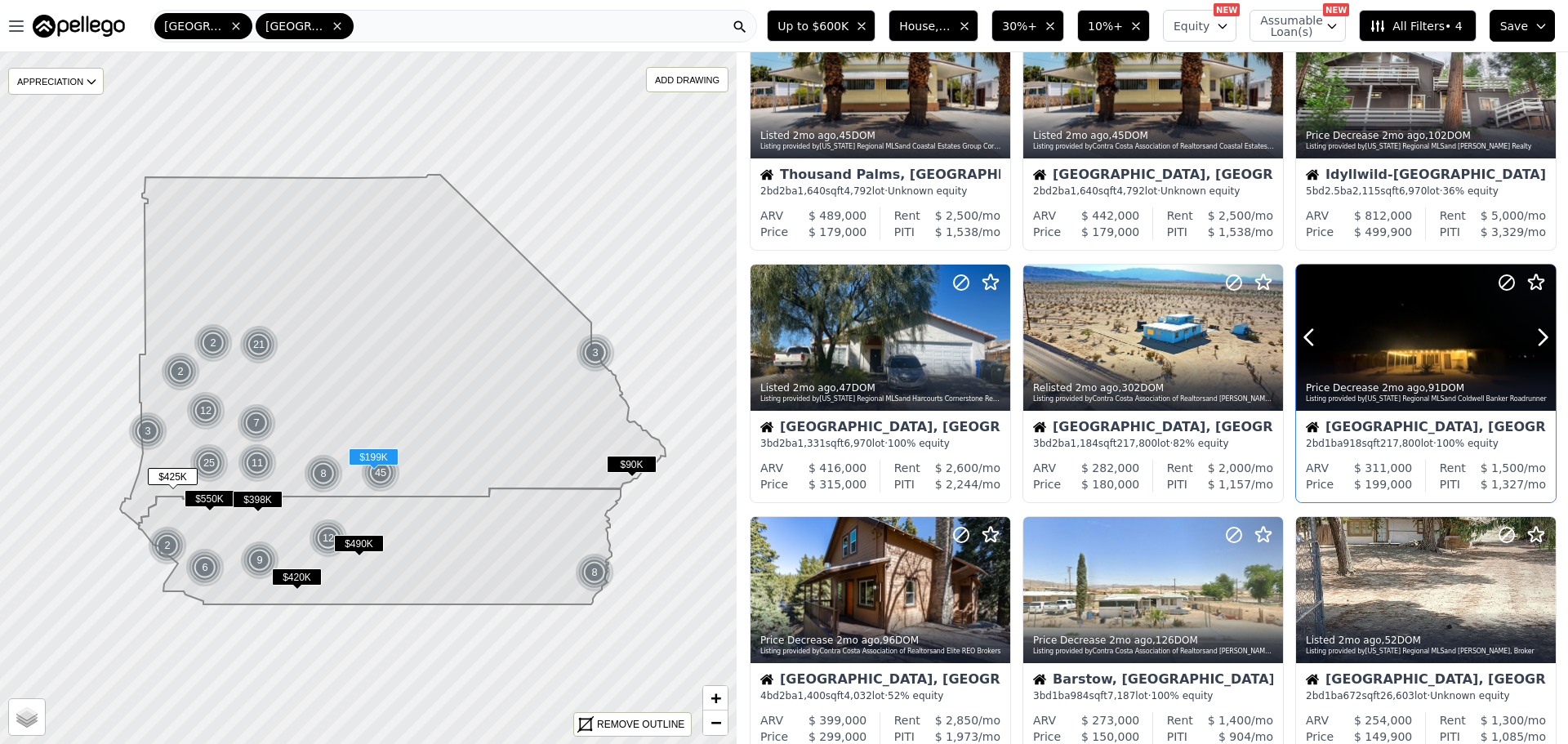
scroll to position [571, 0]
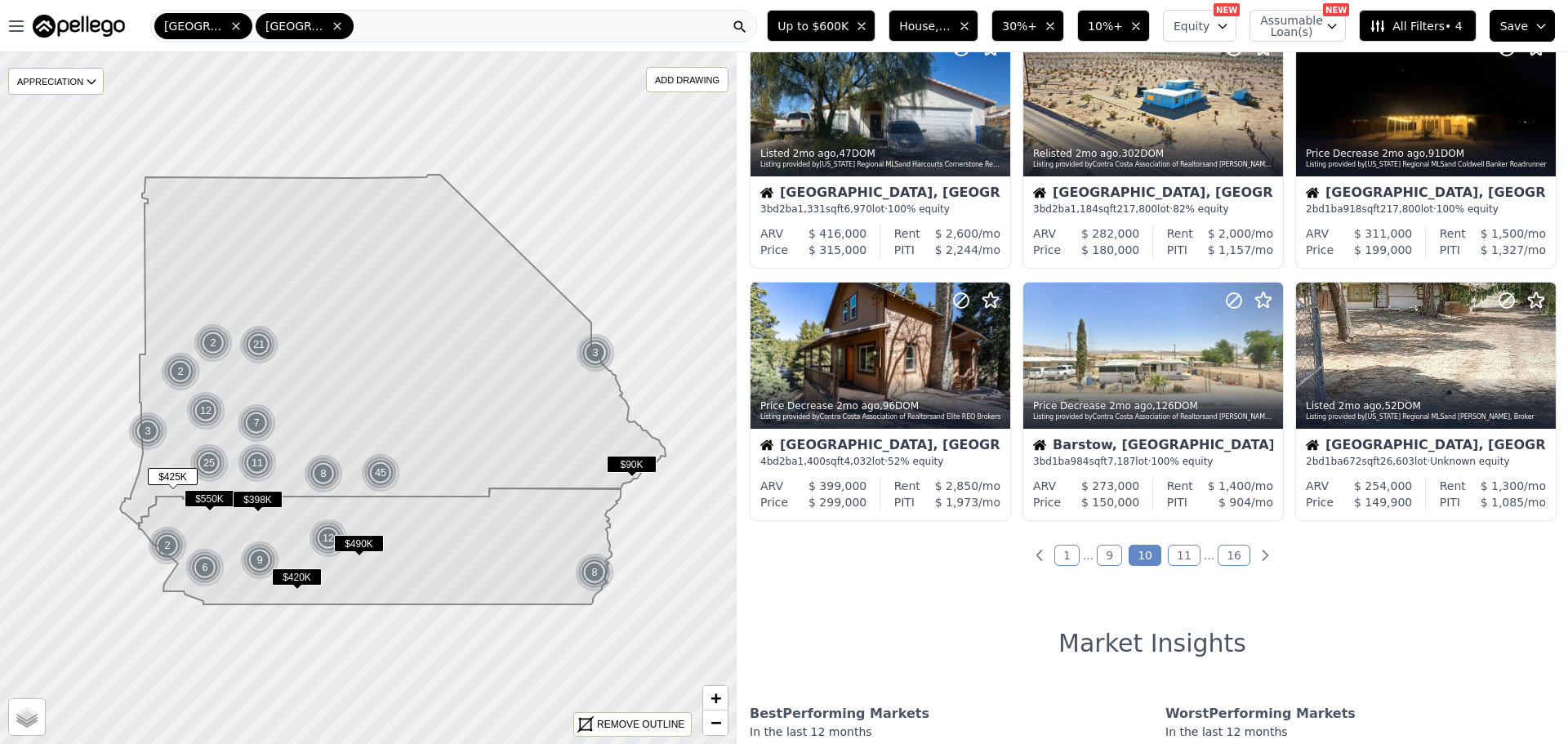
click at [1184, 552] on link "11" at bounding box center [1184, 555] width 32 height 21
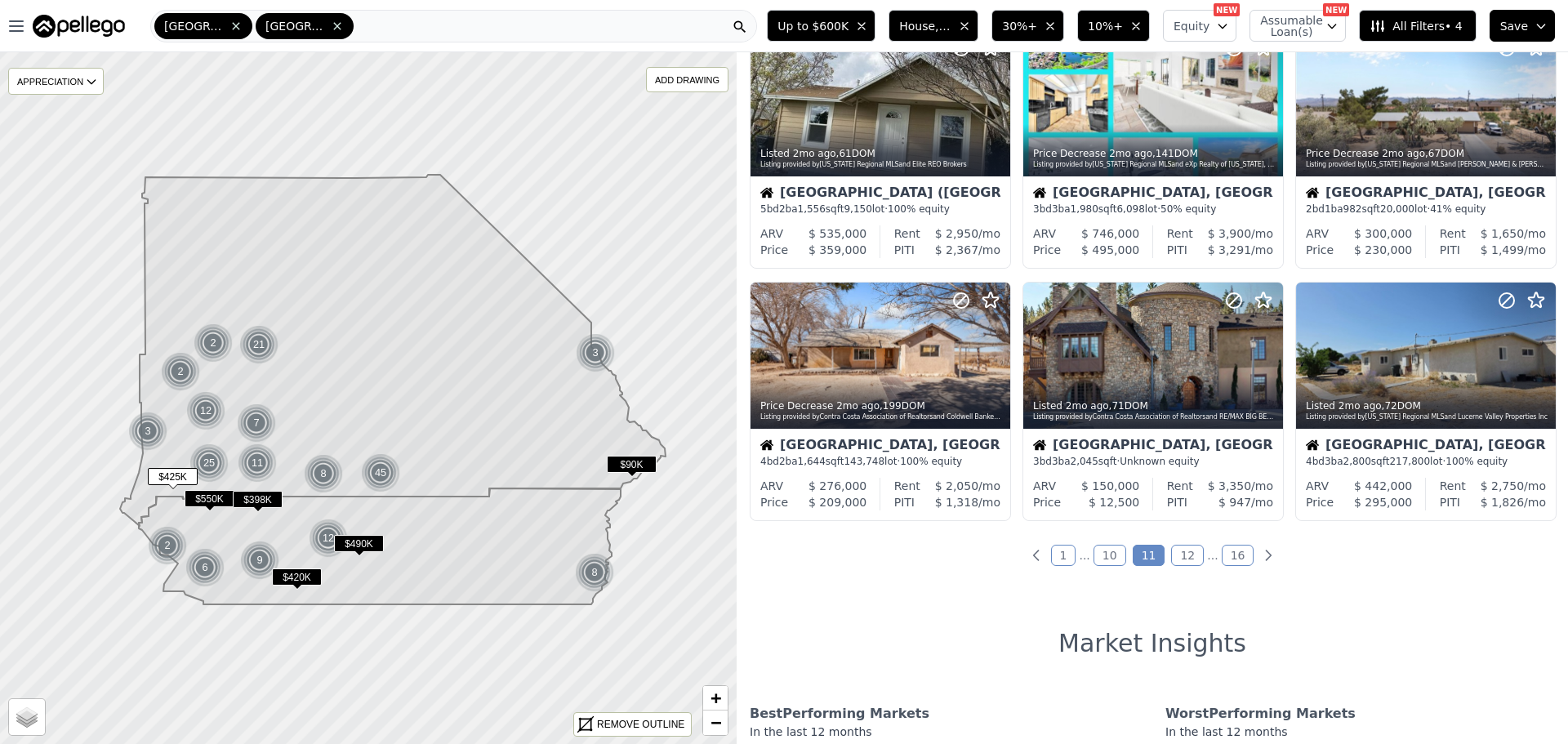
click at [1180, 557] on link "12" at bounding box center [1187, 555] width 32 height 21
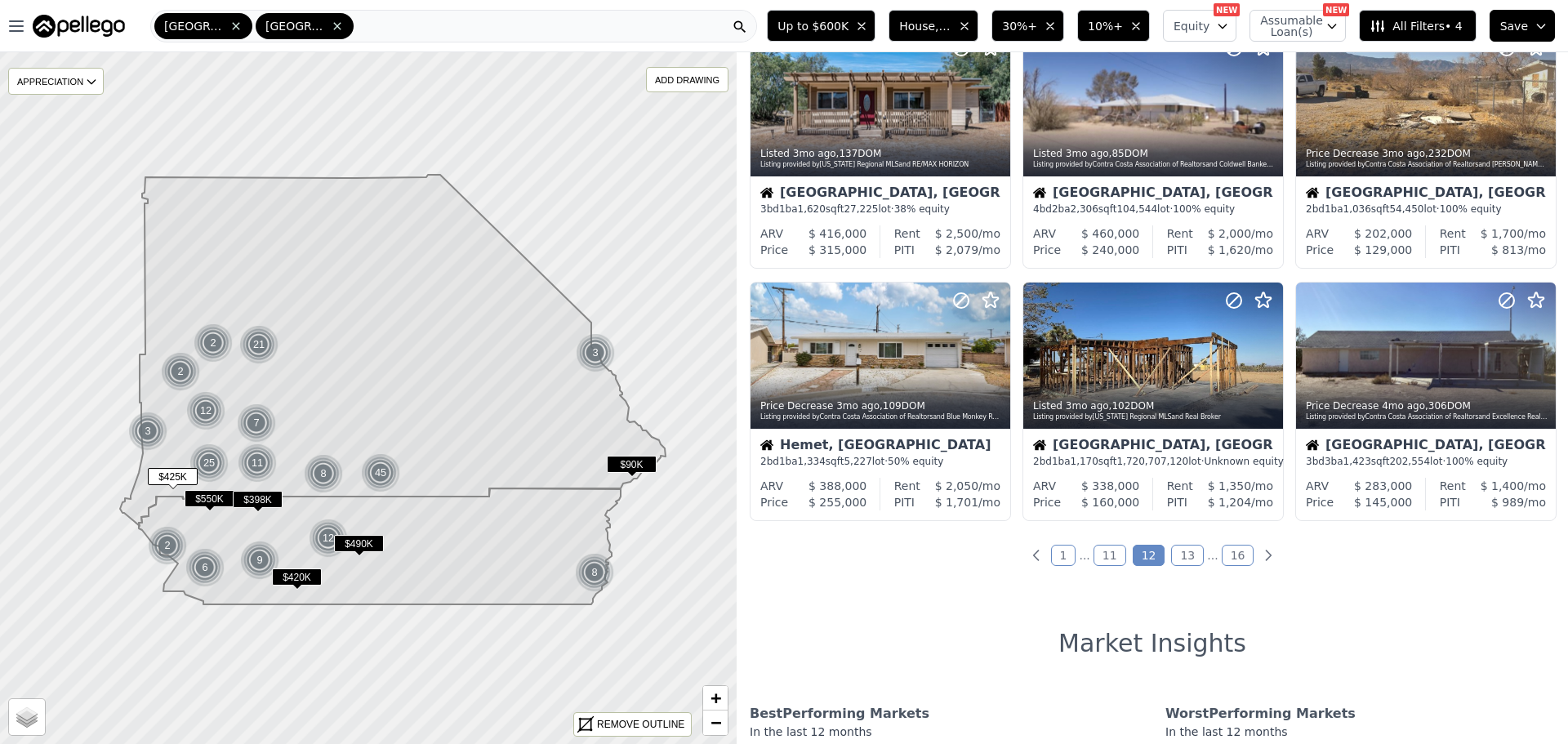
click at [1178, 552] on link "13" at bounding box center [1187, 555] width 32 height 21
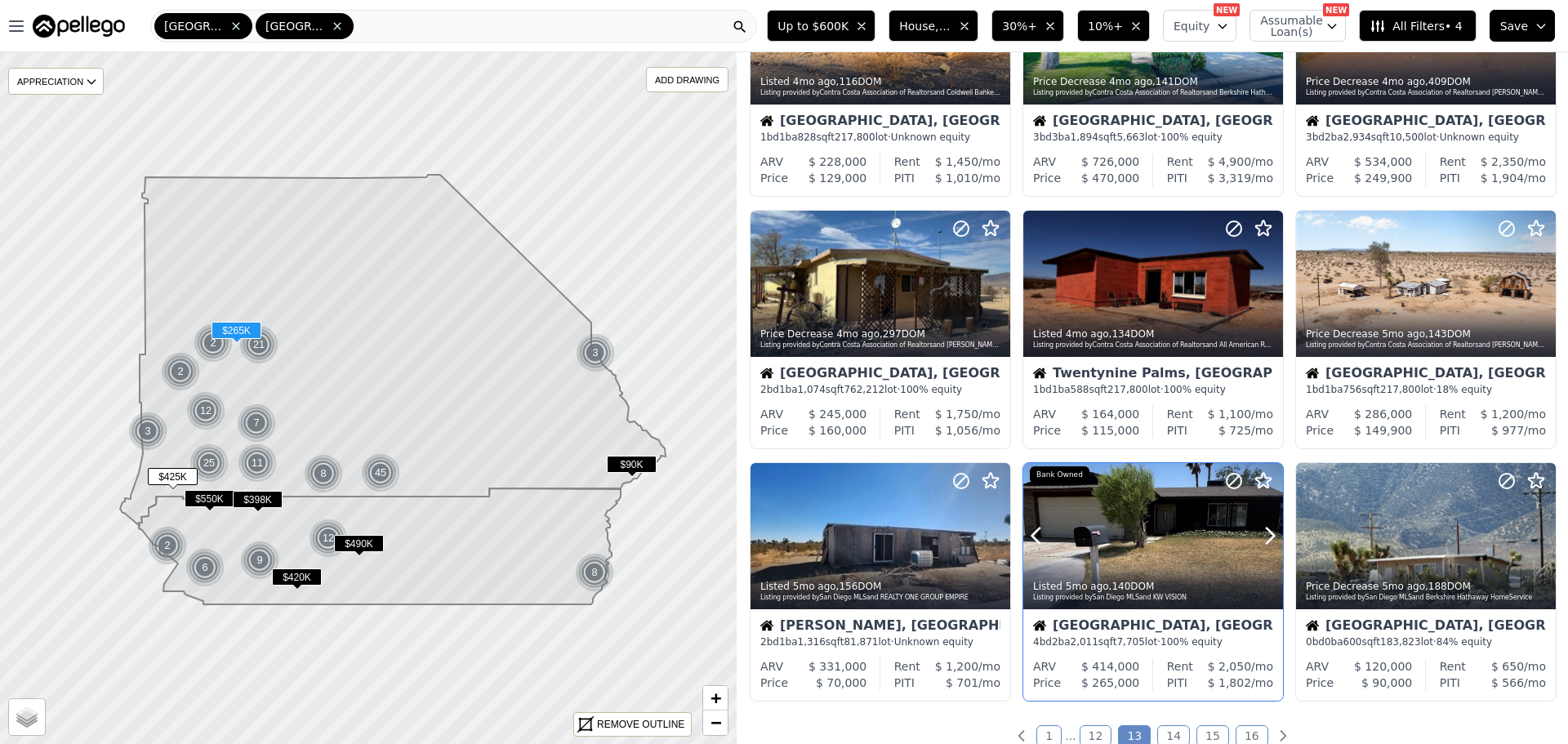
scroll to position [653, 0]
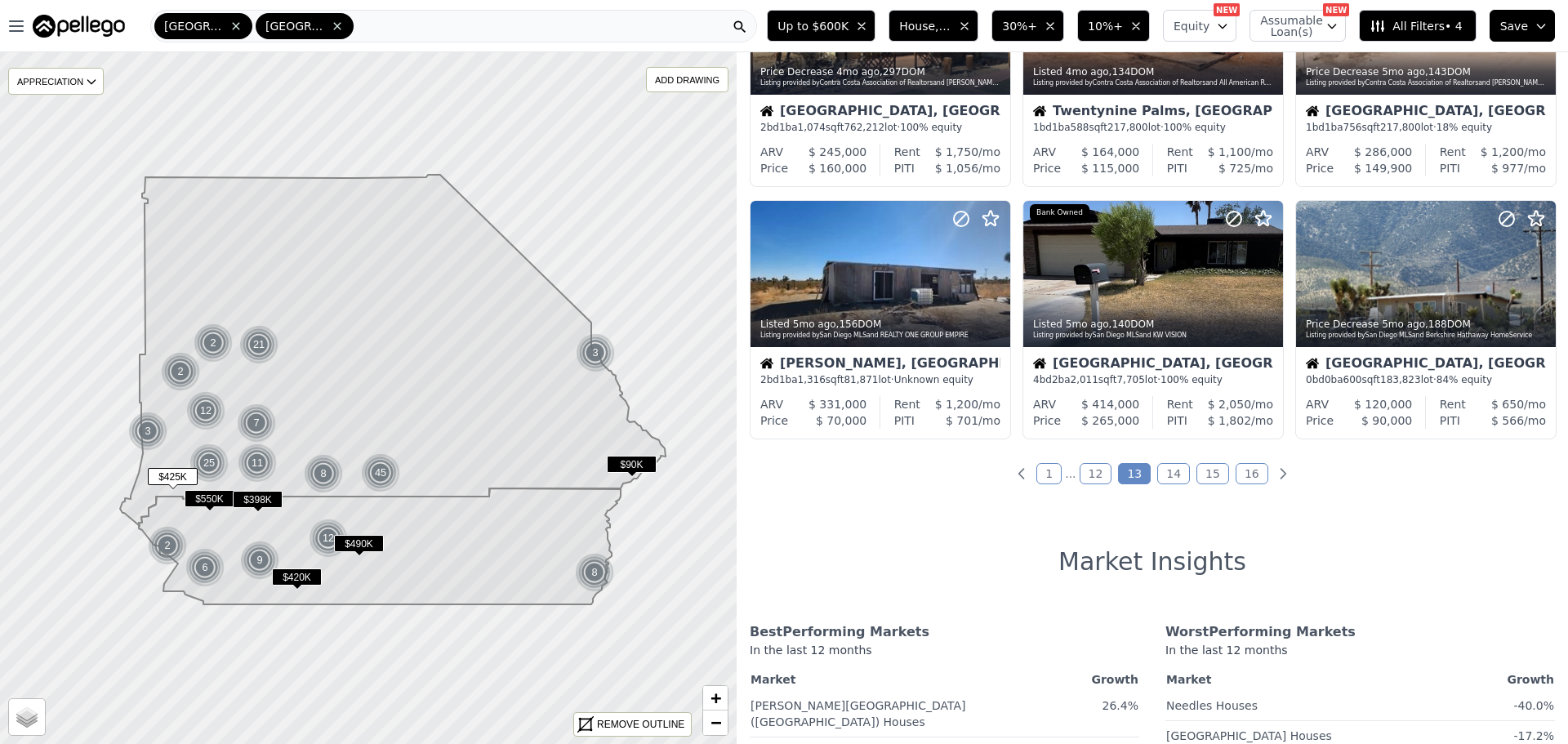
click at [1174, 475] on link "14" at bounding box center [1173, 474] width 32 height 21
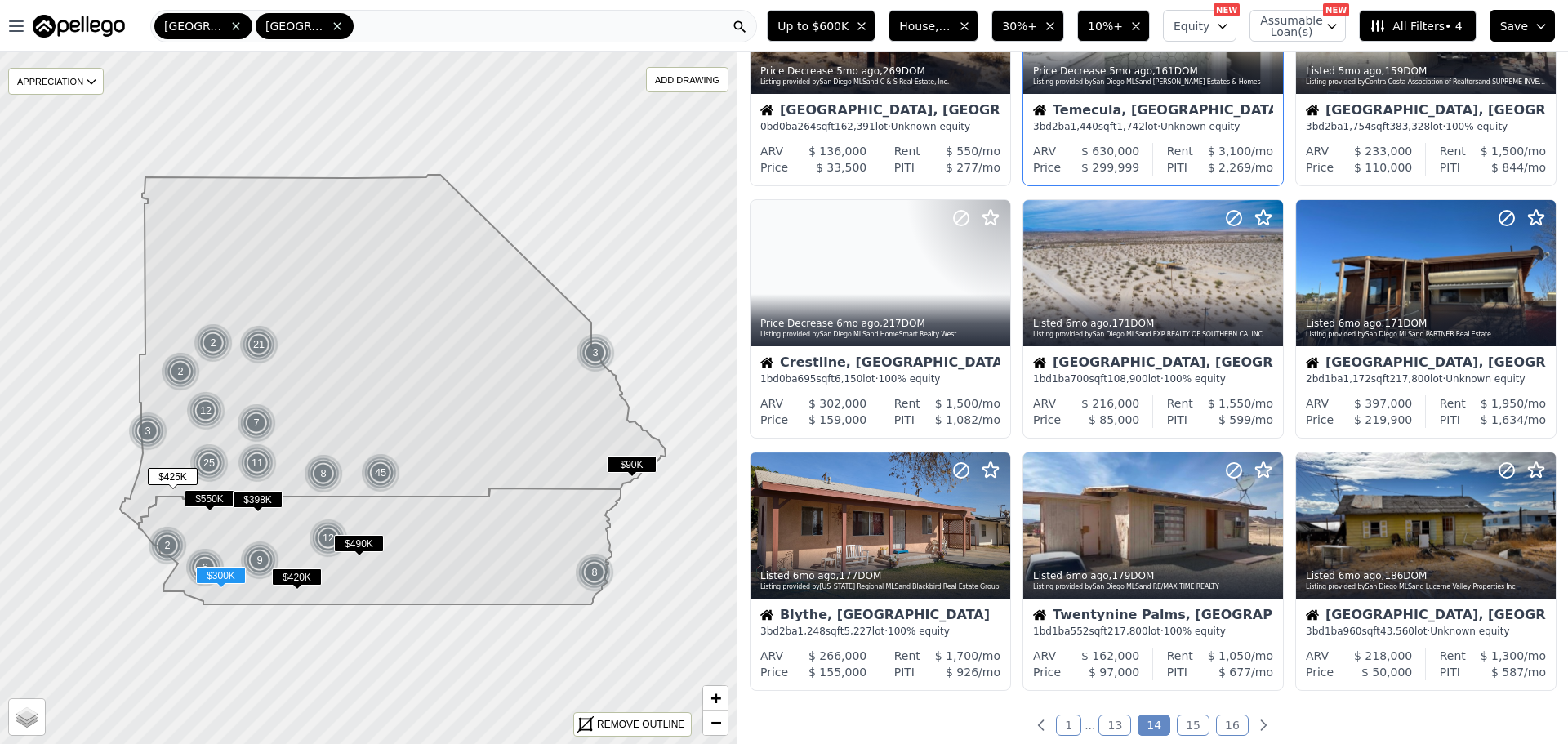
scroll to position [490, 0]
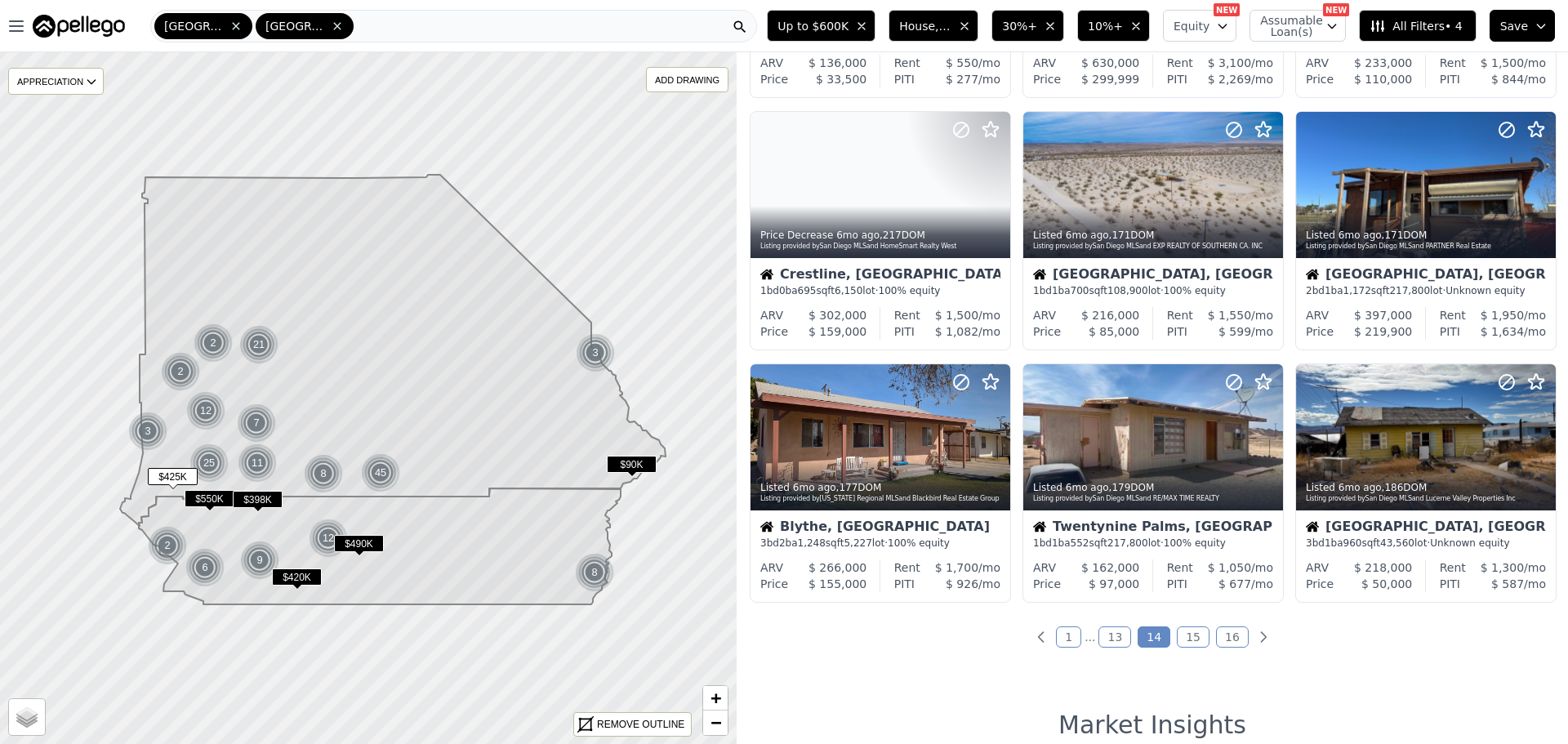
click at [1187, 632] on link "15" at bounding box center [1193, 637] width 32 height 21
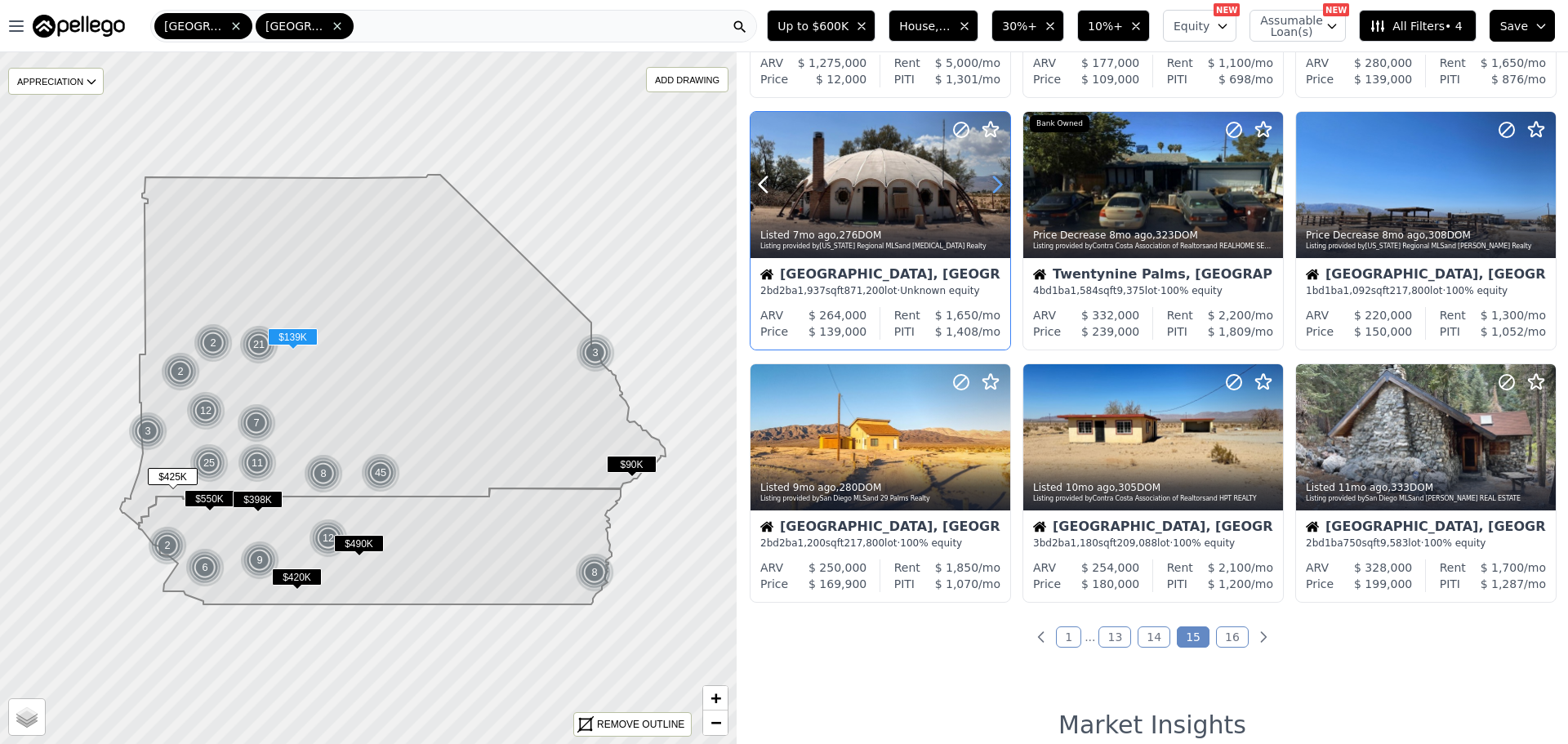
click at [985, 190] on icon at bounding box center [997, 184] width 26 height 26
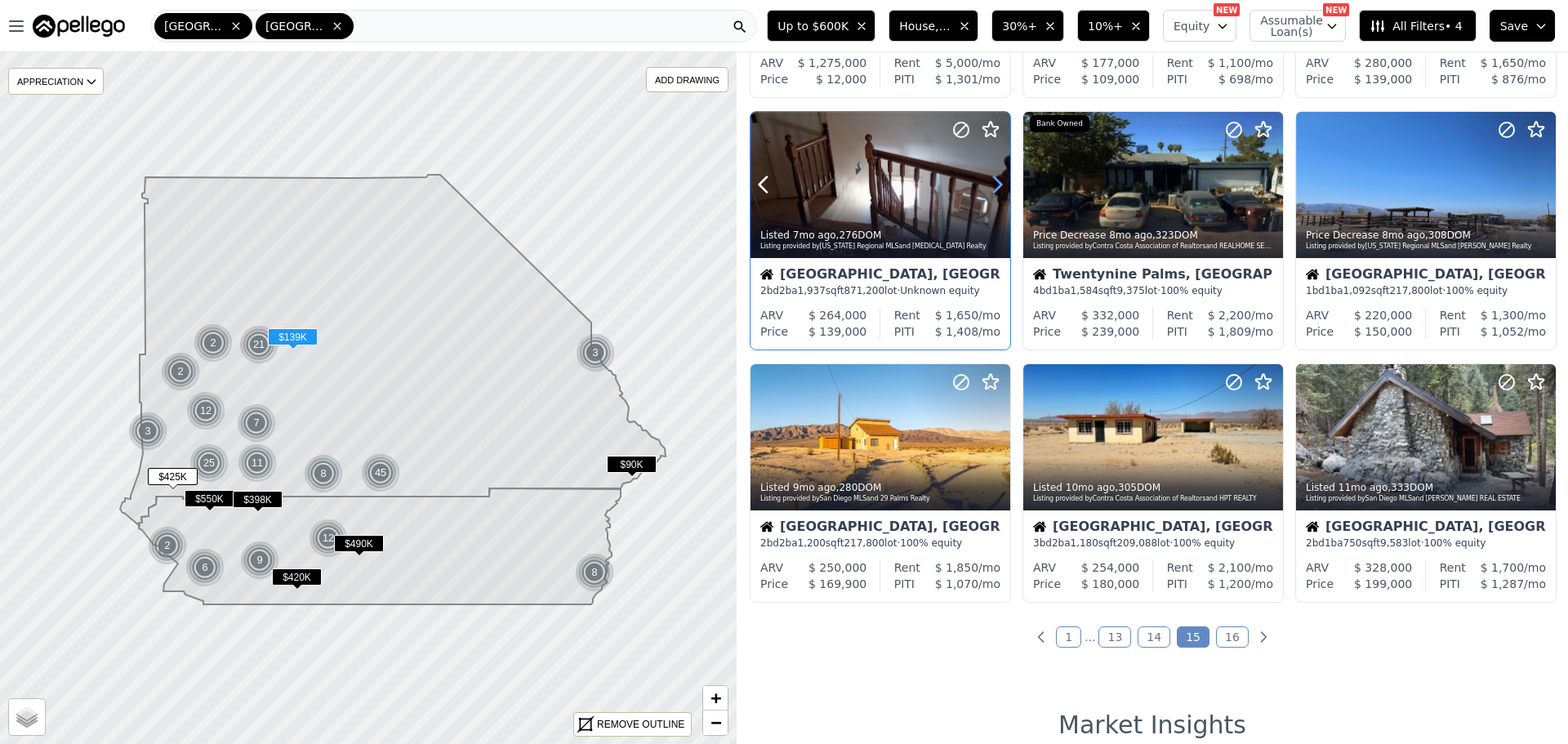
click at [985, 190] on icon at bounding box center [997, 184] width 26 height 26
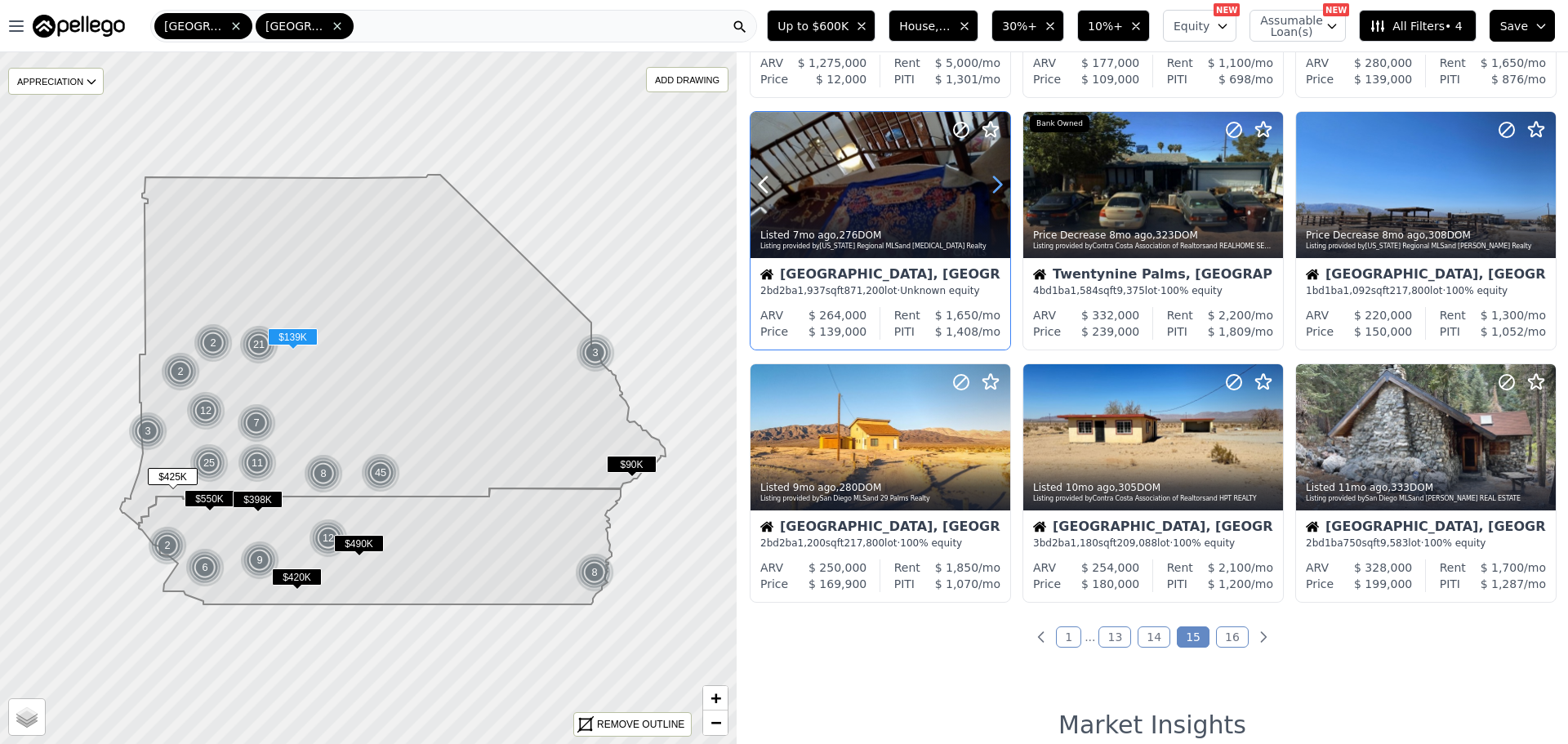
click at [985, 190] on icon at bounding box center [997, 184] width 26 height 26
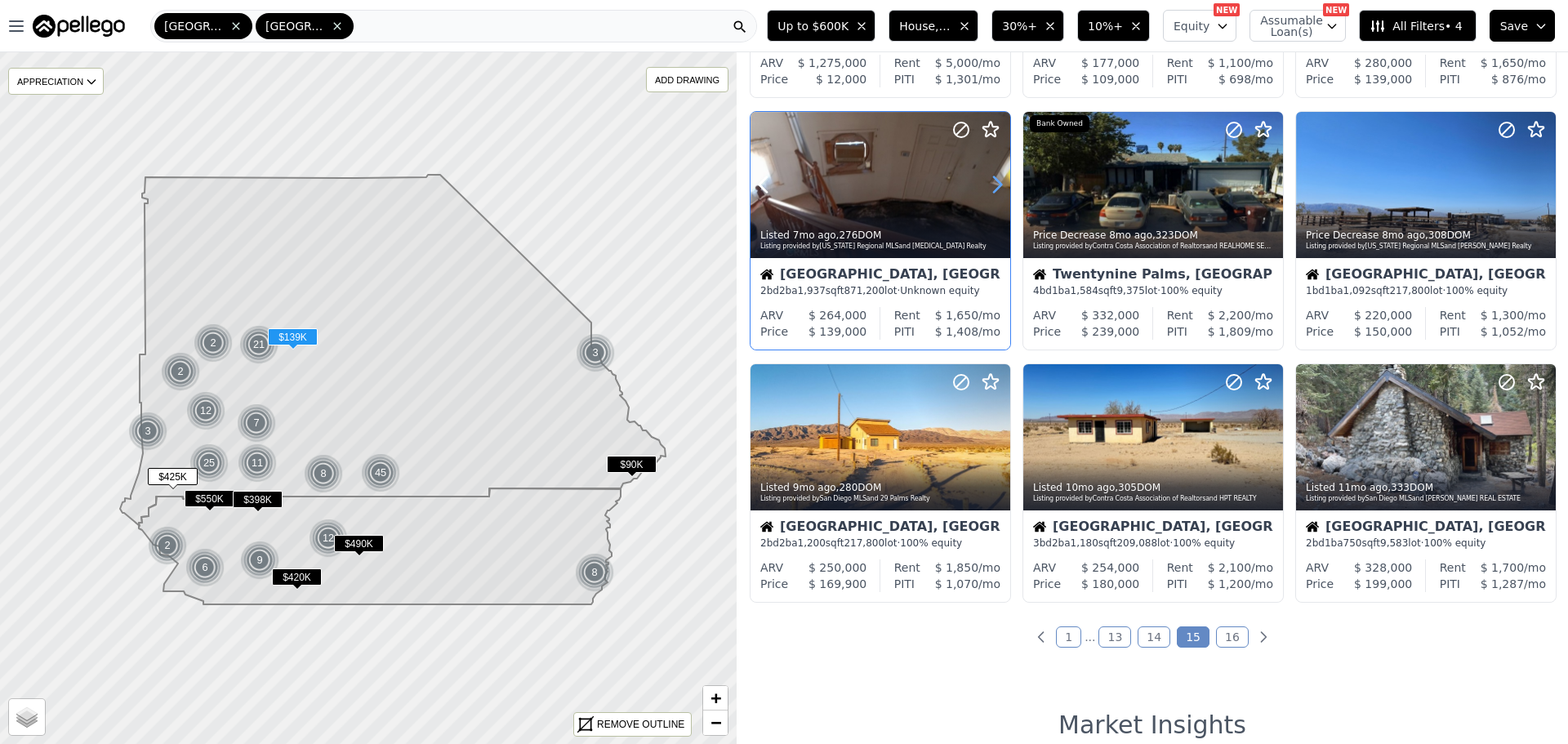
click at [985, 190] on icon at bounding box center [997, 184] width 26 height 26
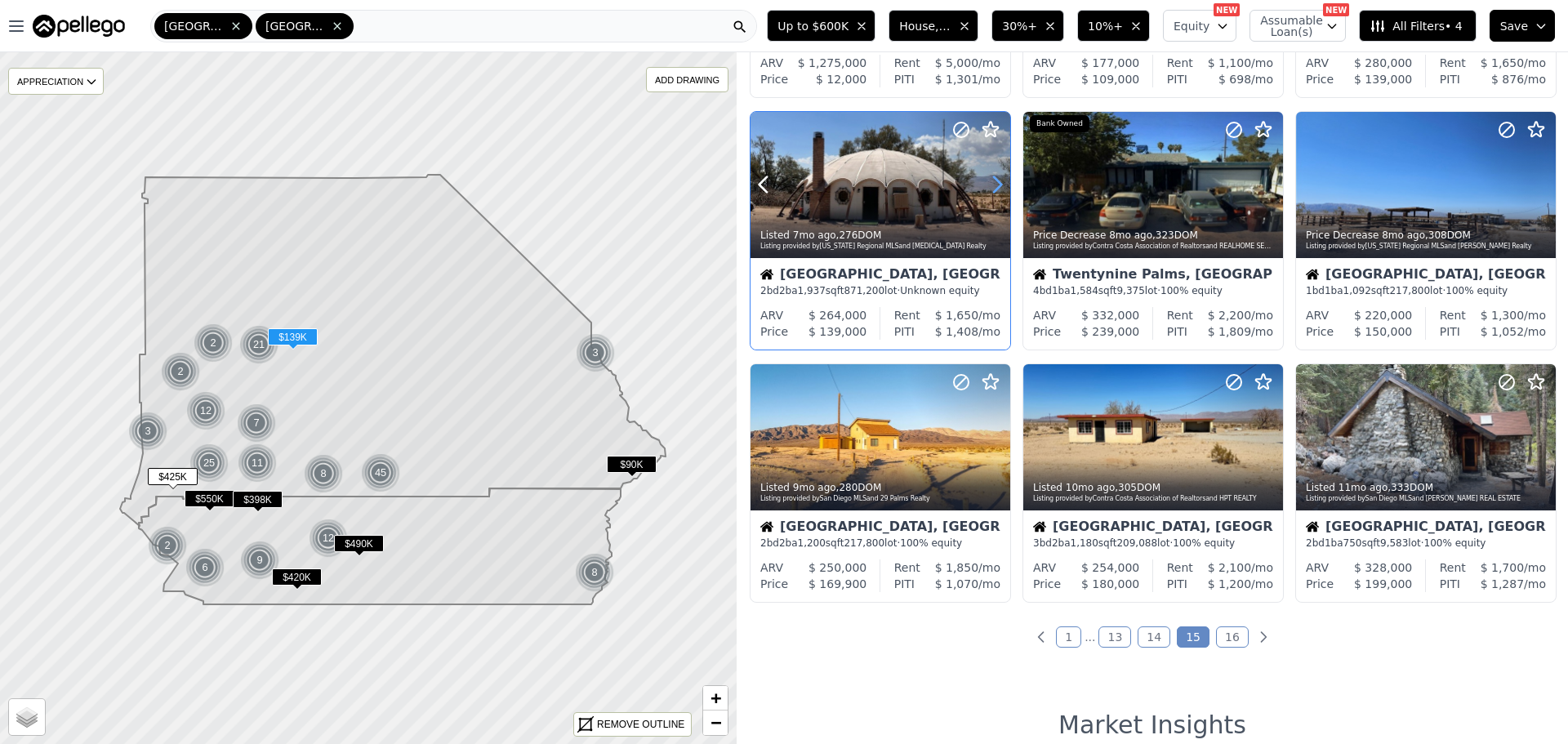
click at [985, 190] on icon at bounding box center [997, 184] width 26 height 26
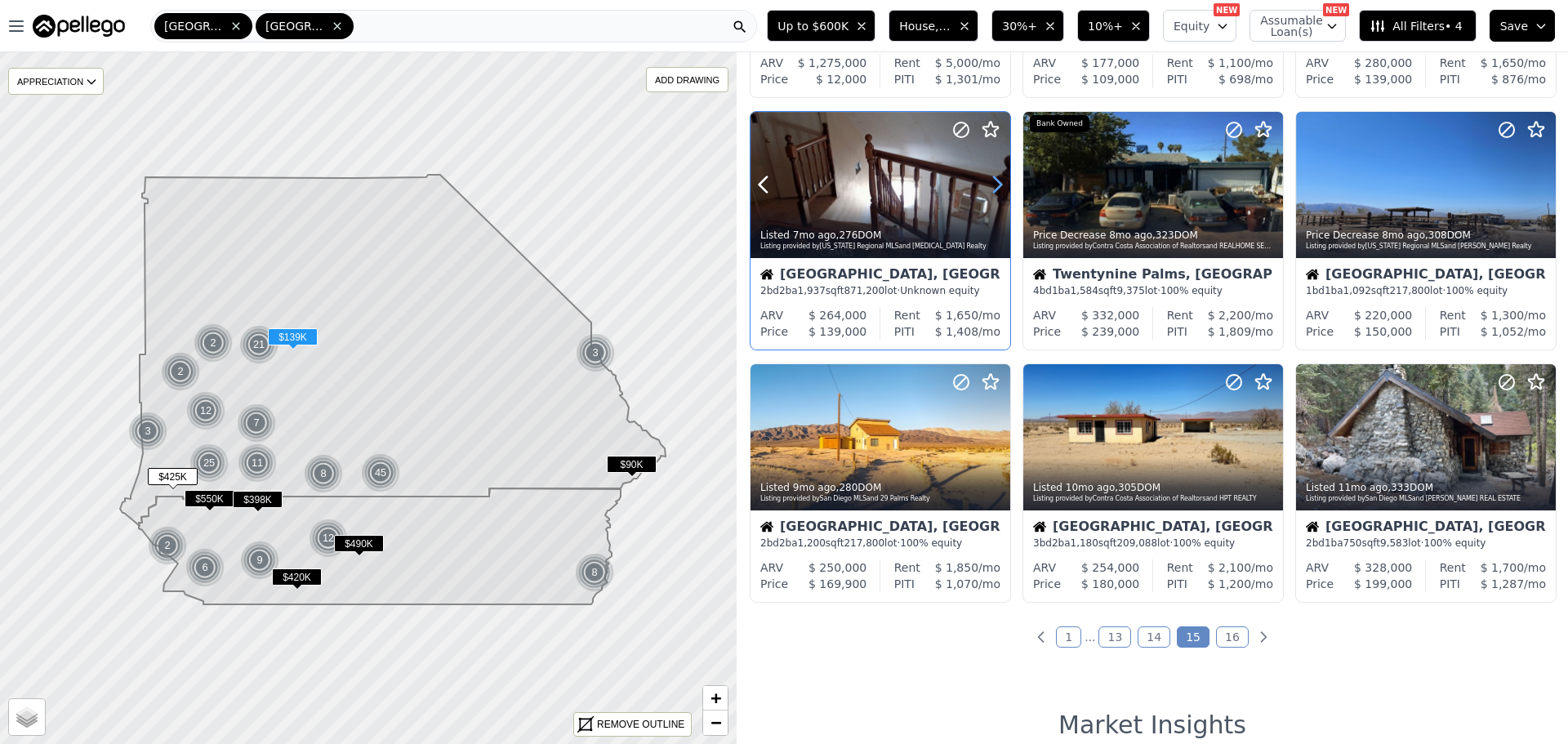
click at [985, 190] on icon at bounding box center [997, 184] width 26 height 26
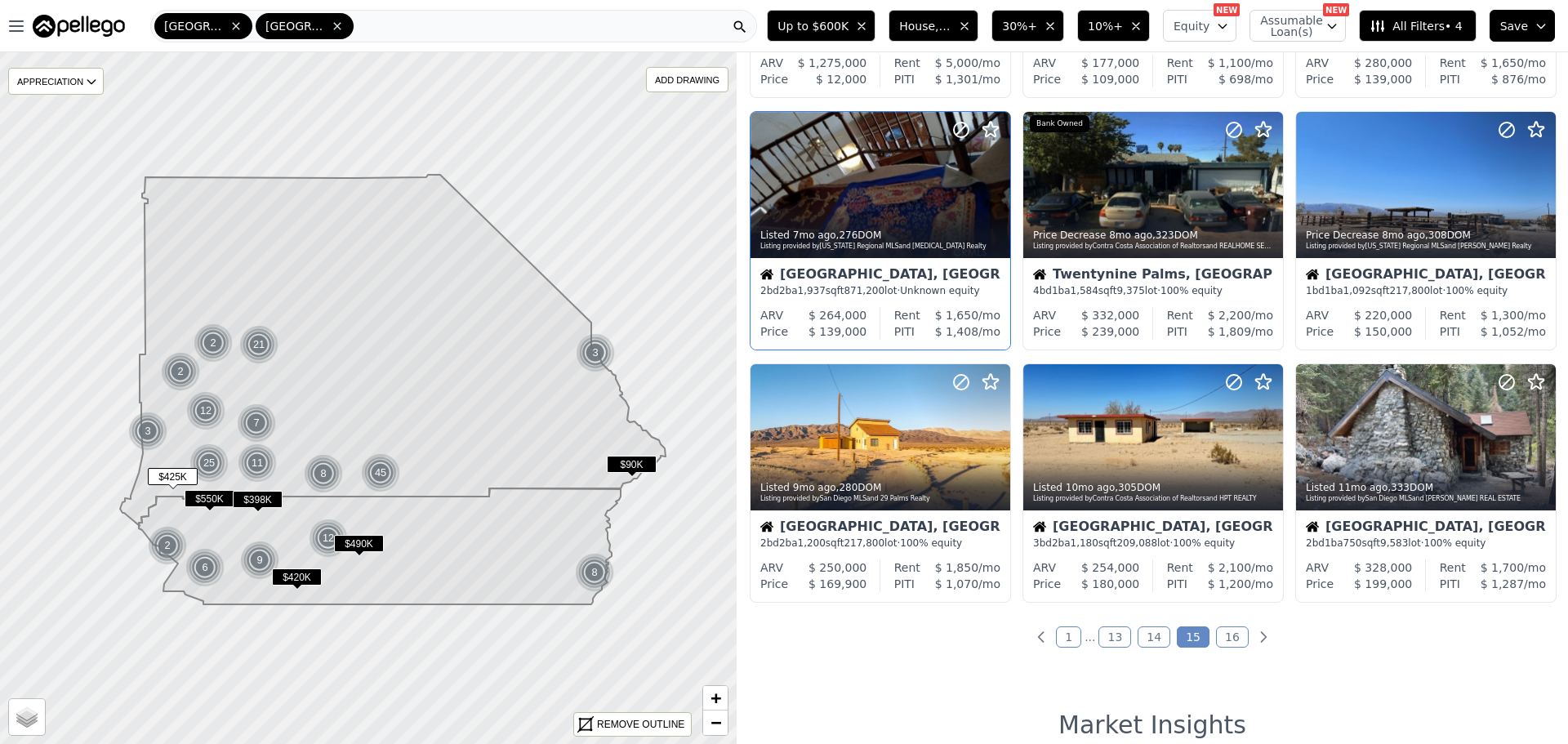
click at [1218, 634] on link "16" at bounding box center [1232, 637] width 32 height 21
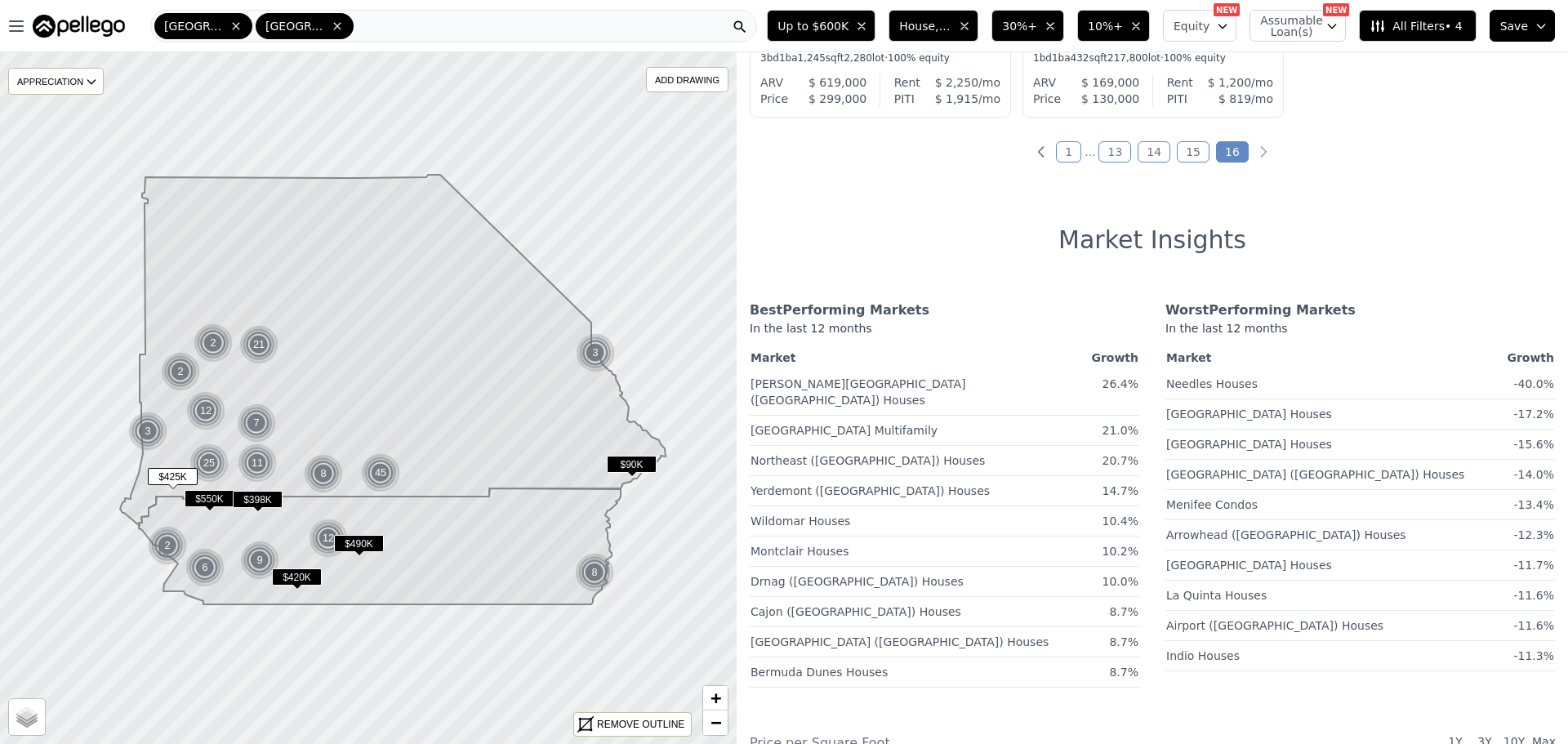
scroll to position [0, 0]
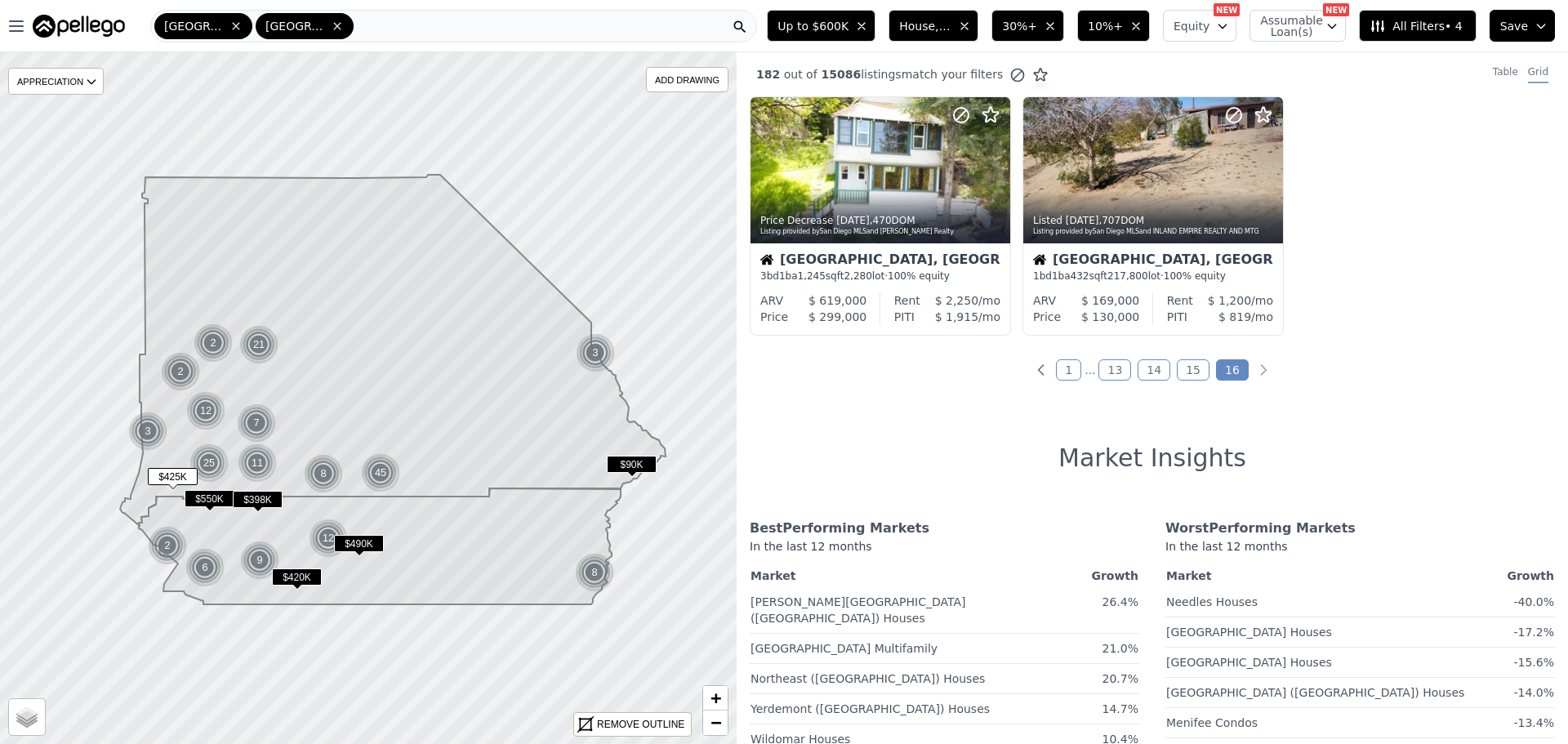
click at [1037, 24] on span "30%+" at bounding box center [1019, 26] width 35 height 16
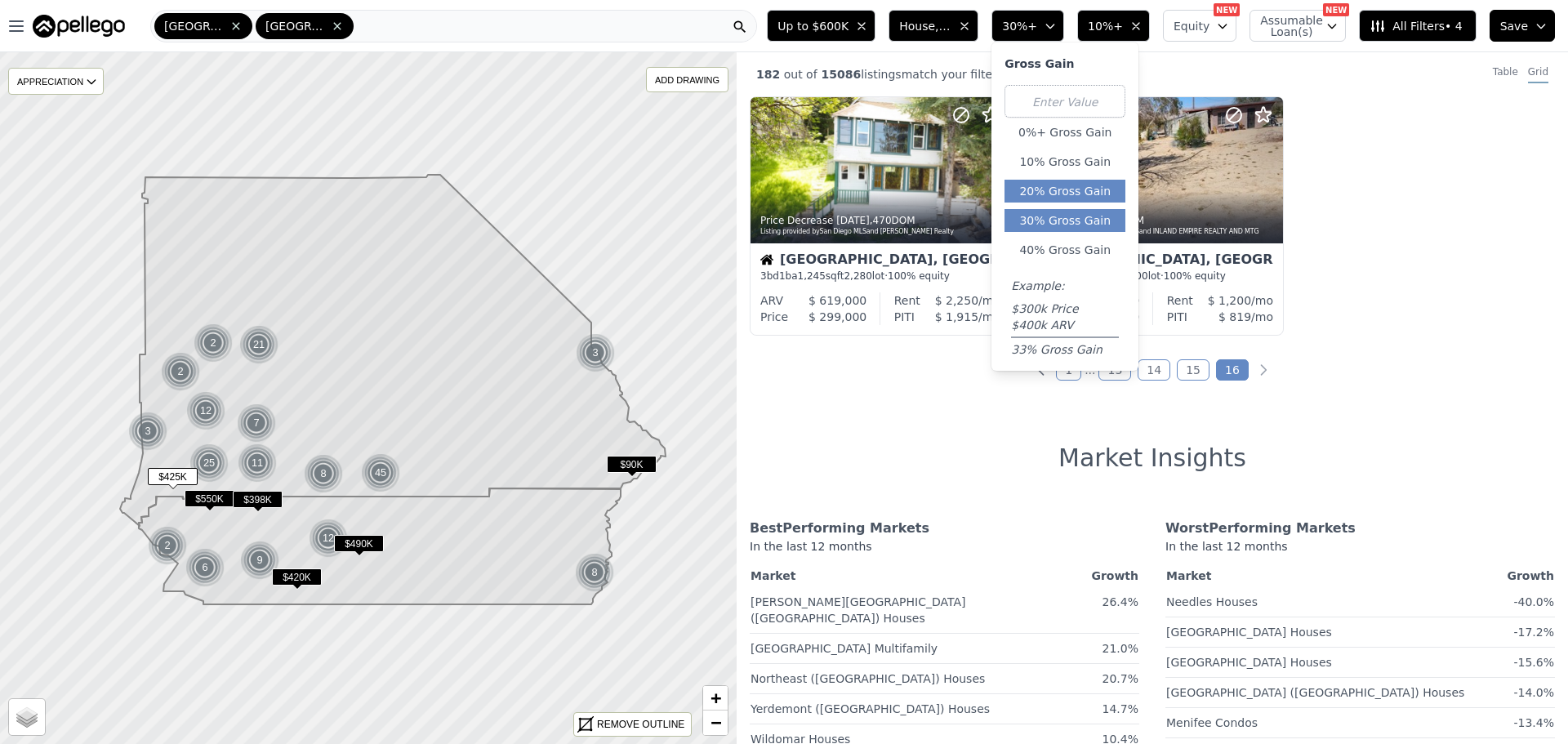
click at [1064, 184] on button "20% Gross Gain" at bounding box center [1065, 192] width 121 height 23
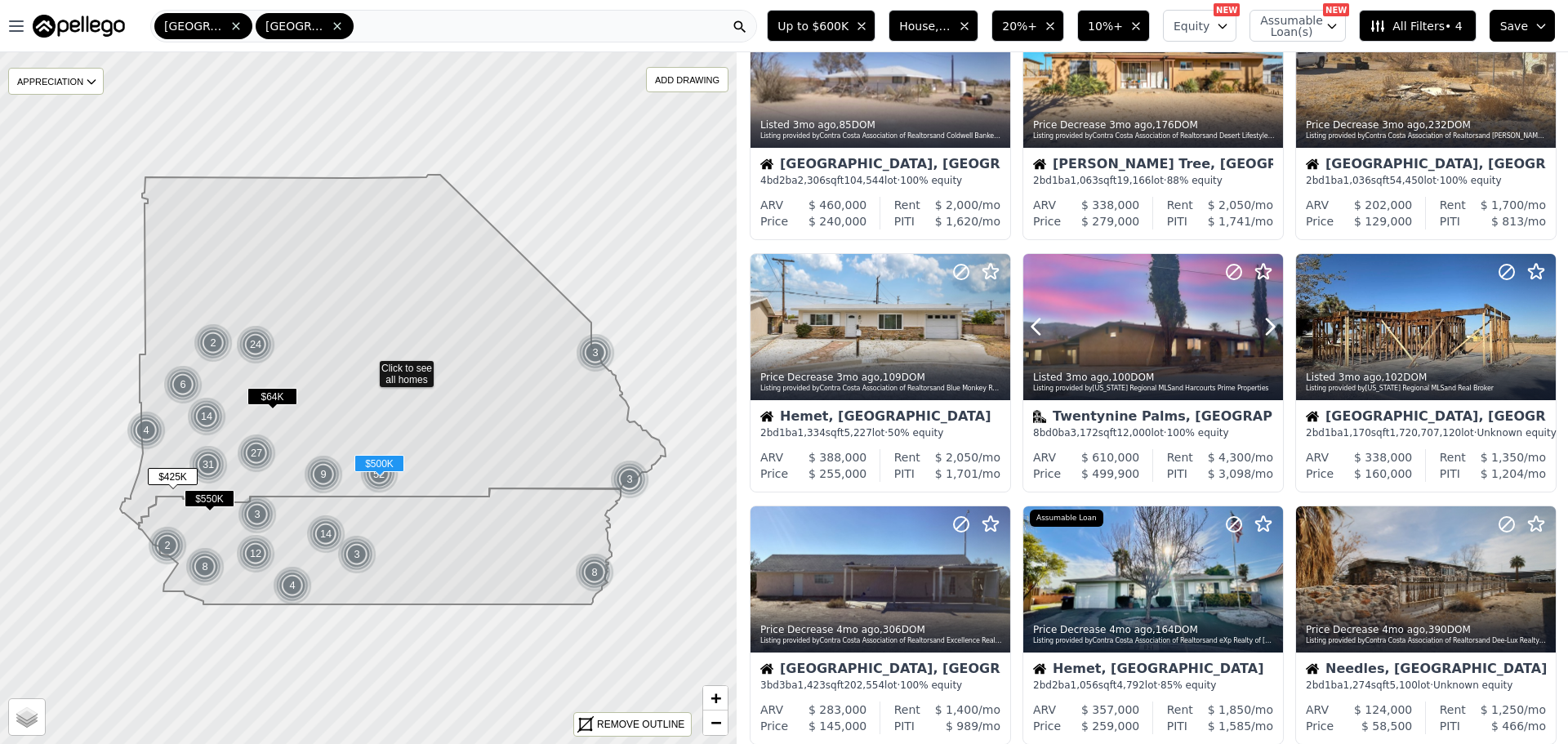
scroll to position [653, 0]
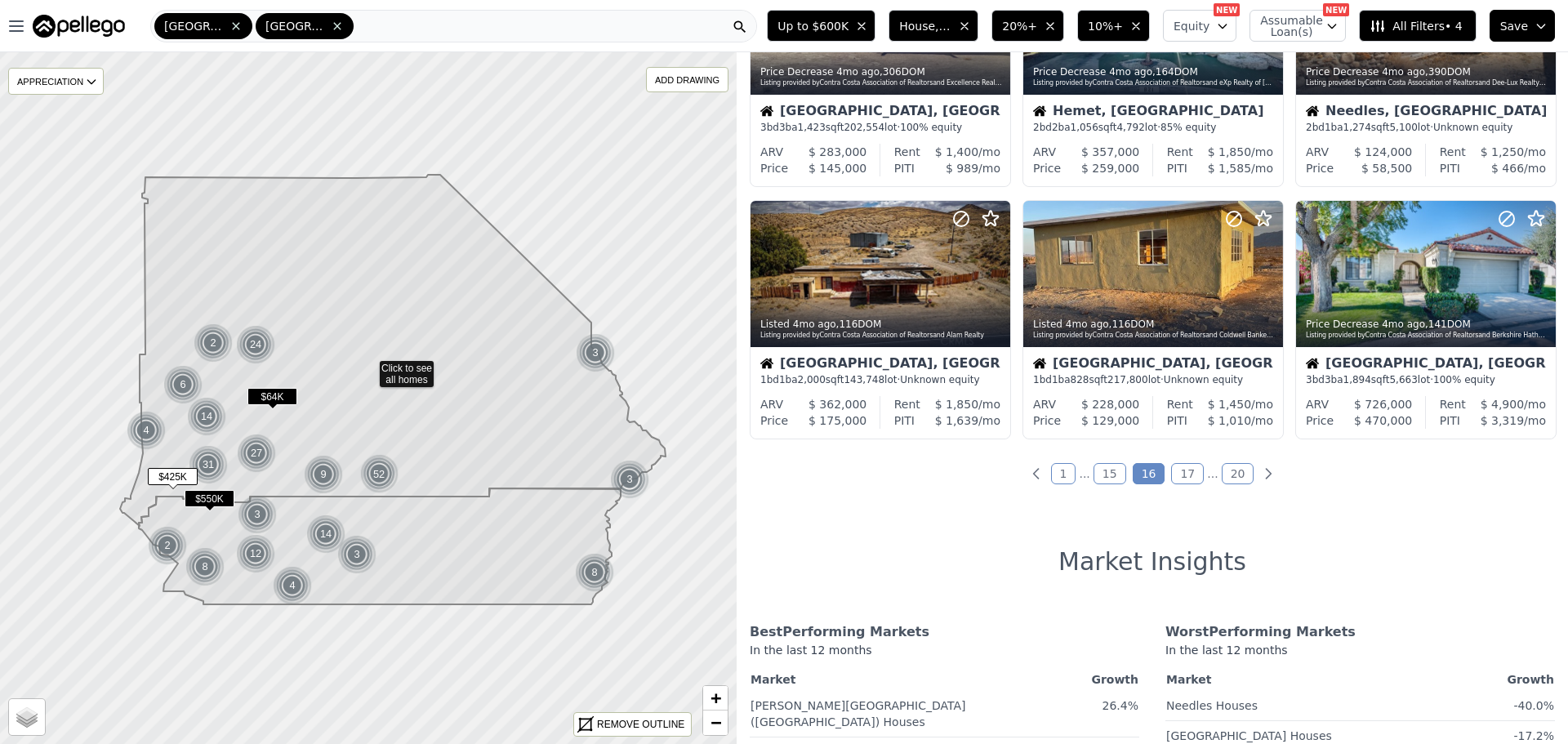
click at [1069, 477] on link "1" at bounding box center [1064, 474] width 25 height 21
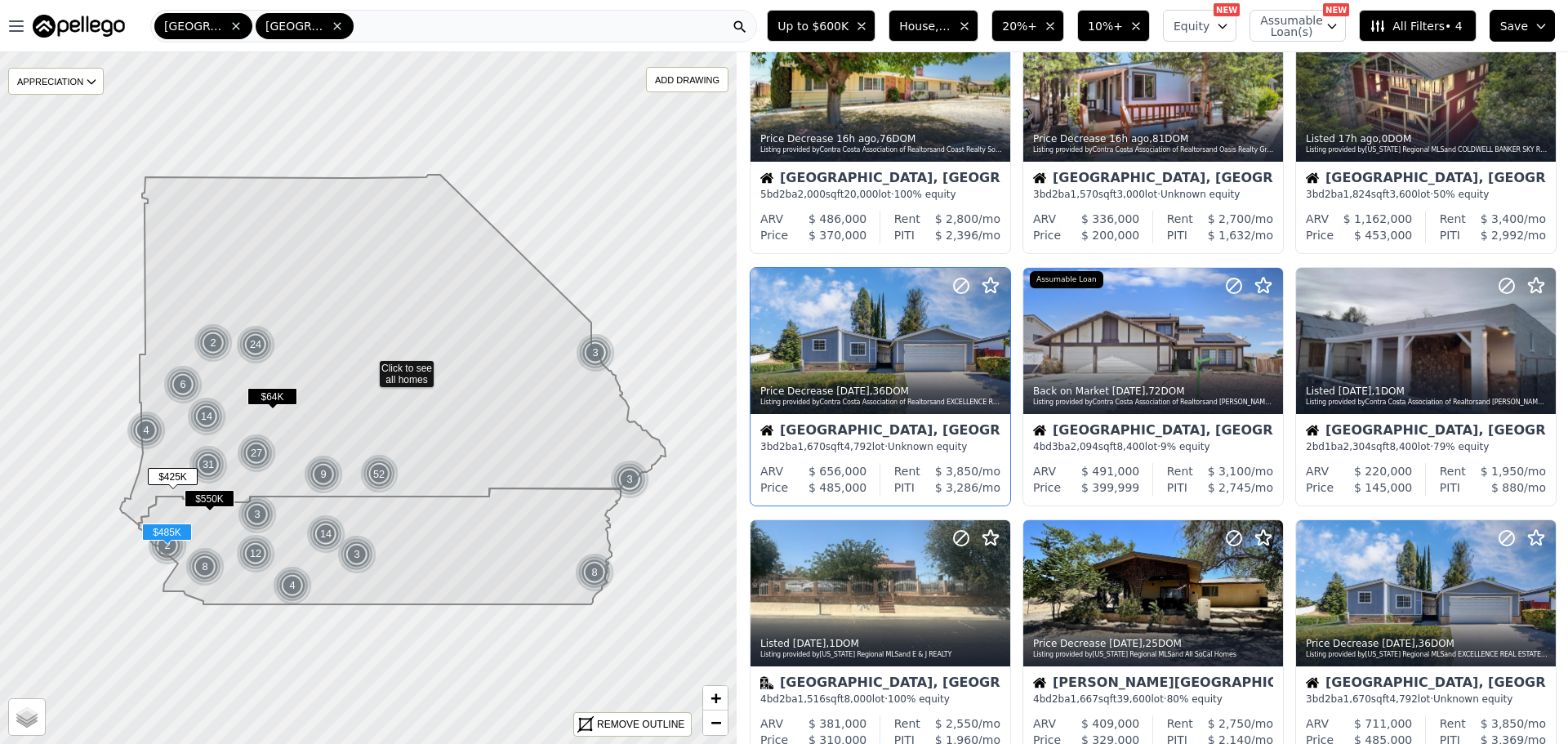
scroll to position [0, 0]
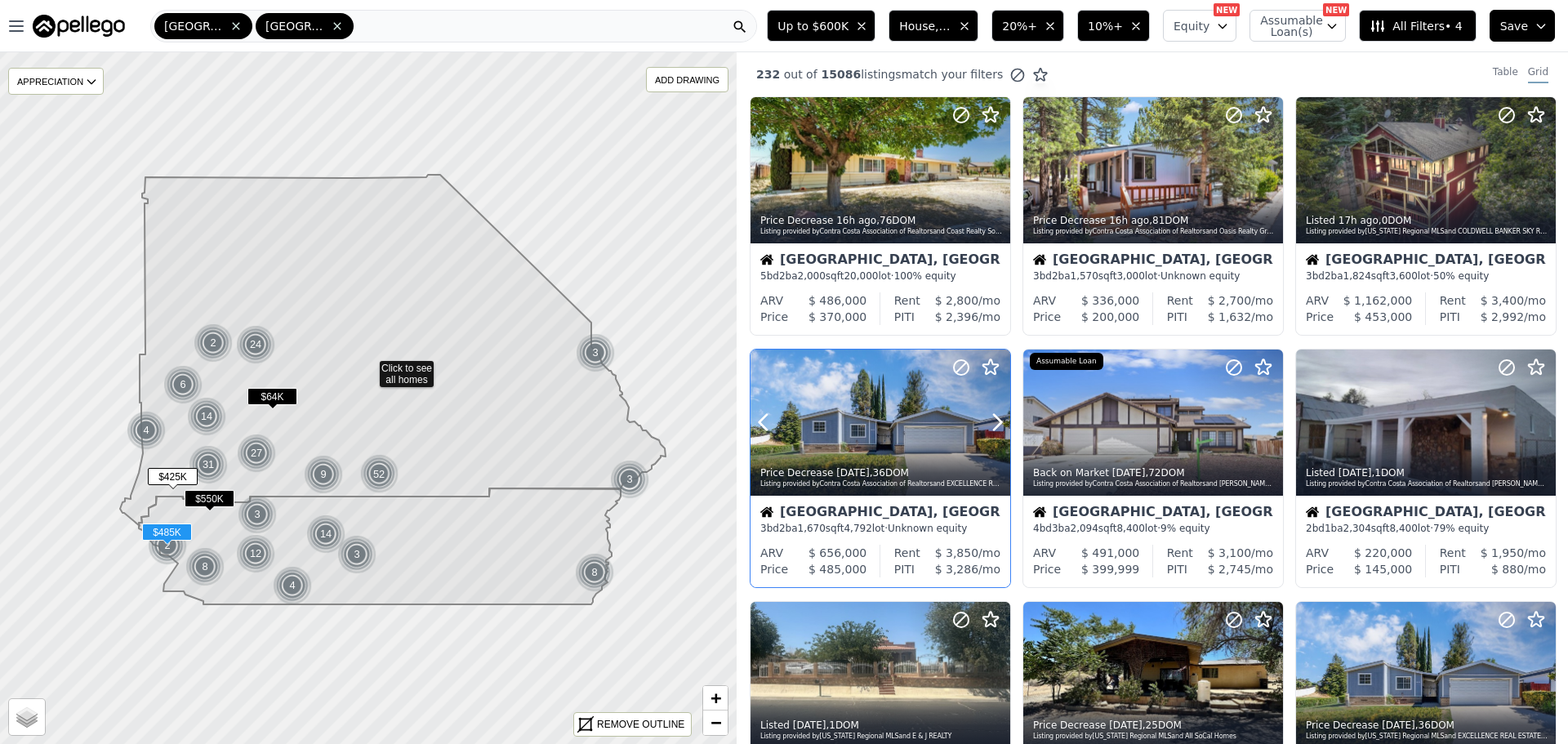
click at [921, 422] on div at bounding box center [957, 401] width 105 height 105
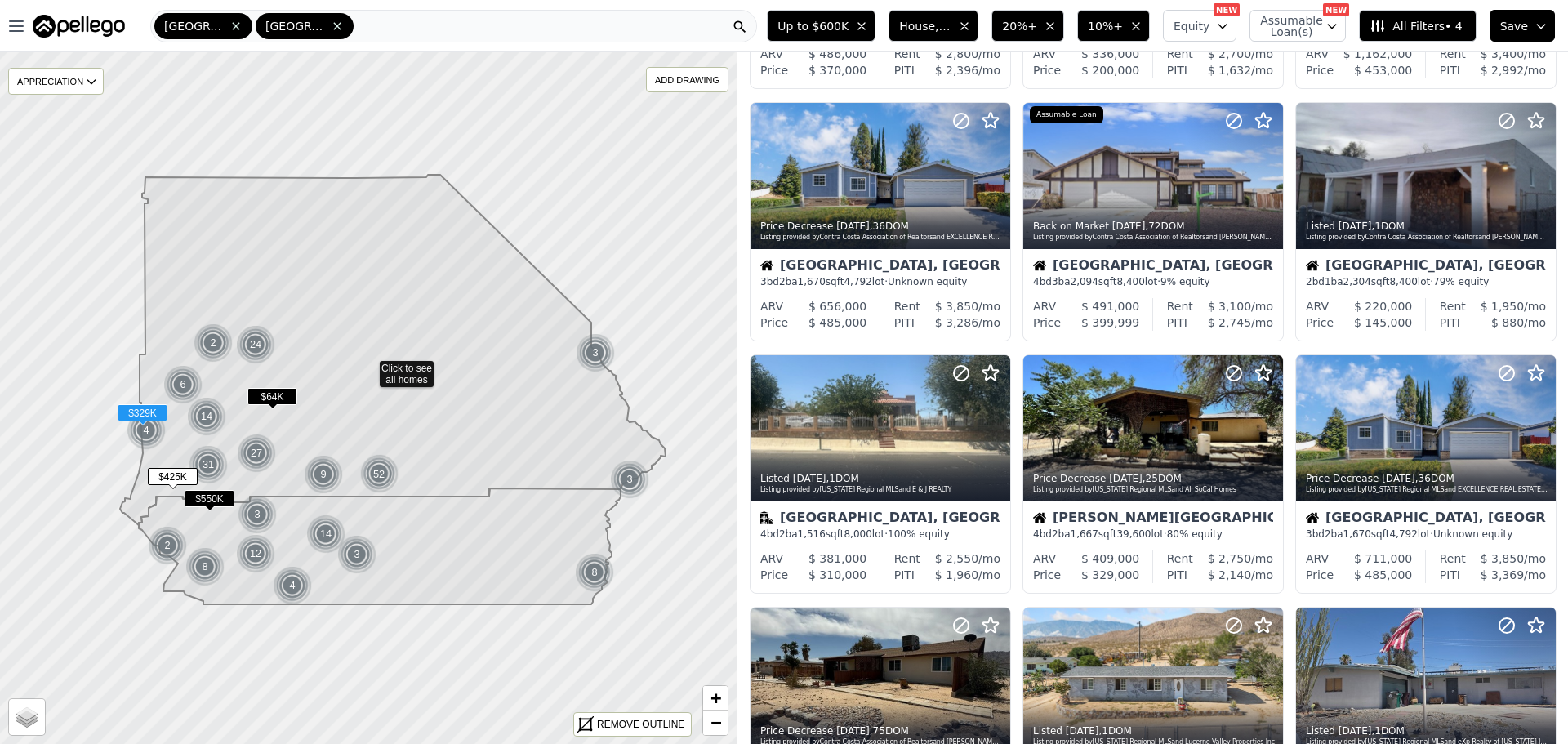
scroll to position [245, 0]
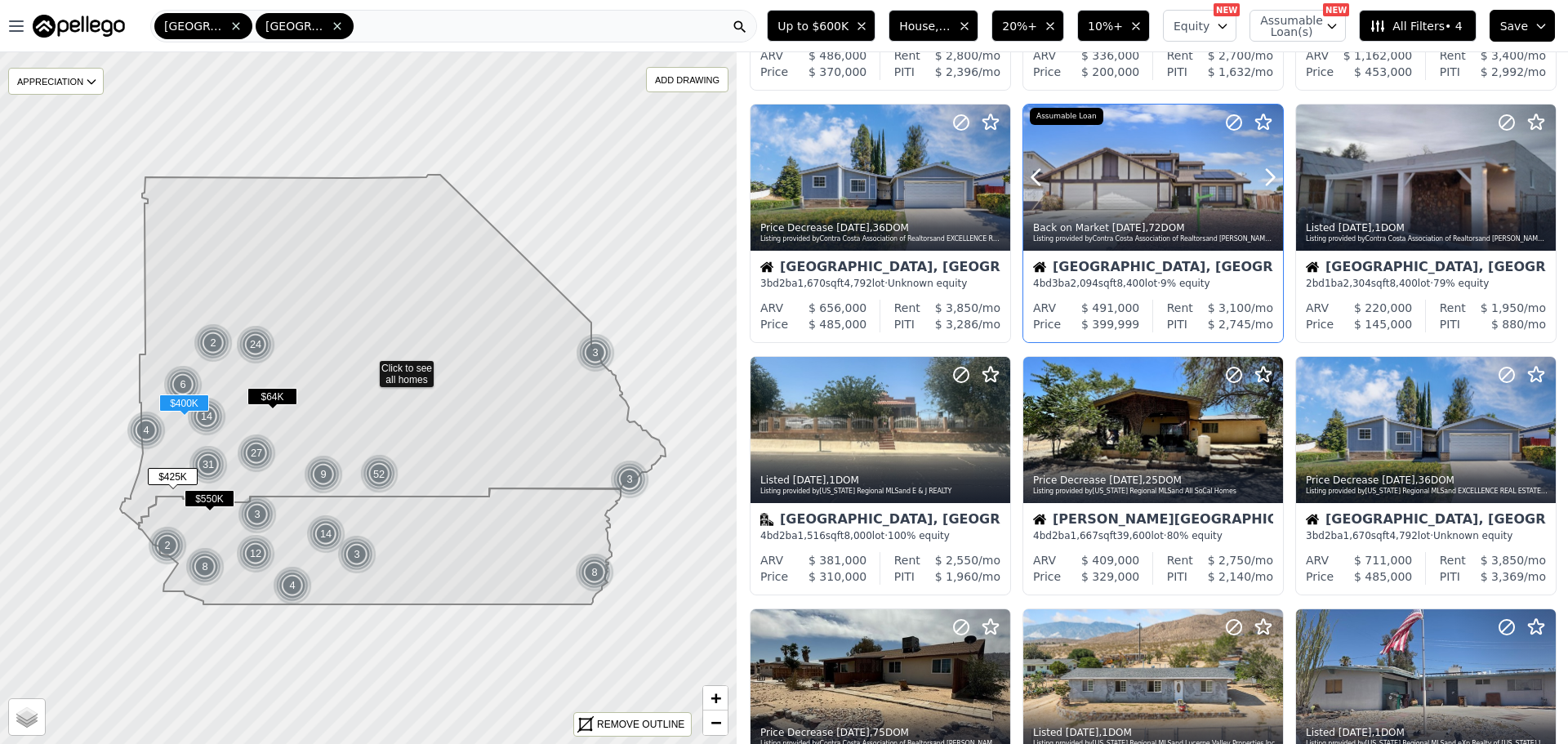
click at [1117, 176] on div at bounding box center [1153, 177] width 260 height 146
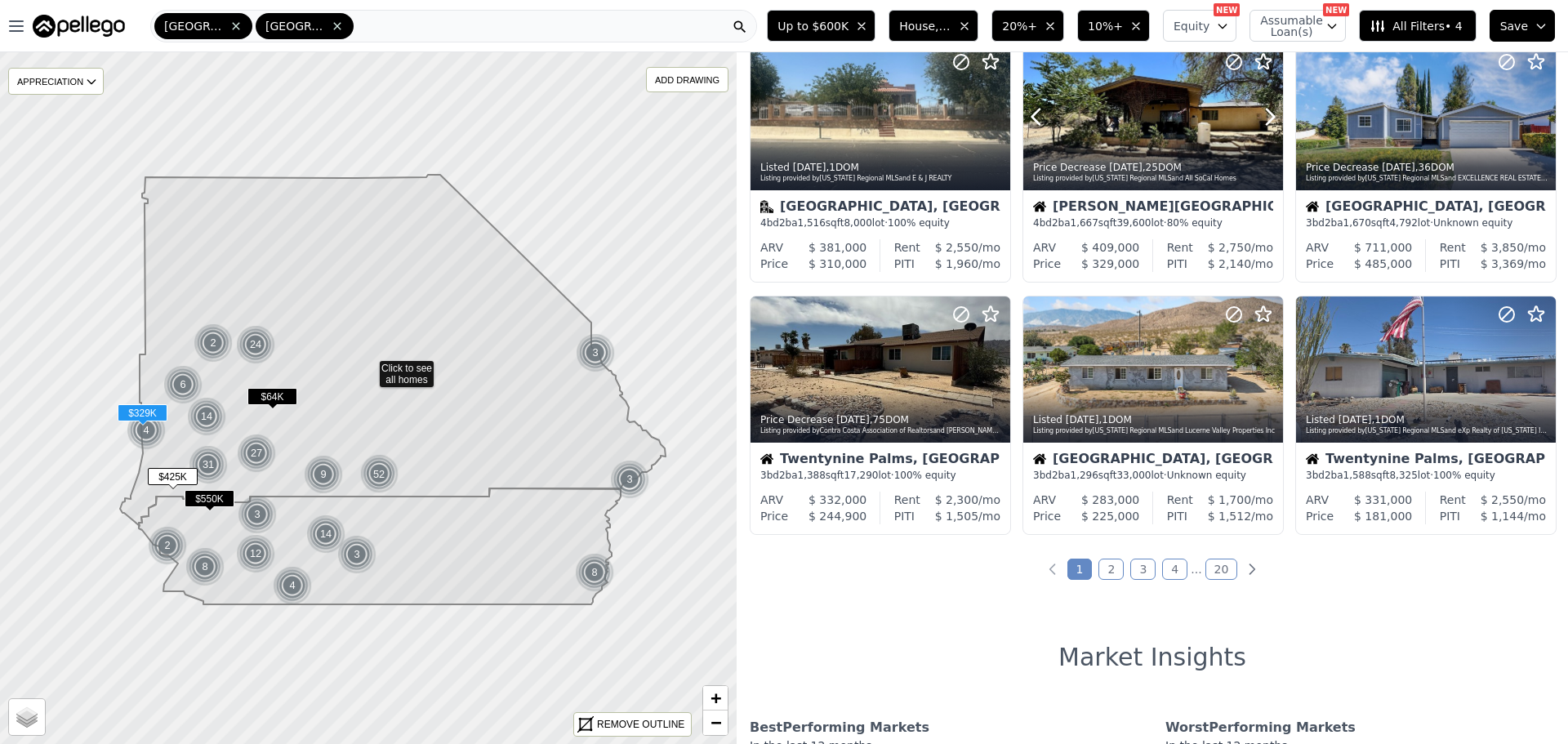
scroll to position [653, 0]
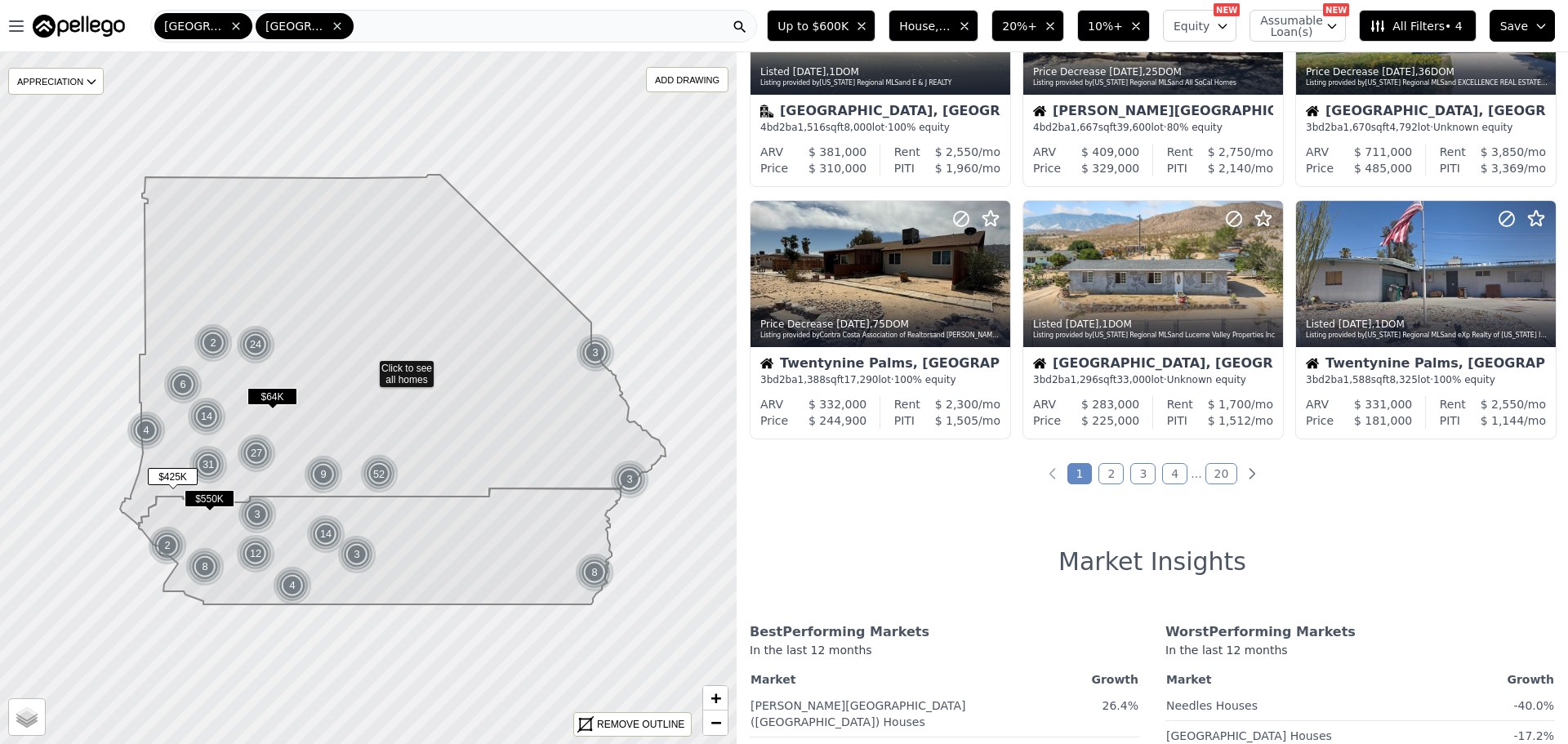
click at [1109, 471] on link "2" at bounding box center [1110, 474] width 25 height 21
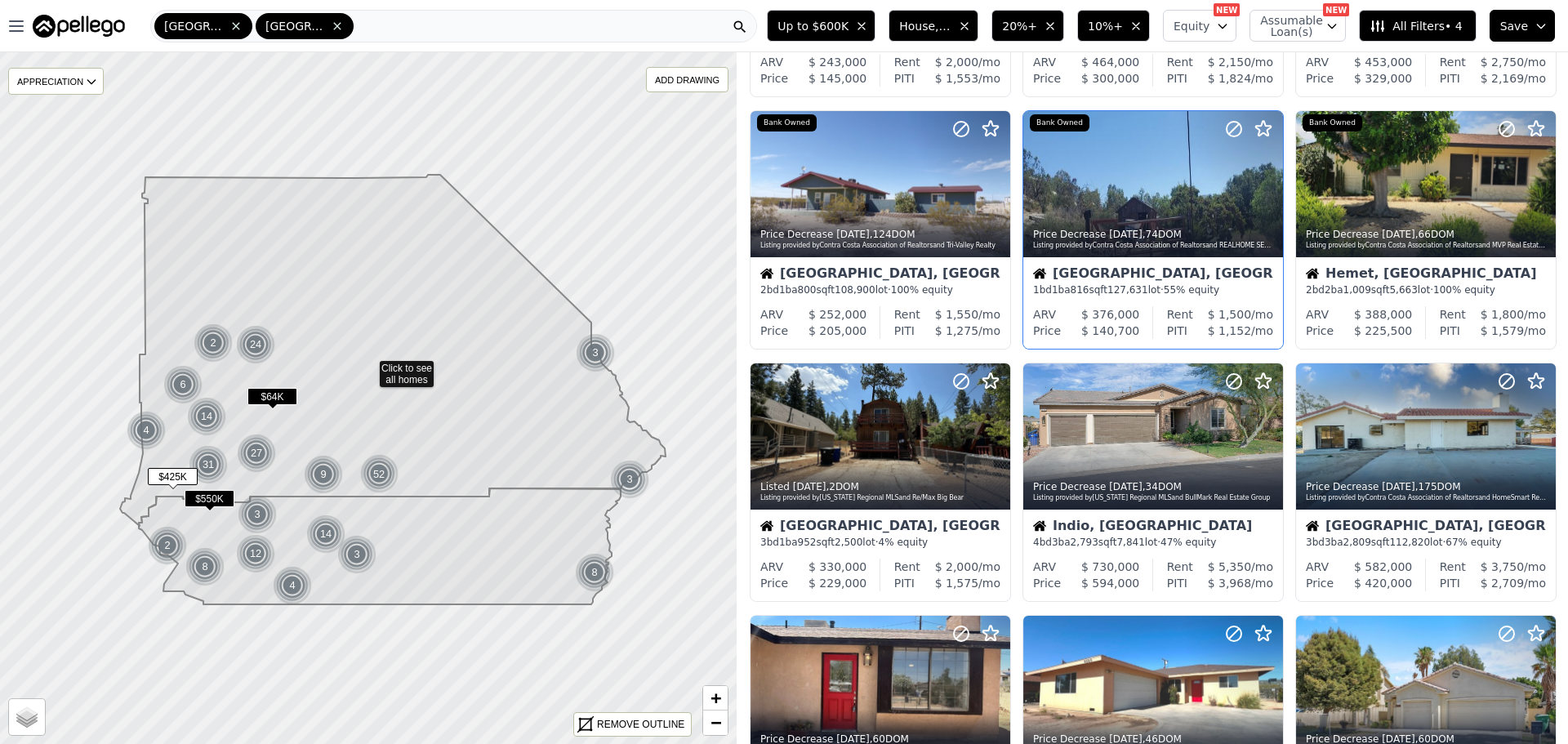
scroll to position [327, 0]
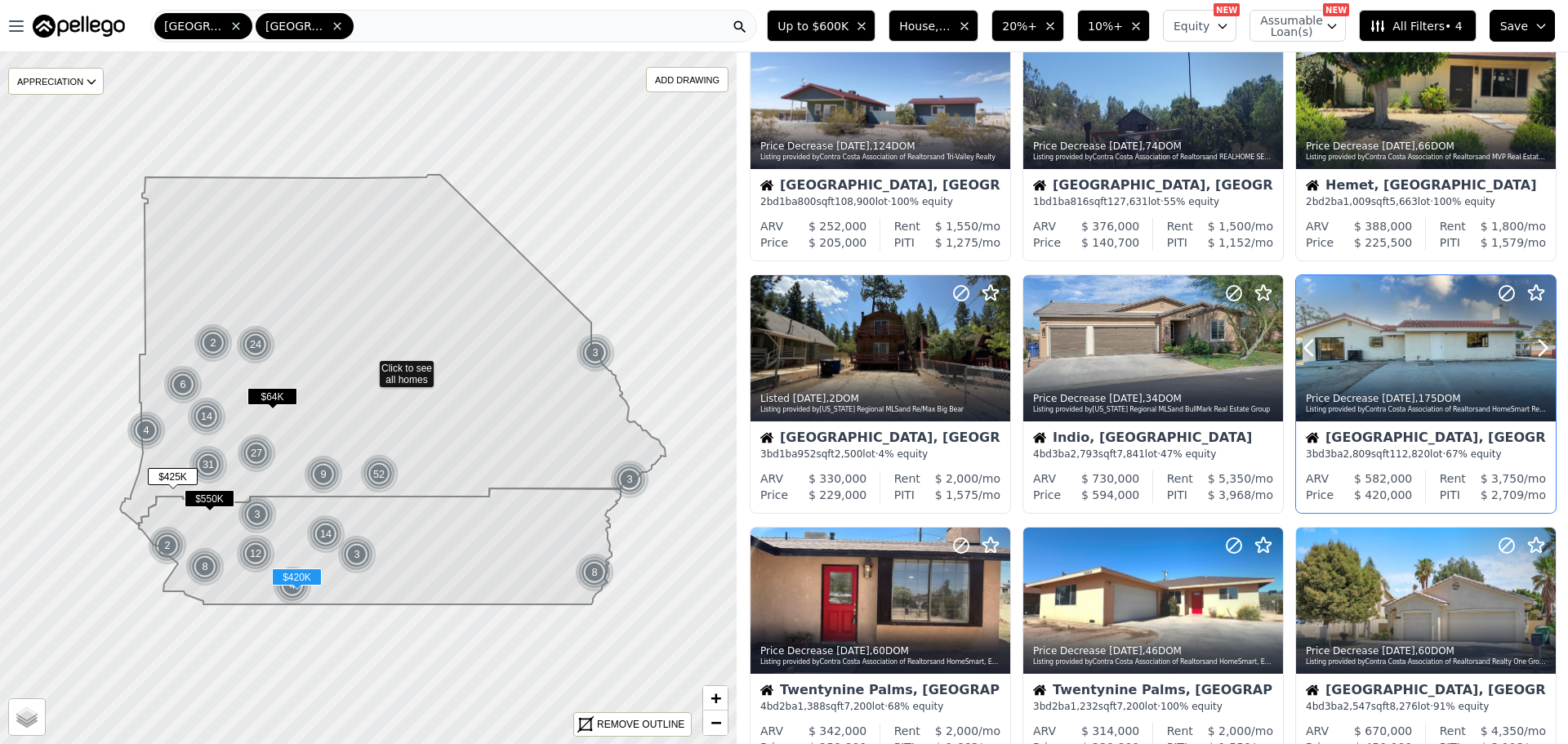
click at [1418, 358] on div at bounding box center [1426, 347] width 260 height 146
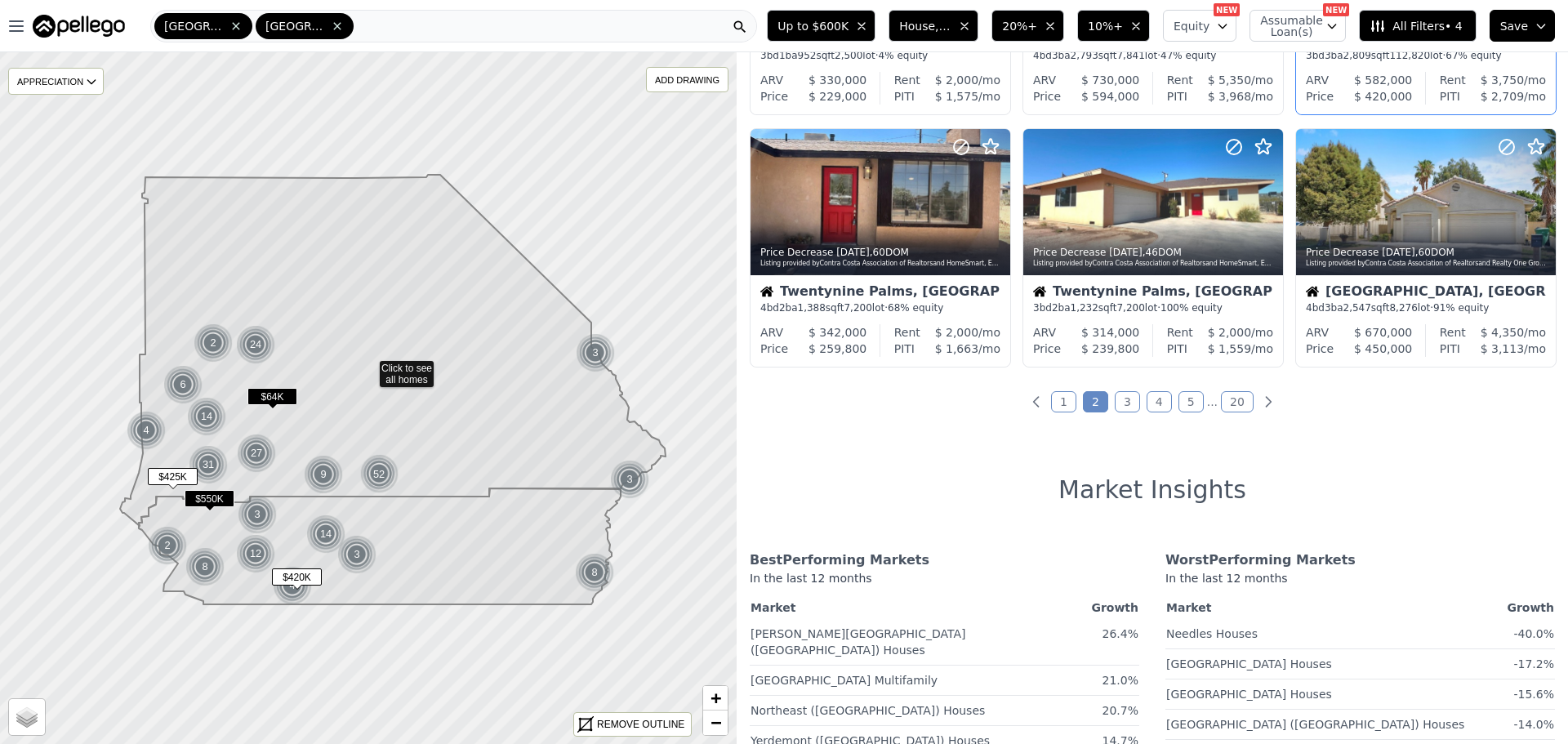
scroll to position [735, 0]
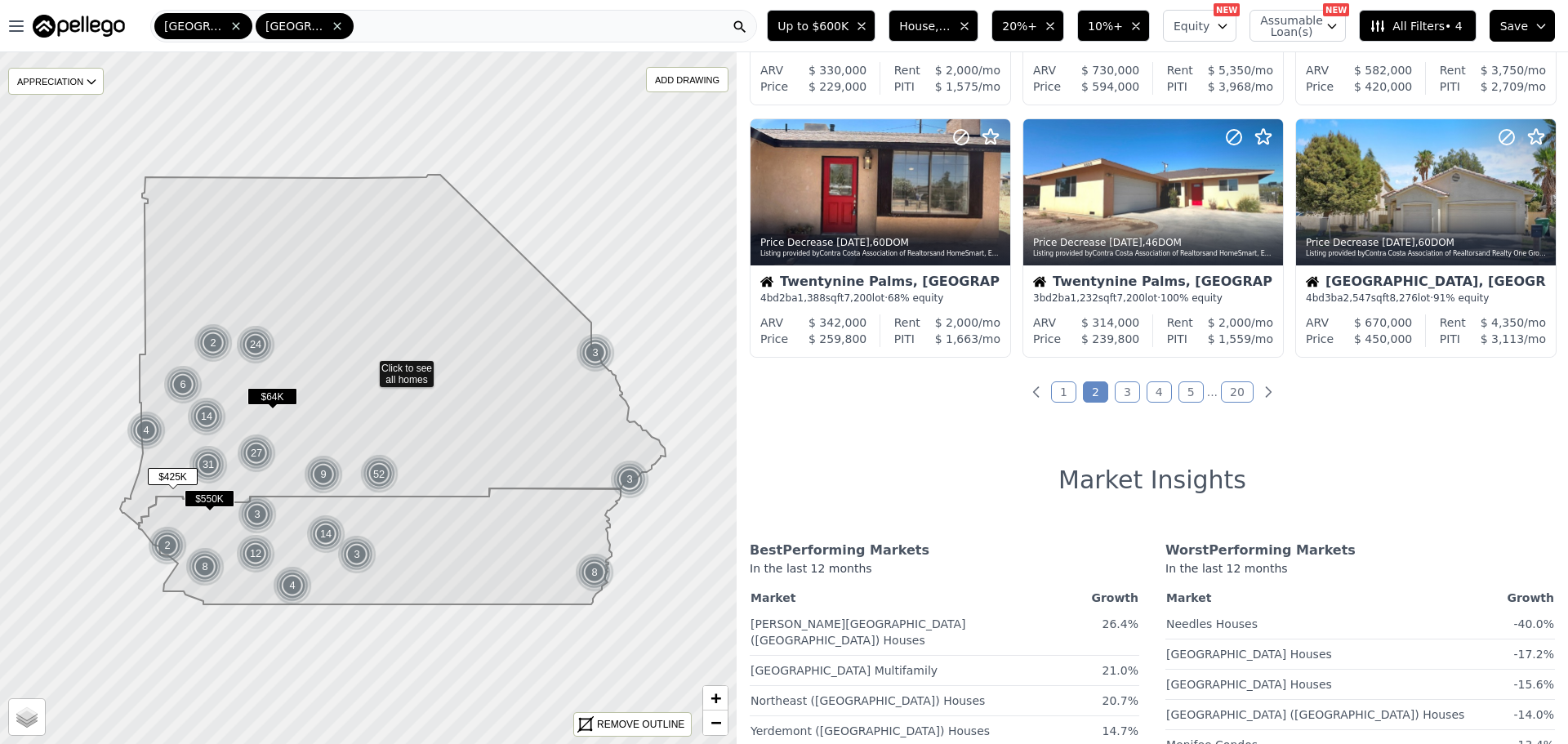
click at [1126, 389] on link "3" at bounding box center [1127, 392] width 25 height 21
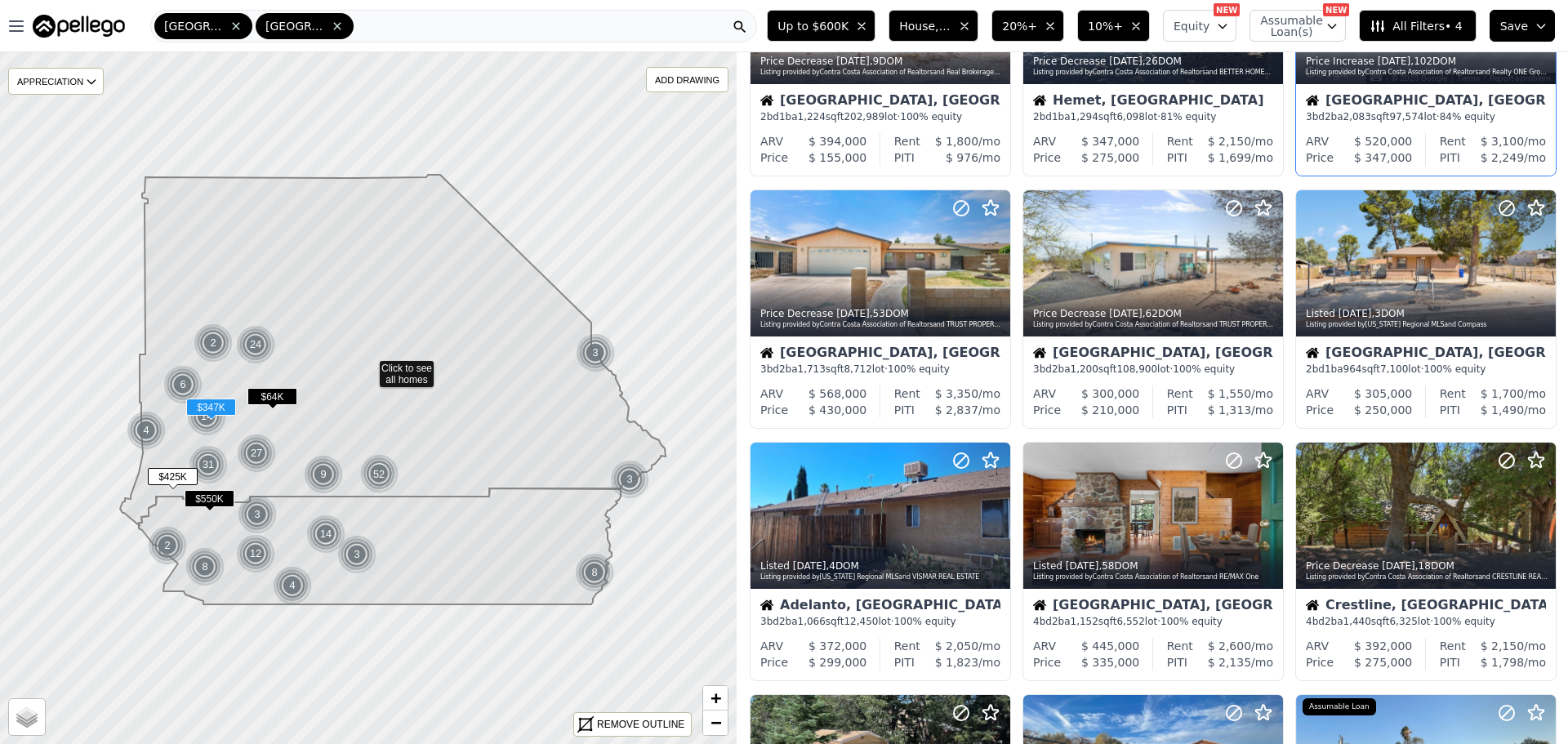
scroll to position [163, 0]
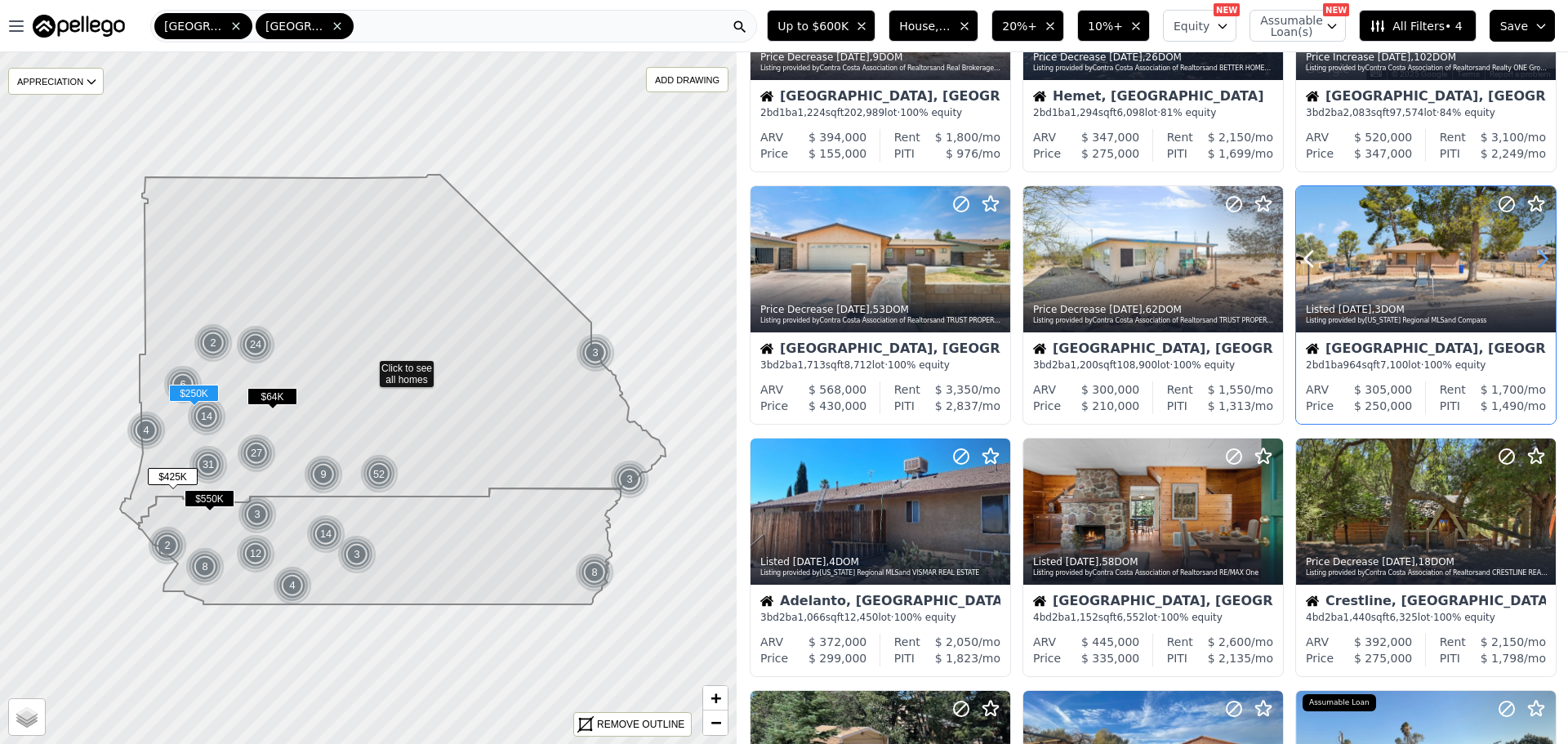
click at [1529, 257] on icon at bounding box center [1542, 258] width 26 height 26
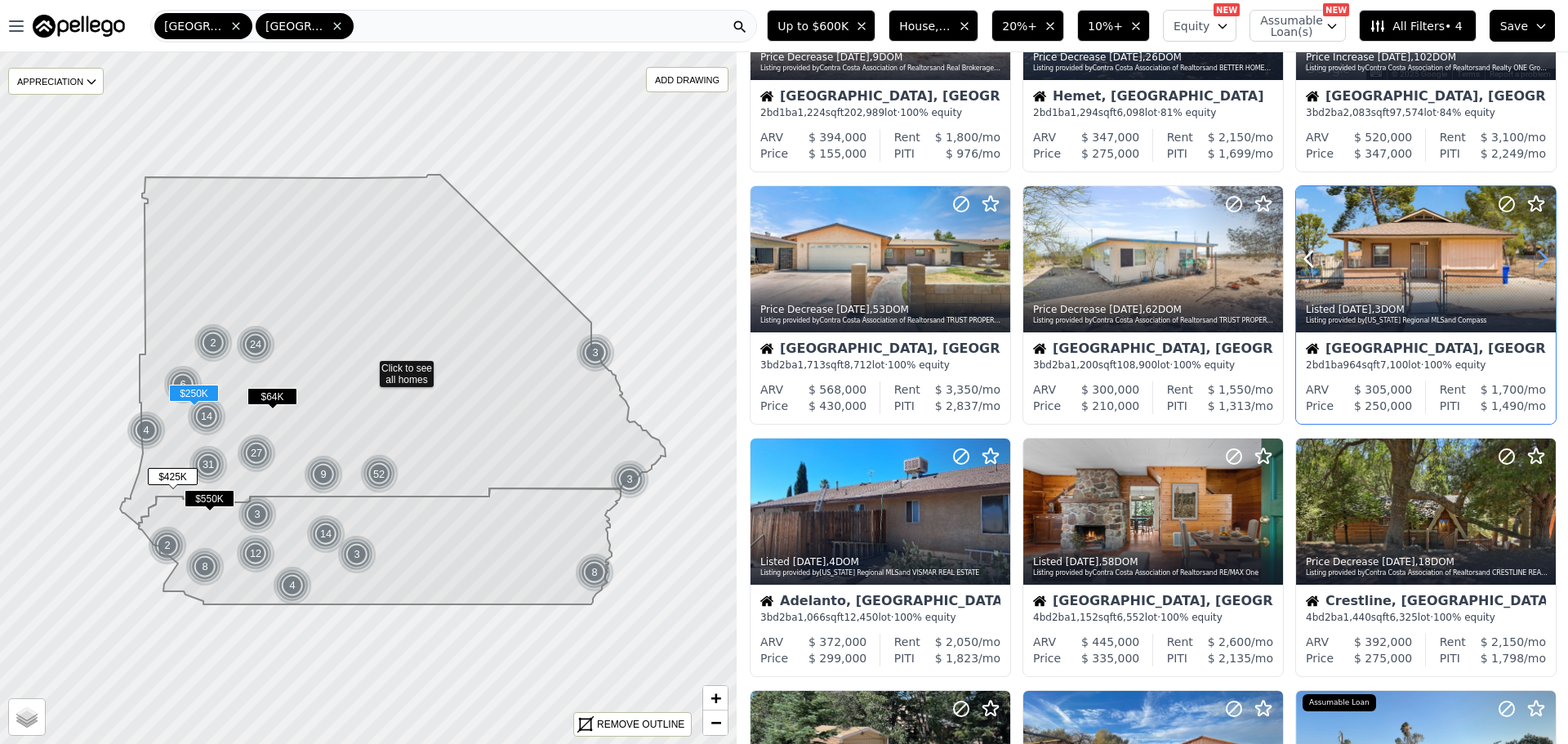
click at [1529, 257] on icon at bounding box center [1542, 258] width 26 height 26
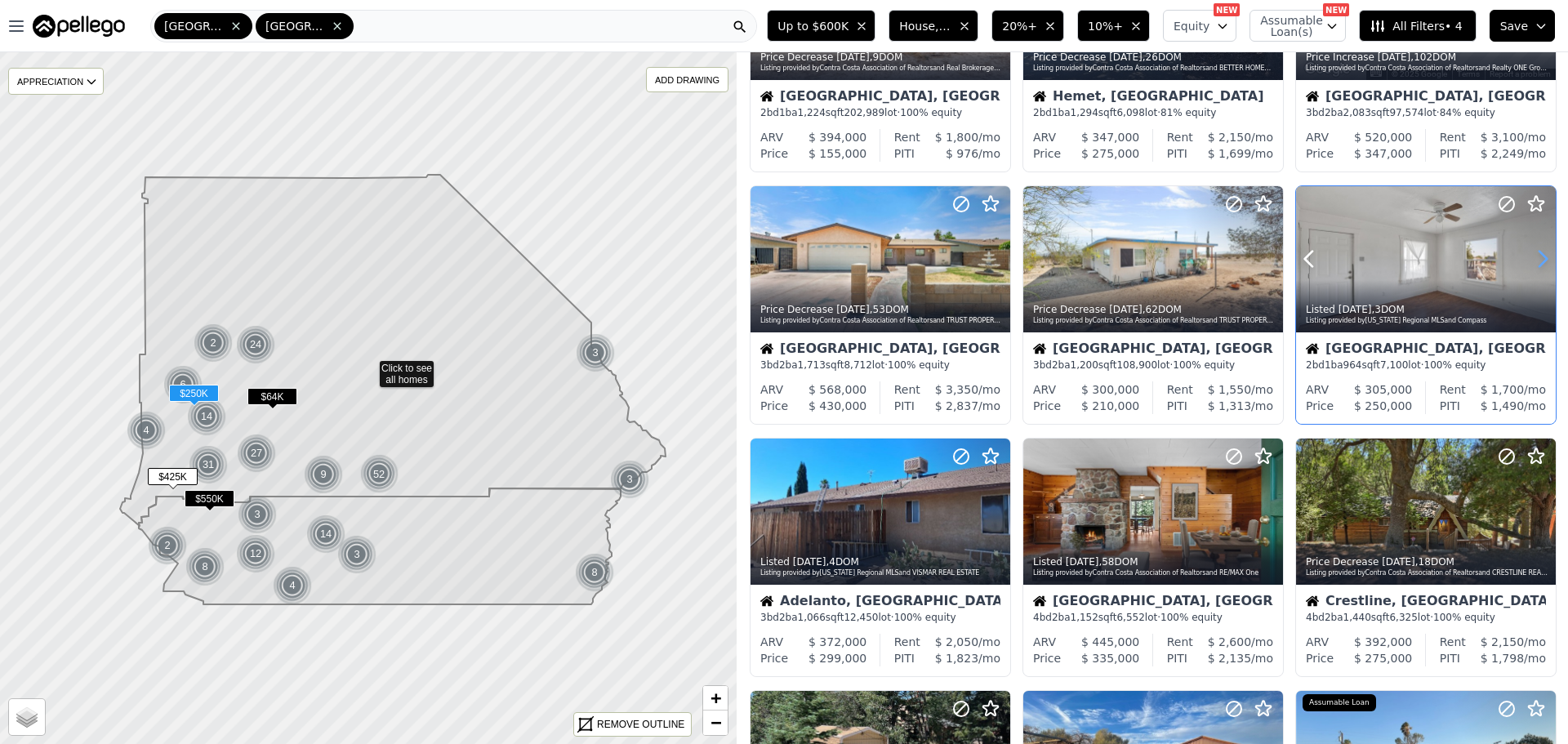
click at [1529, 257] on icon at bounding box center [1542, 258] width 26 height 26
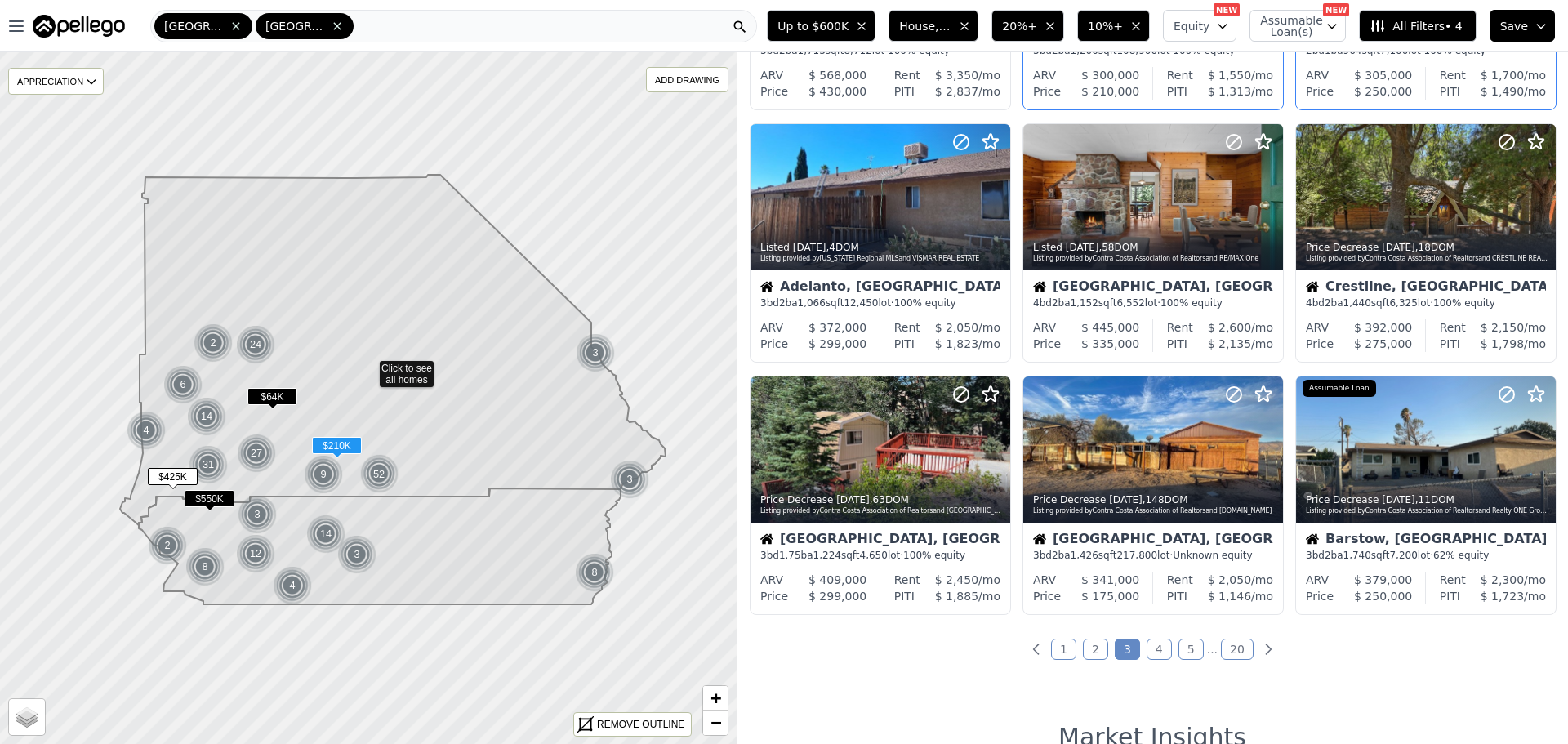
scroll to position [490, 0]
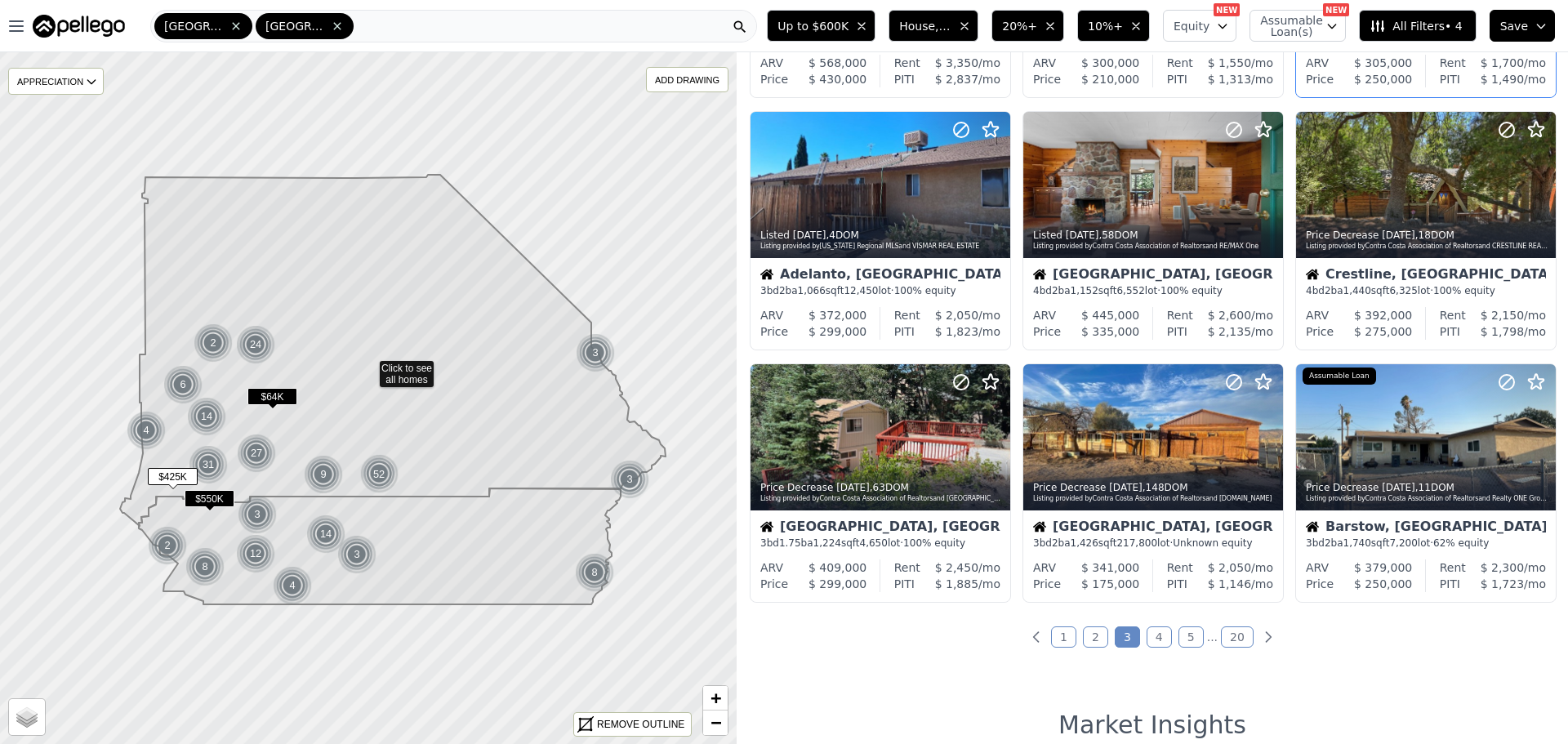
click at [1152, 637] on link "4" at bounding box center [1159, 637] width 25 height 21
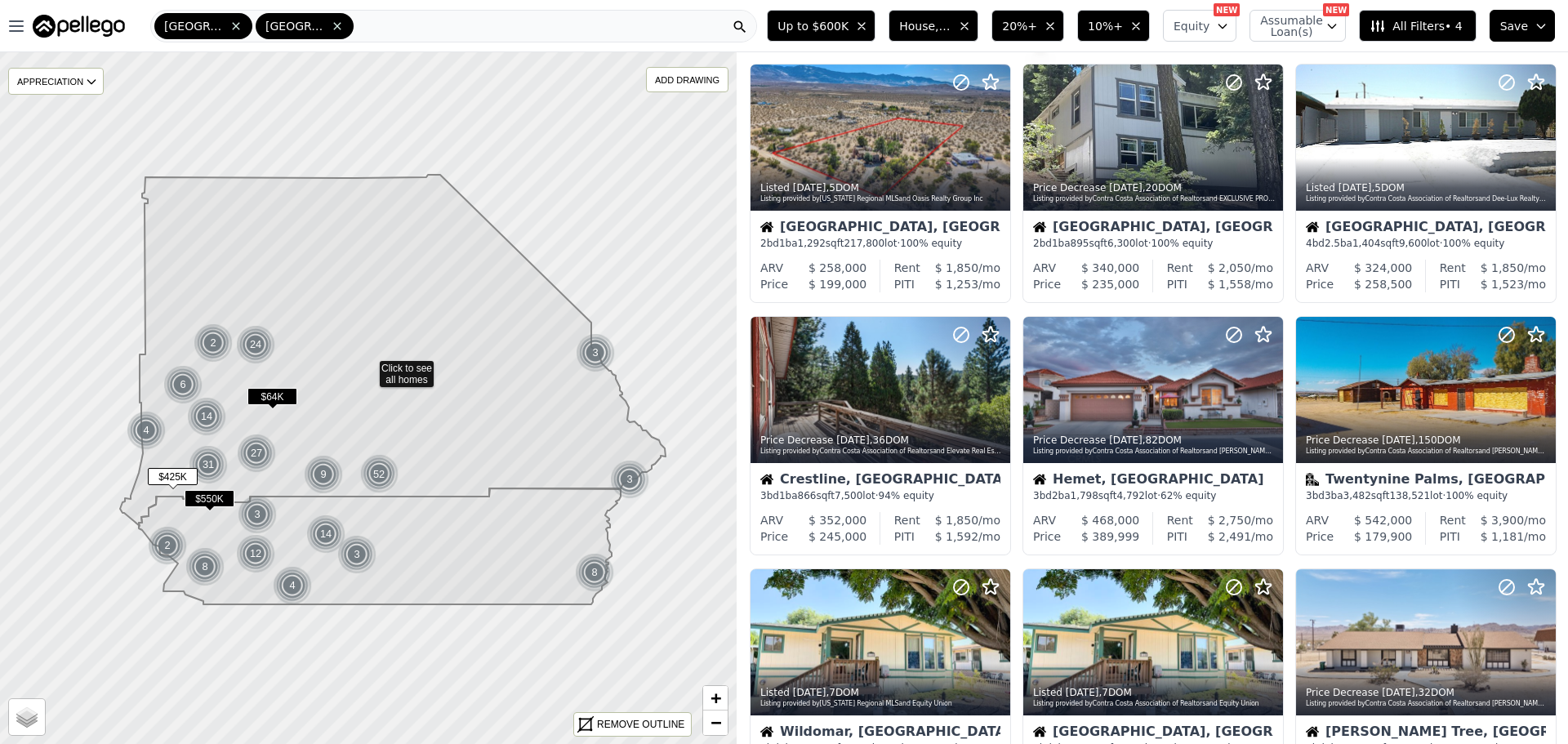
scroll to position [0, 0]
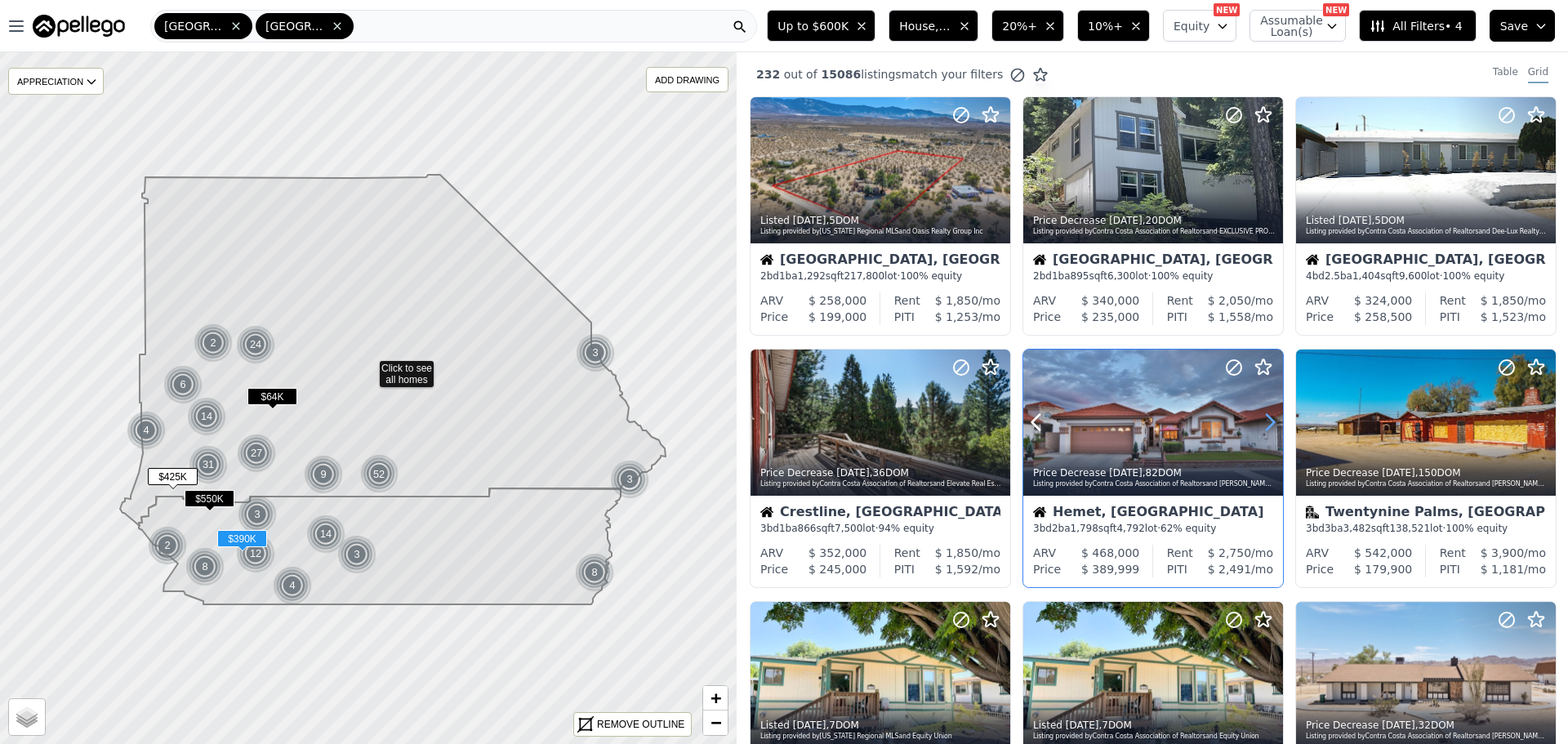
click at [1269, 419] on icon at bounding box center [1269, 422] width 26 height 26
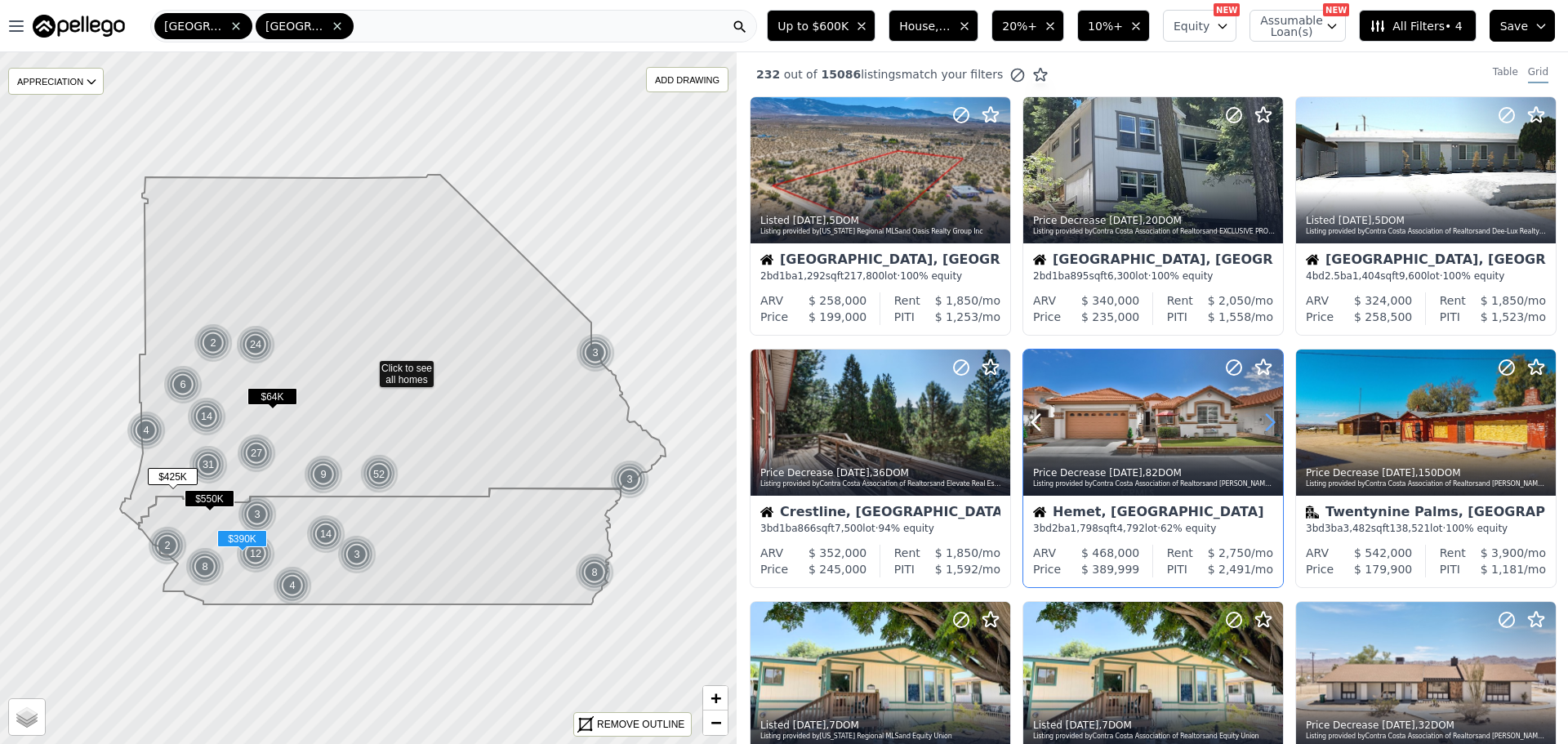
click at [1269, 419] on icon at bounding box center [1269, 422] width 26 height 26
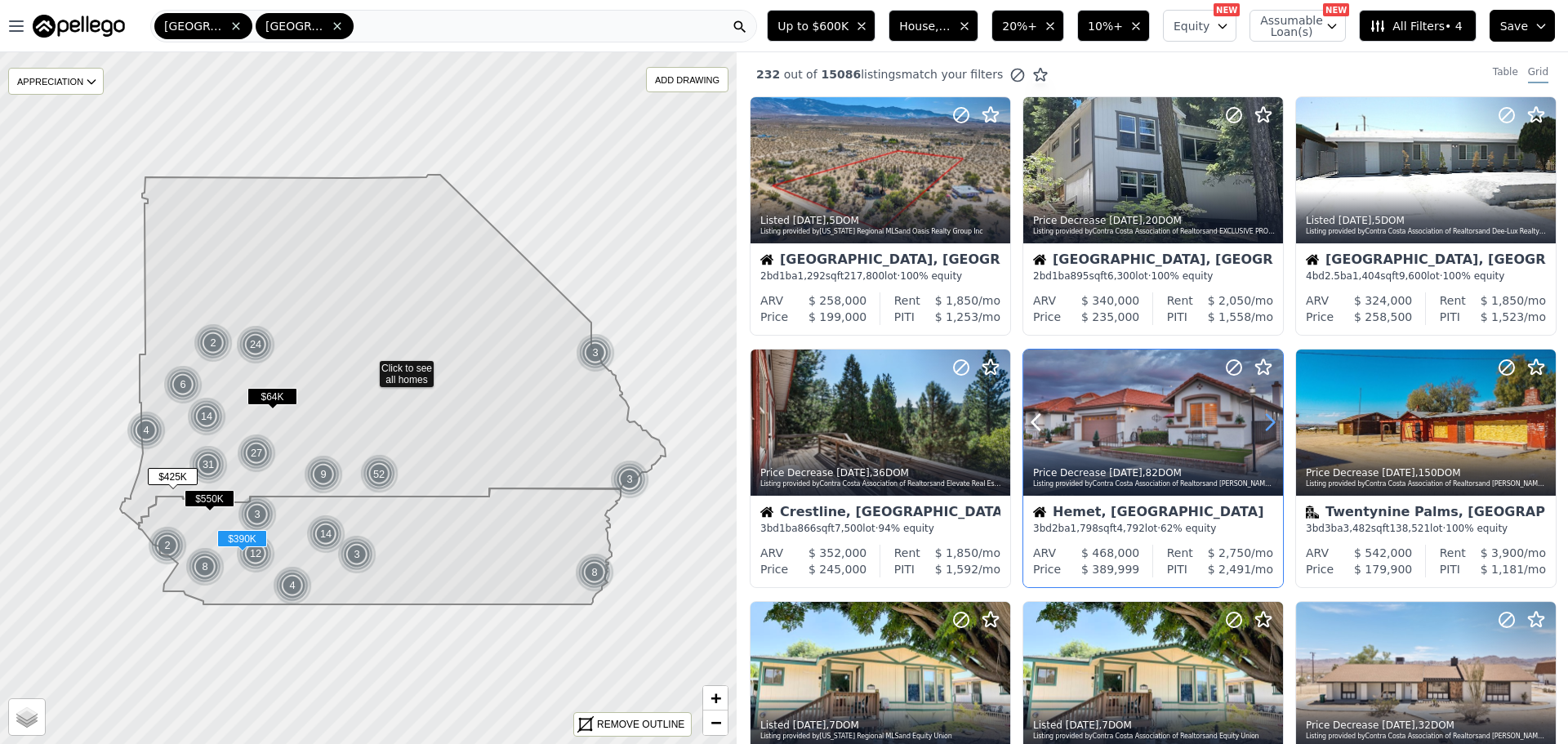
click at [1269, 419] on icon at bounding box center [1269, 422] width 26 height 26
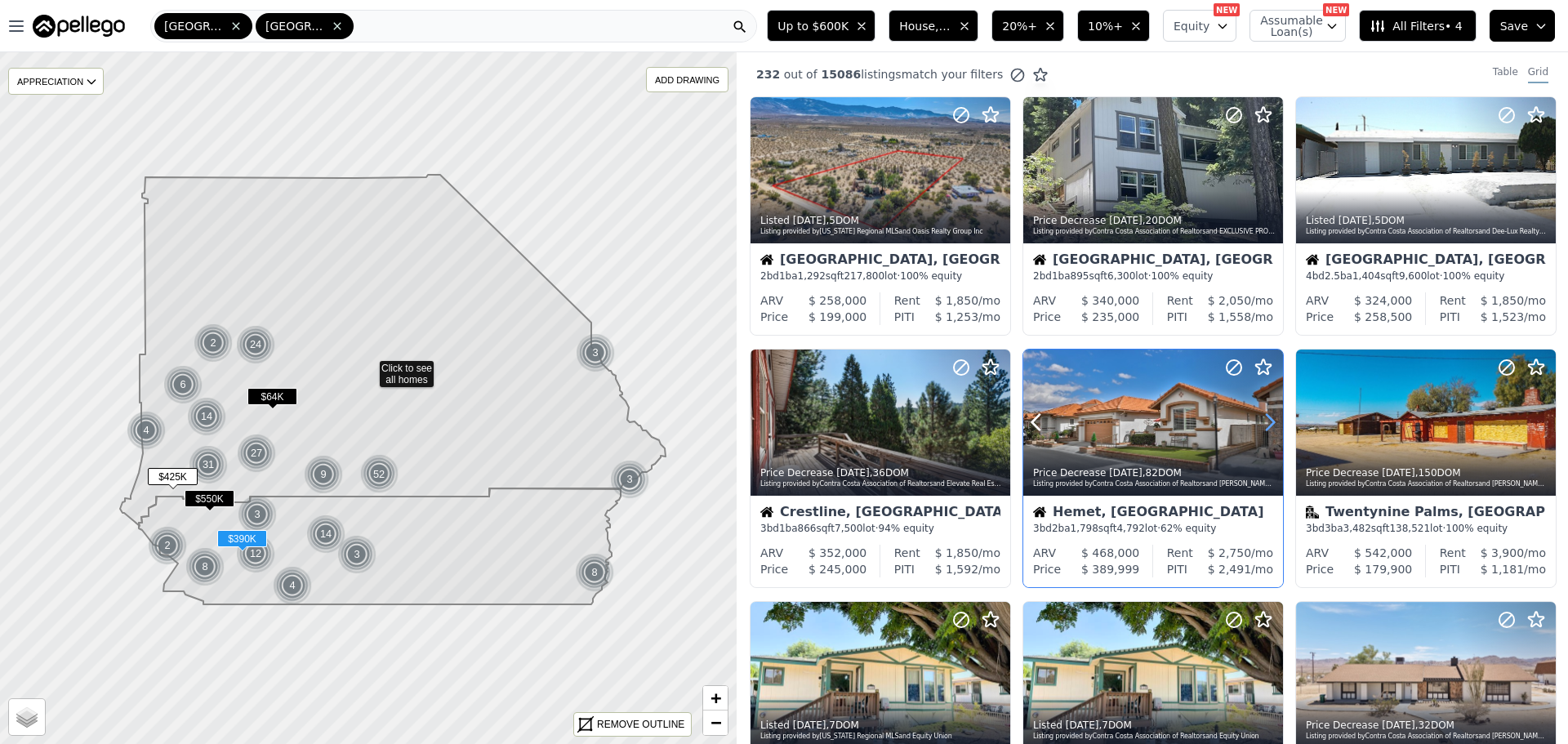
click at [1269, 419] on icon at bounding box center [1269, 422] width 26 height 26
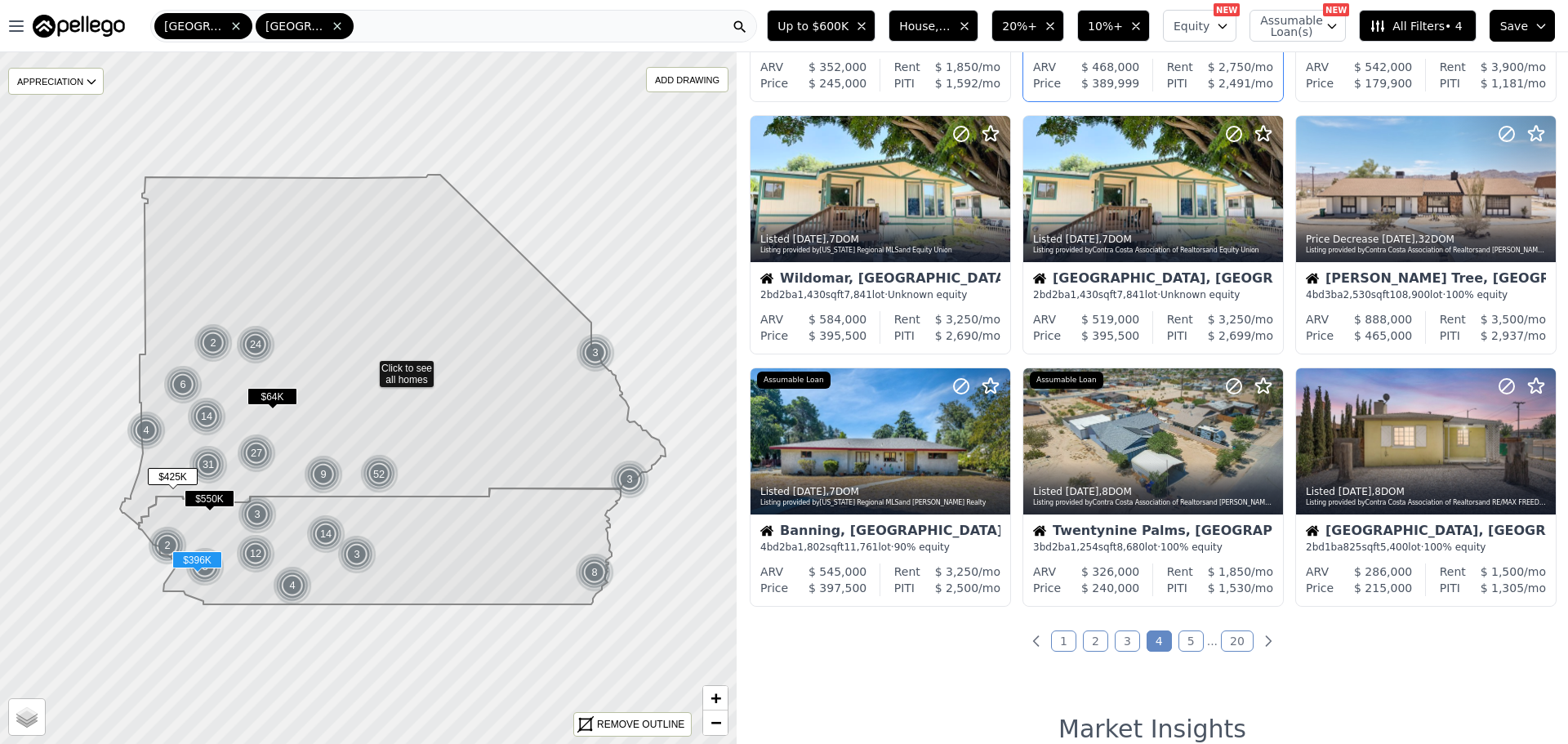
scroll to position [490, 0]
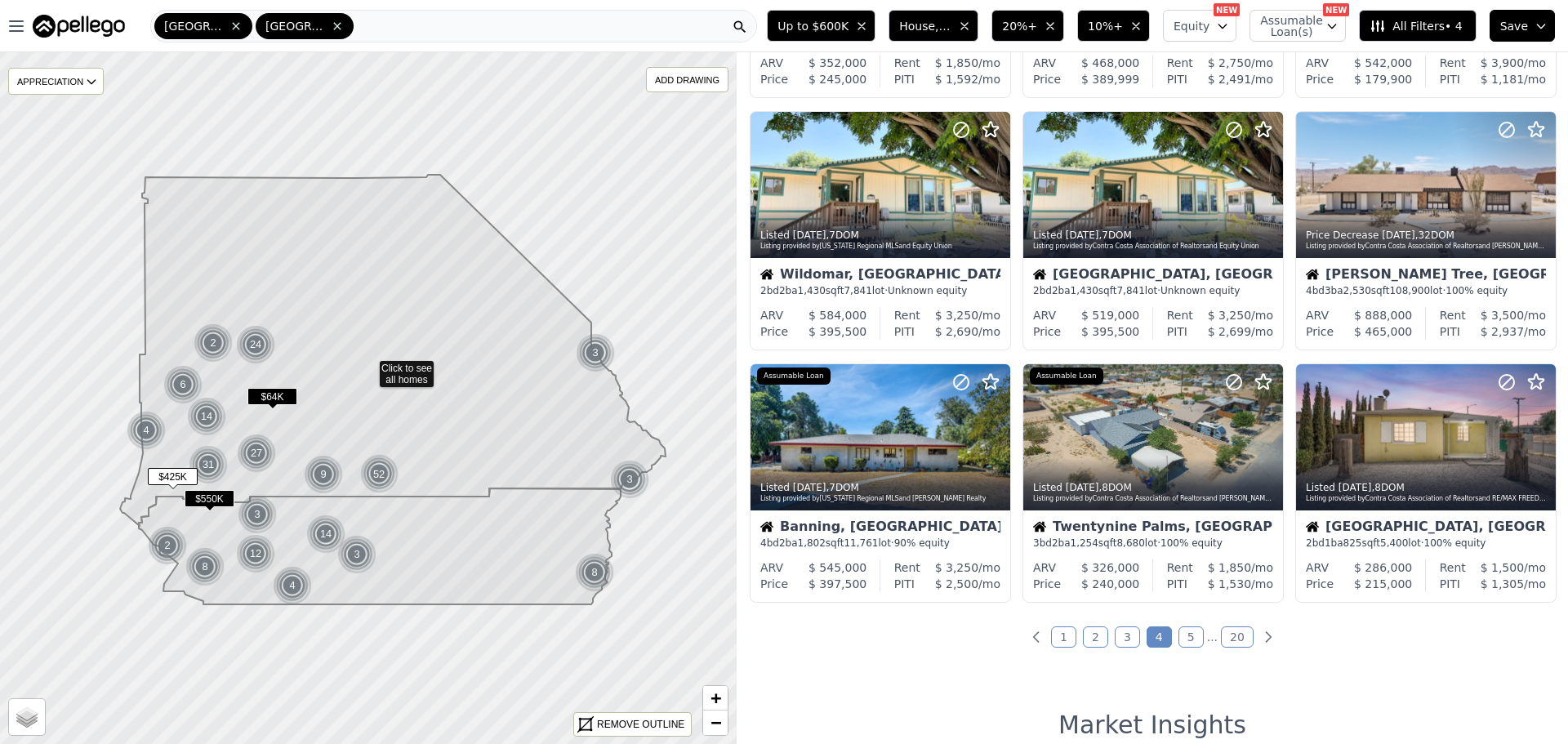
click at [1185, 637] on link "5" at bounding box center [1191, 637] width 25 height 21
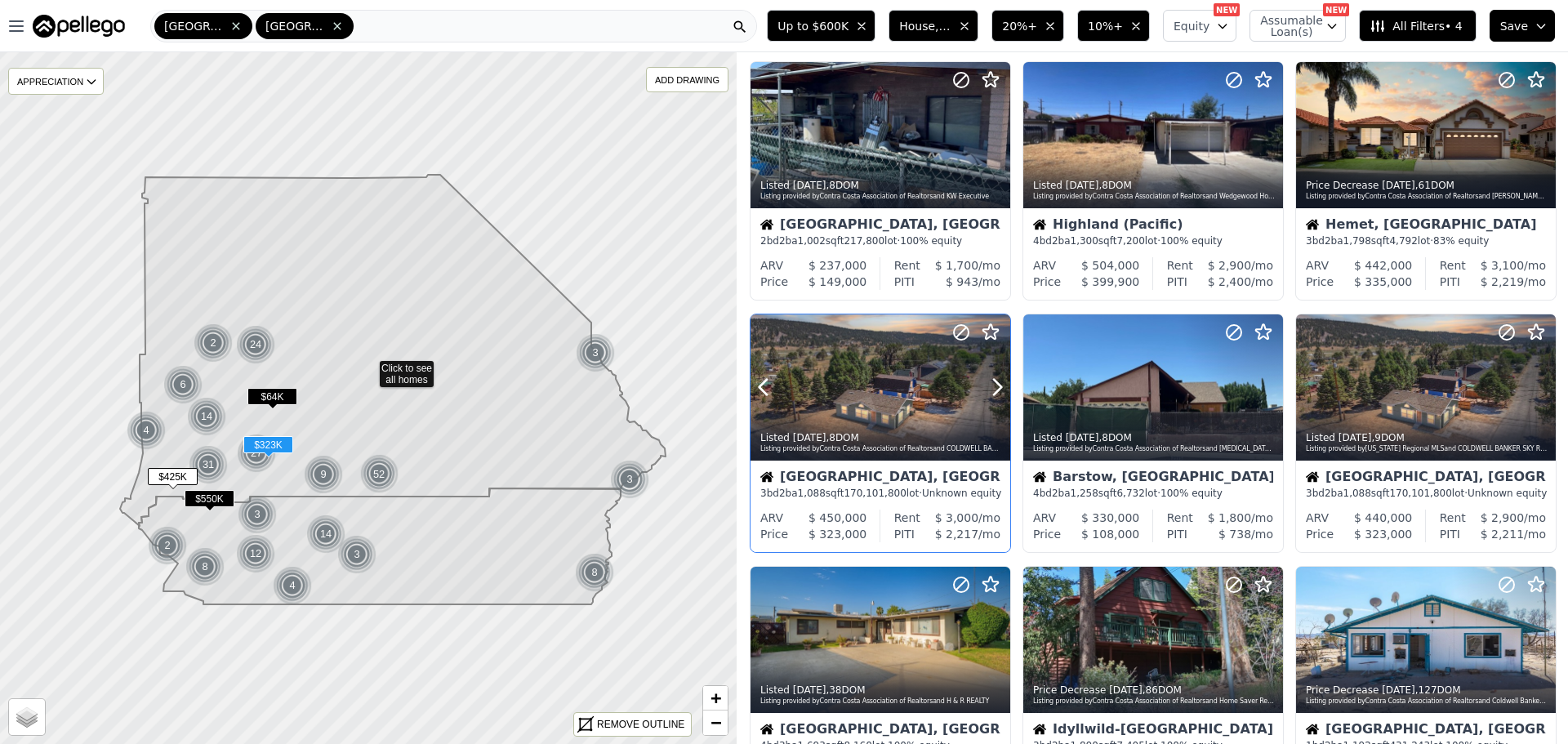
scroll to position [327, 0]
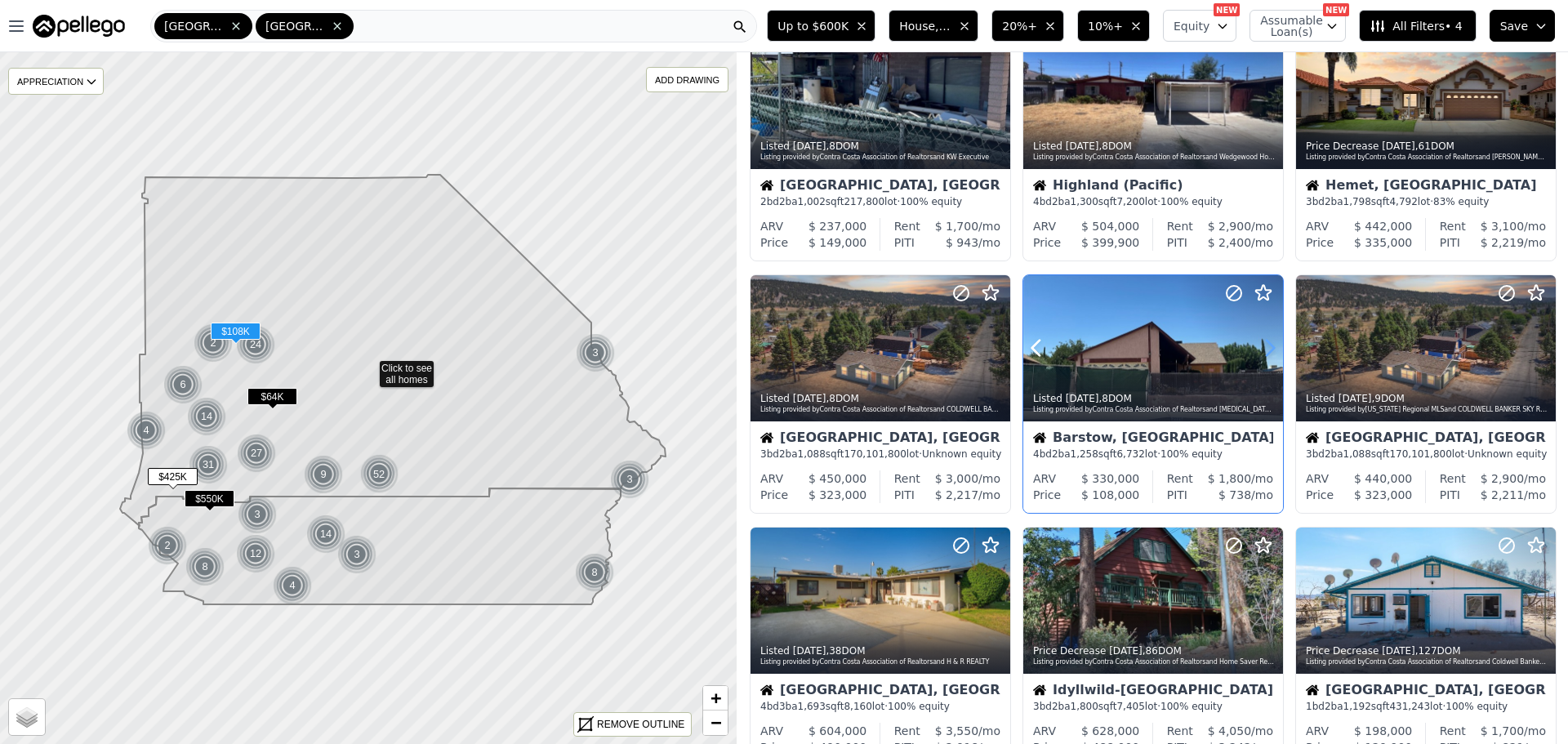
click at [1261, 346] on icon at bounding box center [1269, 347] width 26 height 26
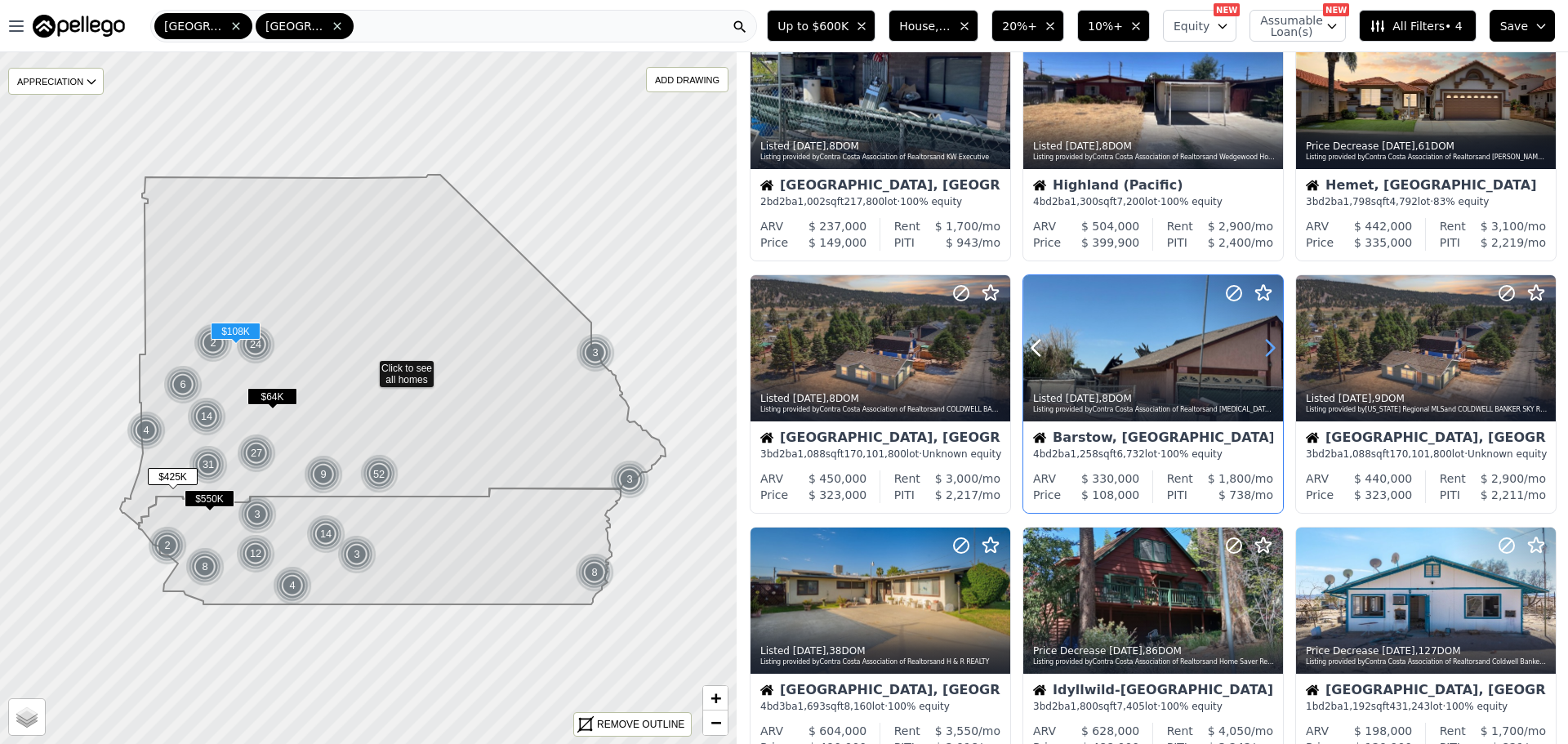
click at [1261, 346] on icon at bounding box center [1269, 347] width 26 height 26
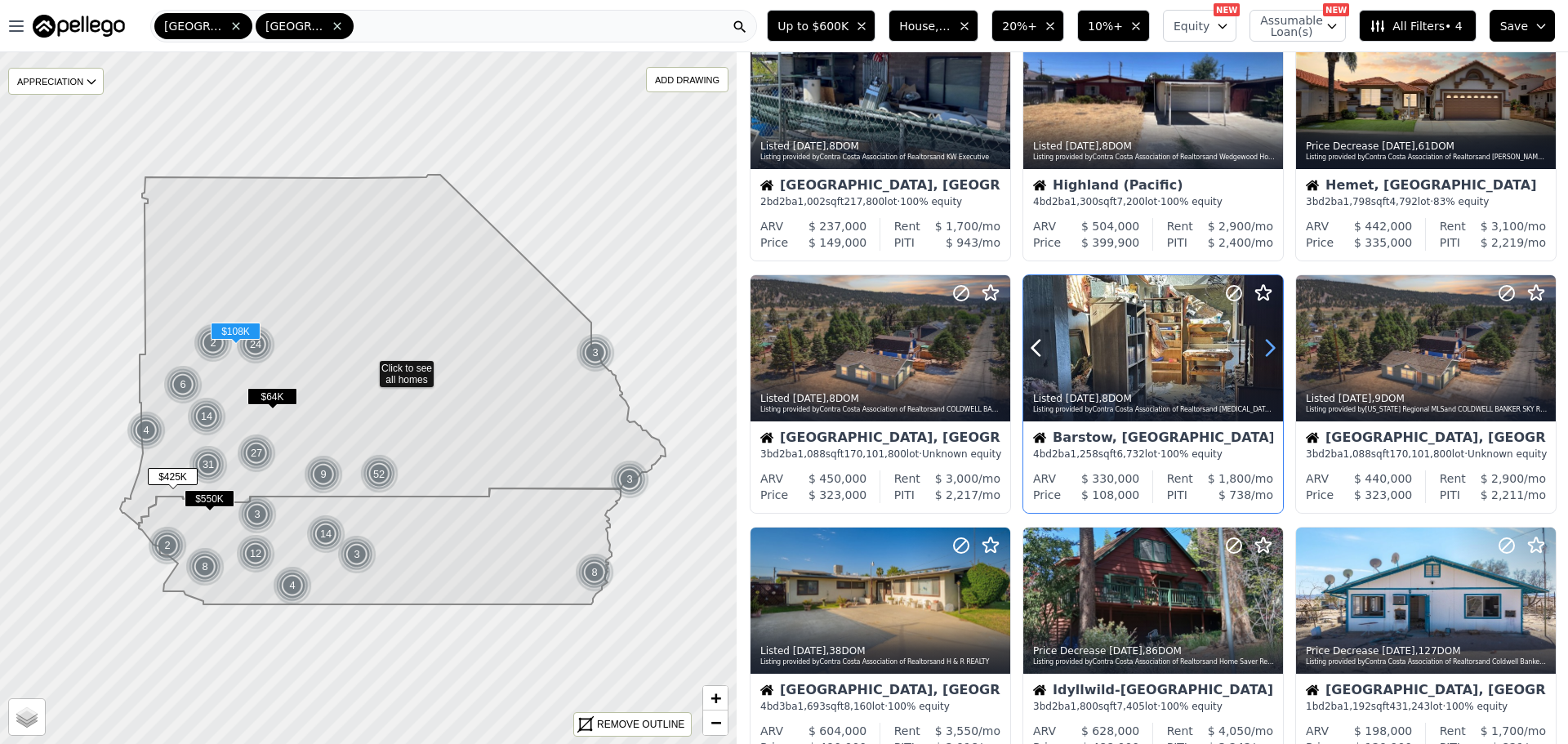
click at [1261, 346] on icon at bounding box center [1269, 347] width 26 height 26
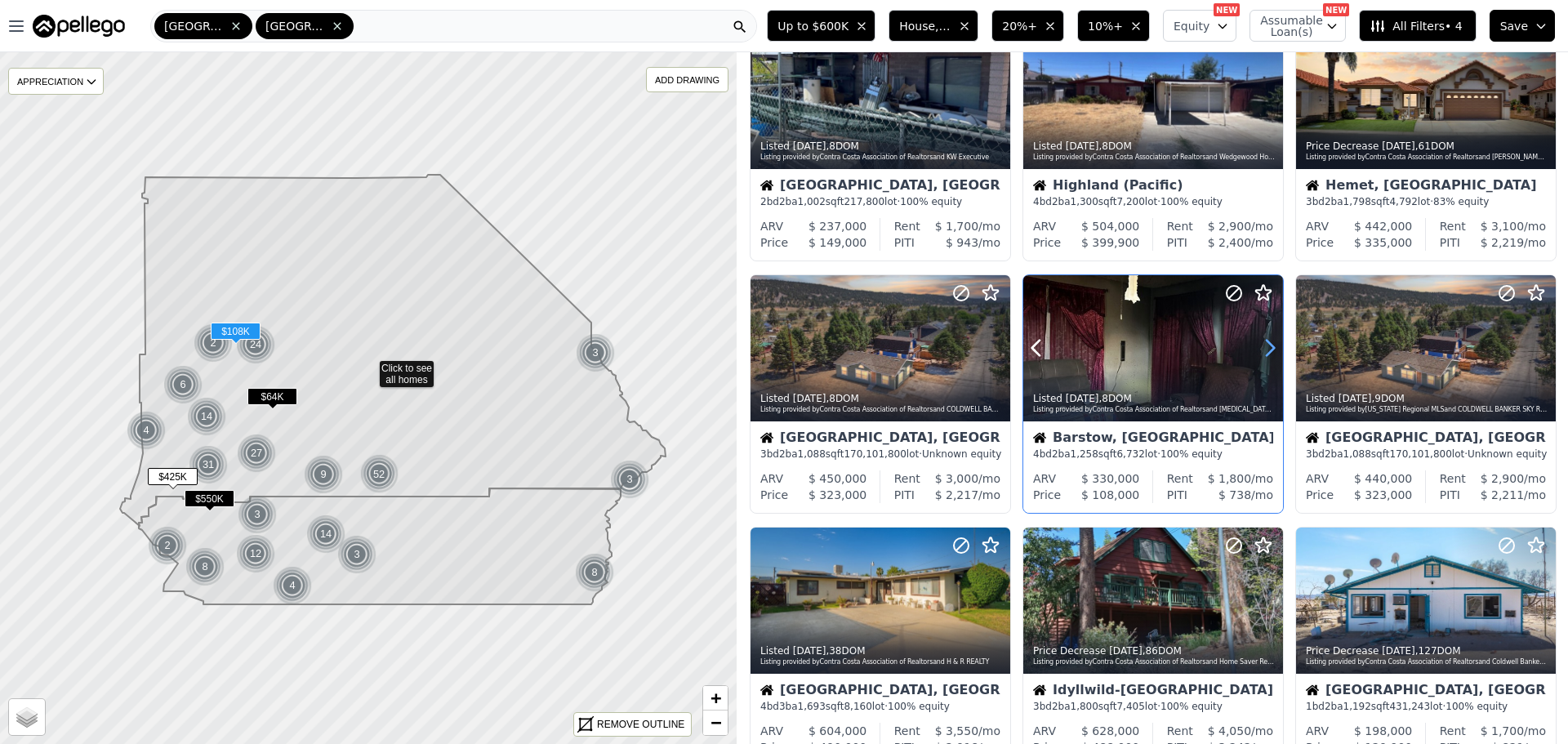
click at [1261, 346] on icon at bounding box center [1269, 347] width 26 height 26
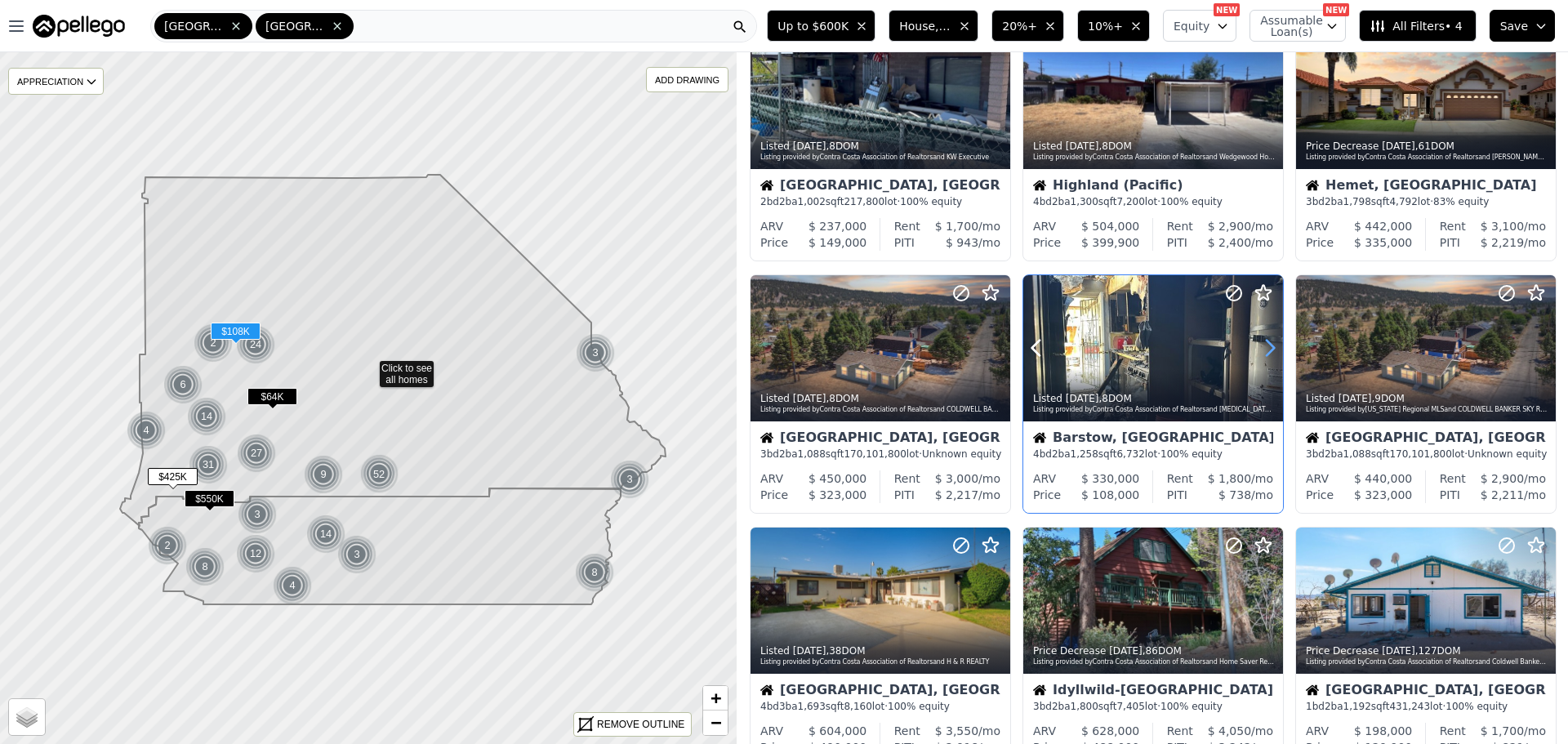
click at [1261, 346] on icon at bounding box center [1269, 347] width 26 height 26
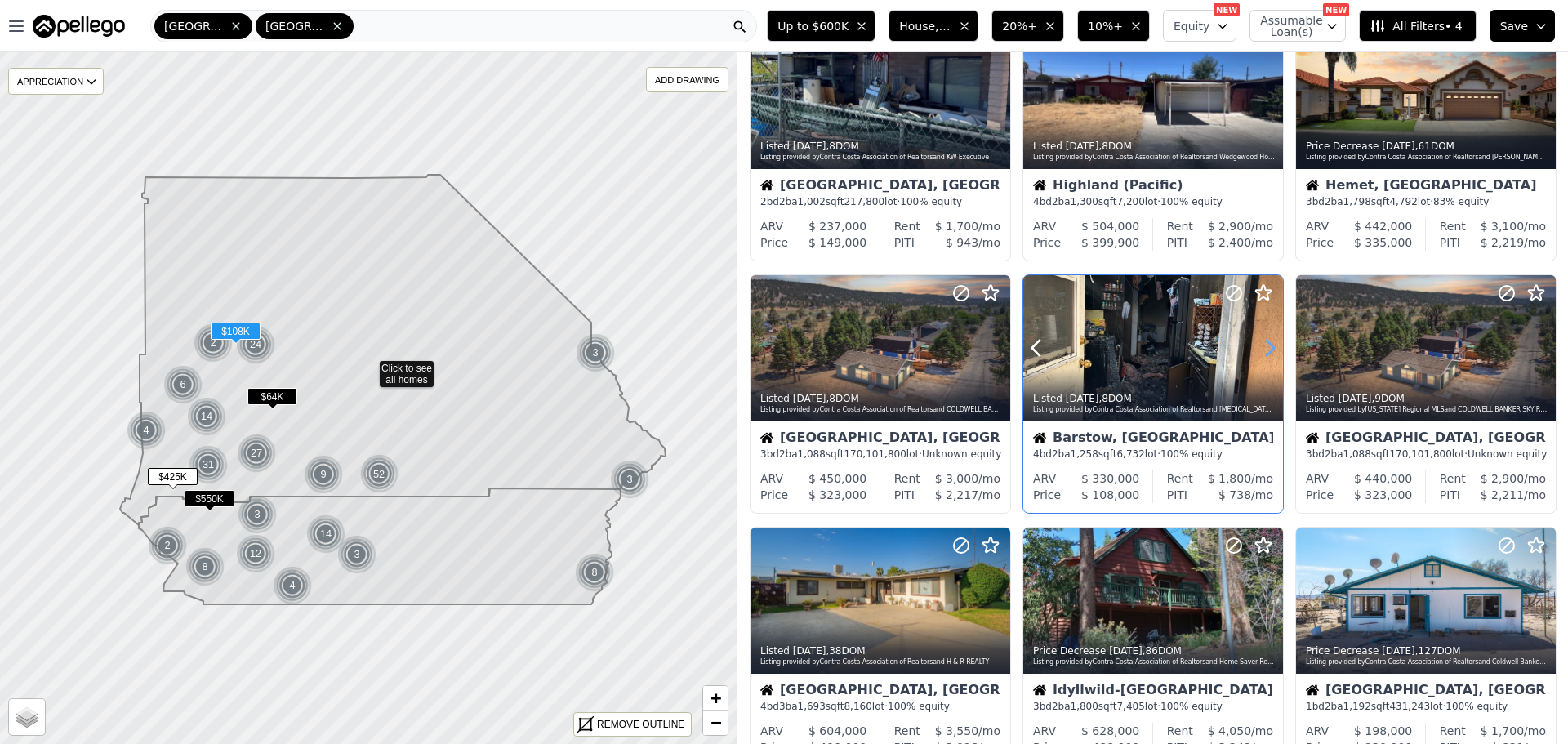
click at [1261, 346] on icon at bounding box center [1269, 347] width 26 height 26
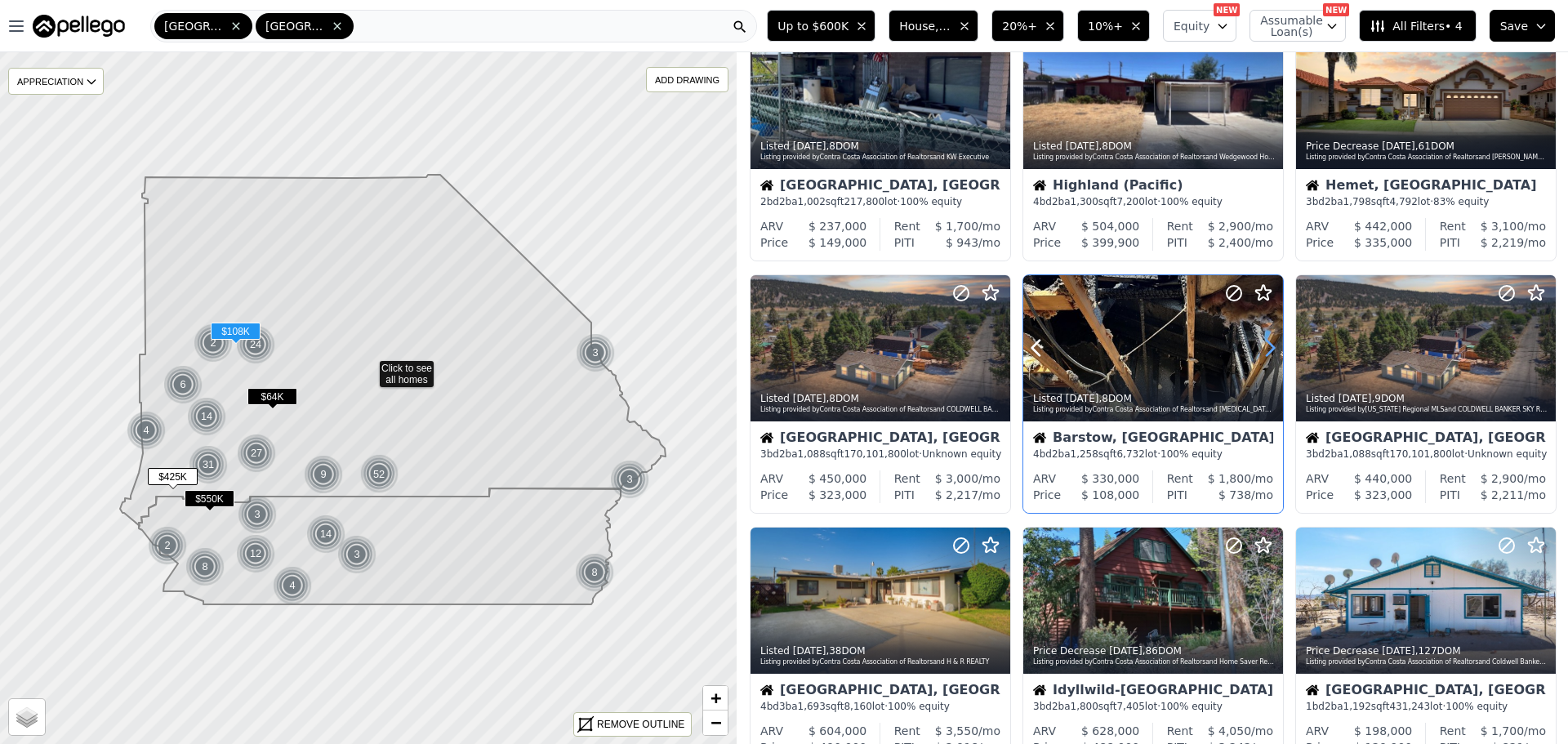
click at [1261, 346] on icon at bounding box center [1269, 347] width 26 height 26
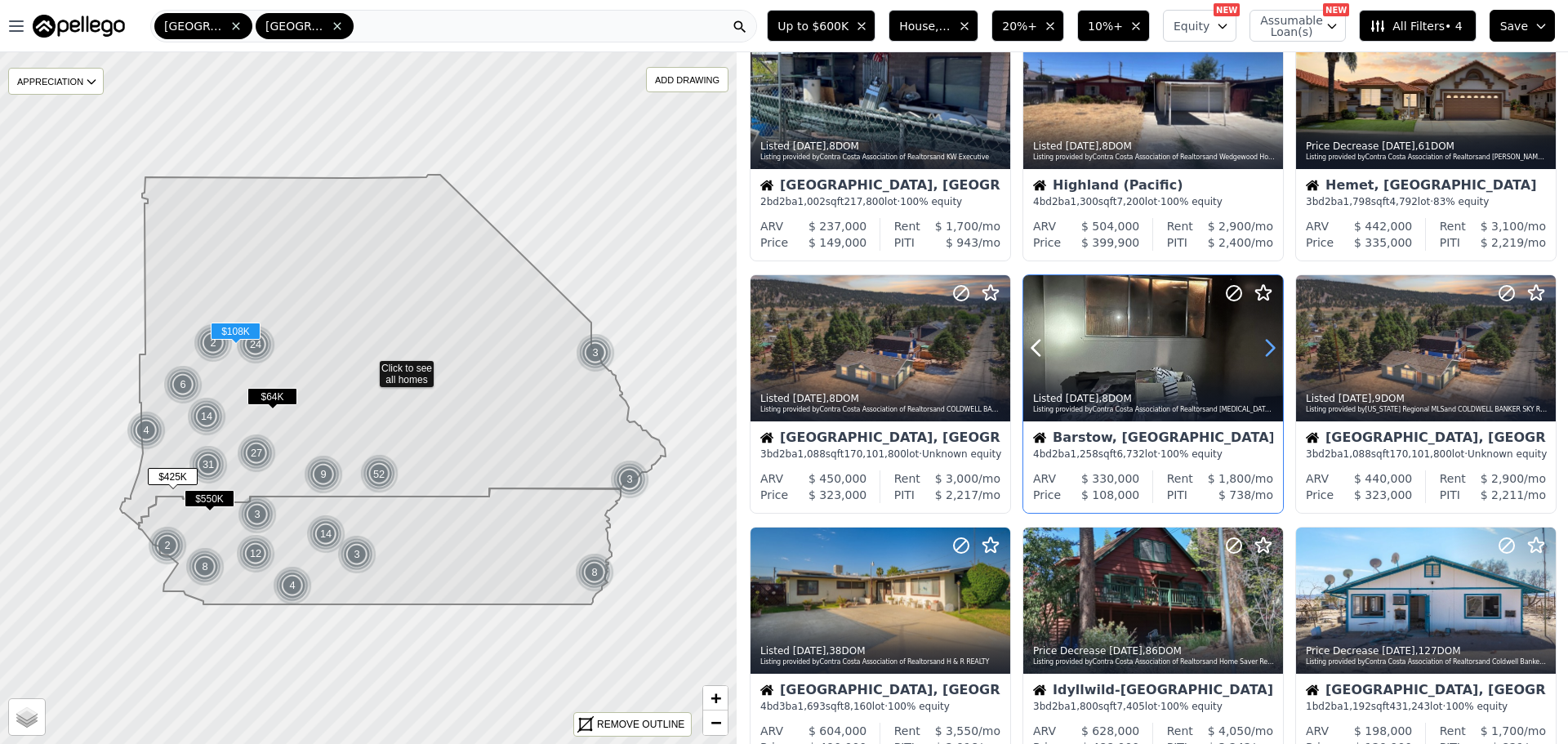
click at [1261, 346] on icon at bounding box center [1269, 347] width 26 height 26
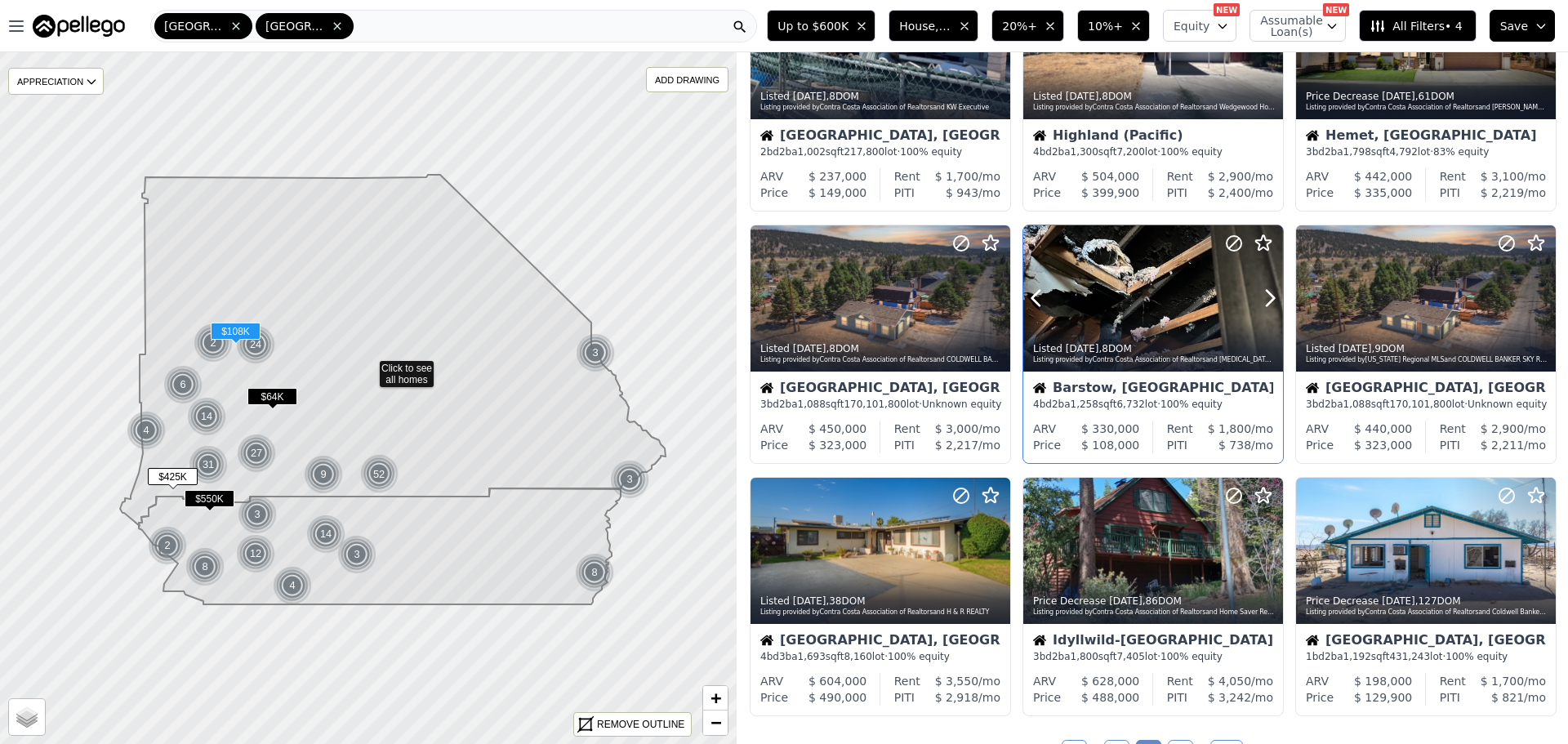
scroll to position [571, 0]
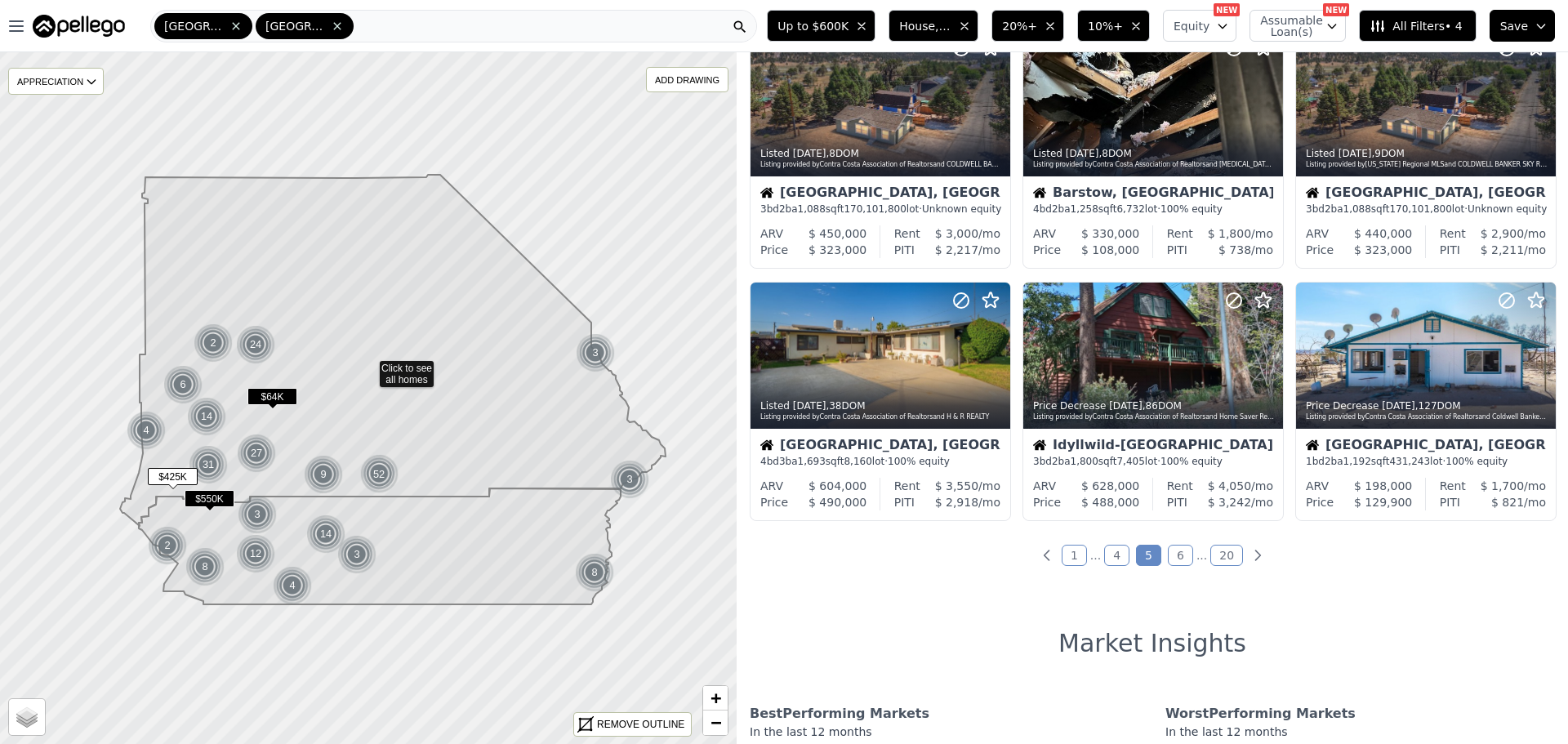
click at [1178, 558] on link "6" at bounding box center [1180, 555] width 25 height 21
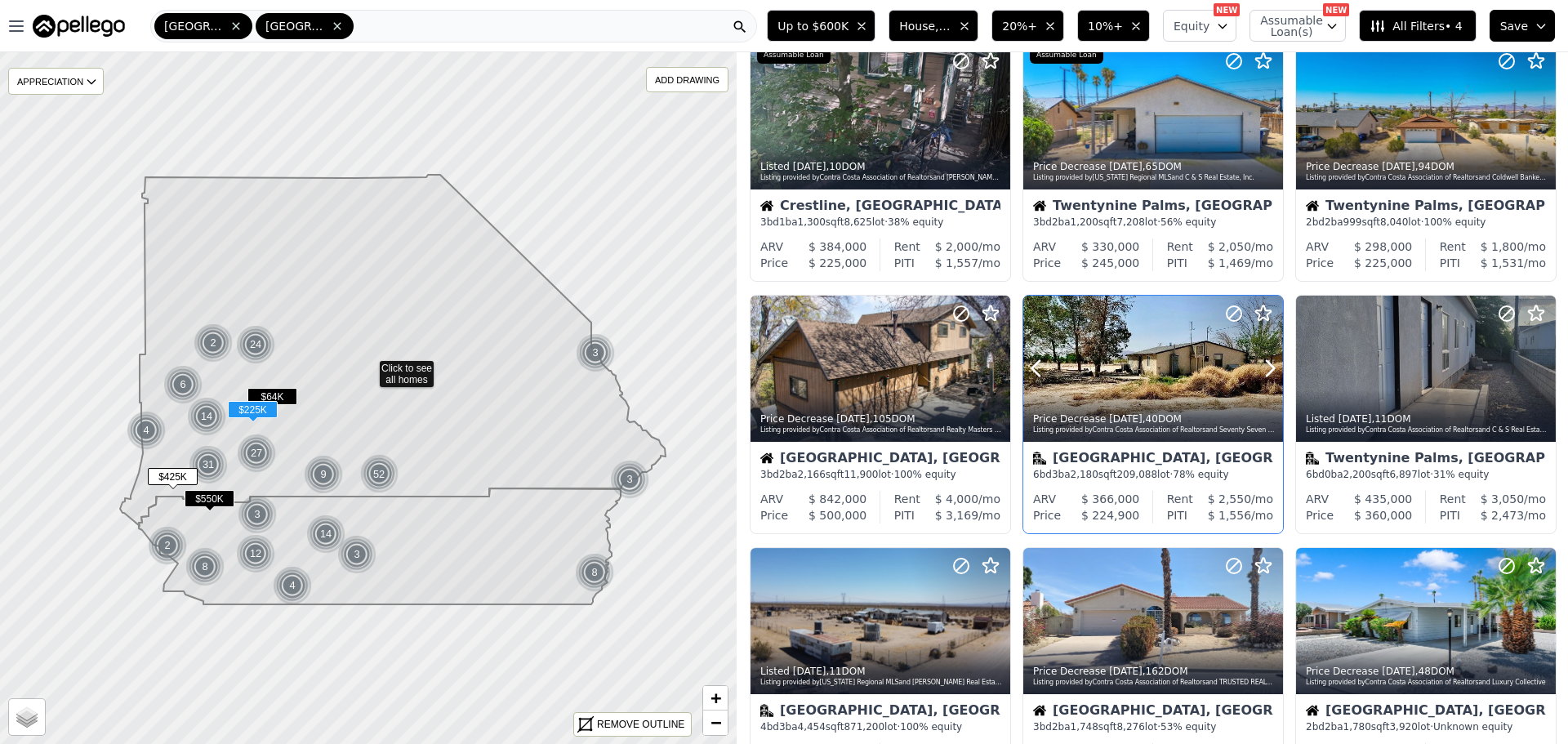
scroll to position [490, 0]
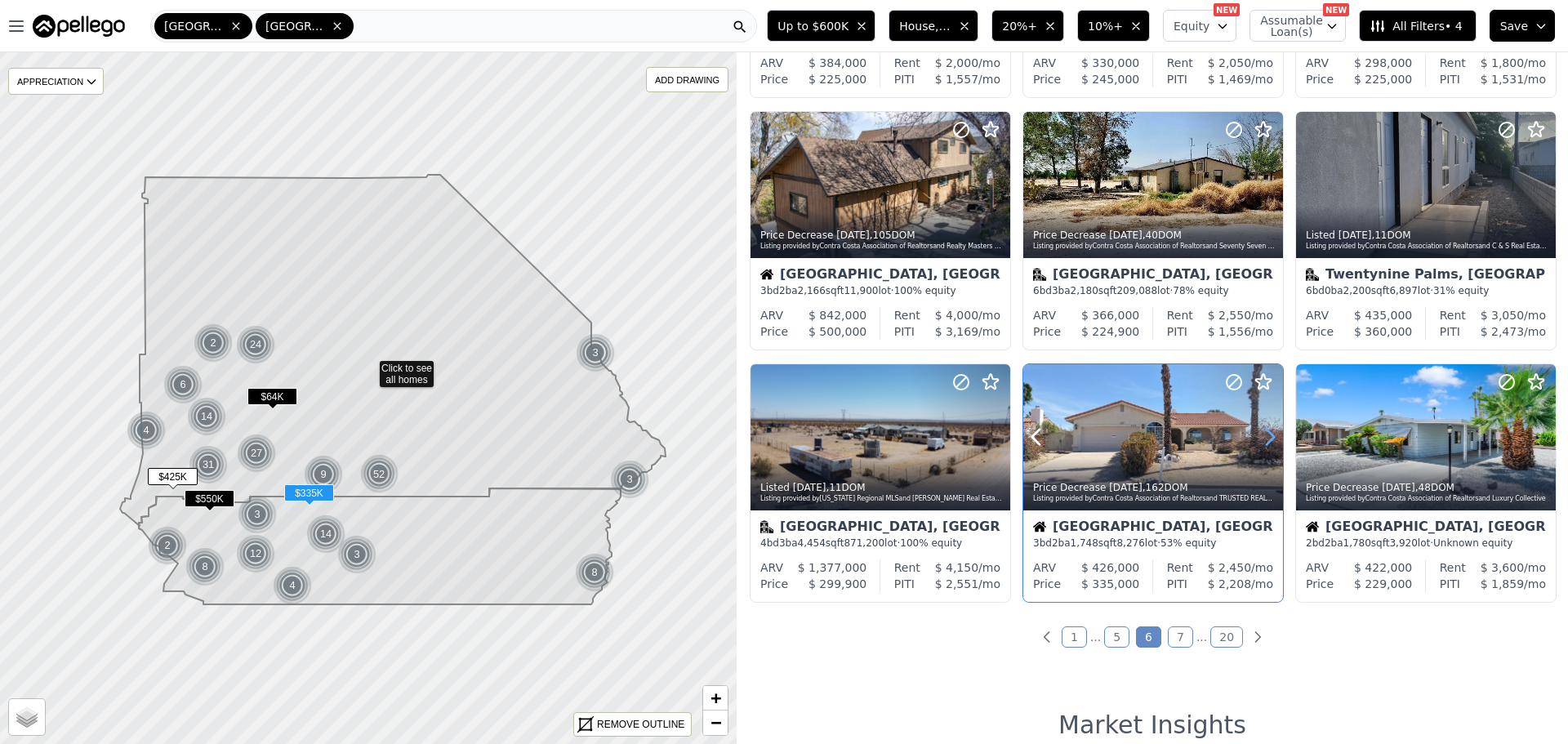
click at [1258, 445] on icon at bounding box center [1269, 436] width 26 height 26
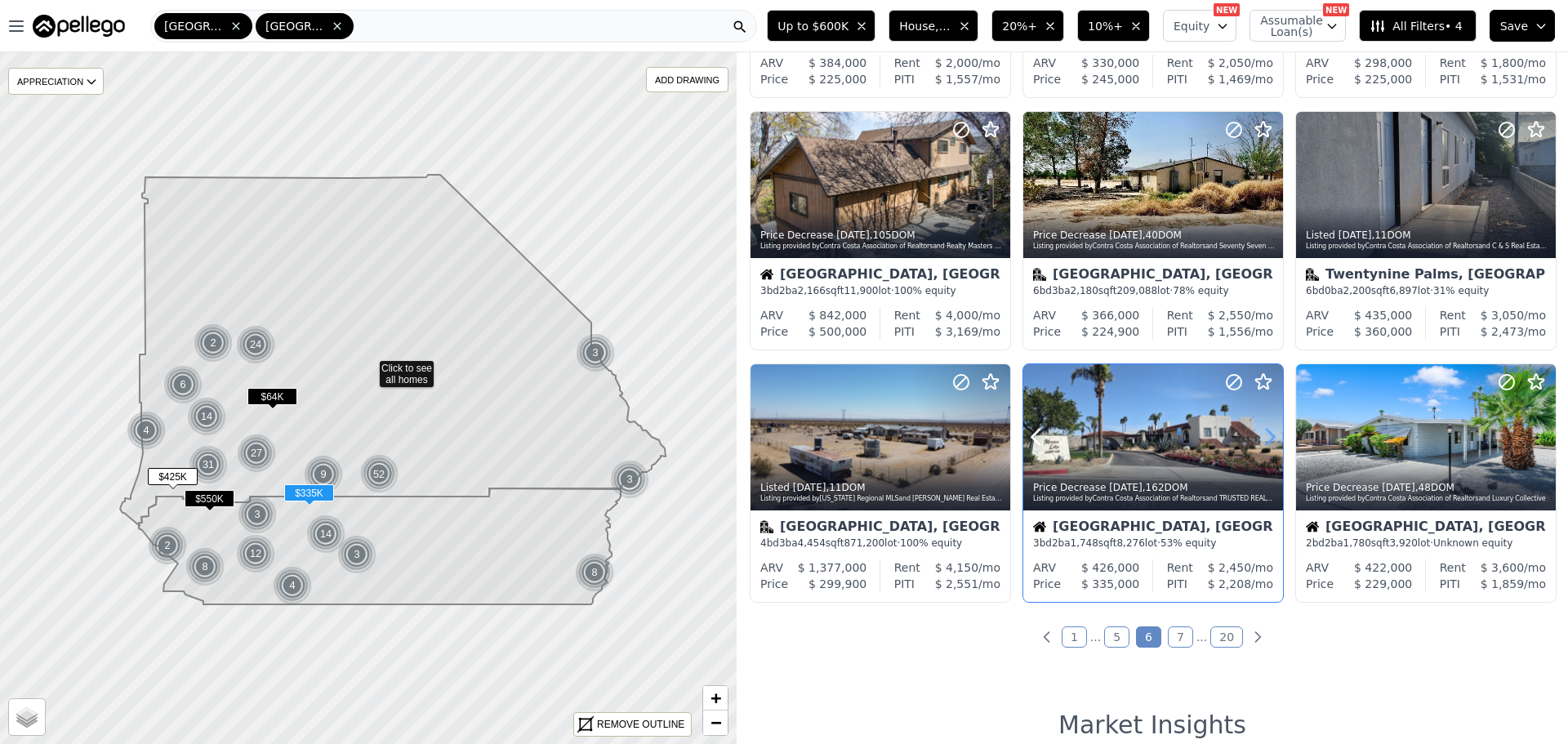
click at [1258, 445] on icon at bounding box center [1269, 436] width 26 height 26
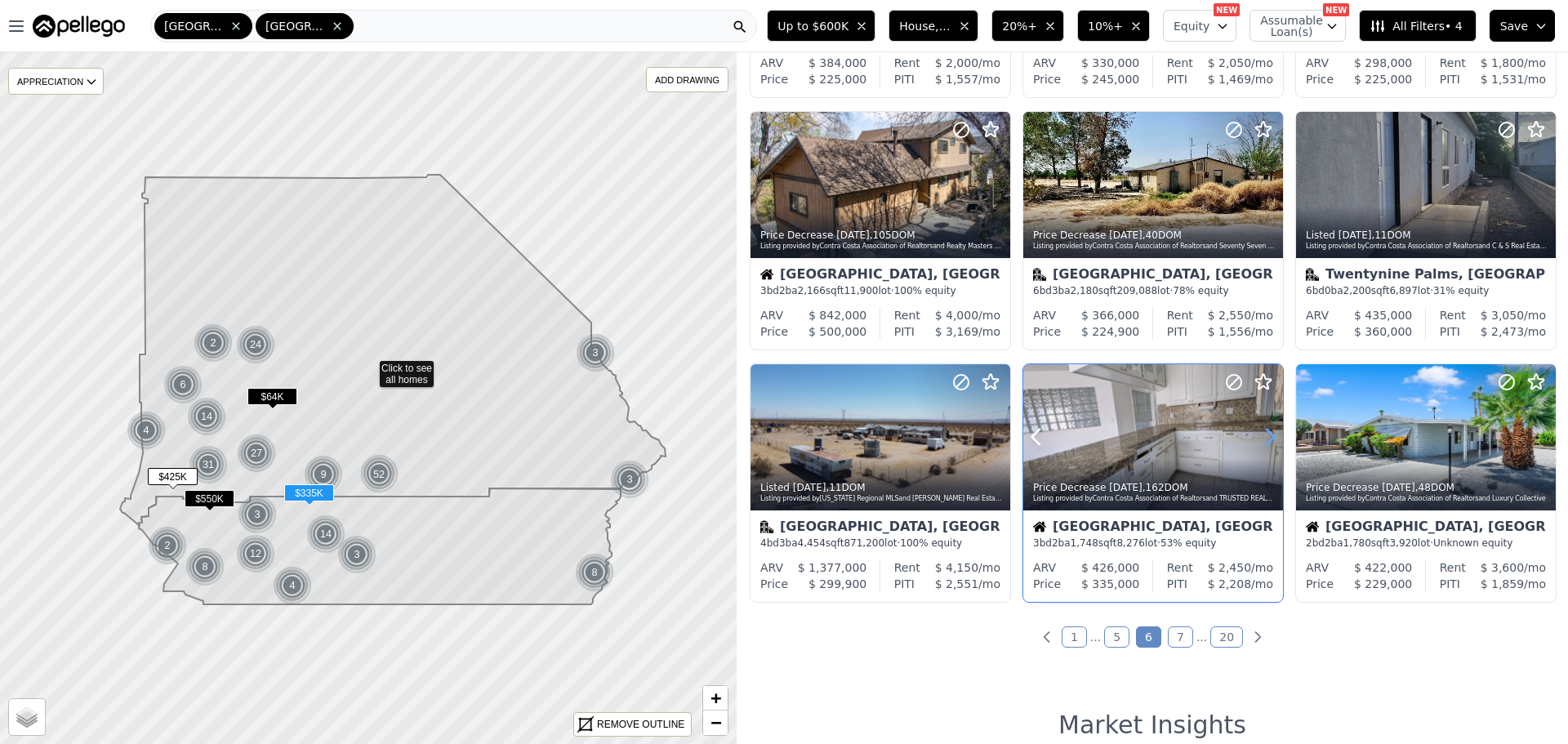
click at [1258, 445] on icon at bounding box center [1269, 436] width 26 height 26
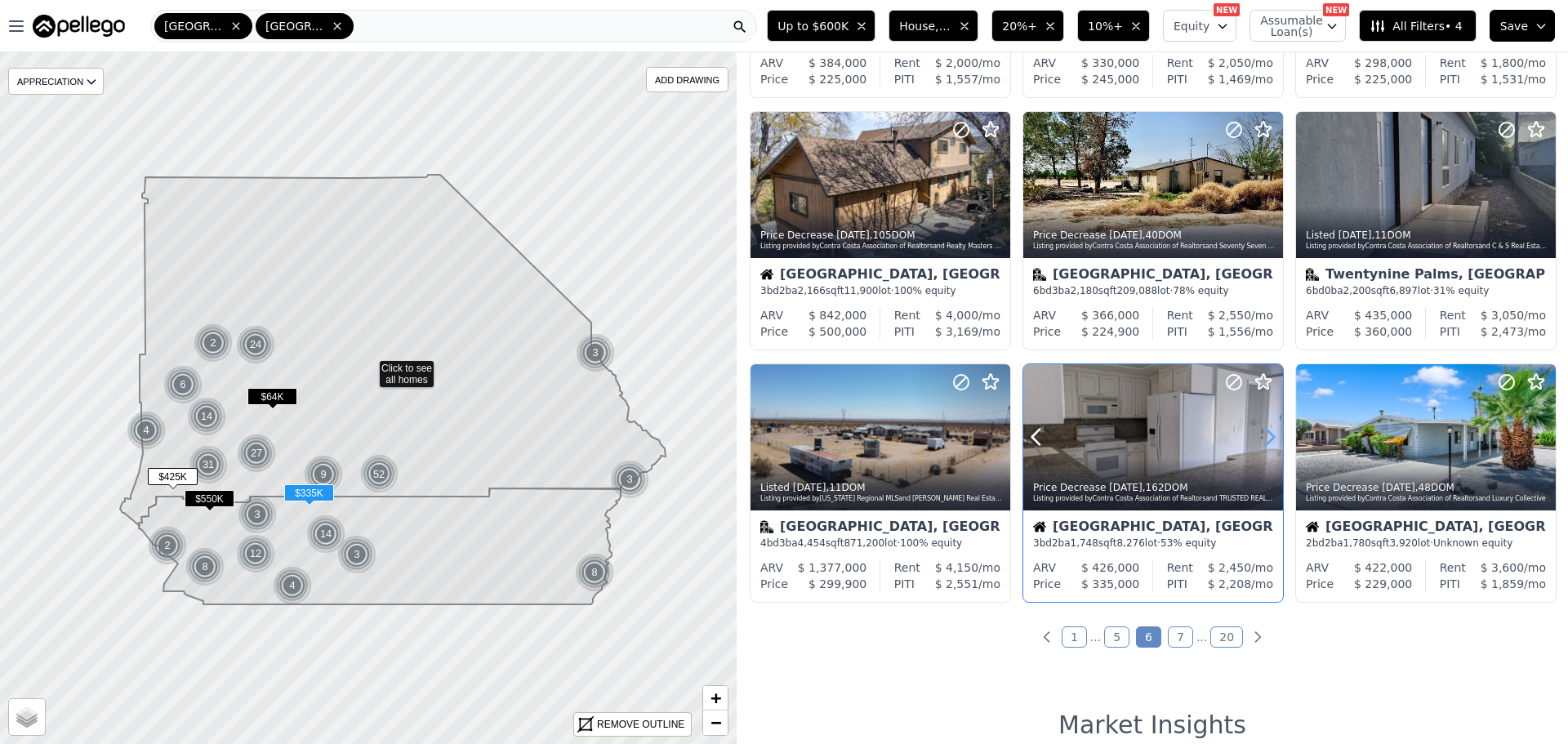
click at [1258, 445] on icon at bounding box center [1269, 436] width 26 height 26
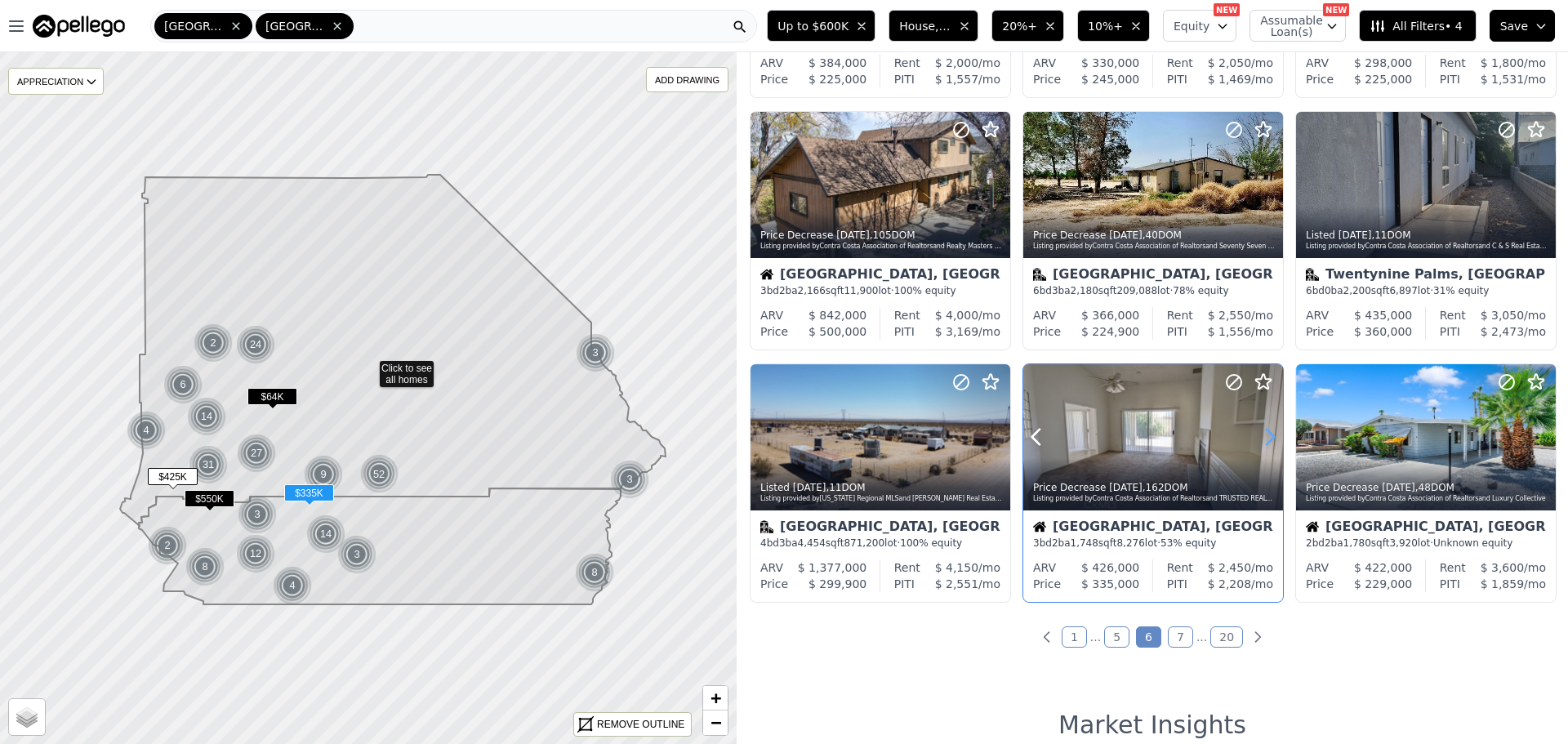
click at [1258, 445] on icon at bounding box center [1269, 436] width 26 height 26
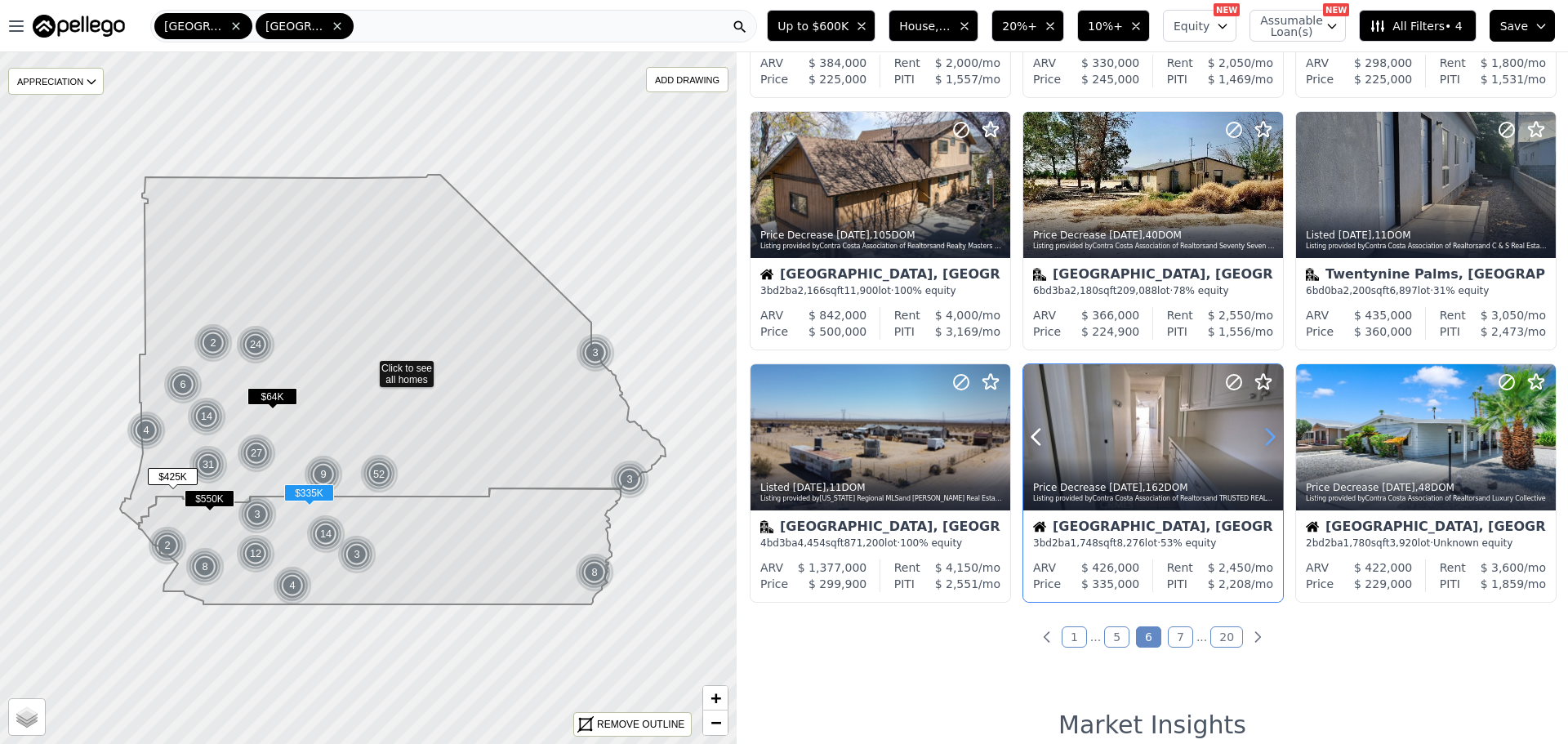
click at [1258, 445] on icon at bounding box center [1269, 436] width 26 height 26
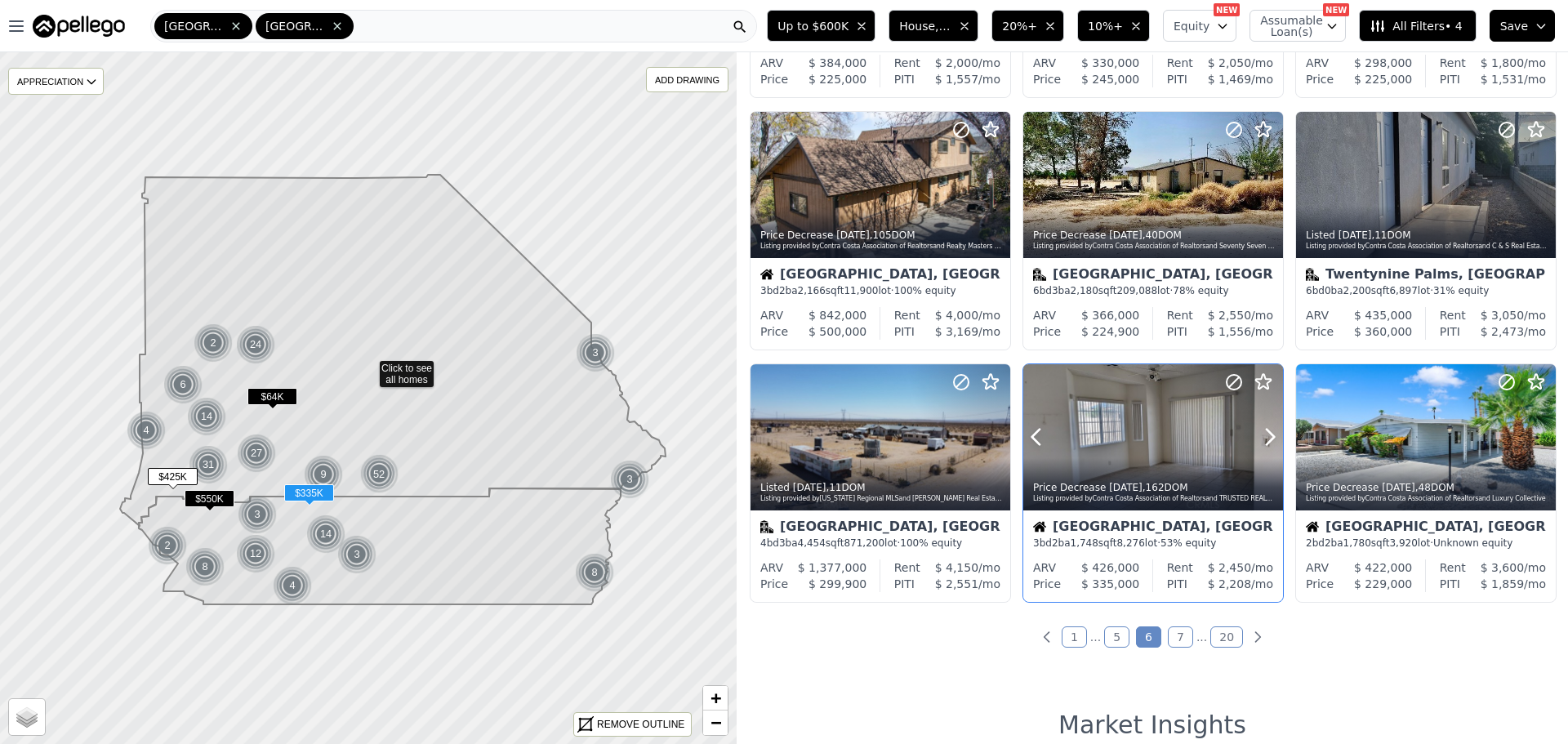
click at [1143, 430] on div at bounding box center [1153, 437] width 260 height 146
click at [1187, 630] on ul "1 ... 5 6 7 ... 20" at bounding box center [1152, 637] width 831 height 16
click at [1168, 635] on link "7" at bounding box center [1180, 637] width 25 height 21
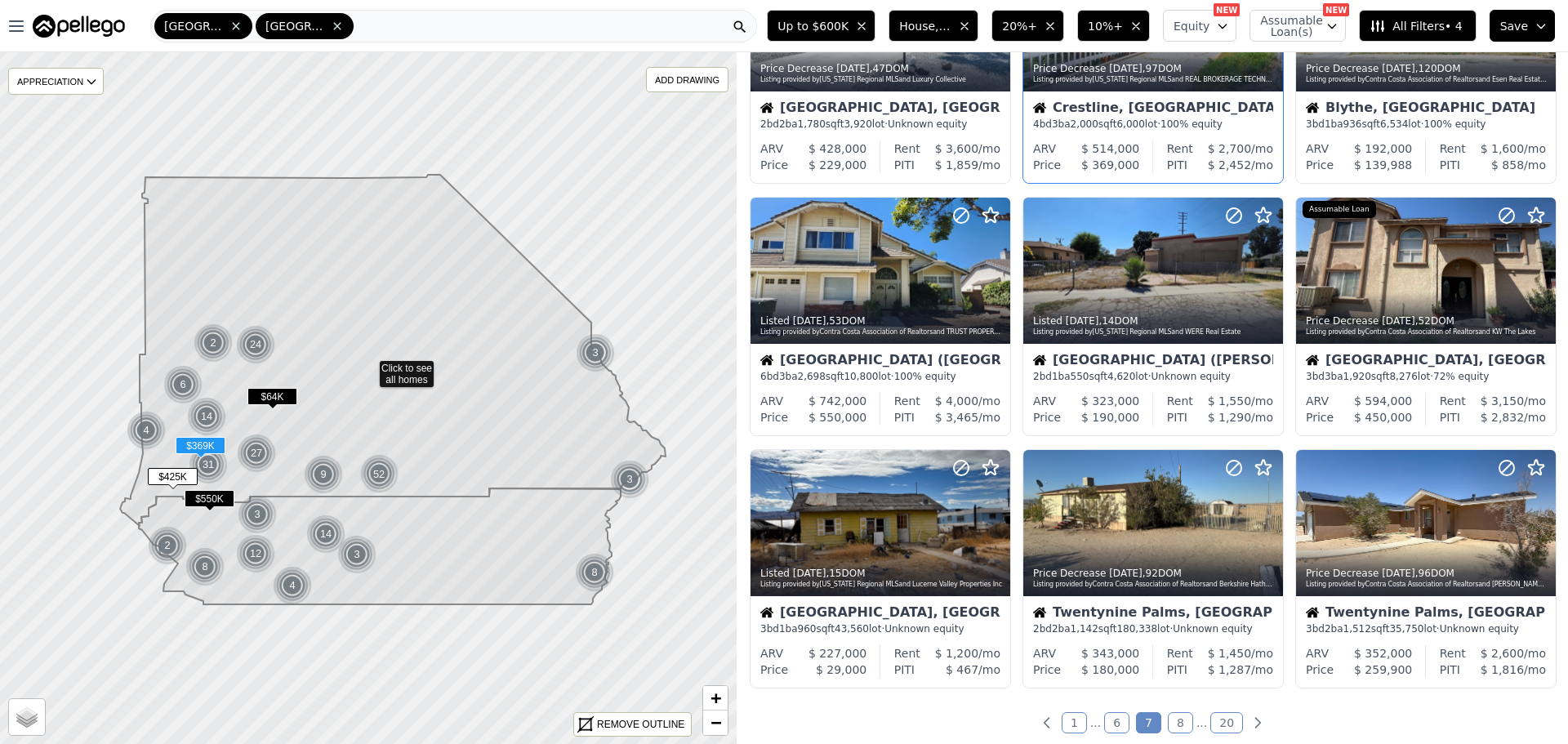
scroll to position [408, 0]
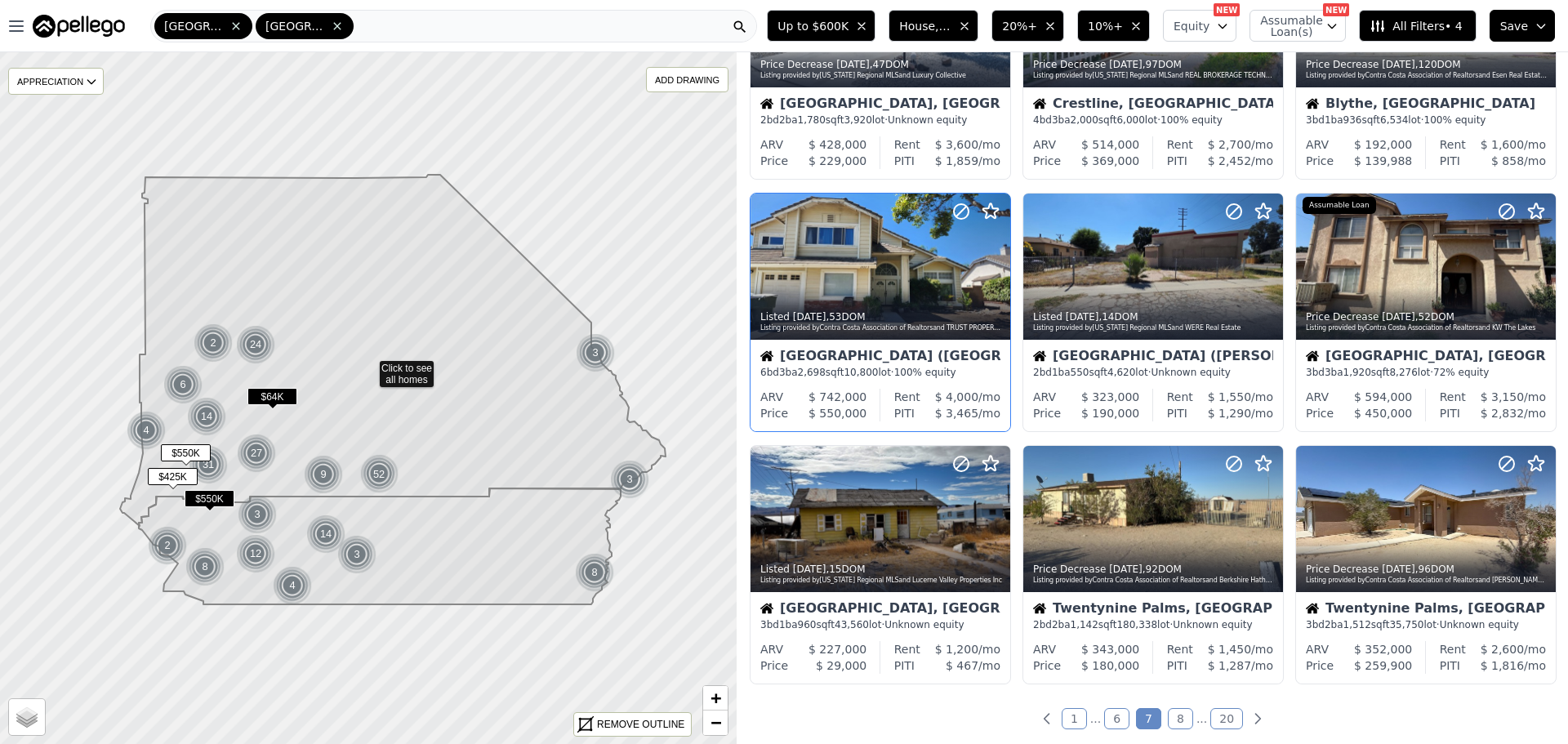
click at [952, 294] on div at bounding box center [880, 302] width 260 height 30
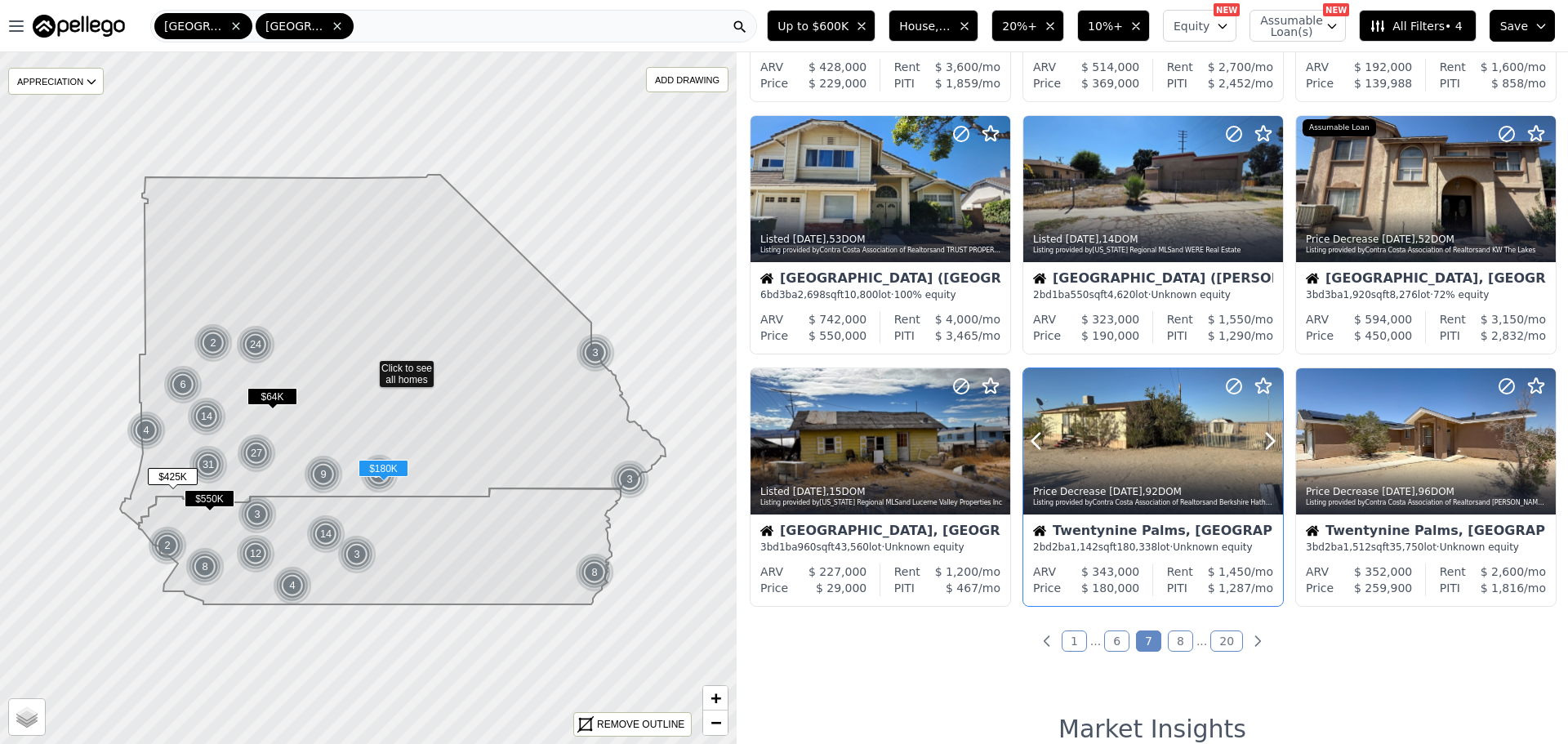
scroll to position [735, 0]
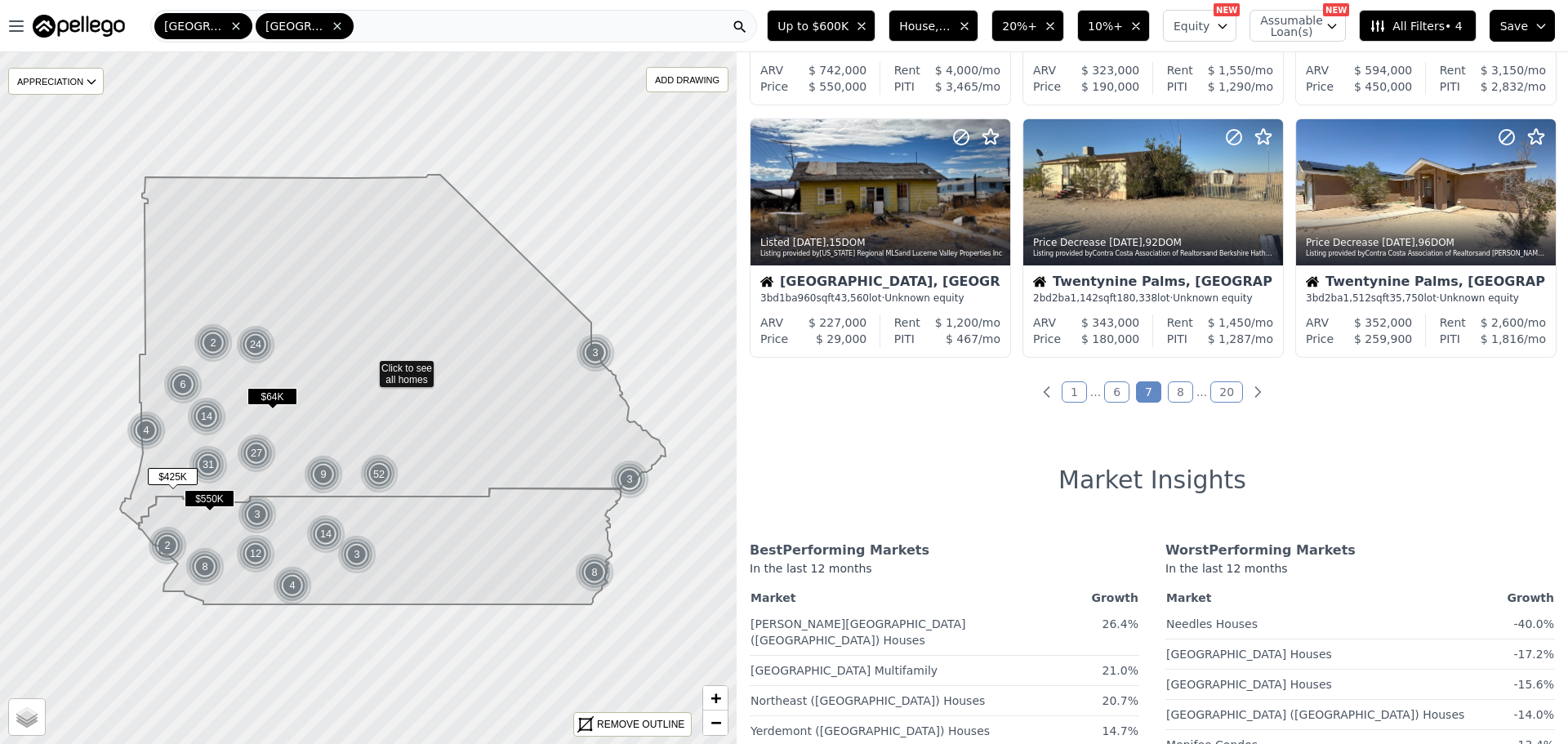
click at [1168, 396] on link "8" at bounding box center [1180, 392] width 25 height 21
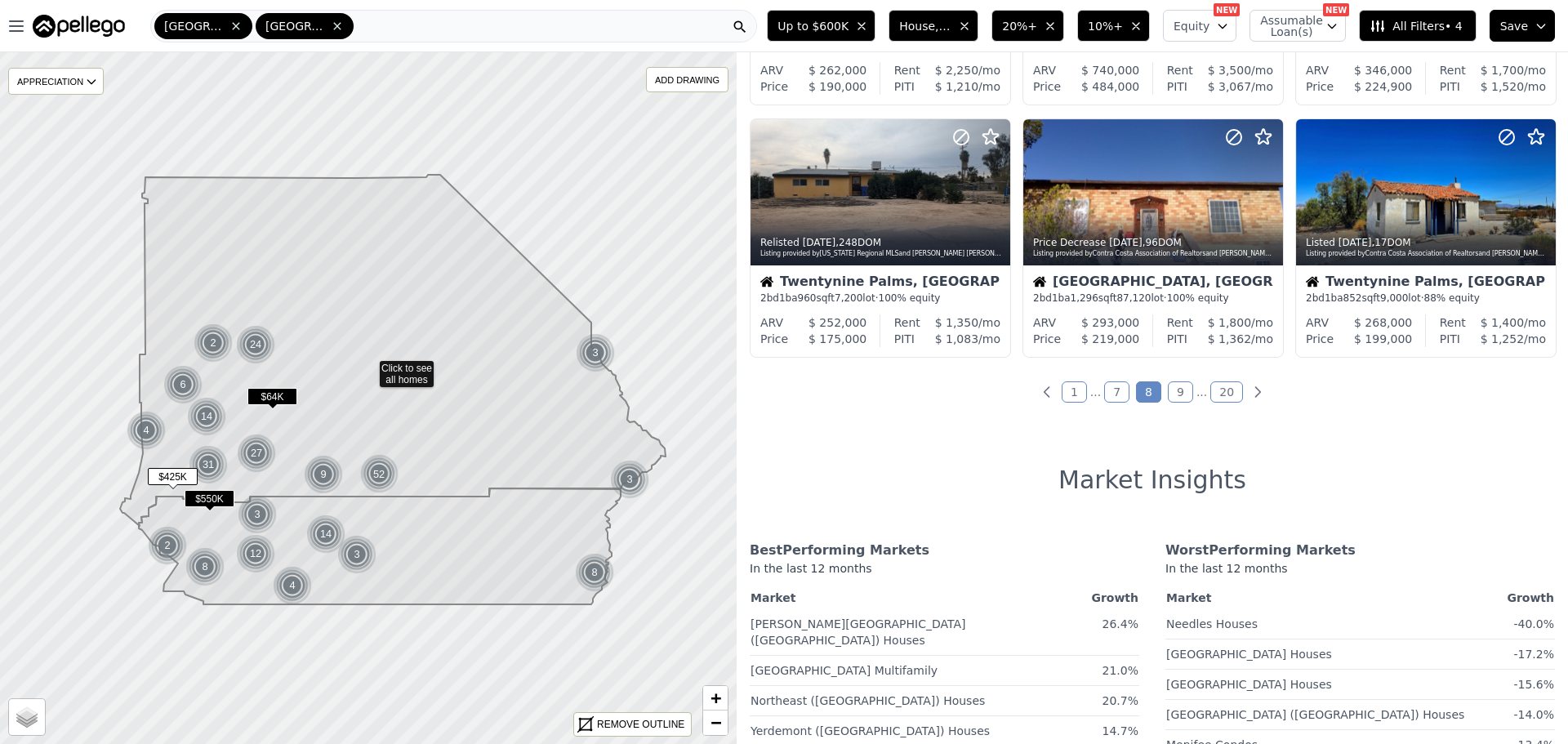
click at [1168, 389] on link "9" at bounding box center [1180, 392] width 25 height 21
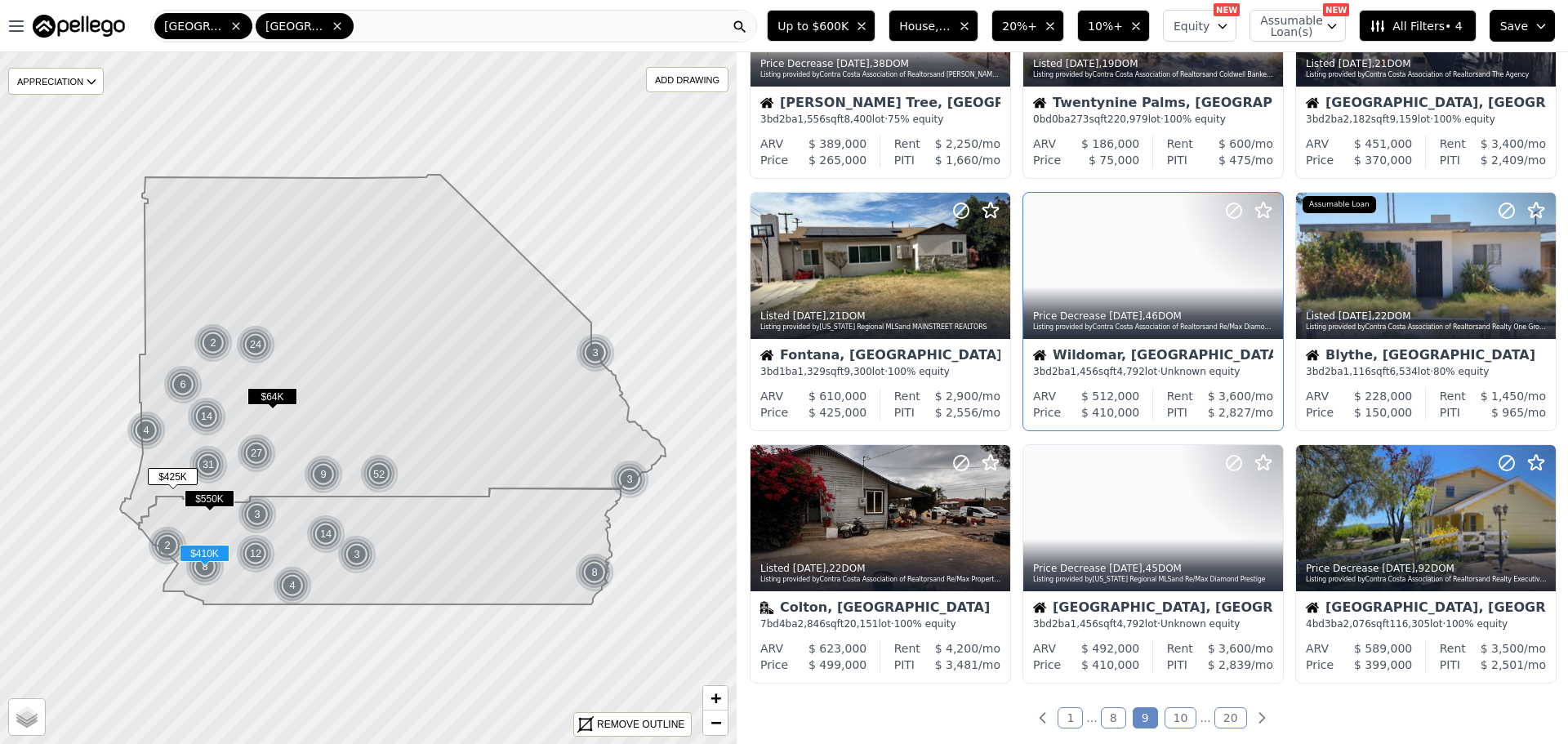
scroll to position [408, 0]
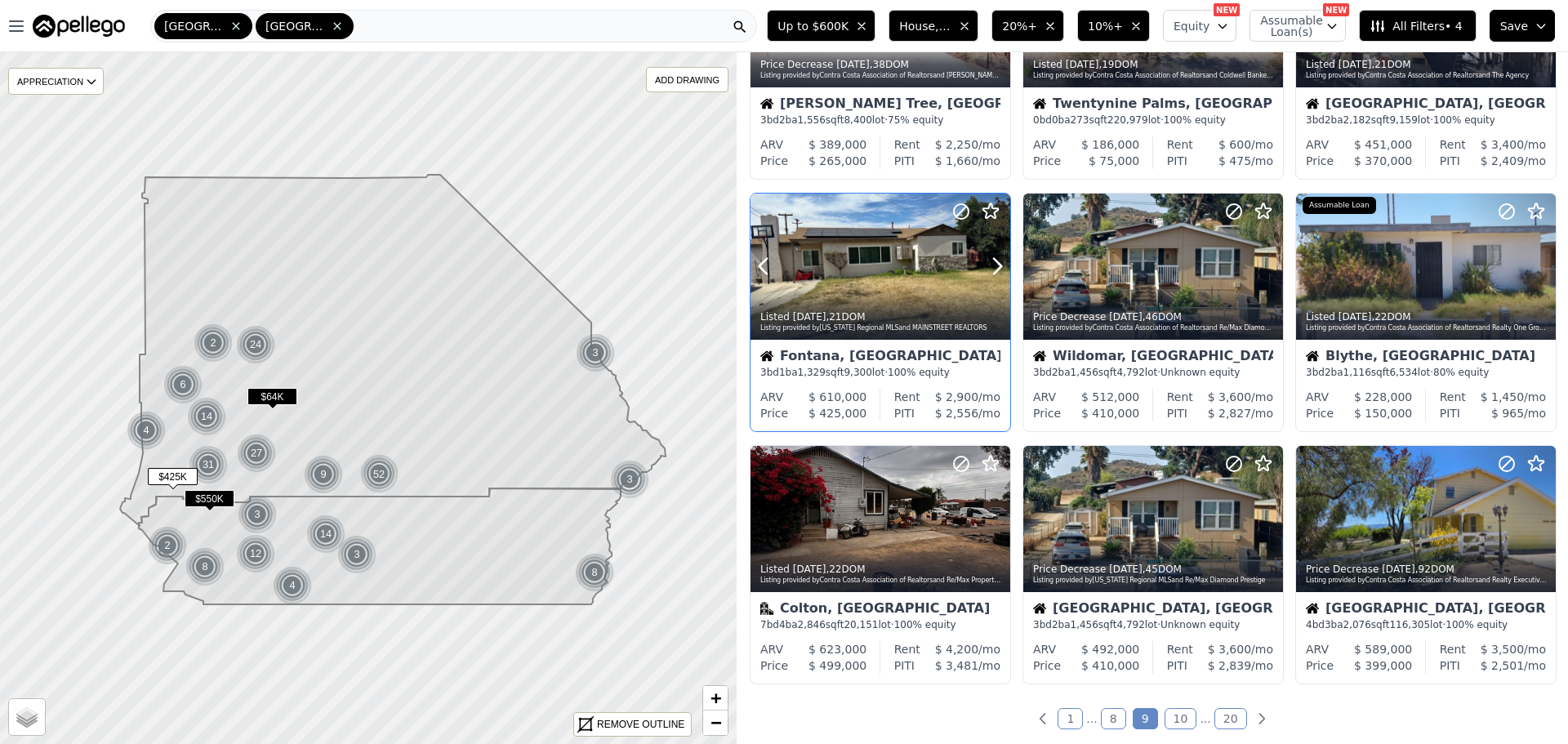
click at [968, 265] on div at bounding box center [957, 245] width 105 height 105
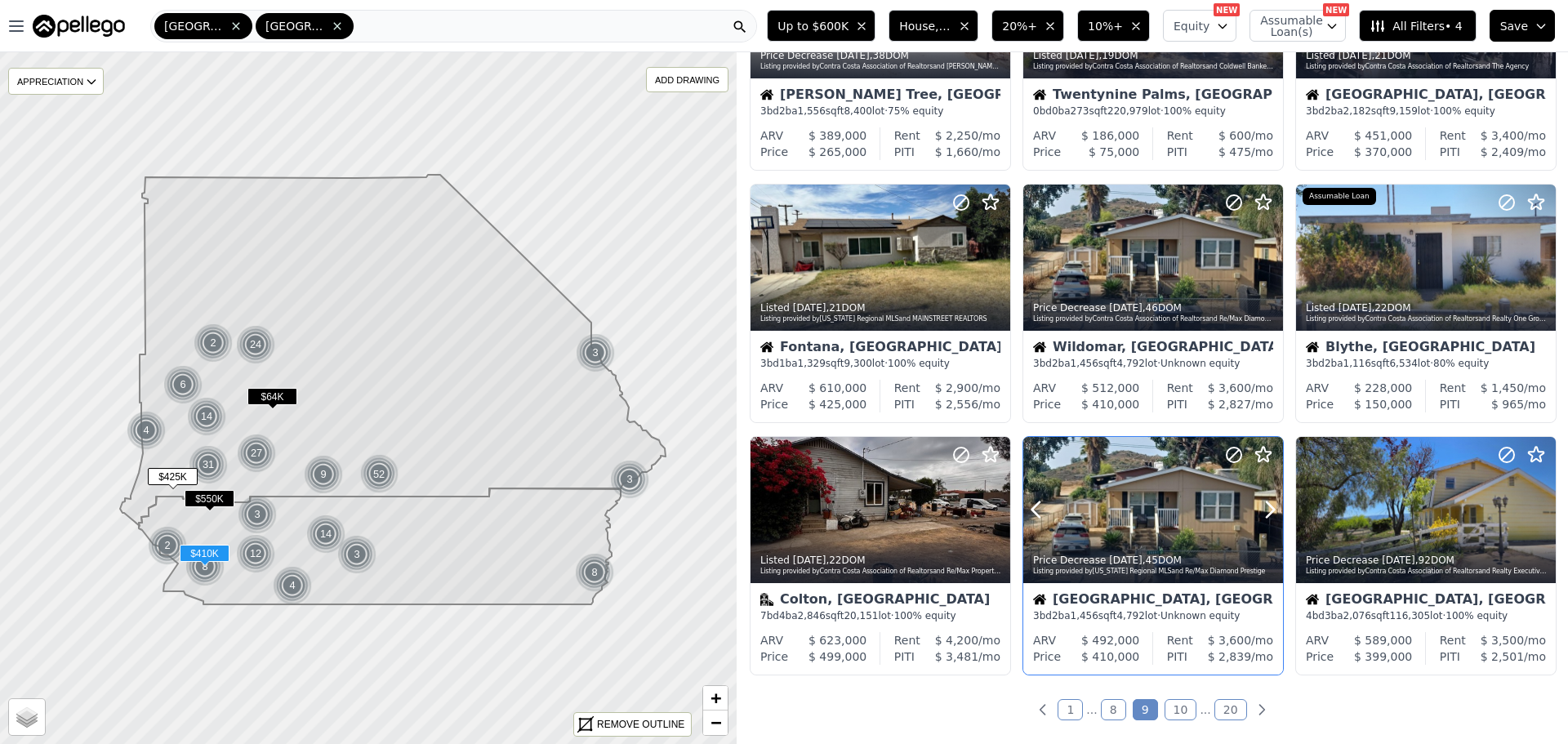
scroll to position [490, 0]
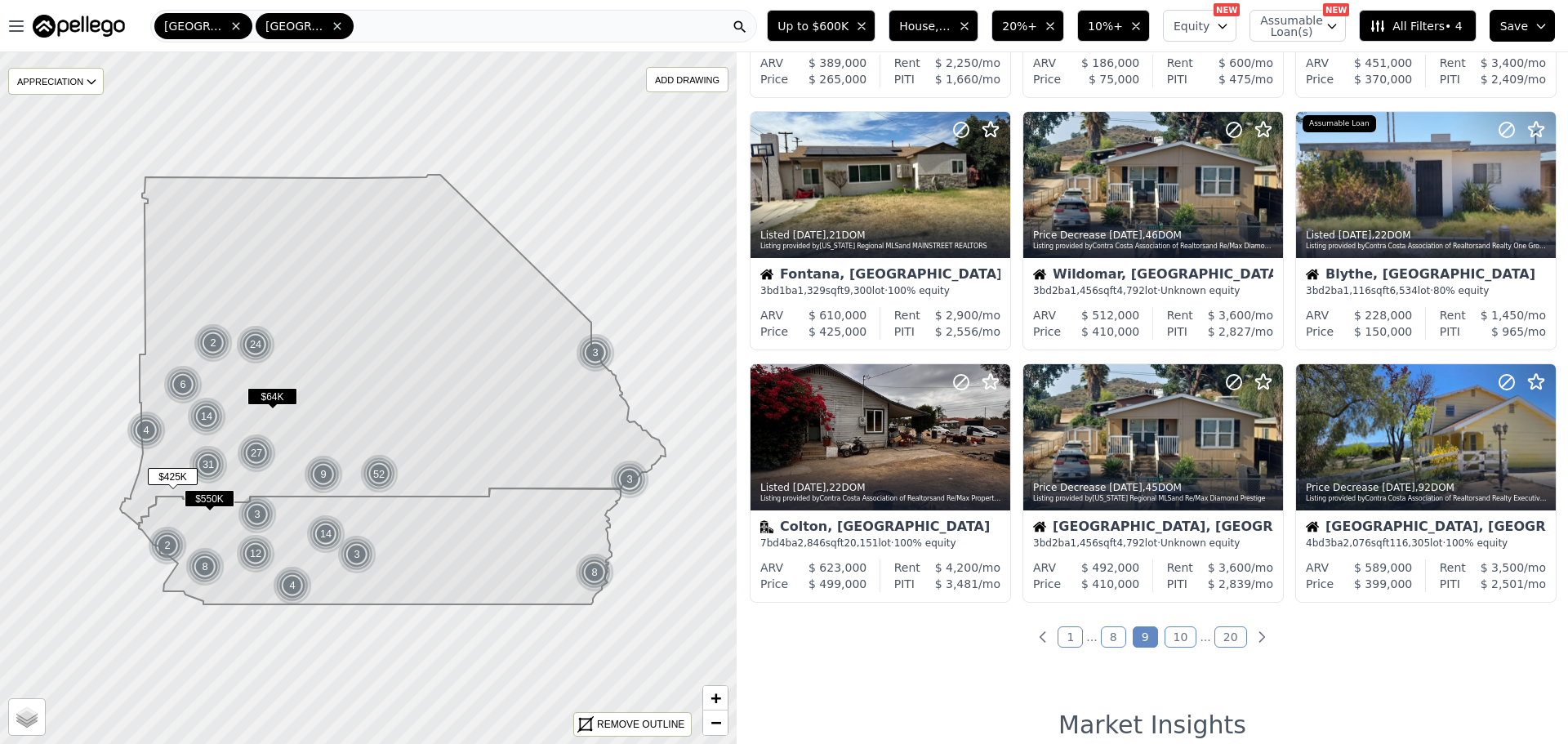
click at [1164, 635] on link "10" at bounding box center [1180, 637] width 32 height 21
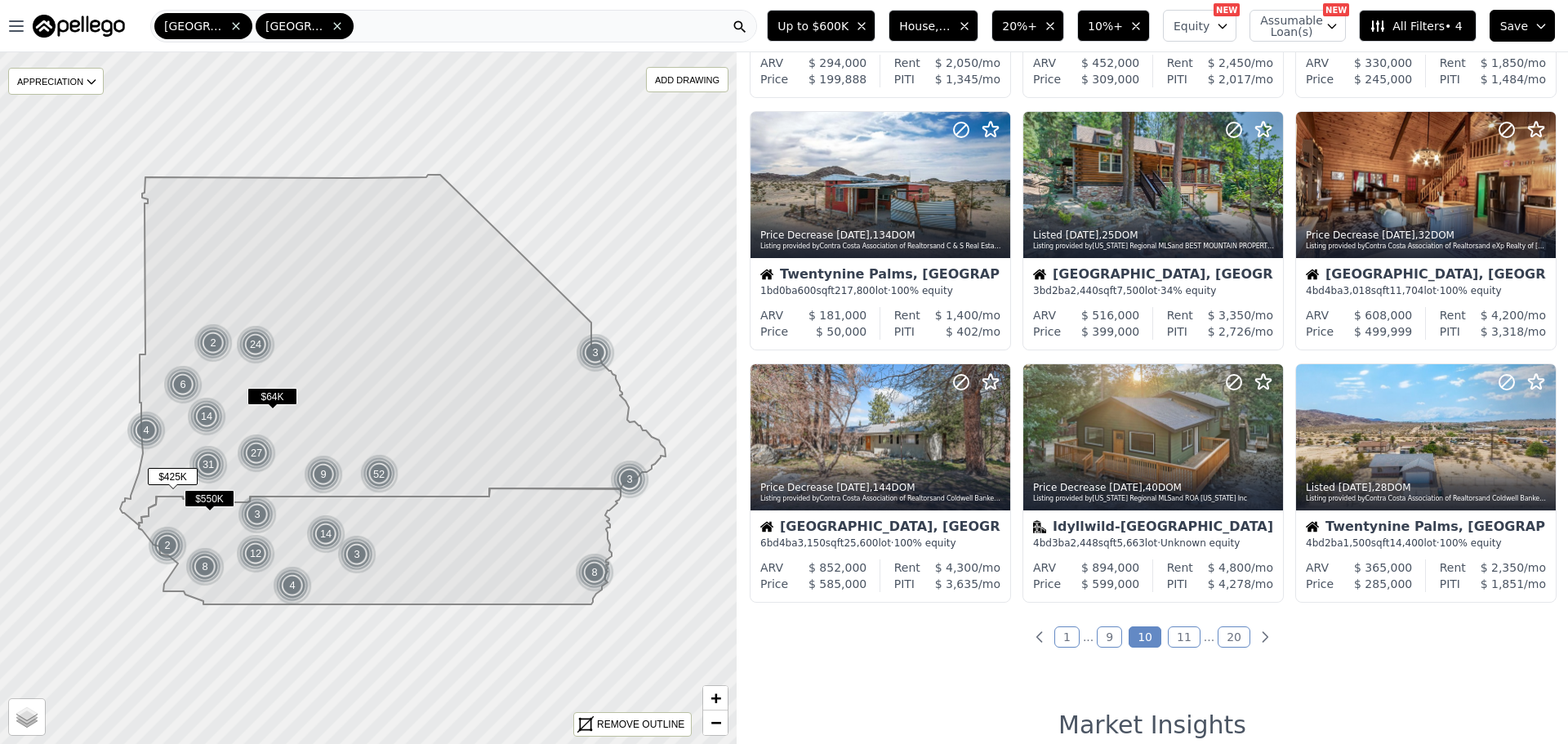
click at [1187, 634] on link "11" at bounding box center [1184, 637] width 32 height 21
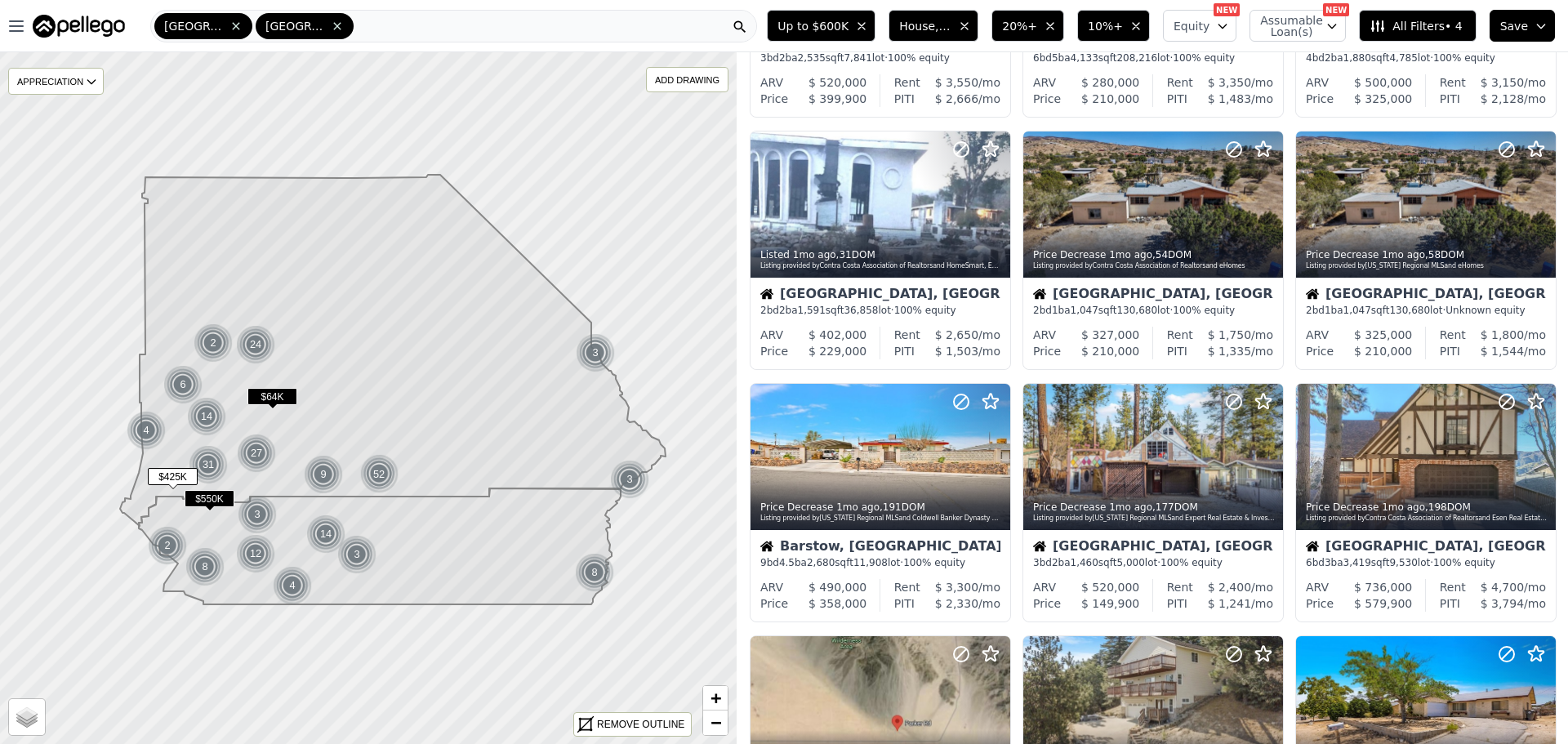
scroll to position [0, 0]
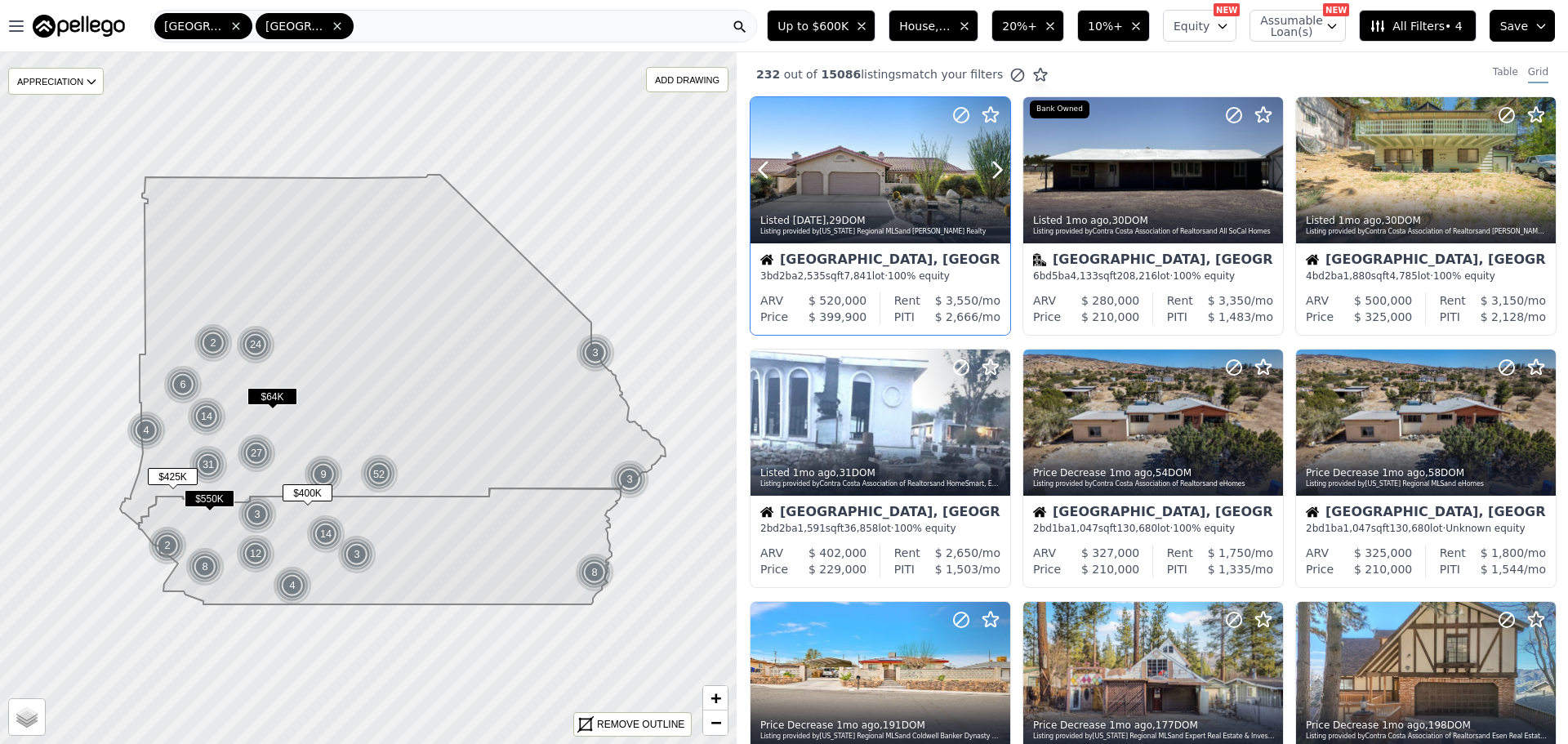
click at [904, 181] on div at bounding box center [880, 170] width 260 height 146
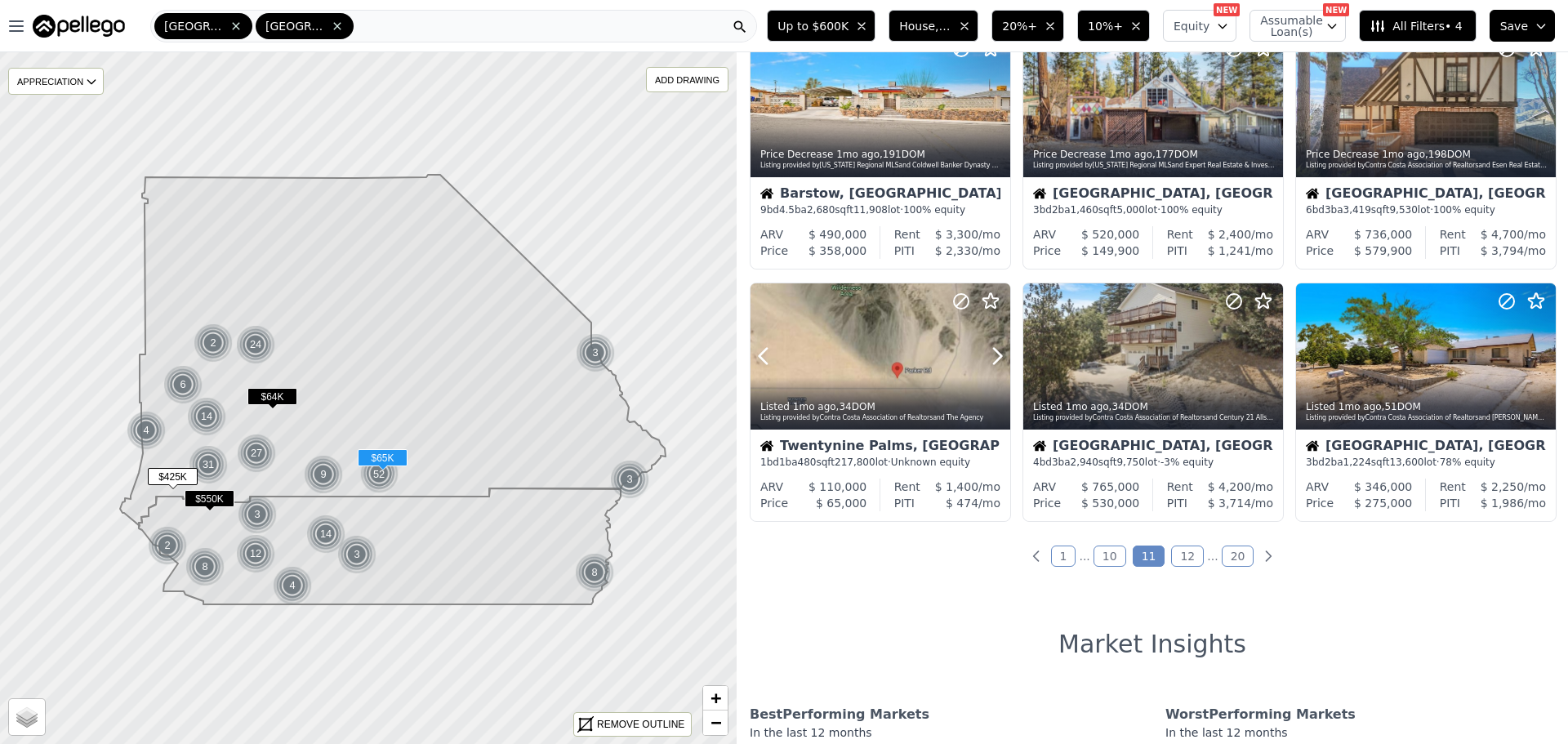
scroll to position [571, 0]
click at [1187, 557] on link "12" at bounding box center [1187, 555] width 32 height 21
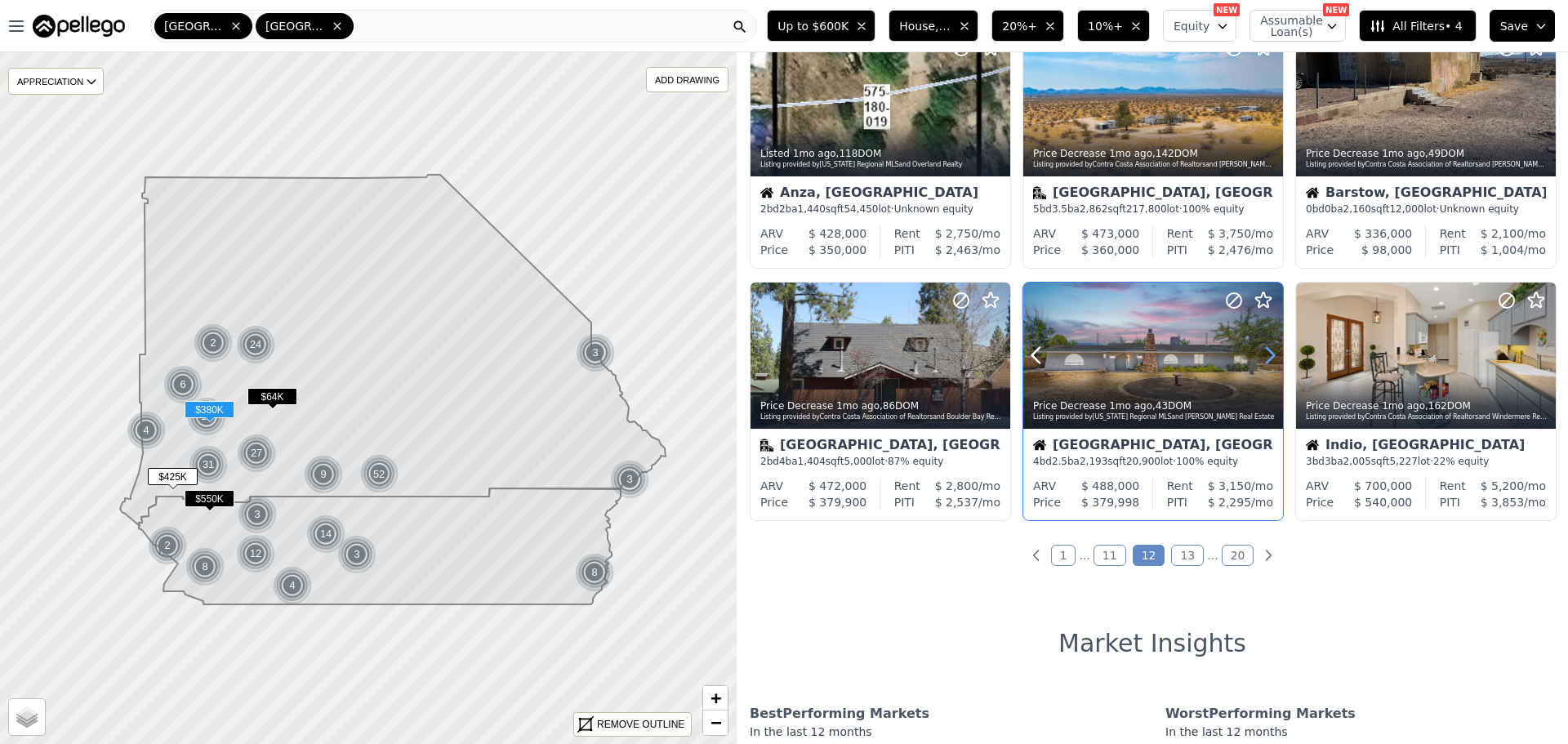
click at [1262, 359] on icon at bounding box center [1269, 355] width 26 height 26
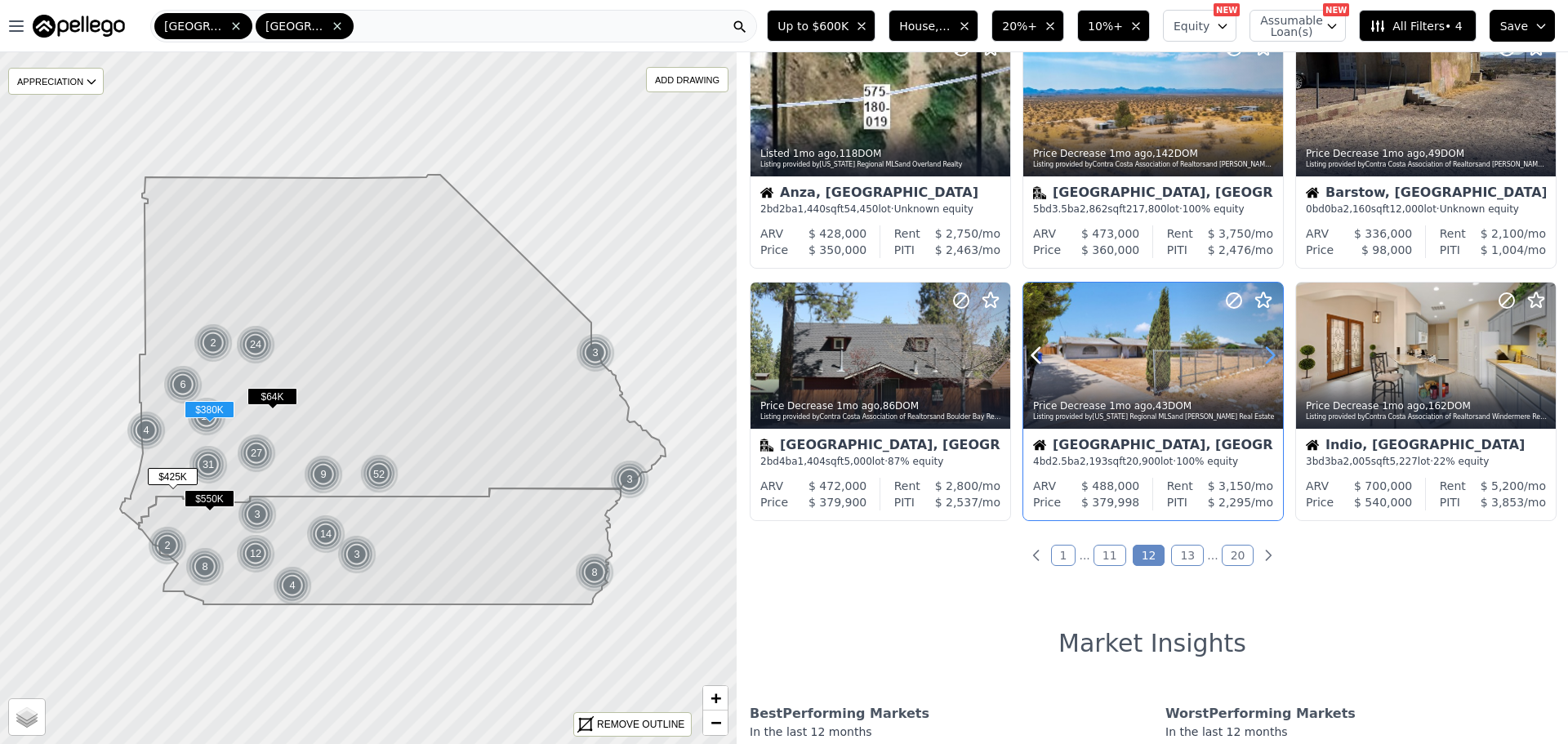
click at [1262, 359] on icon at bounding box center [1269, 355] width 26 height 26
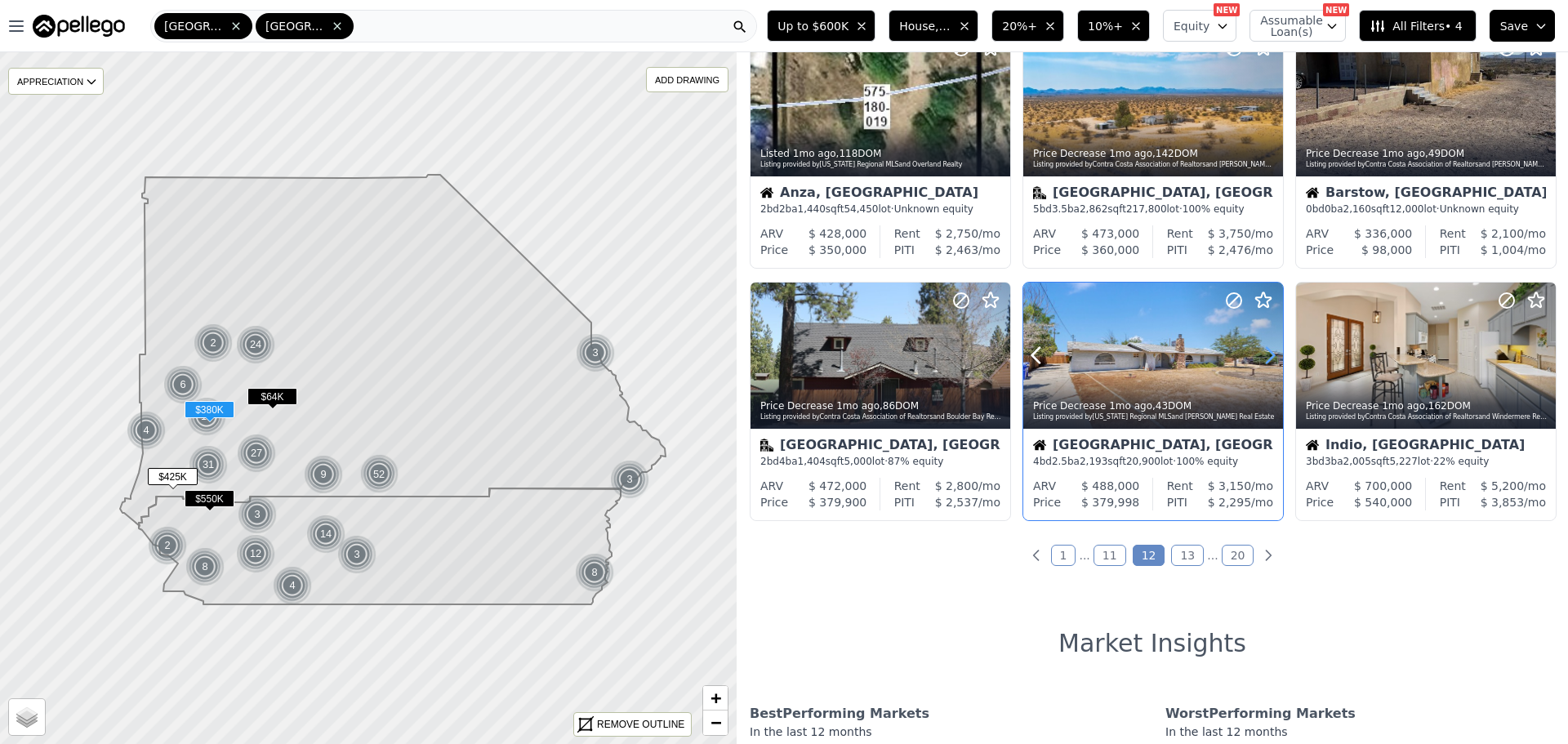
click at [1262, 359] on icon at bounding box center [1269, 355] width 26 height 26
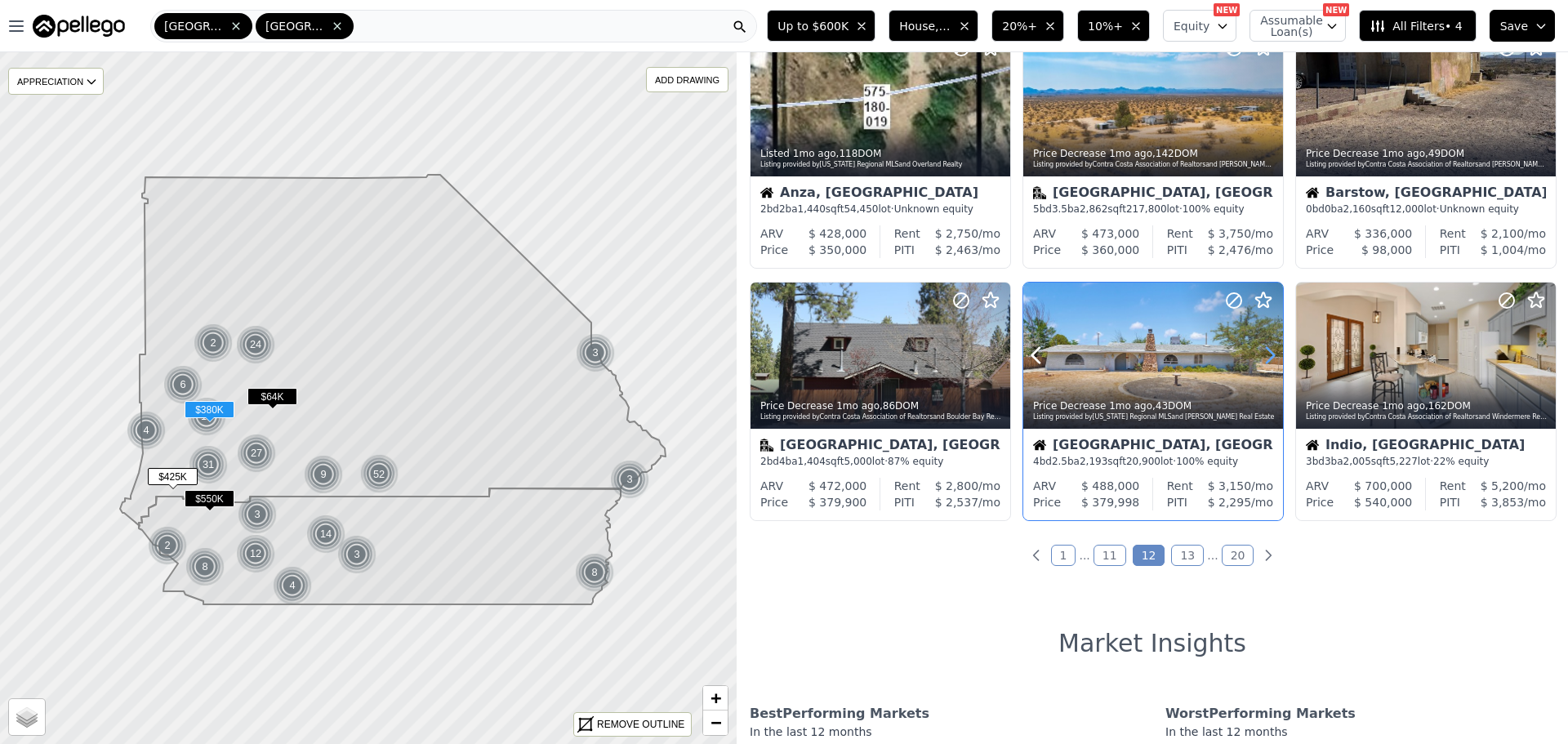
click at [1262, 359] on icon at bounding box center [1269, 355] width 26 height 26
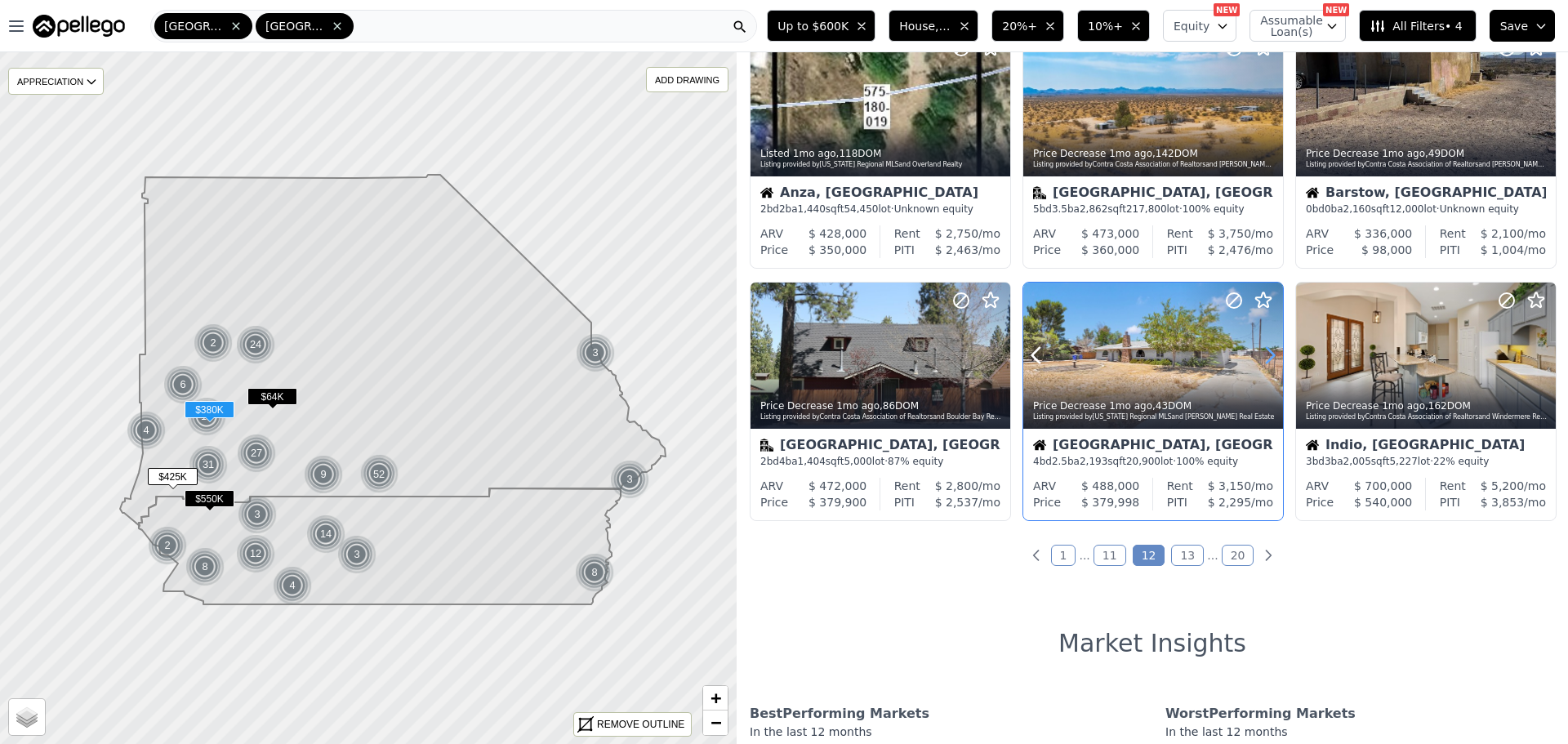
click at [1262, 359] on icon at bounding box center [1269, 355] width 26 height 26
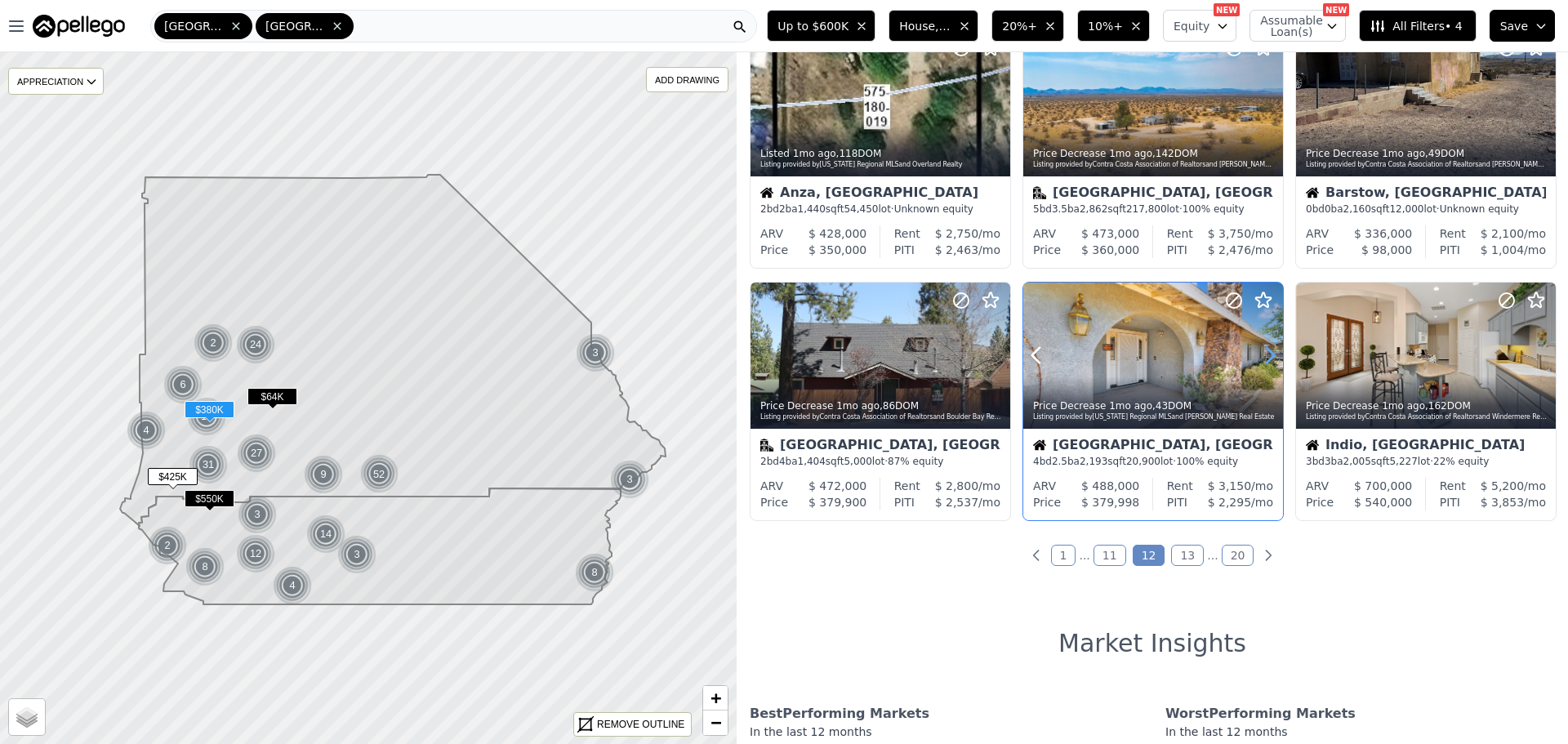
click at [1262, 359] on icon at bounding box center [1269, 355] width 26 height 26
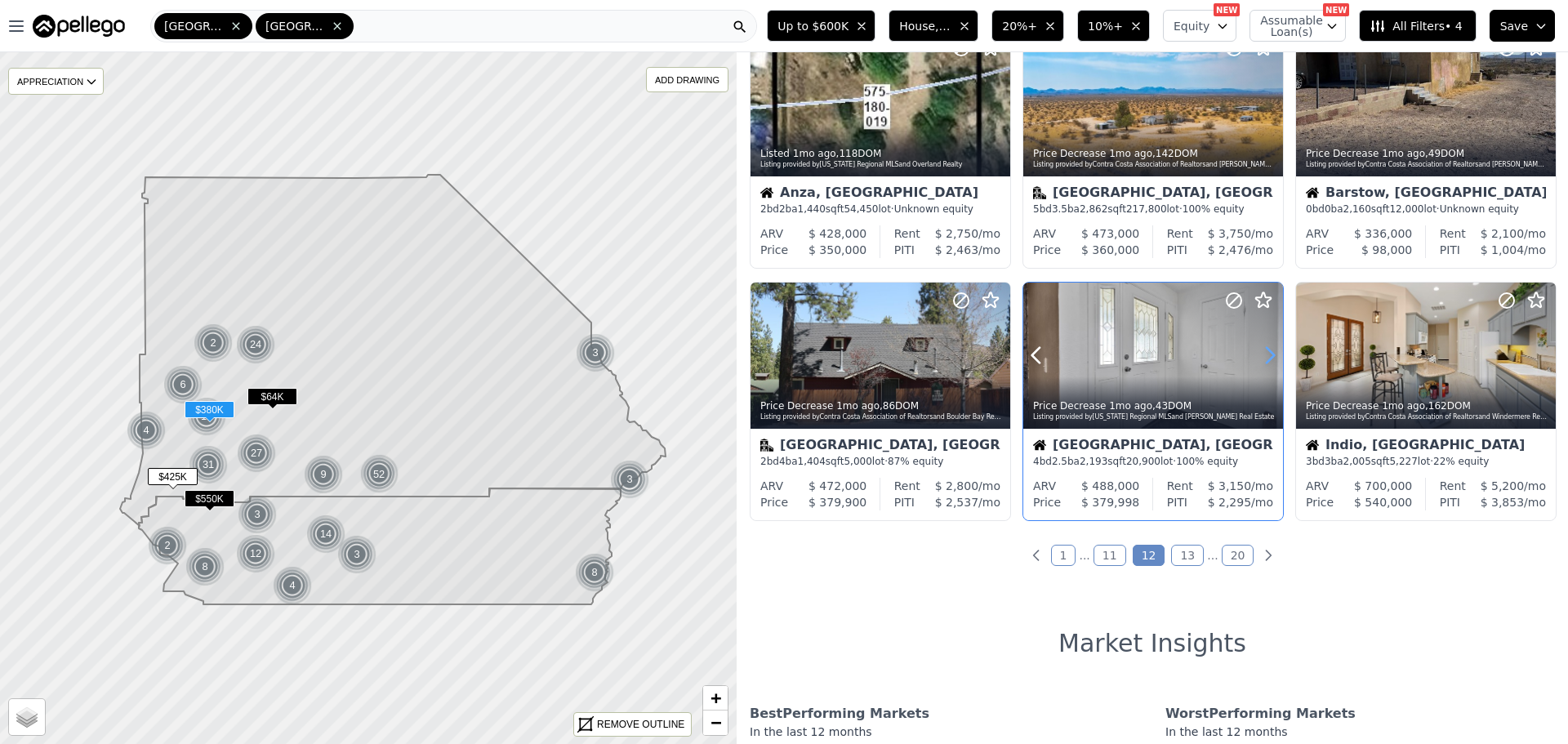
click at [1262, 359] on icon at bounding box center [1269, 355] width 26 height 26
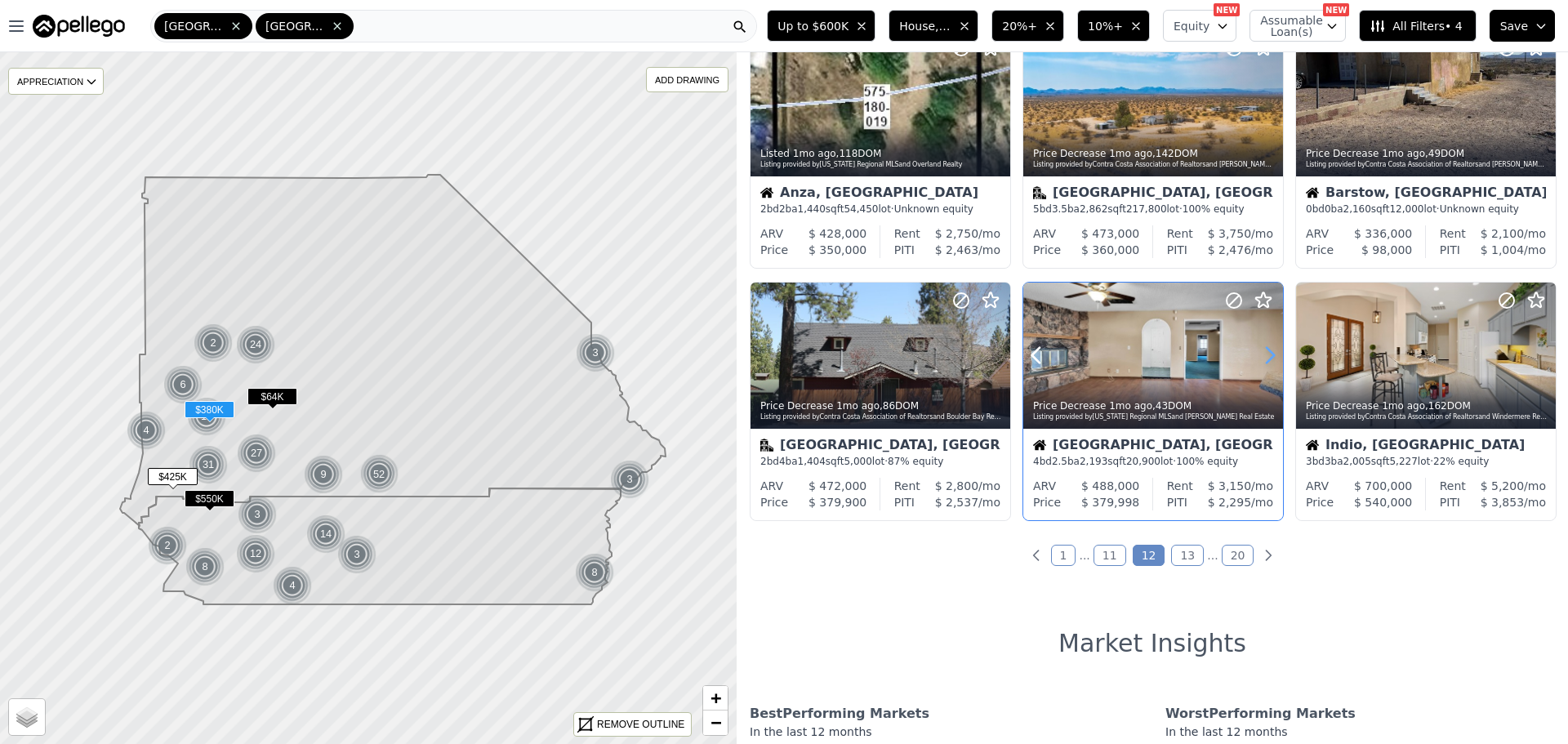
click at [1262, 359] on icon at bounding box center [1269, 355] width 26 height 26
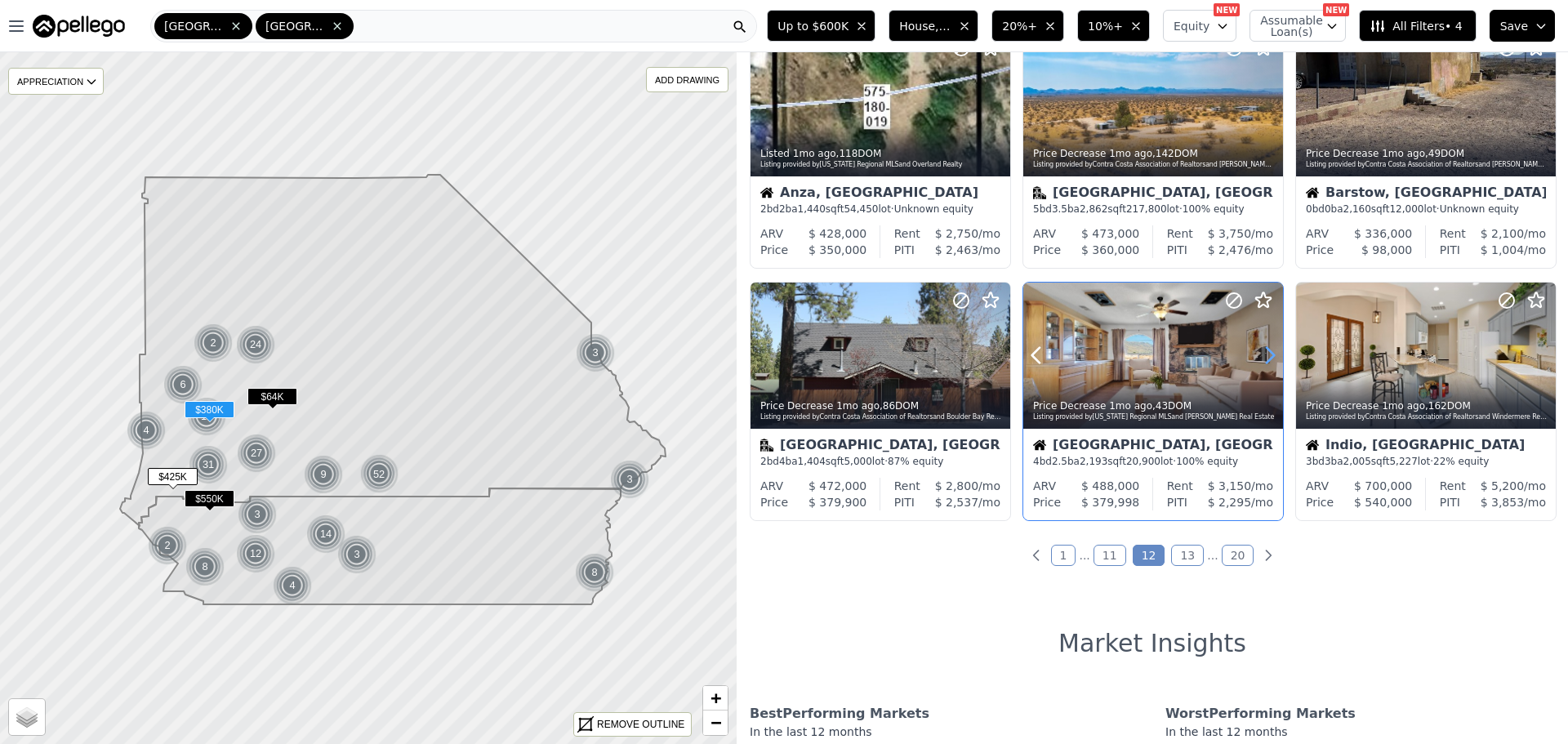
click at [1262, 359] on icon at bounding box center [1269, 355] width 26 height 26
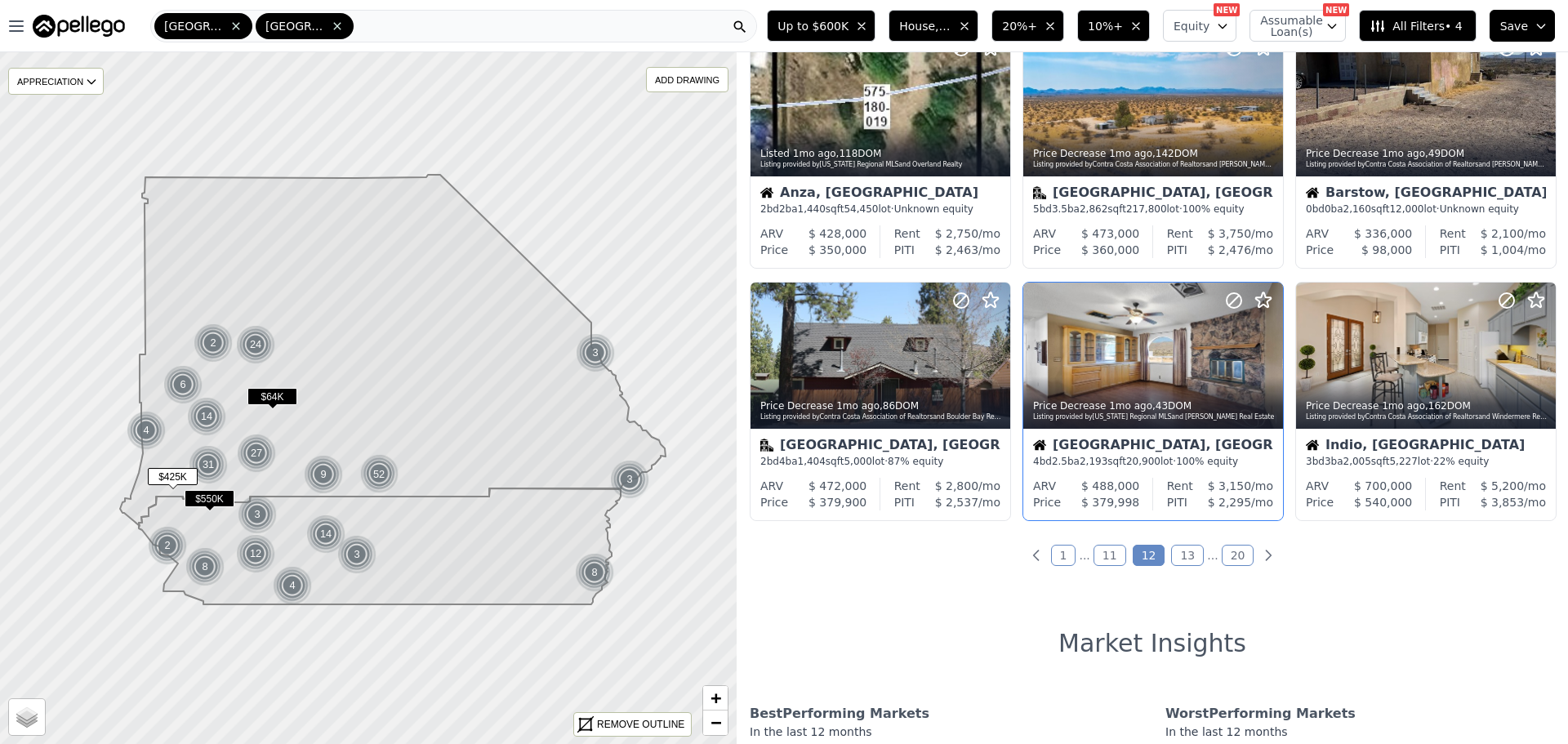
click at [1172, 553] on link "13" at bounding box center [1187, 555] width 32 height 21
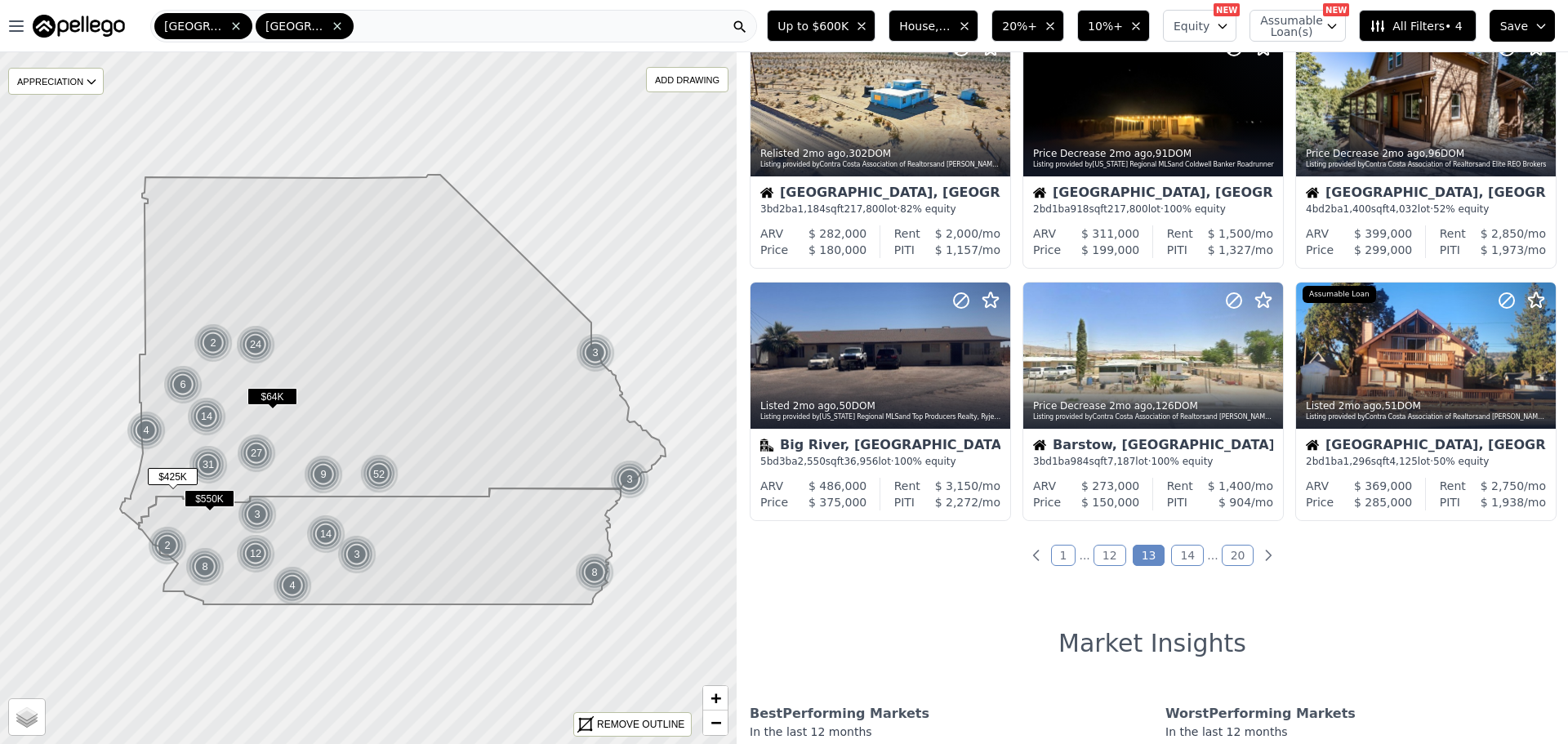
click at [1171, 556] on link "14" at bounding box center [1187, 555] width 32 height 21
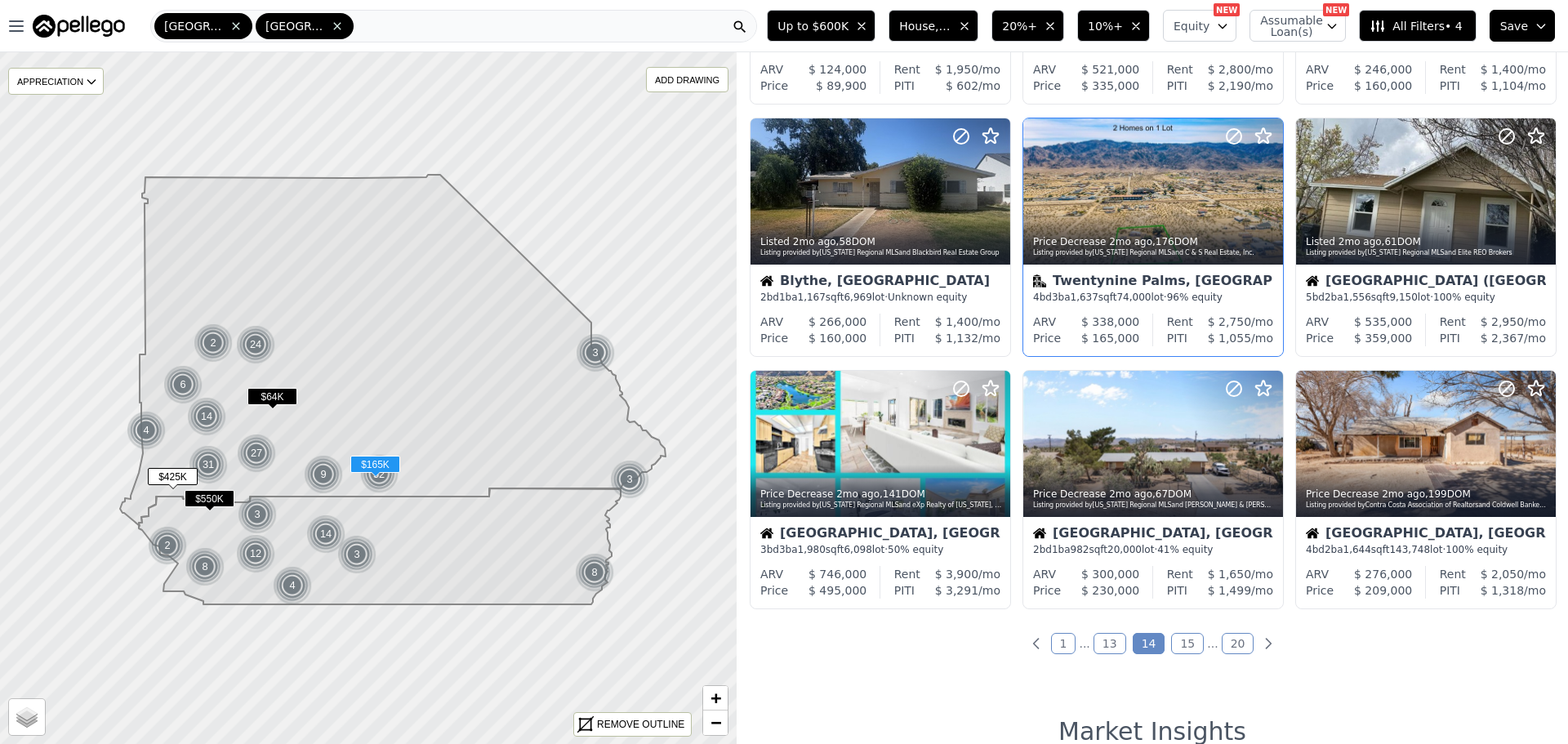
scroll to position [490, 0]
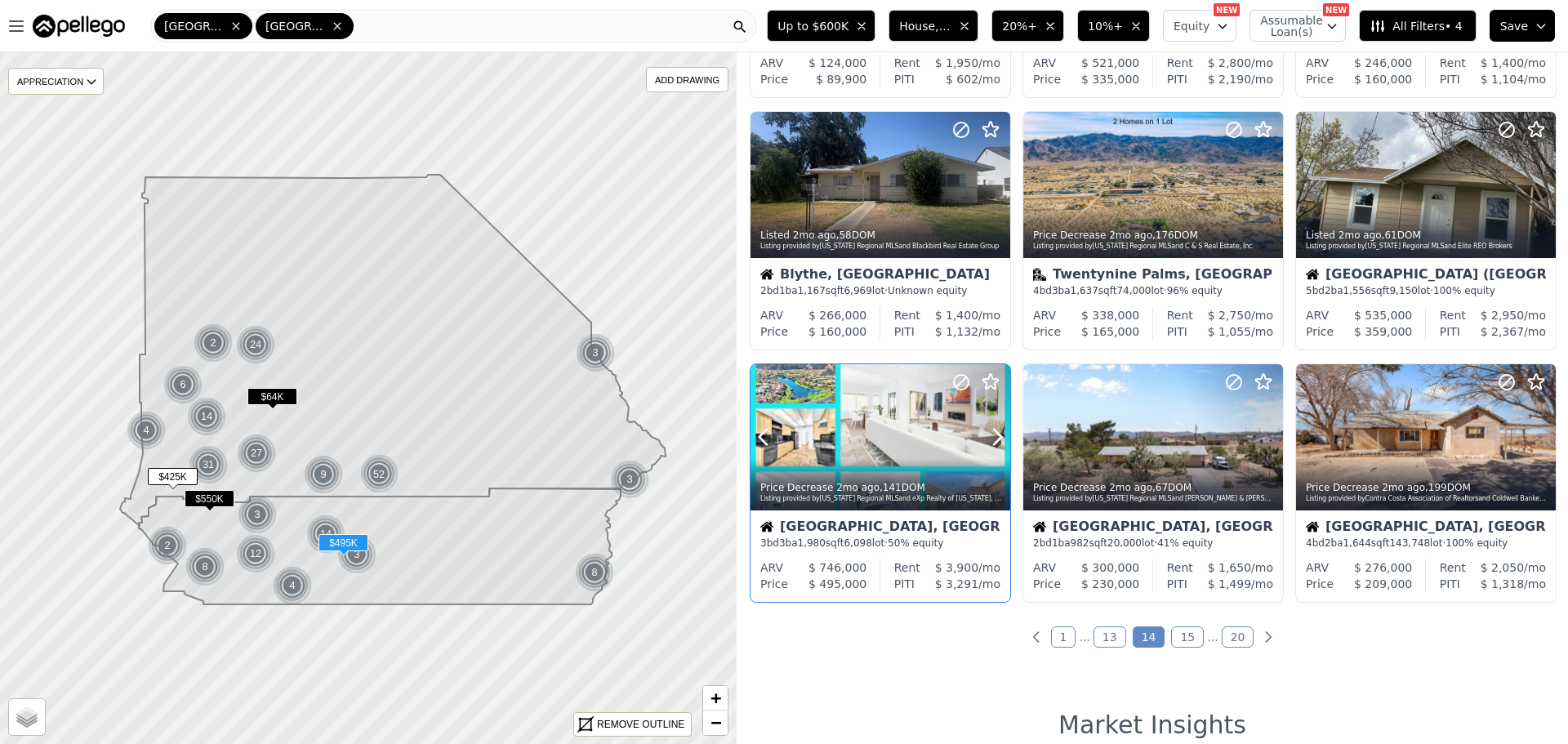
click at [895, 434] on div at bounding box center [880, 437] width 260 height 146
click at [1179, 629] on link "15" at bounding box center [1187, 637] width 32 height 21
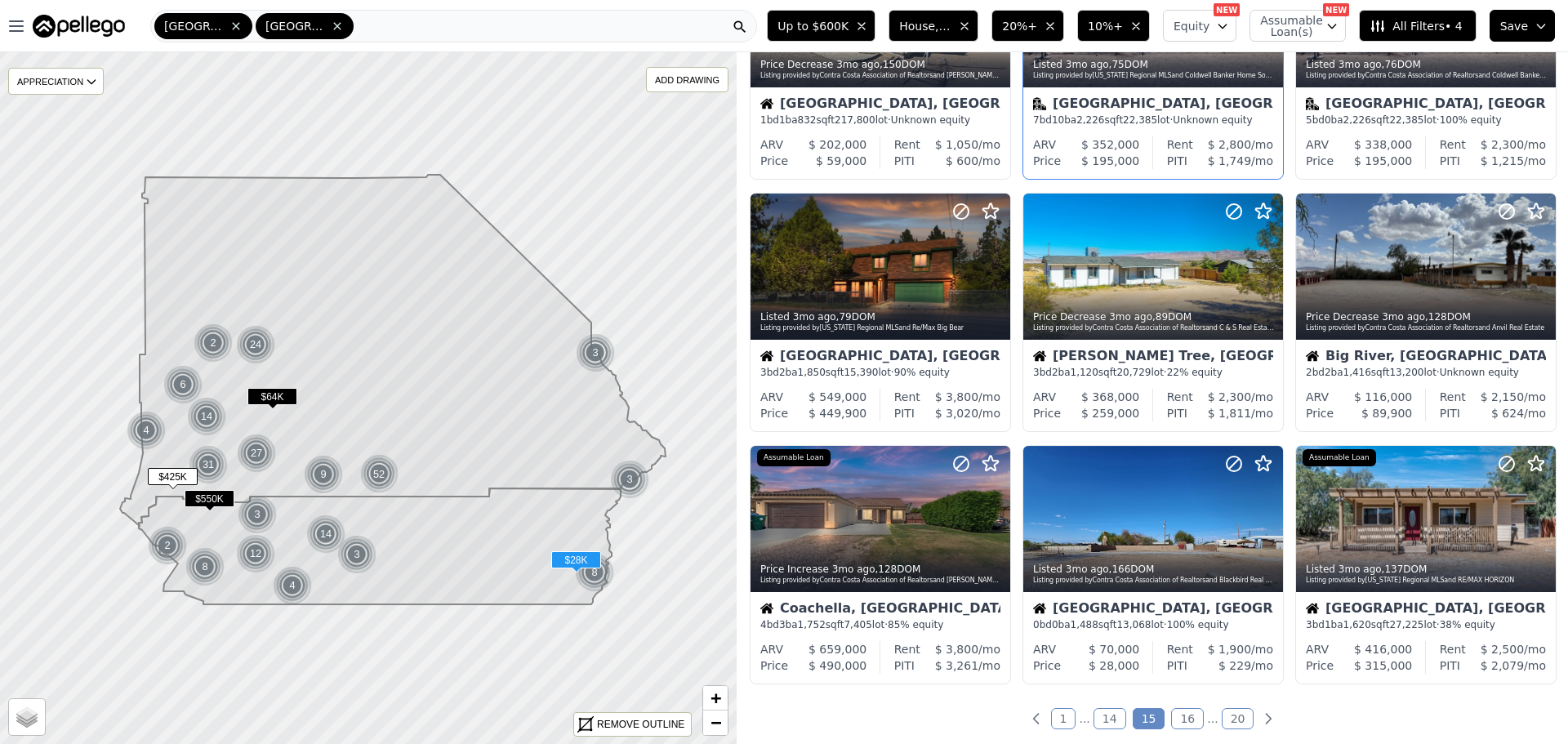
scroll to position [653, 0]
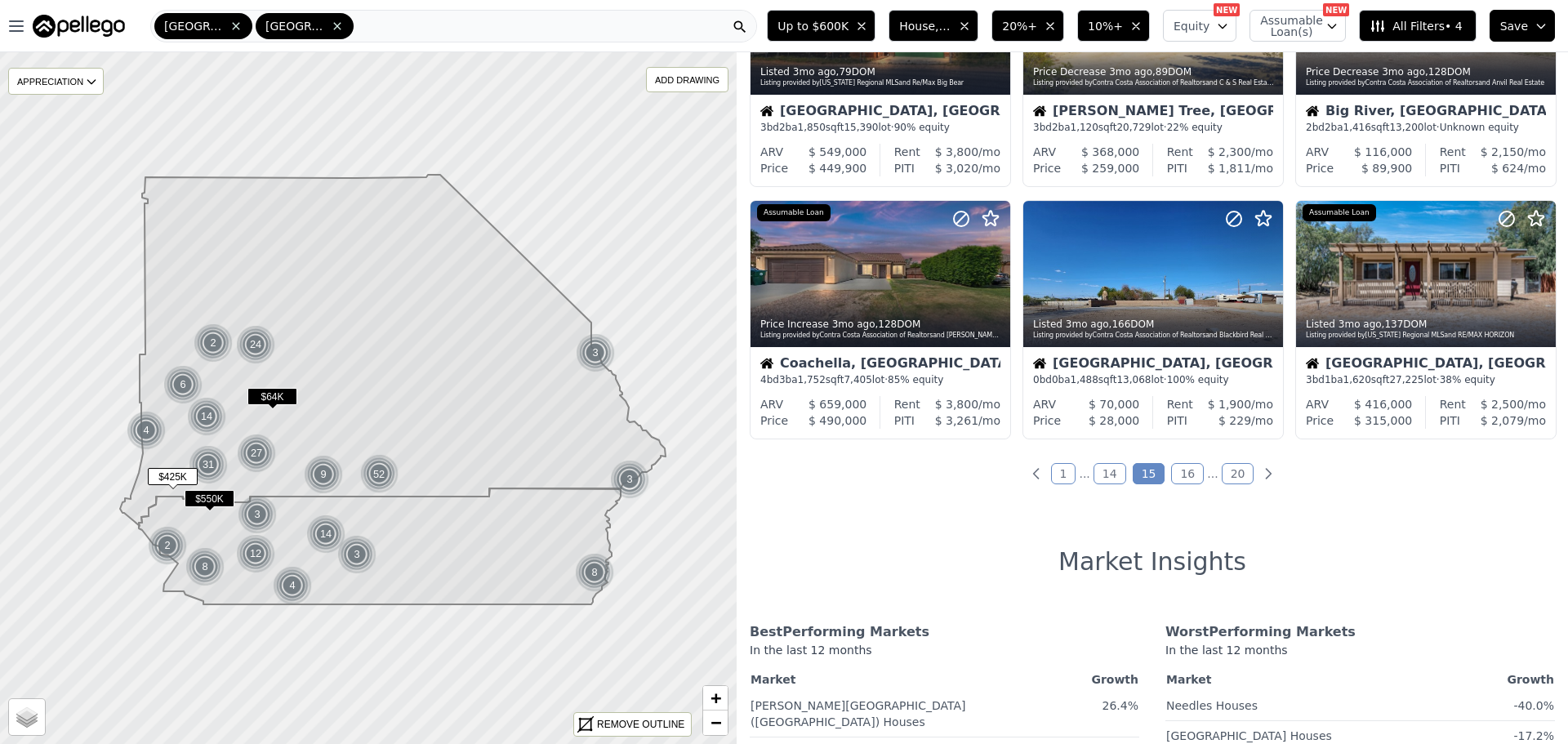
click at [1184, 468] on link "16" at bounding box center [1187, 474] width 32 height 21
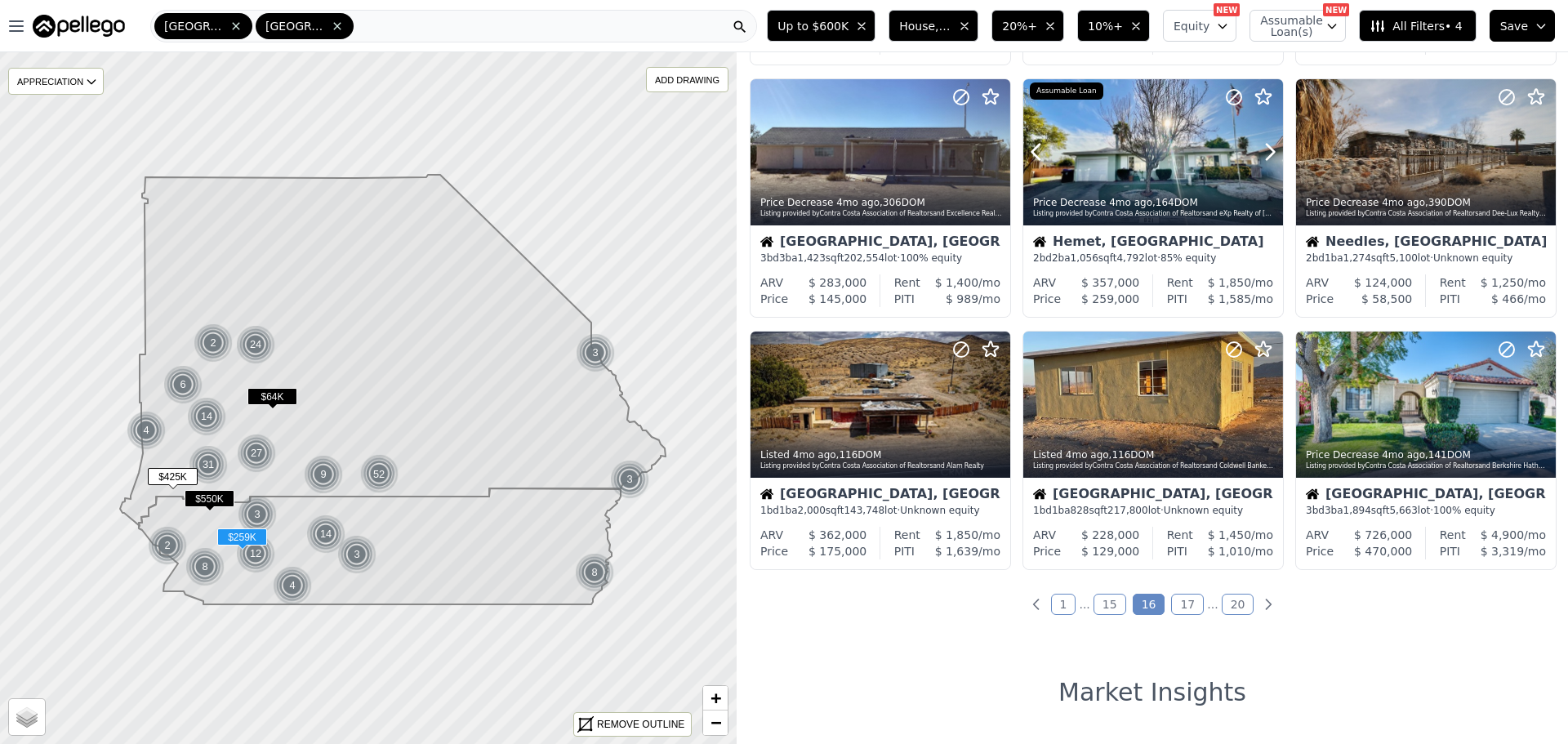
scroll to position [571, 0]
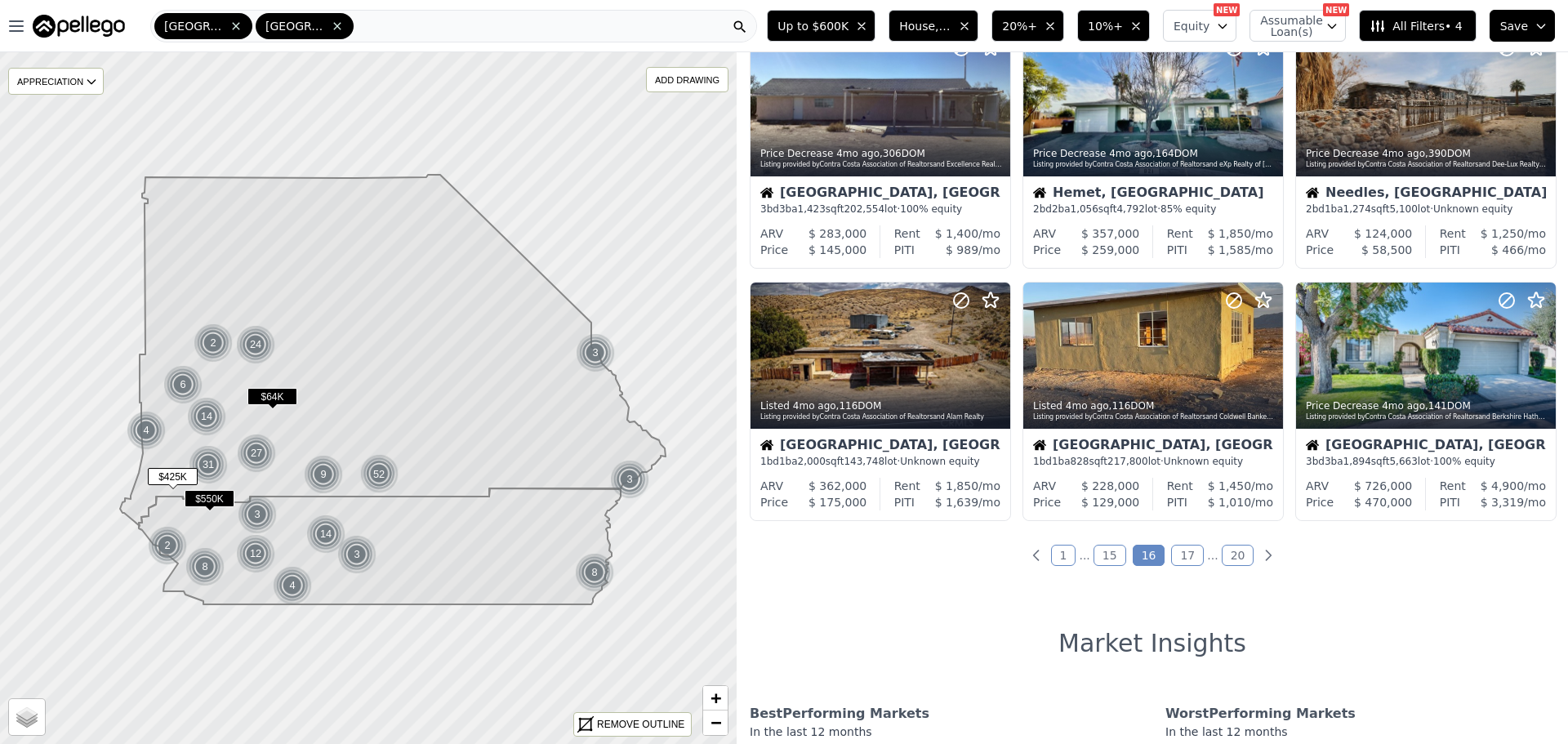
click at [1189, 555] on link "17" at bounding box center [1187, 555] width 32 height 21
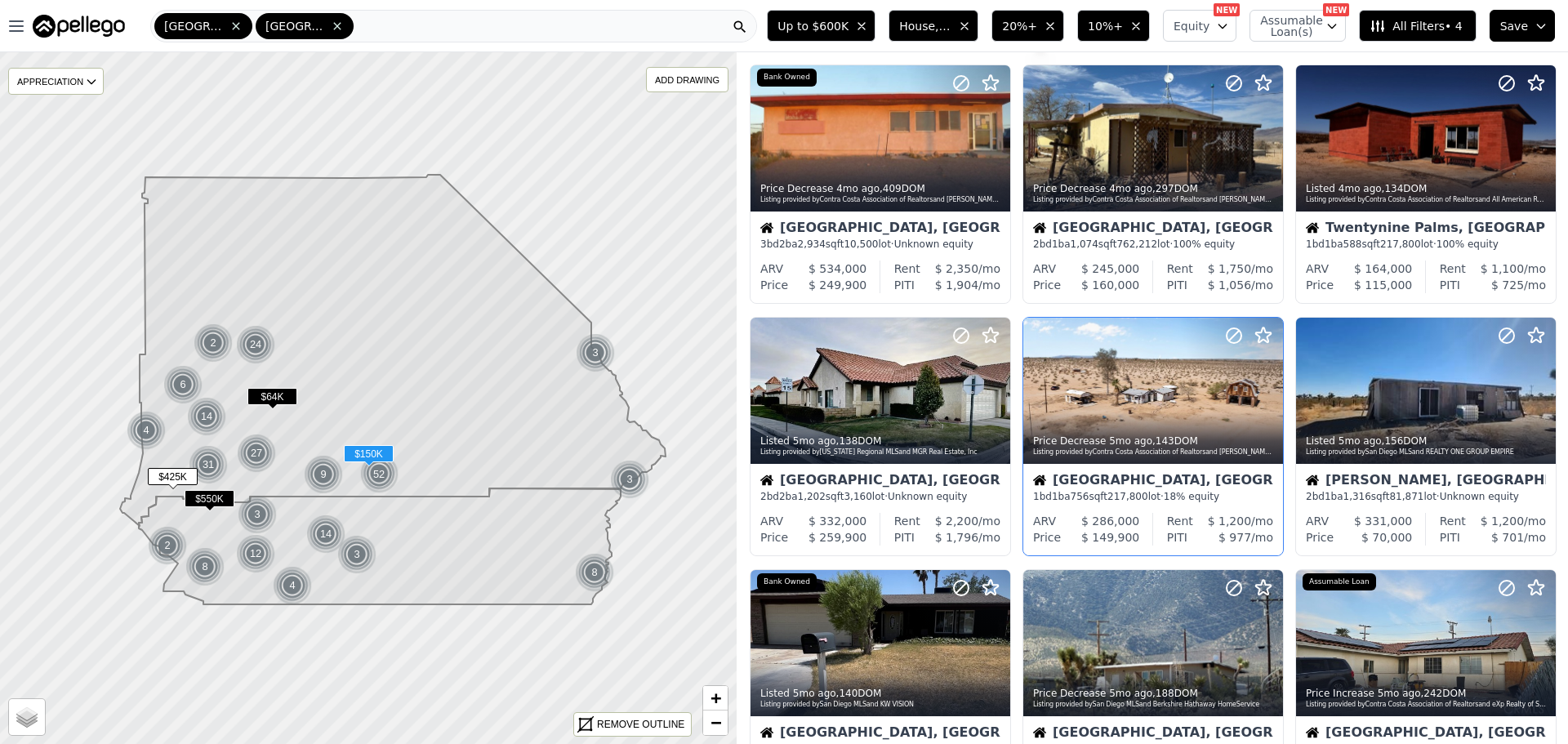
scroll to position [81, 0]
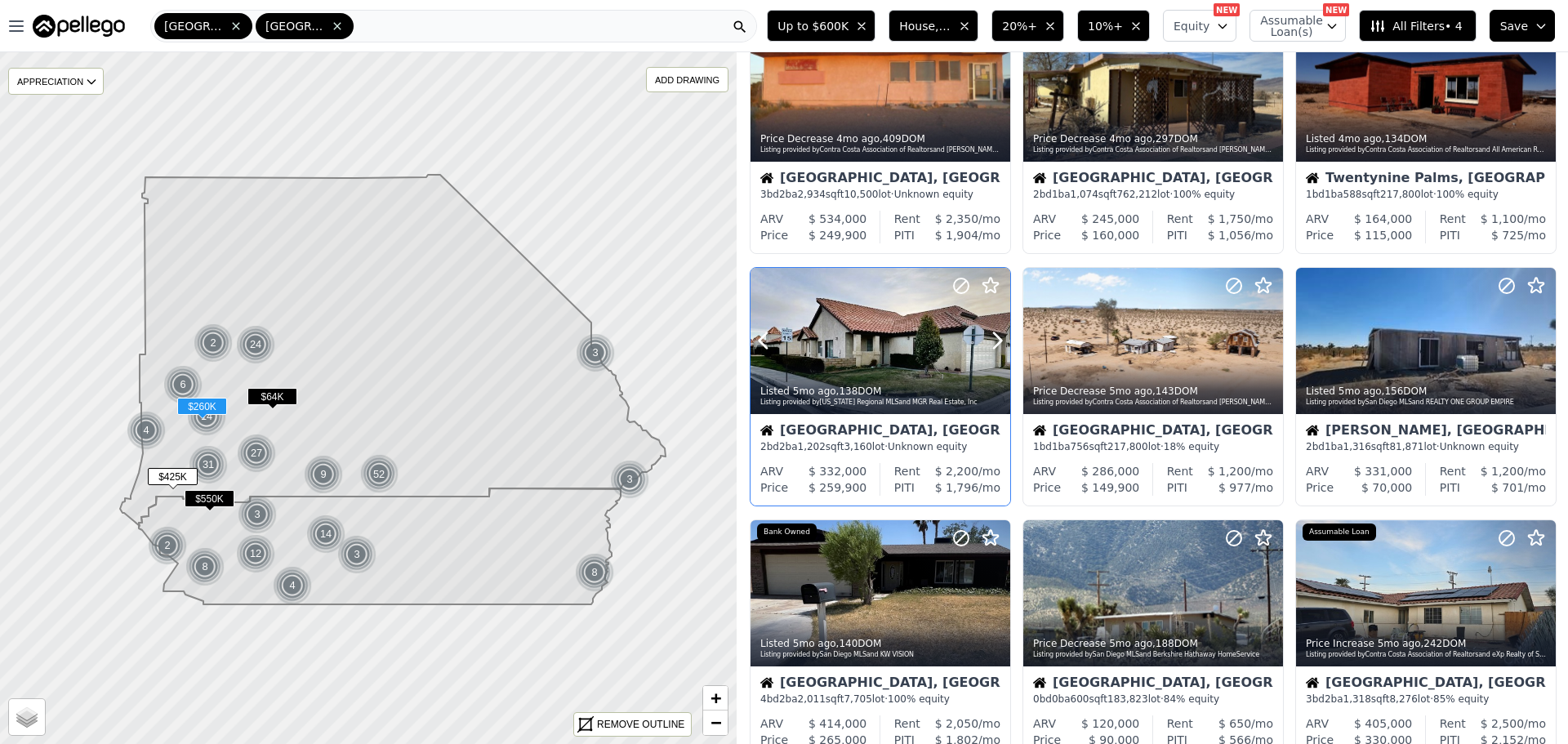
click at [899, 320] on div at bounding box center [880, 340] width 260 height 146
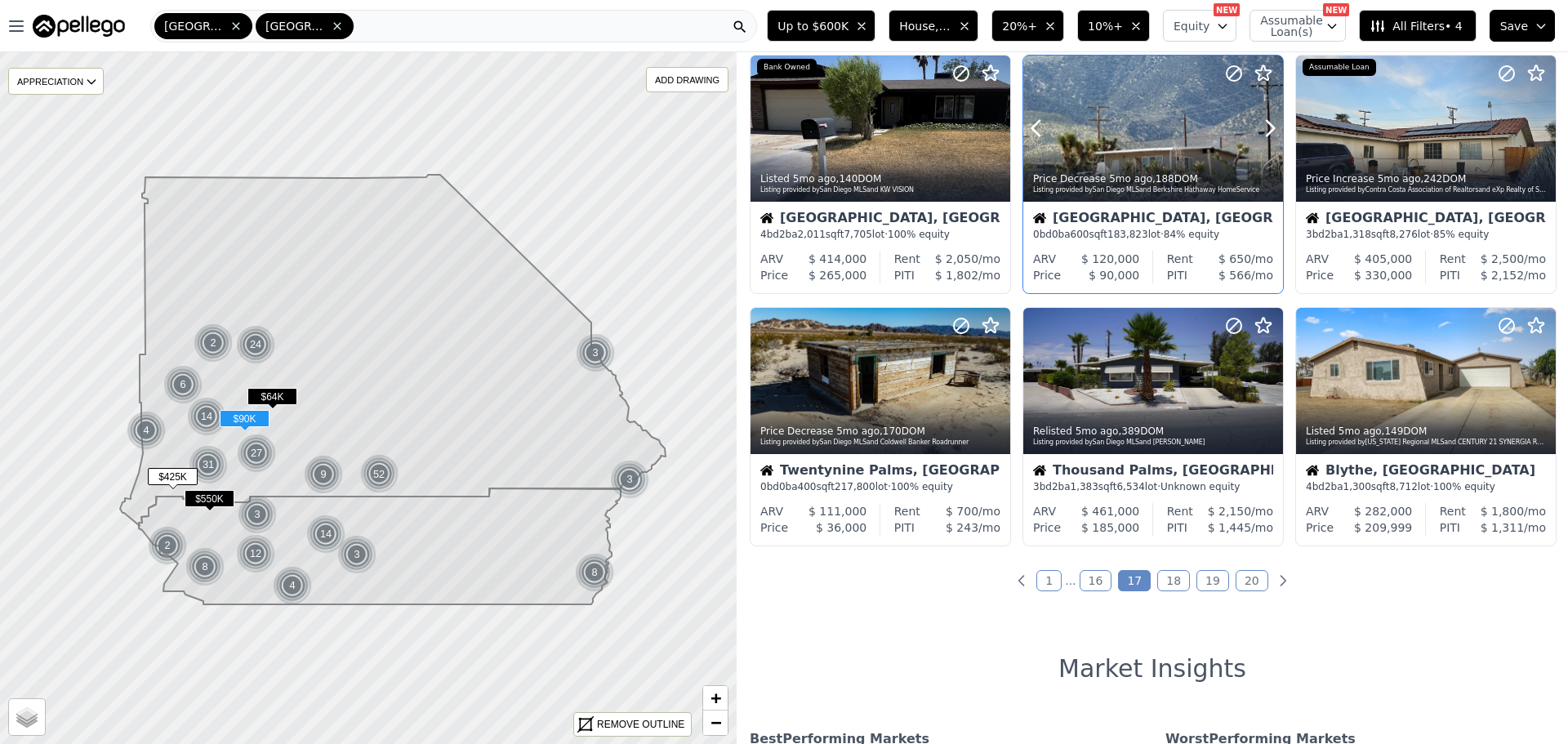
scroll to position [571, 0]
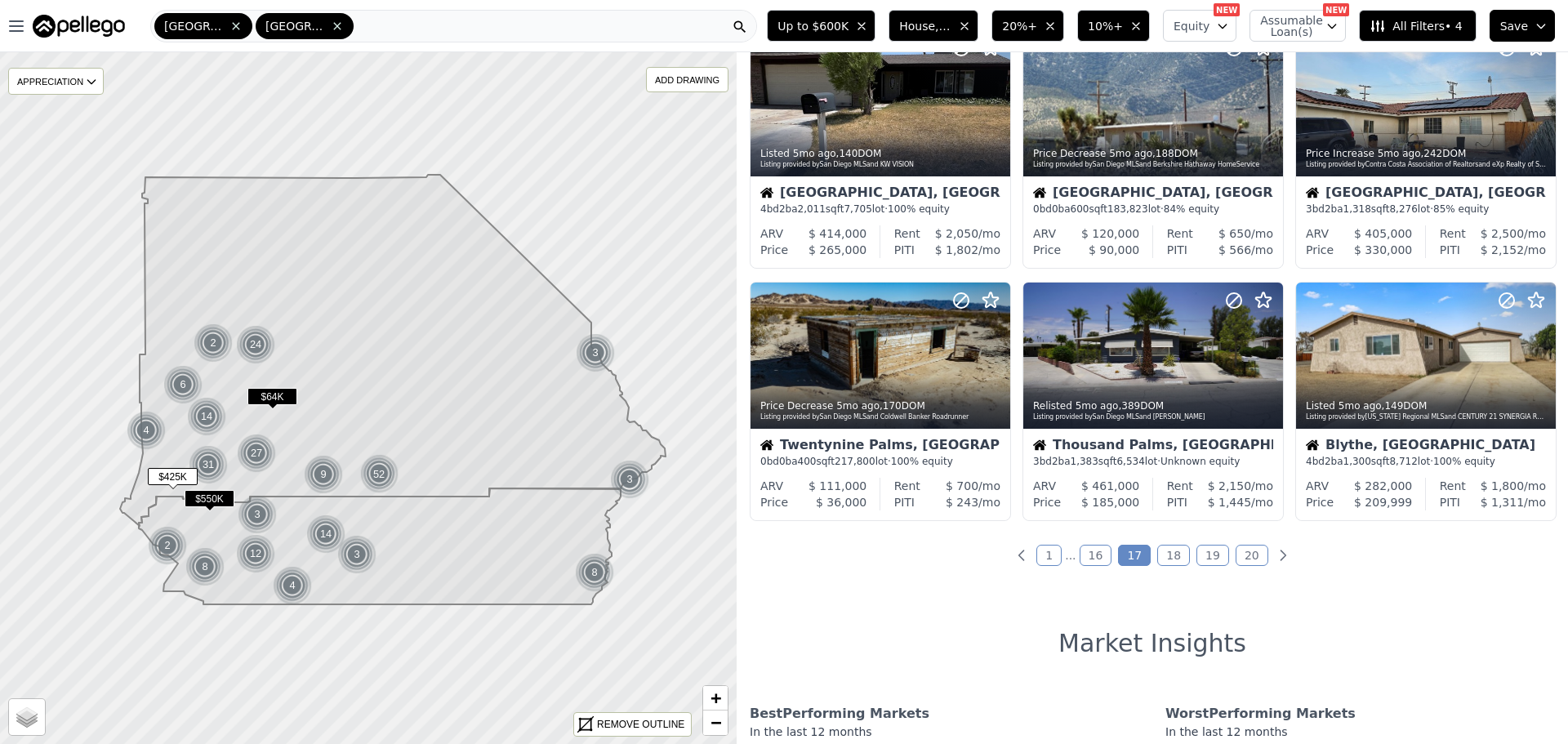
click at [1171, 560] on link "18" at bounding box center [1173, 555] width 32 height 21
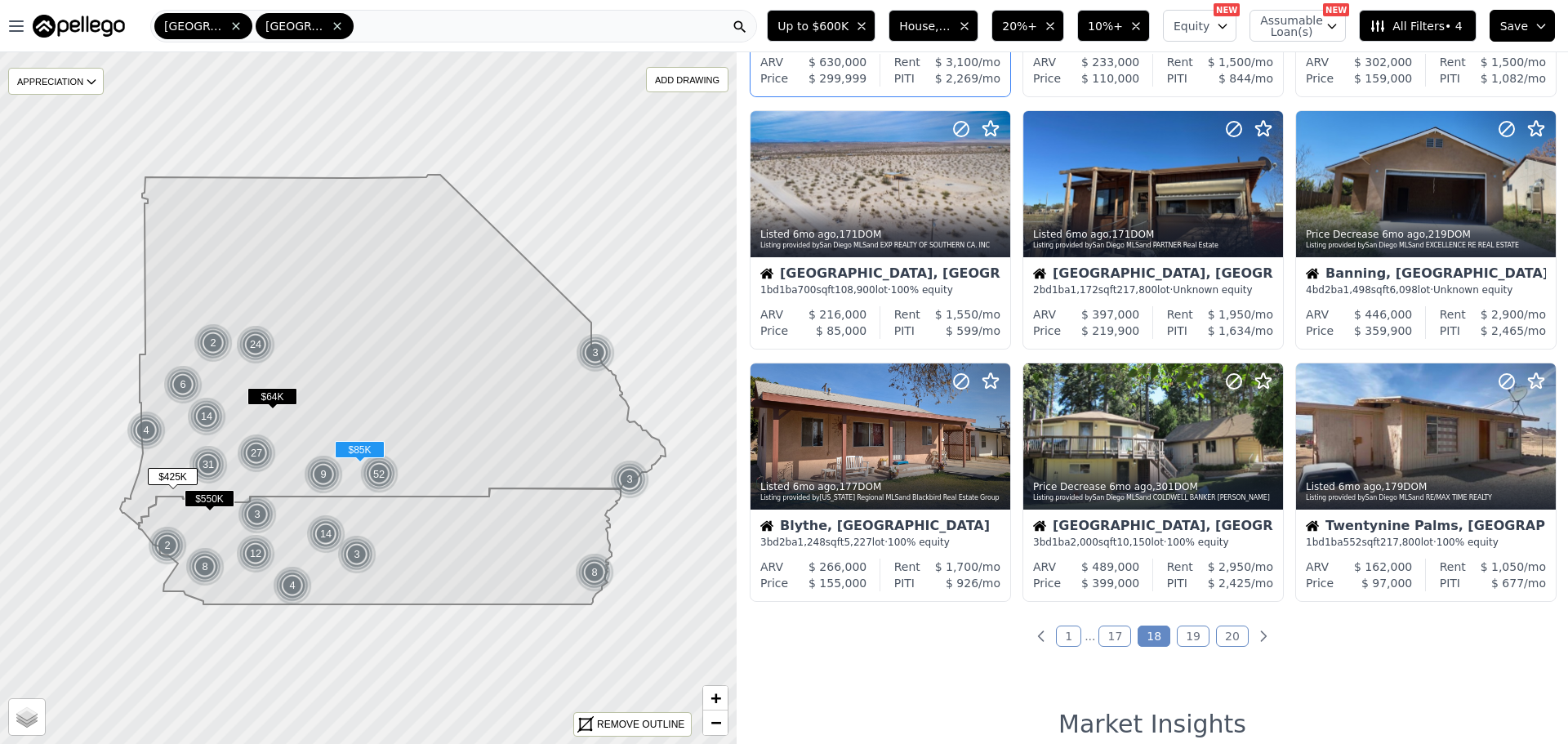
scroll to position [653, 0]
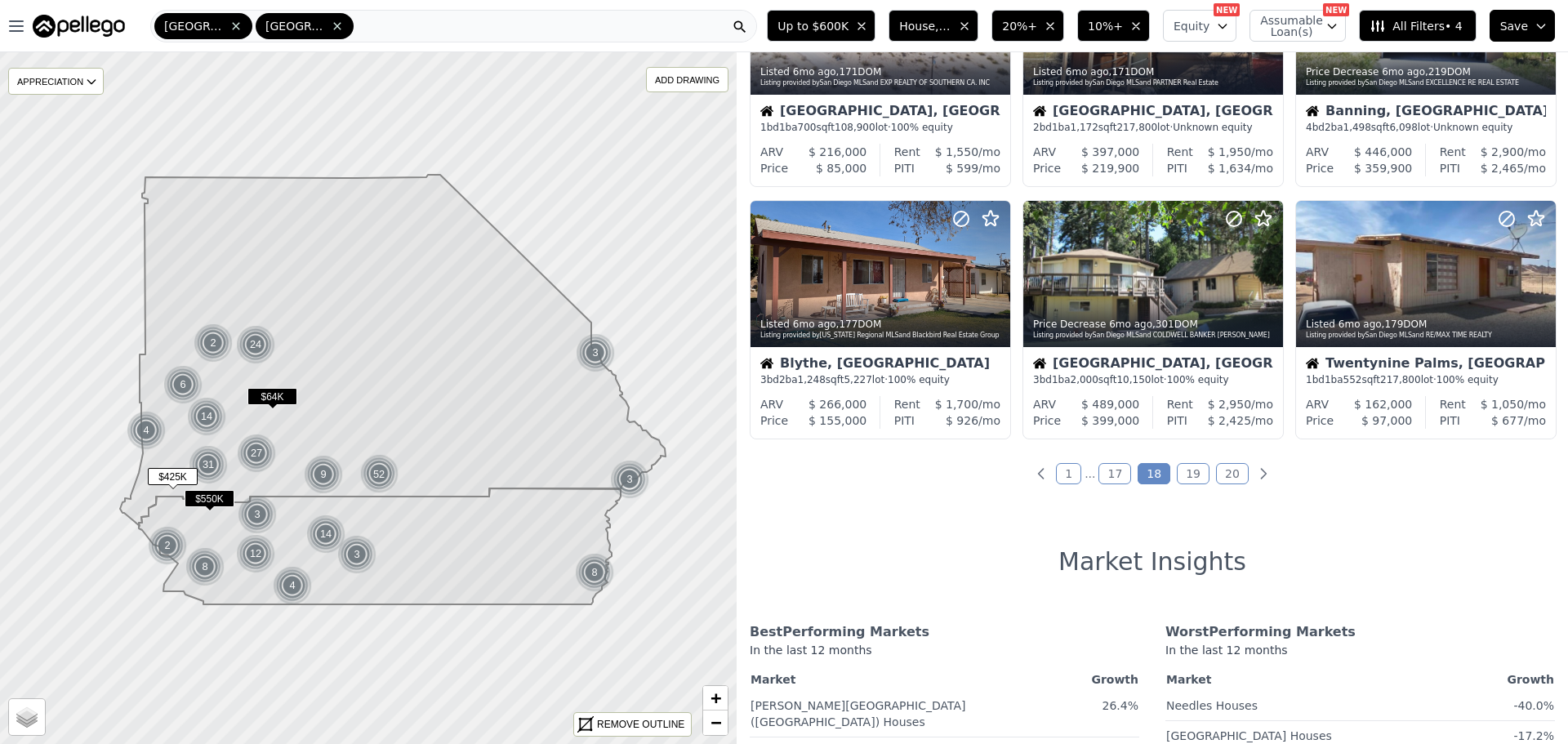
click at [1184, 468] on link "19" at bounding box center [1193, 474] width 32 height 21
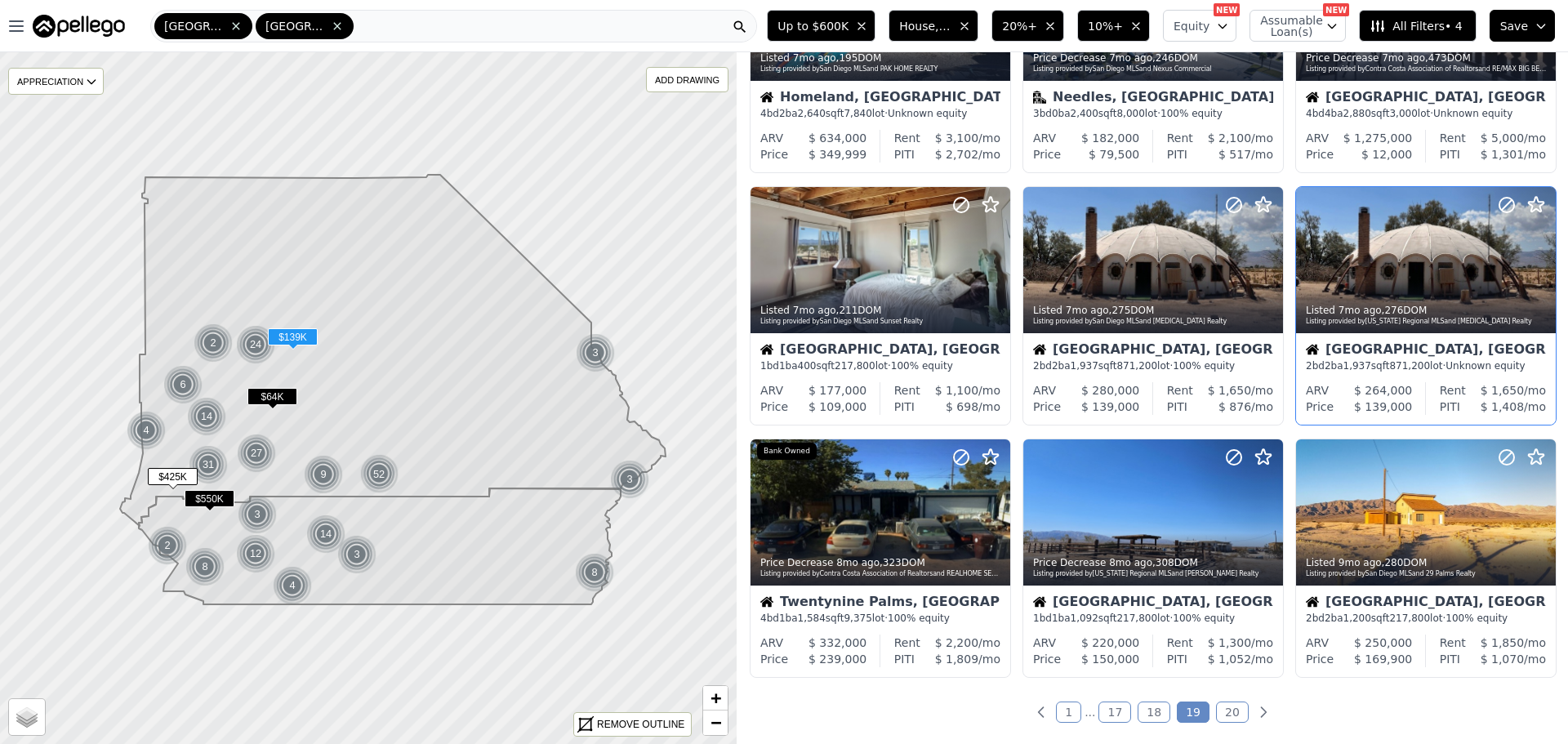
scroll to position [571, 0]
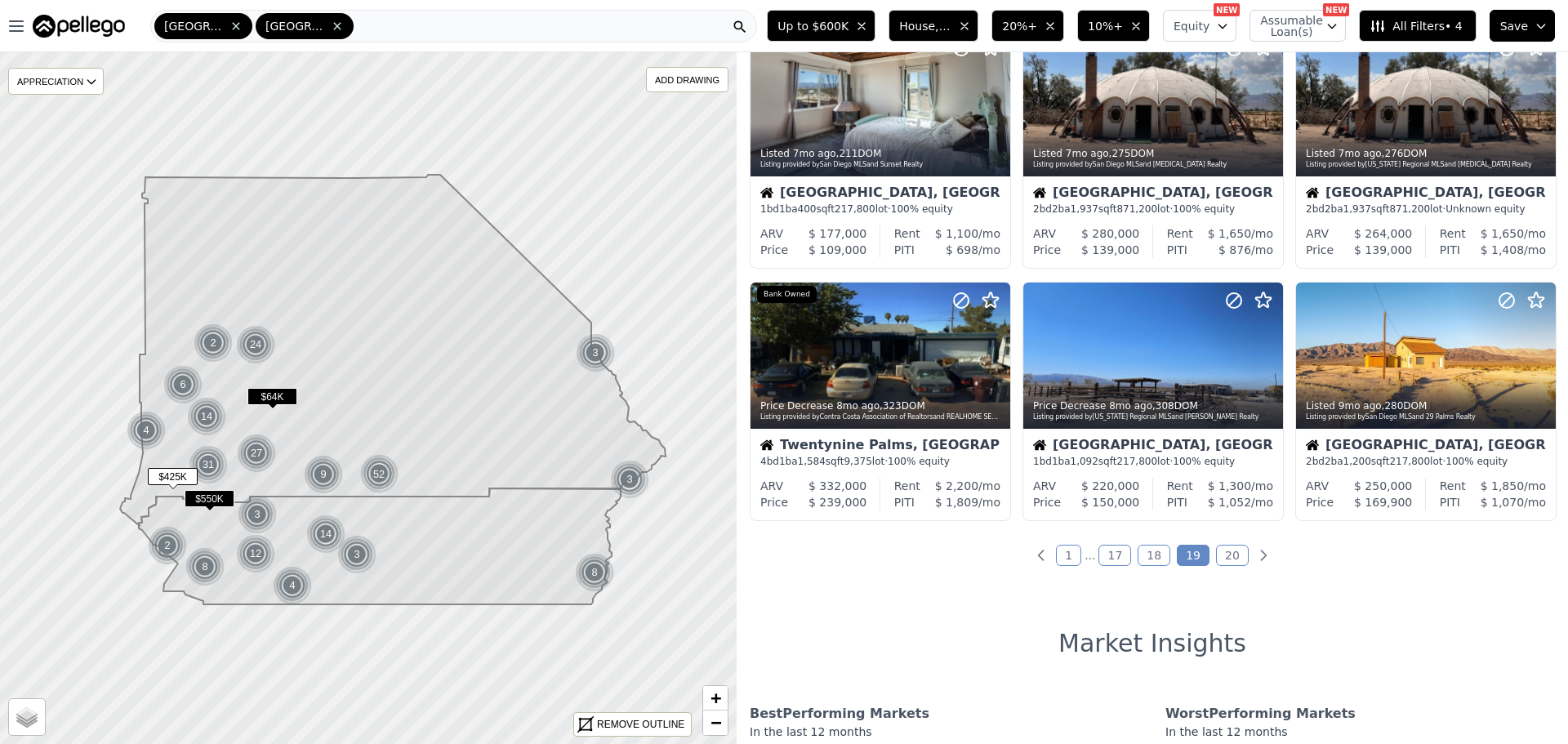
click at [1222, 549] on link "20" at bounding box center [1232, 555] width 32 height 21
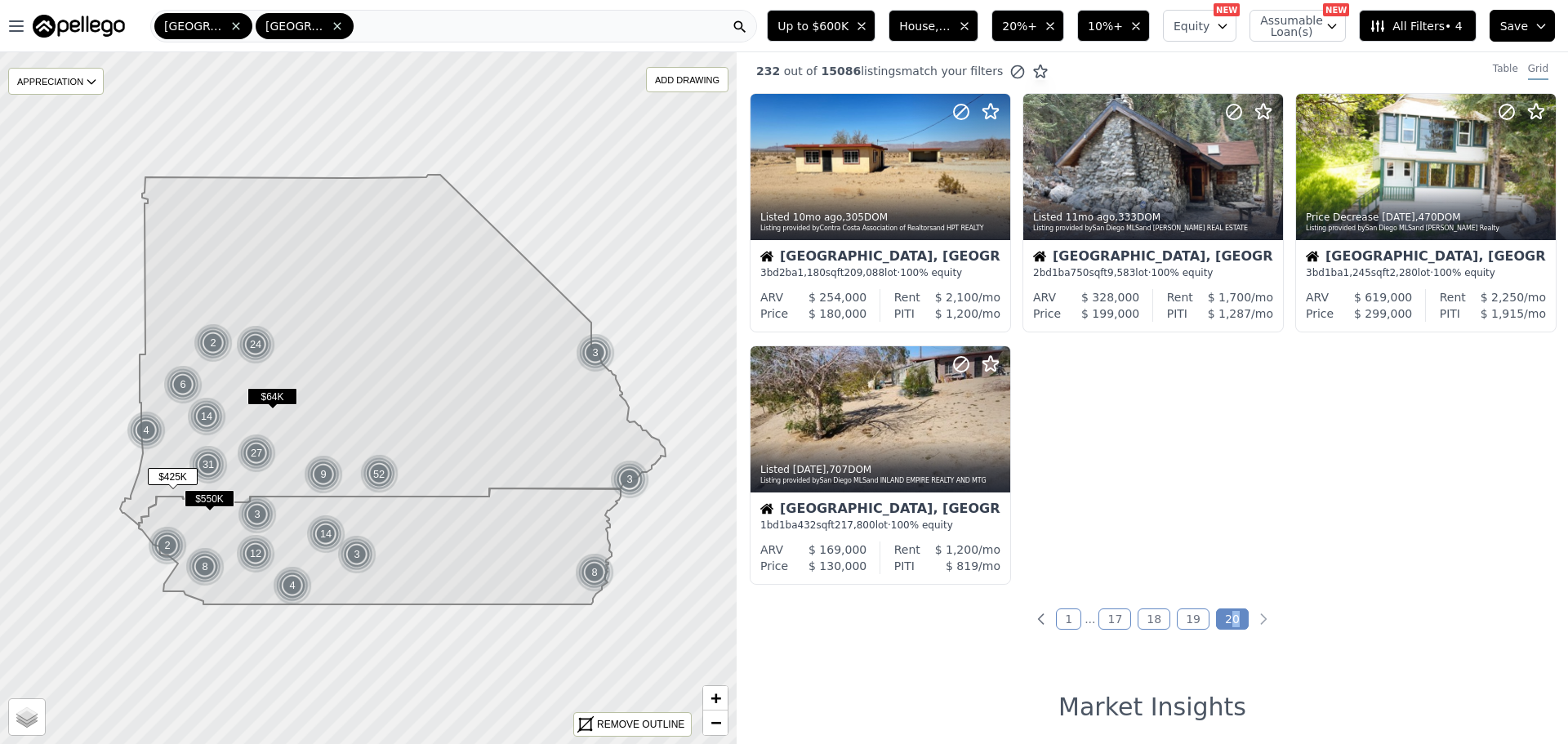
scroll to position [0, 0]
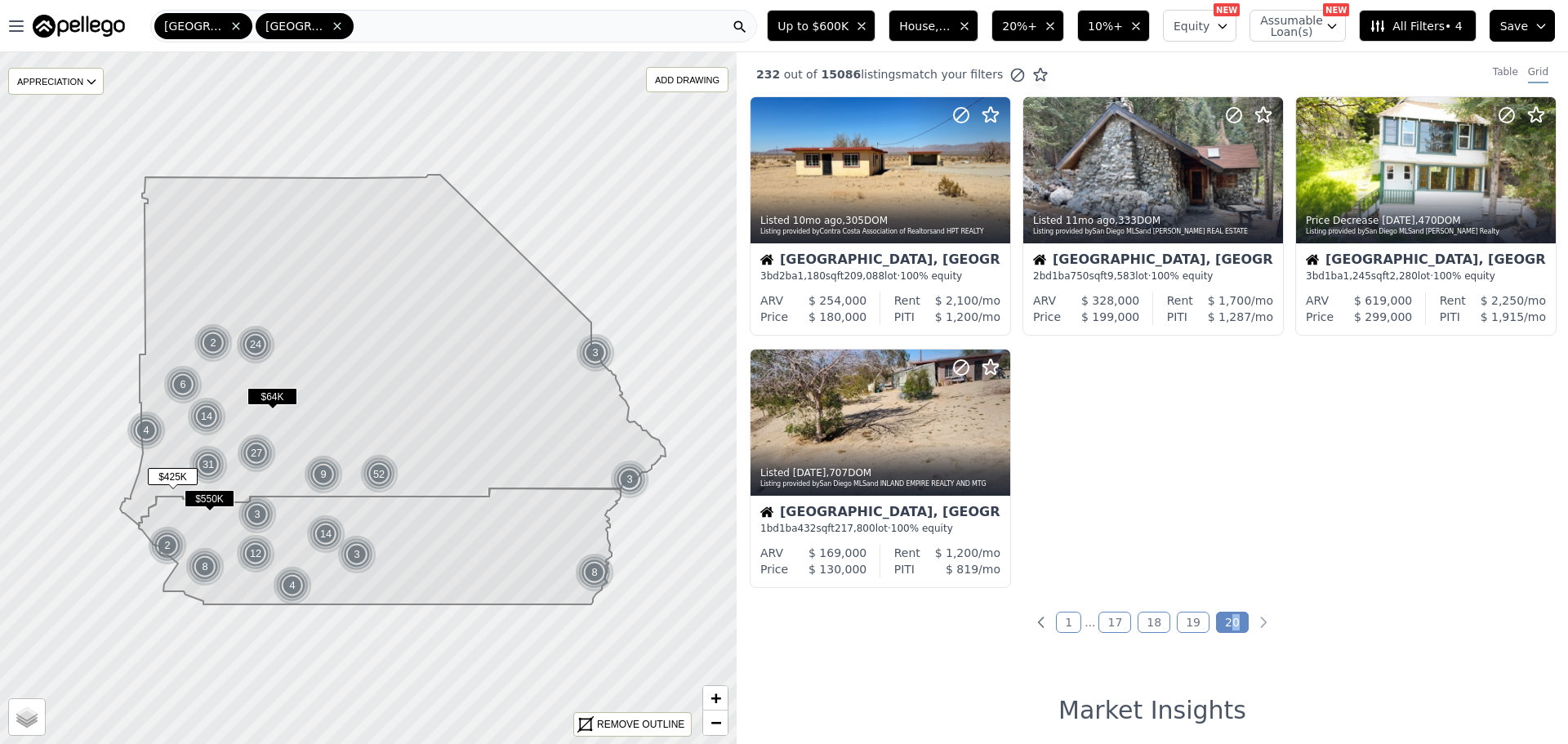
click at [1026, 27] on span "20%+" at bounding box center [1019, 26] width 35 height 16
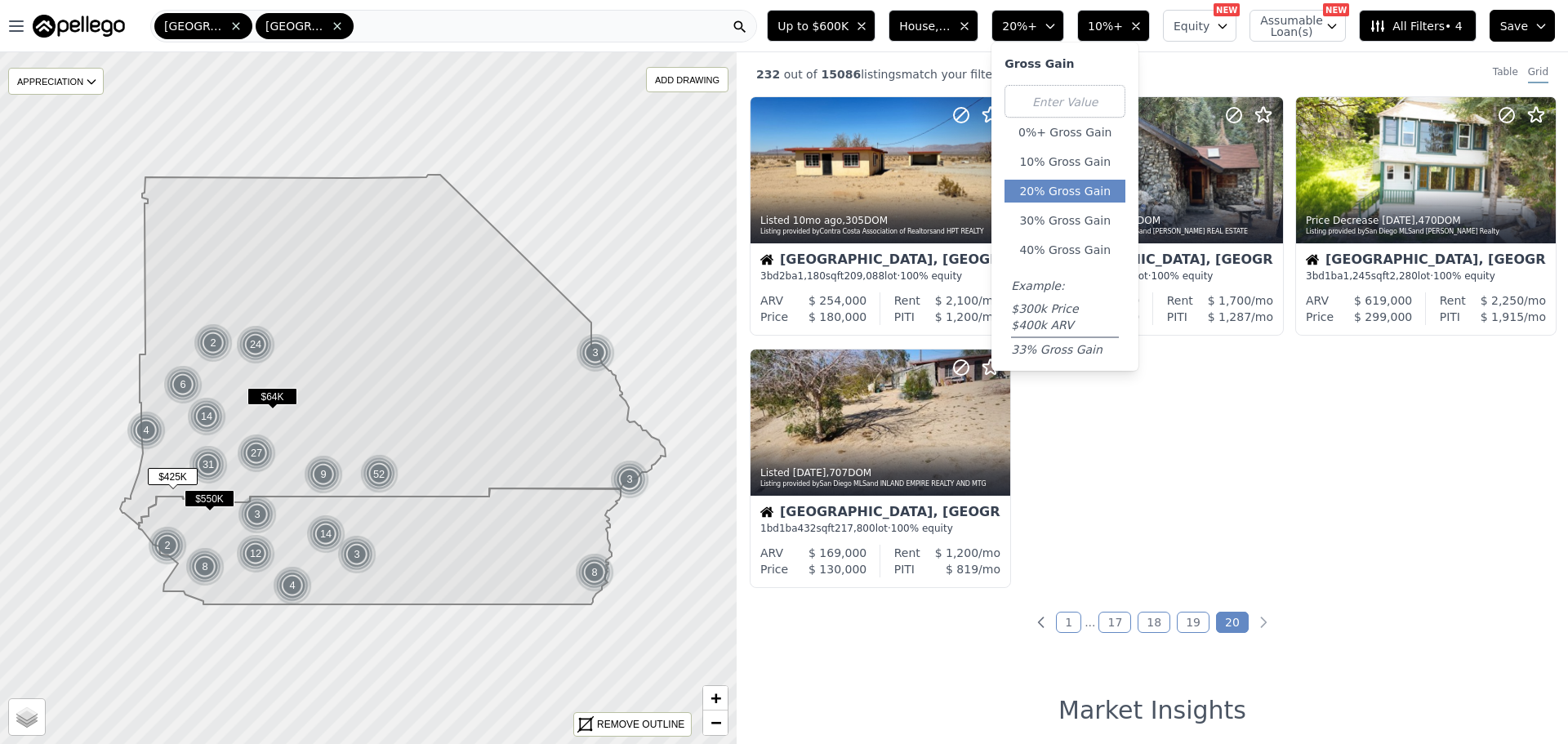
click at [1188, 551] on div "Listed 10mo ago , 305 DOM Listing provided by Contra Costa Association of Realt…" at bounding box center [1152, 349] width 831 height 505
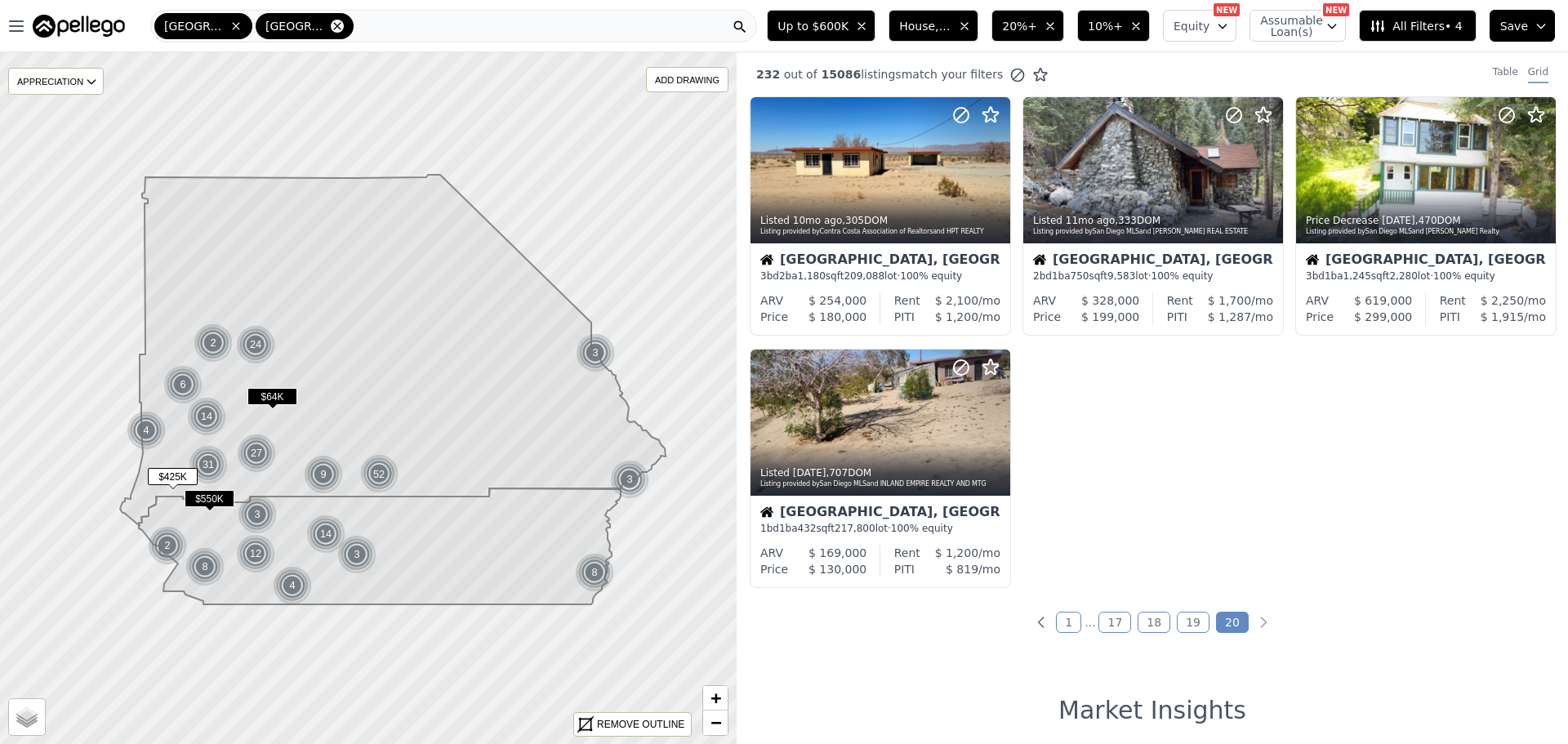
click at [330, 22] on icon at bounding box center [337, 26] width 13 height 13
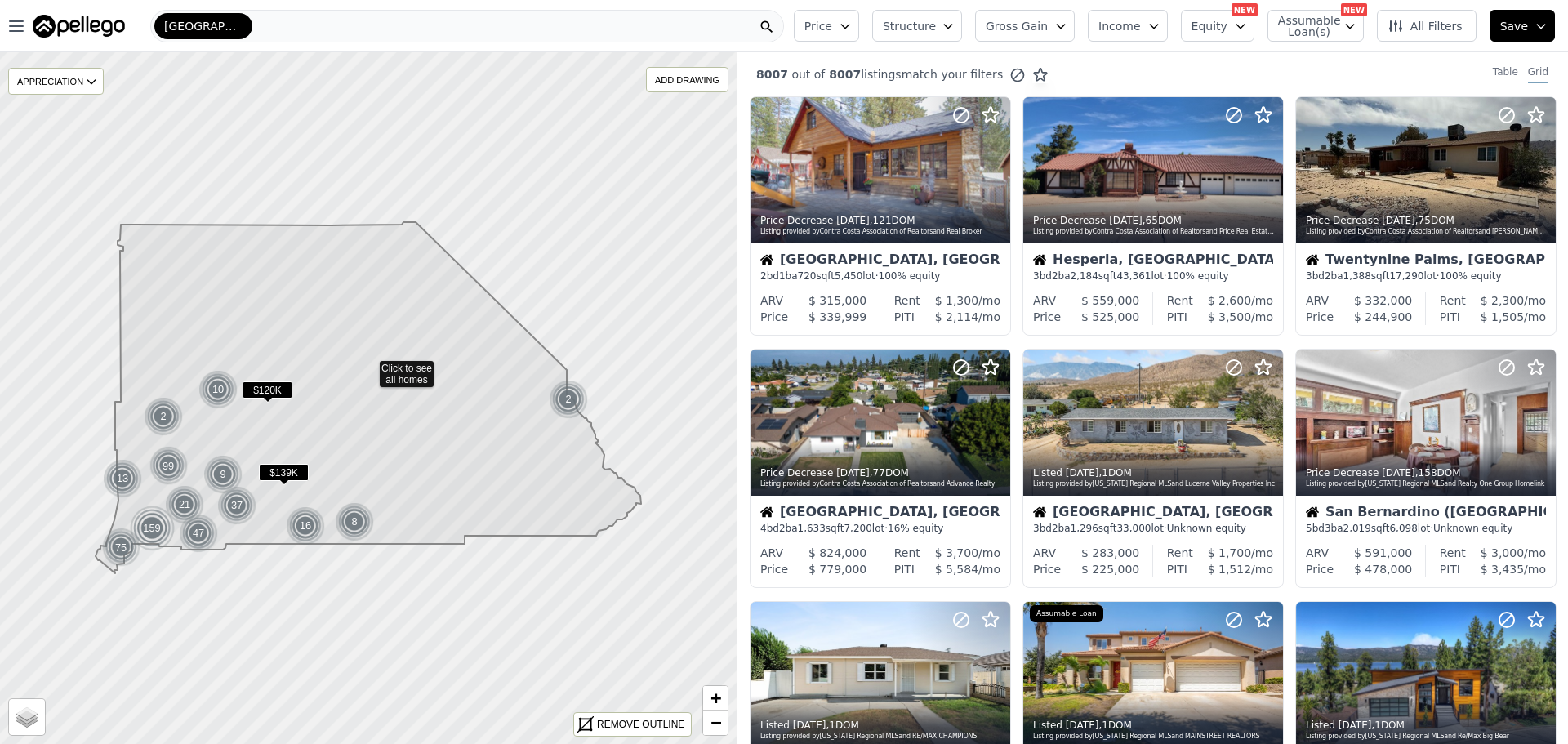
click at [1140, 23] on span "Income" at bounding box center [1118, 26] width 42 height 16
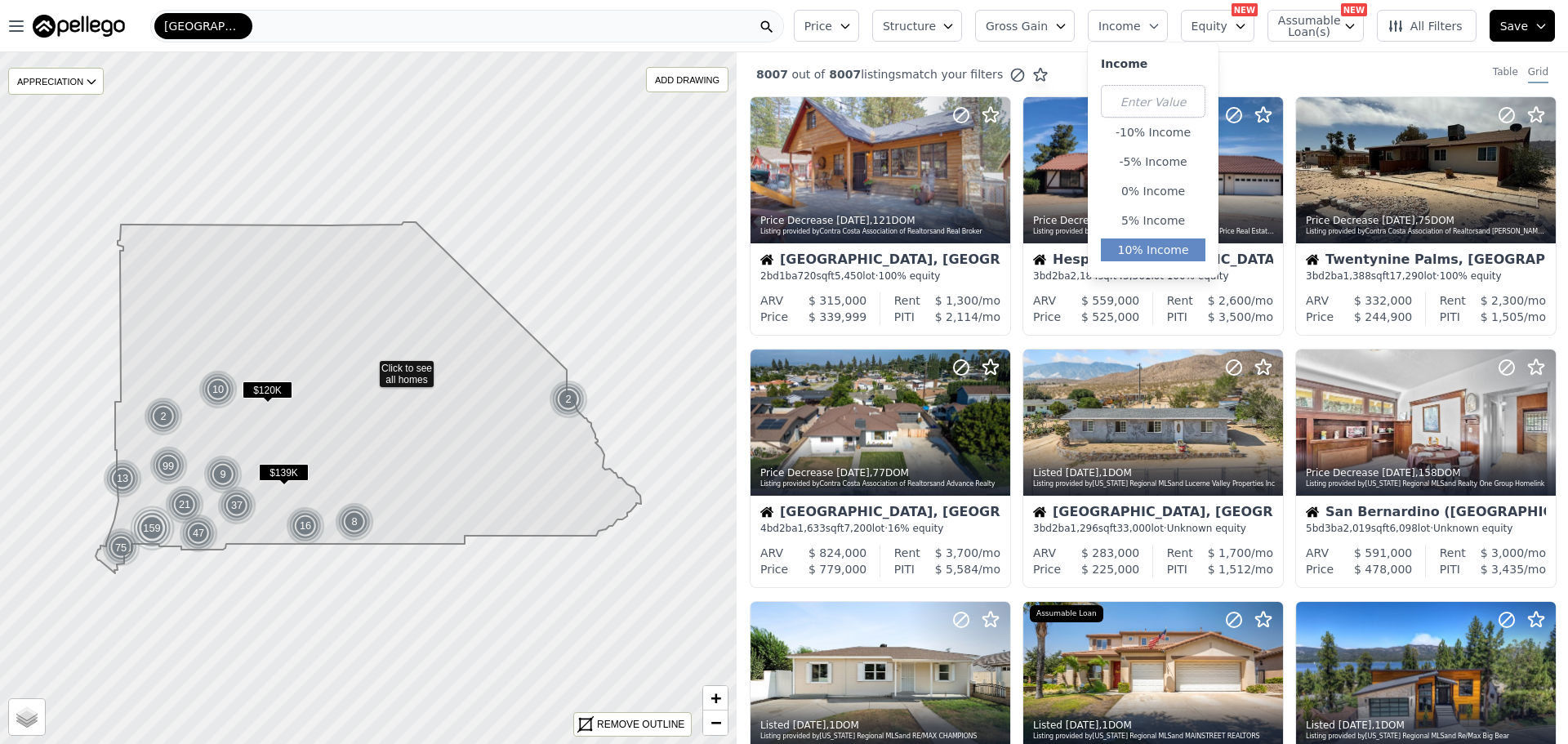
click at [1153, 242] on button "10% Income" at bounding box center [1152, 250] width 105 height 23
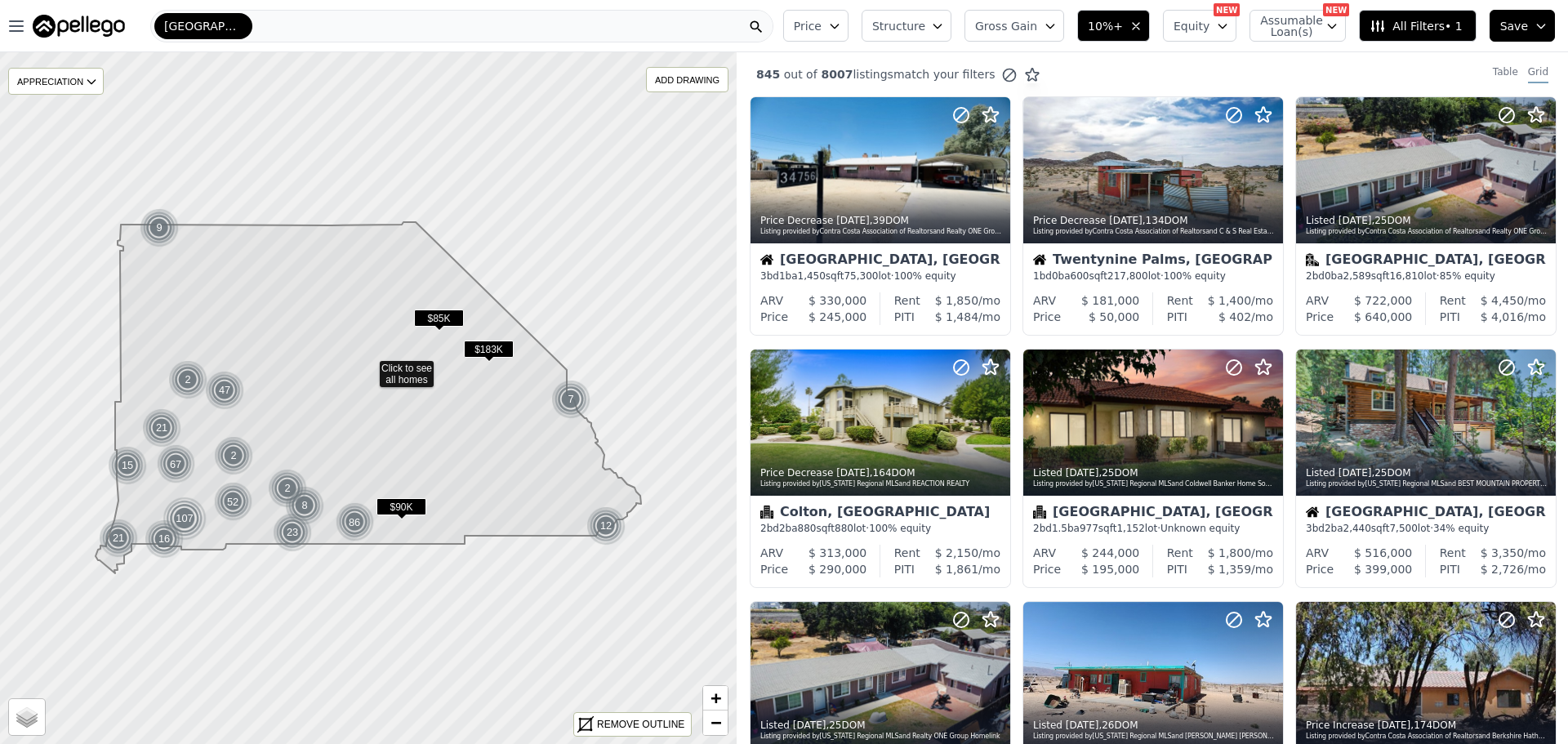
click at [1192, 38] on button "Equity" at bounding box center [1199, 26] width 73 height 32
click at [1037, 27] on span "Gross Gain" at bounding box center [1006, 26] width 62 height 16
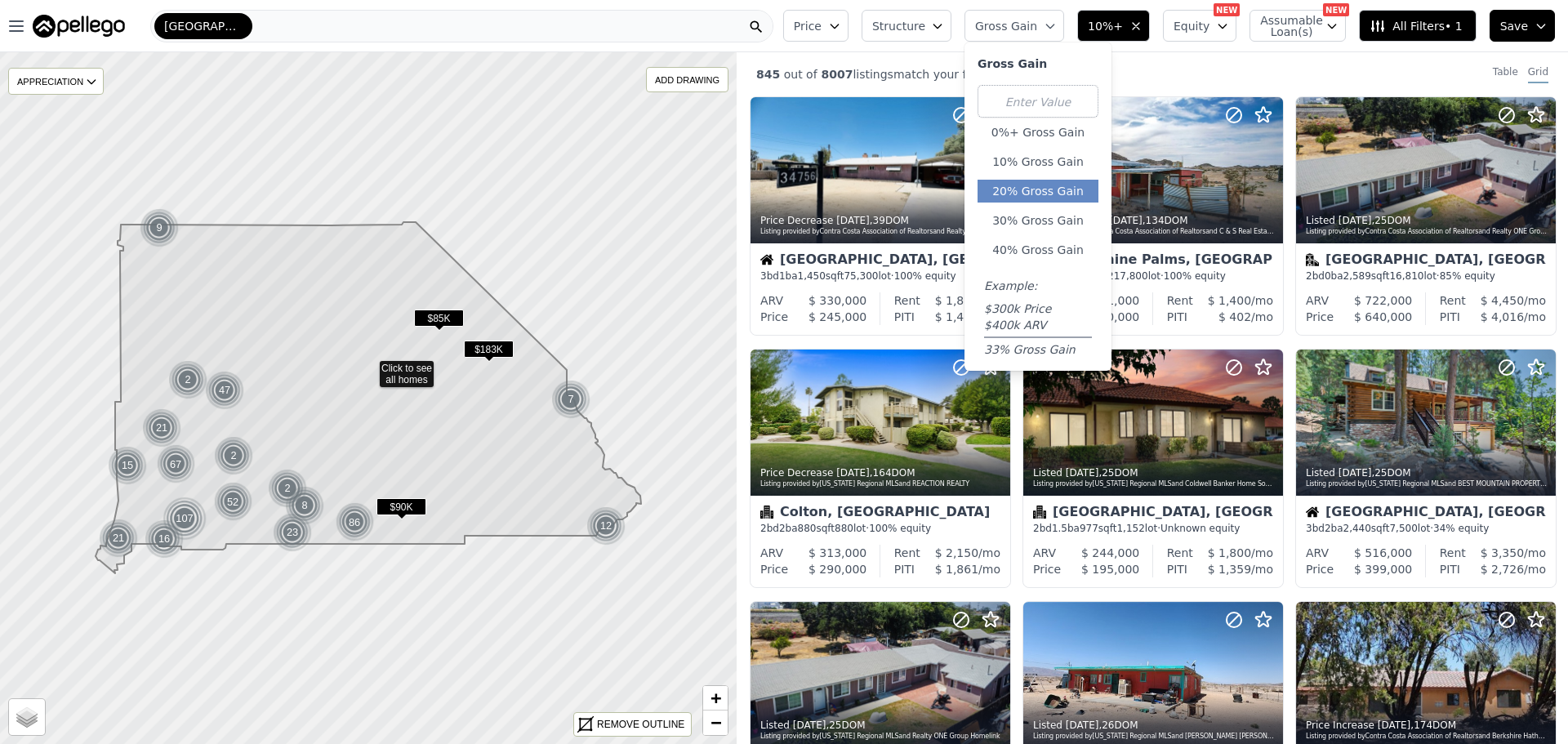
click at [1058, 192] on button "20% Gross Gain" at bounding box center [1037, 192] width 121 height 23
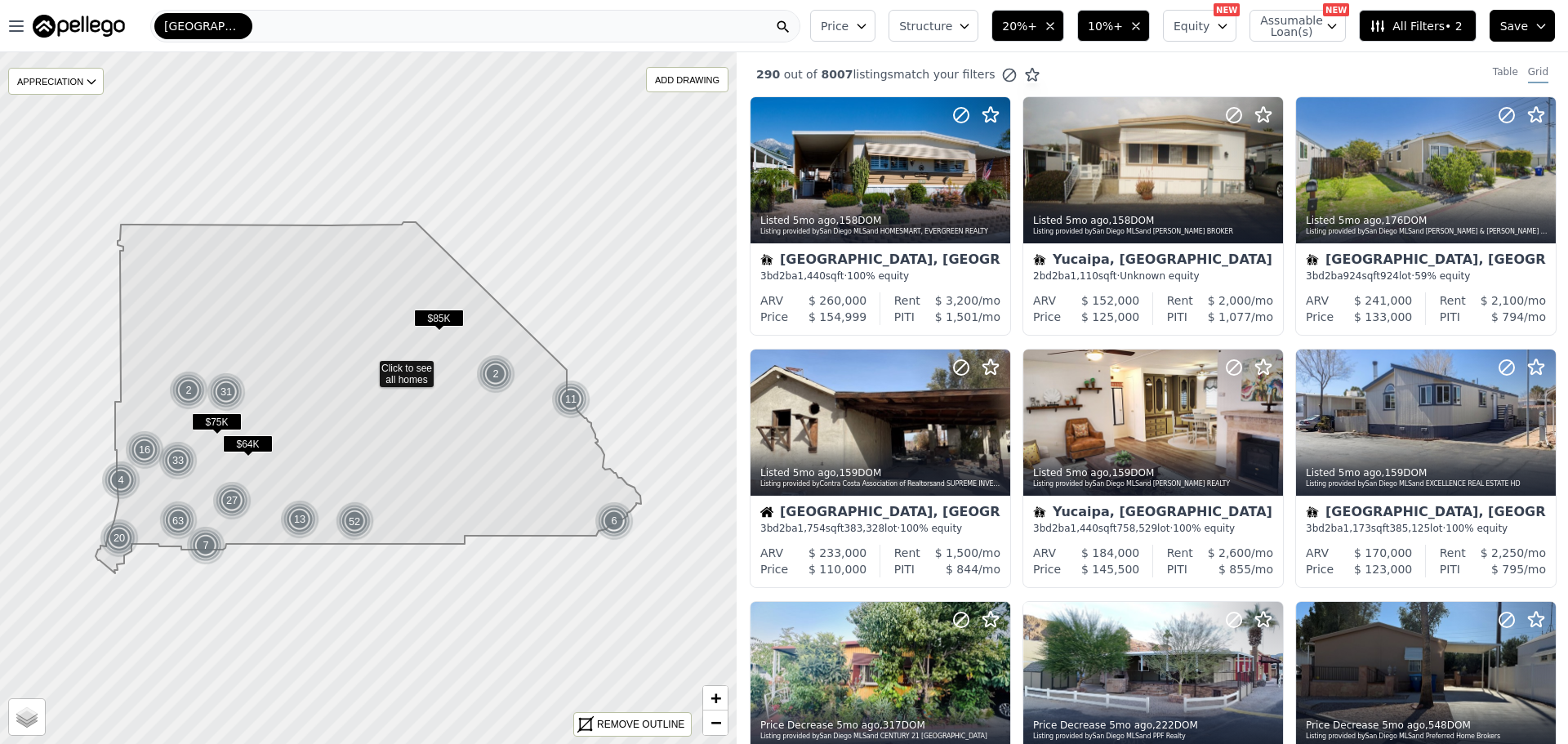
click at [951, 20] on span "Structure" at bounding box center [925, 26] width 52 height 16
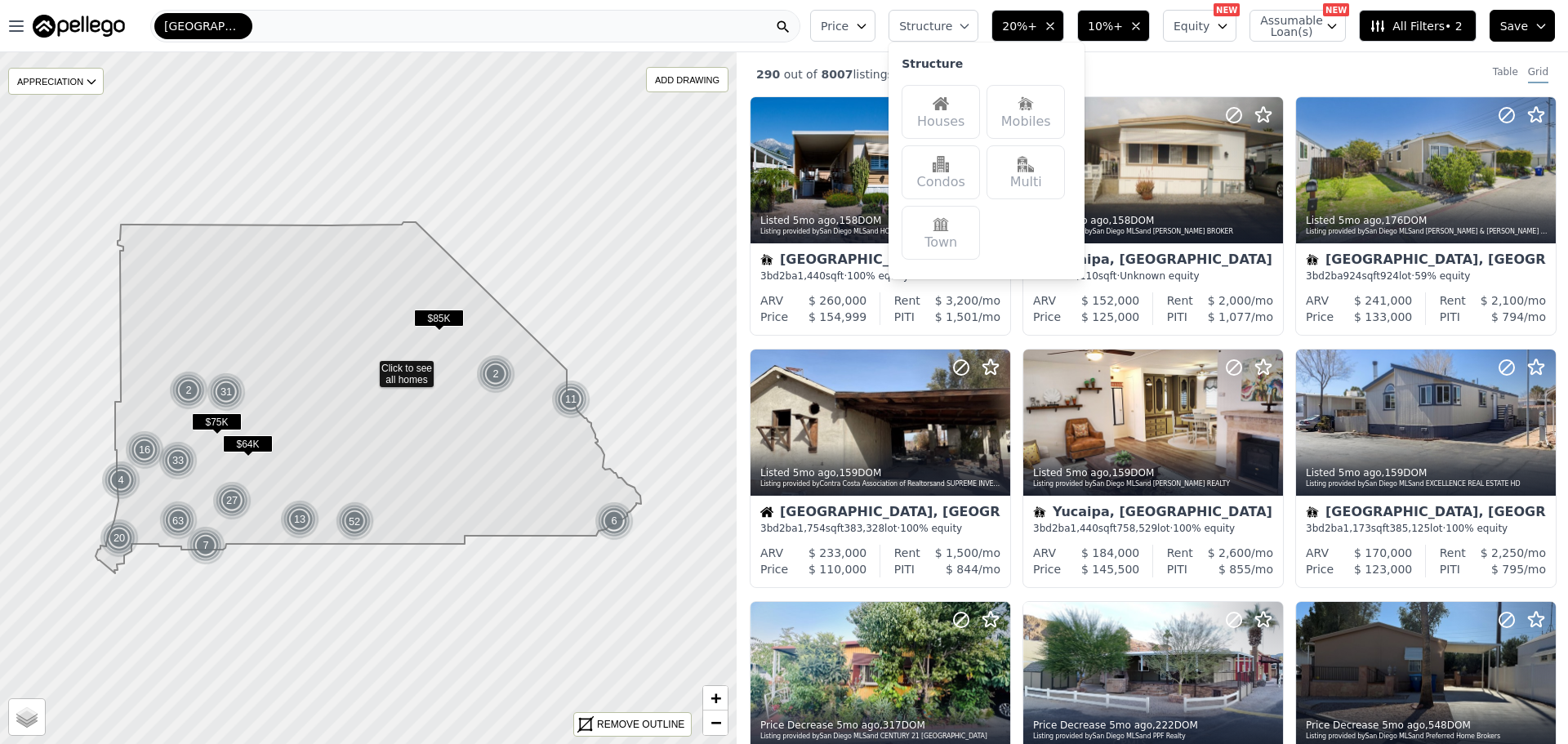
click at [952, 107] on div "Houses" at bounding box center [941, 112] width 79 height 54
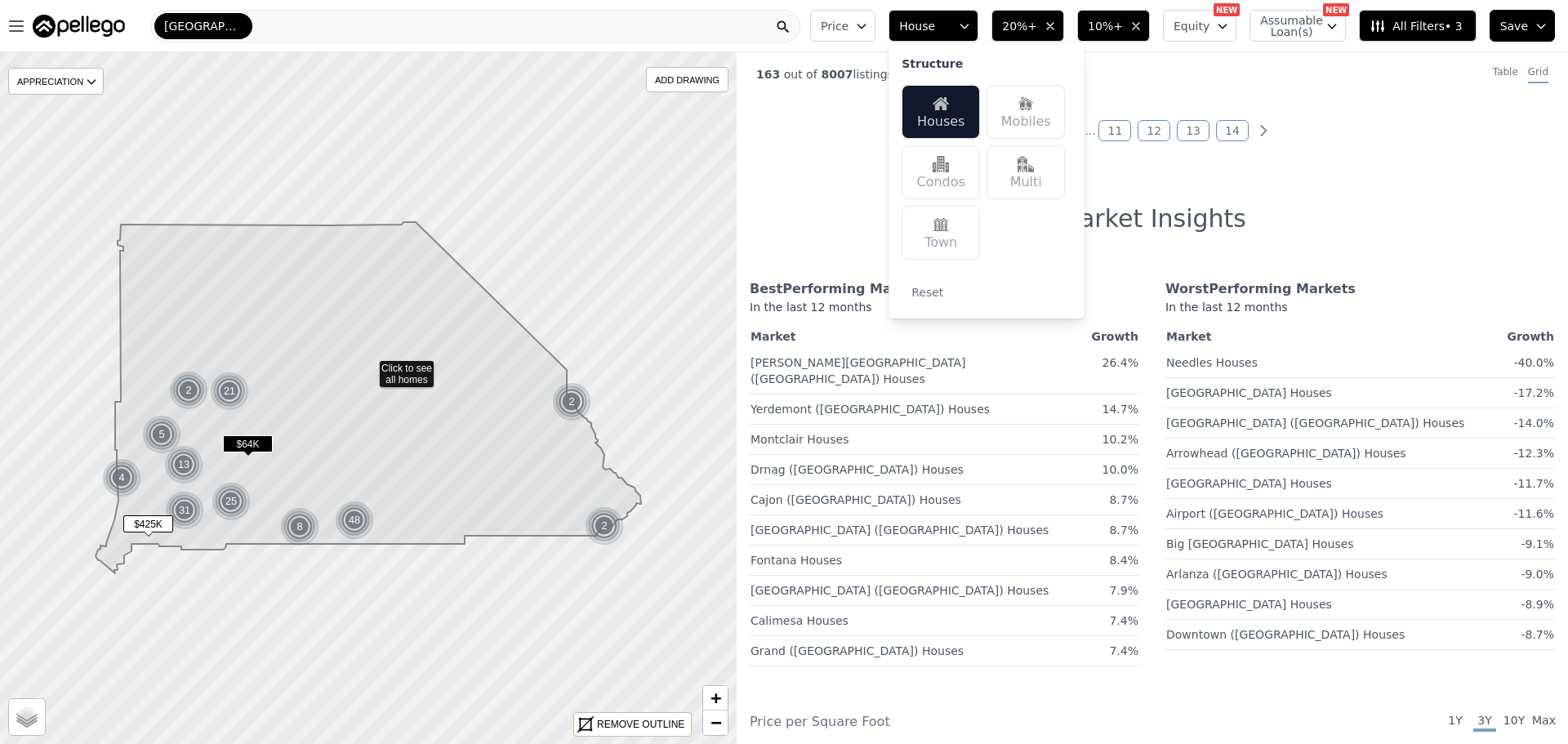
click at [857, 14] on button "Price" at bounding box center [843, 26] width 65 height 32
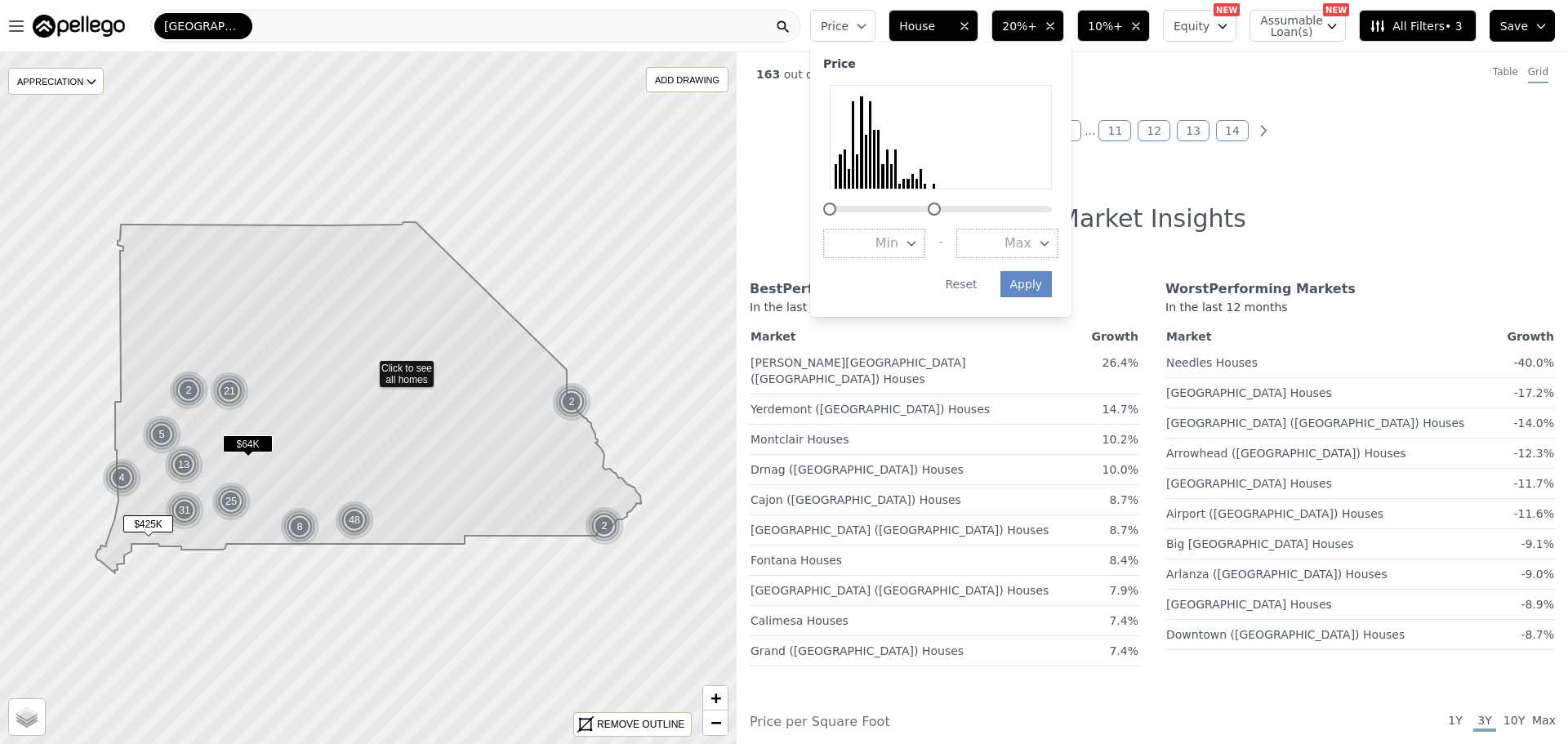
drag, startPoint x: 1074, startPoint y: 212, endPoint x: 958, endPoint y: 209, distance: 116.0
click at [940, 209] on div at bounding box center [934, 209] width 13 height 13
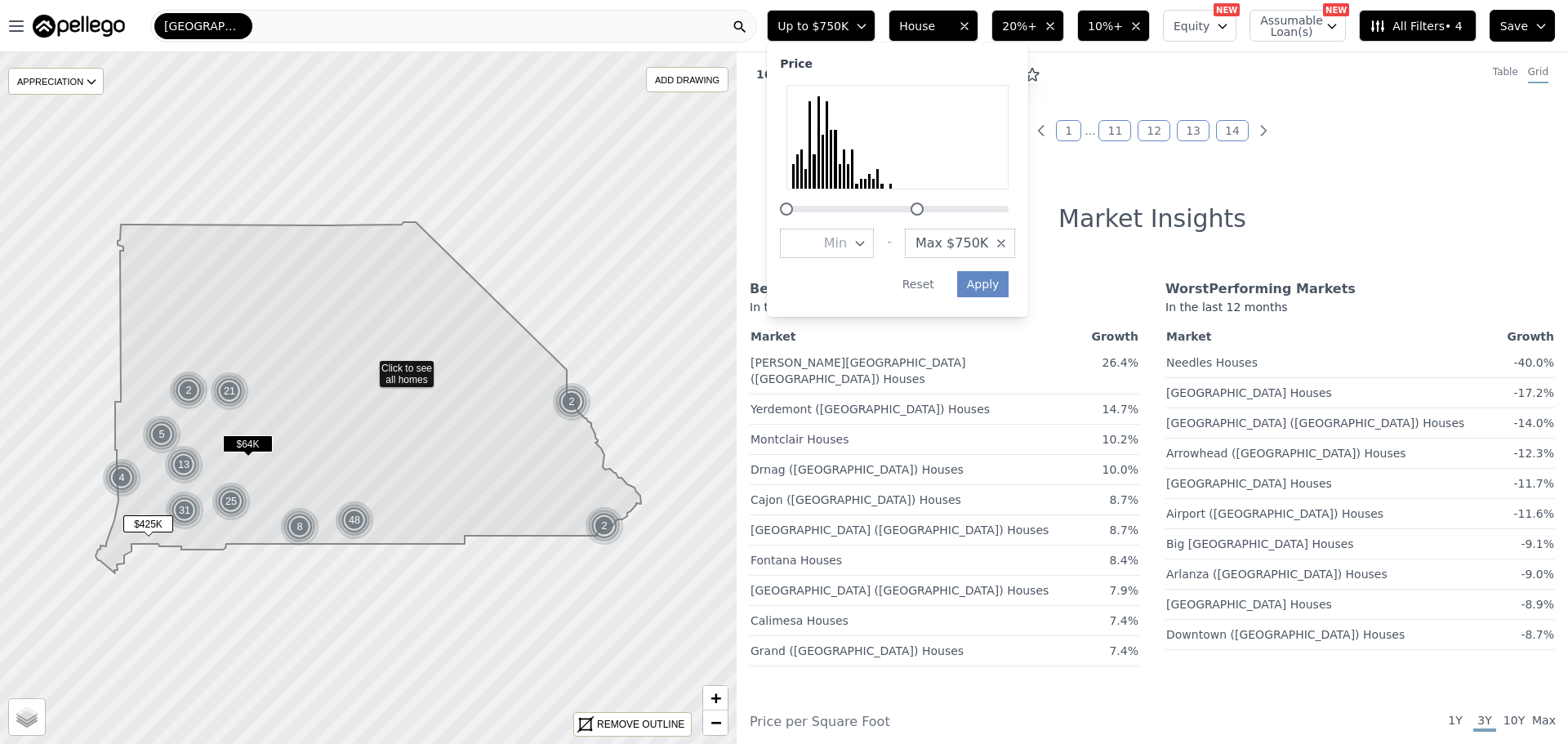
drag, startPoint x: 923, startPoint y: 209, endPoint x: 949, endPoint y: 215, distance: 26.7
click at [923, 215] on div at bounding box center [917, 209] width 13 height 13
drag, startPoint x: 949, startPoint y: 215, endPoint x: 931, endPoint y: 214, distance: 18.0
click at [908, 214] on div at bounding box center [901, 209] width 13 height 13
click at [903, 214] on div at bounding box center [895, 209] width 13 height 13
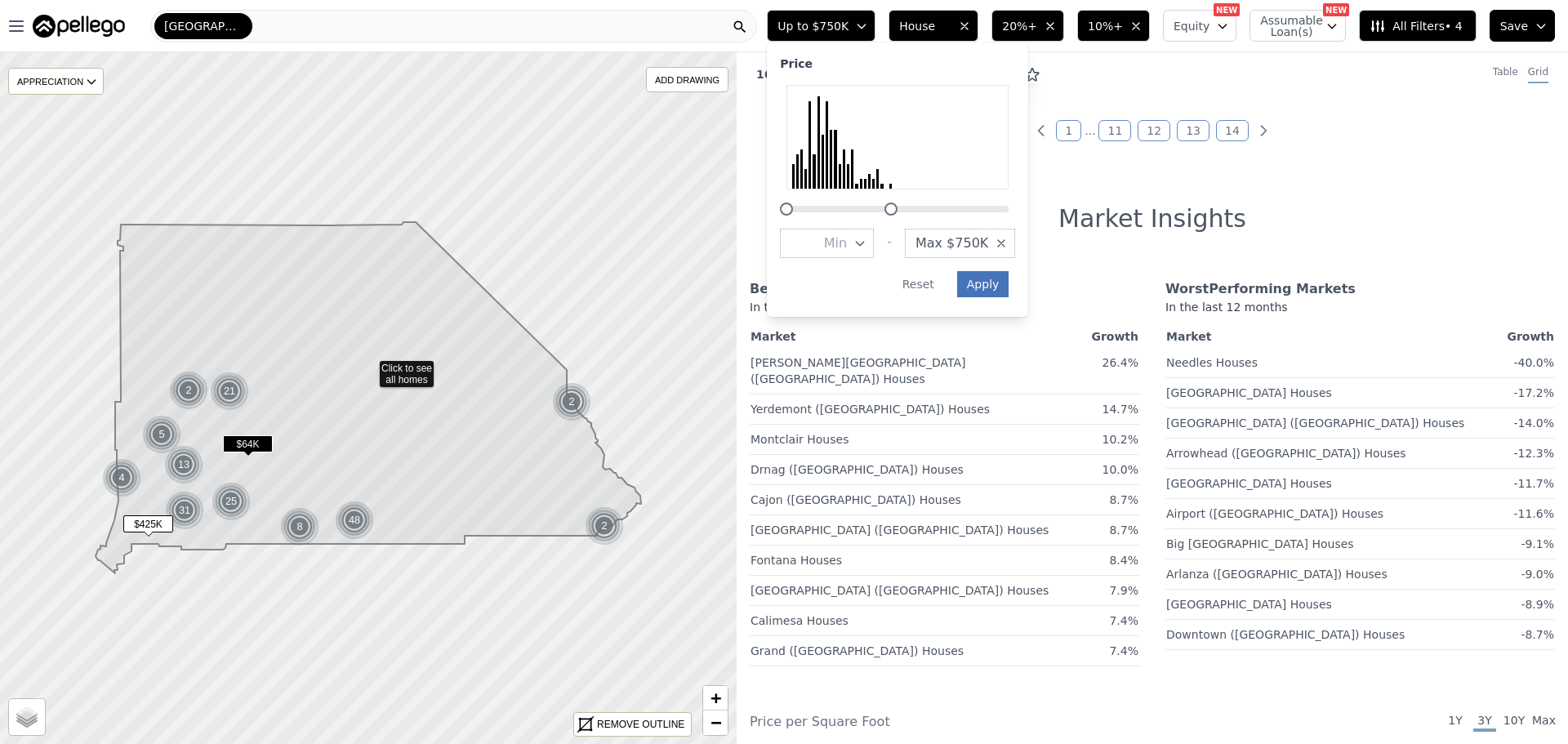
click at [1001, 280] on button "Apply" at bounding box center [983, 284] width 52 height 26
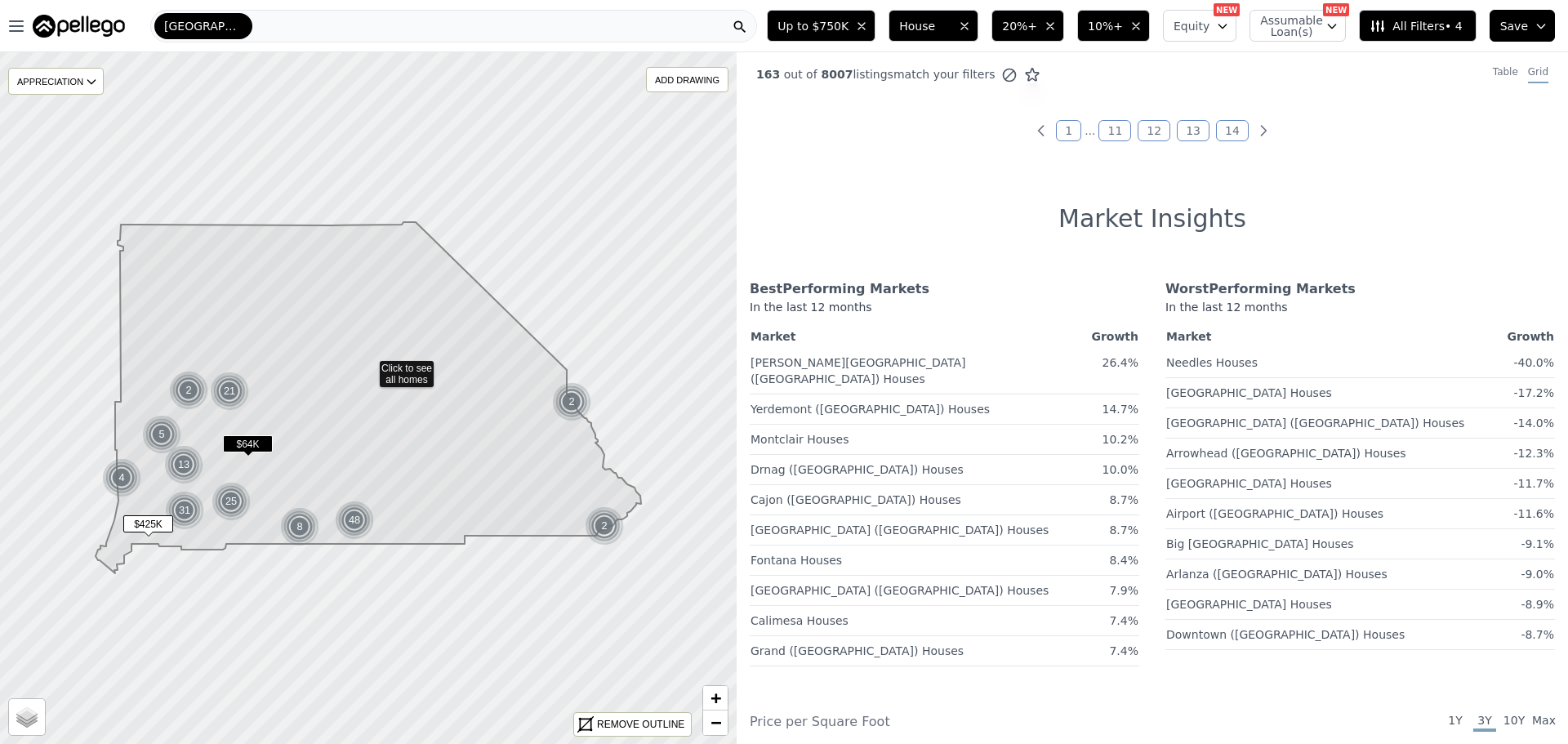
click at [1063, 127] on link "1" at bounding box center [1068, 131] width 25 height 21
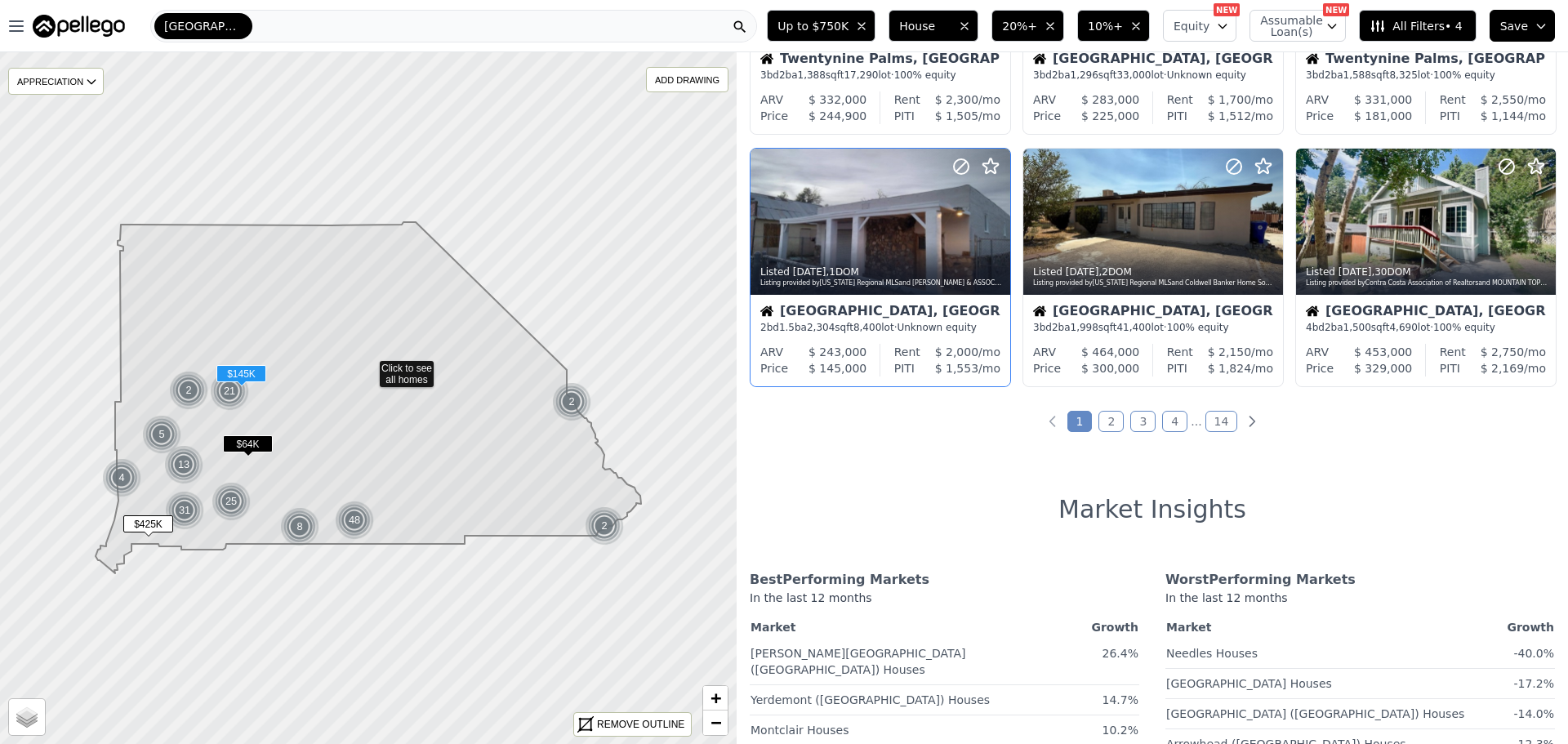
scroll to position [735, 0]
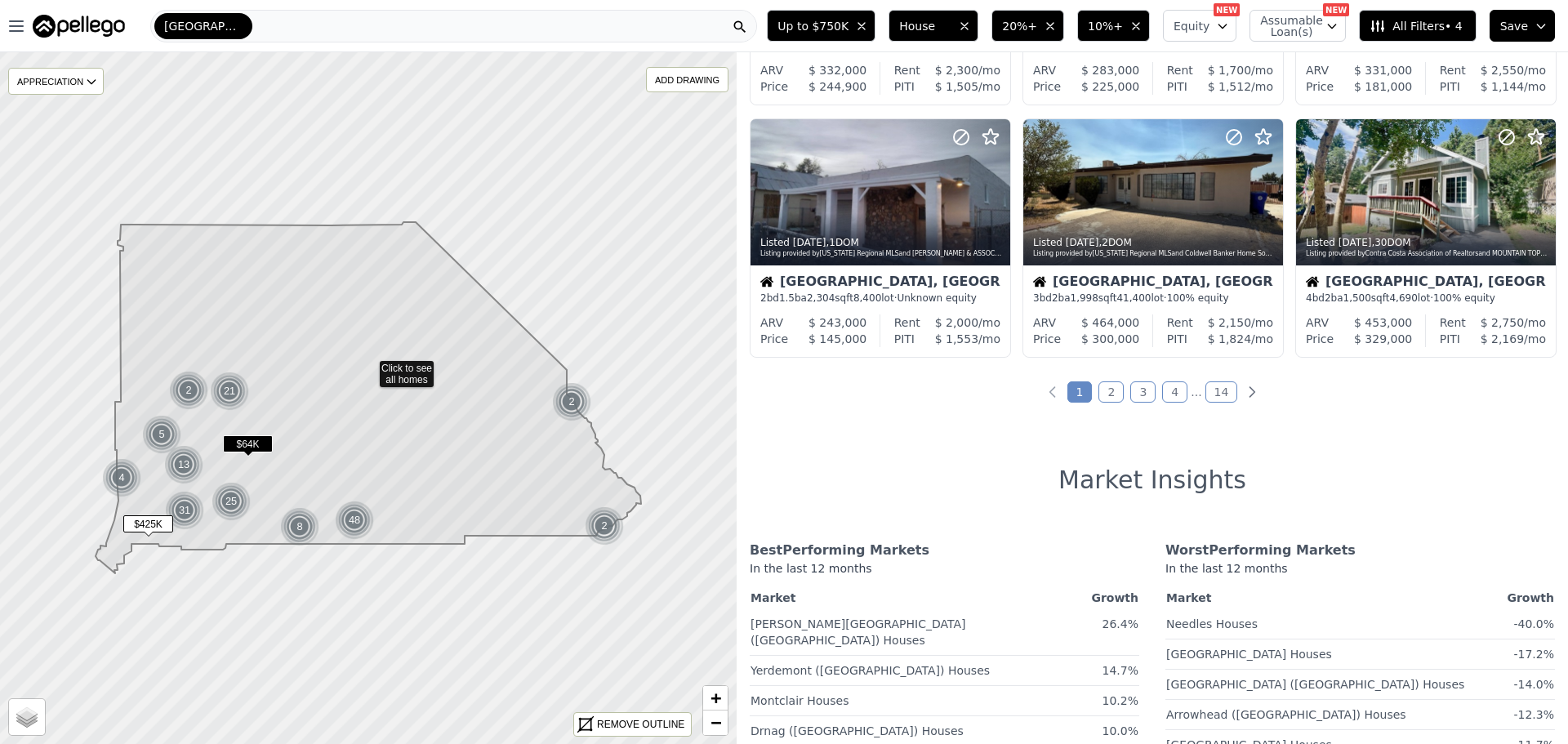
click at [1110, 394] on link "2" at bounding box center [1110, 392] width 25 height 21
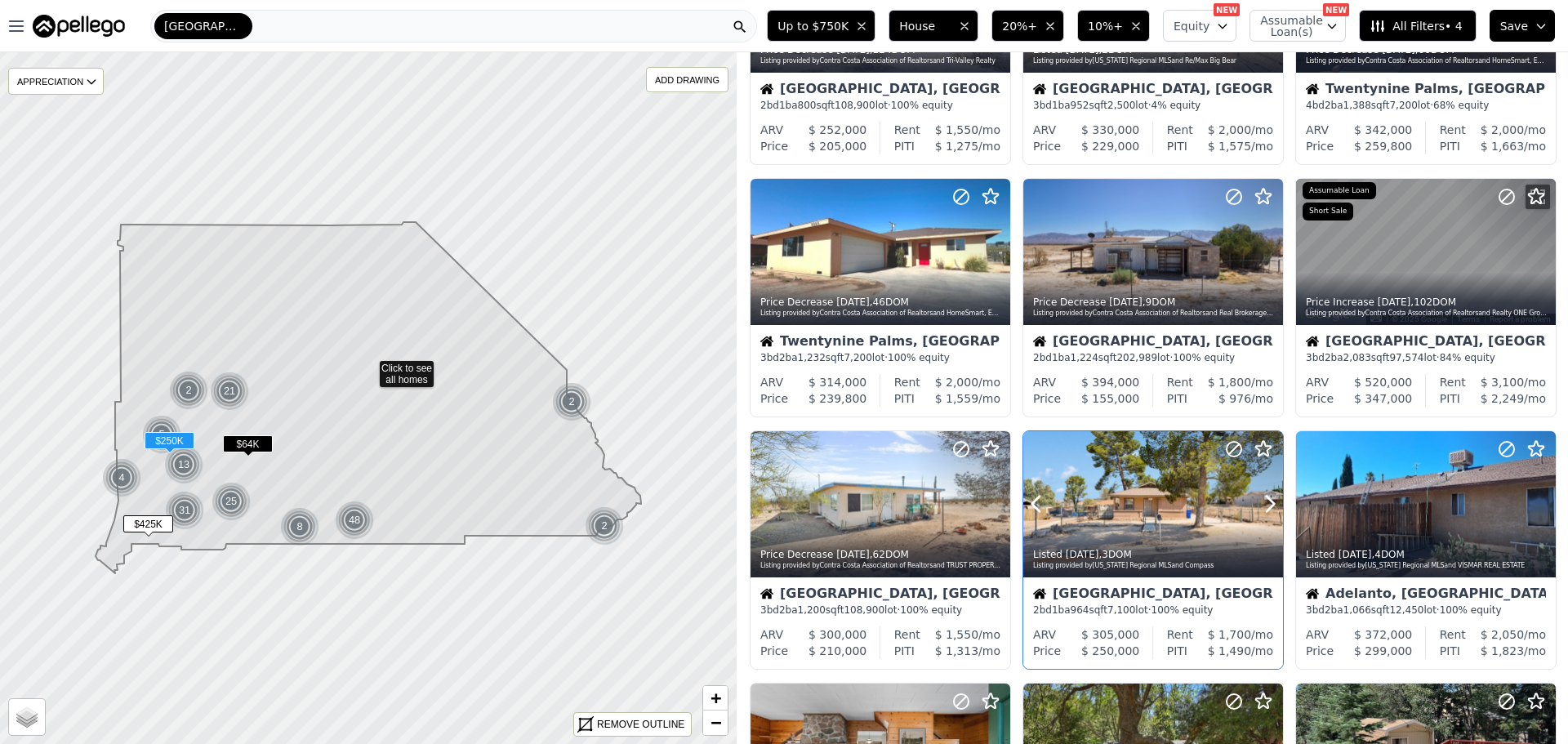
scroll to position [490, 0]
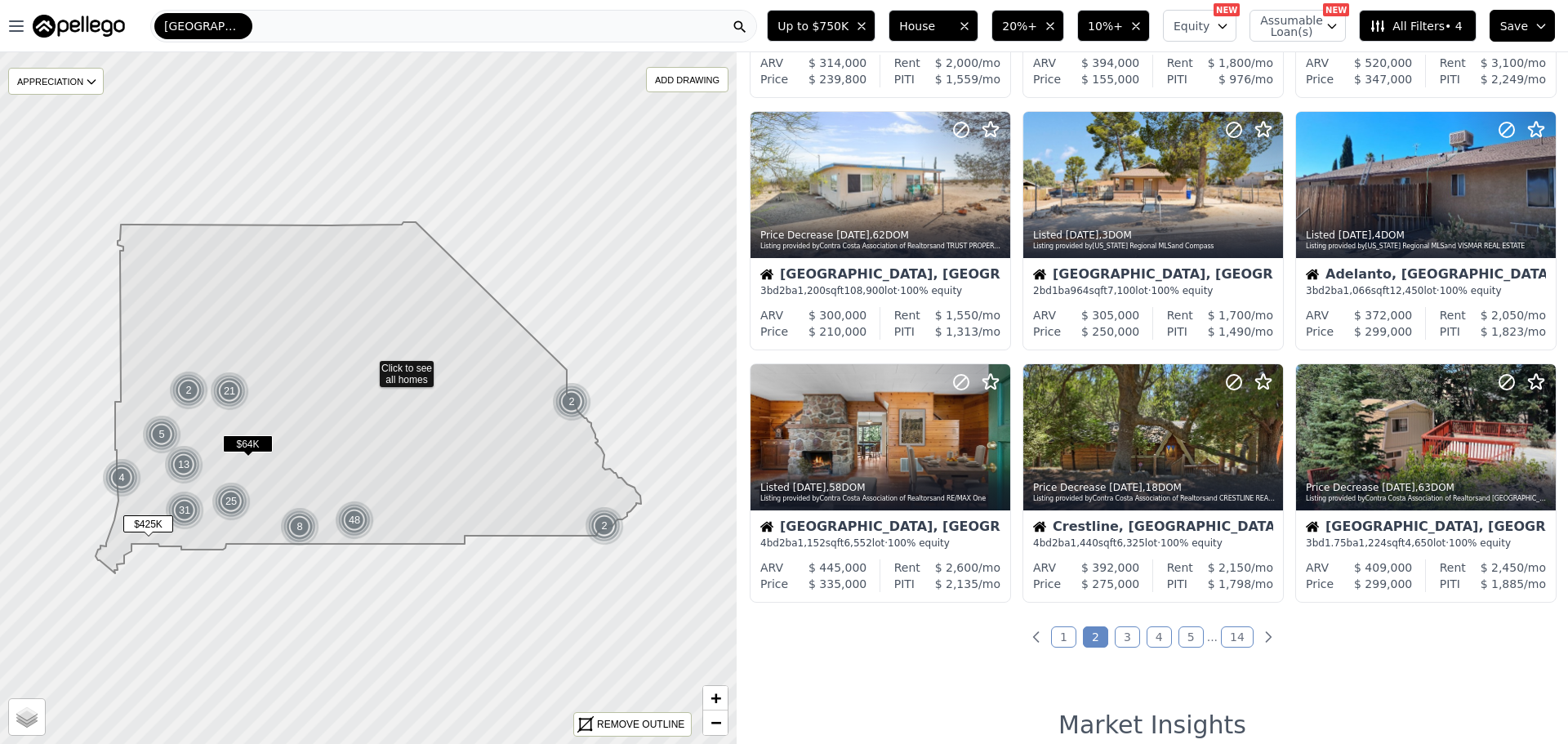
click at [1122, 637] on link "3" at bounding box center [1127, 637] width 25 height 21
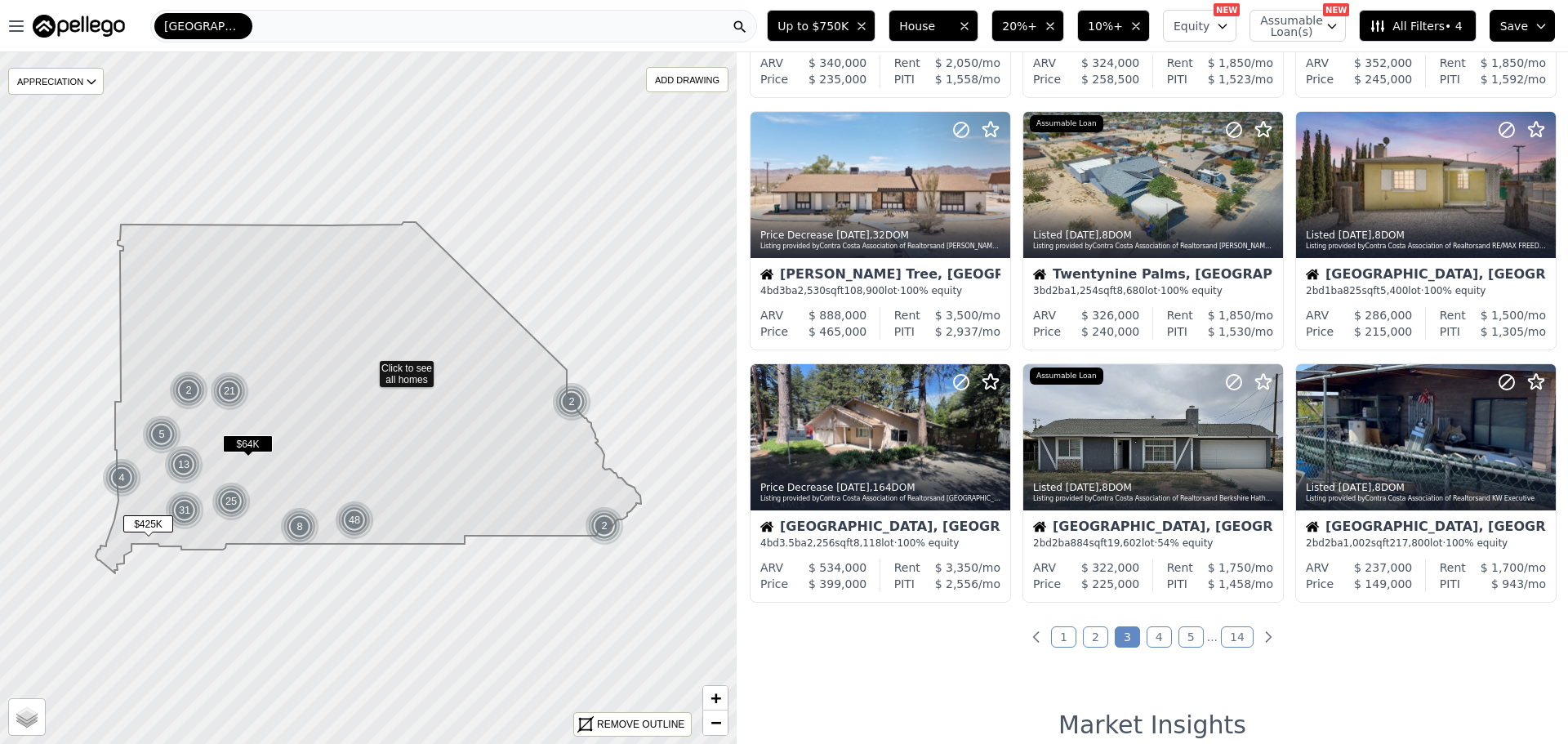
click at [1161, 636] on link "4" at bounding box center [1159, 637] width 25 height 21
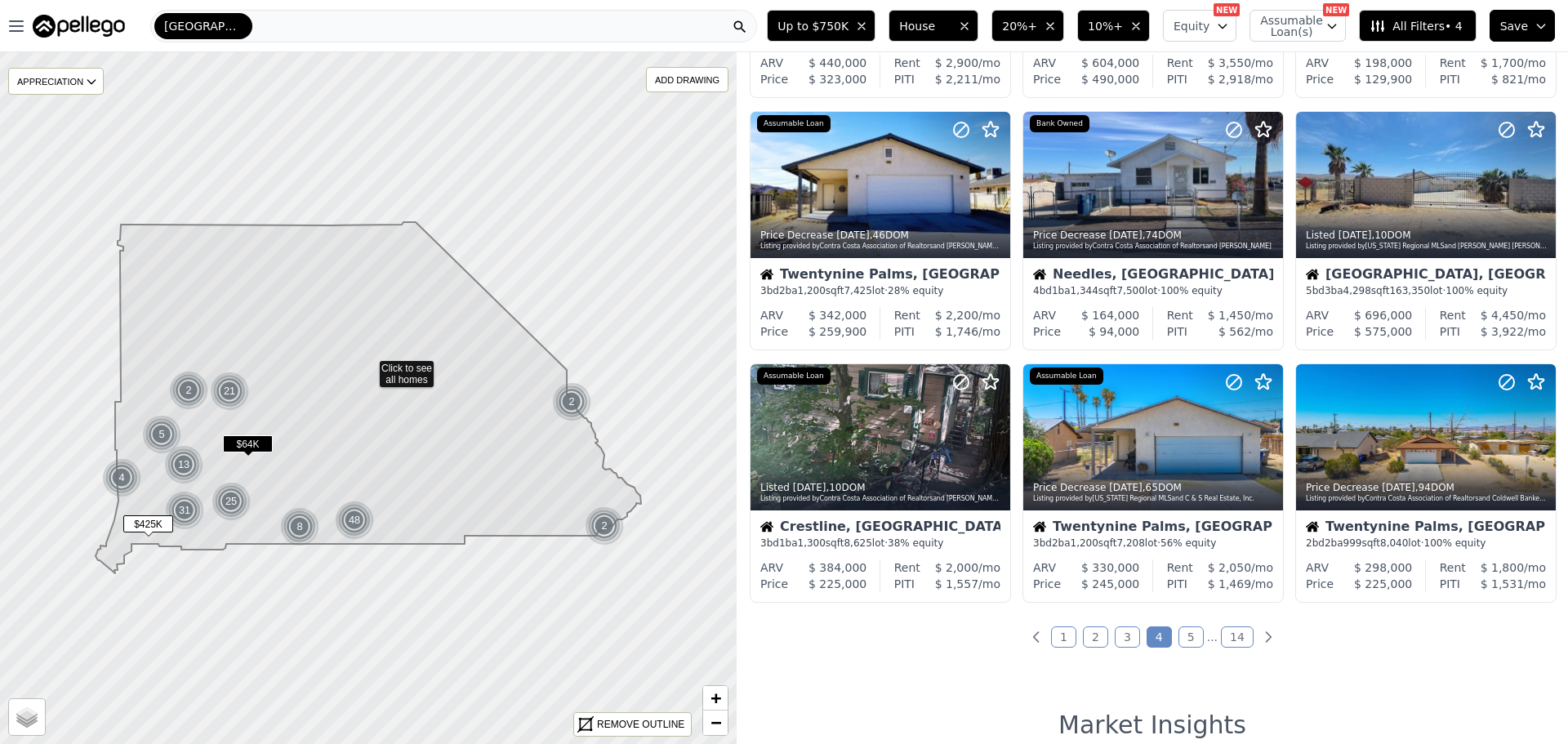
click at [1191, 635] on link "5" at bounding box center [1191, 637] width 25 height 21
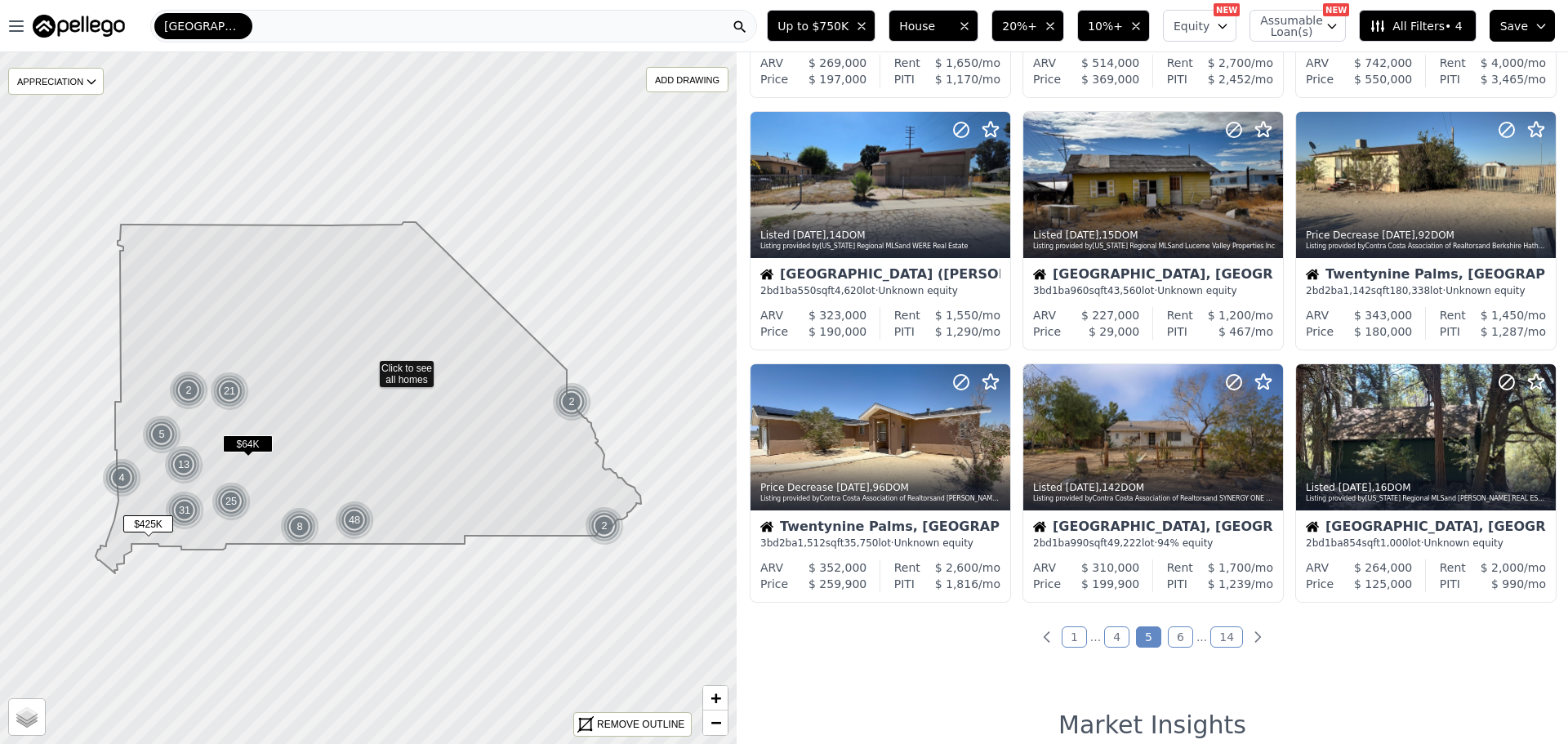
click at [1174, 632] on link "6" at bounding box center [1180, 637] width 25 height 21
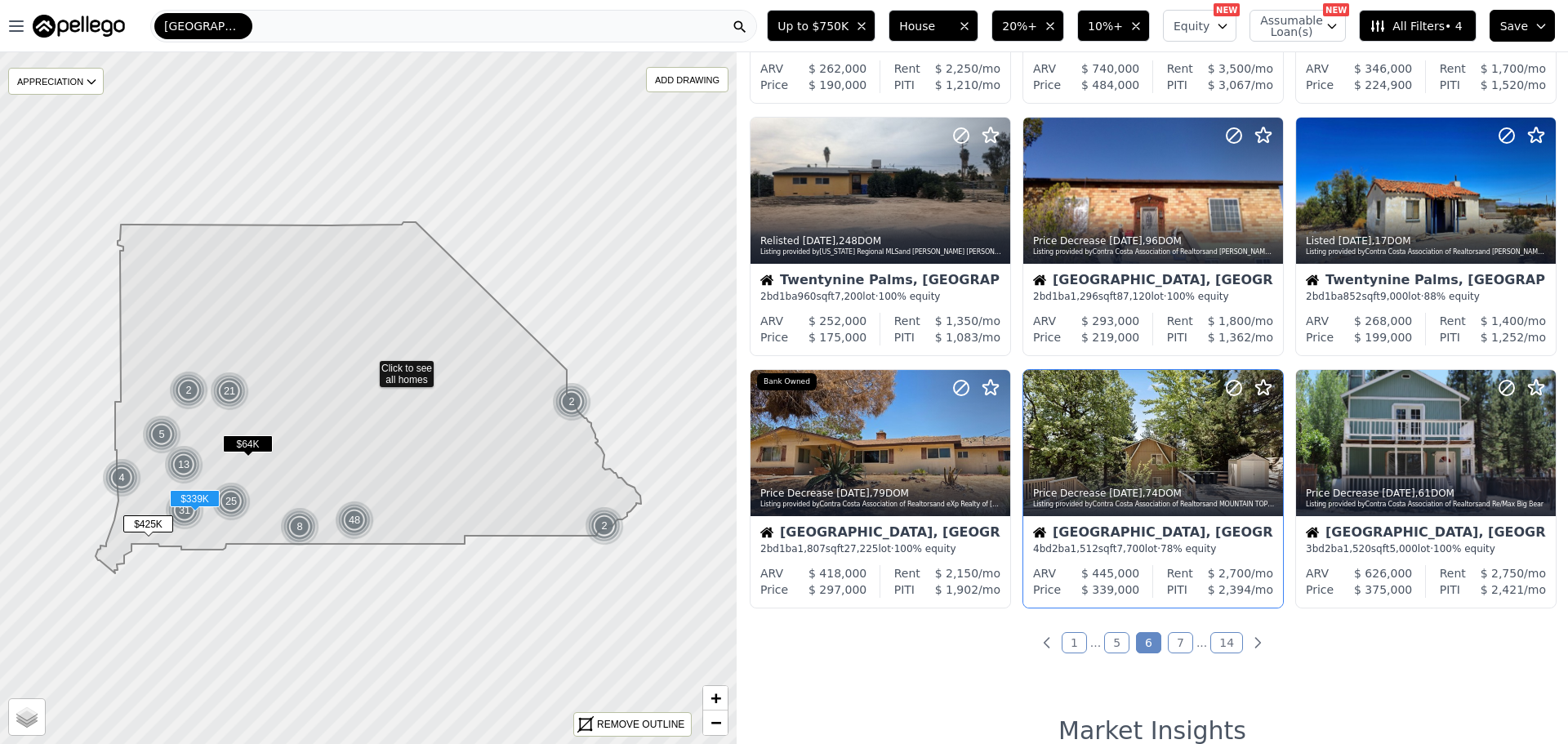
scroll to position [571, 0]
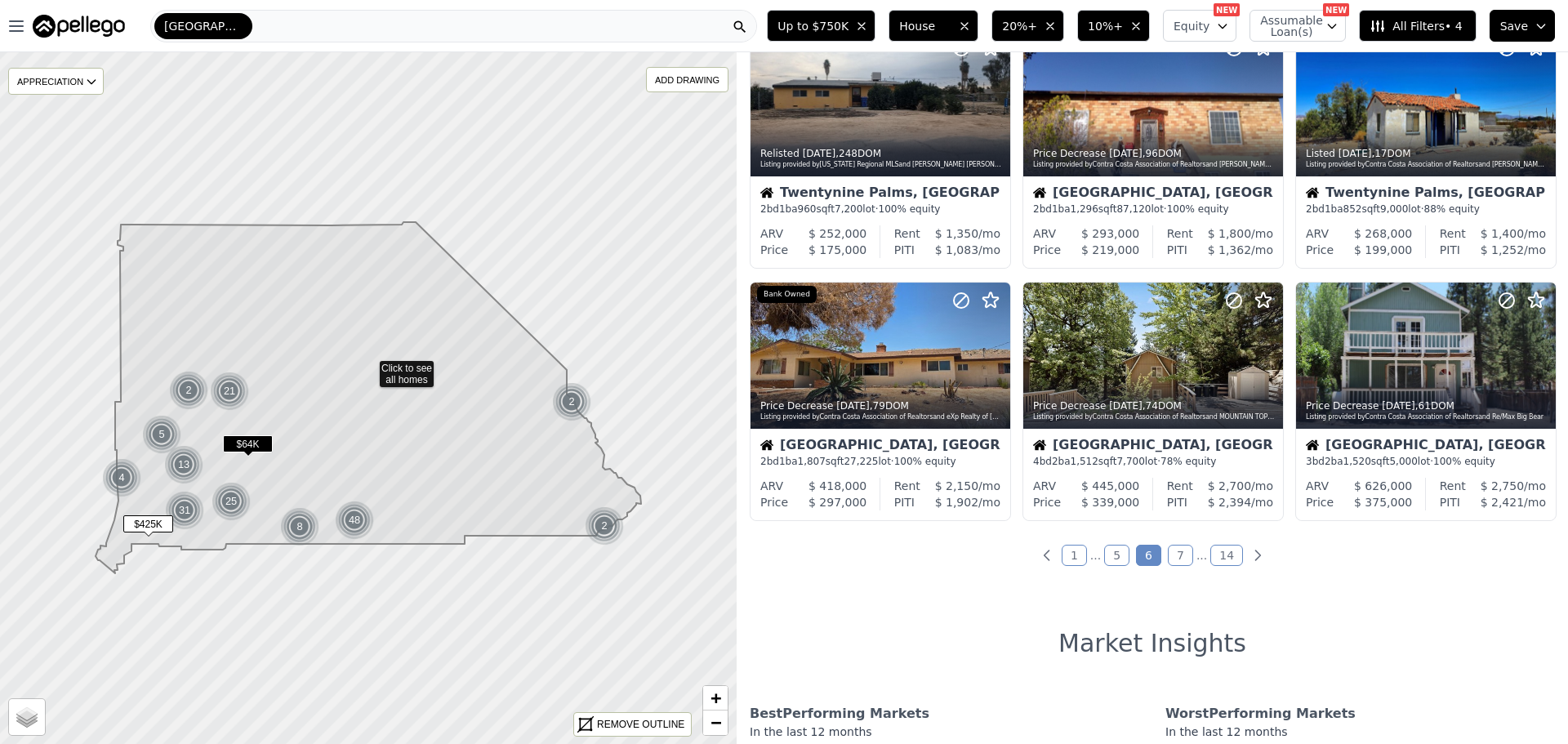
click at [1173, 561] on link "7" at bounding box center [1180, 555] width 25 height 21
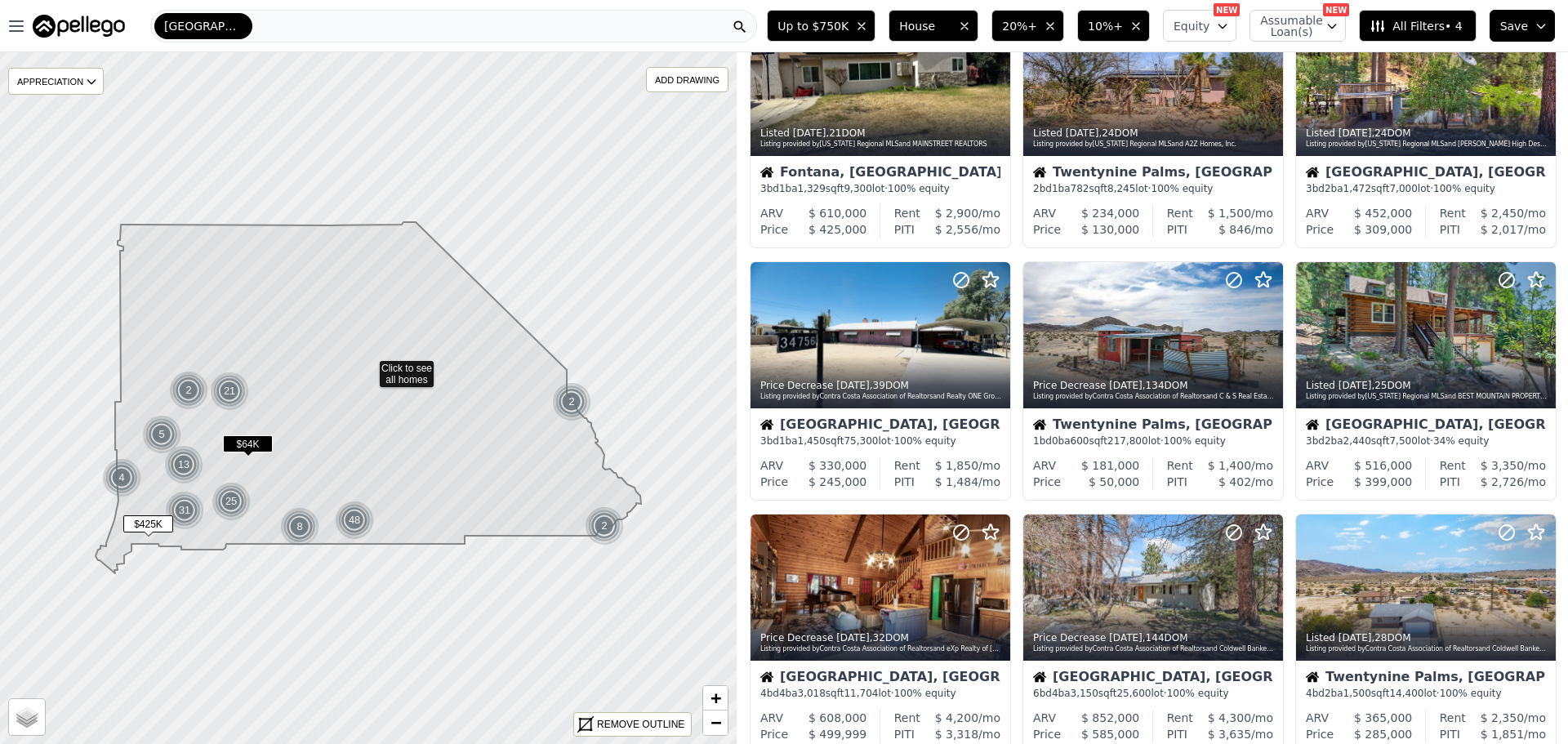
scroll to position [490, 0]
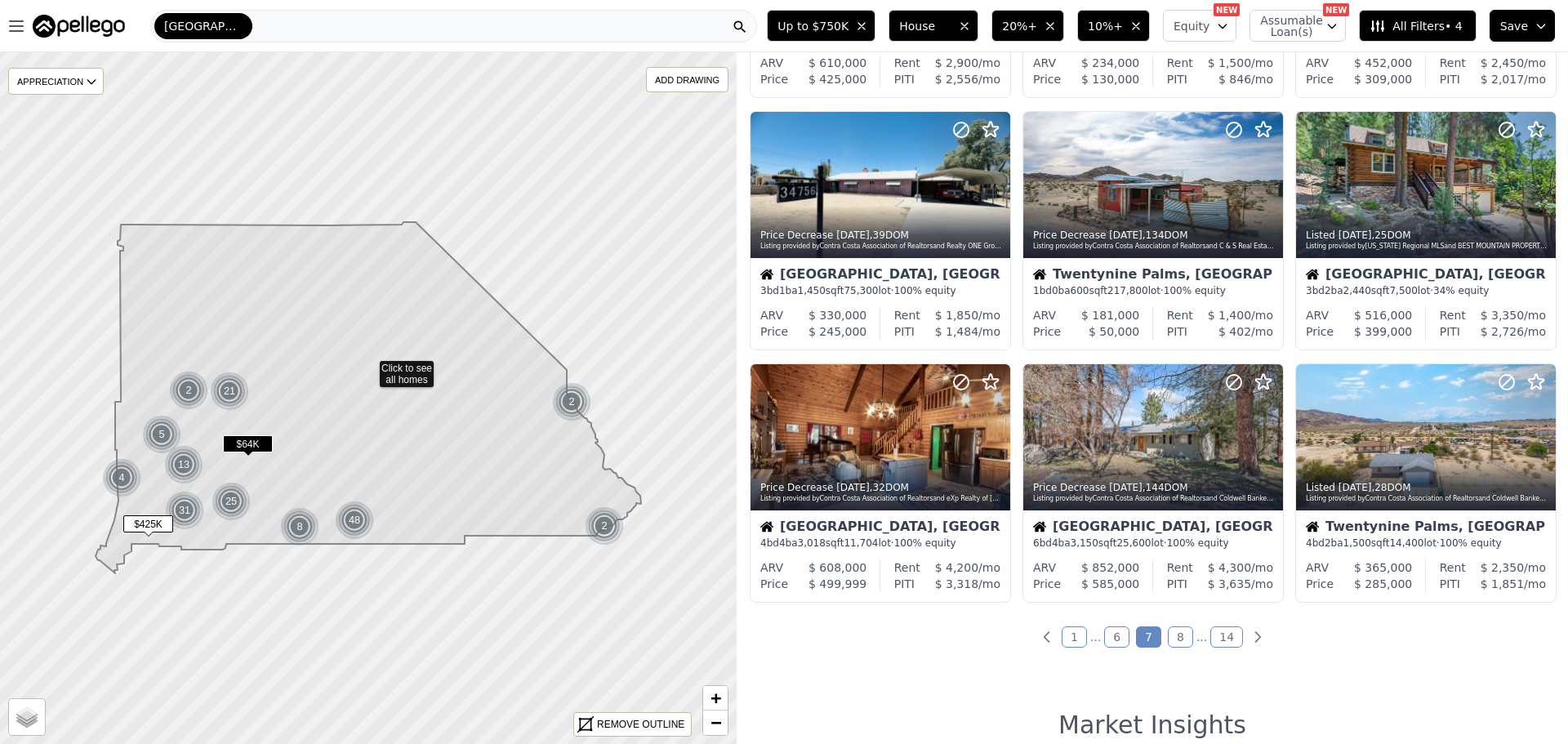
click at [1168, 644] on link "8" at bounding box center [1180, 637] width 25 height 21
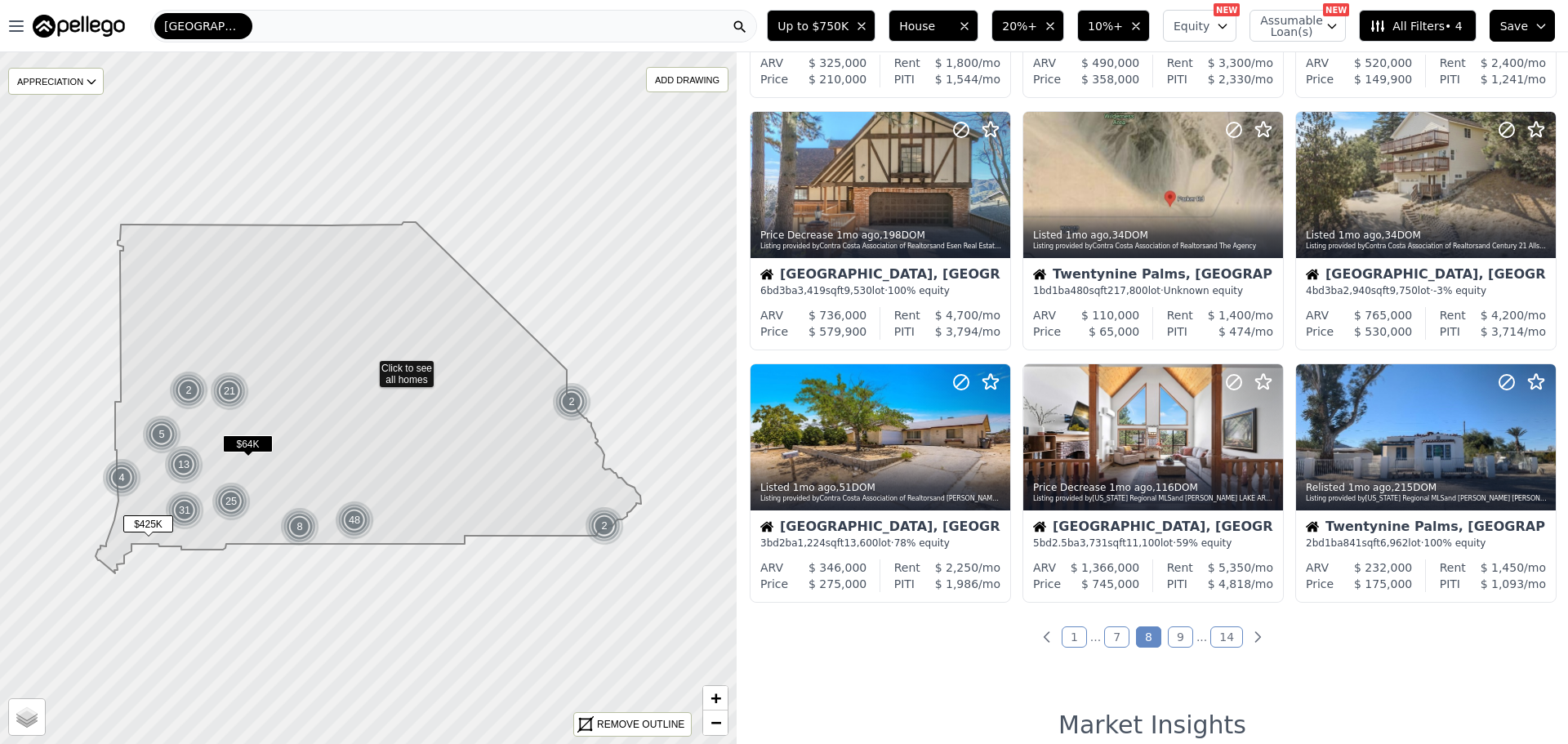
click at [1176, 644] on link "9" at bounding box center [1180, 637] width 25 height 21
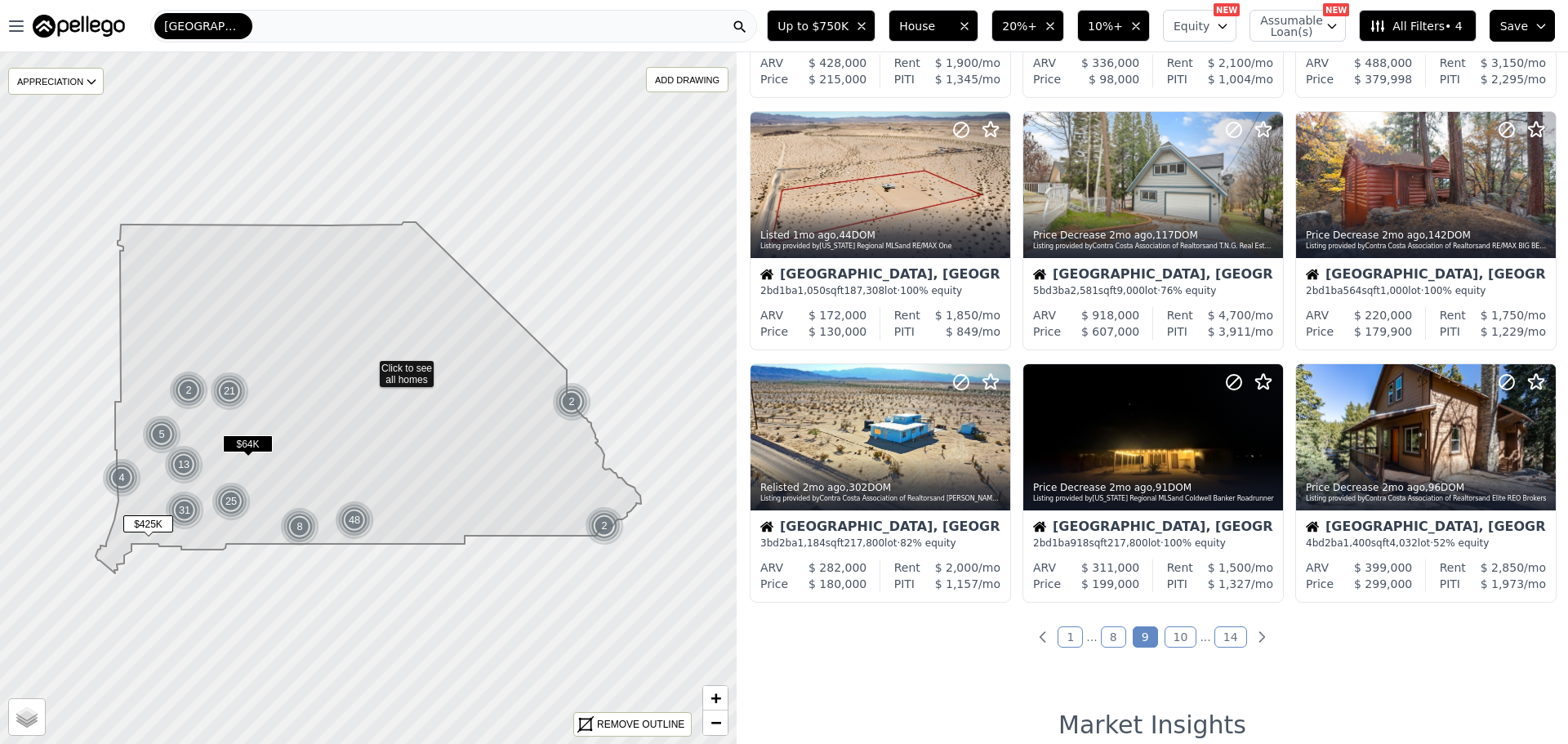
click at [1174, 637] on link "10" at bounding box center [1180, 637] width 32 height 21
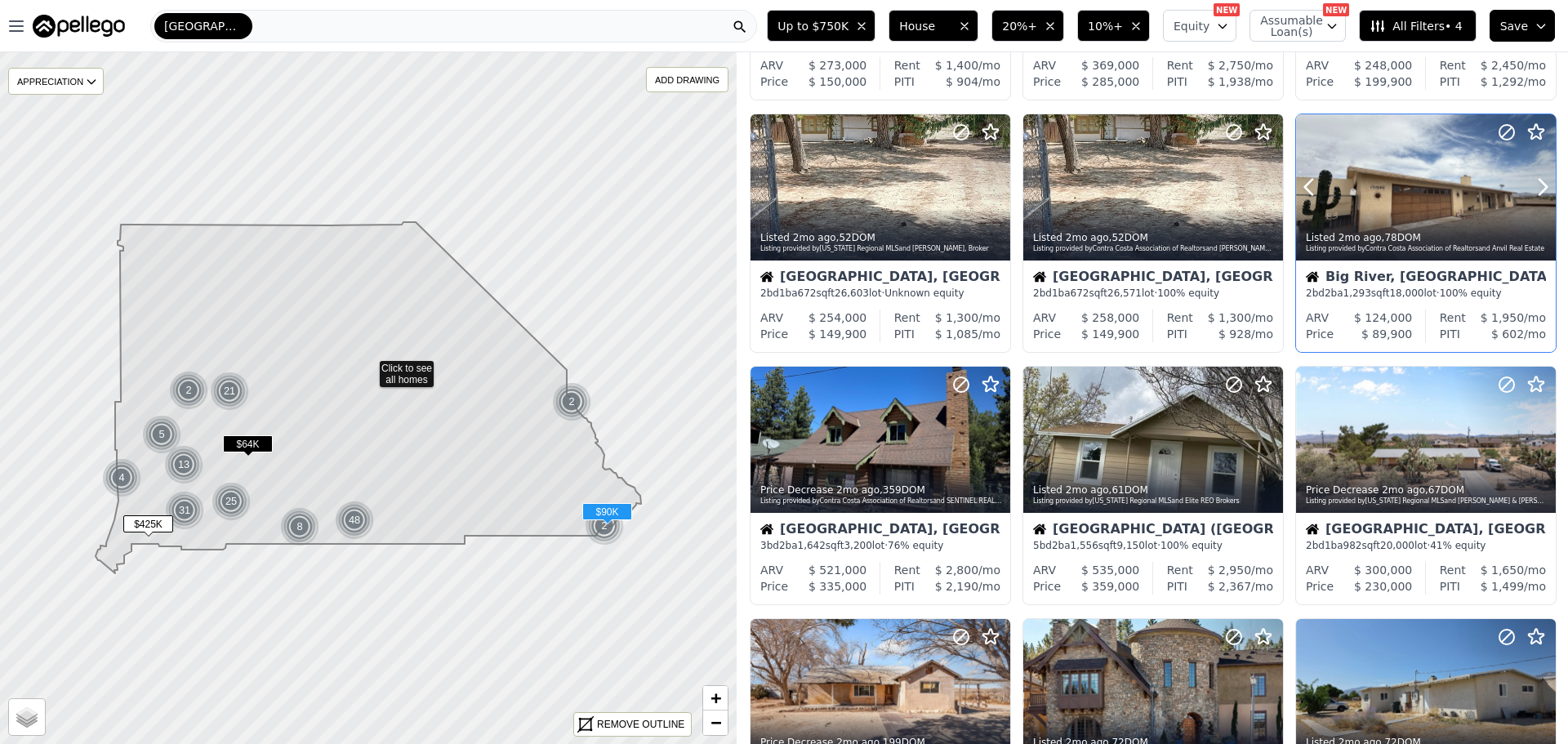
scroll to position [245, 0]
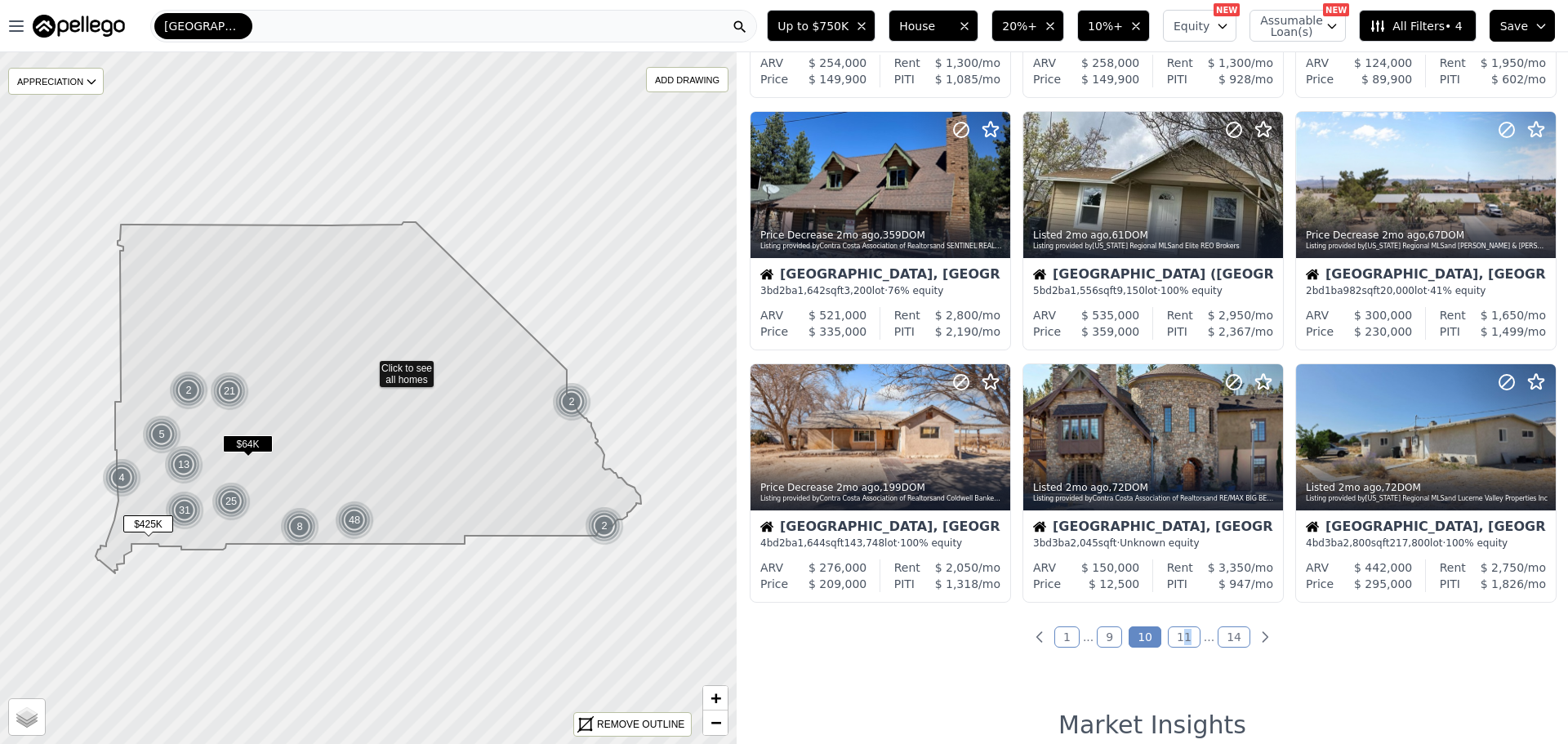
click at [1179, 640] on link "11" at bounding box center [1184, 637] width 32 height 21
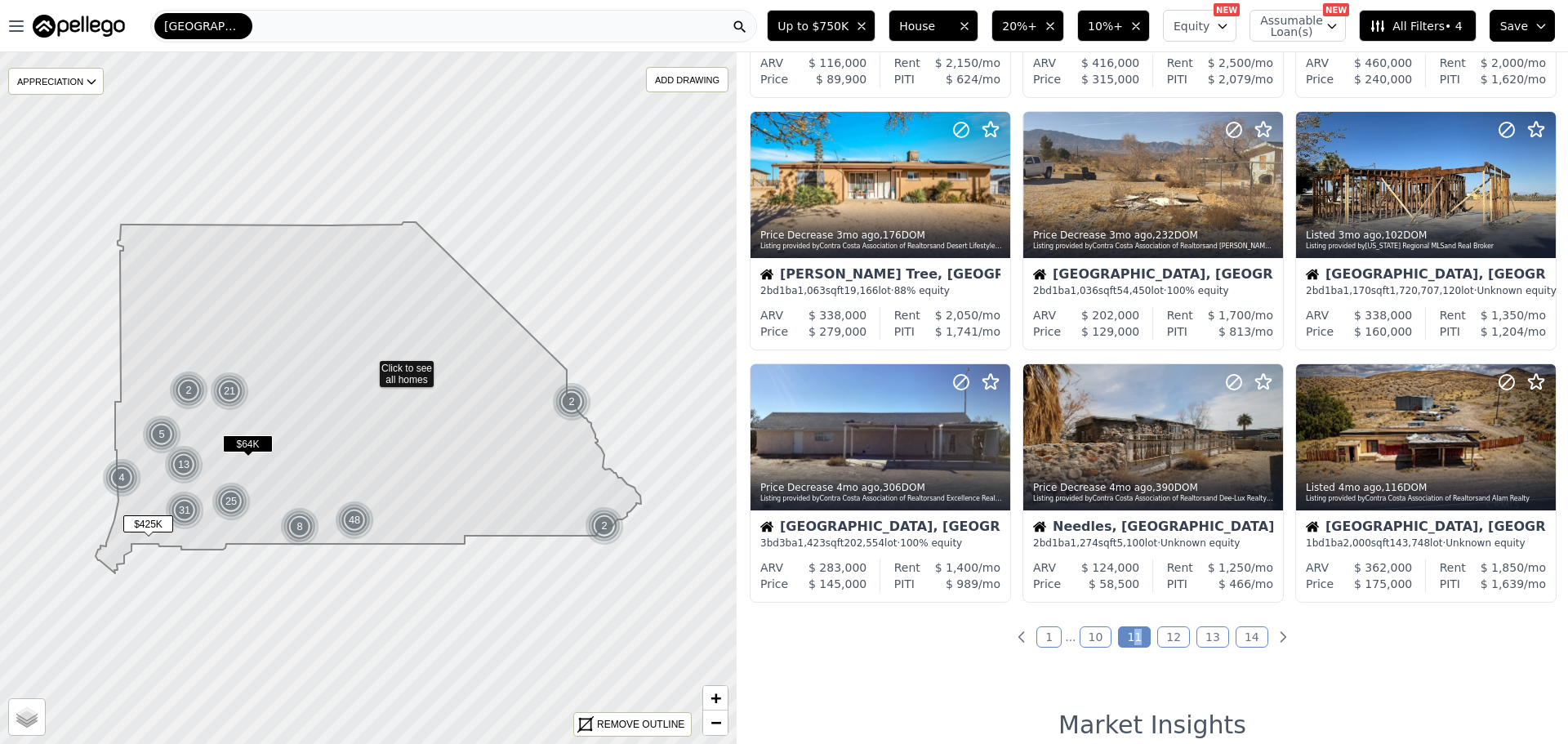
scroll to position [0, 0]
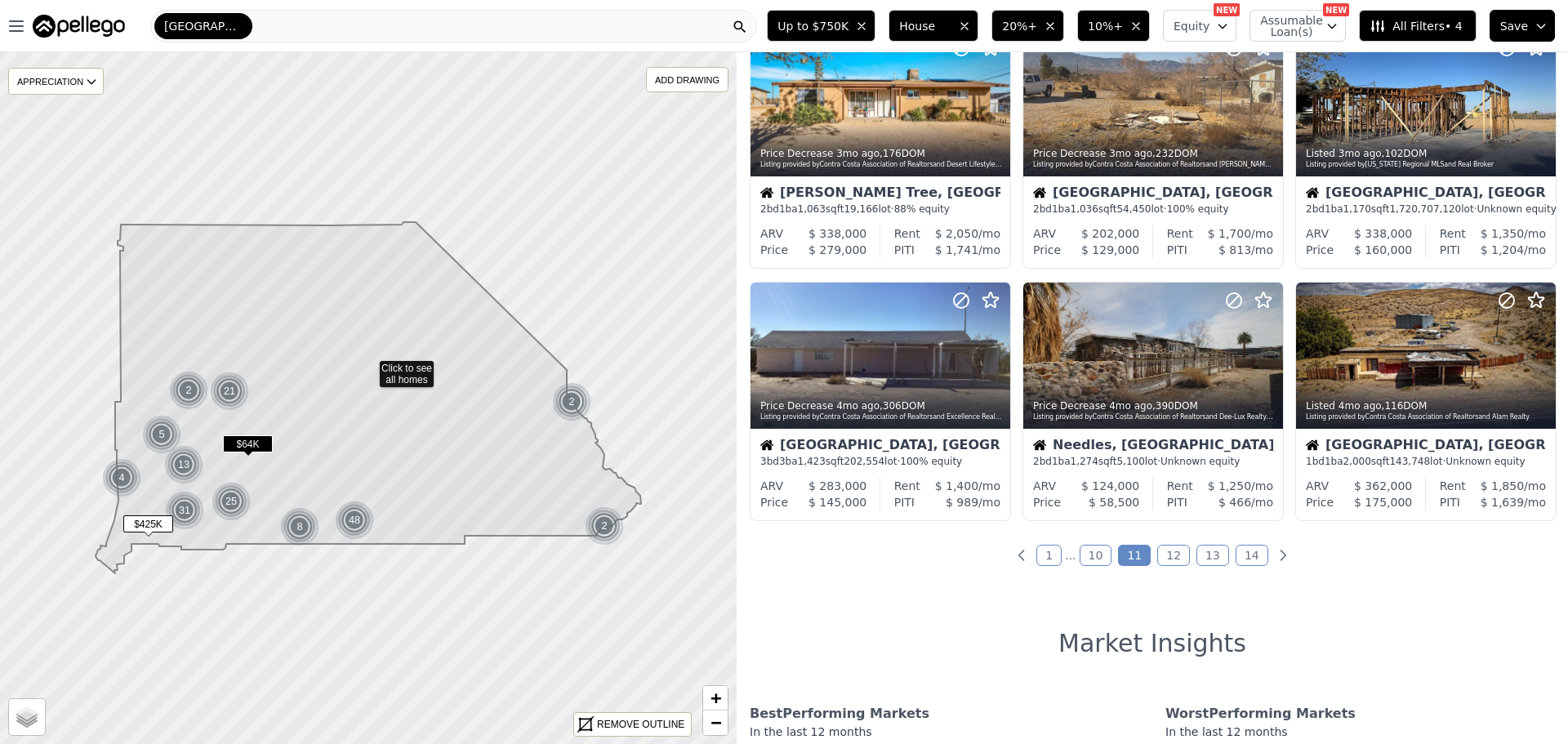
click at [1160, 556] on link "12" at bounding box center [1173, 555] width 32 height 21
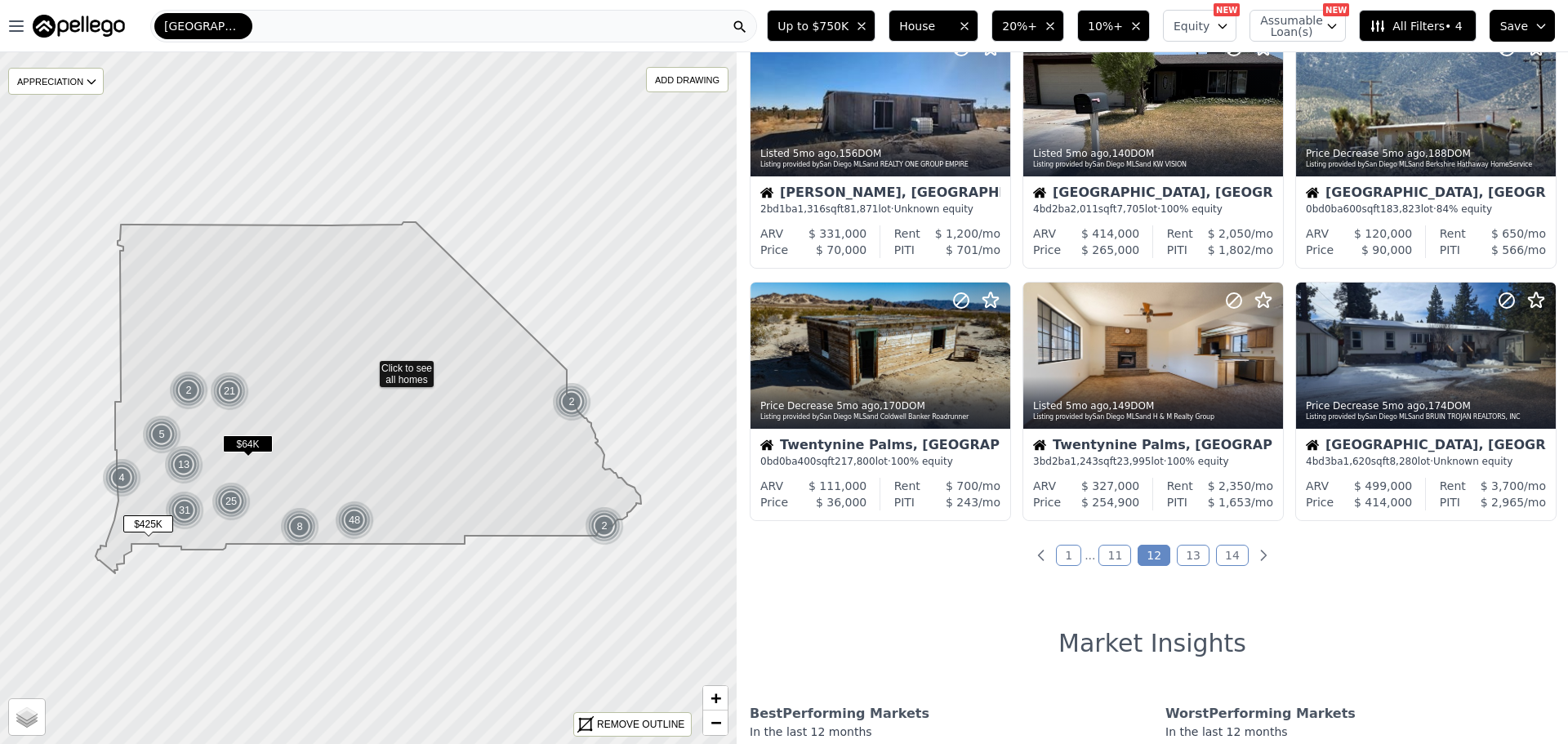
click at [1181, 556] on link "13" at bounding box center [1193, 555] width 32 height 21
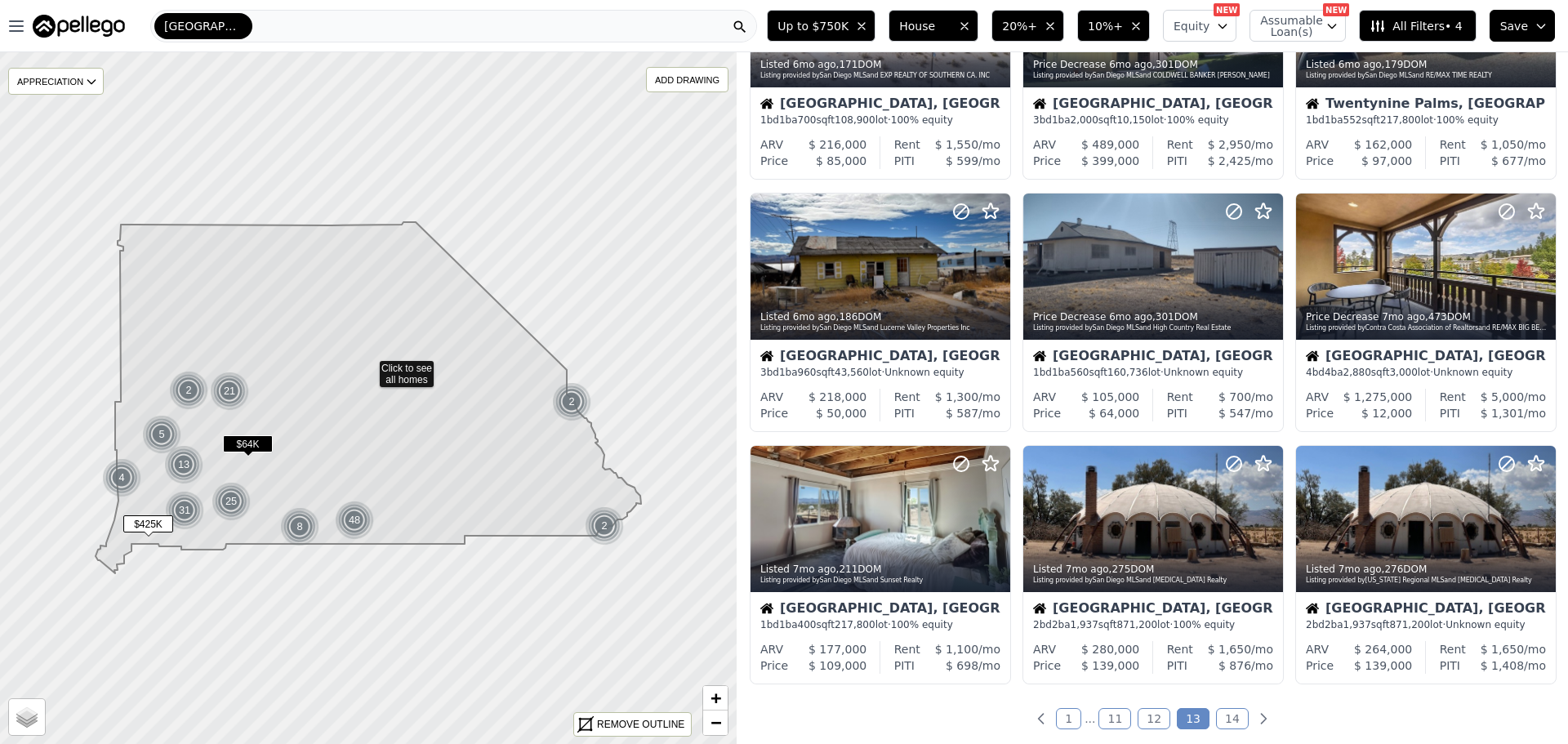
click at [1220, 719] on link "14" at bounding box center [1232, 719] width 32 height 21
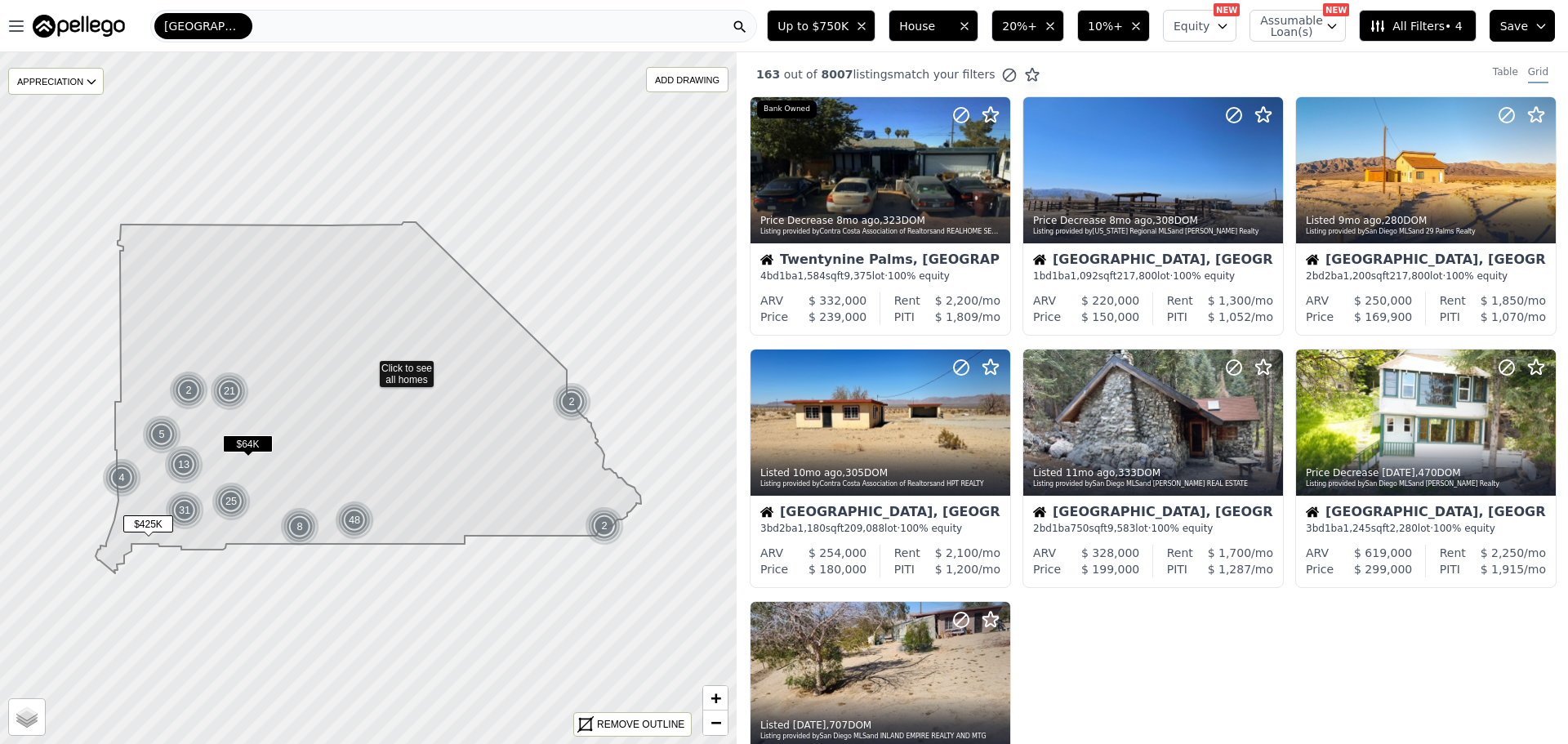
click at [1037, 27] on span "20%+" at bounding box center [1019, 26] width 35 height 16
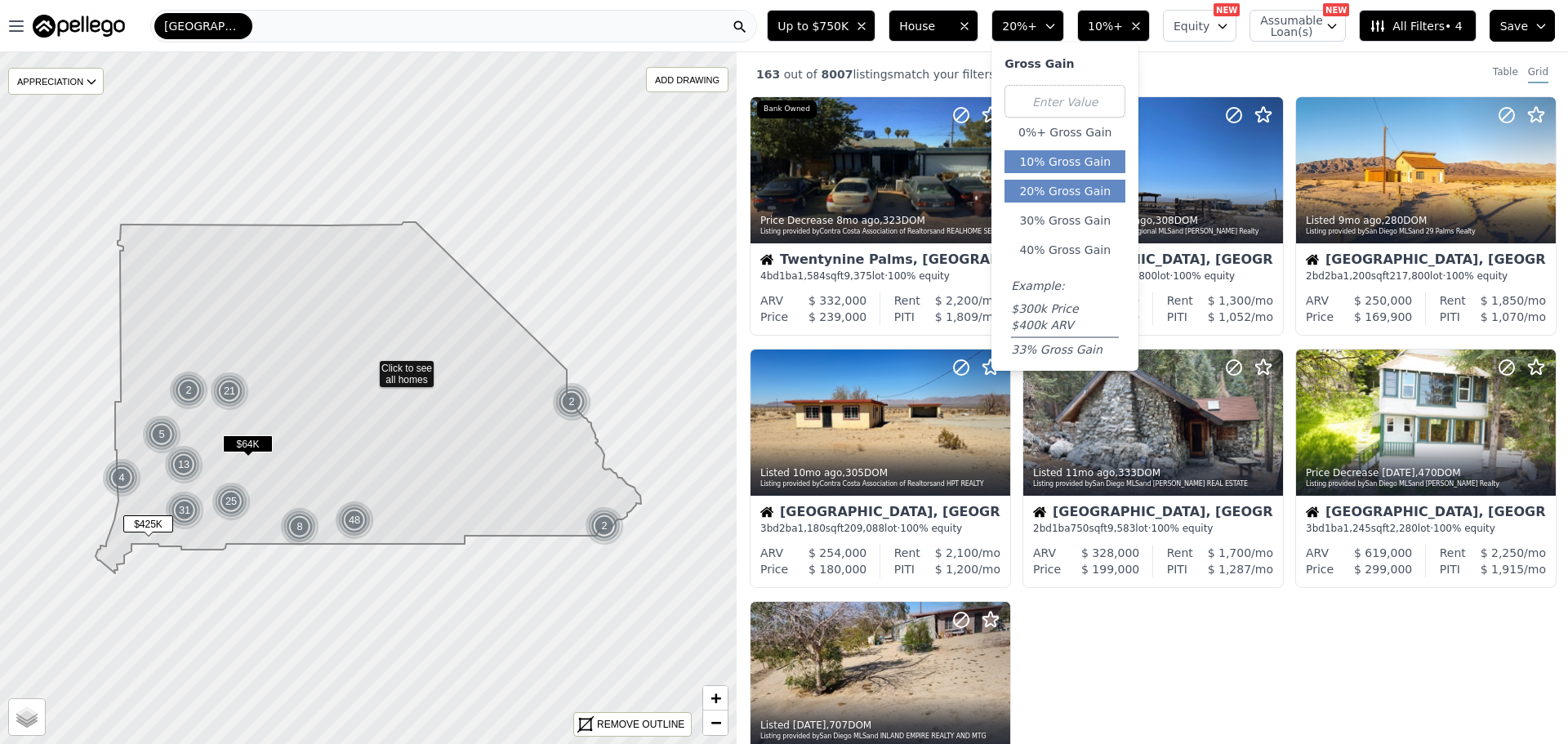
click at [1063, 167] on button "10% Gross Gain" at bounding box center [1065, 162] width 121 height 23
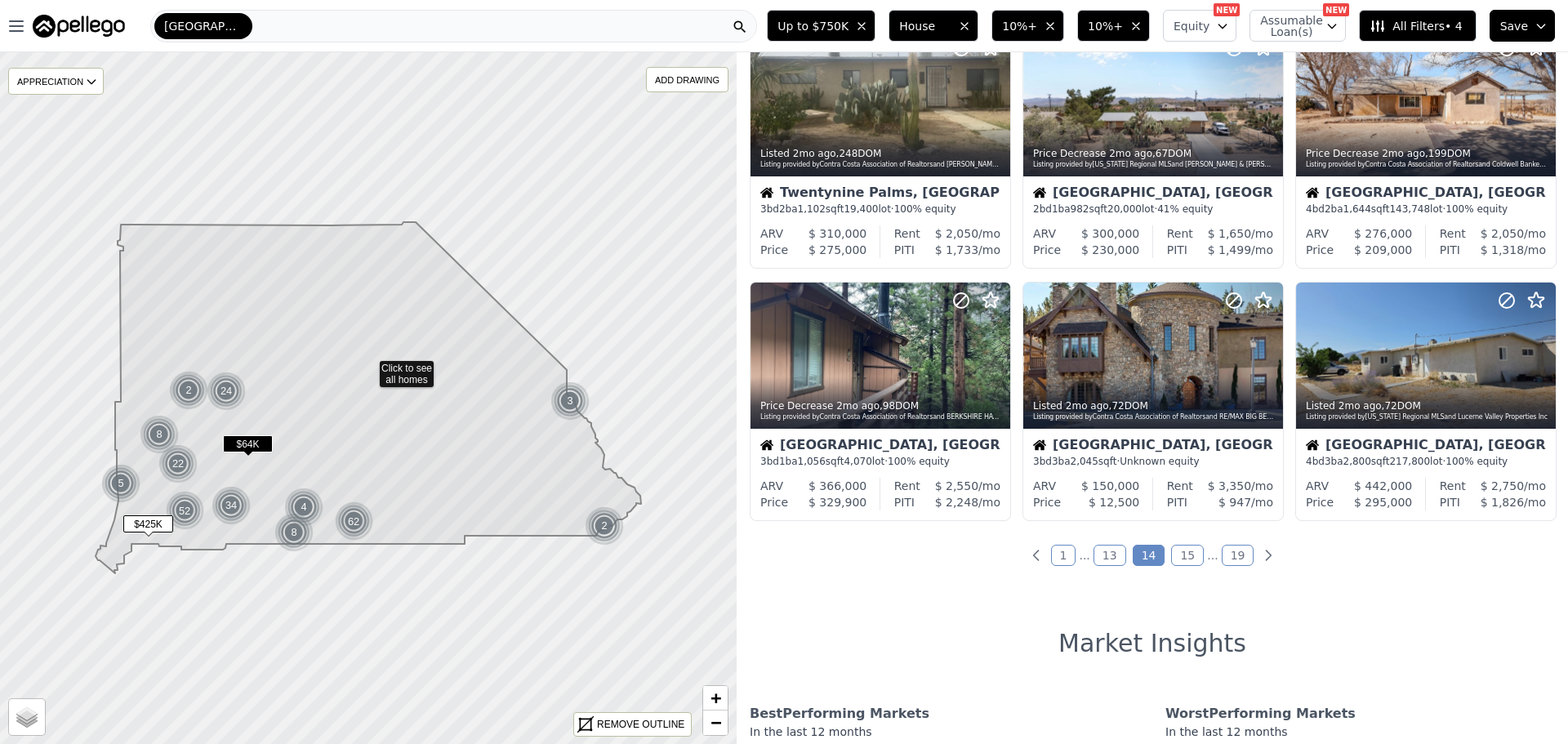
click at [1172, 560] on link "15" at bounding box center [1187, 555] width 32 height 21
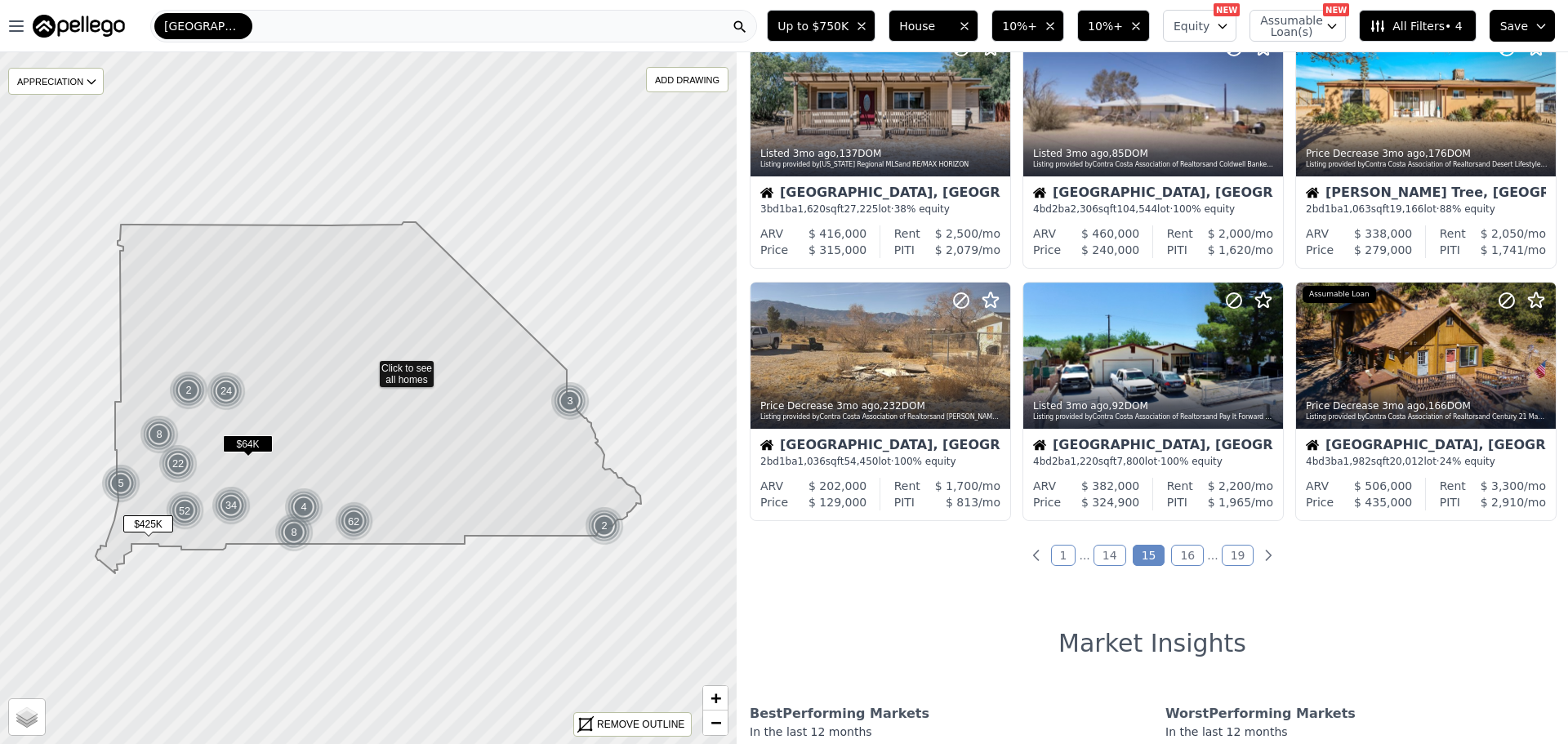
click at [1187, 560] on link "16" at bounding box center [1187, 555] width 32 height 21
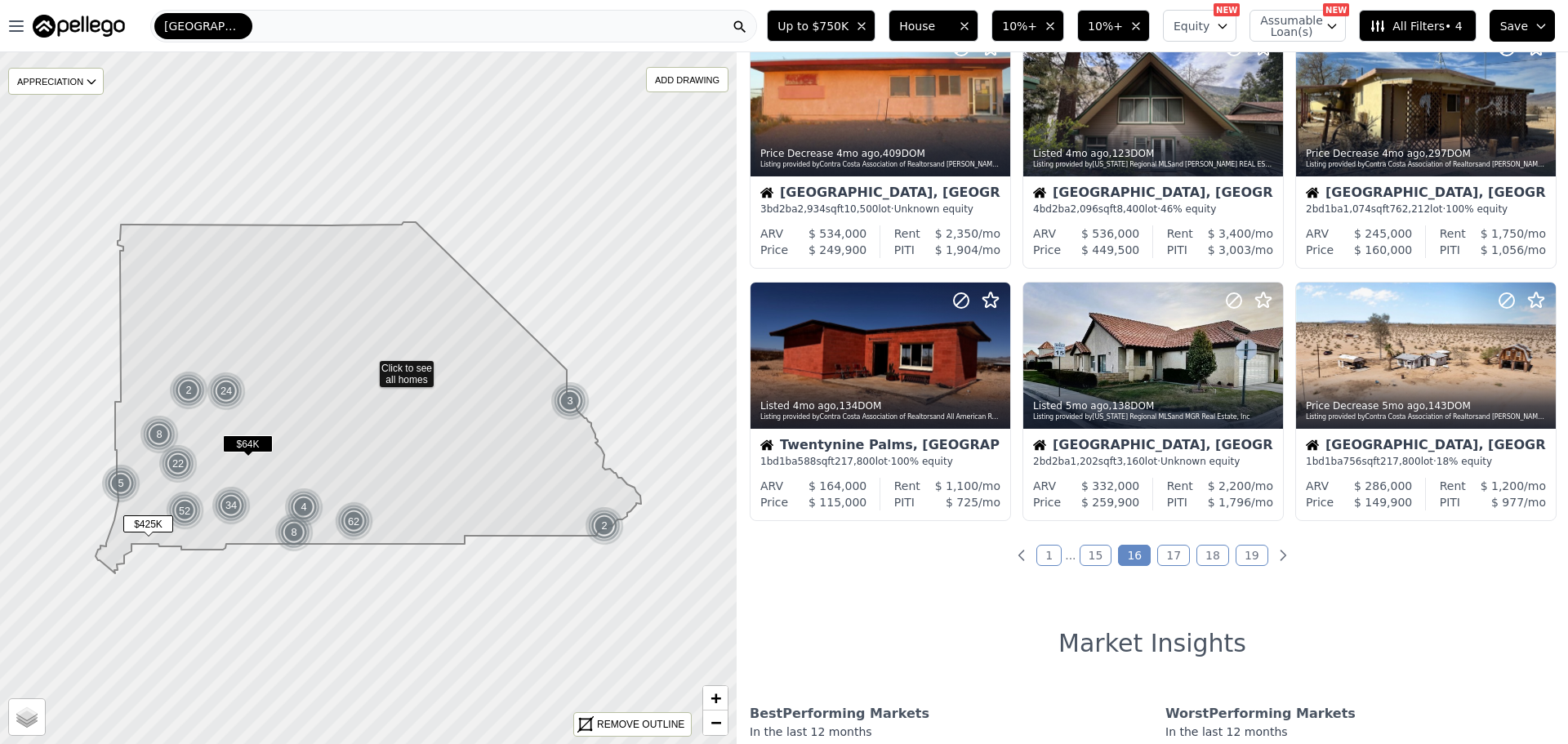
click at [1181, 555] on ul "1 ... 15 16 17 18 19" at bounding box center [1152, 555] width 831 height 16
click at [1168, 563] on link "17" at bounding box center [1173, 555] width 32 height 21
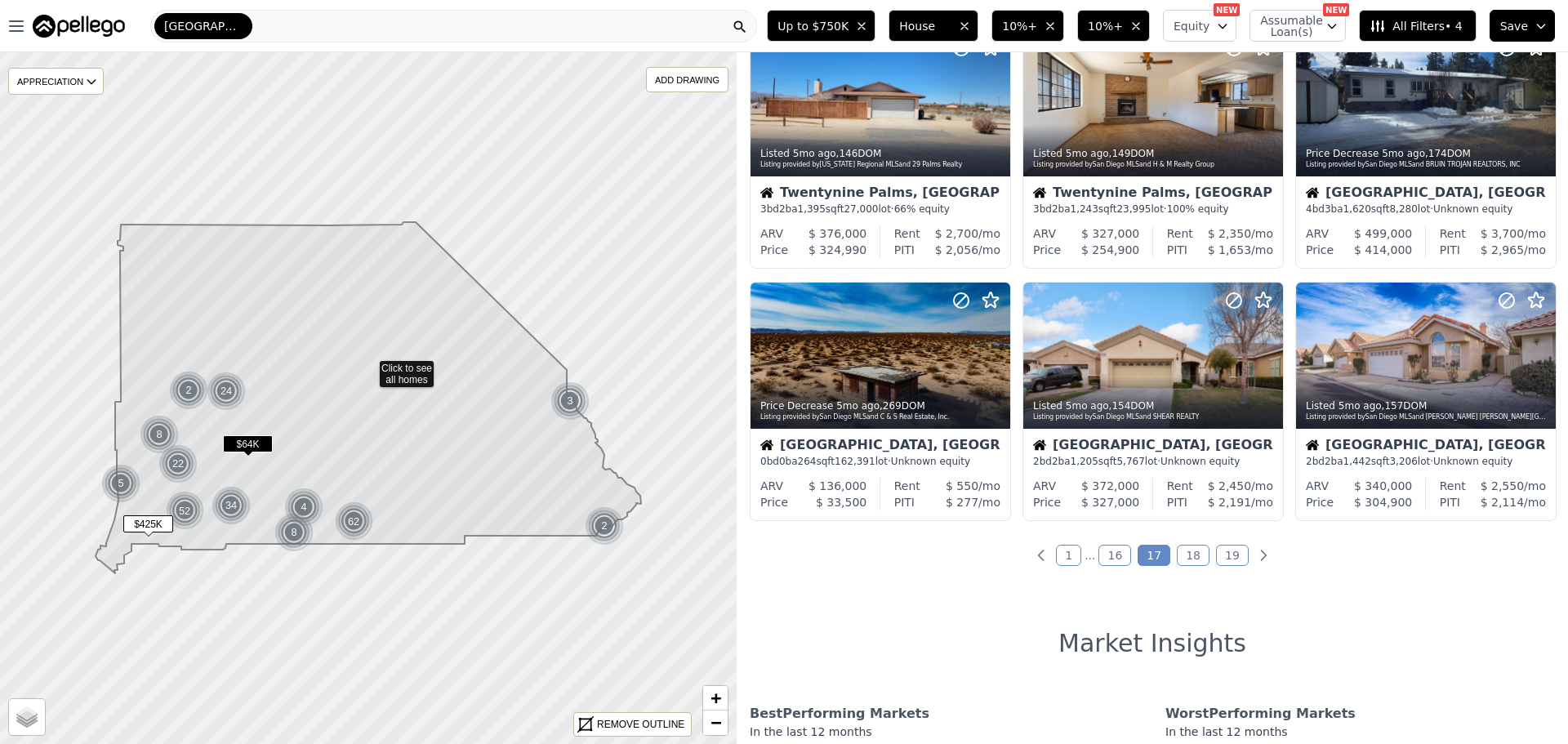
click at [1177, 550] on link "18" at bounding box center [1193, 555] width 32 height 21
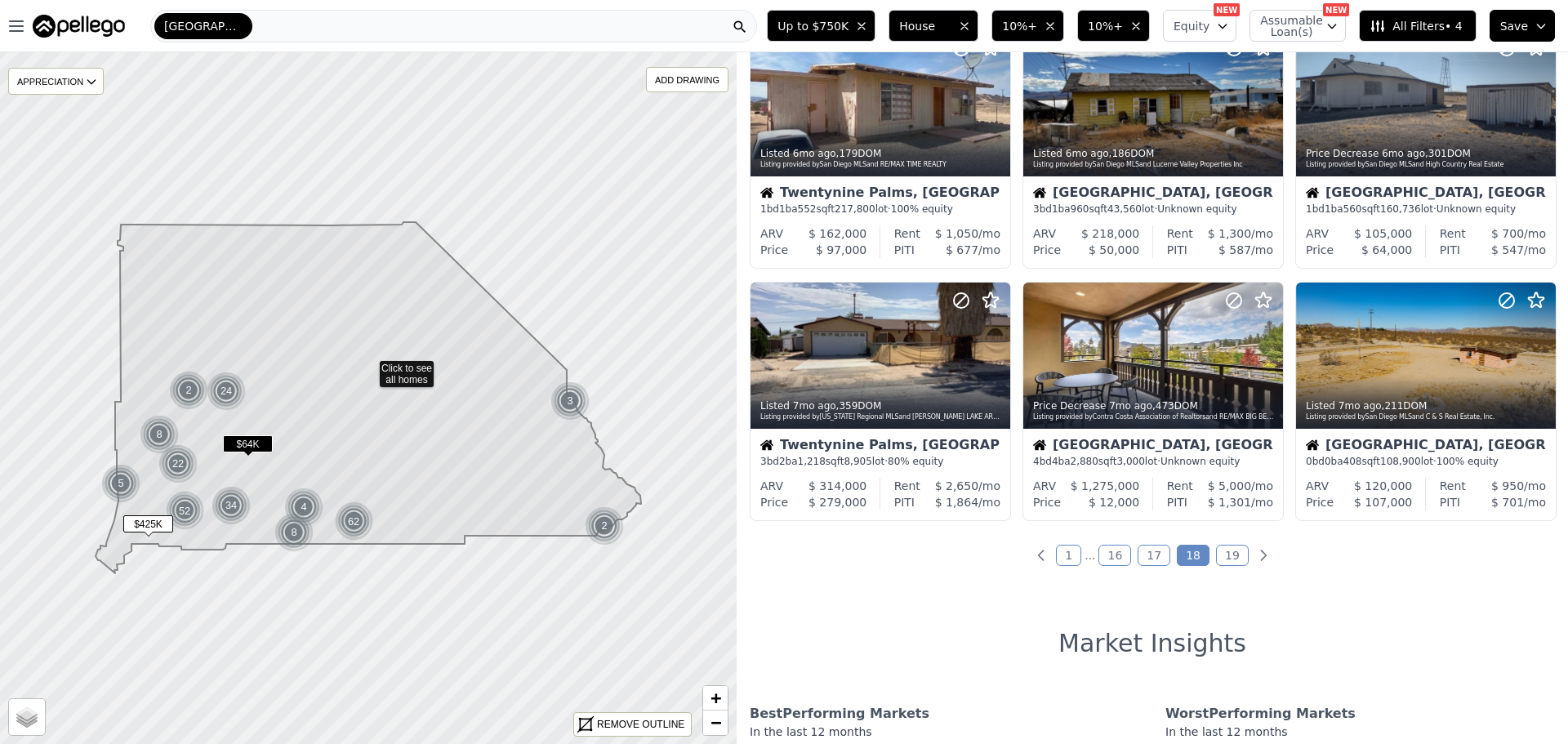
click at [1219, 552] on link "19" at bounding box center [1232, 555] width 32 height 21
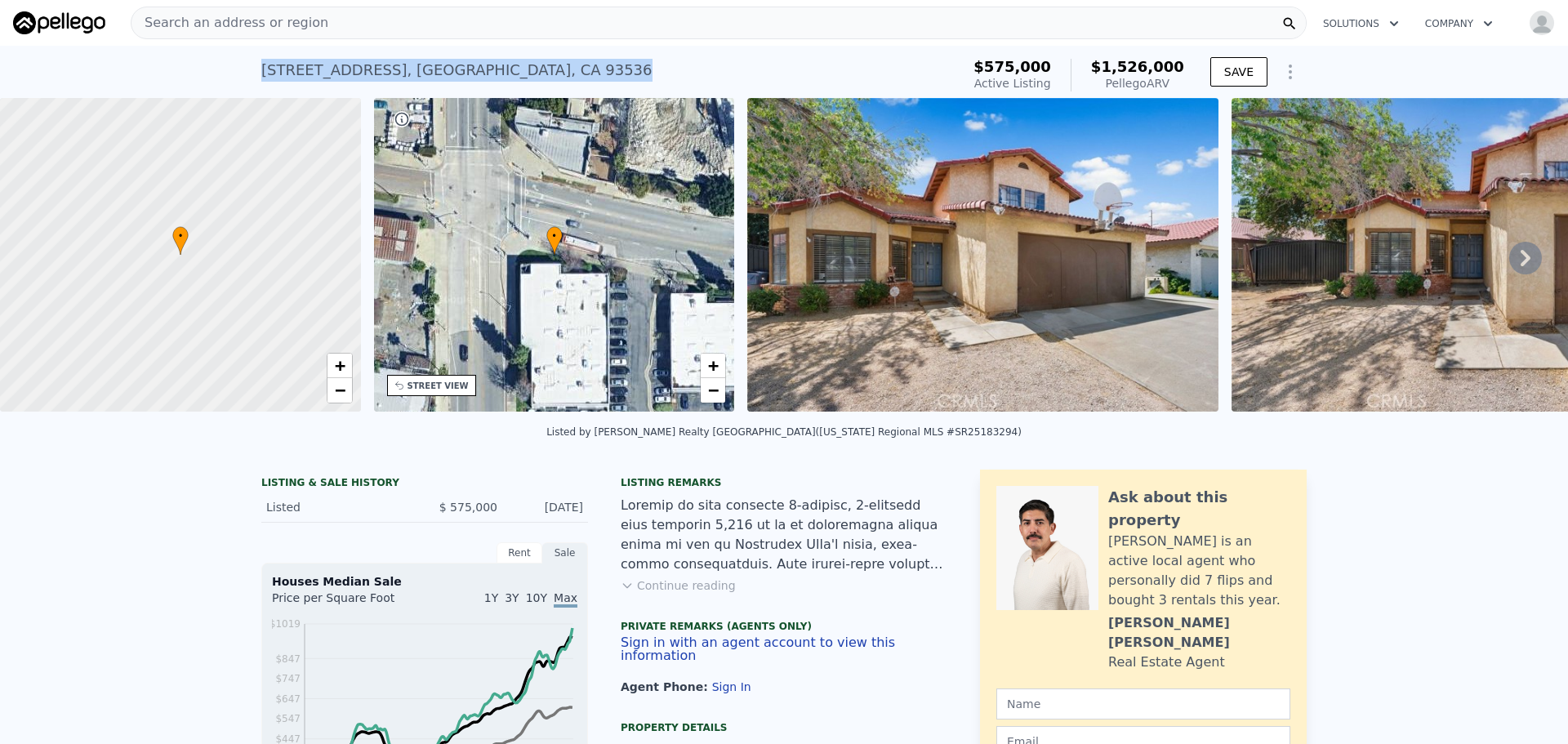
drag, startPoint x: 237, startPoint y: 52, endPoint x: 508, endPoint y: 78, distance: 272.2
click at [508, 78] on div "1350 Lincold Ave , Pasadena , CA 93536 Active at $575k (~ARV $1.526m ) $575,000…" at bounding box center [784, 72] width 1568 height 52
copy div "1350 Lincold Ave , Pasadena , CA 93536"
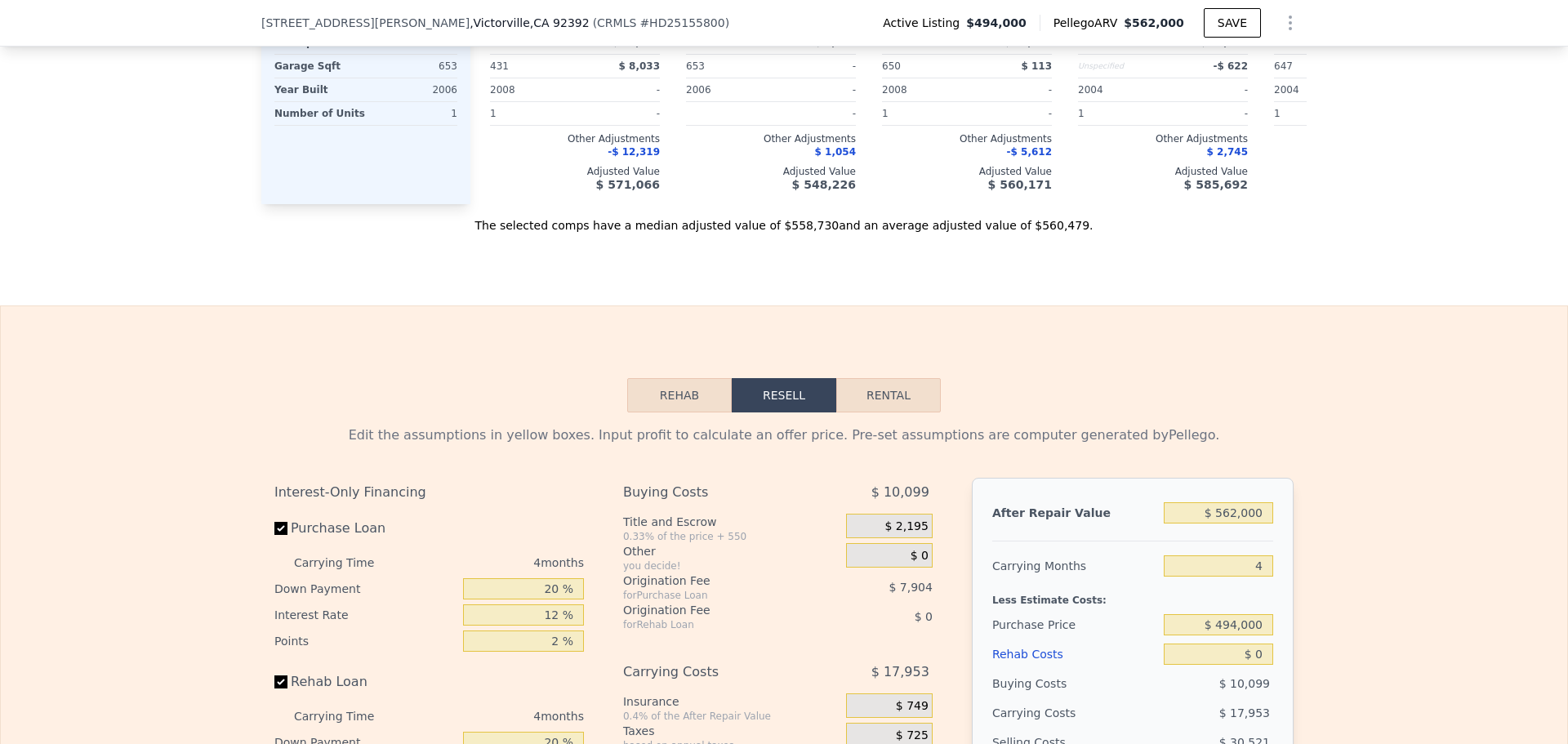
scroll to position [2280, 0]
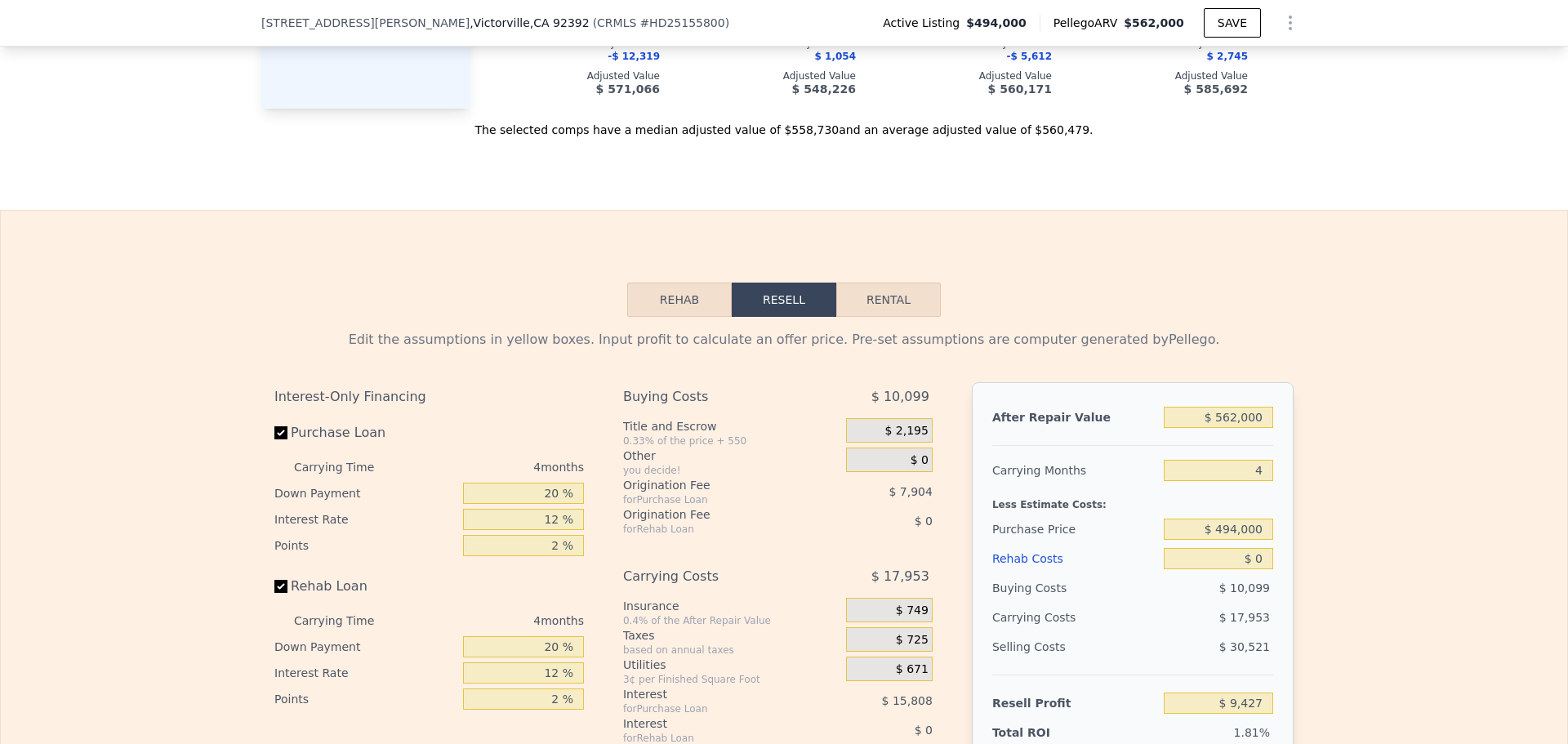
click at [892, 317] on button "Rental" at bounding box center [888, 299] width 105 height 34
select select "30"
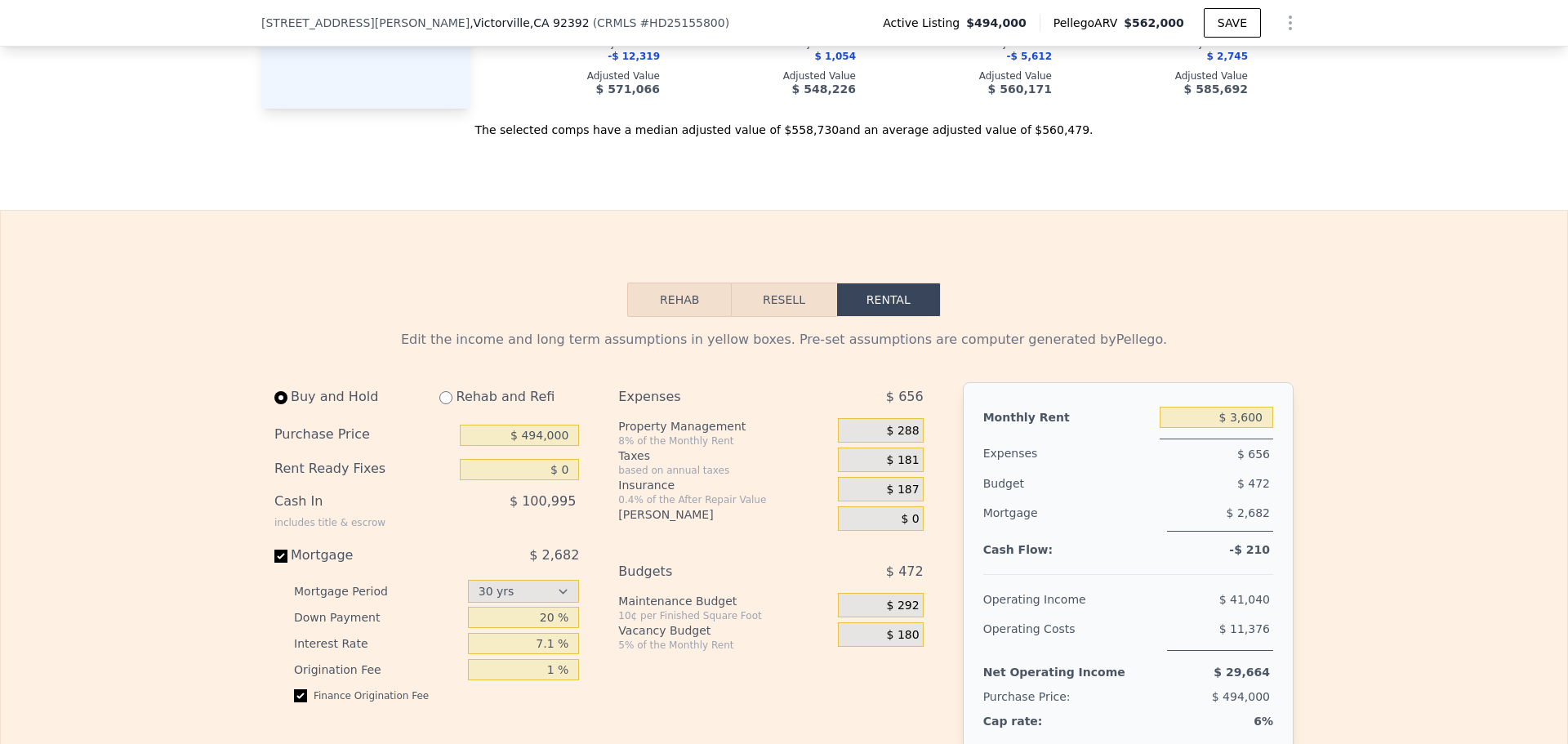
click at [860, 442] on div "$ 288" at bounding box center [880, 430] width 85 height 24
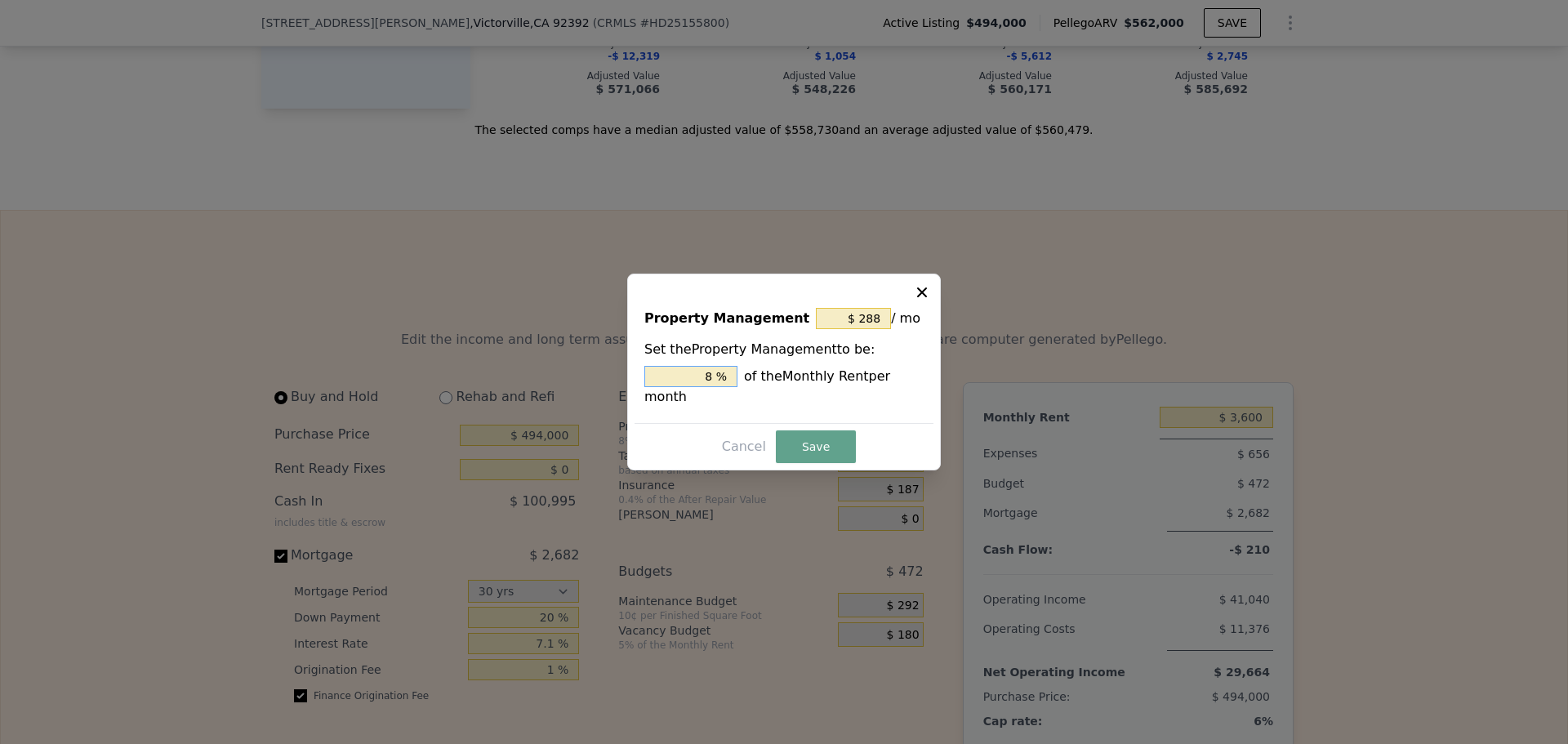
drag, startPoint x: 707, startPoint y: 389, endPoint x: 736, endPoint y: 386, distance: 29.2
click at [736, 386] on input "8 %" at bounding box center [690, 376] width 93 height 21
type input "$ 216"
type input "6 %"
click at [813, 440] on button "Save" at bounding box center [815, 447] width 80 height 32
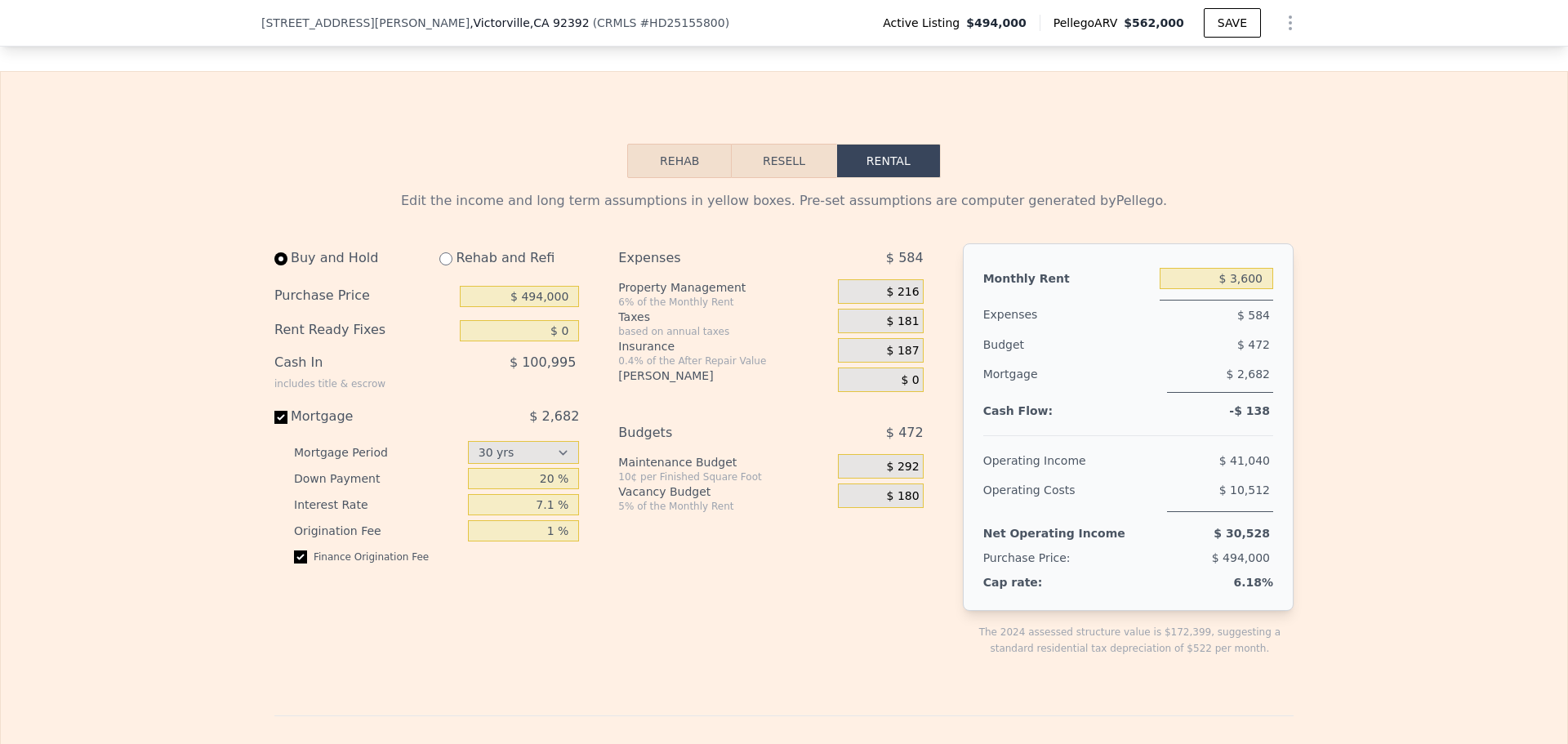
scroll to position [2443, 0]
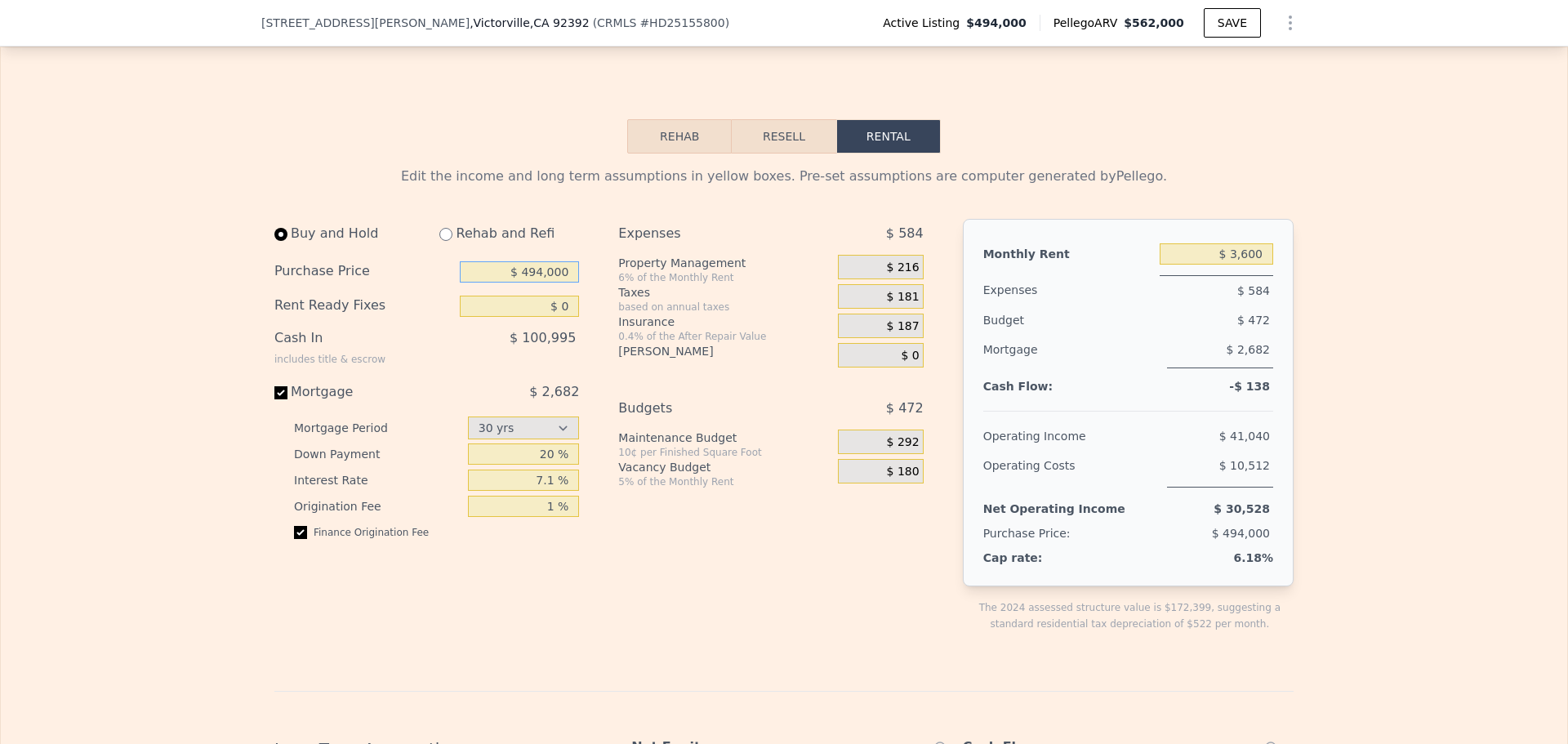
click at [537, 282] on input "$ 494,000" at bounding box center [518, 272] width 119 height 21
type input "$ 454,000"
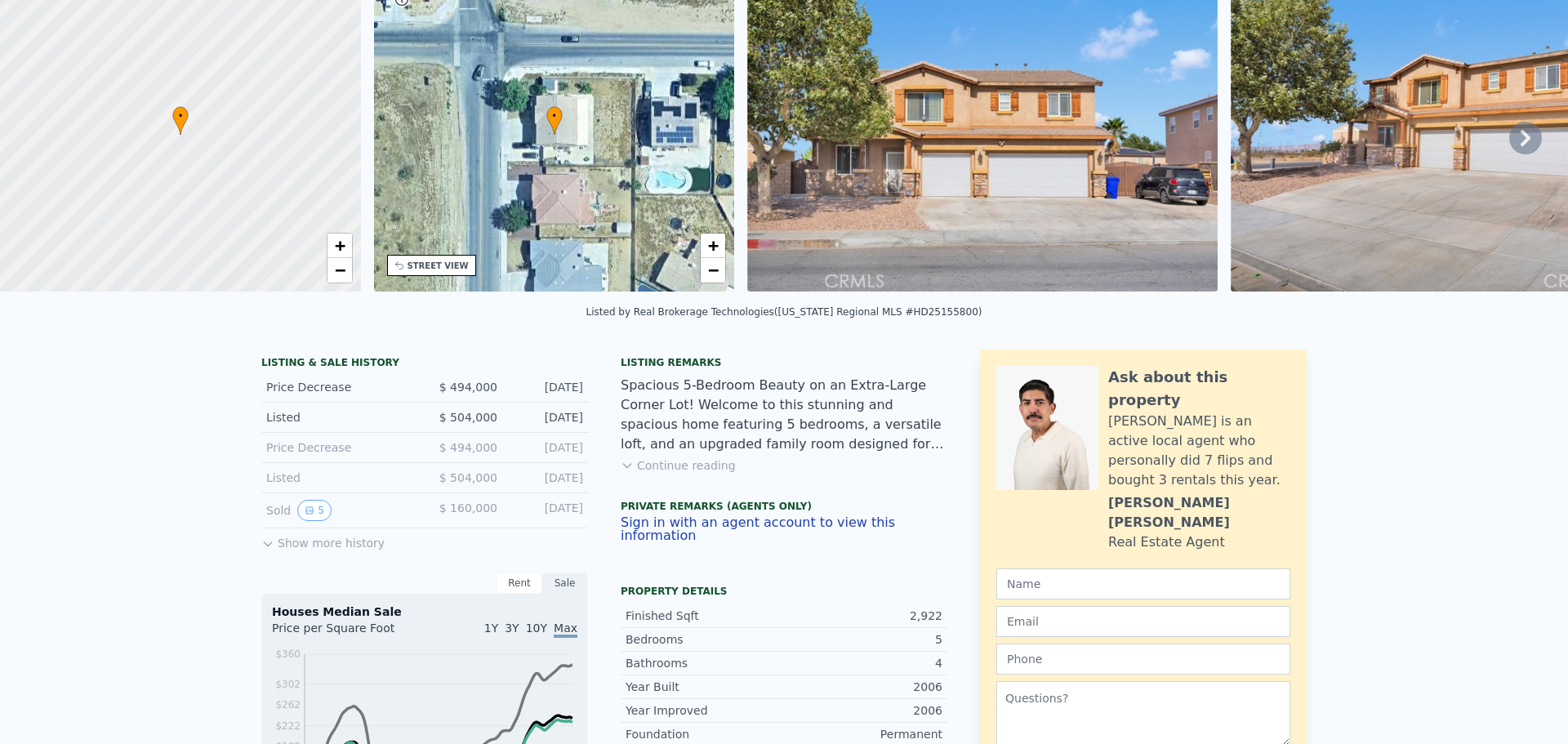
scroll to position [5, 0]
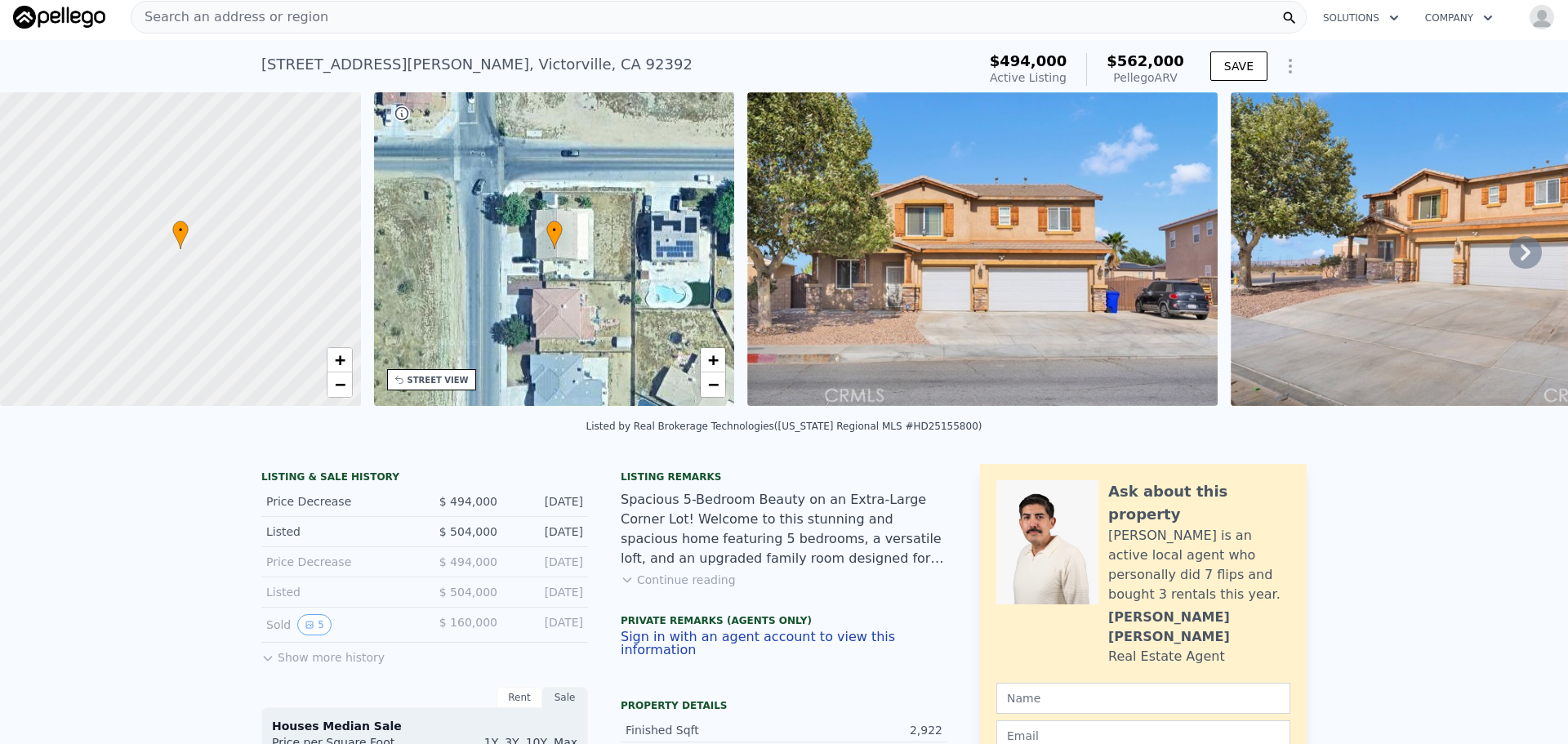
click at [1517, 254] on icon at bounding box center [1525, 252] width 32 height 32
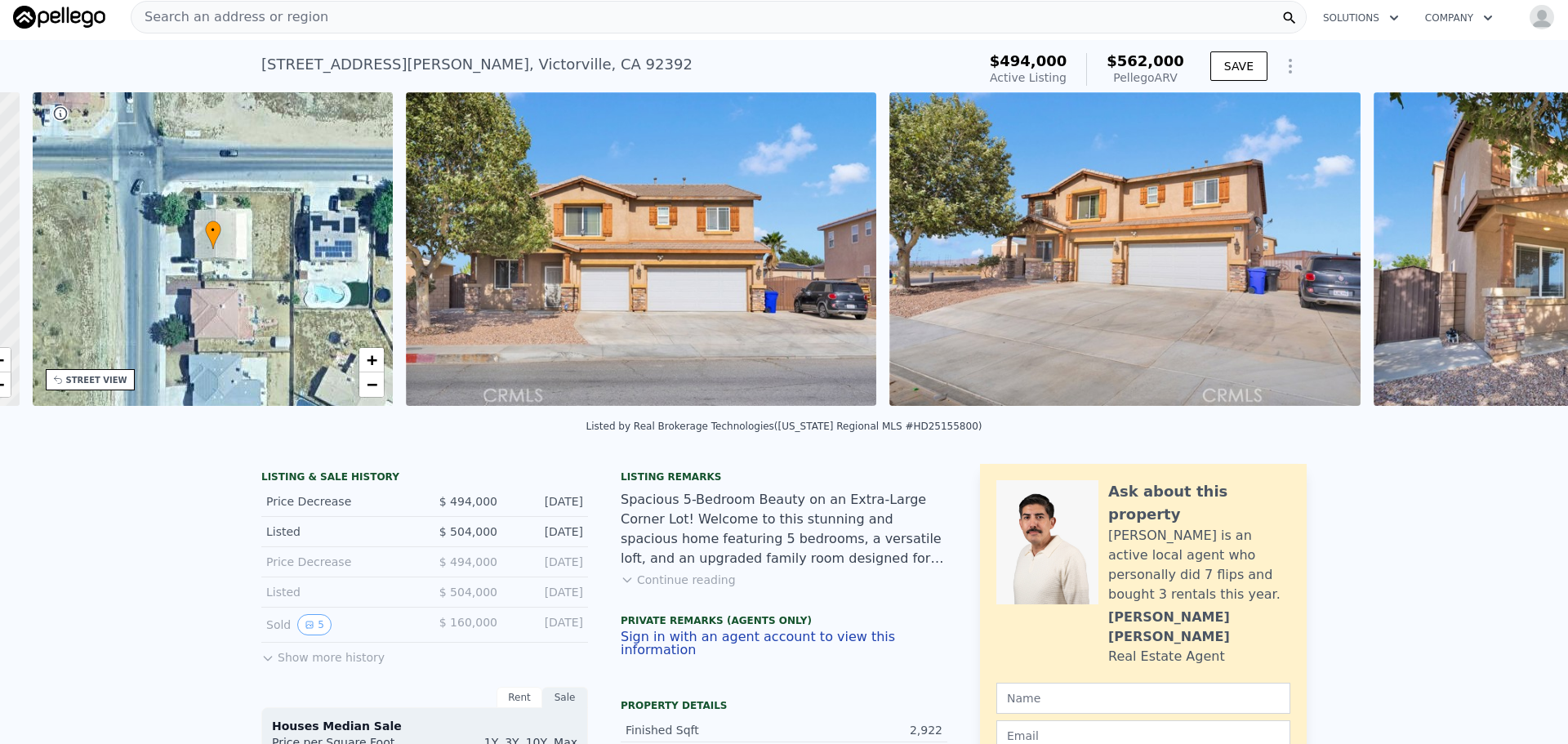
scroll to position [0, 381]
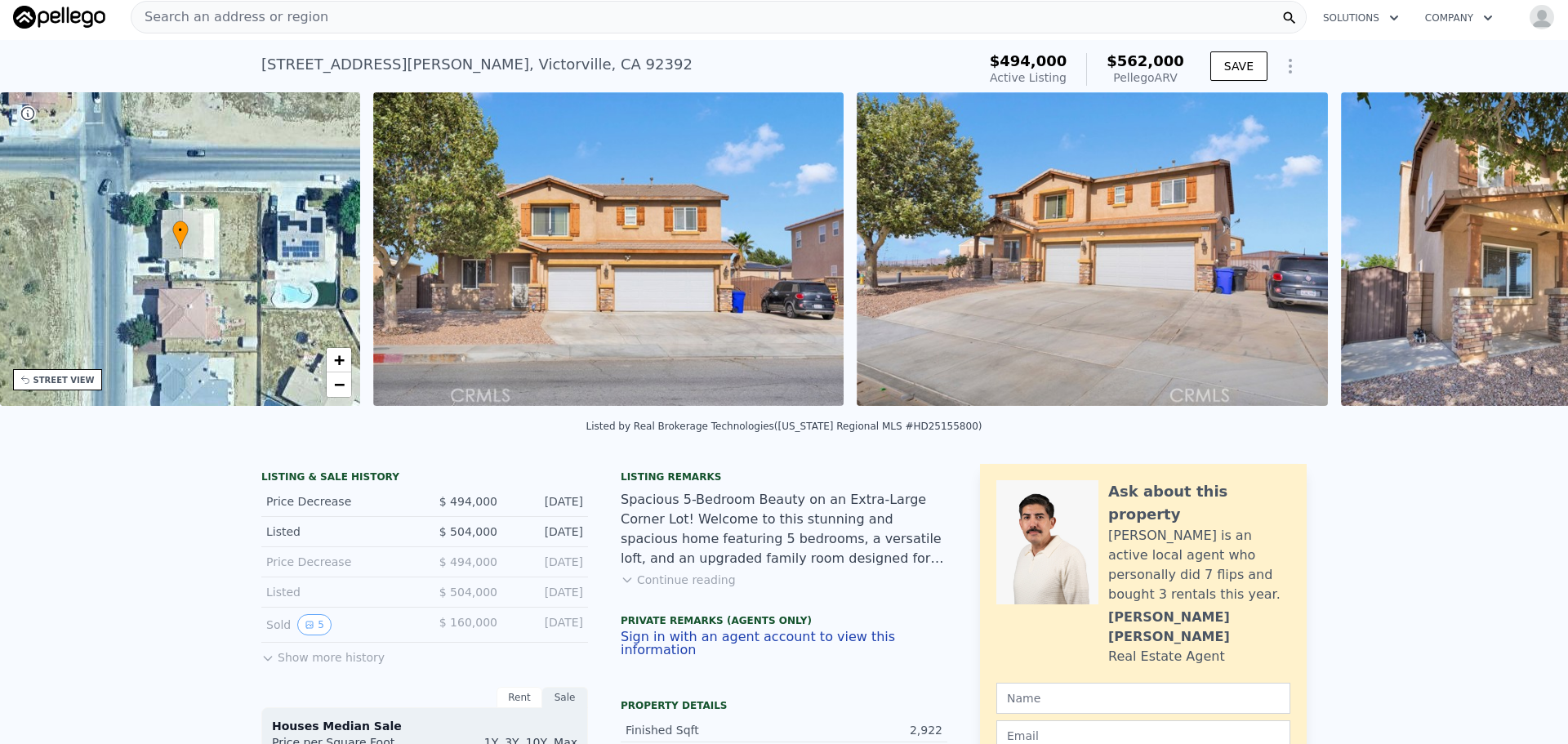
click at [1517, 254] on div "• + − • + − STREET VIEW Loading... SATELLITE VIEW" at bounding box center [784, 252] width 1568 height 320
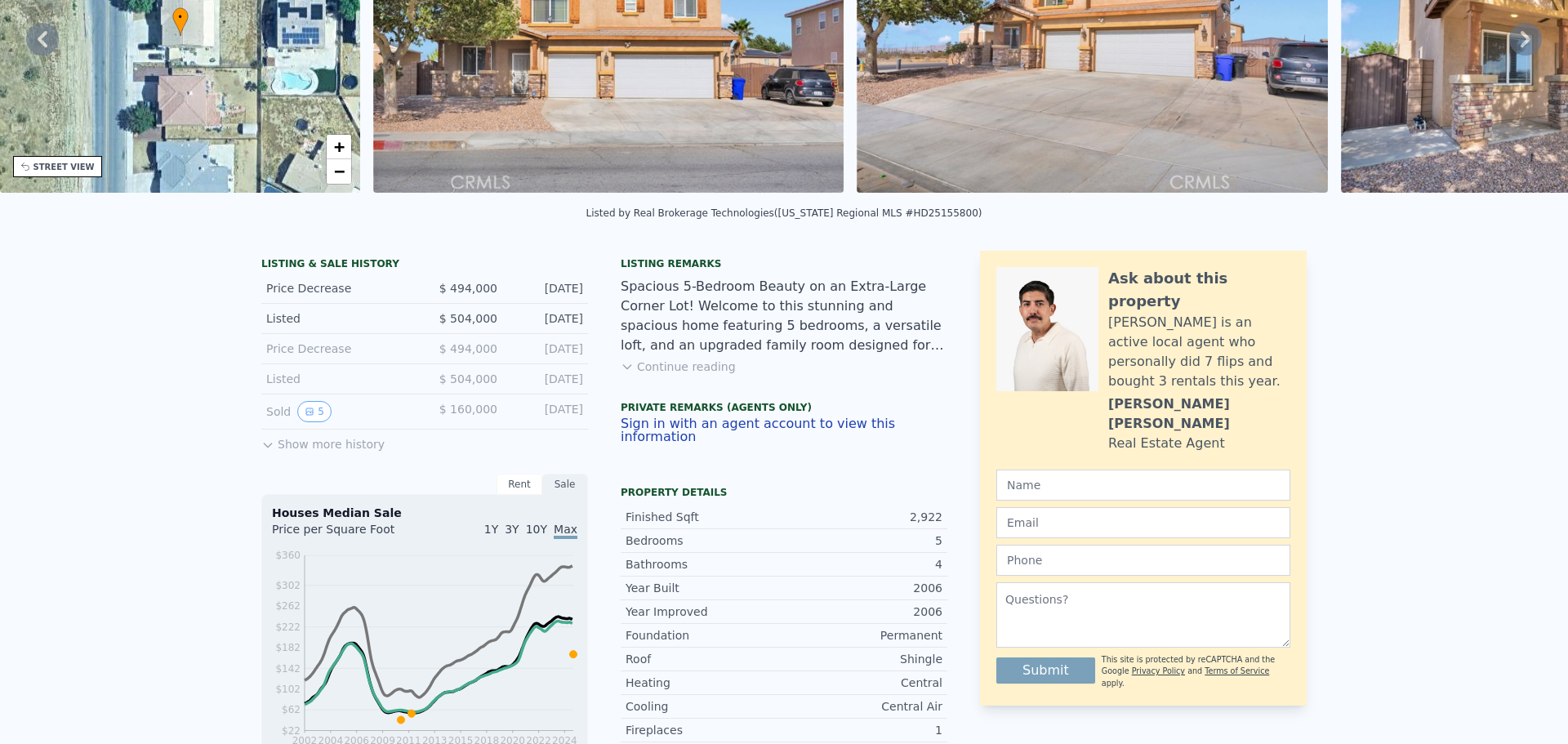
scroll to position [0, 0]
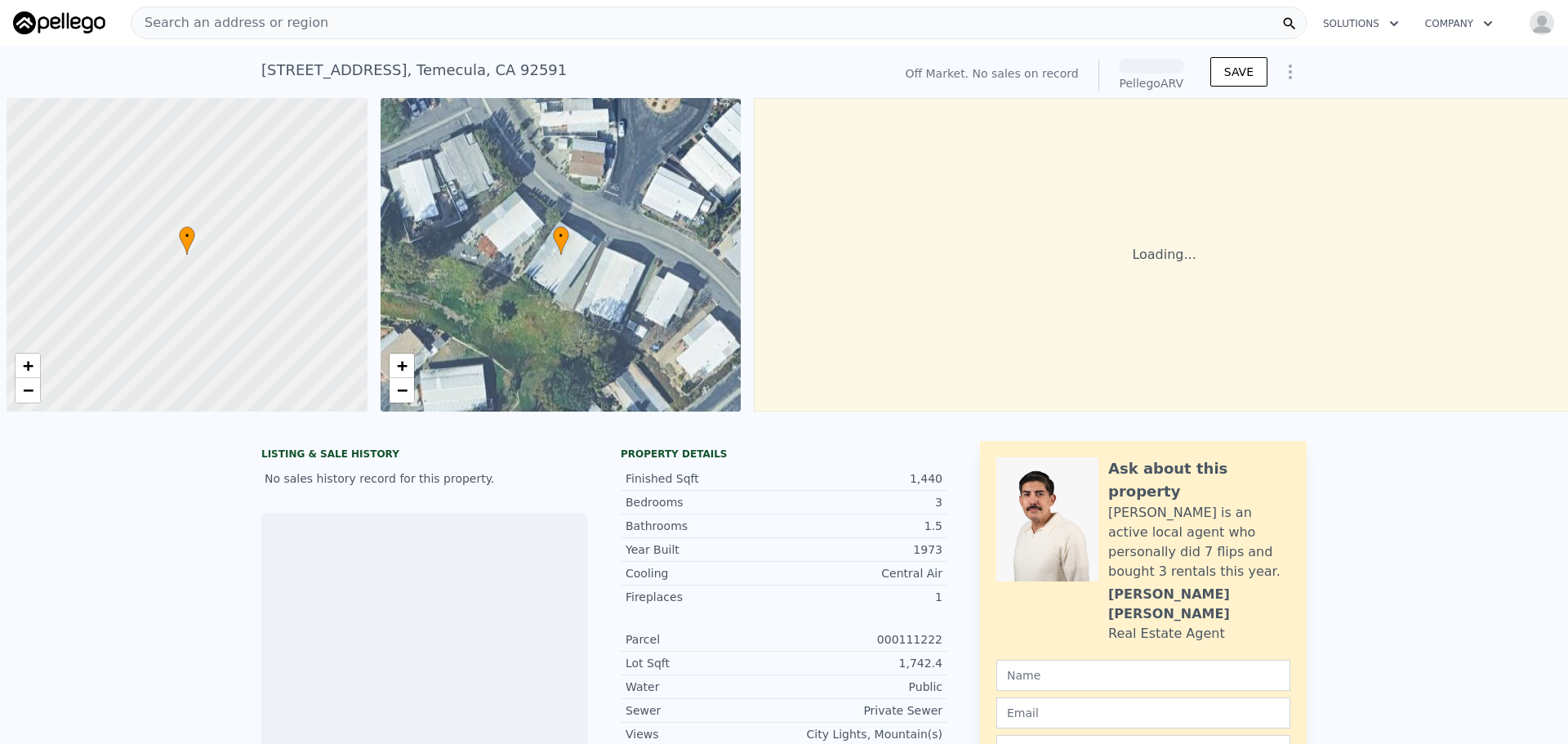
scroll to position [0, 6]
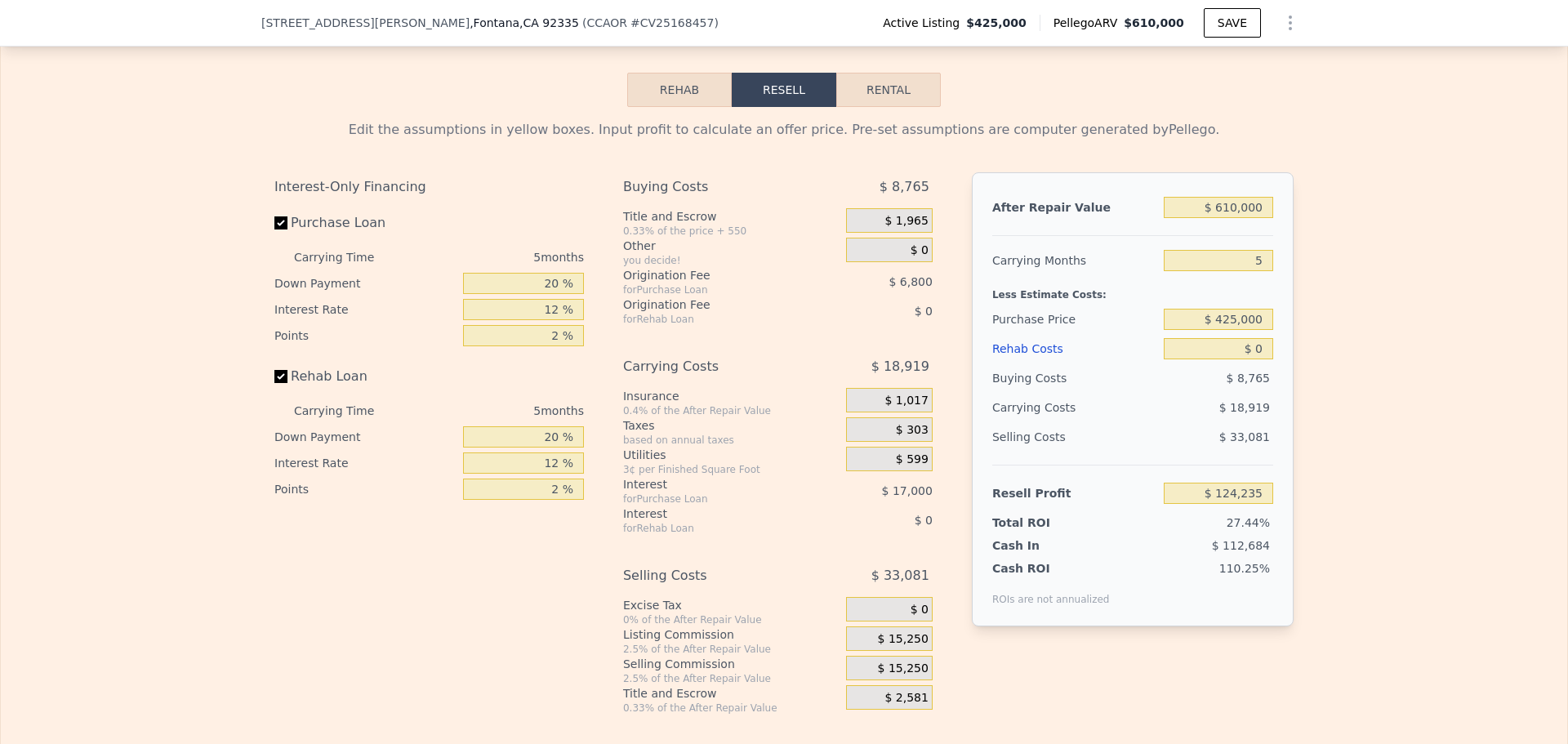
scroll to position [2117, 0]
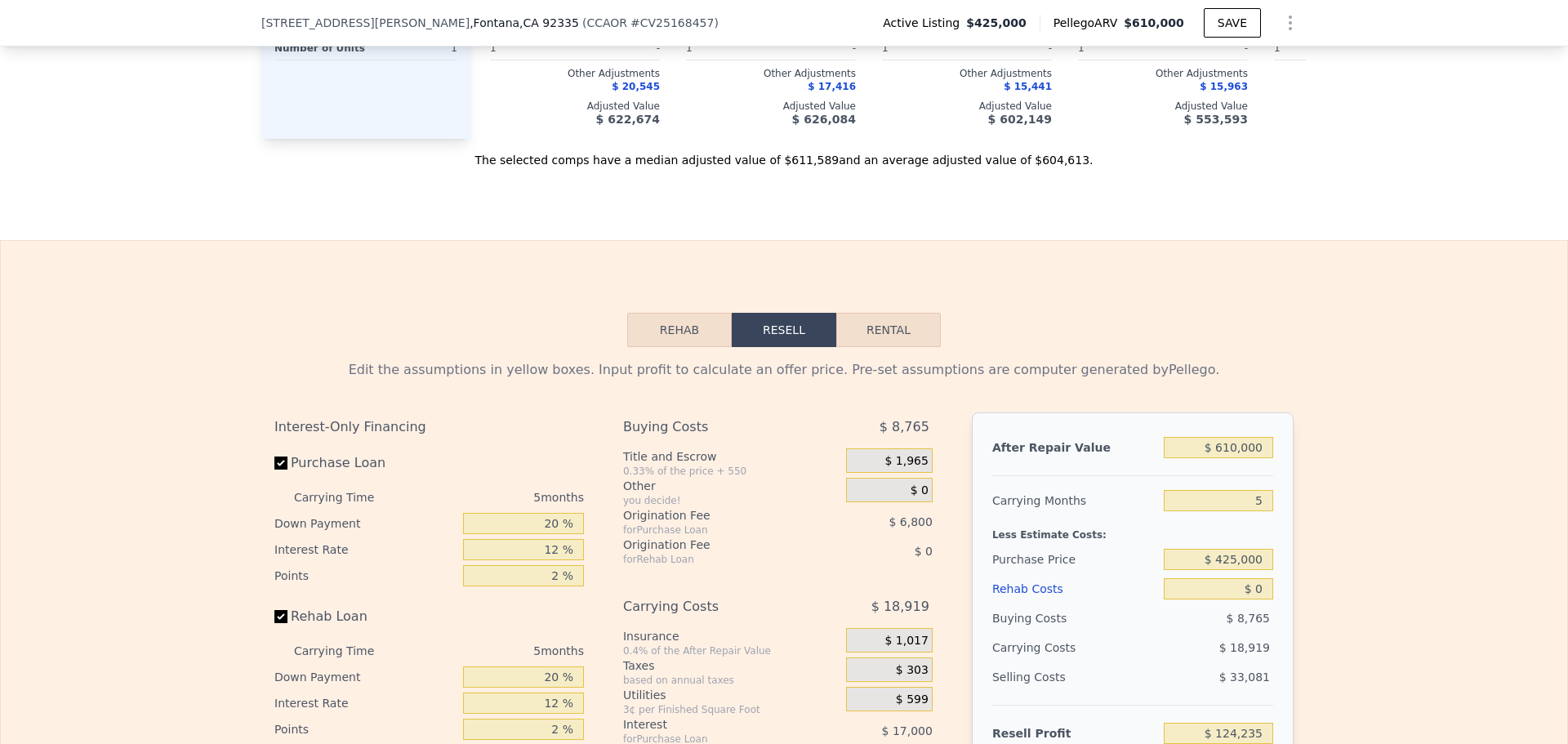
click at [884, 346] on button "Rental" at bounding box center [888, 329] width 105 height 34
select select "30"
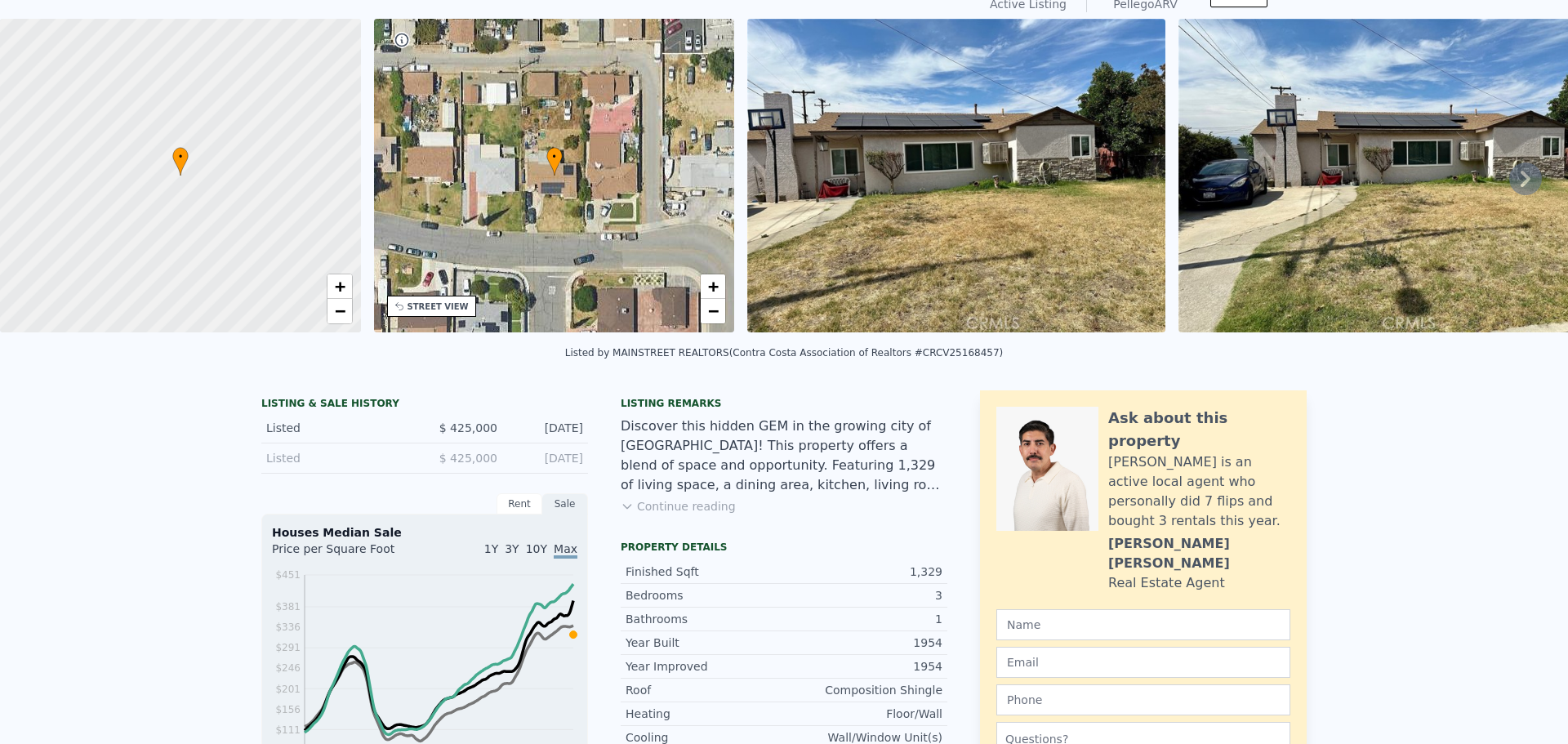
scroll to position [0, 0]
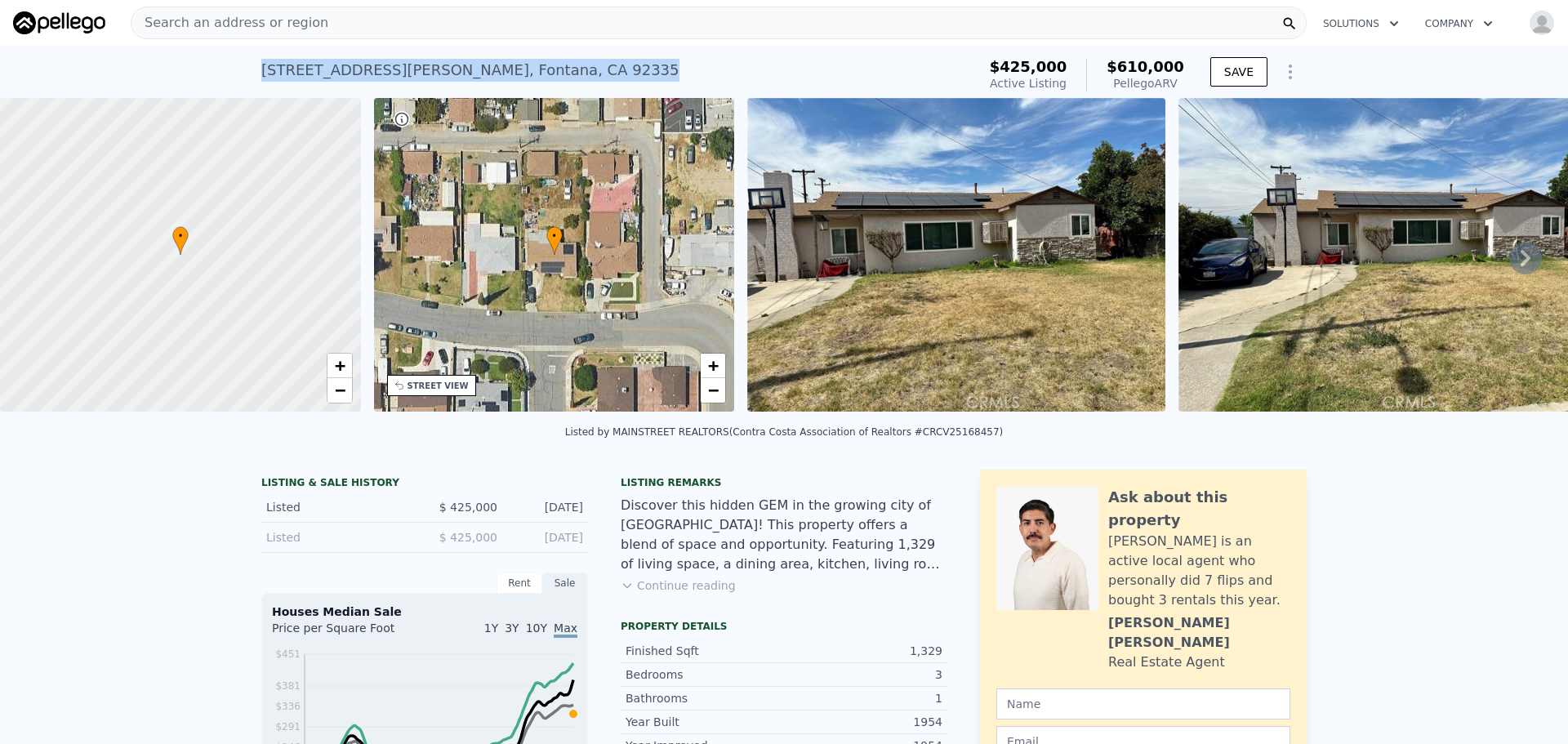
drag, startPoint x: 293, startPoint y: 69, endPoint x: 533, endPoint y: 73, distance: 240.0
click at [533, 73] on div "16474 Taylor Ave , Fontana , CA 92335 Active at $425k (~ARV $610k ) $425,000 Ac…" at bounding box center [784, 72] width 1568 height 52
copy div "16474 Taylor Ave , Fontana , CA 92335"
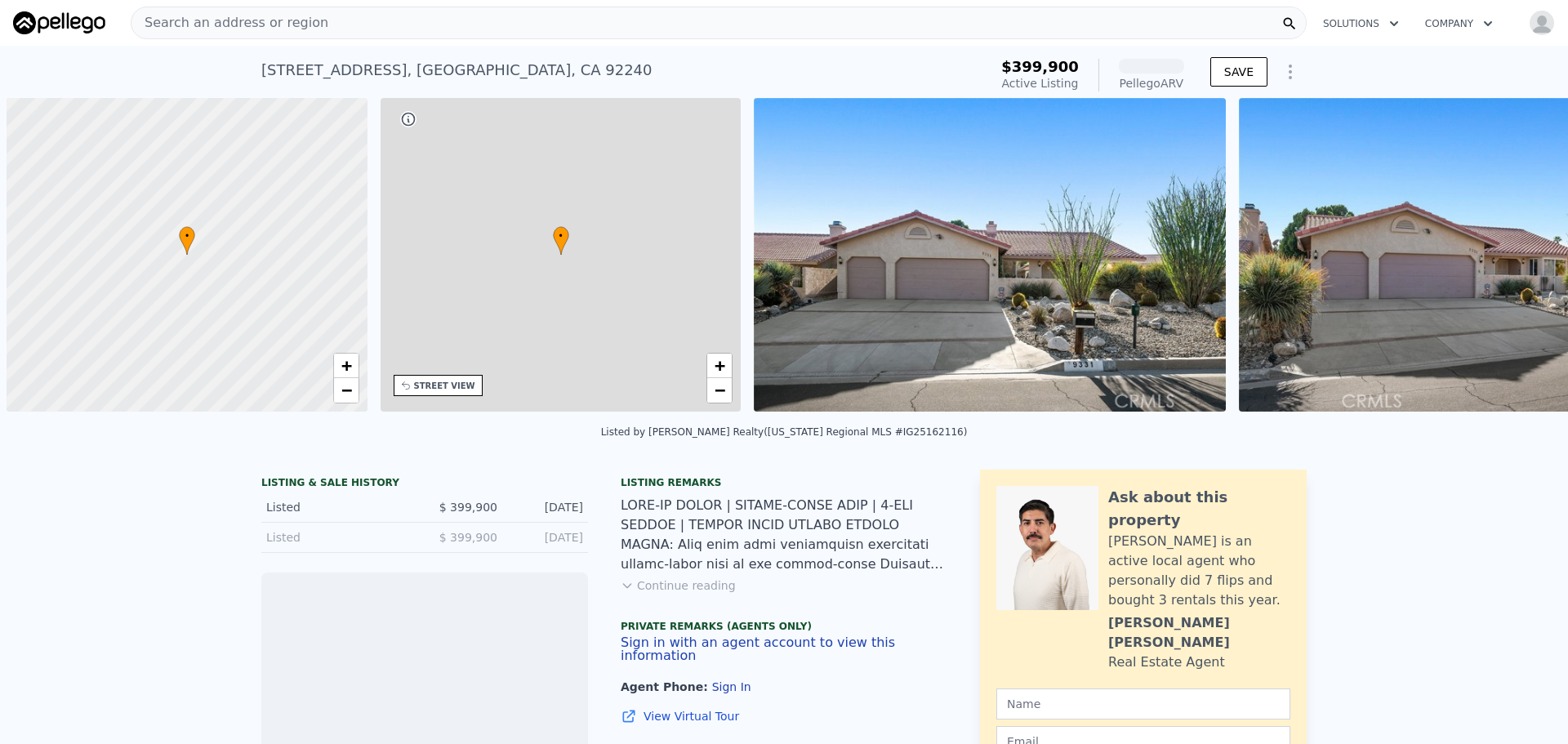
scroll to position [0, 6]
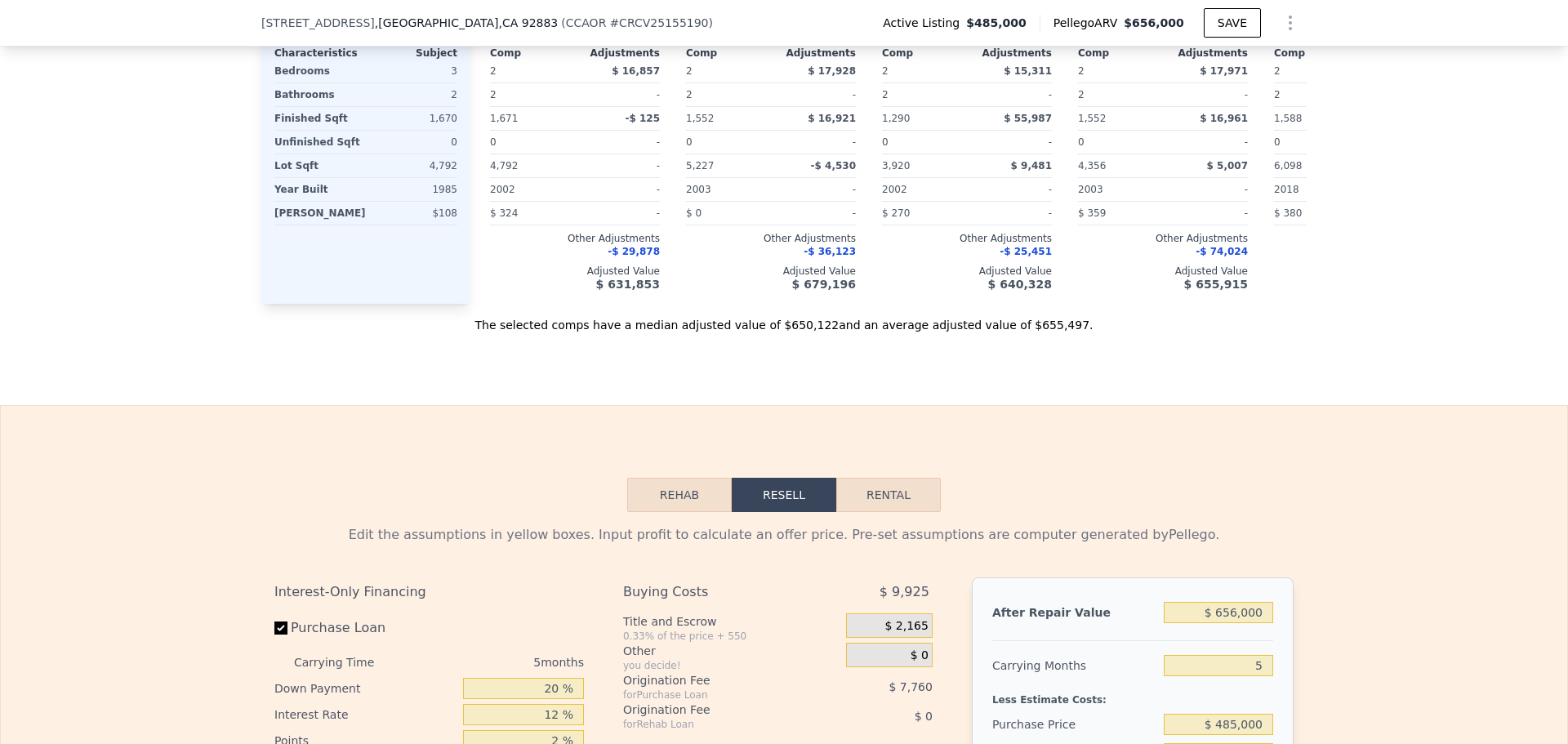
scroll to position [2117, 0]
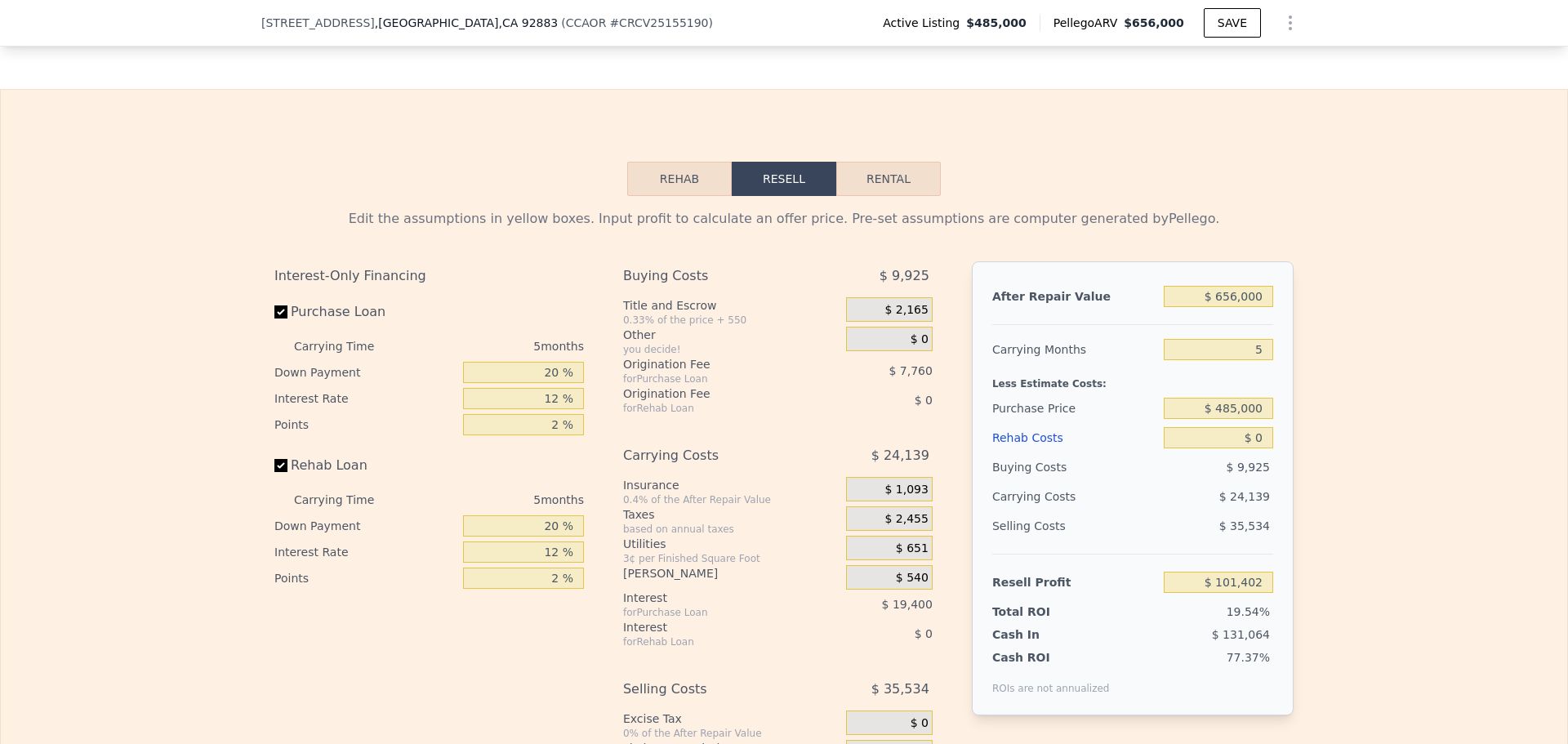
click at [875, 196] on button "Rental" at bounding box center [888, 179] width 105 height 34
select select "30"
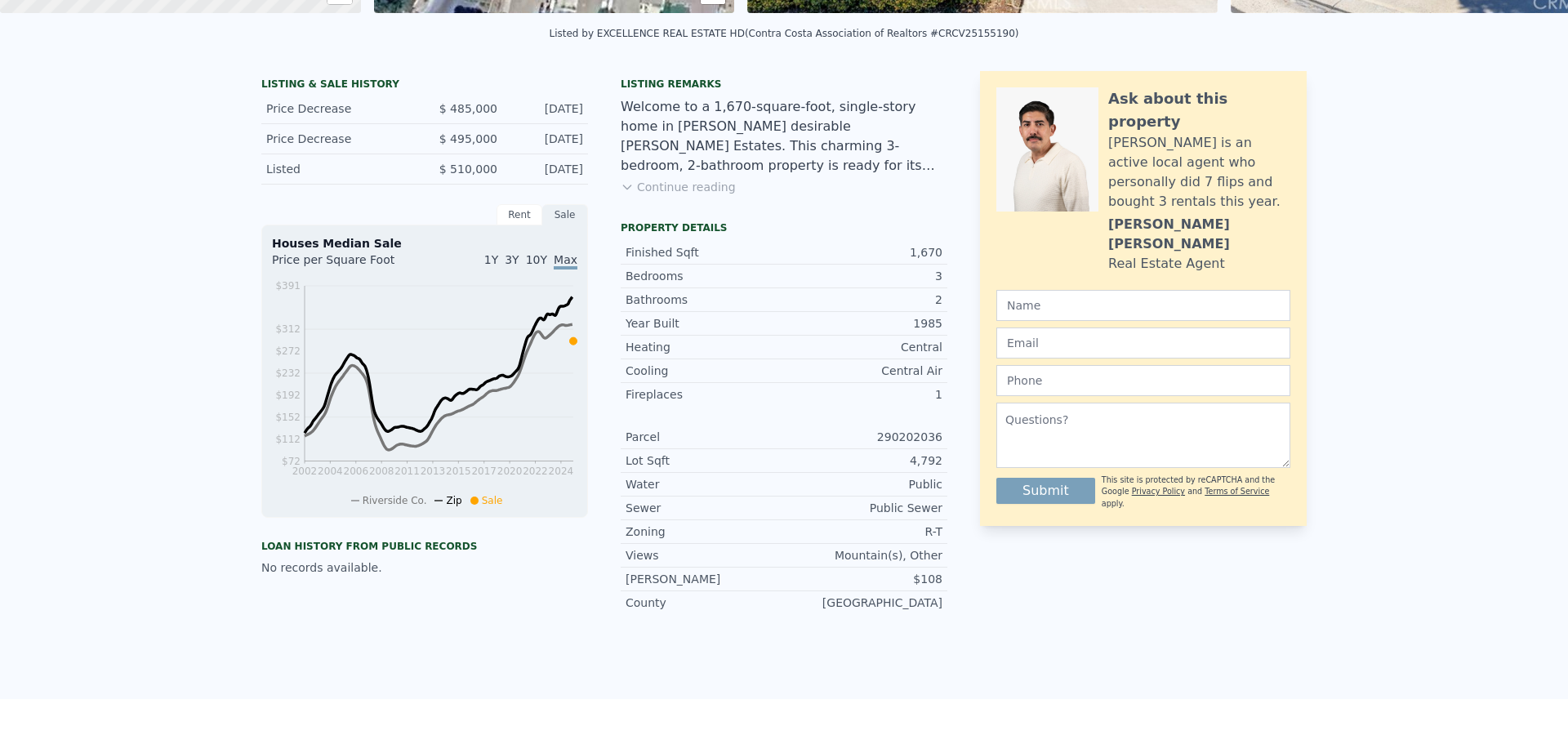
scroll to position [0, 0]
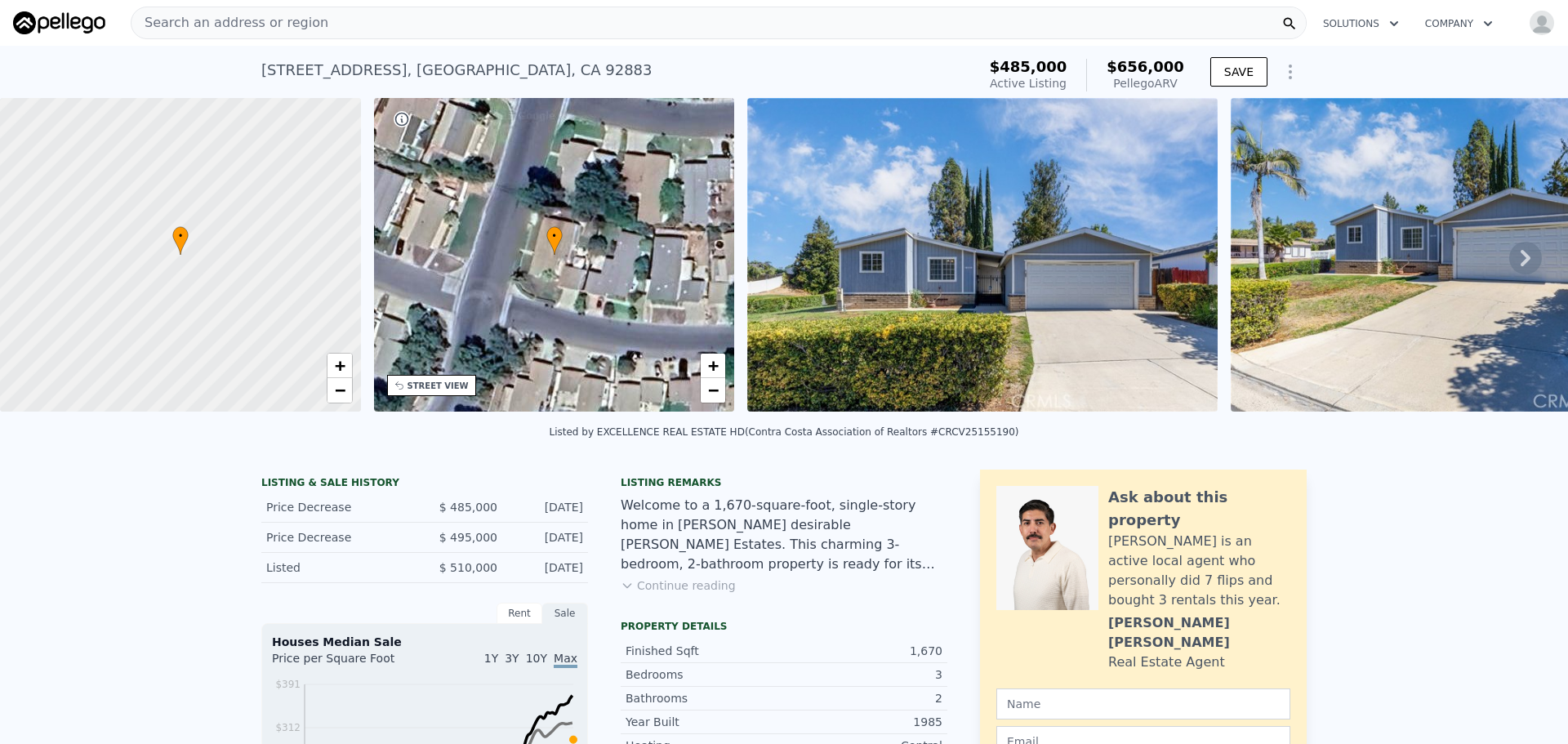
click at [182, 271] on div at bounding box center [180, 255] width 433 height 376
click at [338, 362] on span "+" at bounding box center [339, 365] width 11 height 21
click at [338, 391] on span "−" at bounding box center [339, 389] width 11 height 21
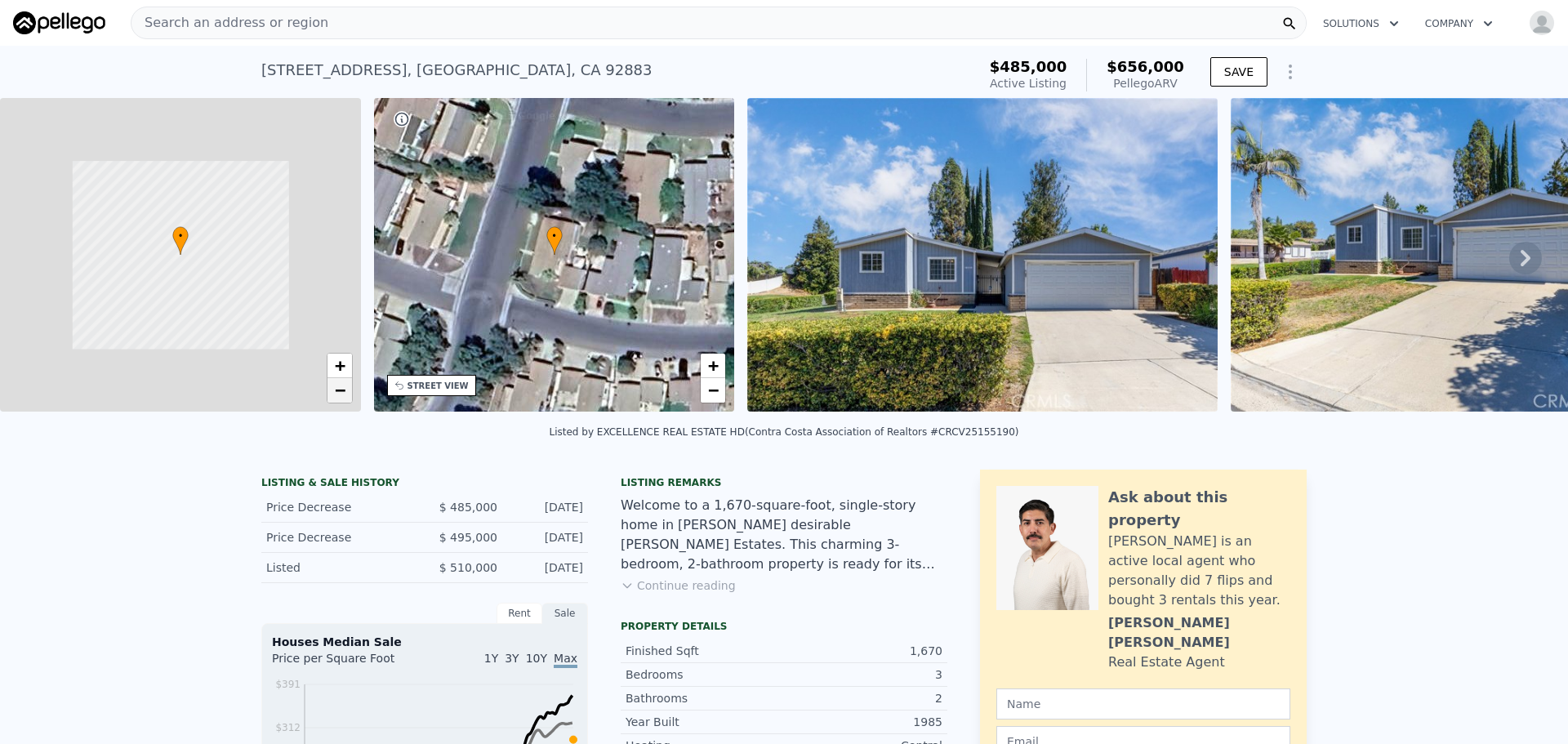
click at [338, 391] on span "−" at bounding box center [339, 389] width 11 height 21
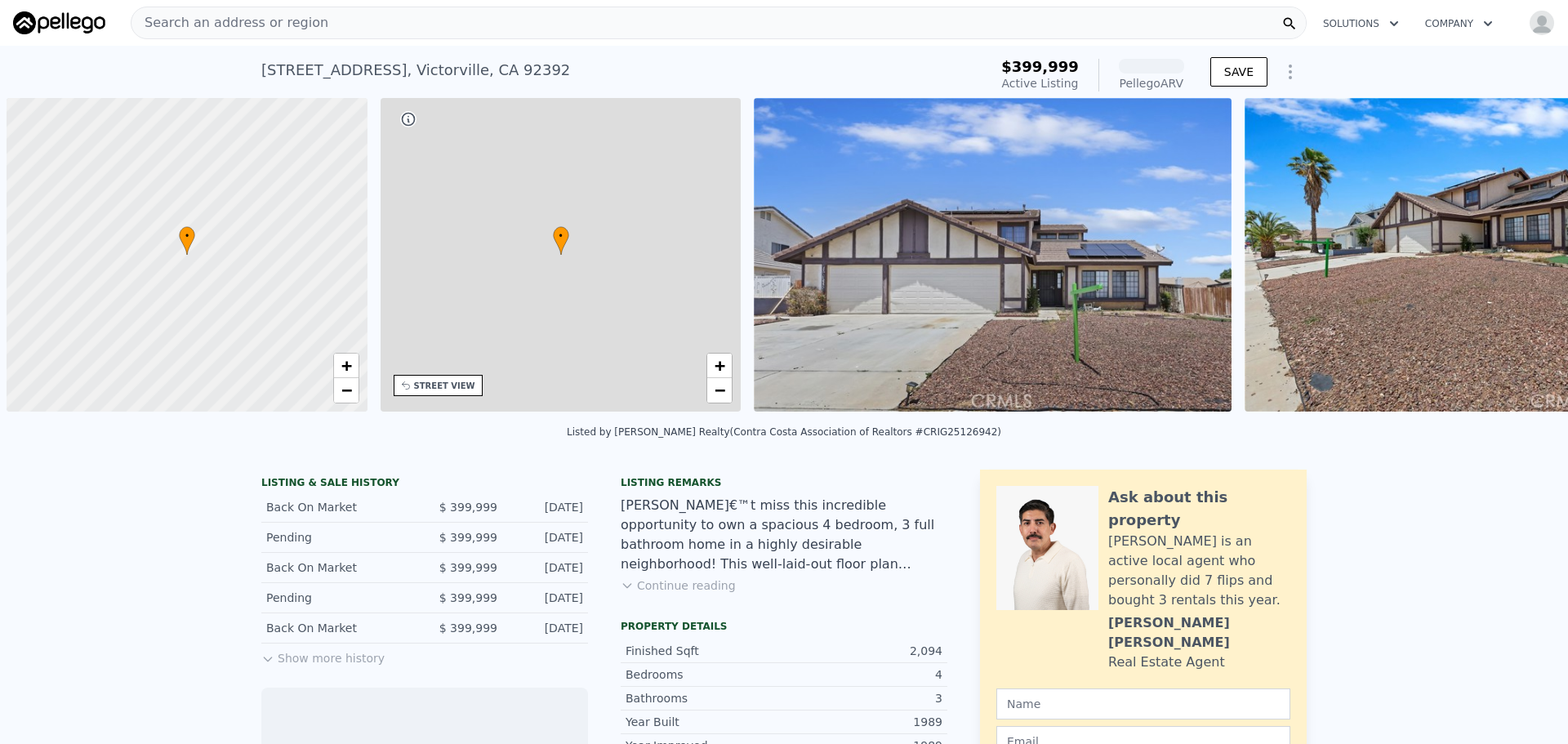
scroll to position [0, 6]
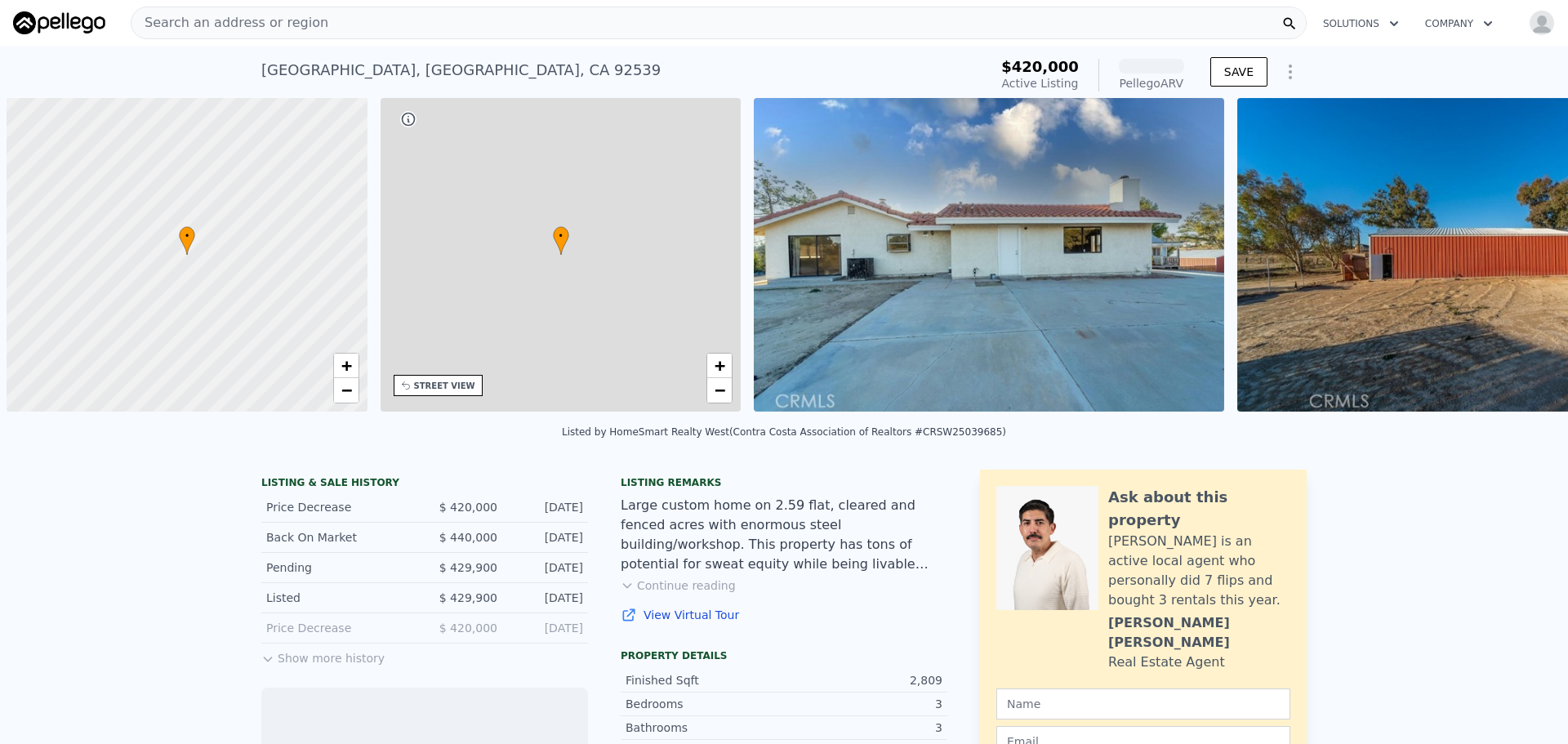
scroll to position [0, 6]
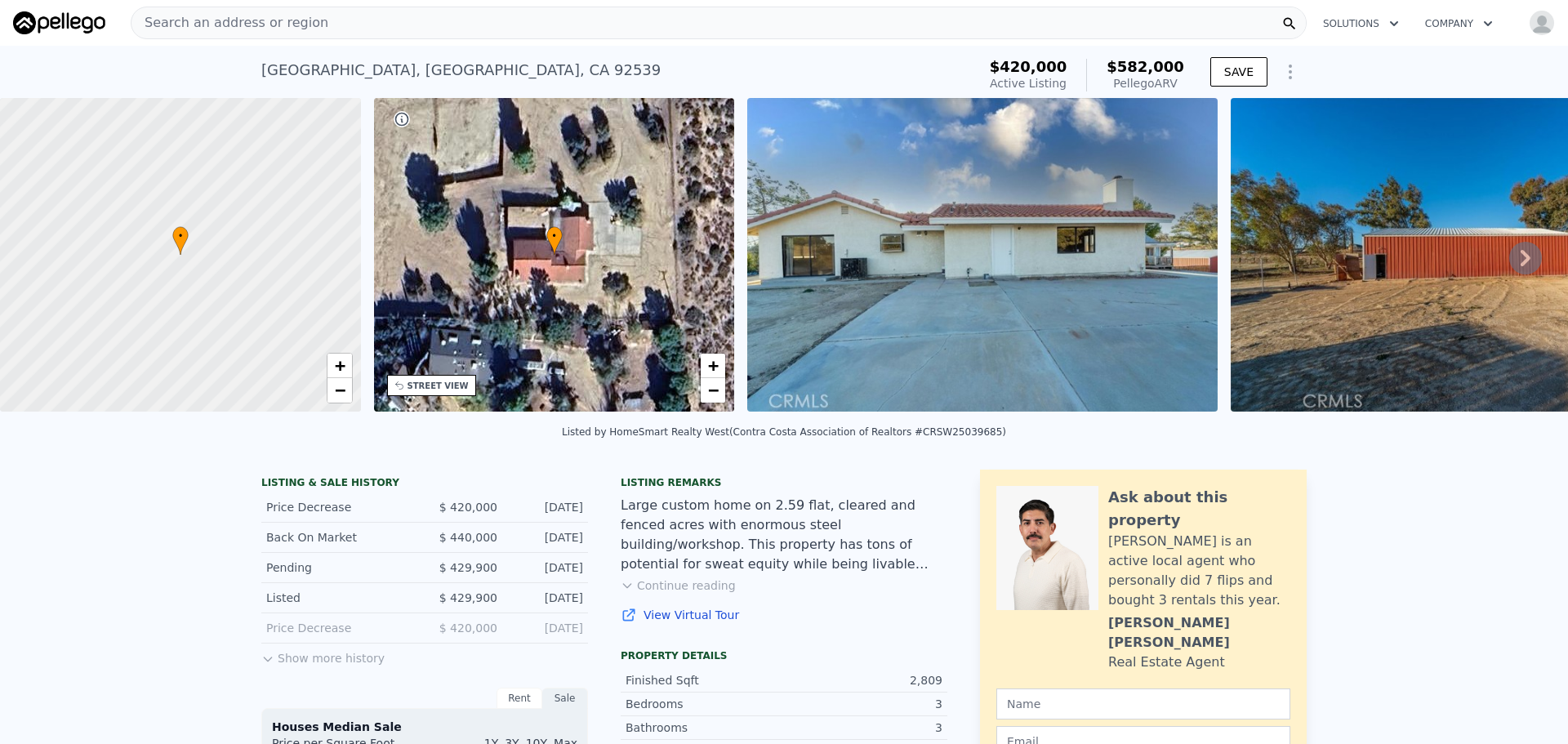
click at [1509, 258] on icon at bounding box center [1525, 258] width 32 height 32
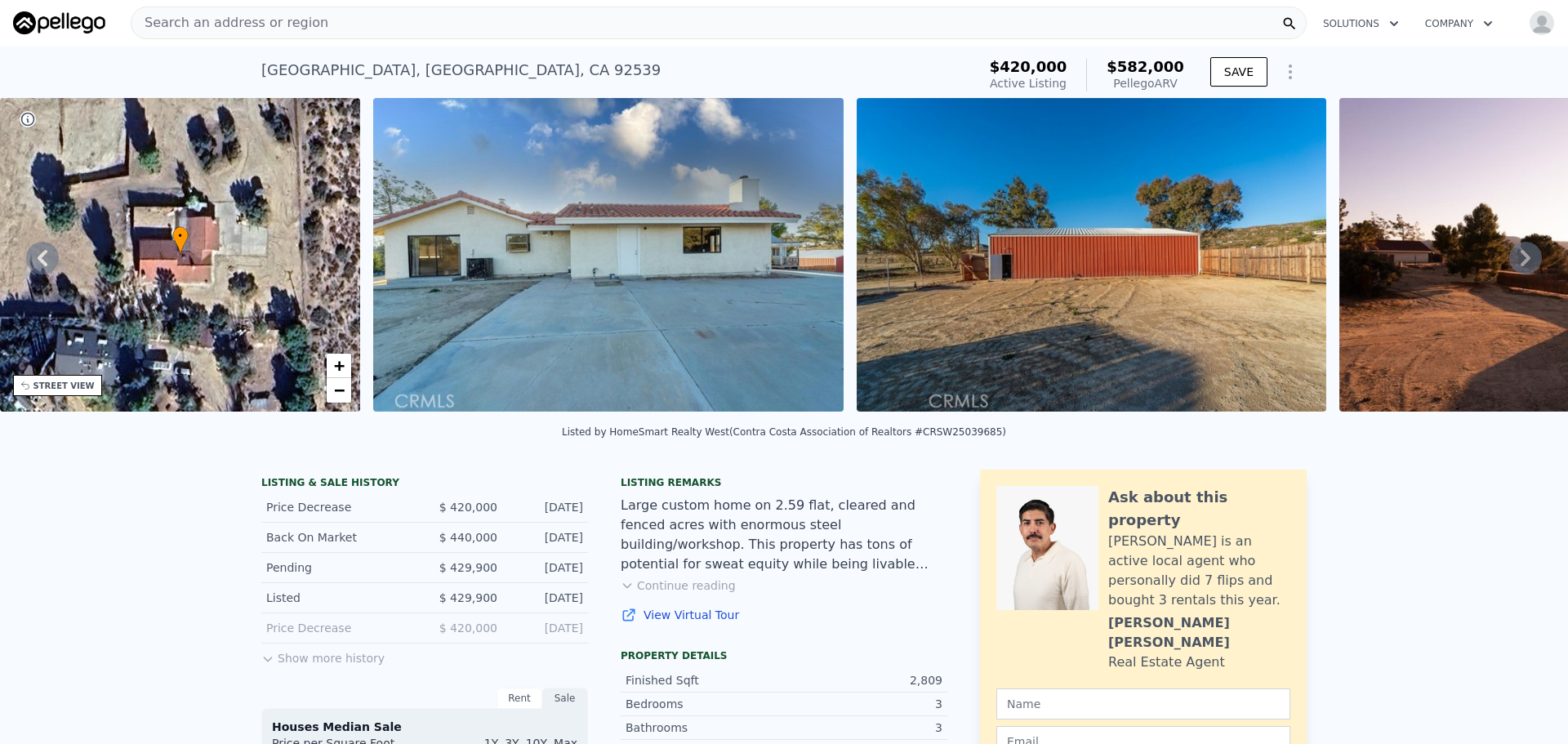
click at [1509, 258] on icon at bounding box center [1525, 258] width 32 height 32
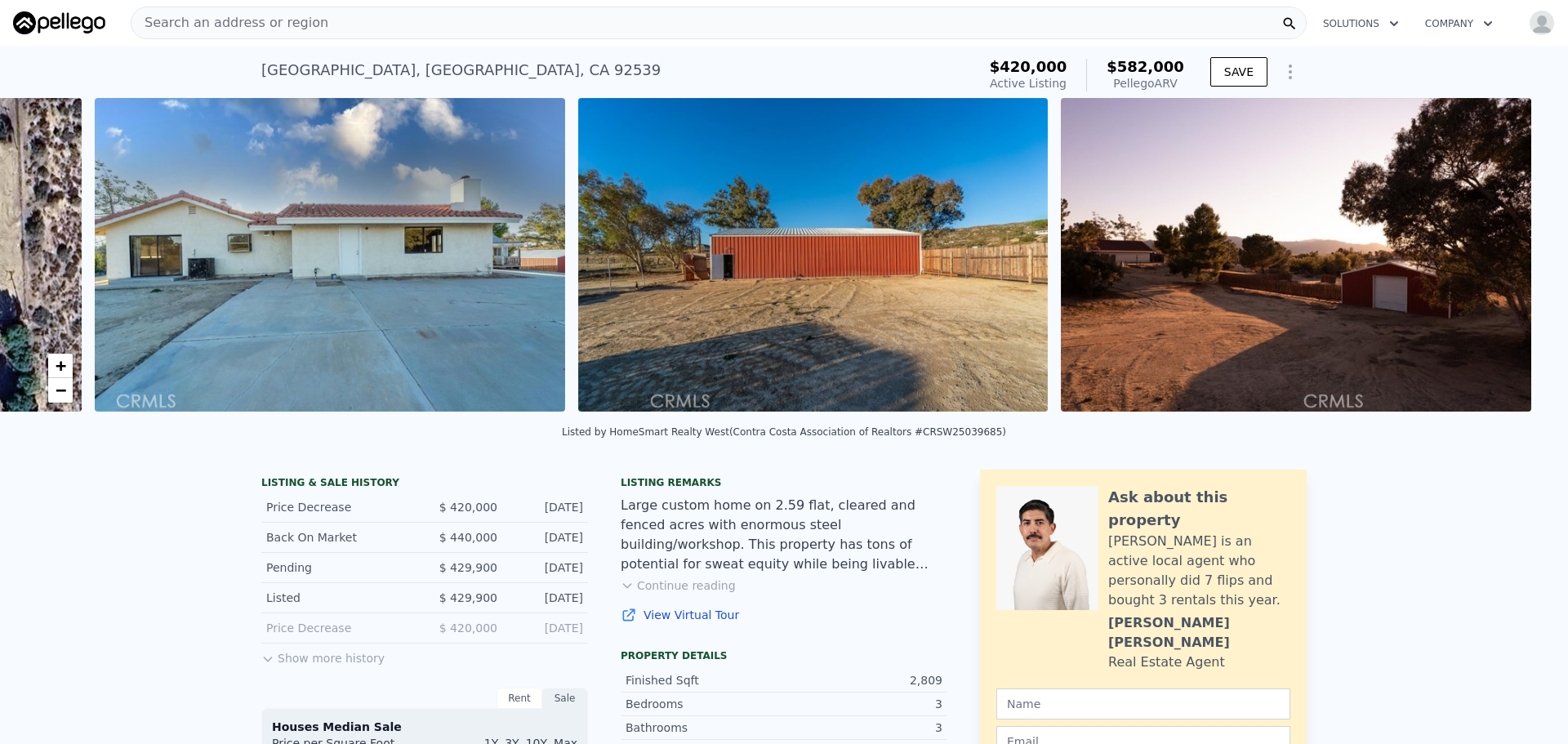
scroll to position [0, 747]
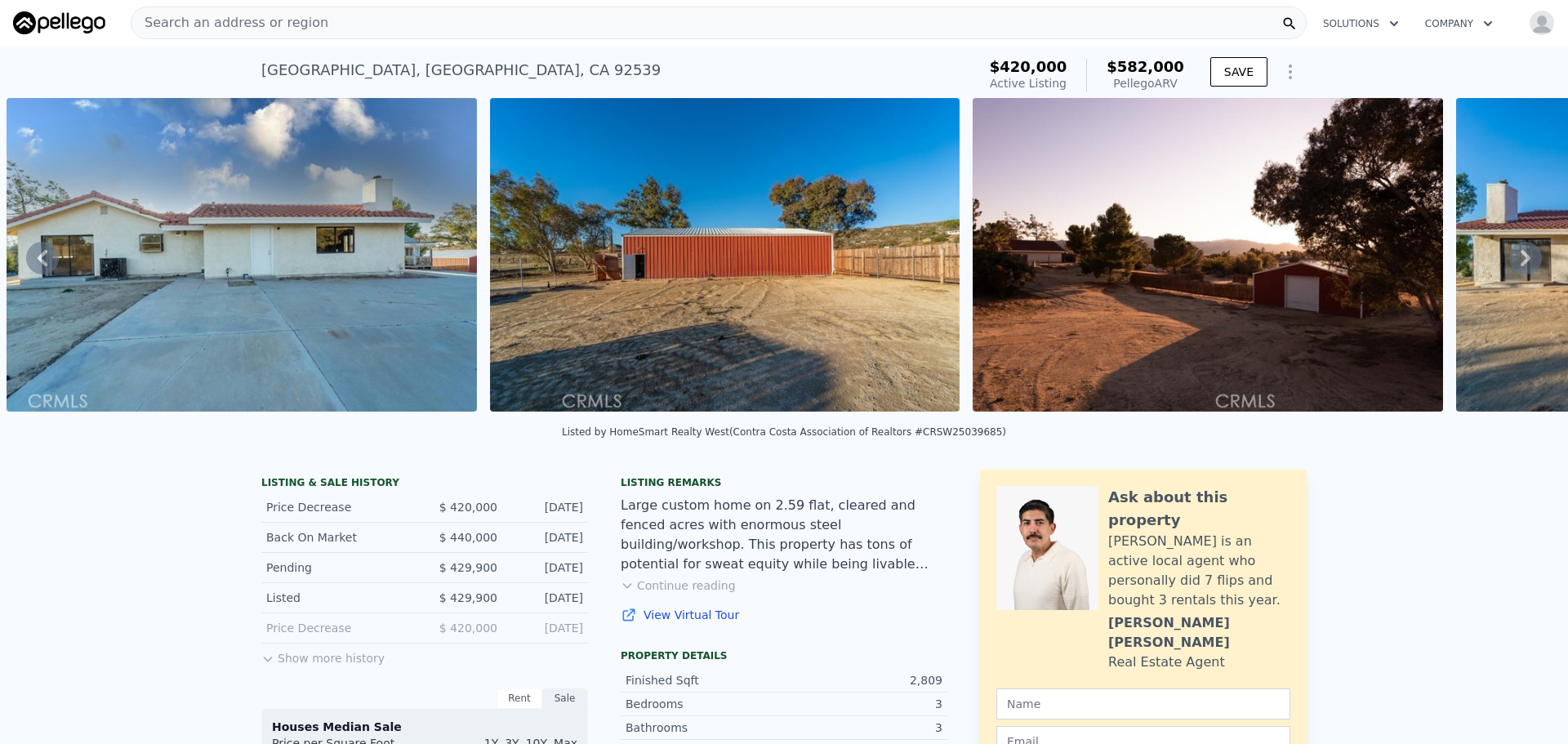
click at [42, 262] on icon at bounding box center [42, 258] width 10 height 16
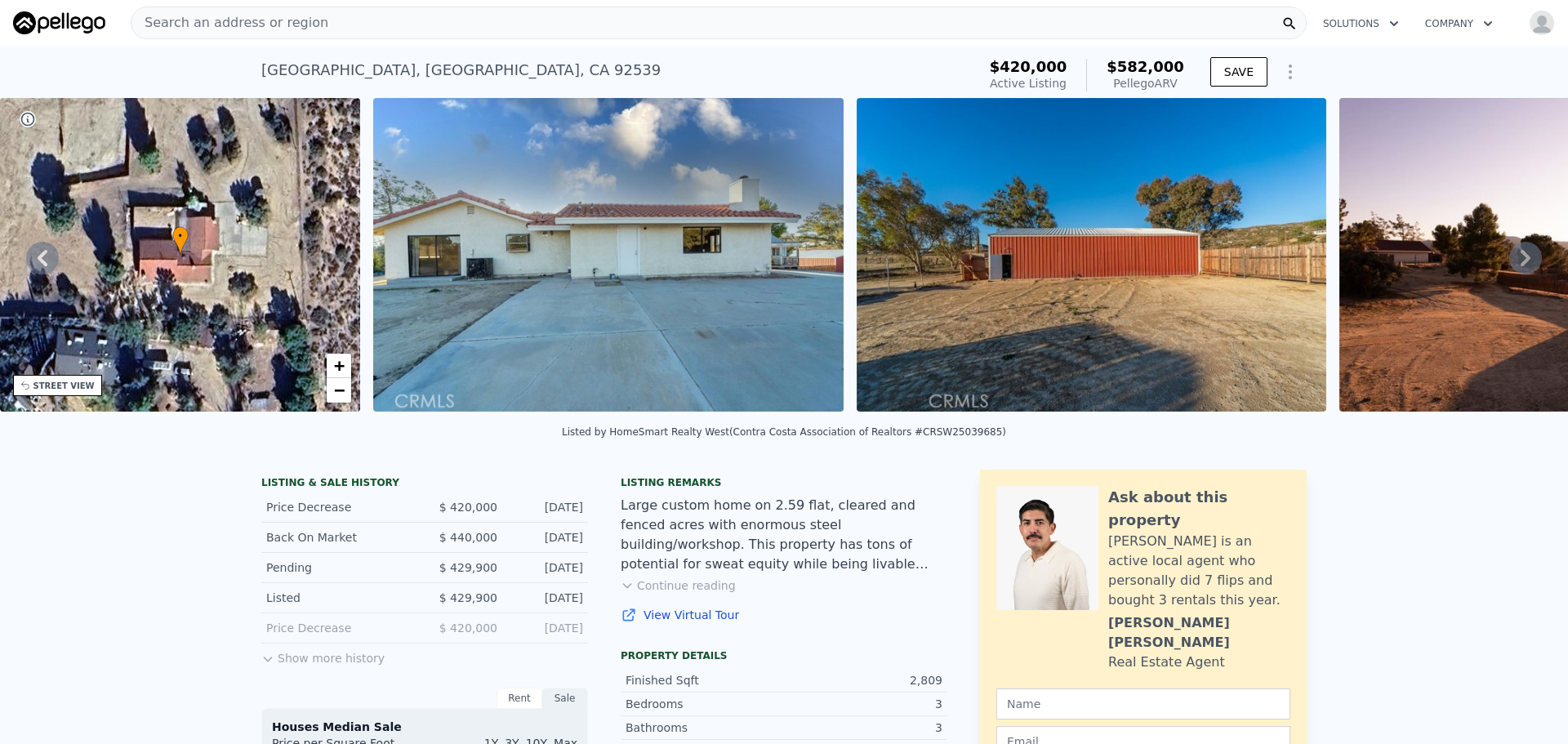
click at [42, 262] on icon at bounding box center [42, 258] width 10 height 16
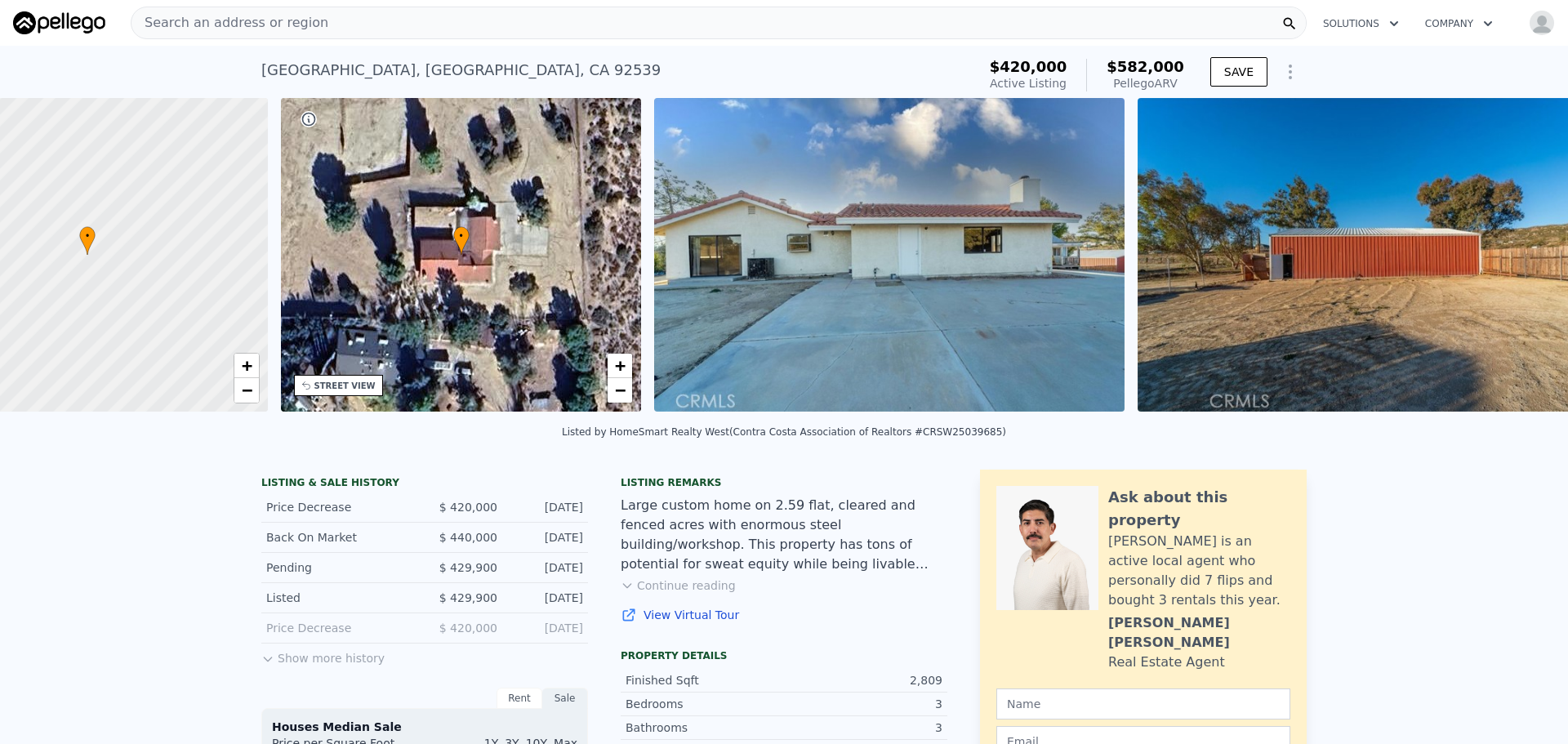
scroll to position [0, 6]
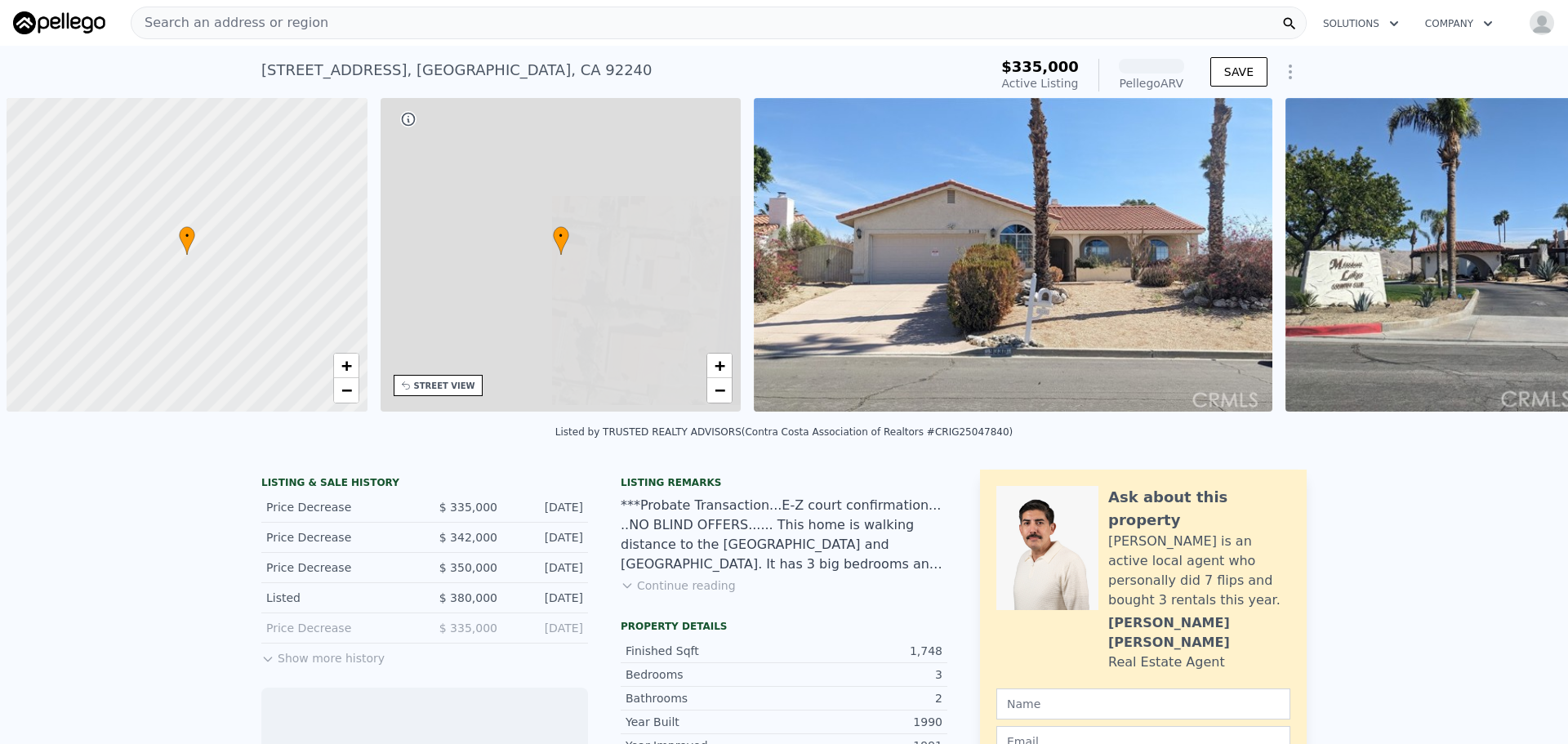
scroll to position [0, 6]
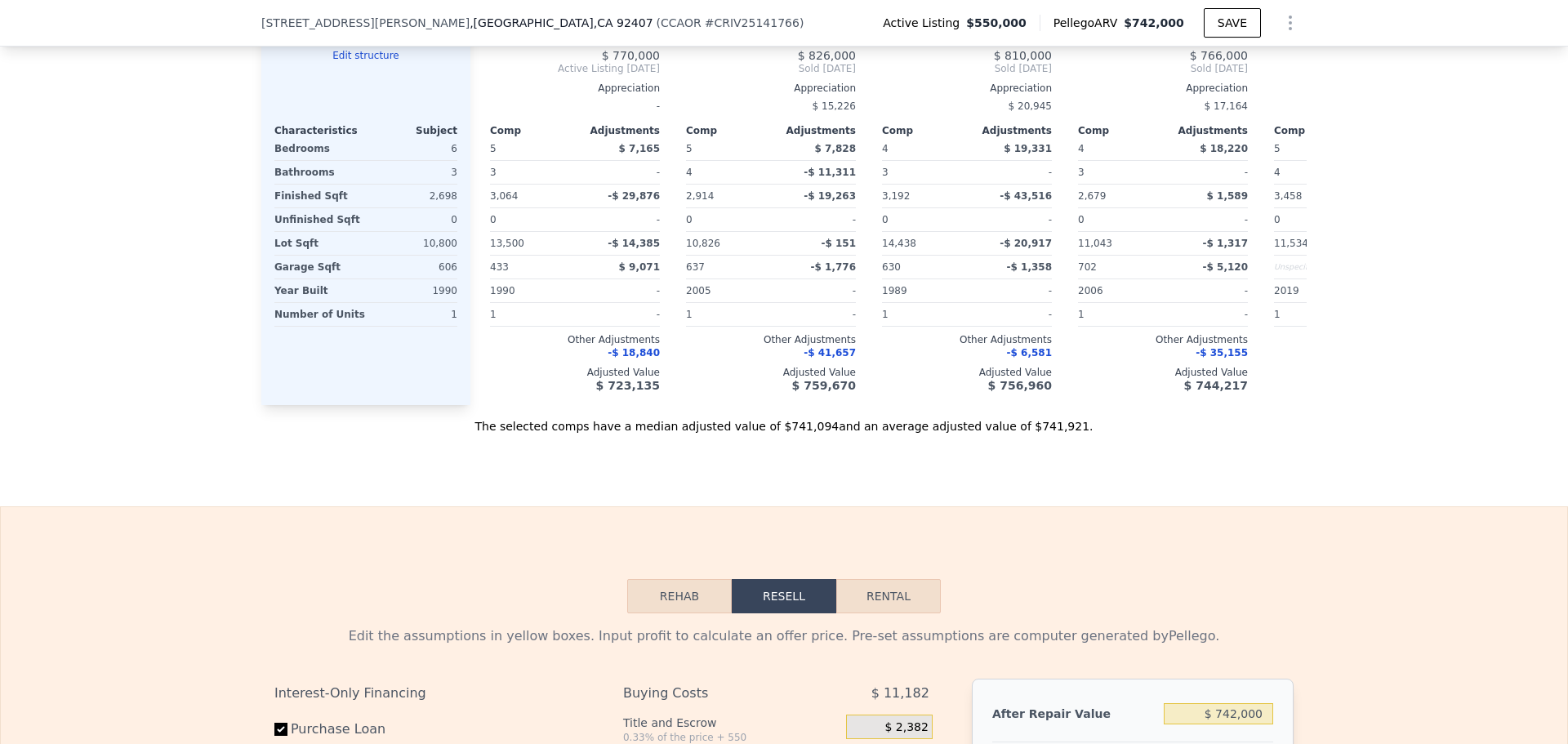
scroll to position [2362, 0]
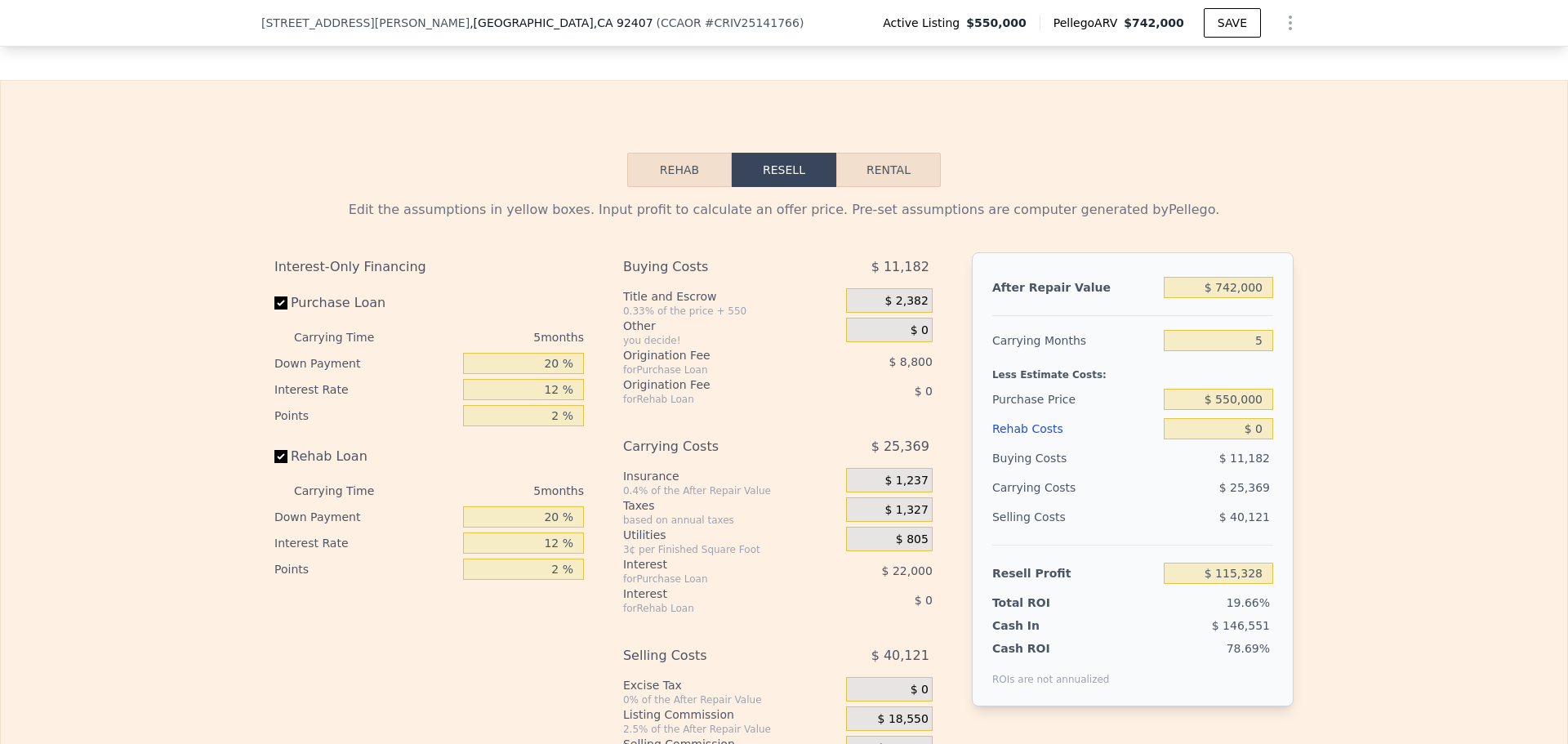
click at [870, 187] on button "Rental" at bounding box center [888, 170] width 105 height 34
select select "30"
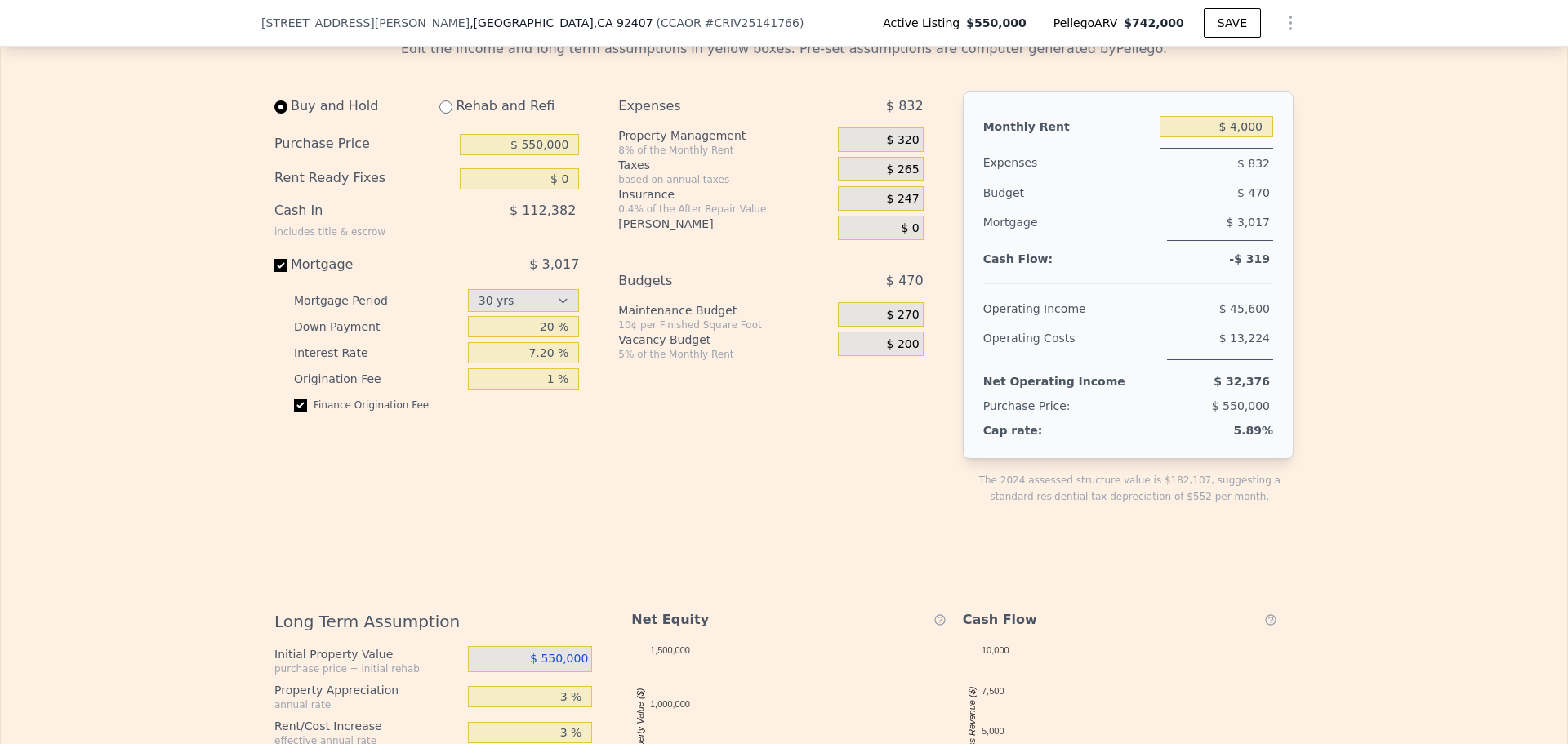
scroll to position [2443, 0]
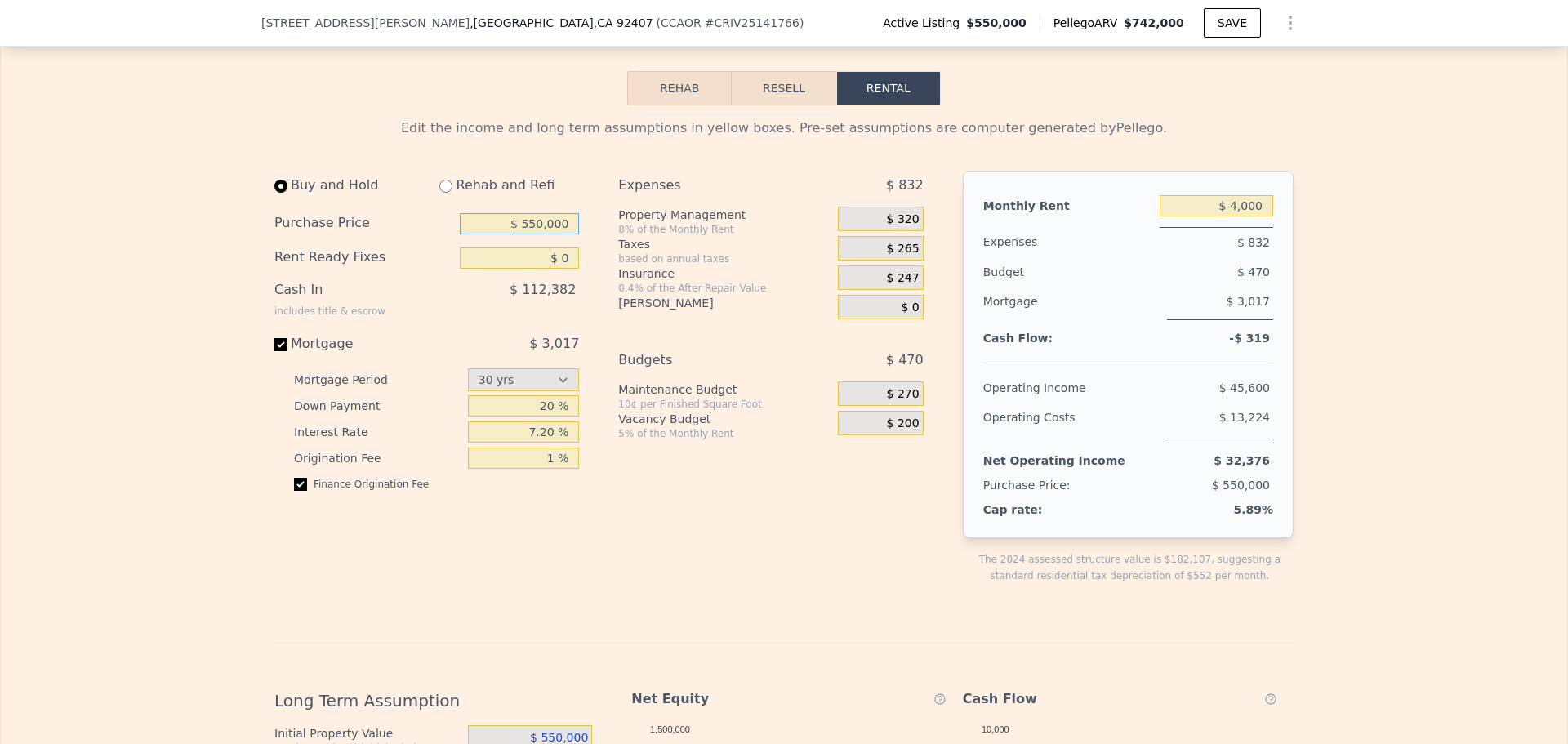
click at [535, 235] on input "$ 550,000" at bounding box center [518, 224] width 119 height 21
drag, startPoint x: 523, startPoint y: 249, endPoint x: 539, endPoint y: 249, distance: 16.0
click at [539, 235] on input "$ 500,000" at bounding box center [518, 224] width 119 height 21
type input "$ 490,000"
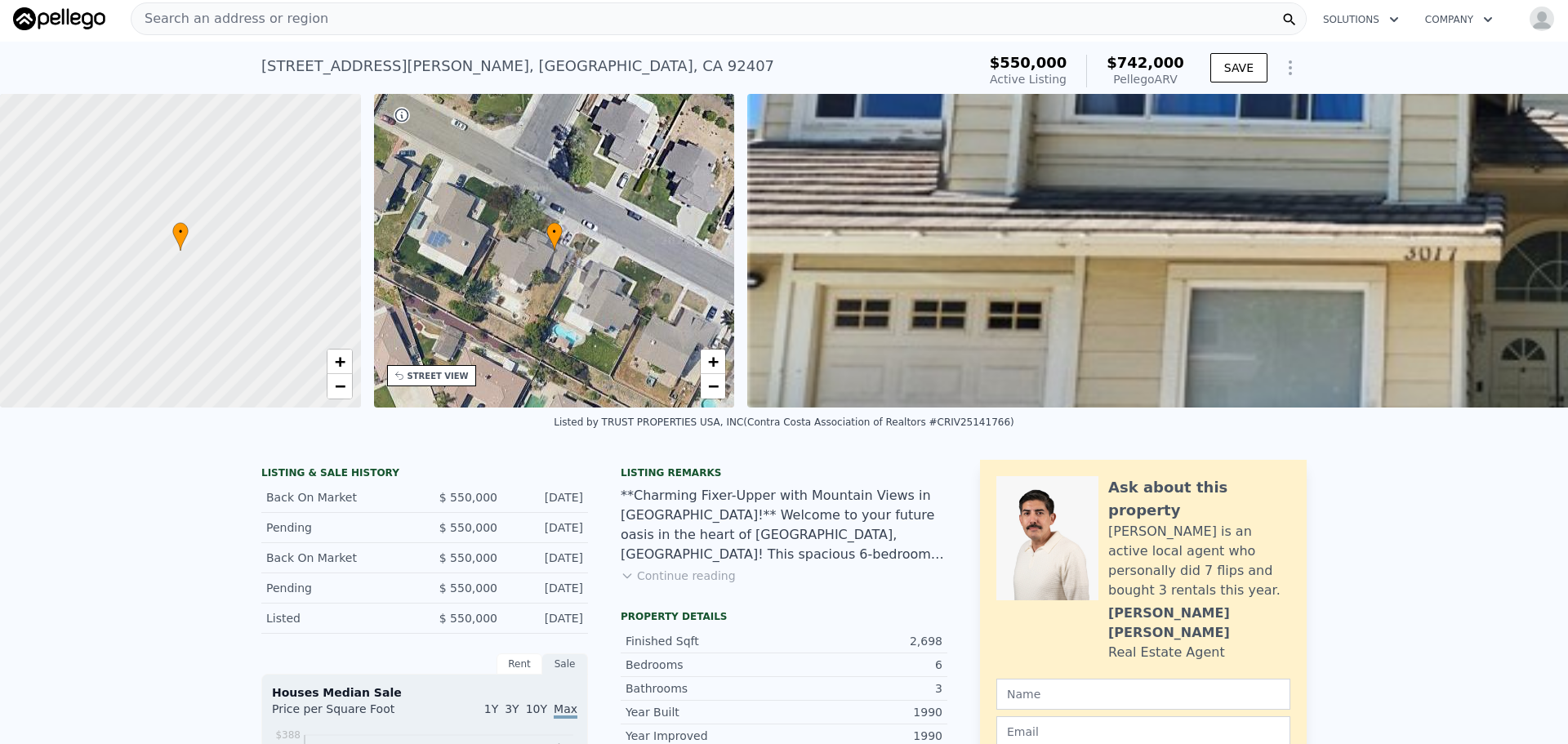
scroll to position [0, 0]
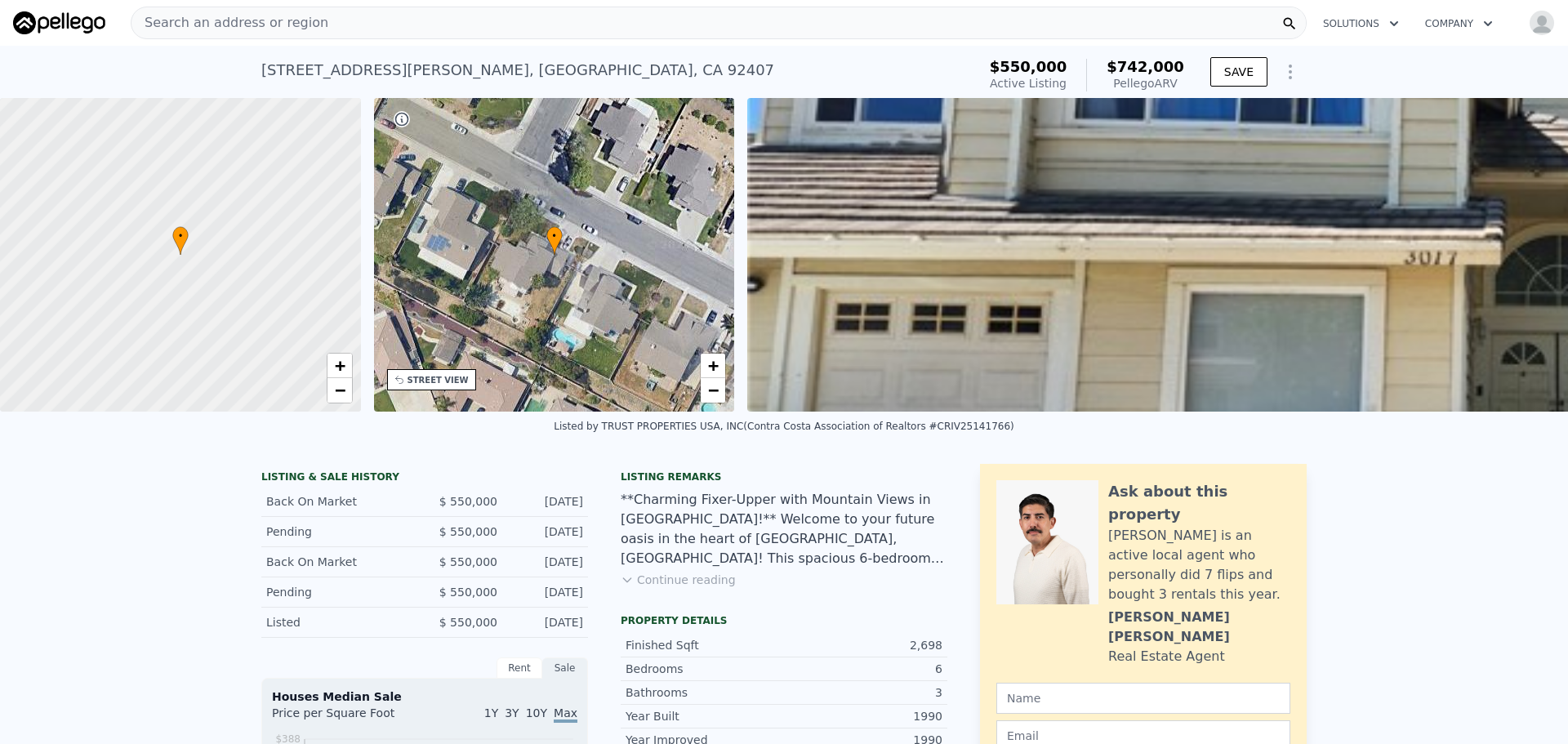
click at [435, 381] on div "STREET VIEW" at bounding box center [438, 381] width 61 height 13
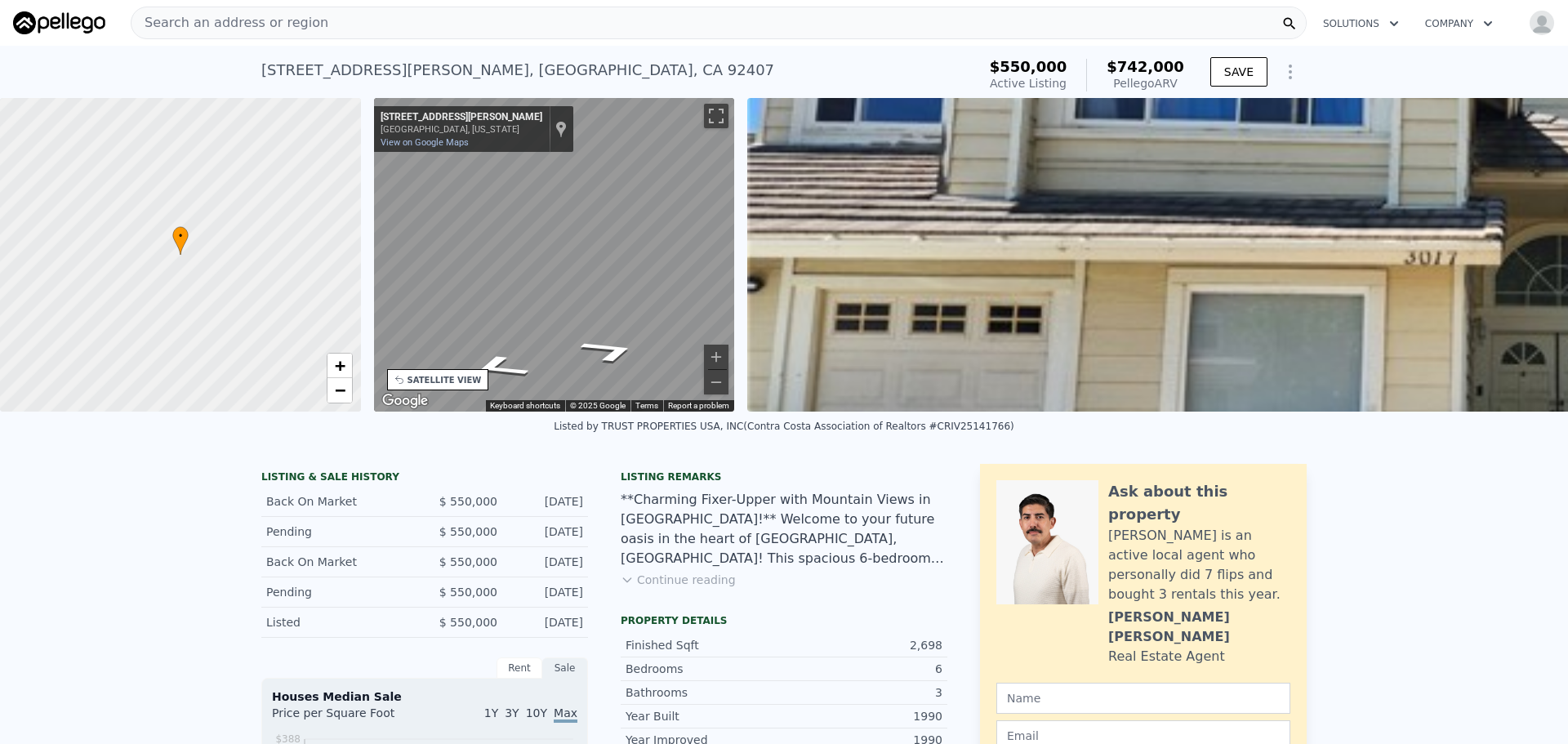
click at [767, 247] on div "• + − • + − STREET VIEW ← Move left → Move right ↑ Move up ↓ Move down + Zoom i…" at bounding box center [784, 254] width 1568 height 313
click at [760, 235] on div "• + − • + − STREET VIEW ← Move left → Move right ↑ Move up ↓ Move down + Zoom i…" at bounding box center [784, 254] width 1568 height 313
click at [737, 238] on div "← Move left → Move right ↑ Move up ↓ Move down + Zoom in - Zoom out 3017 W Meye…" at bounding box center [554, 254] width 374 height 313
click at [748, 236] on div "• + − • + − STREET VIEW ← Move left → Move right ↑ Move up ↓ Move down + Zoom i…" at bounding box center [784, 254] width 1568 height 313
click at [756, 245] on div "• + − • + − STREET VIEW ← Move left → Move right ↑ Move up ↓ Move down + Zoom i…" at bounding box center [784, 254] width 1568 height 313
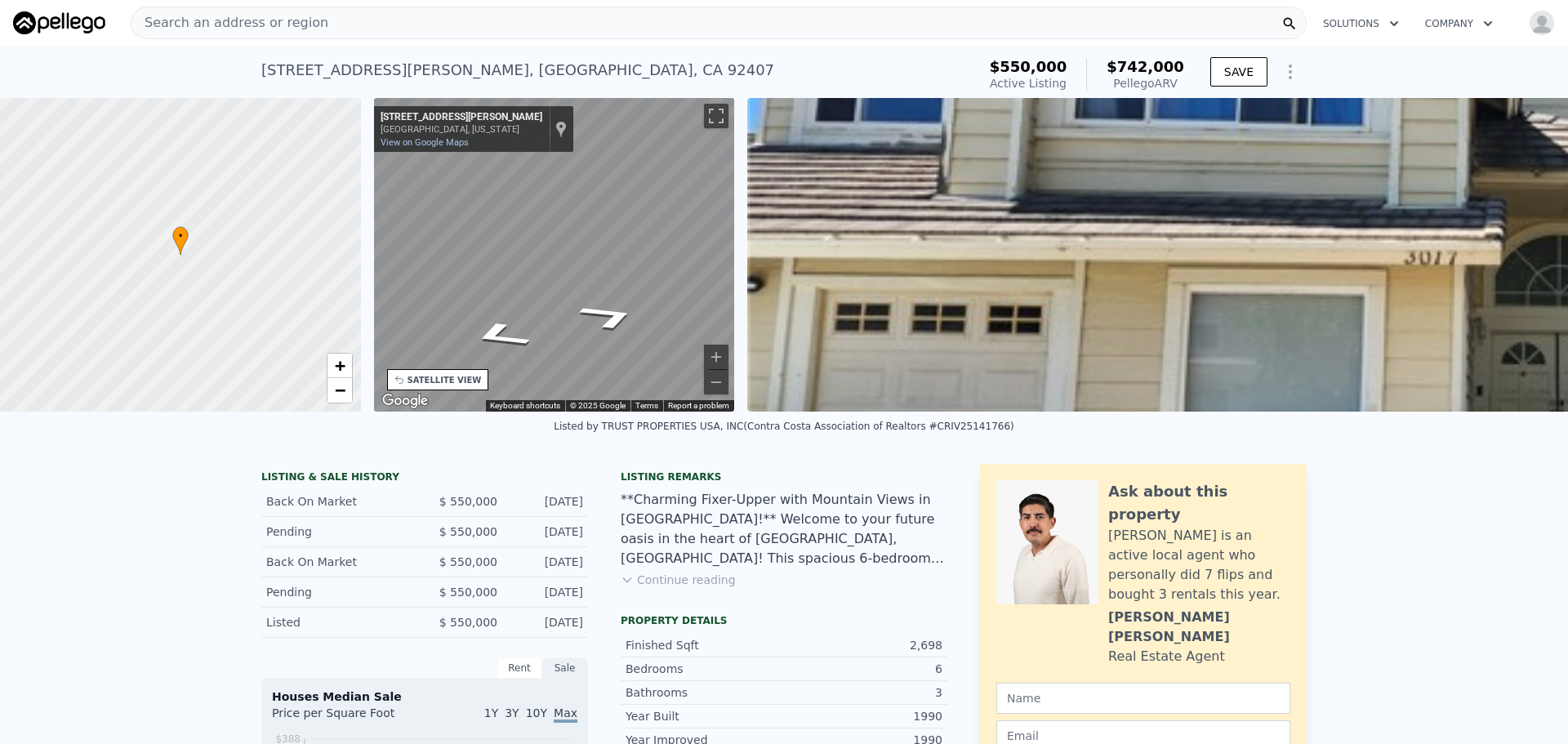
click at [994, 222] on img at bounding box center [1524, 254] width 1555 height 313
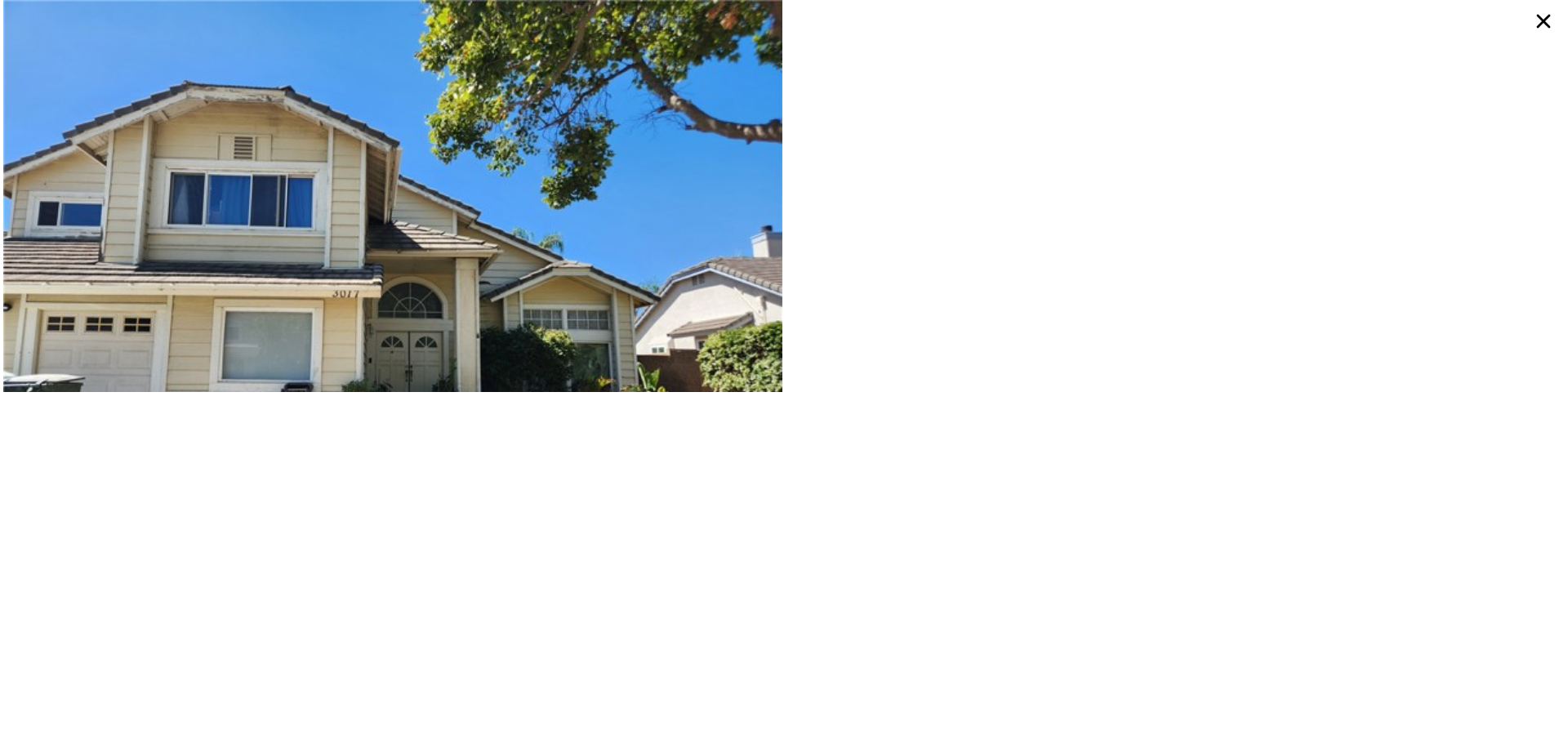
click at [1542, 21] on icon at bounding box center [1544, 21] width 14 height 14
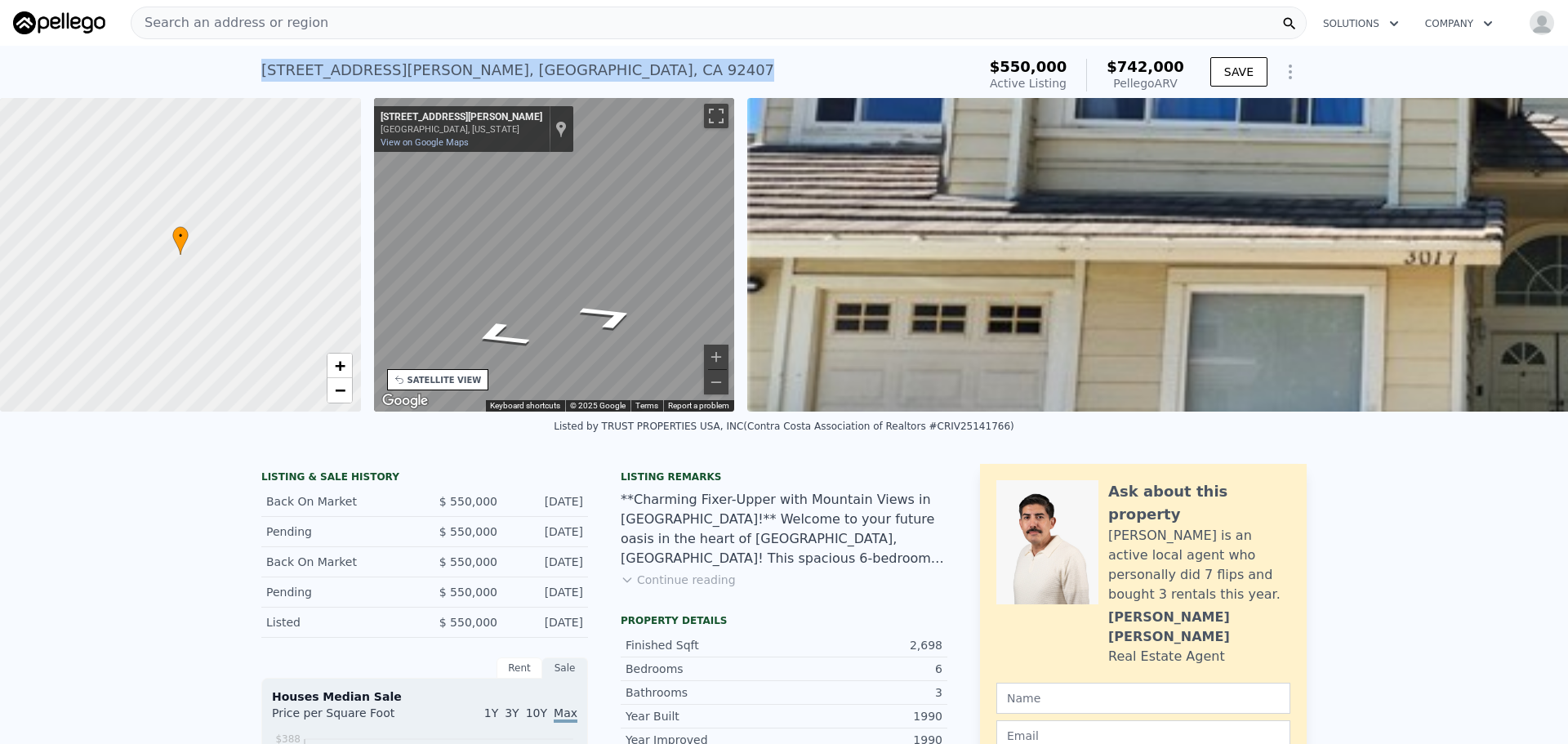
drag, startPoint x: 253, startPoint y: 64, endPoint x: 571, endPoint y: 65, distance: 318.0
click at [571, 65] on div "3017 W Meyers Rd , San Bernardino , CA 92407 Active at $550k (~ARV $742k ) $550…" at bounding box center [784, 72] width 1568 height 52
copy div "3017 W Meyers Rd , San Bernardino , CA 92407"
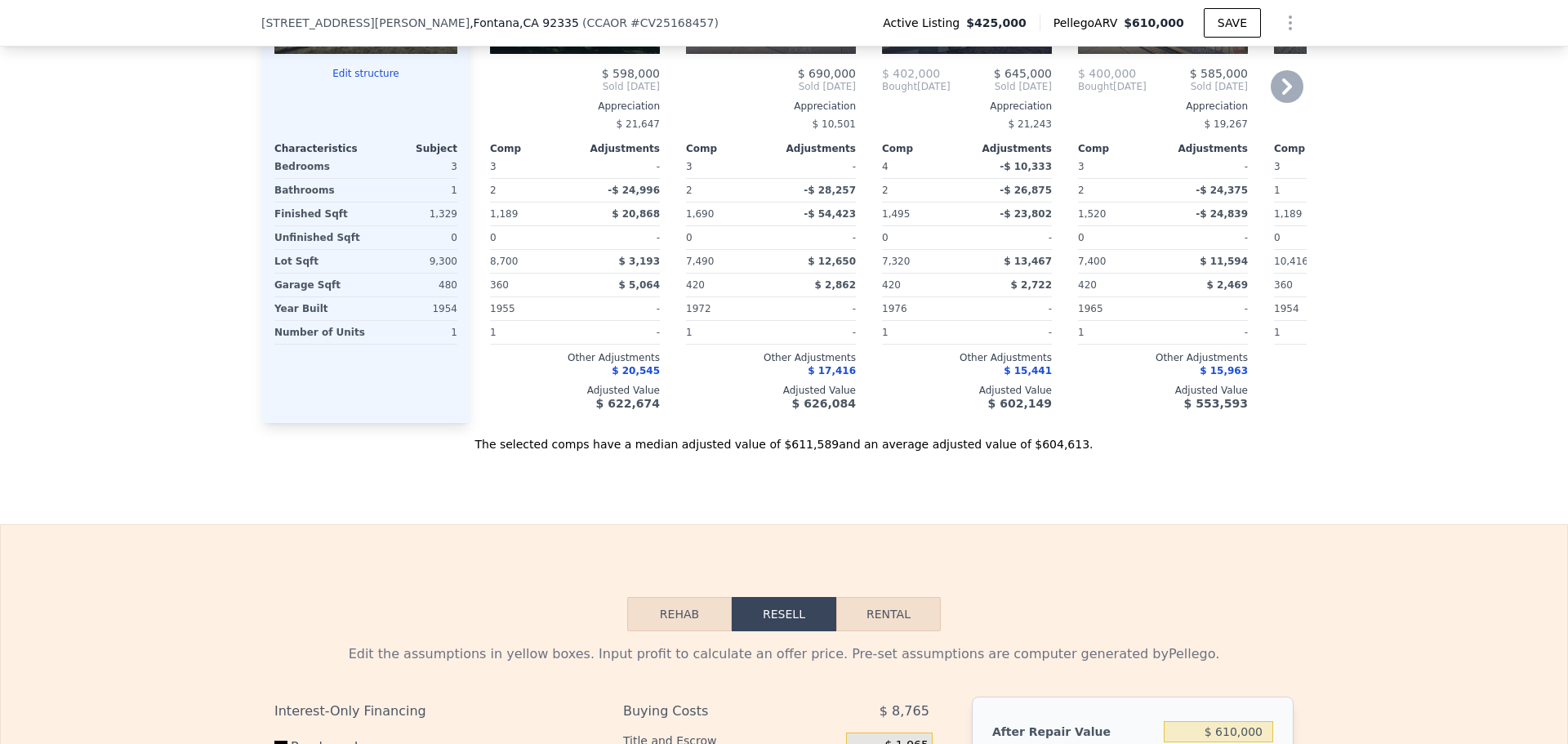
scroll to position [2035, 0]
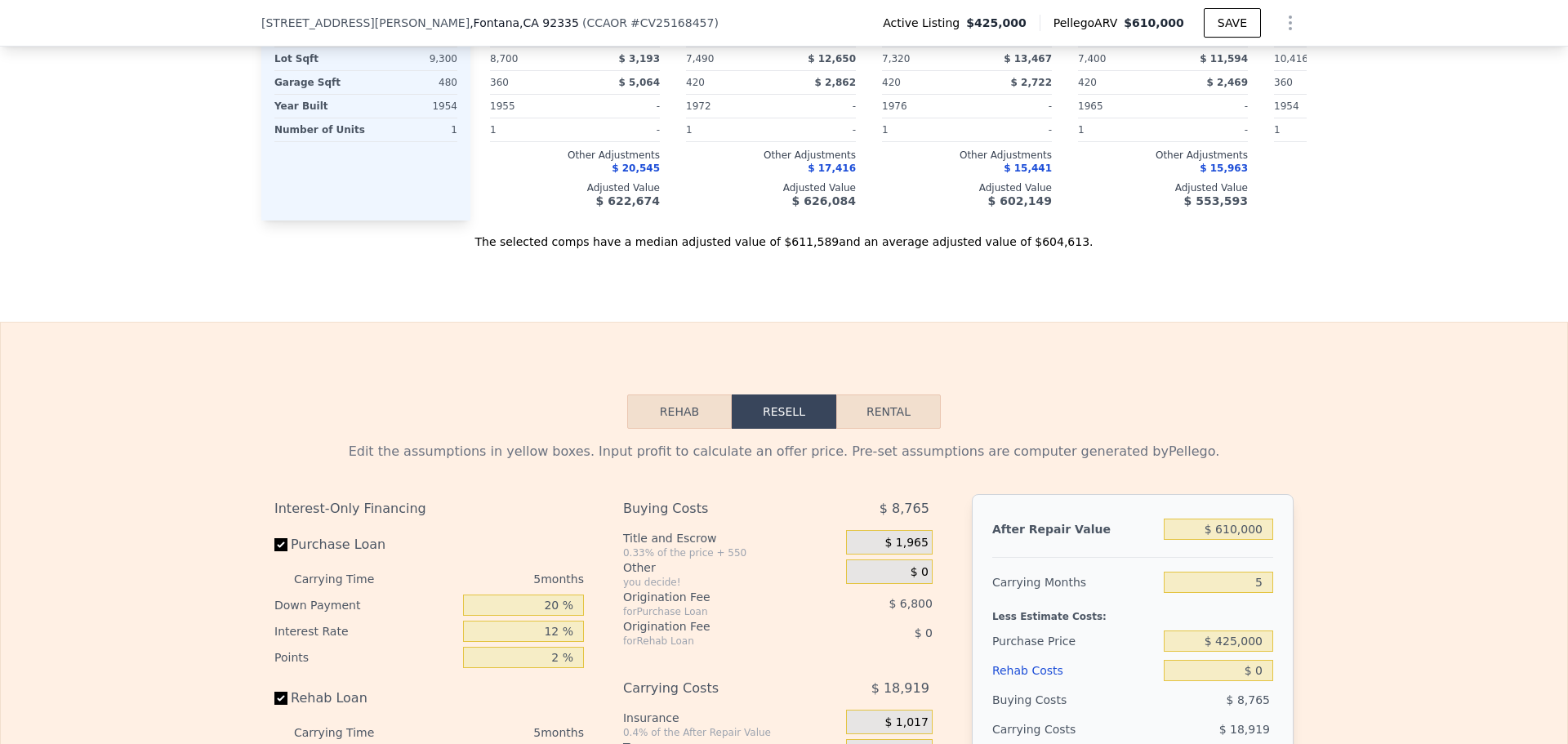
click at [887, 429] on button "Rental" at bounding box center [888, 411] width 105 height 34
select select "30"
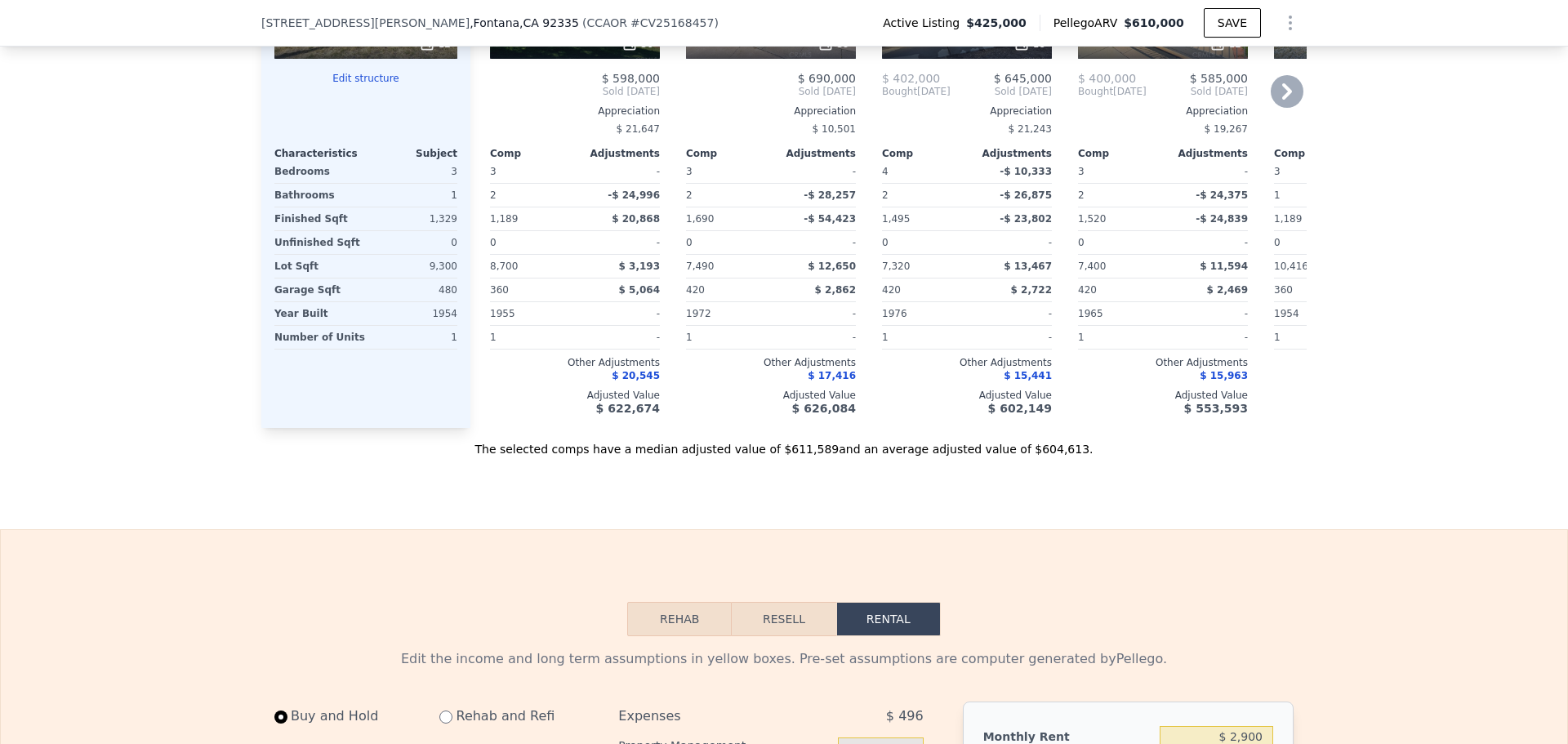
scroll to position [1627, 0]
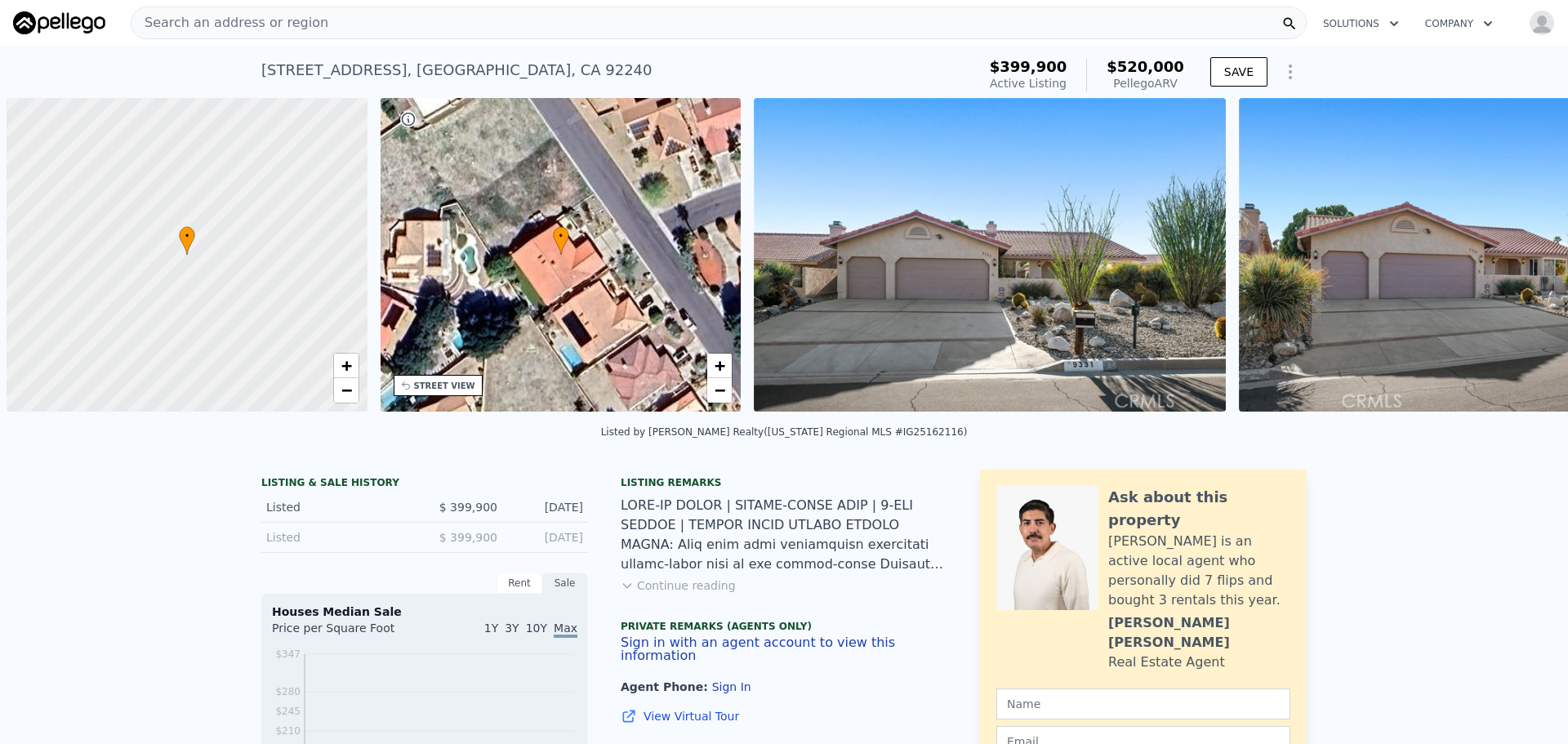
scroll to position [0, 6]
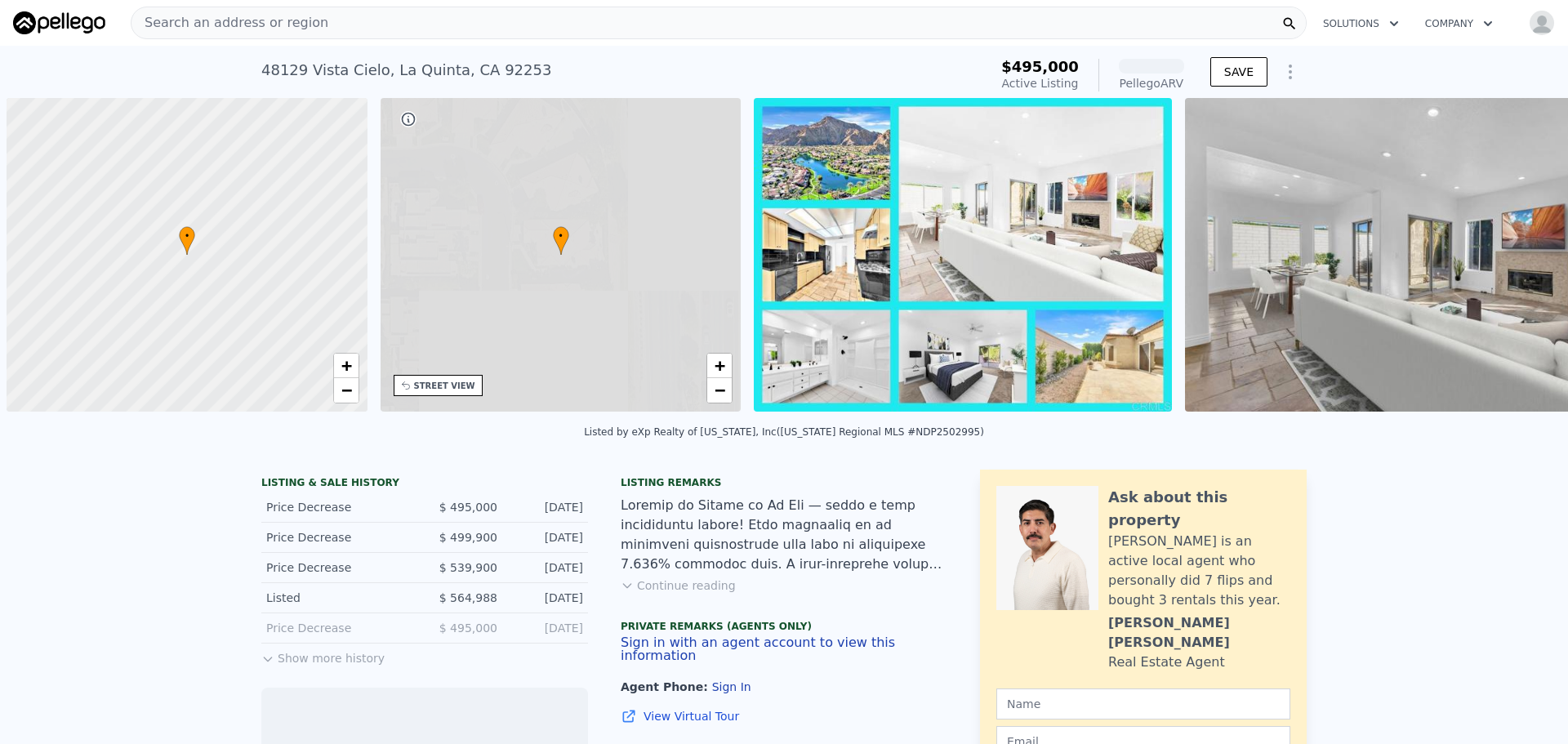
scroll to position [0, 6]
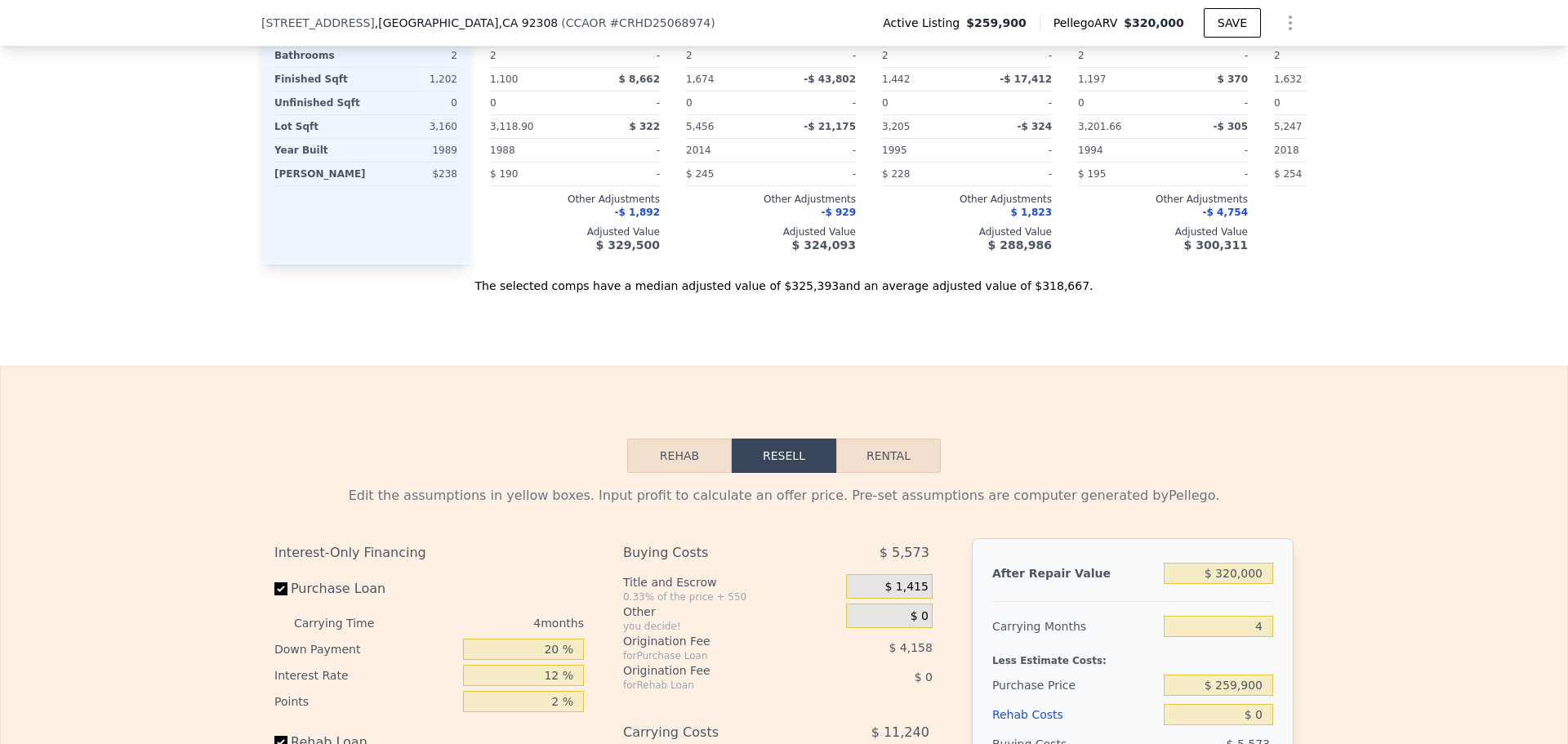
scroll to position [1954, 0]
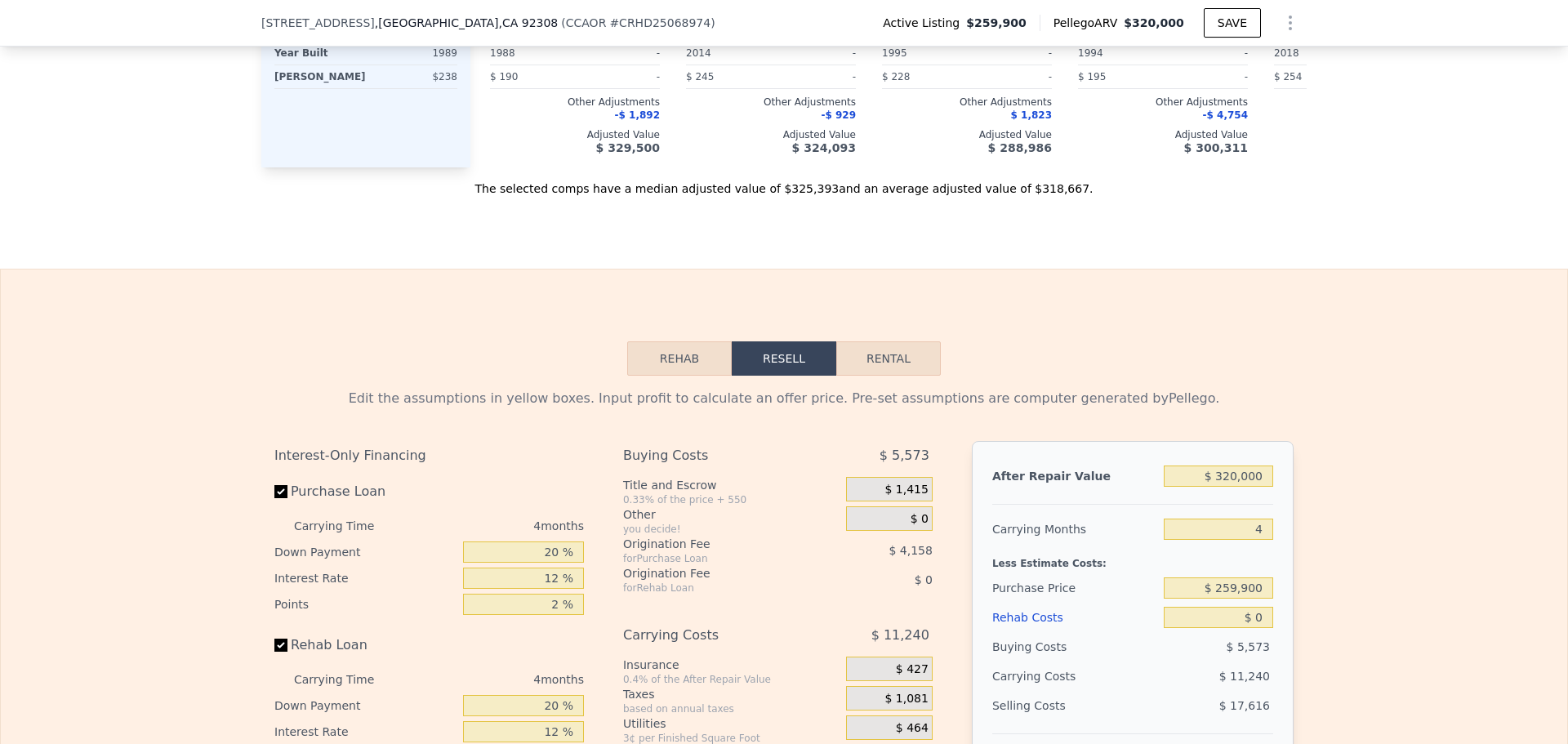
click at [898, 375] on button "Rental" at bounding box center [888, 358] width 105 height 34
select select "30"
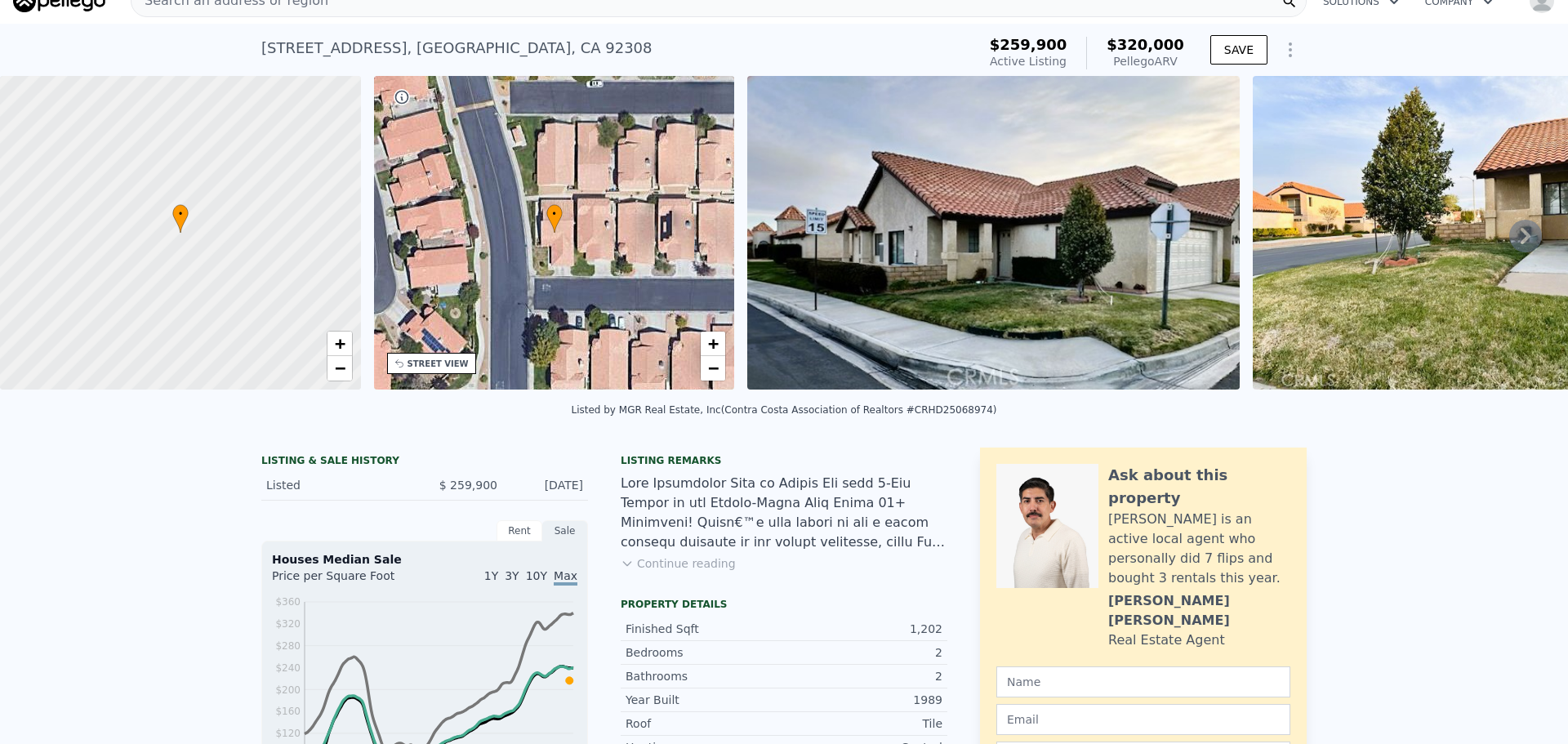
scroll to position [0, 0]
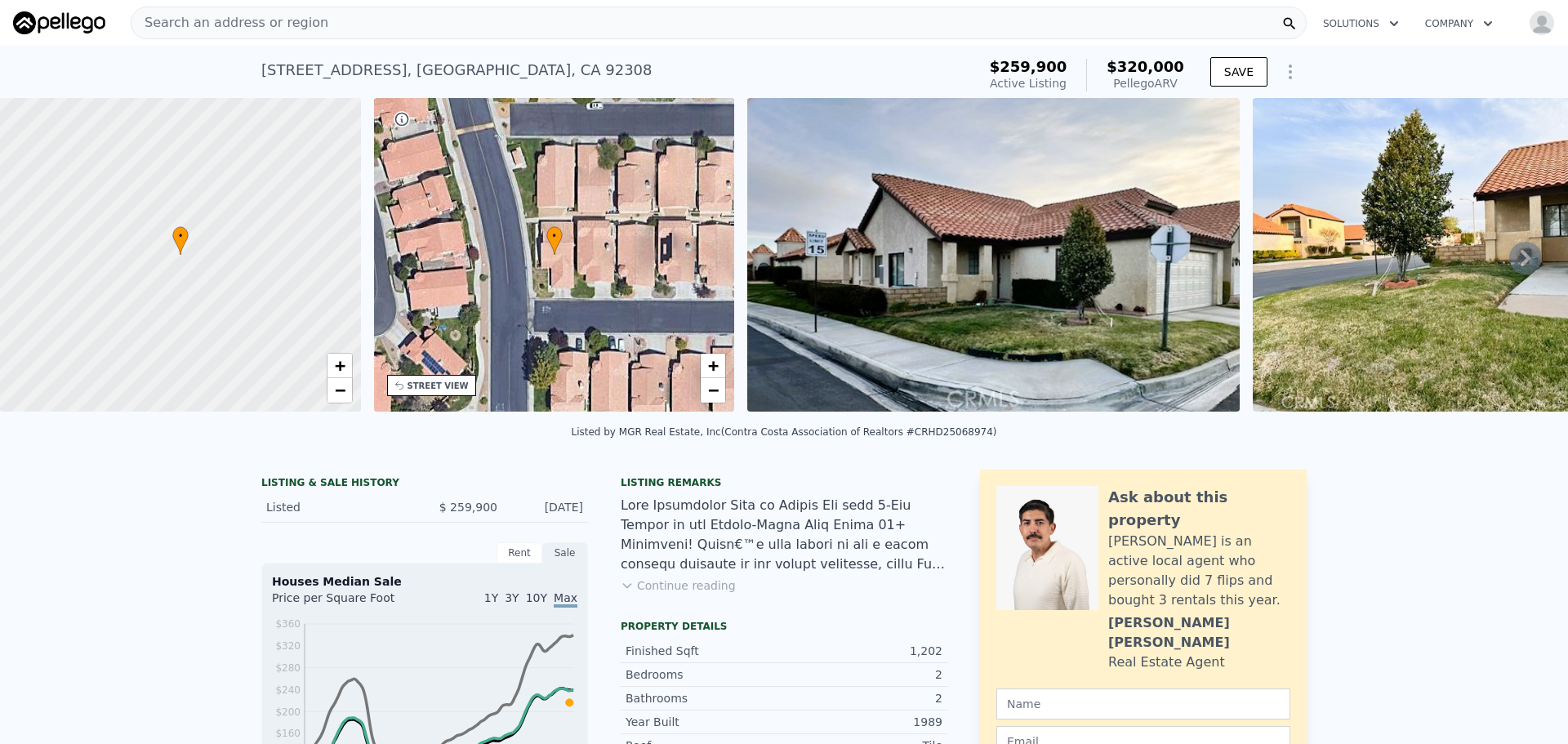
click at [360, 21] on div "Search an address or region" at bounding box center [718, 22] width 1176 height 32
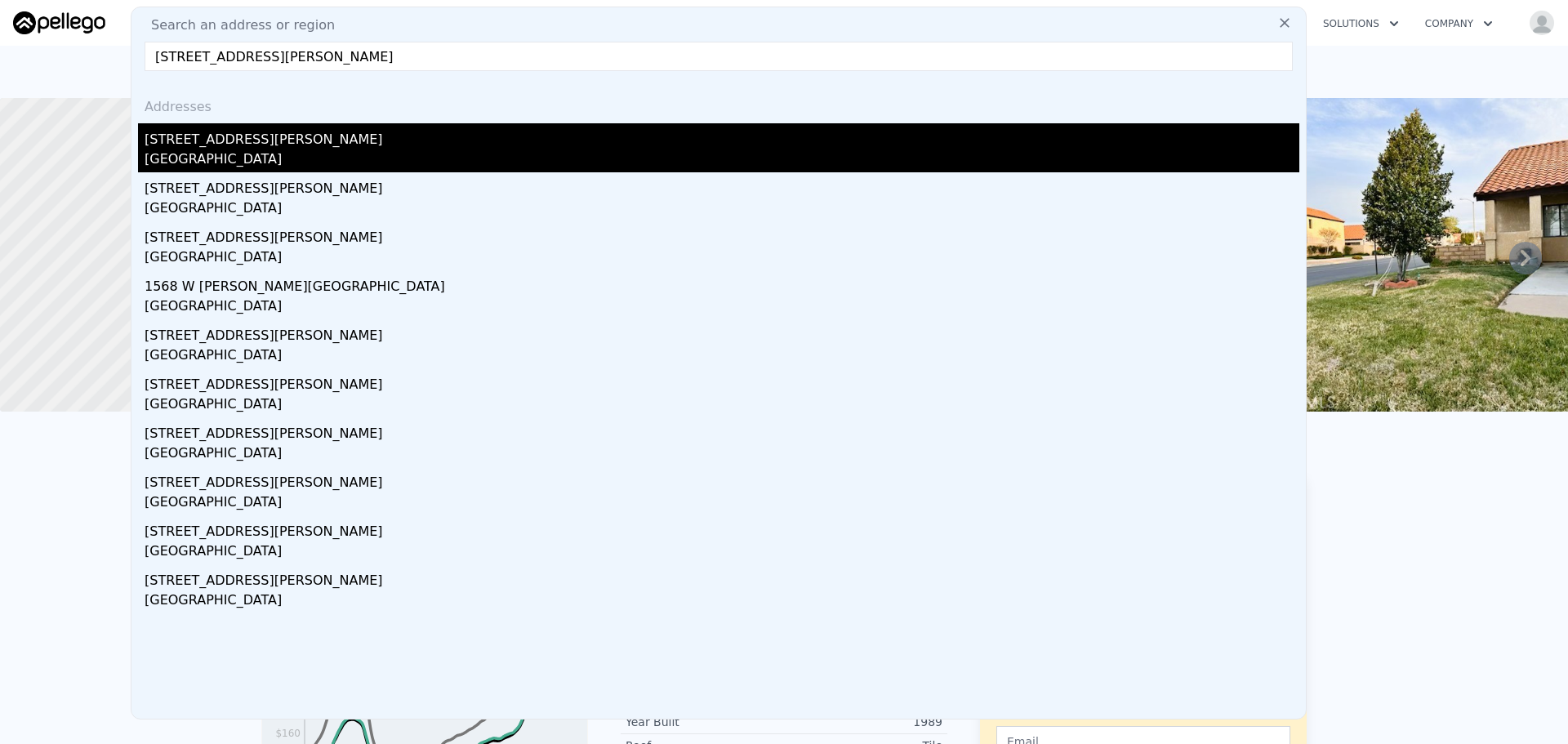
type input "[STREET_ADDRESS][PERSON_NAME]"
click at [155, 139] on div "[STREET_ADDRESS][PERSON_NAME]" at bounding box center [721, 136] width 1154 height 26
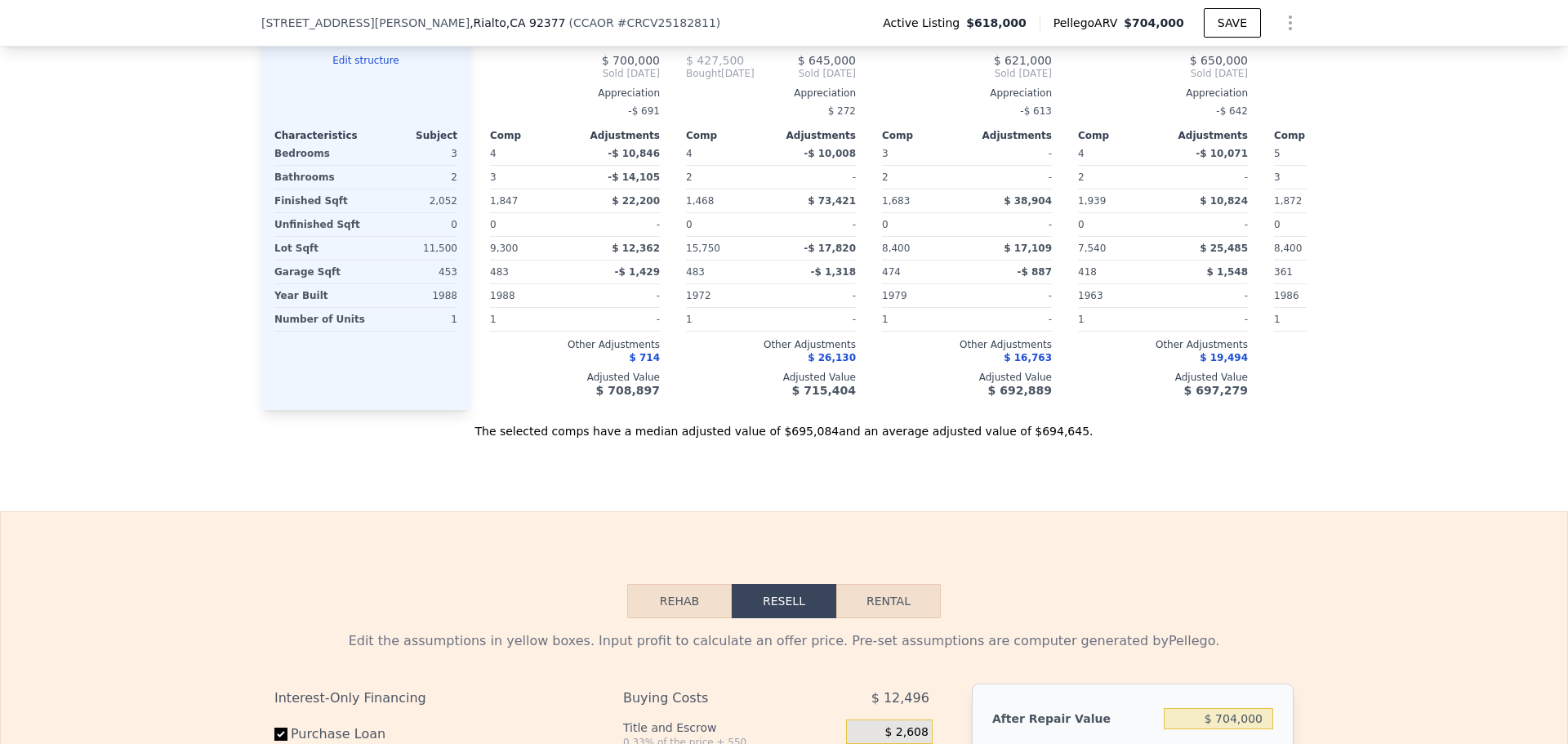
scroll to position [1791, 0]
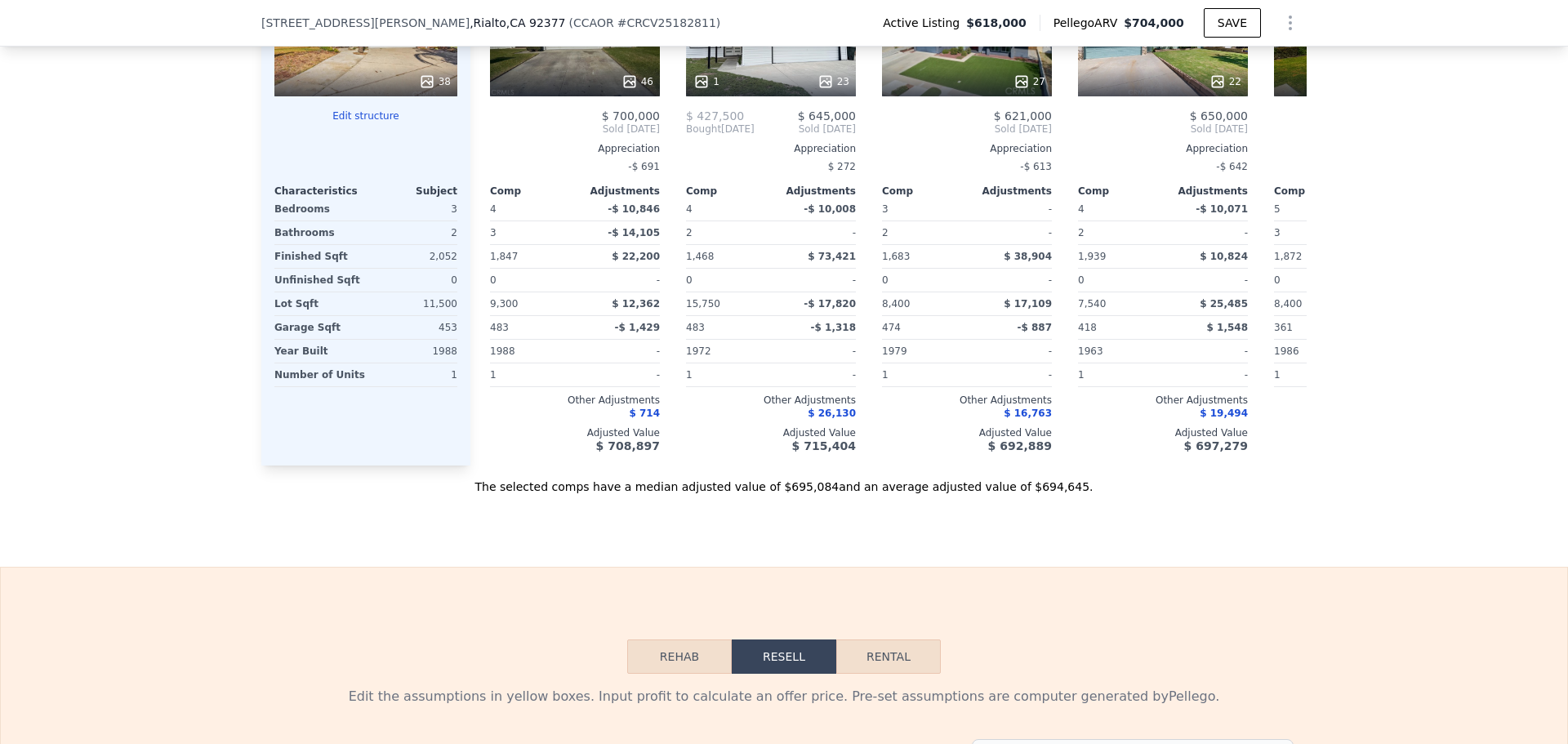
click at [883, 672] on button "Rental" at bounding box center [888, 656] width 105 height 34
select select "30"
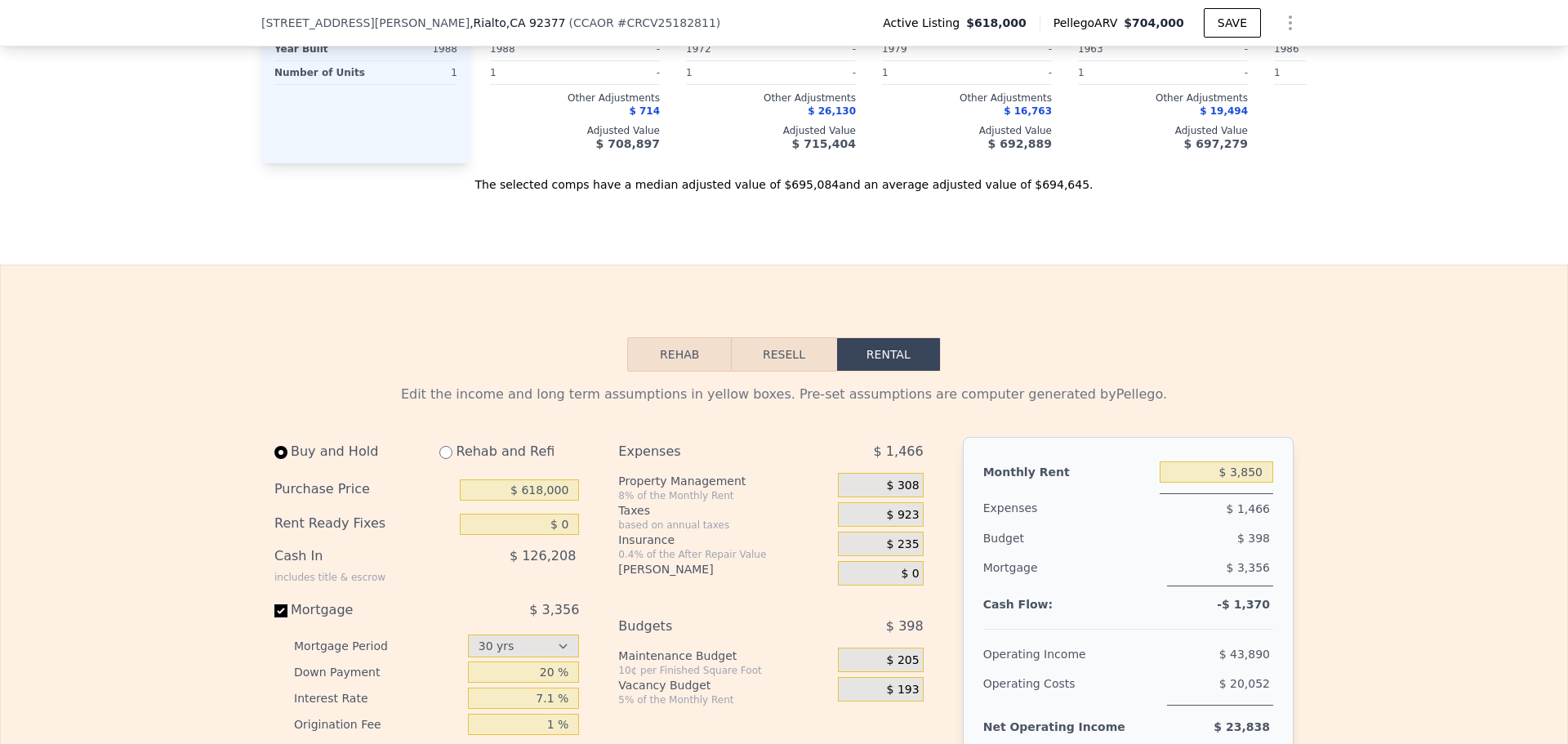
scroll to position [2199, 0]
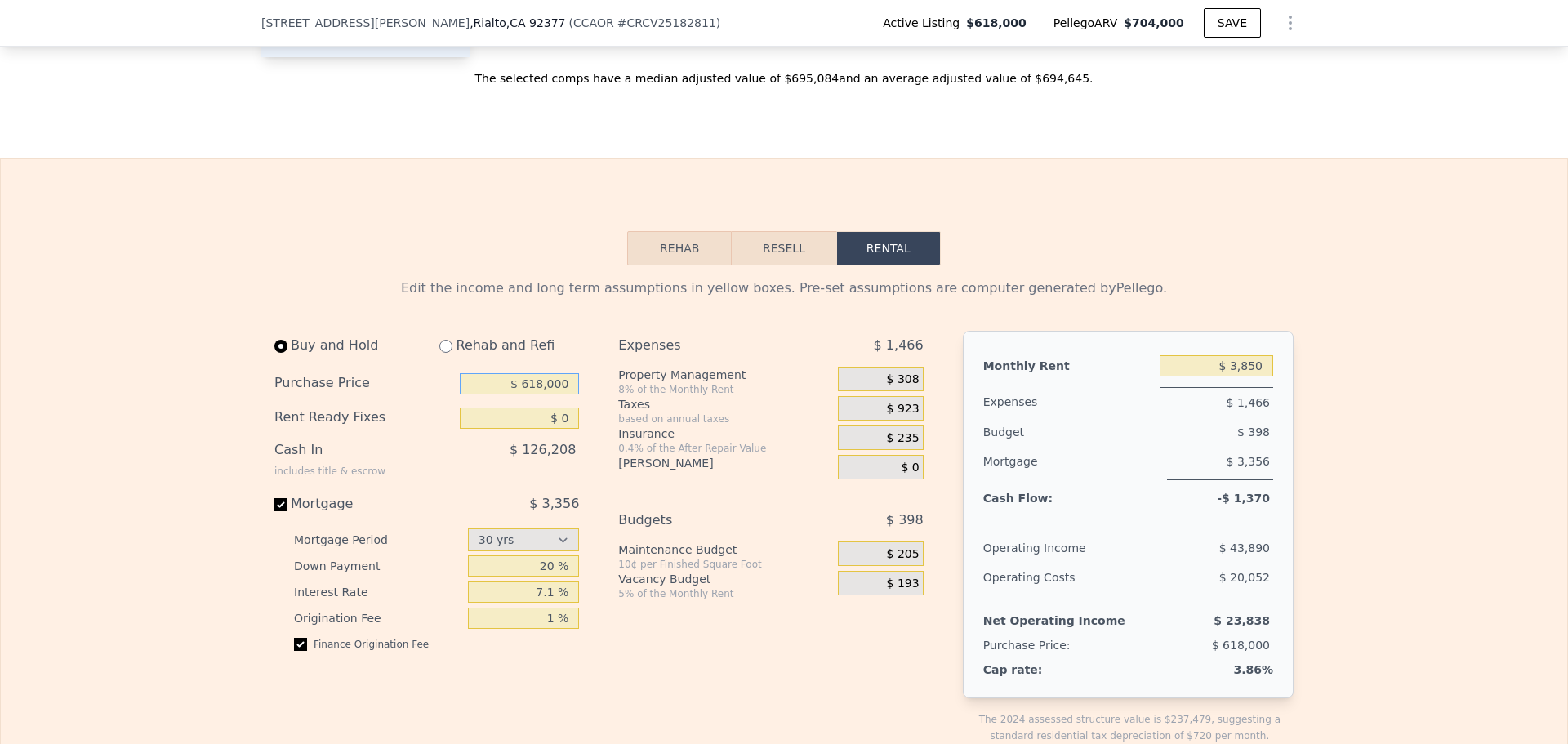
click at [527, 394] on input "$ 618,000" at bounding box center [518, 384] width 119 height 21
type input "$ 518,000"
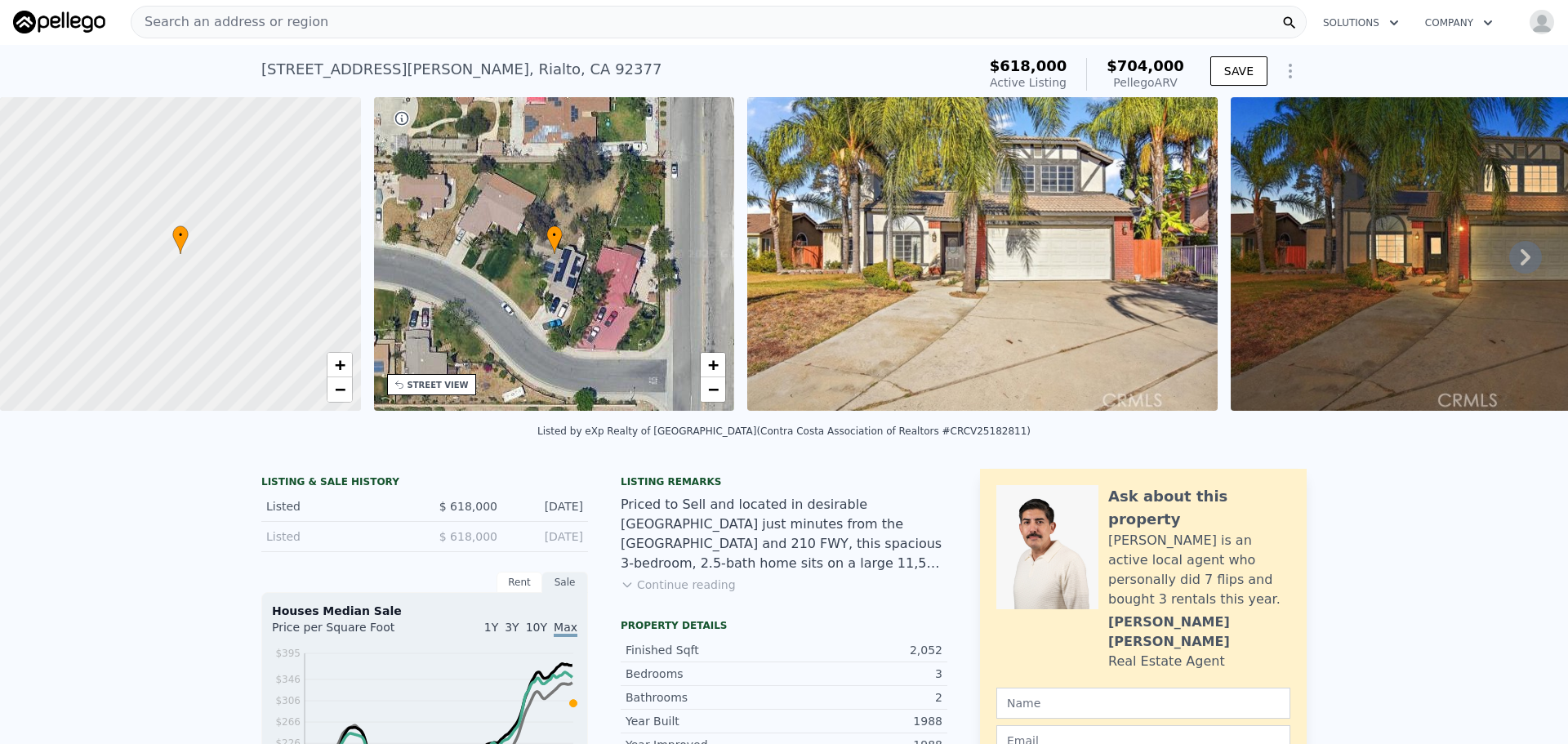
scroll to position [0, 0]
click at [465, 14] on div "Search an address or region" at bounding box center [718, 22] width 1176 height 32
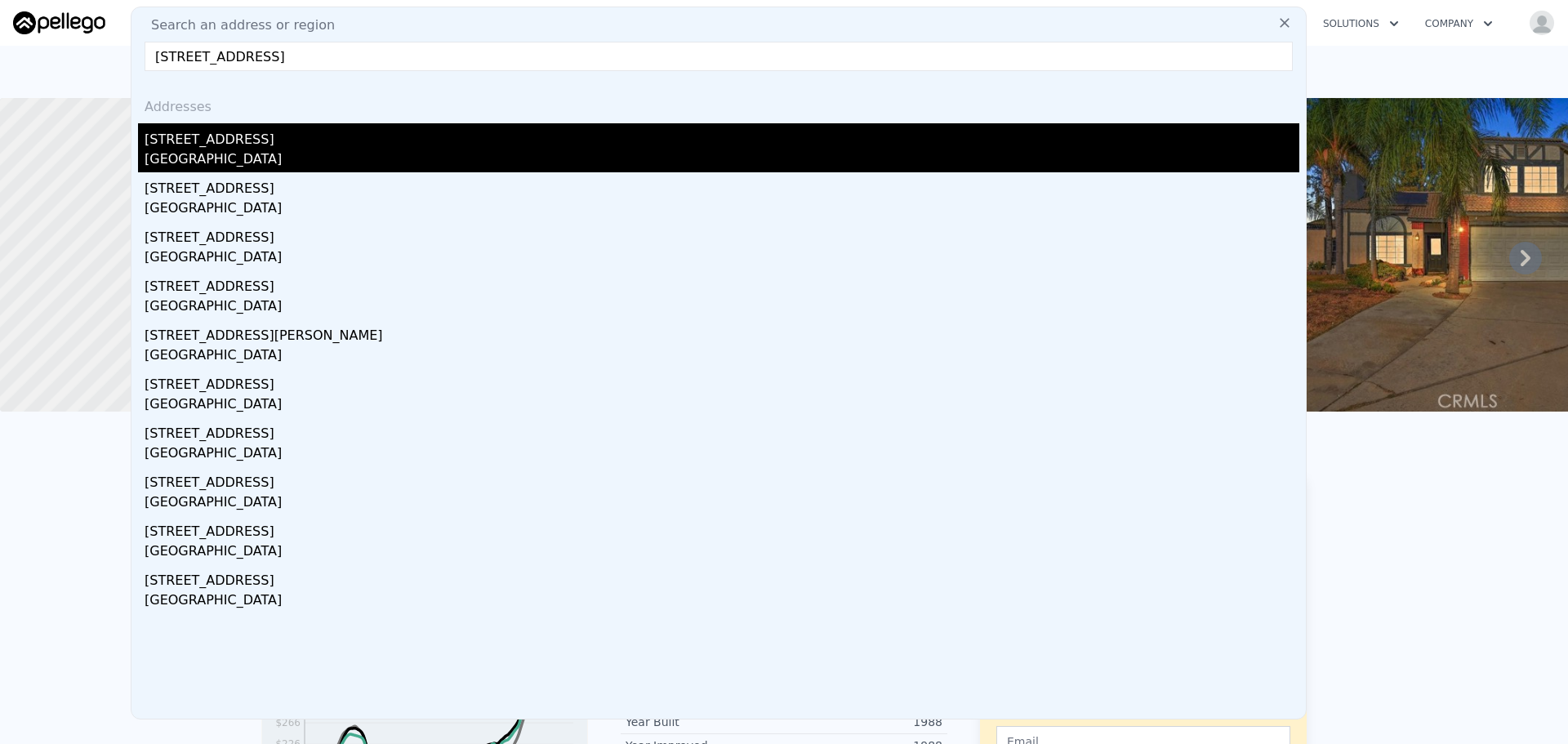
type input "[STREET_ADDRESS]"
click at [254, 153] on div "[GEOGRAPHIC_DATA]" at bounding box center [721, 161] width 1154 height 23
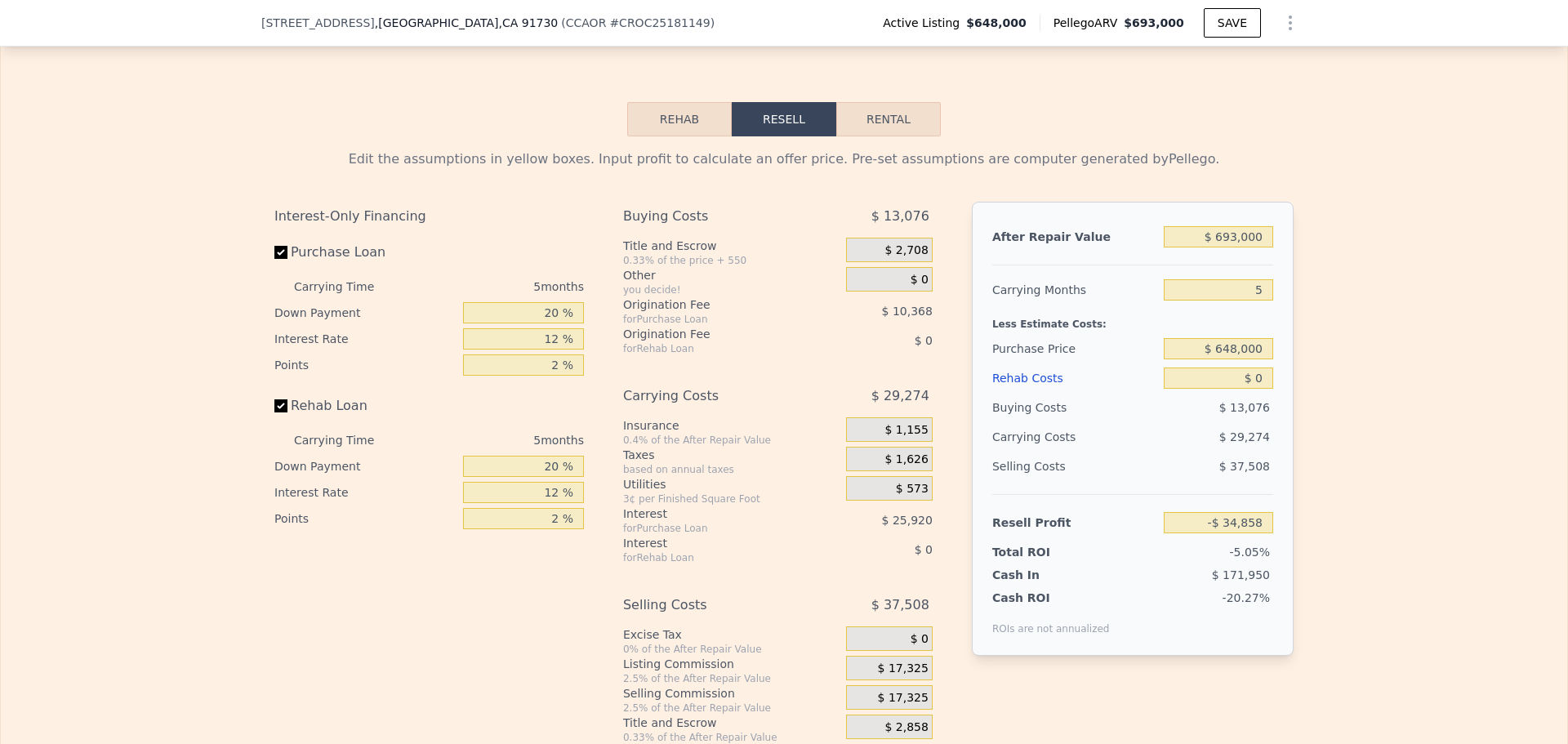
scroll to position [2199, 0]
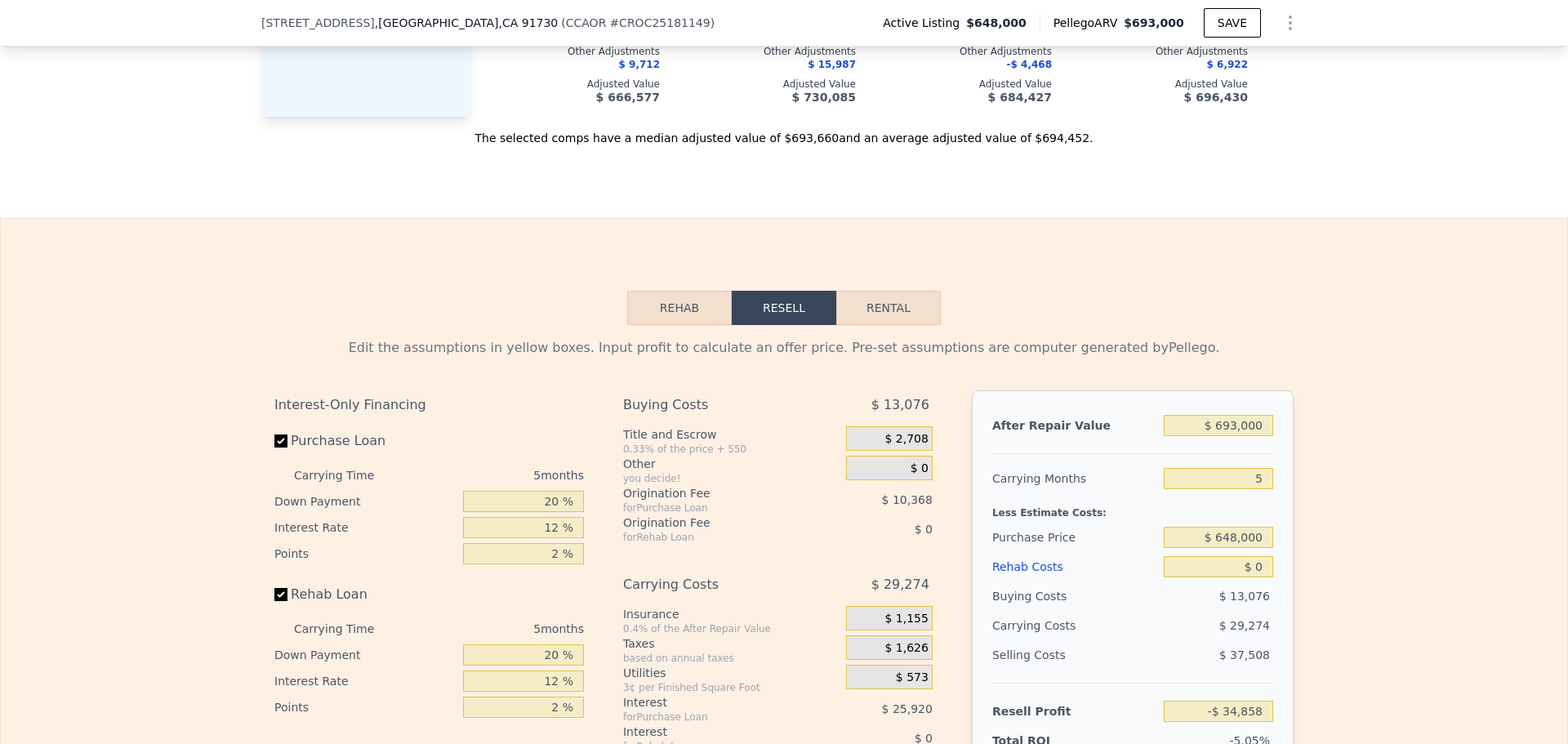
click at [890, 325] on button "Rental" at bounding box center [888, 308] width 105 height 34
select select "30"
